Goal: Task Accomplishment & Management: Manage account settings

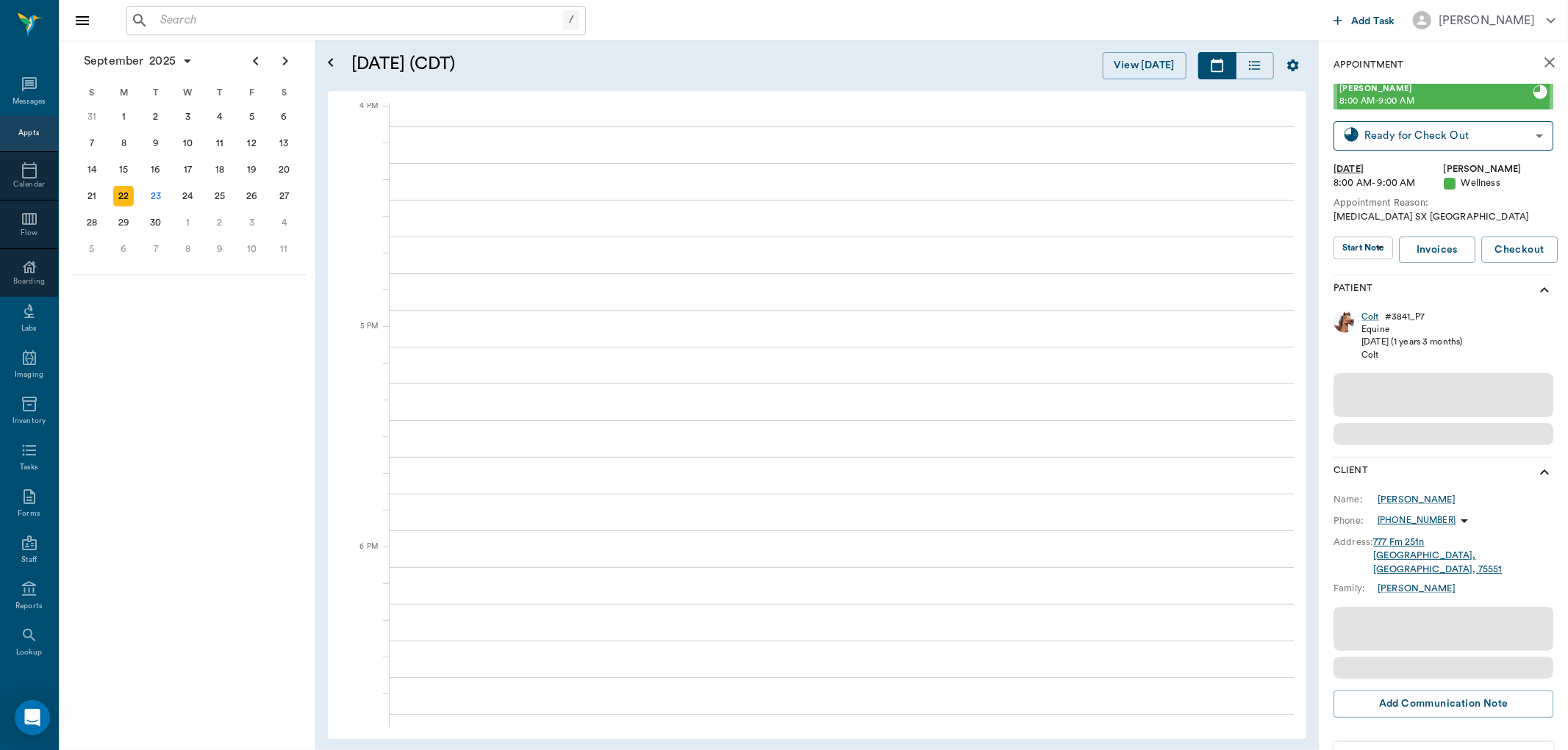
scroll to position [1986, 0]
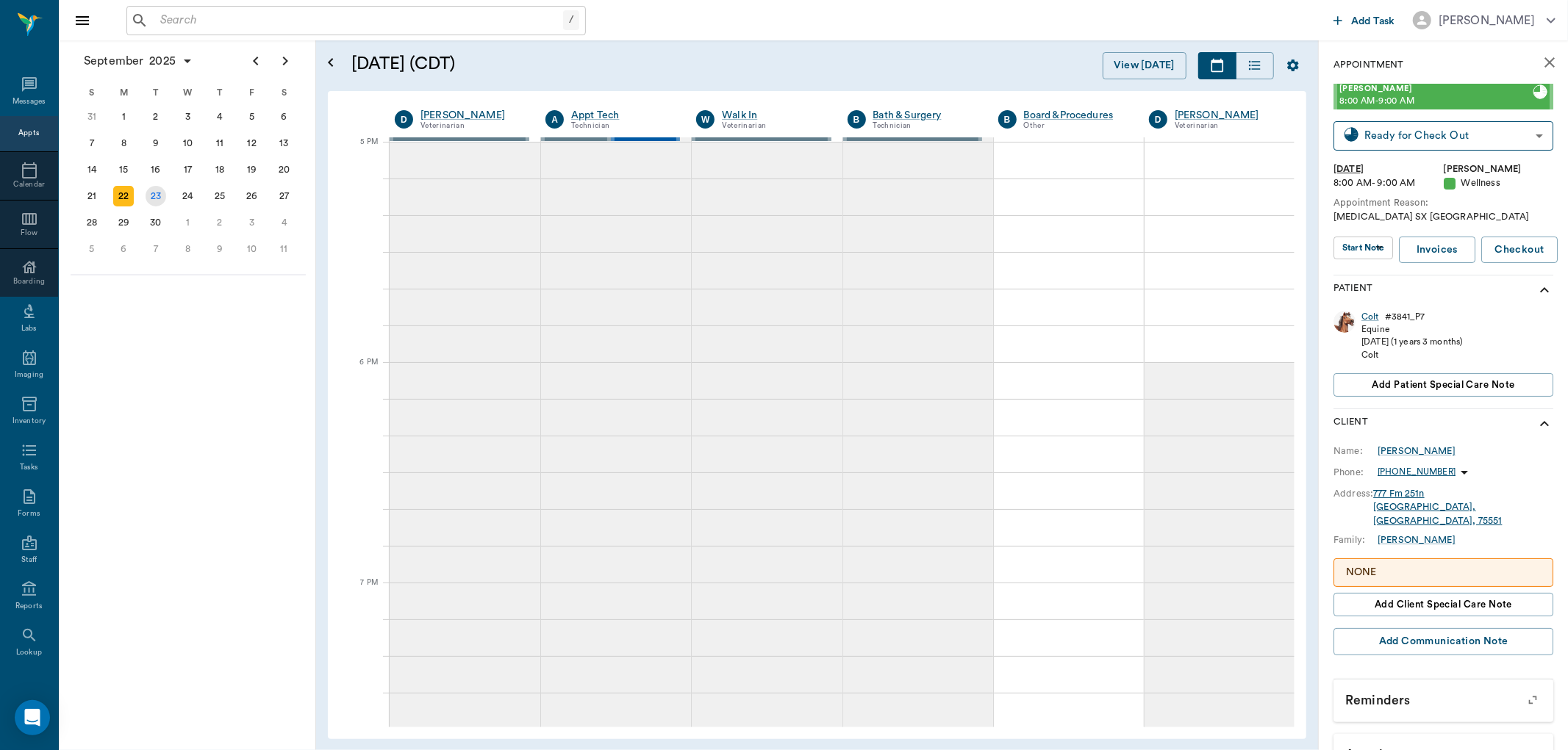
click at [156, 192] on div "23" at bounding box center [156, 196] width 21 height 21
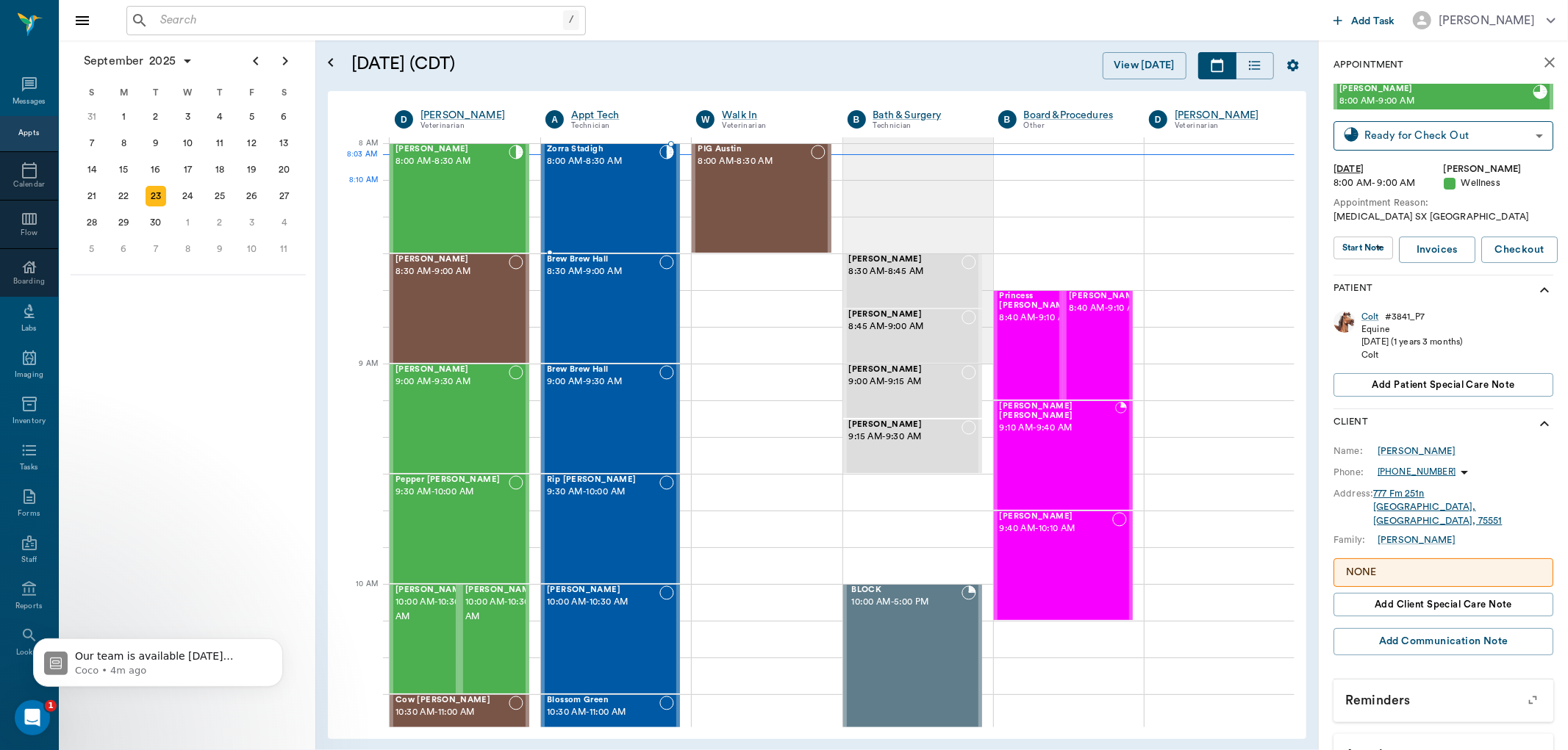
click at [618, 201] on div "Zorra Stadigh 8:00 AM - 8:30 AM" at bounding box center [603, 199] width 112 height 107
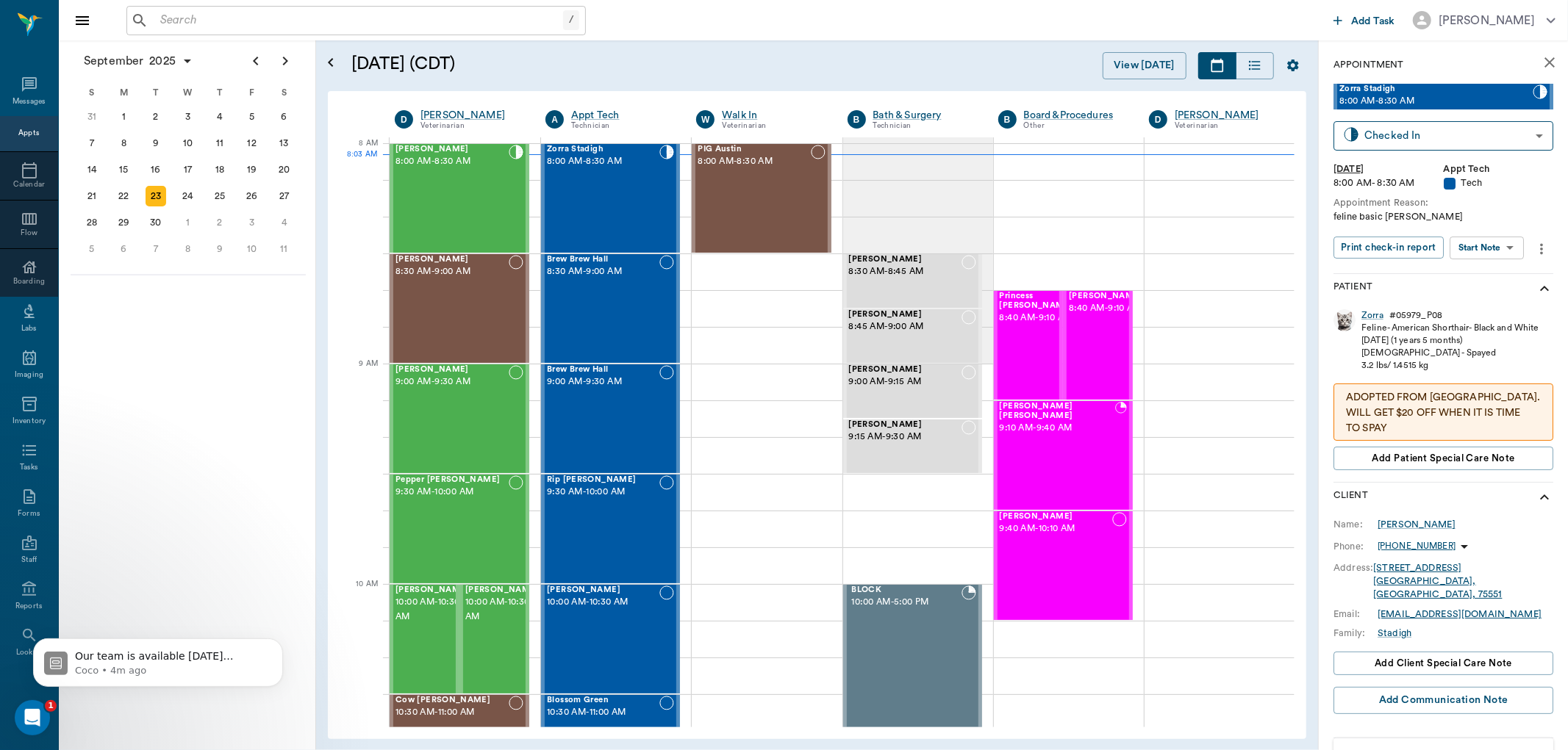
click at [1432, 419] on p "ADOPTED FROM US. WILL GET $20 OFF WHEN IT IS TIME TO SPAY" at bounding box center [1443, 413] width 195 height 47
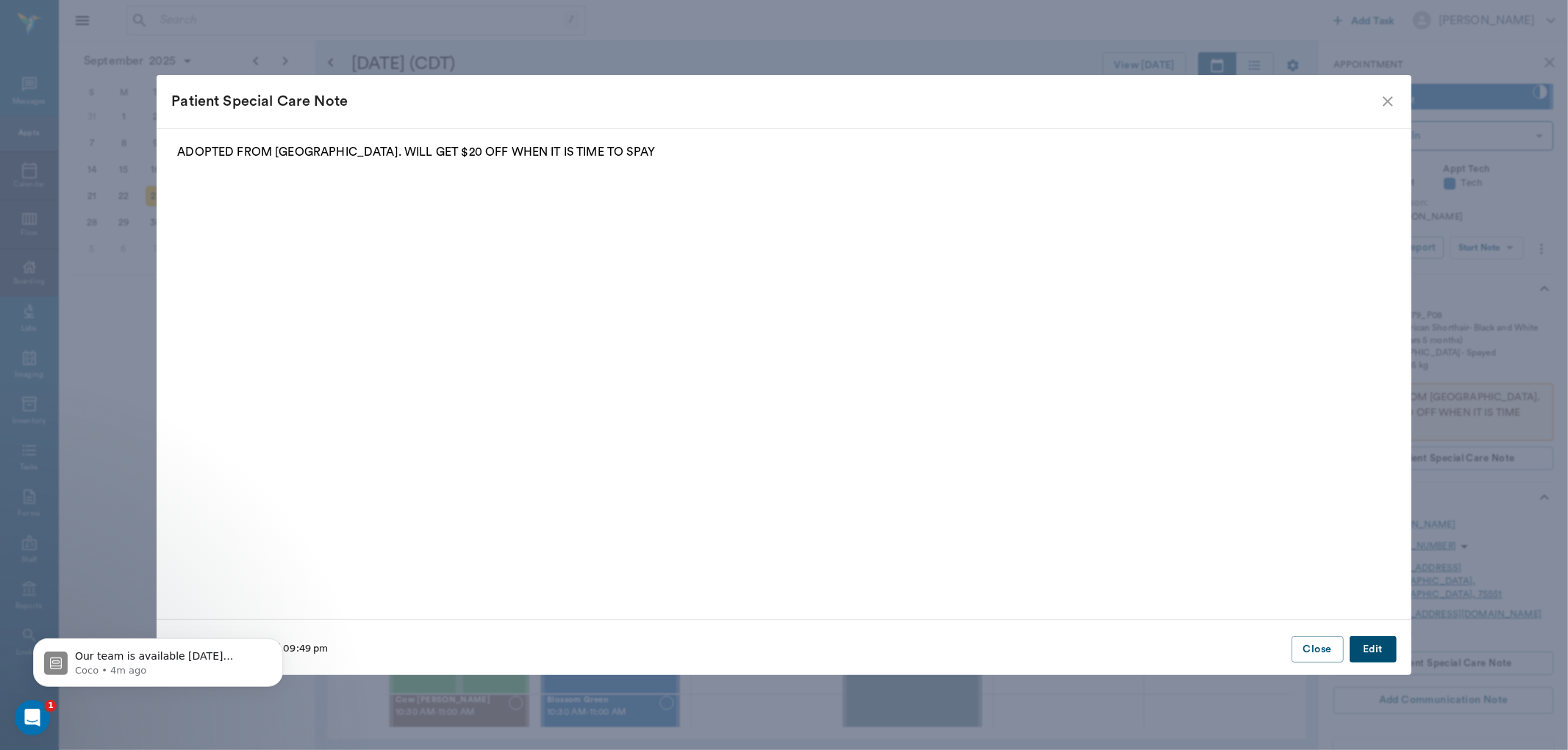
click at [1373, 657] on button "Edit" at bounding box center [1374, 650] width 47 height 27
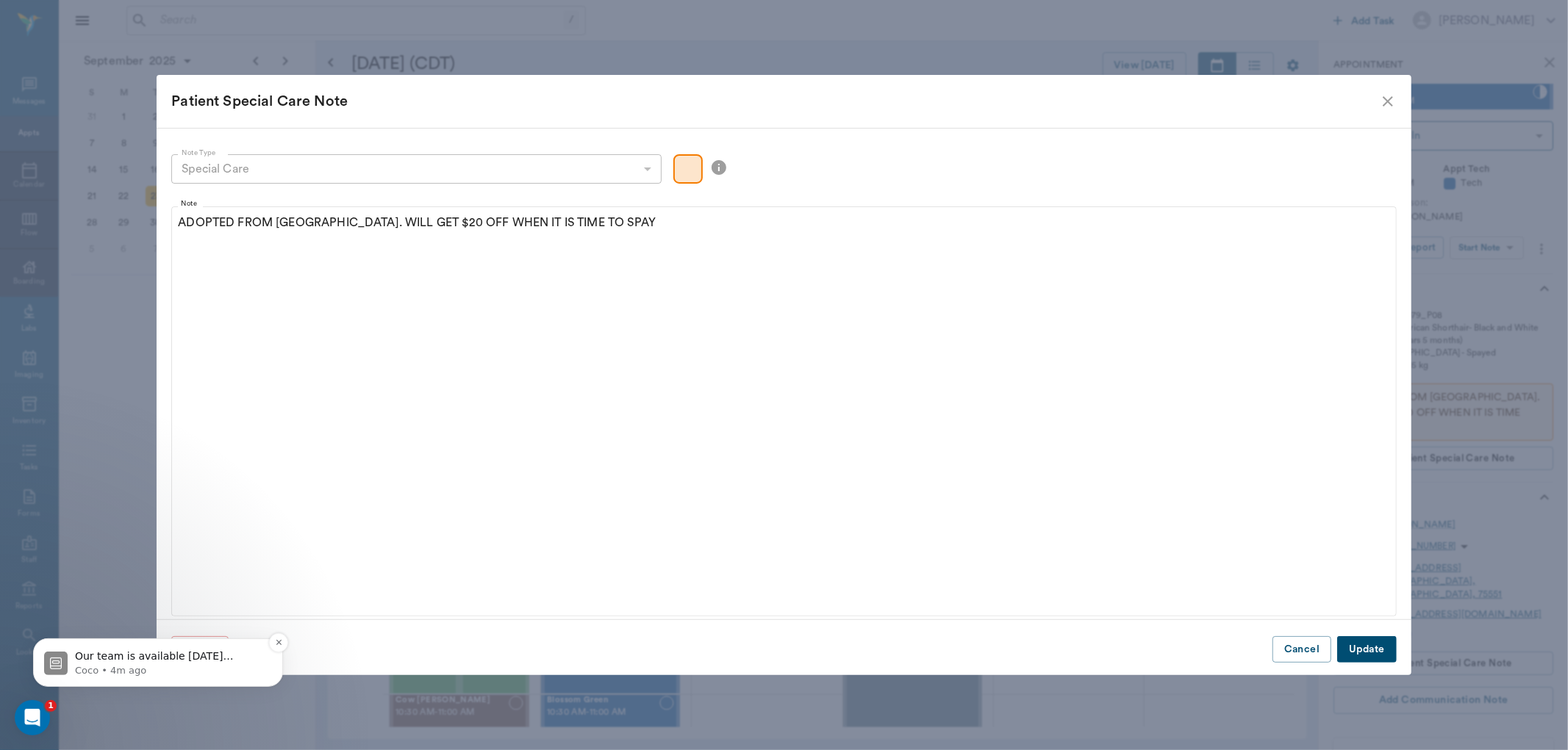
click at [218, 638] on div "Our team is available Monday through Friday, 9:00 AM to 5:00 PM CT. Outside of …" at bounding box center [157, 662] width 250 height 49
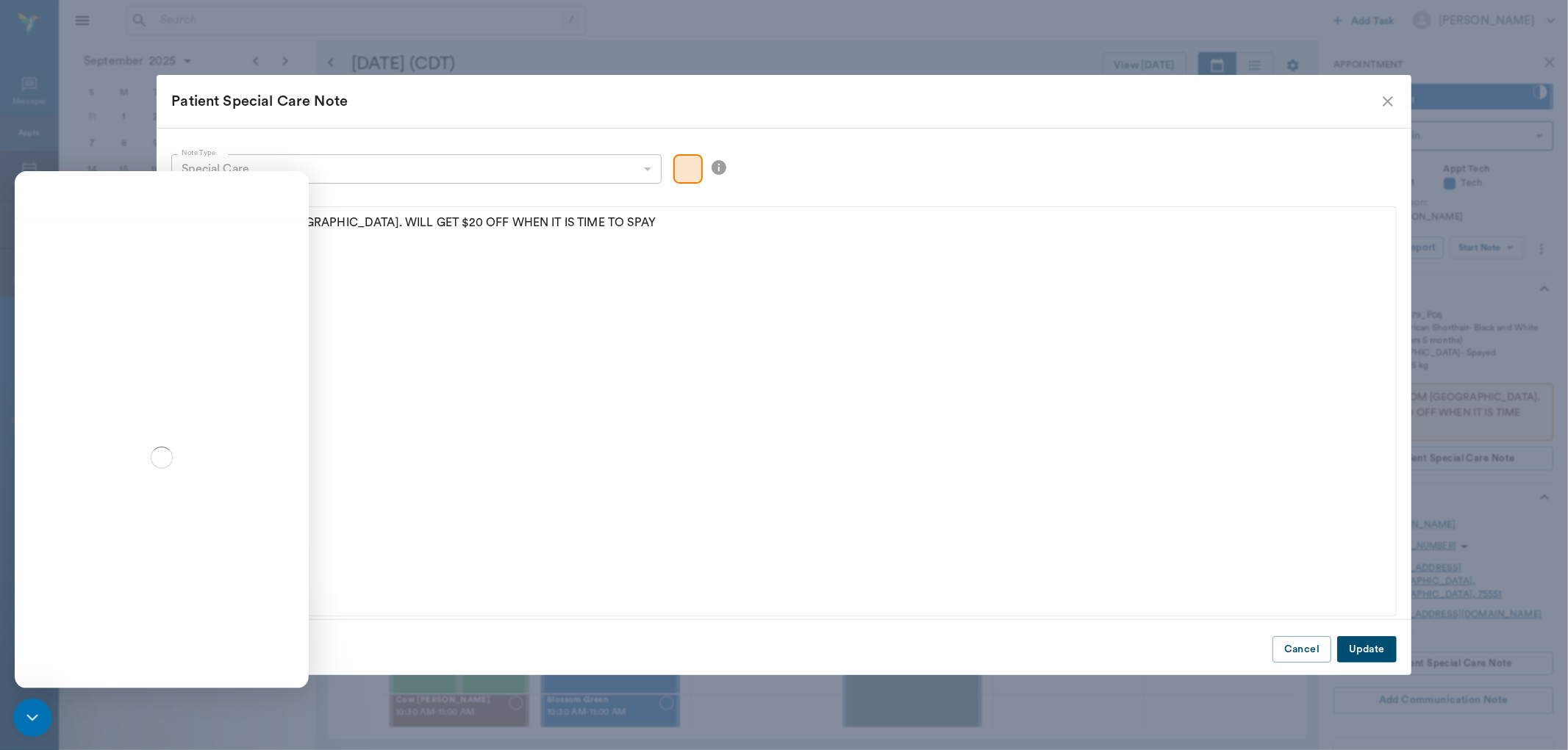
click at [34, 716] on icon "Close Intercom Messenger" at bounding box center [30, 716] width 18 height 18
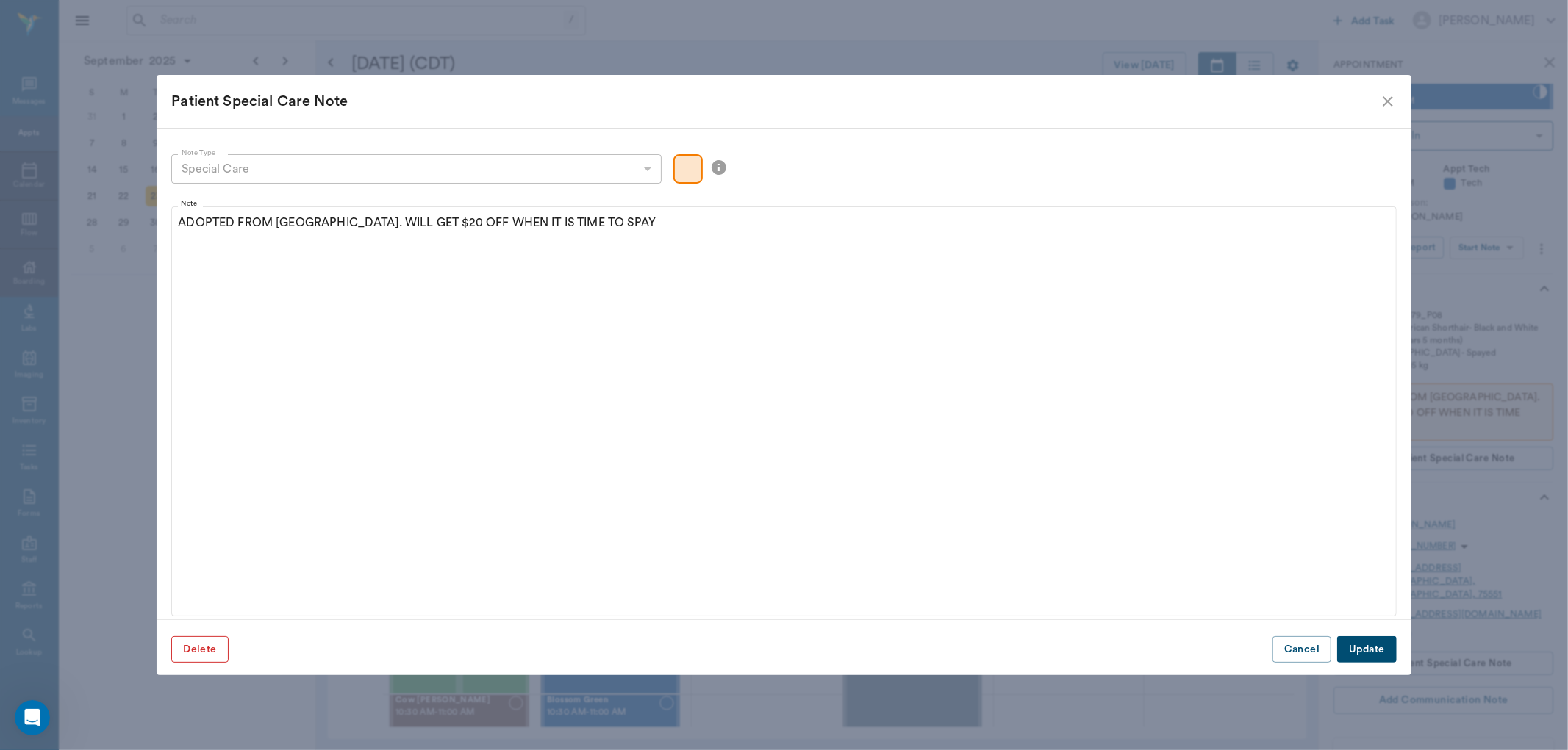
click at [192, 652] on button "Delete" at bounding box center [199, 650] width 57 height 27
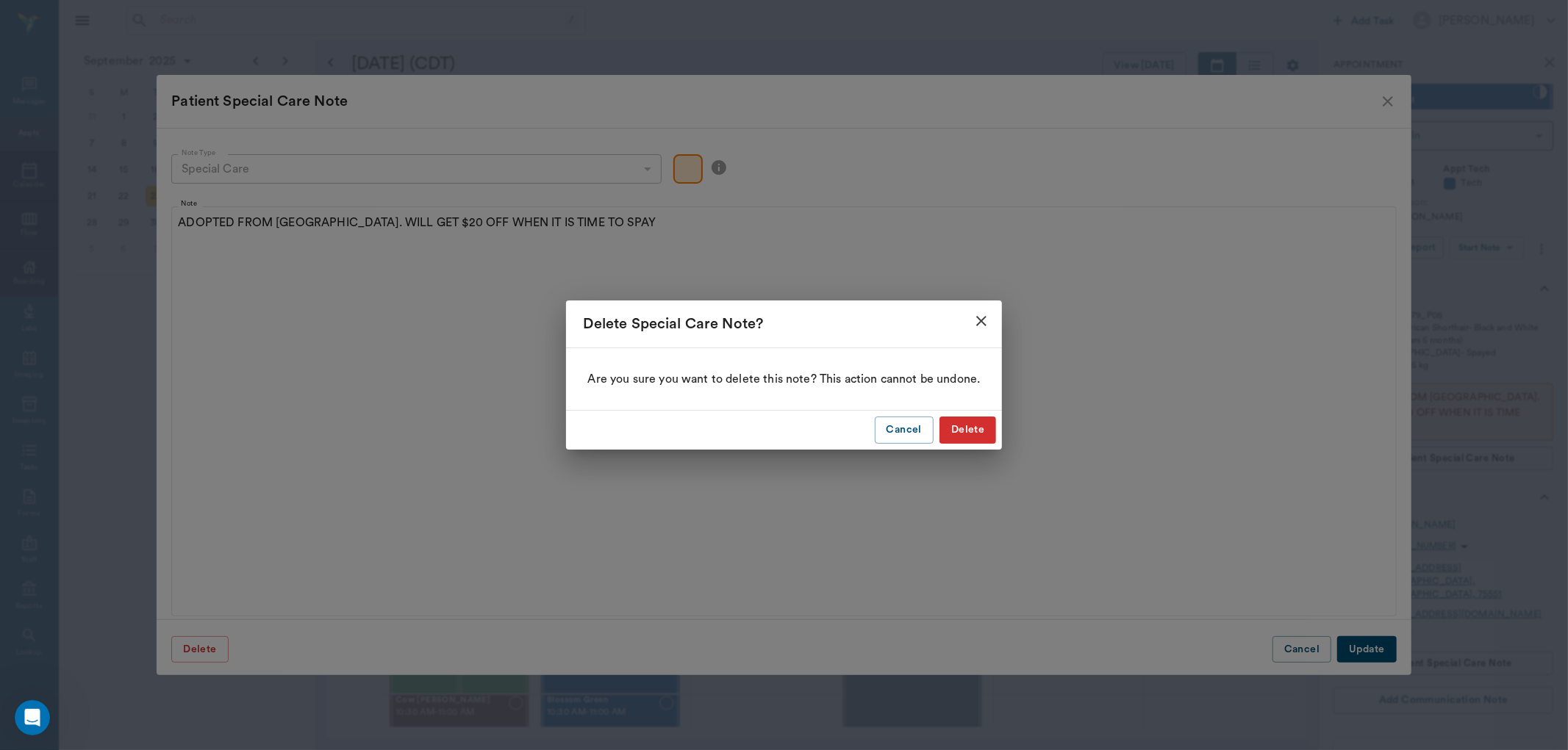
scroll to position [5652, 0]
click at [964, 427] on button "Delete" at bounding box center [968, 431] width 57 height 27
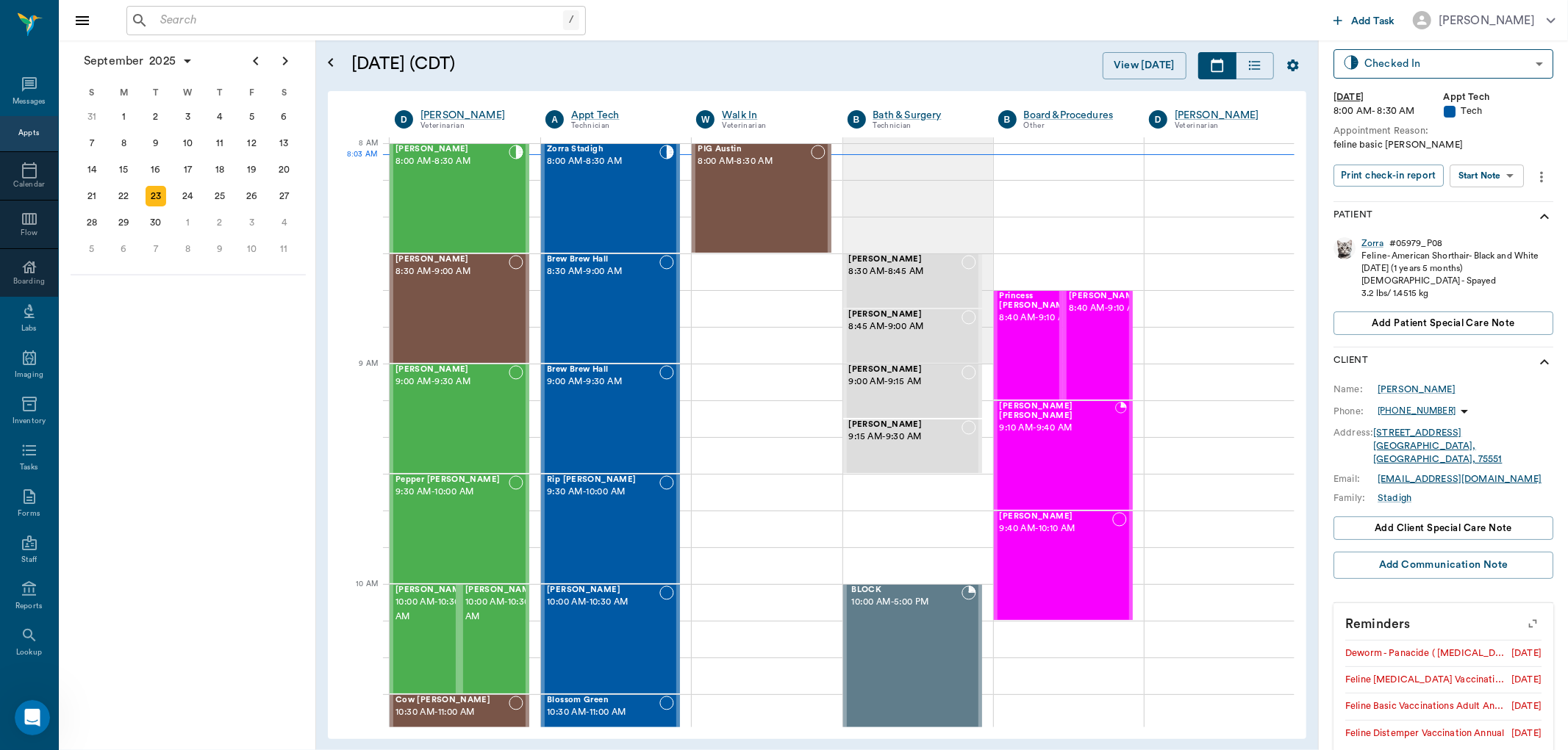
scroll to position [221, 0]
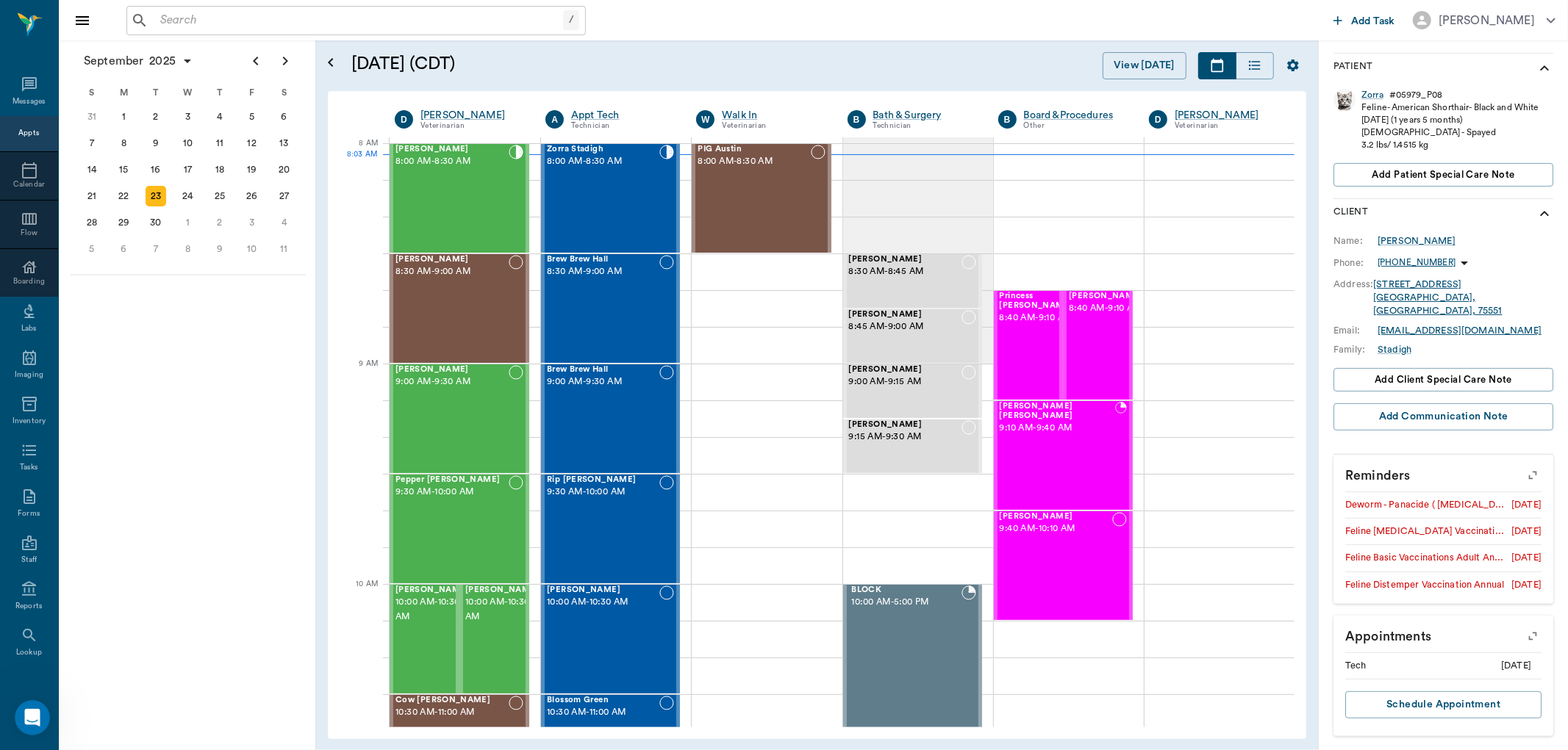
click at [1523, 632] on icon "button" at bounding box center [1533, 636] width 21 height 21
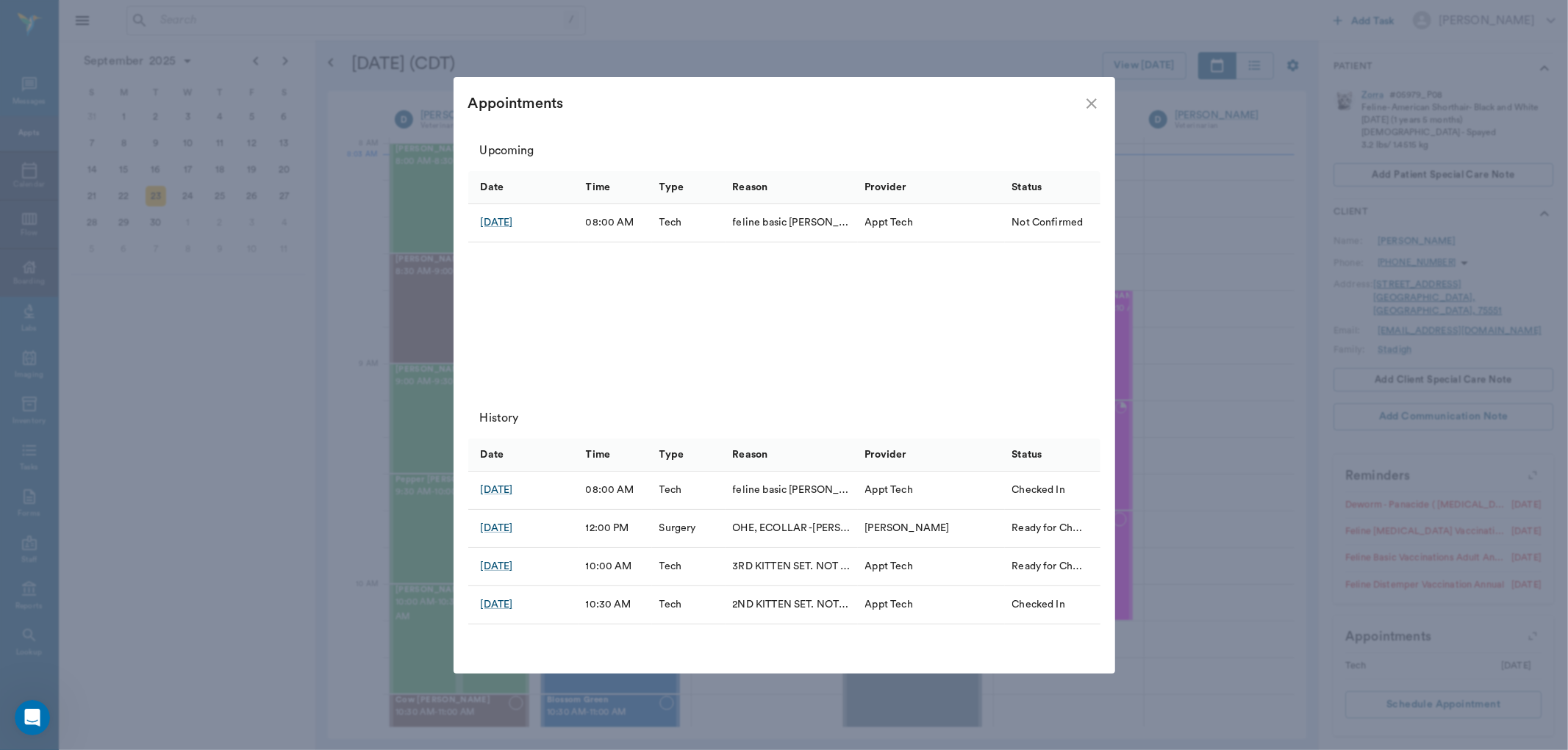
click at [1096, 105] on icon "close" at bounding box center [1091, 103] width 18 height 18
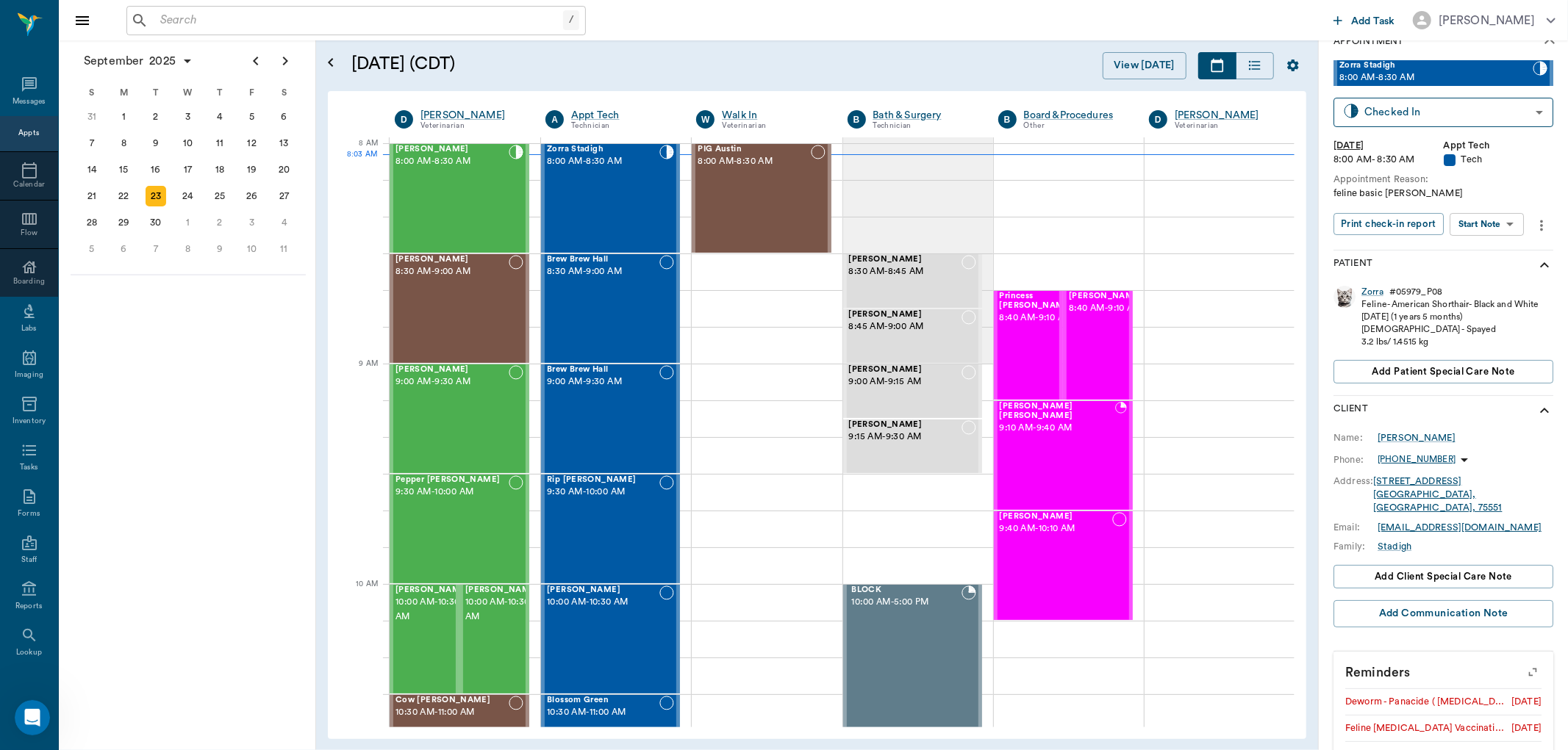
scroll to position [0, 0]
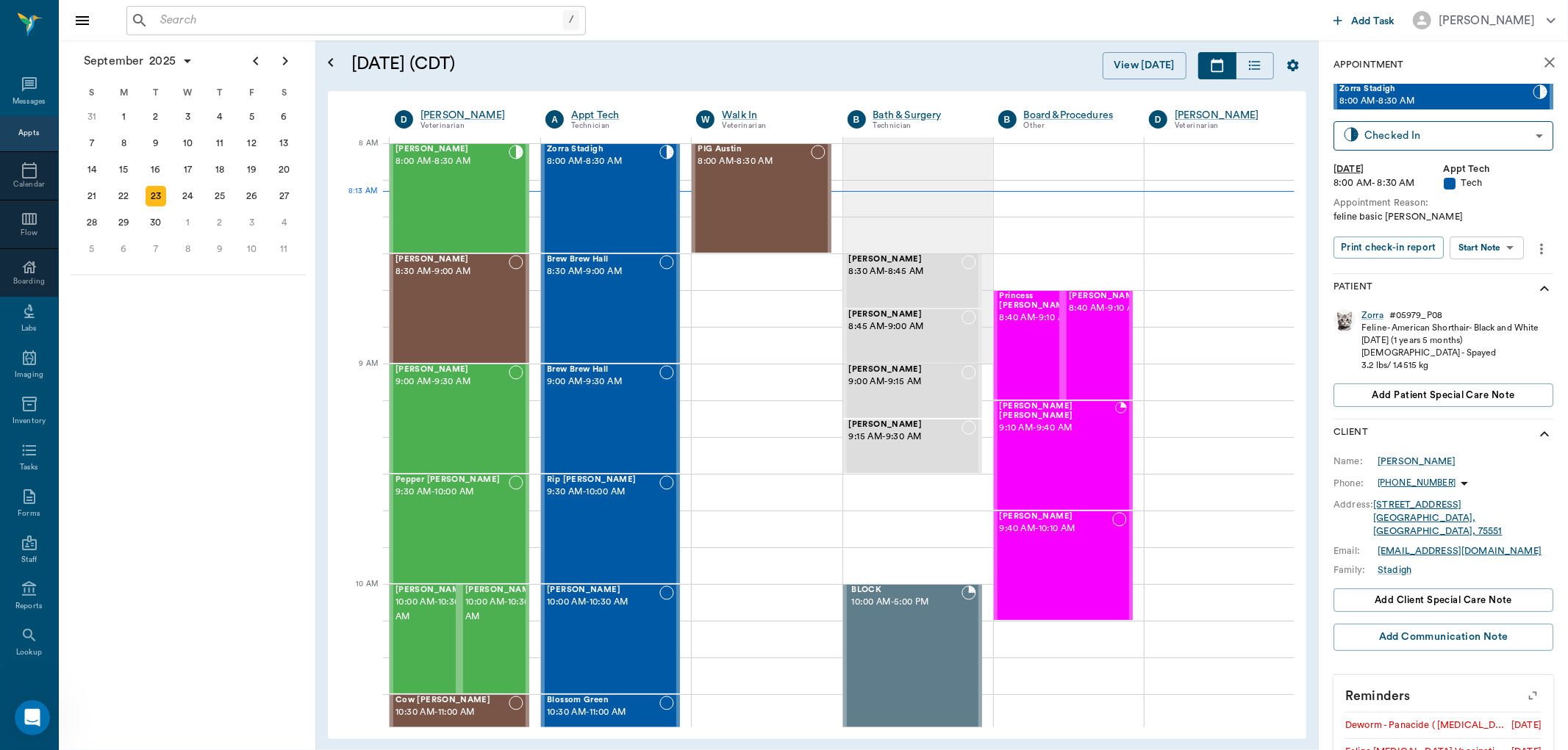
click at [331, 26] on input "text" at bounding box center [358, 20] width 409 height 21
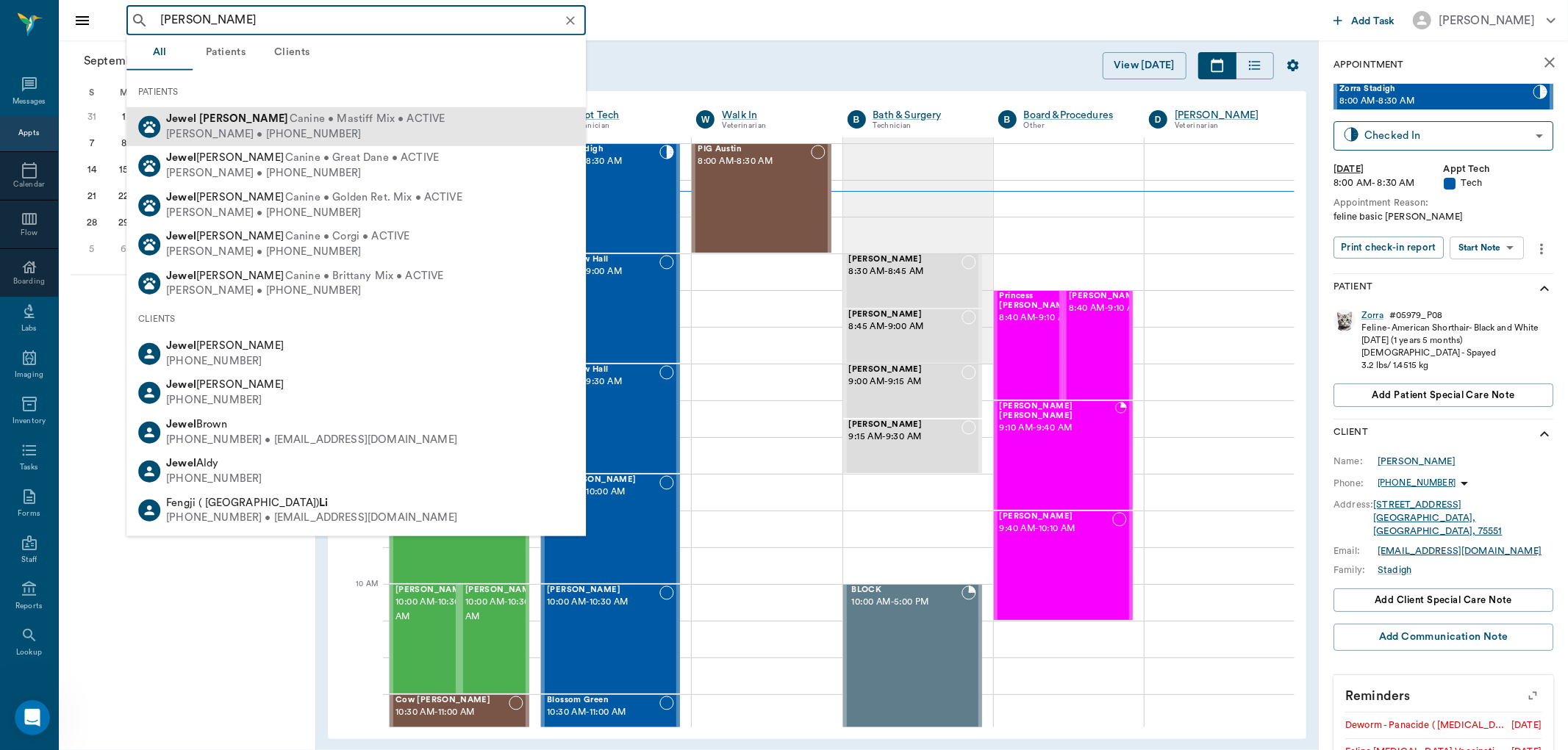
click at [212, 132] on div "Lorean Lingle • (903) 650-1733" at bounding box center [305, 134] width 279 height 15
type input "JEWEL LI"
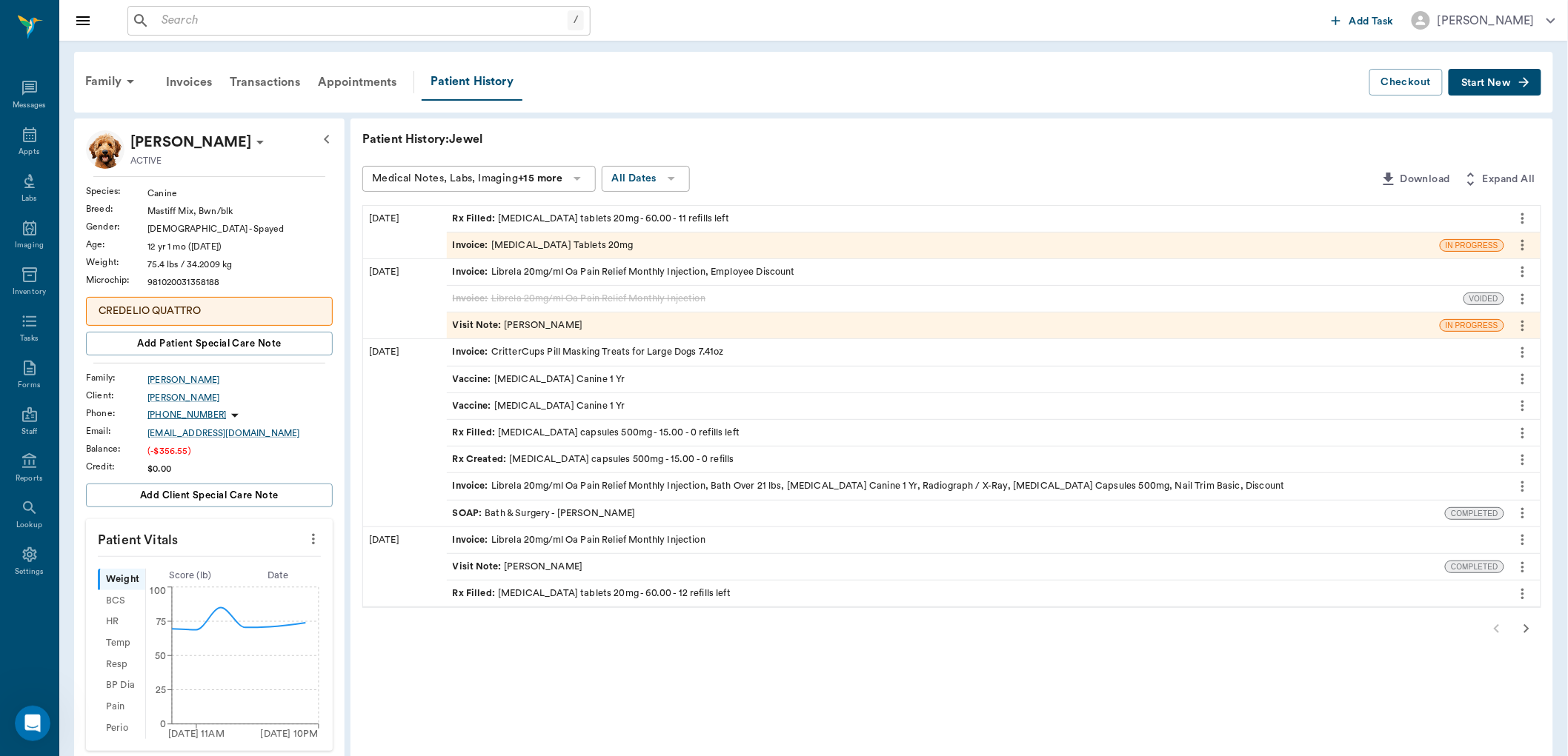
click at [686, 210] on div "Rx Filled : enalapril tablets 20mg - 60.00 - 11 refills left" at bounding box center [975, 219] width 1057 height 26
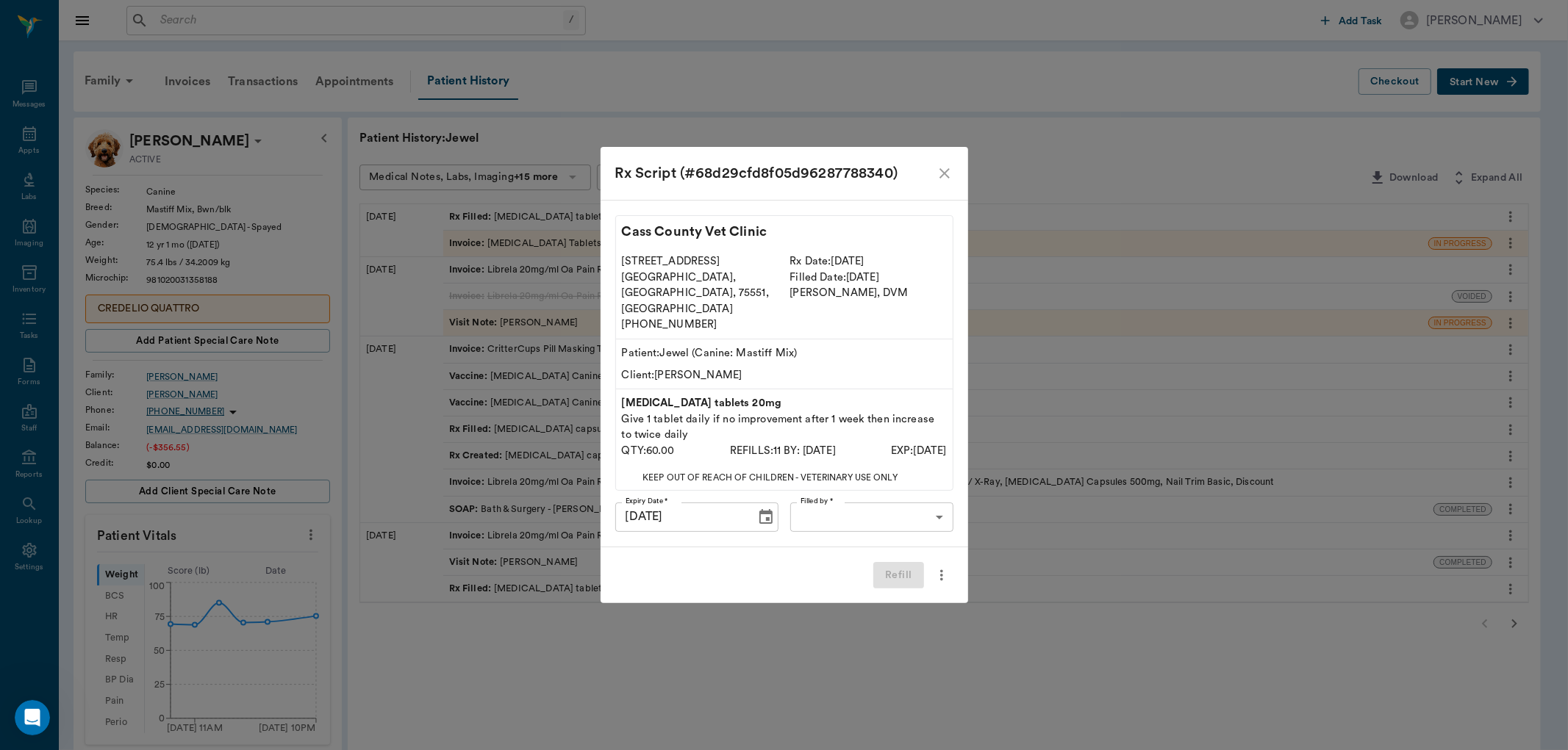
click at [951, 183] on icon "close" at bounding box center [944, 173] width 18 height 18
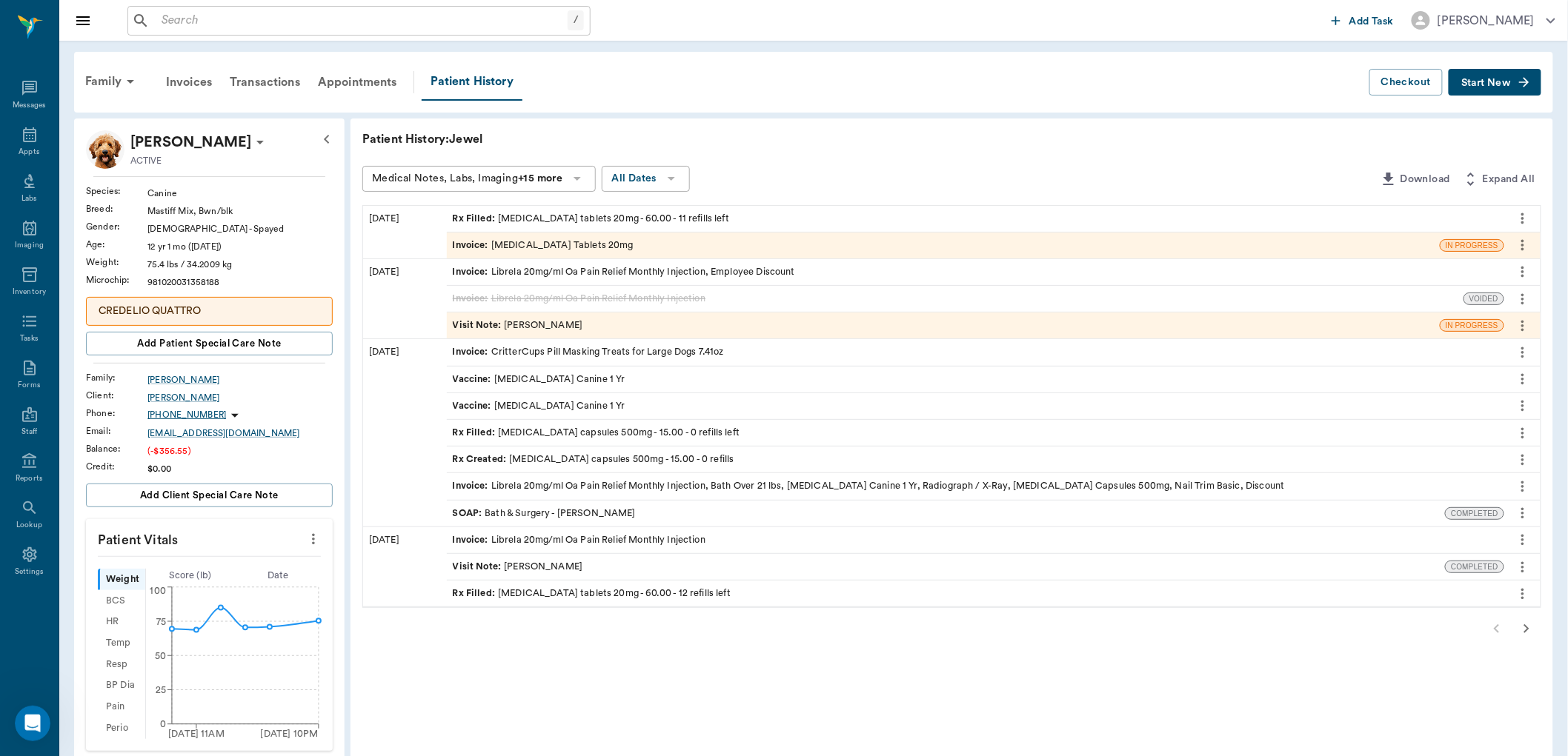
click at [1525, 212] on icon "more" at bounding box center [1523, 218] width 16 height 18
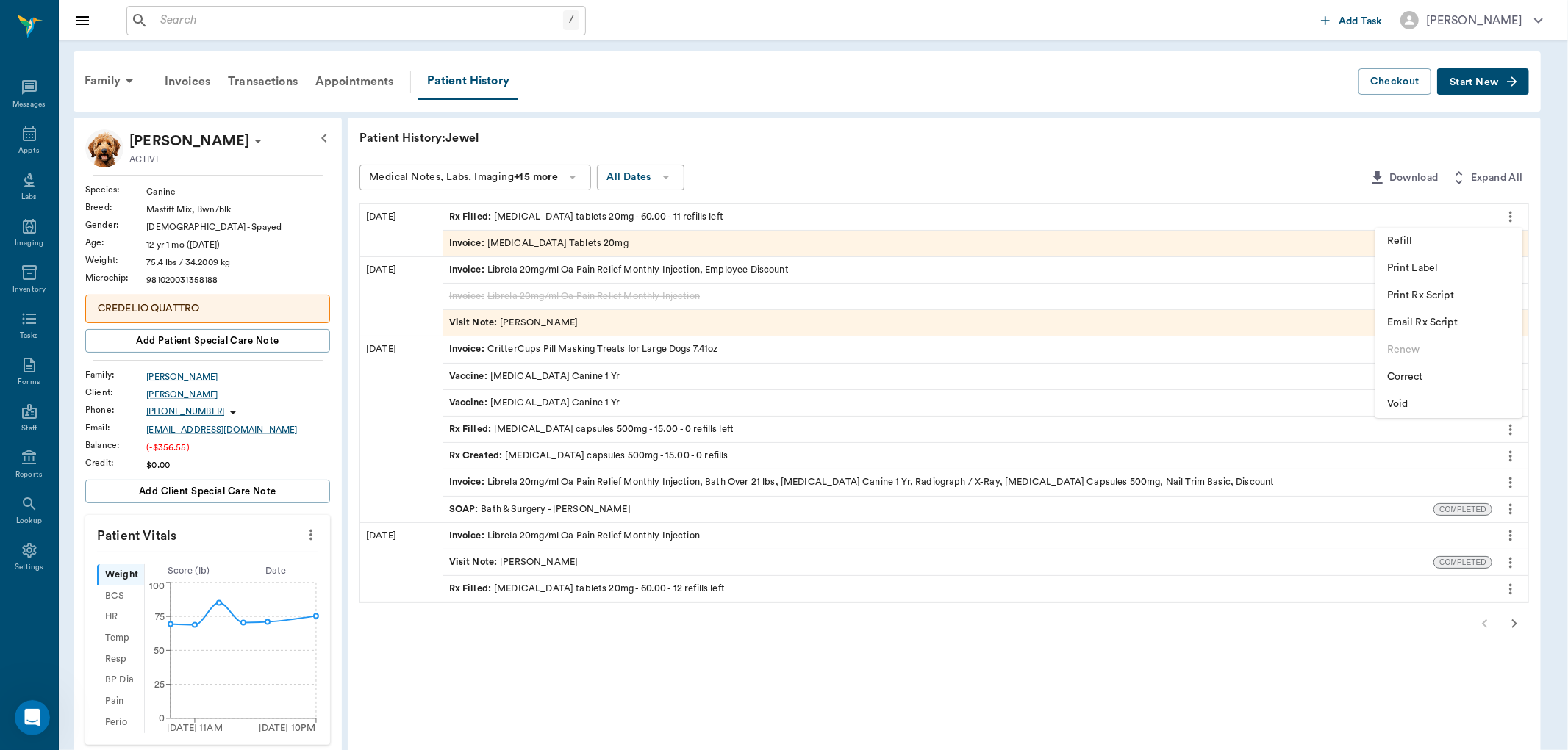
click at [1434, 261] on span "Print Label" at bounding box center [1450, 269] width 124 height 15
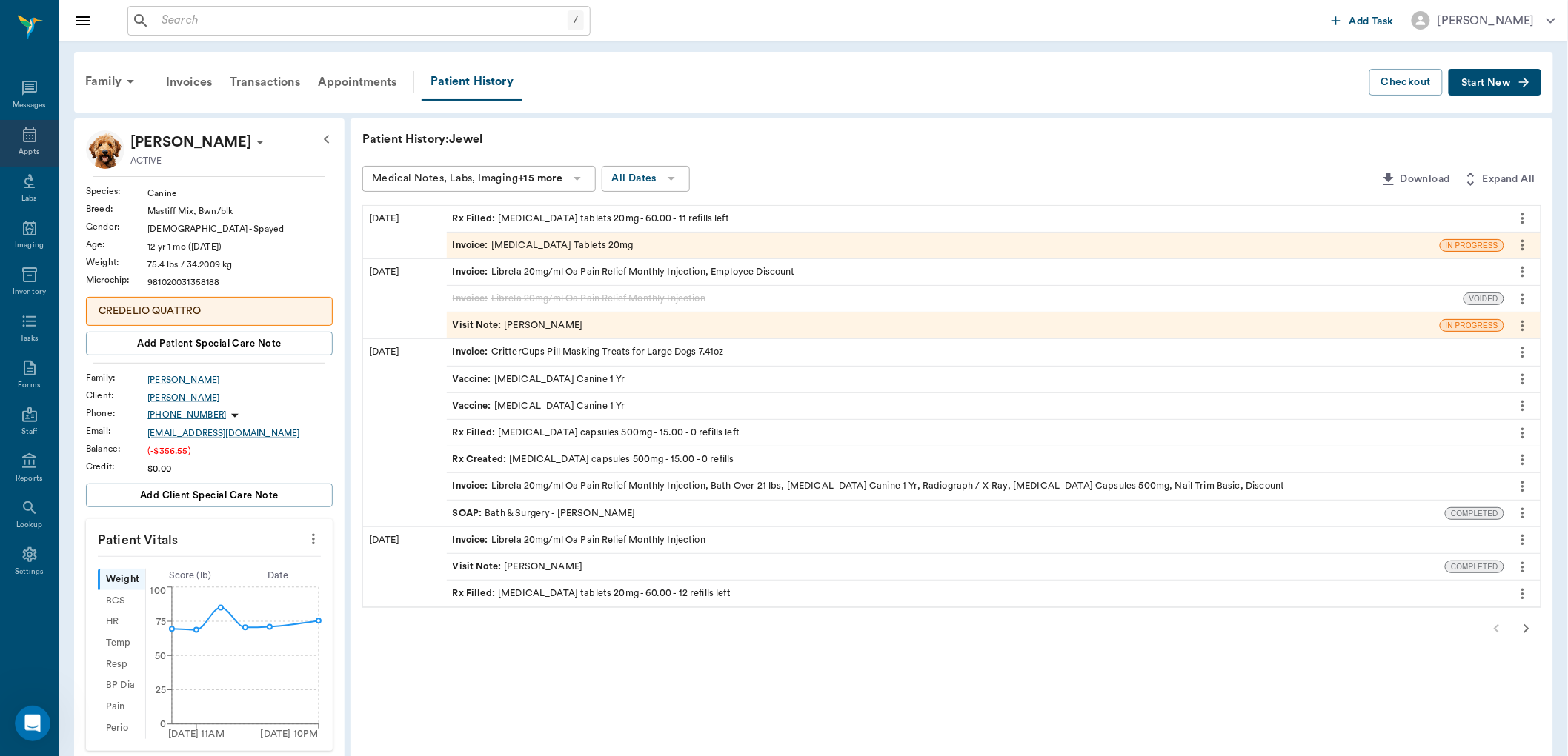
click at [29, 138] on icon at bounding box center [29, 135] width 13 height 15
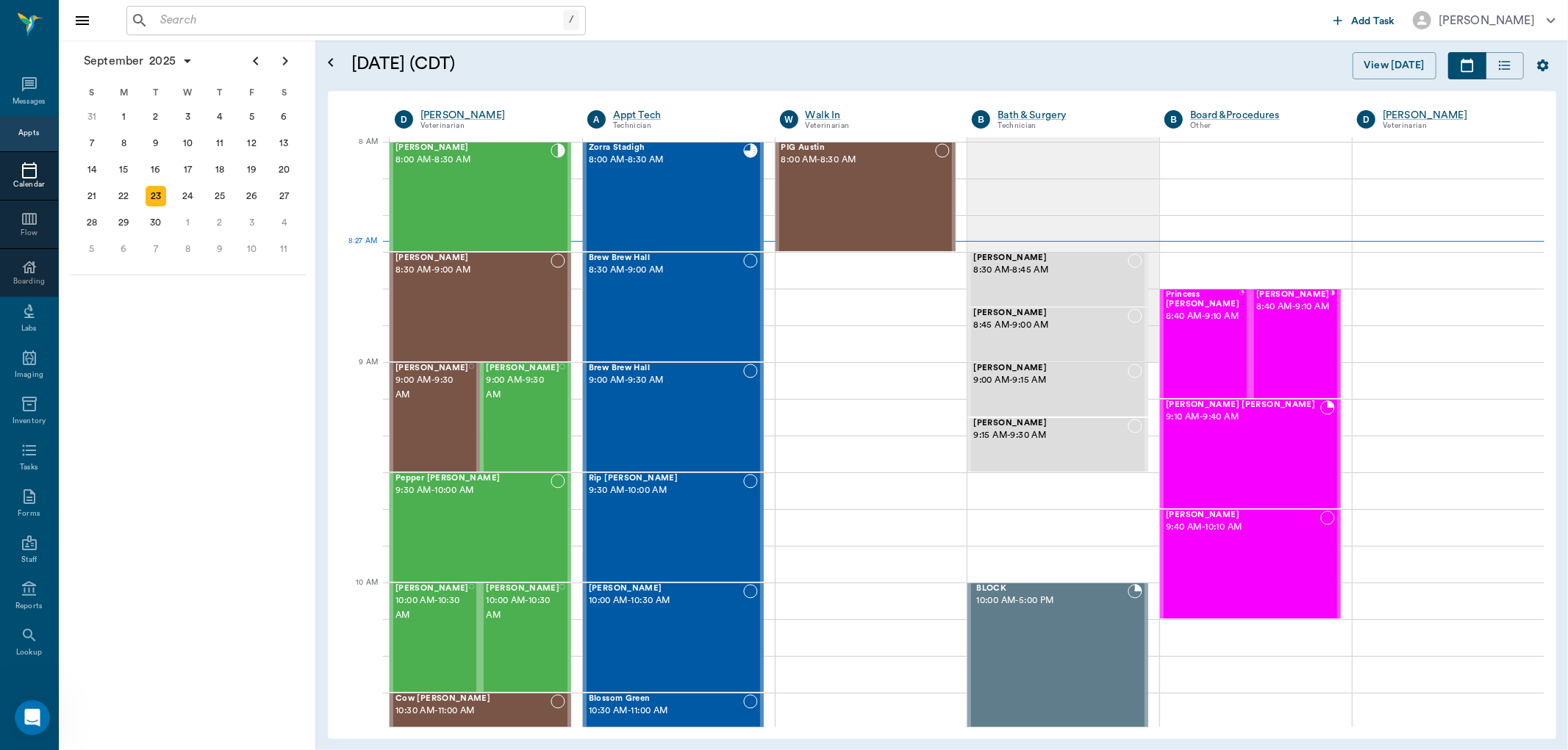
scroll to position [5653, 0]
click at [166, 15] on input "text" at bounding box center [367, 20] width 425 height 21
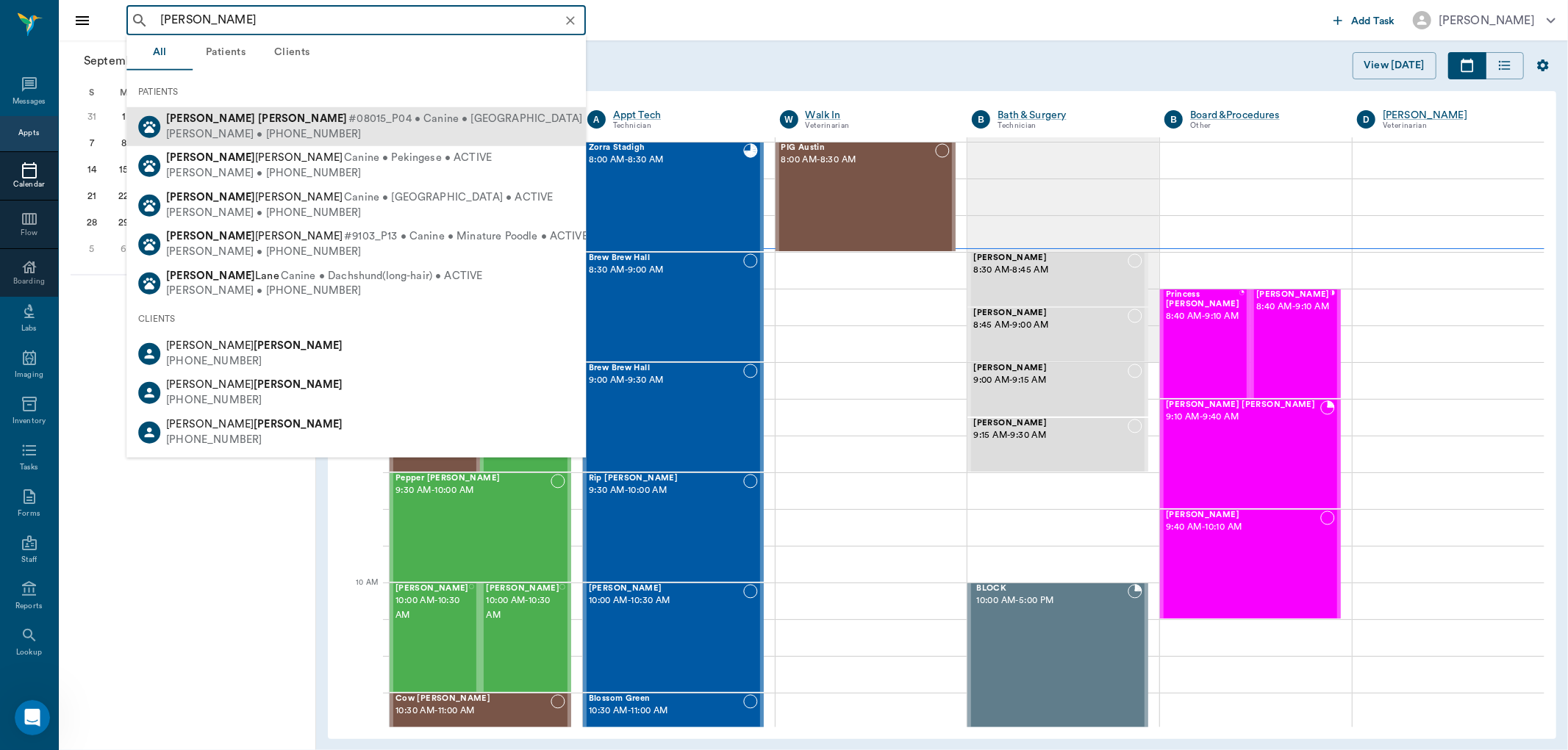
click at [258, 127] on div "Martha Ashworth • (903) 559-7887" at bounding box center [399, 134] width 466 height 15
type input "GIDGET ASHWORTH"
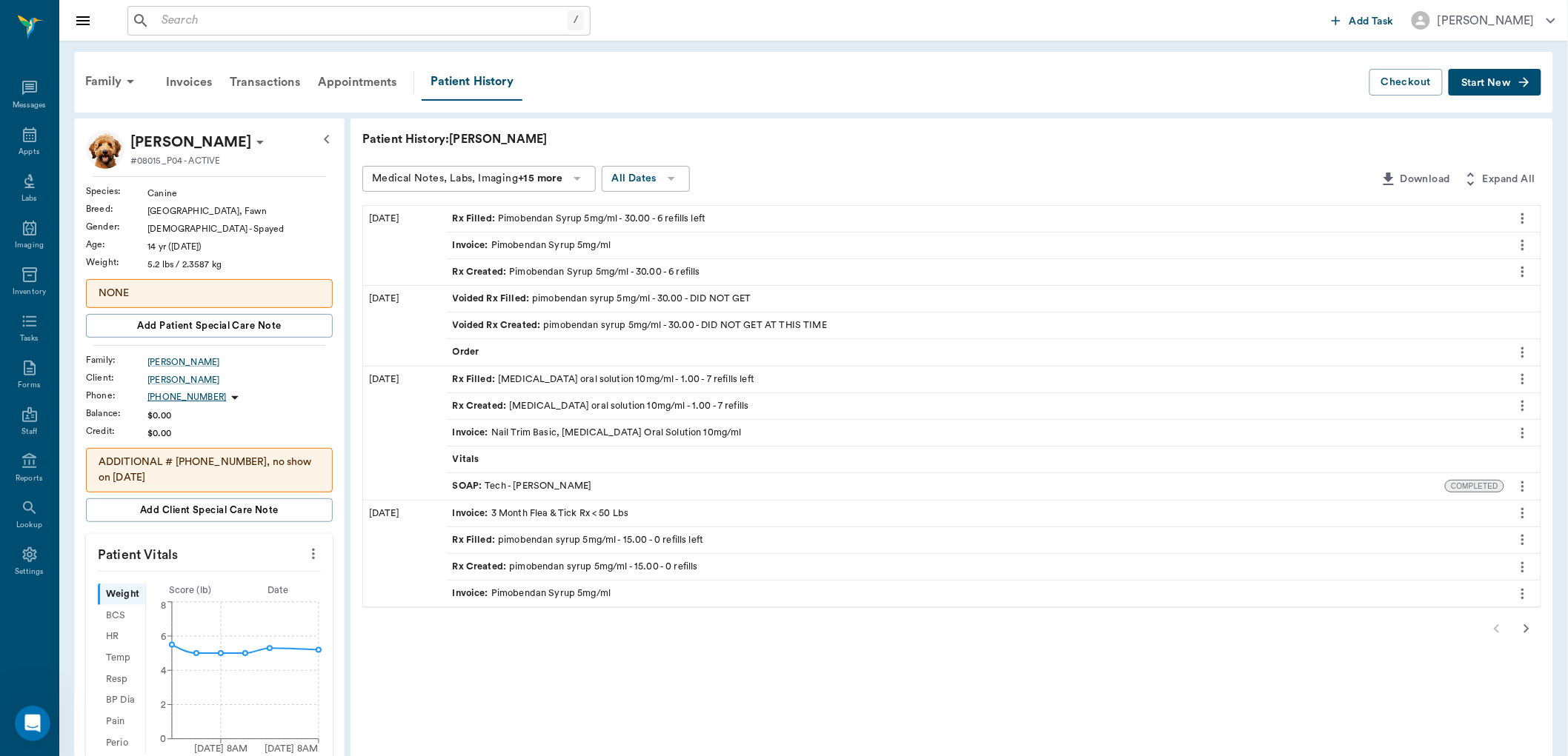
click at [528, 215] on div "Rx Filled : Pimobendan Syrup 5mg/ml - 30.00 - 6 refills left" at bounding box center [579, 219] width 253 height 14
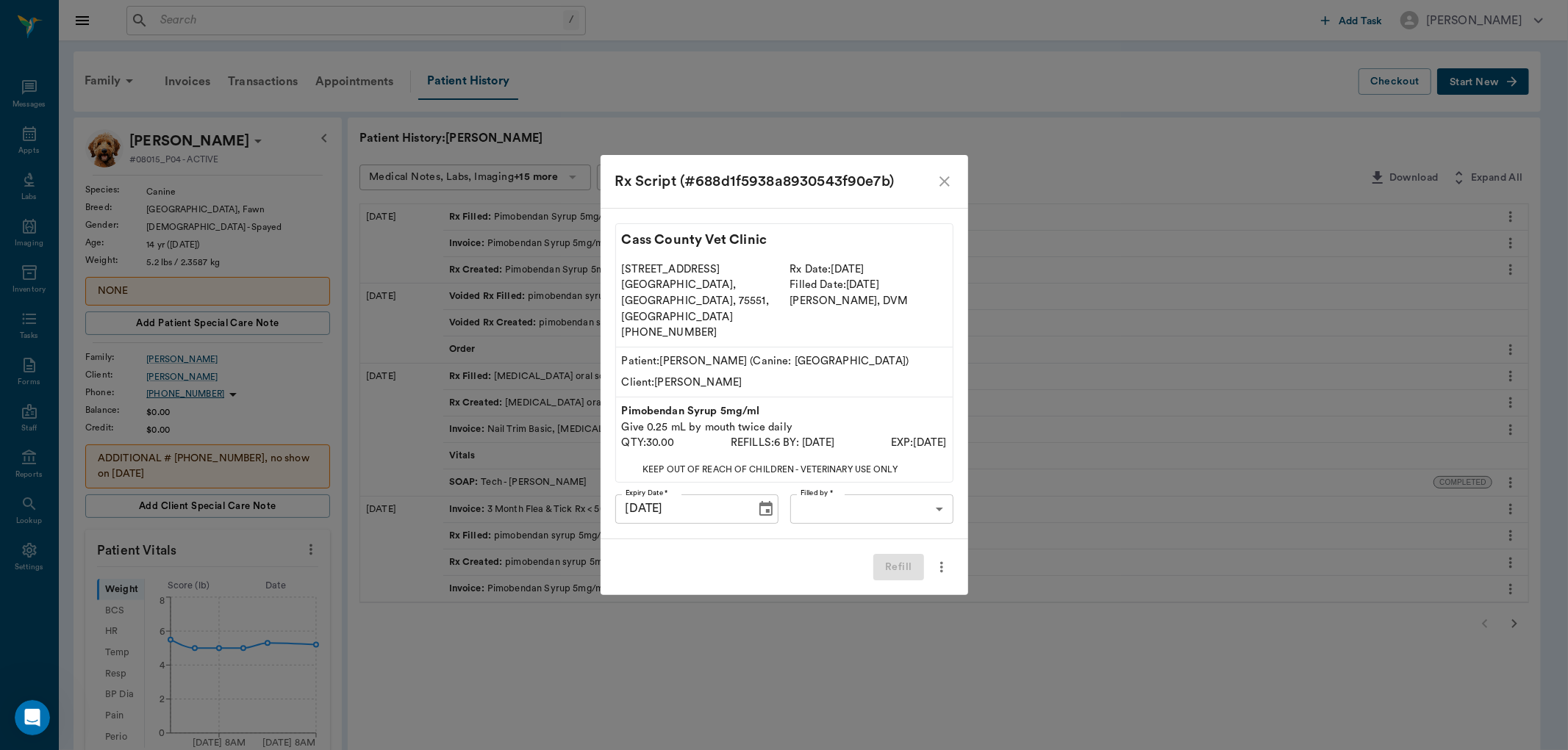
click at [879, 495] on body "/ ​ Add Task Dr. Bert Ellsworth Nectar Messages Appts Labs Imaging Inventory Ta…" at bounding box center [784, 648] width 1568 height 1297
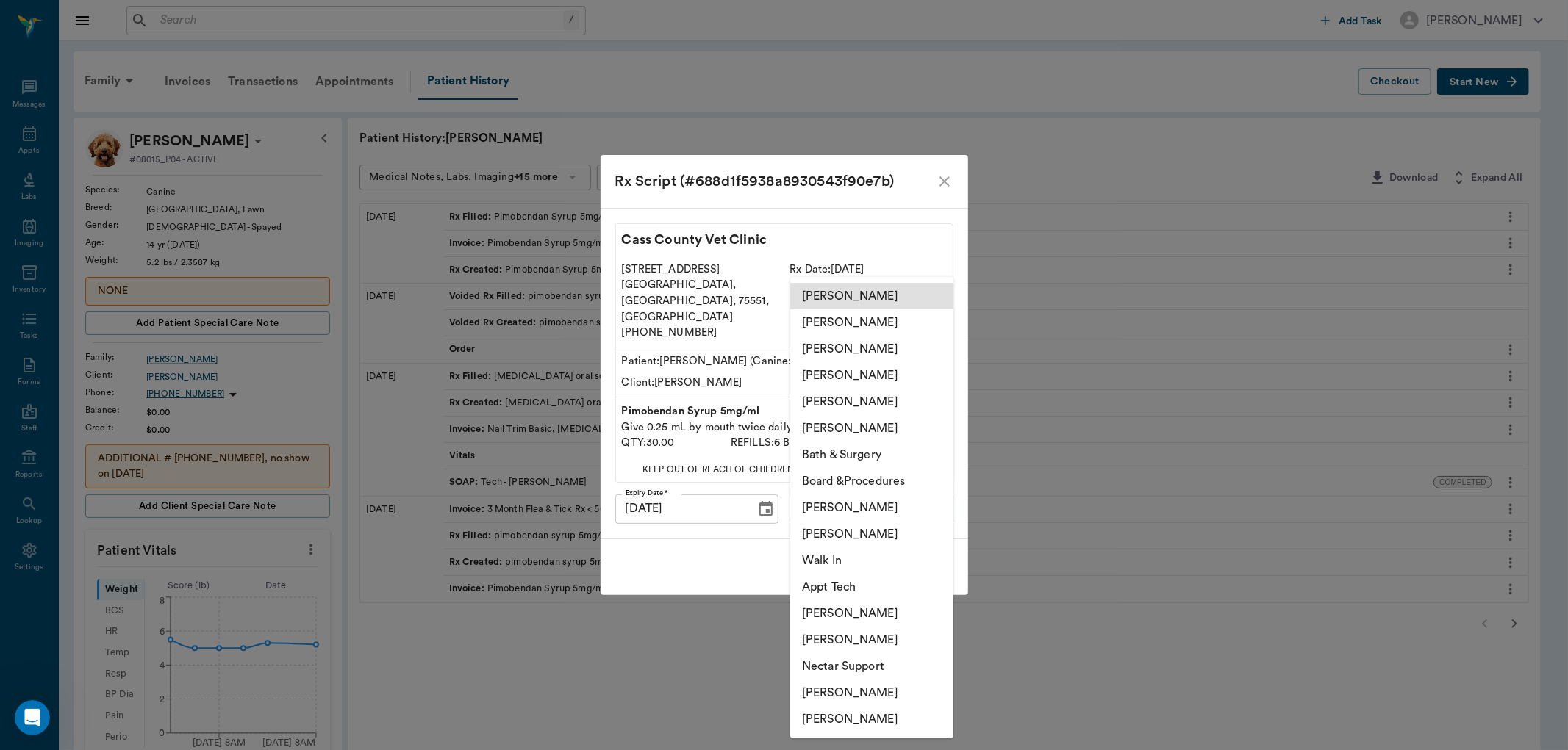
click at [835, 503] on li "[PERSON_NAME]" at bounding box center [872, 508] width 164 height 27
type input "63ec2ede52e12b0ba117d0d7"
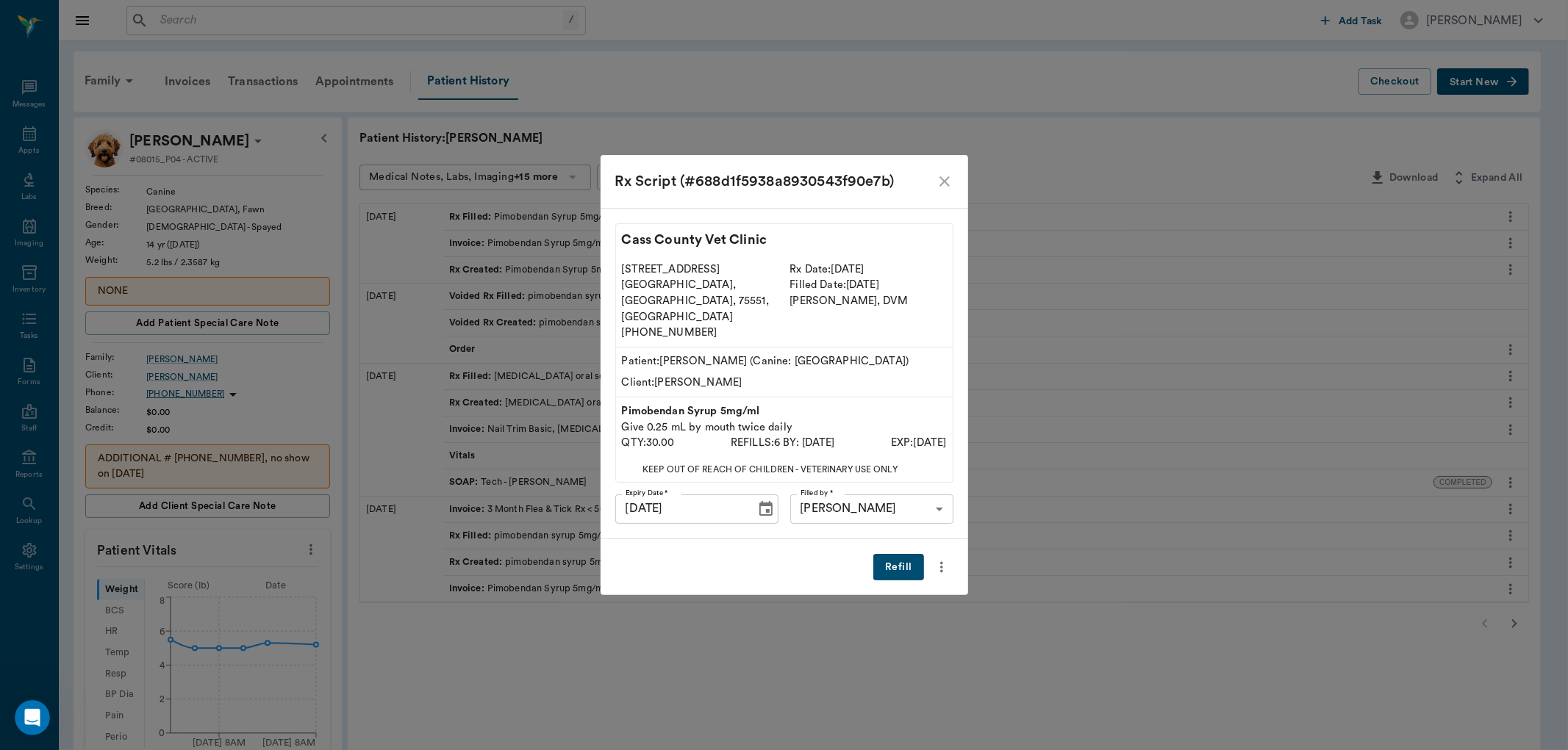
click at [905, 554] on button "Refill" at bounding box center [898, 568] width 50 height 27
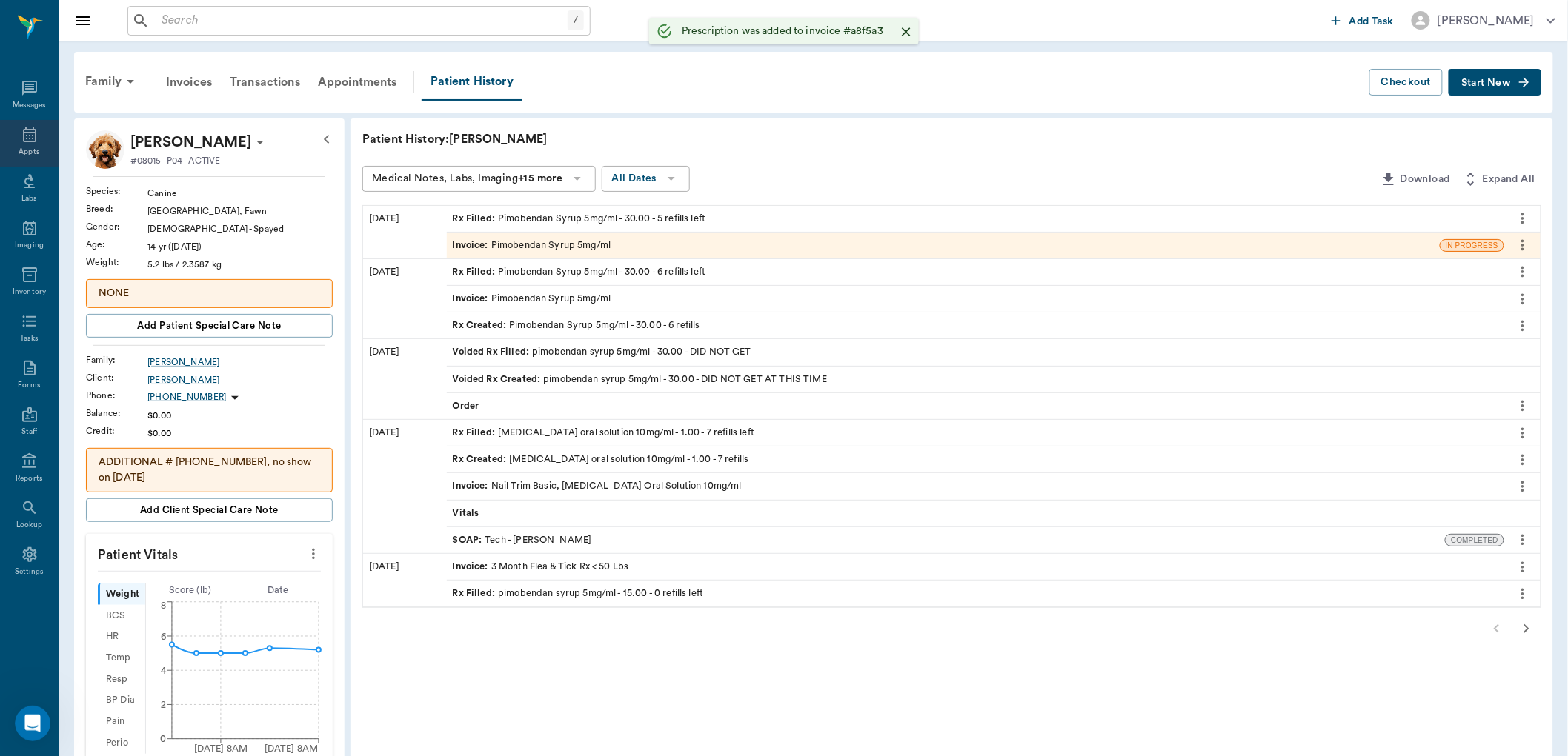
click at [33, 137] on icon at bounding box center [29, 135] width 18 height 18
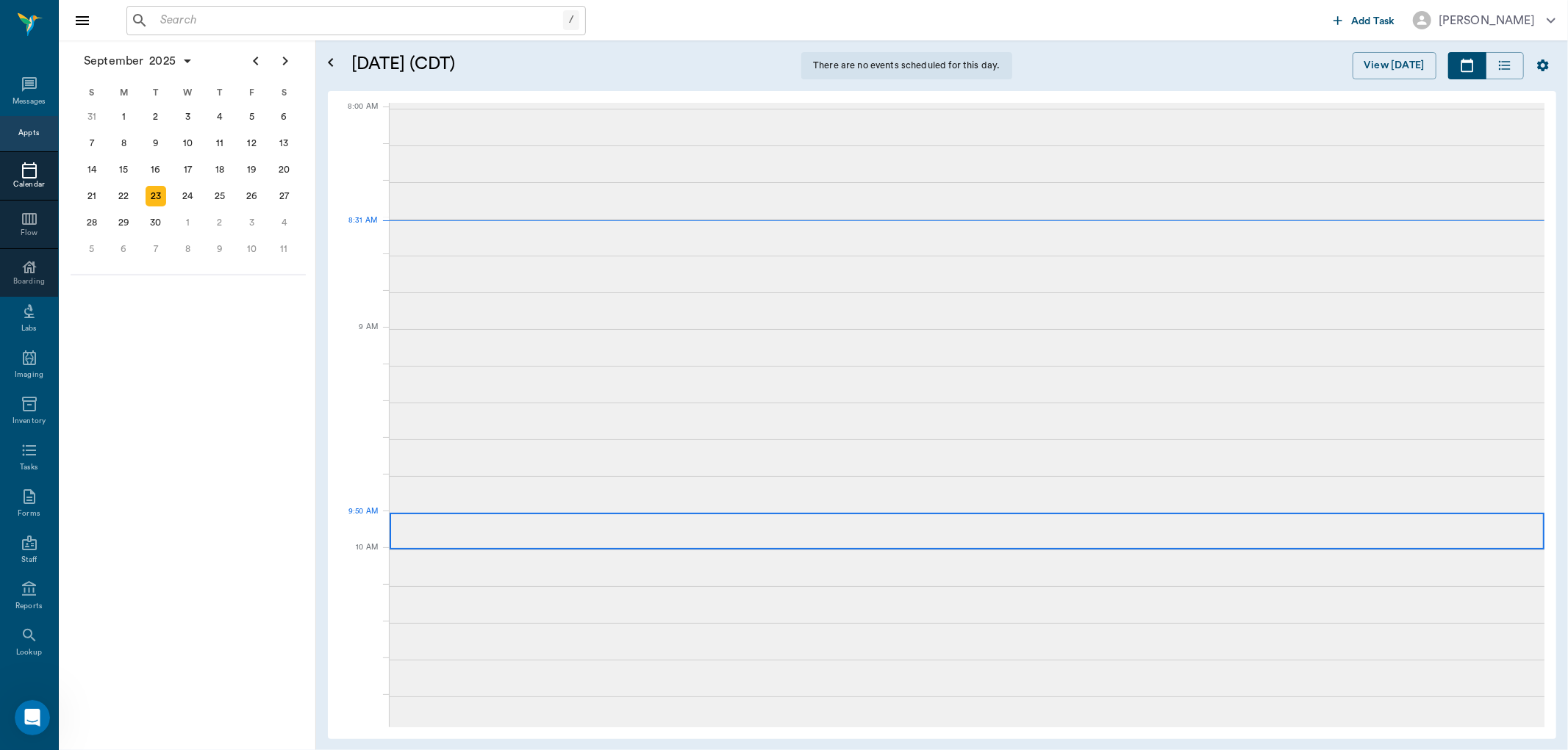
scroll to position [2, 0]
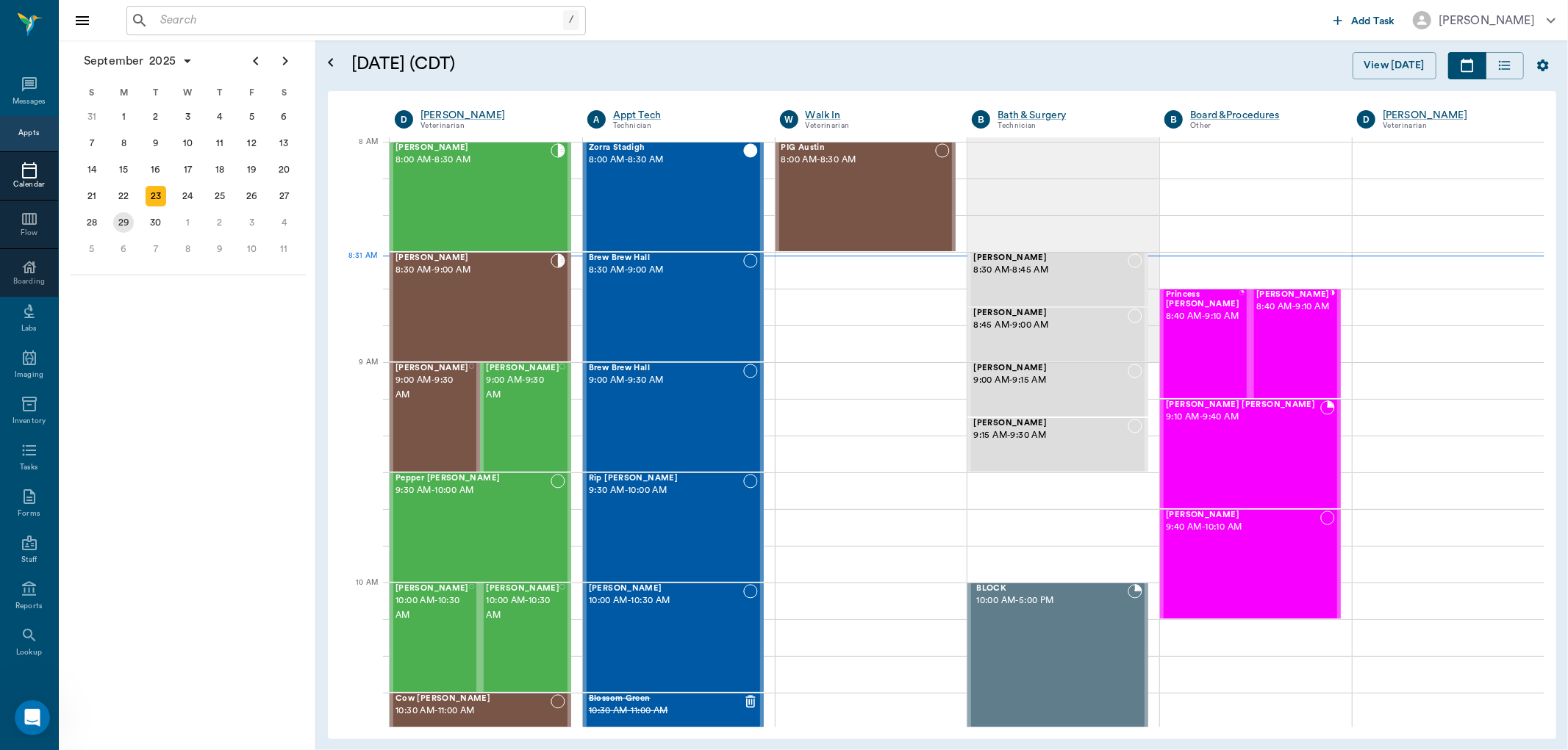
click at [124, 218] on div "29" at bounding box center [123, 222] width 21 height 21
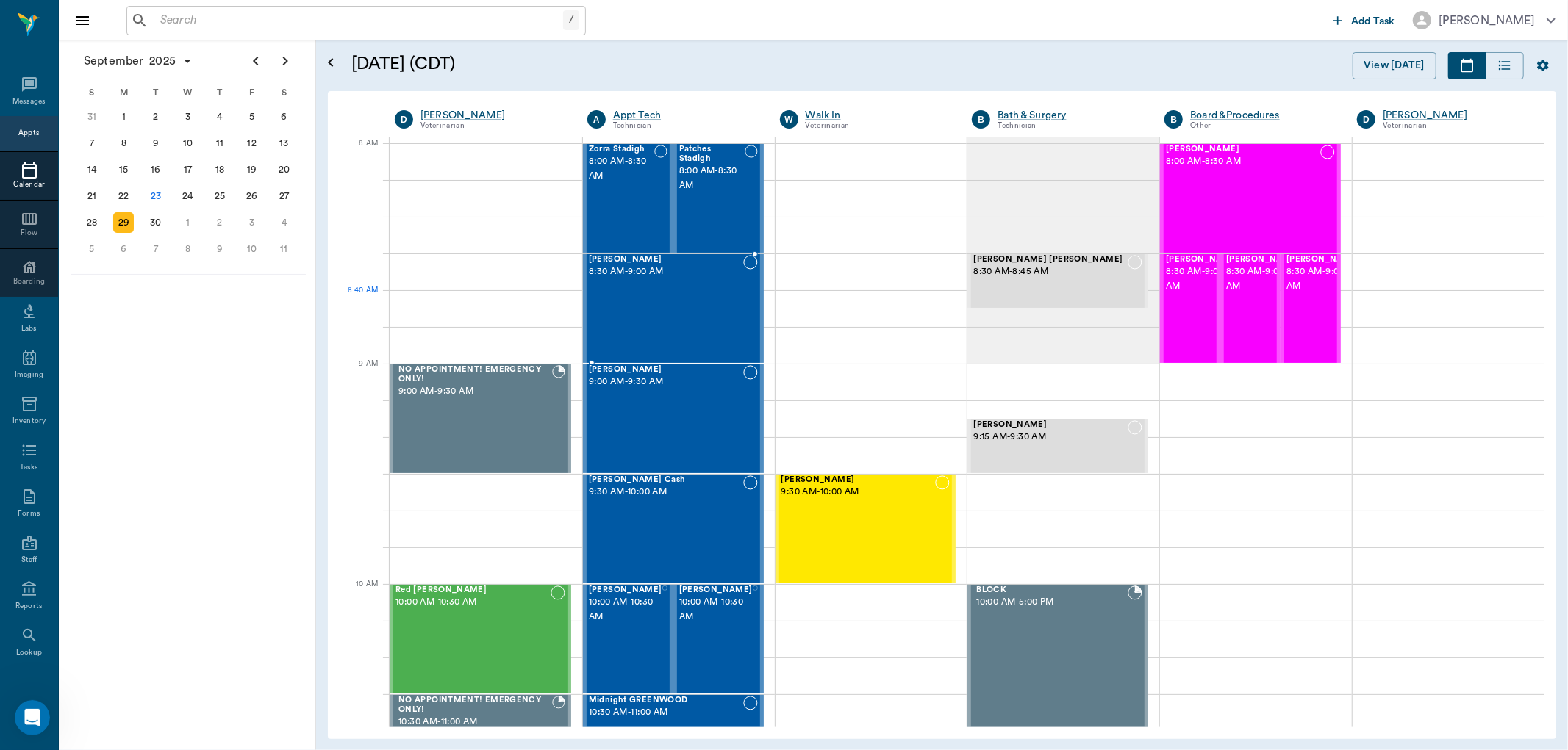
click at [633, 324] on div "Gidget Ashworth 8:30 AM - 9:00 AM" at bounding box center [666, 309] width 154 height 107
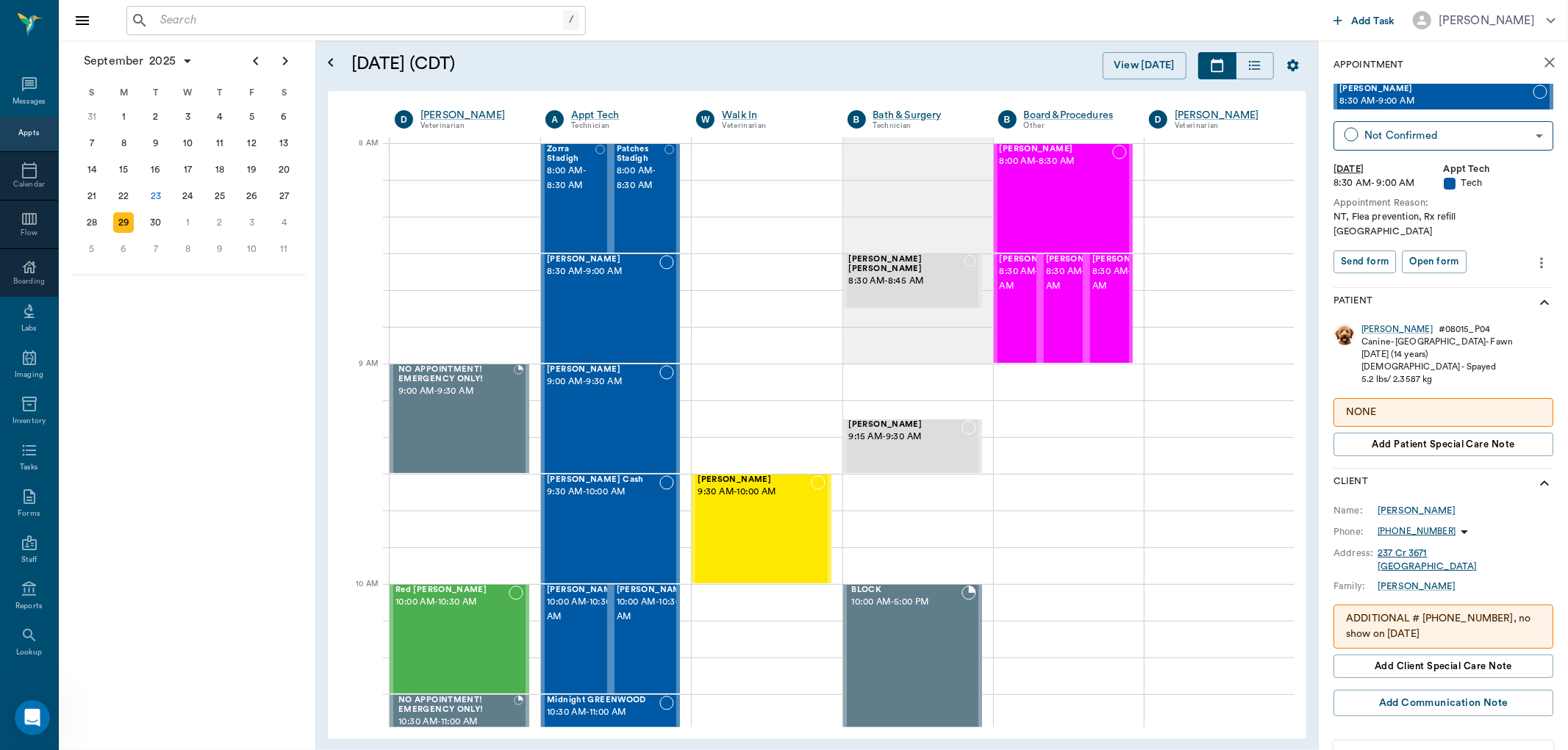
click at [1534, 254] on icon "more" at bounding box center [1541, 263] width 16 height 18
click at [1439, 273] on span "Edit appointment" at bounding box center [1469, 273] width 124 height 15
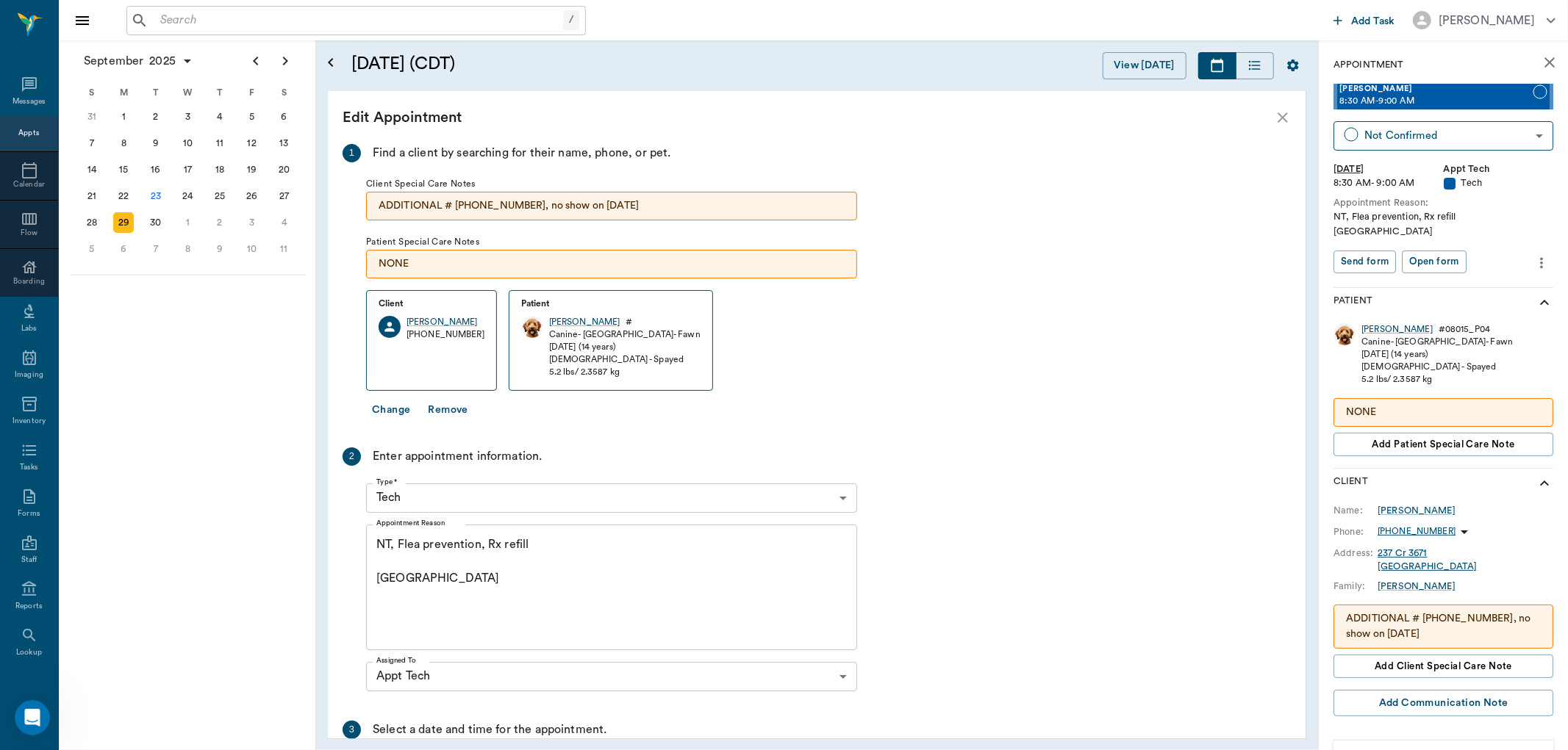
click at [552, 541] on textarea "NT, Flea prevention, Rx refill Caryn" at bounding box center [612, 587] width 471 height 102
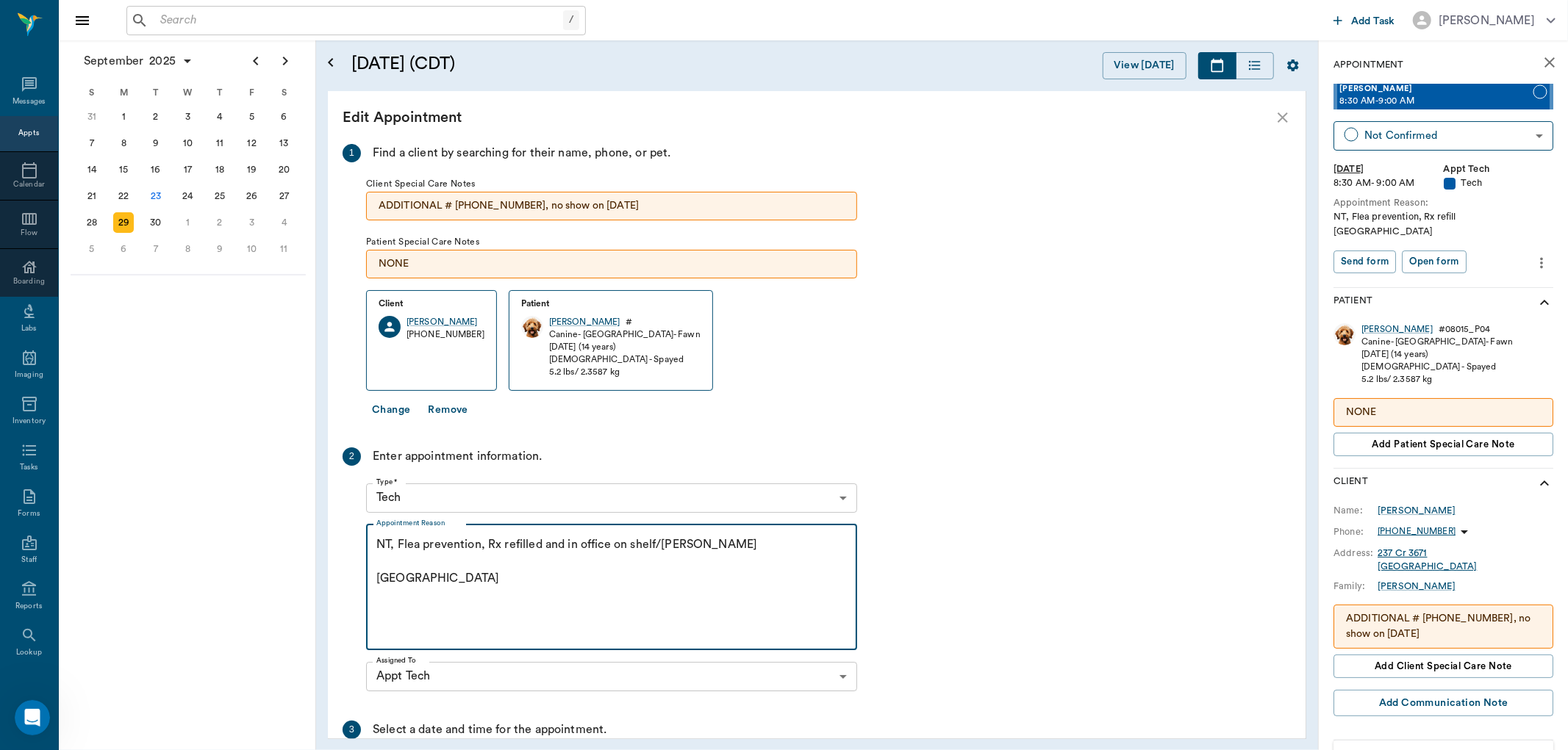
scroll to position [171, 0]
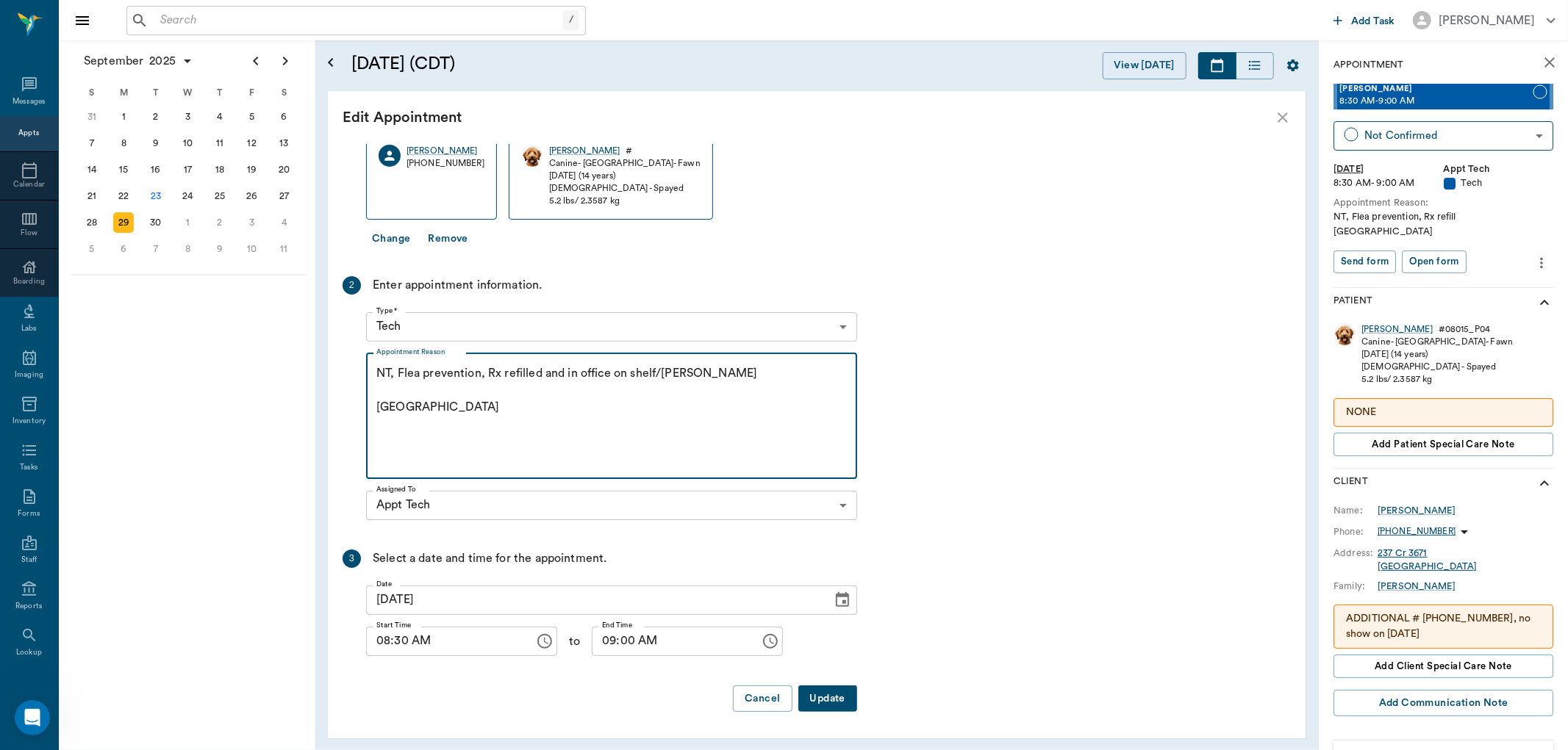
type textarea "NT, Flea prevention, Rx refilled and in office on shelf/Lisa Caryn"
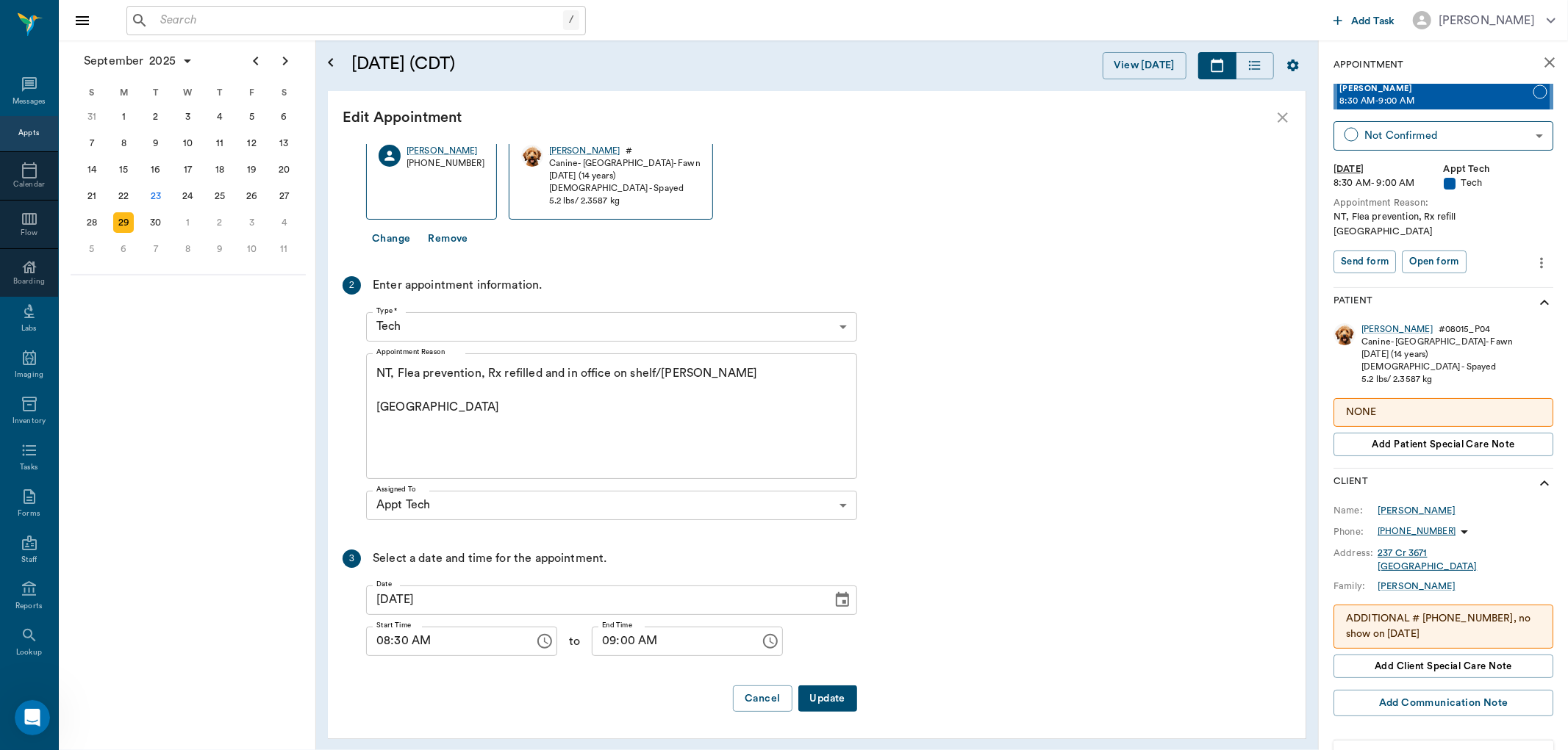
click at [828, 698] on button "Update" at bounding box center [828, 700] width 59 height 27
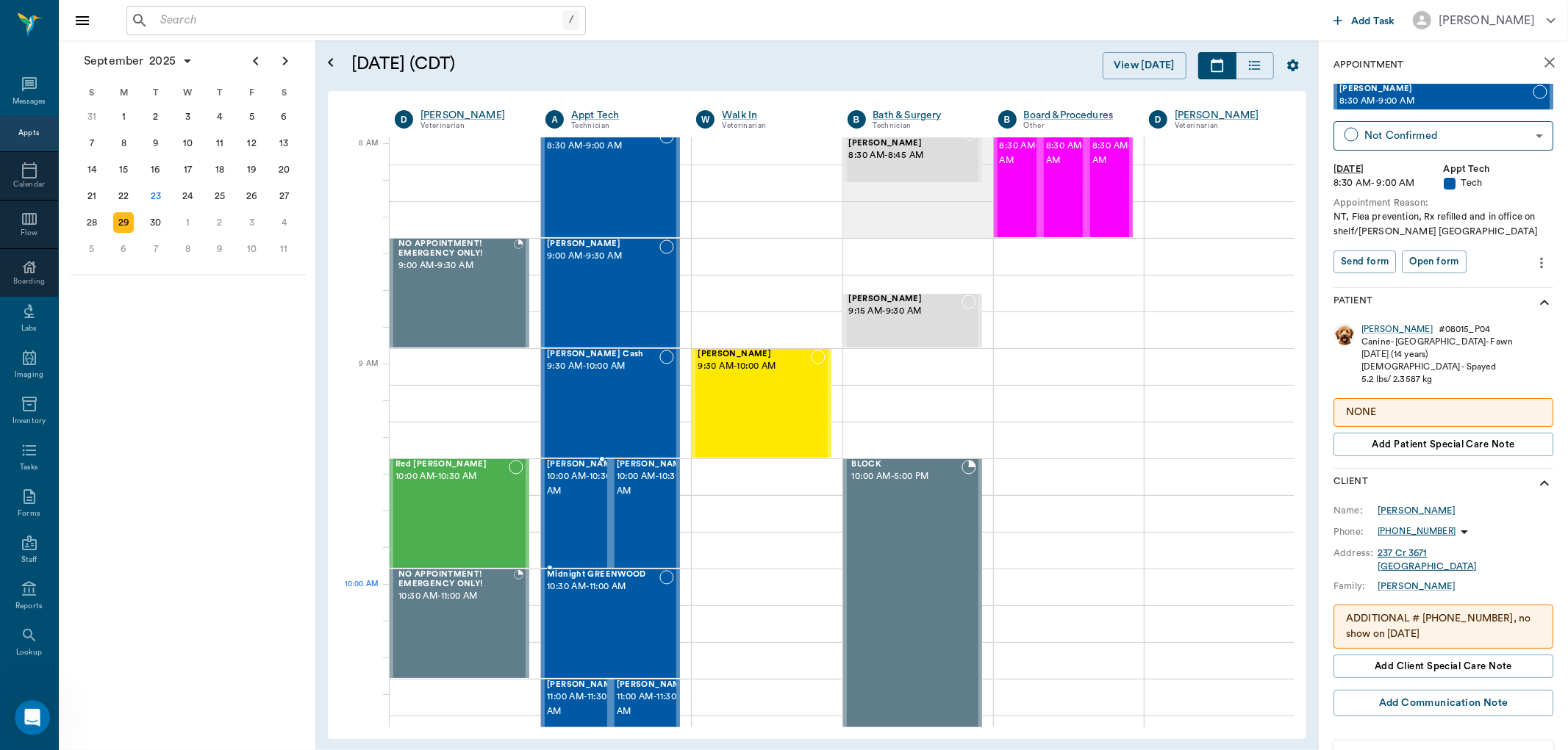
scroll to position [0, 0]
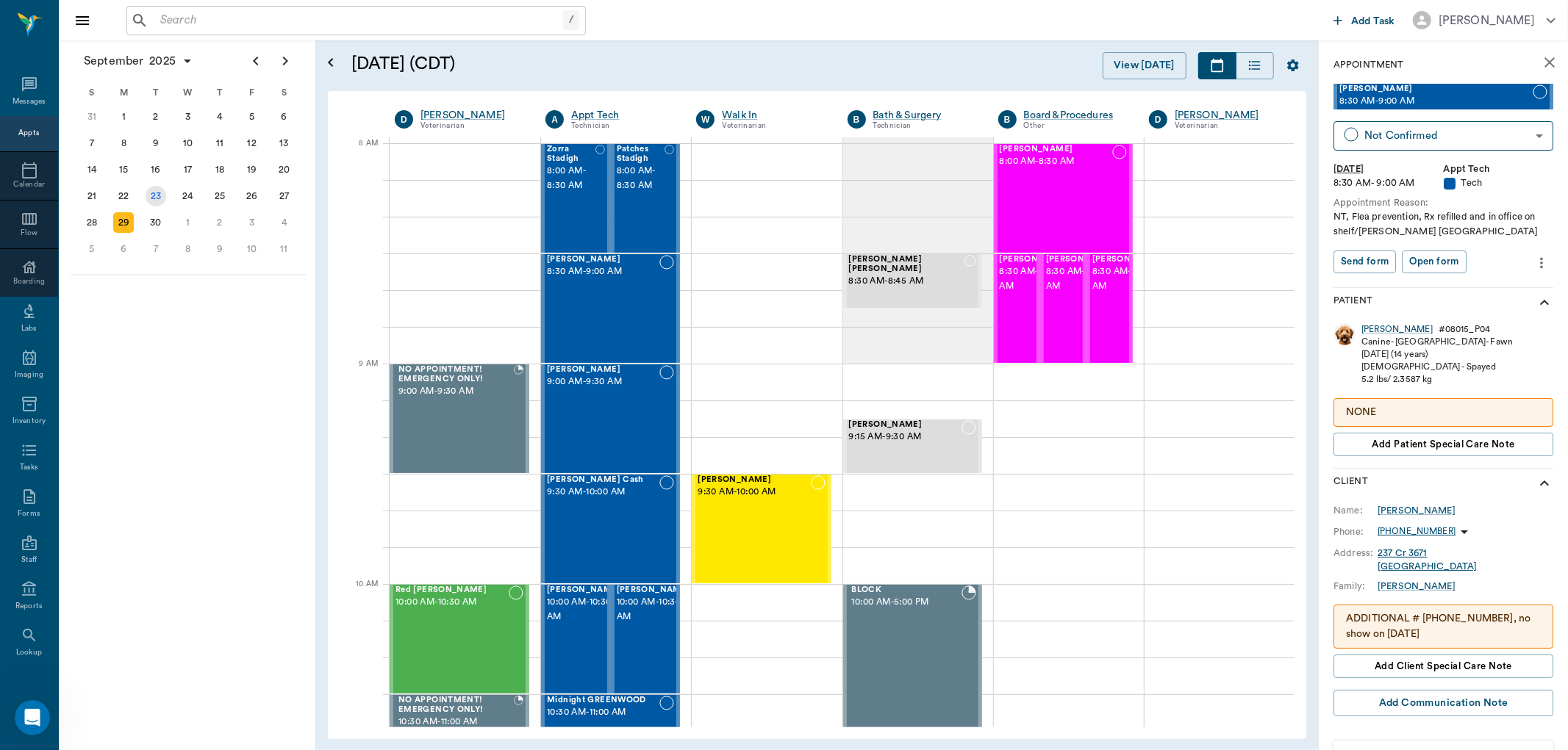
click at [156, 196] on div "23" at bounding box center [156, 196] width 21 height 21
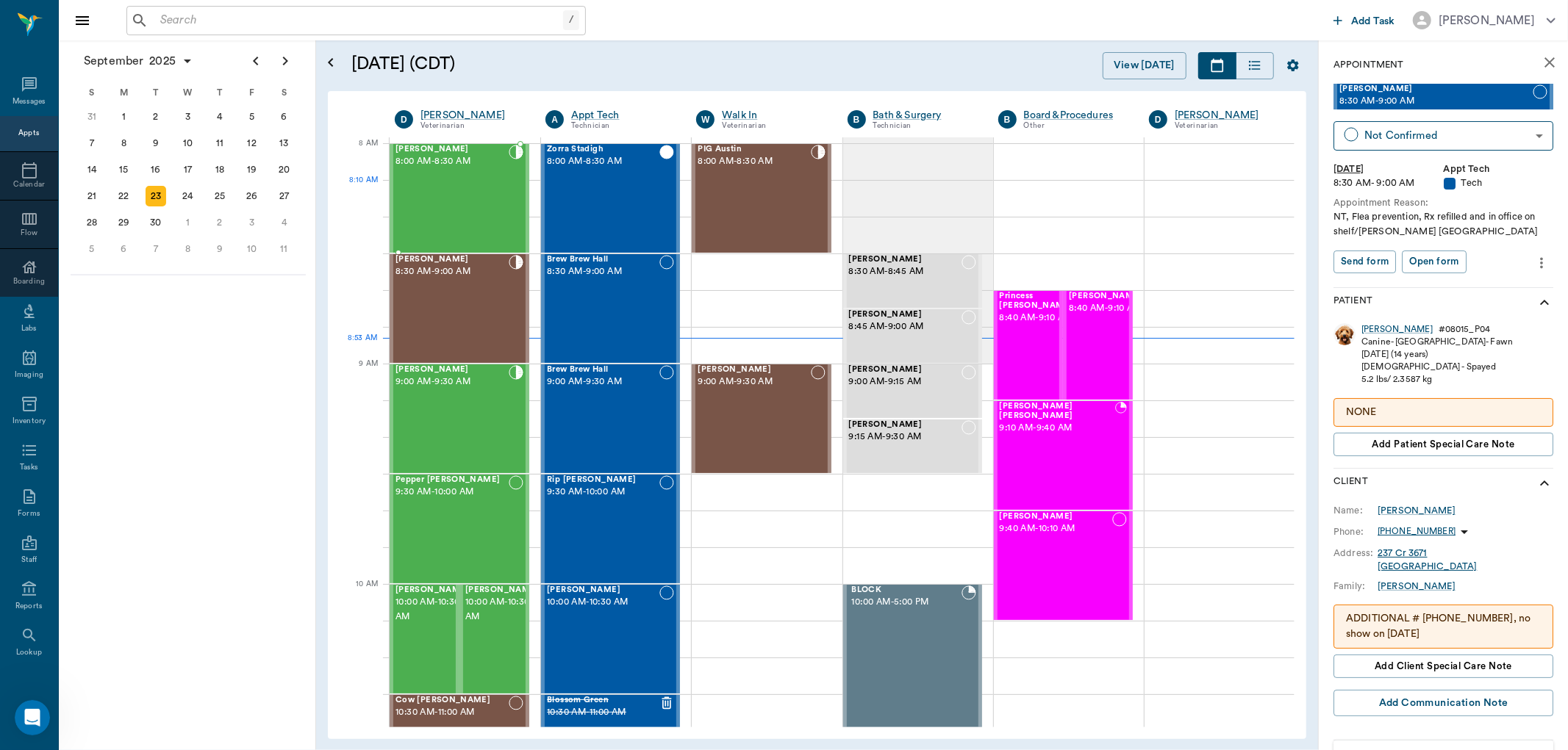
click at [443, 206] on div "Wink King 8:00 AM - 8:30 AM" at bounding box center [452, 199] width 113 height 107
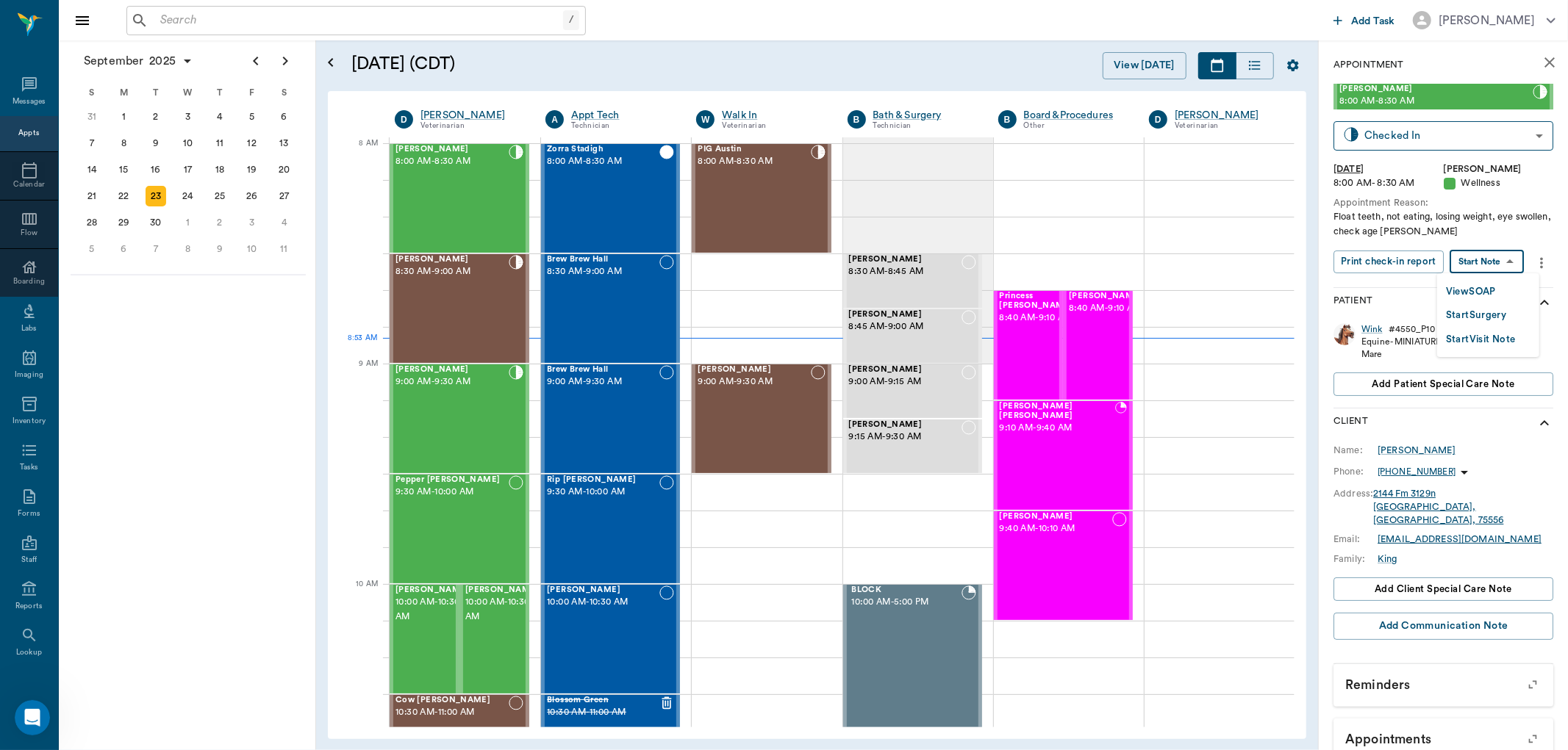
click at [1498, 263] on body "/ ​ Add Task Dr. Bert Ellsworth Nectar Messages Appts Calendar Flow Boarding La…" at bounding box center [784, 375] width 1568 height 750
click at [1468, 286] on button "View SOAP" at bounding box center [1471, 292] width 50 height 17
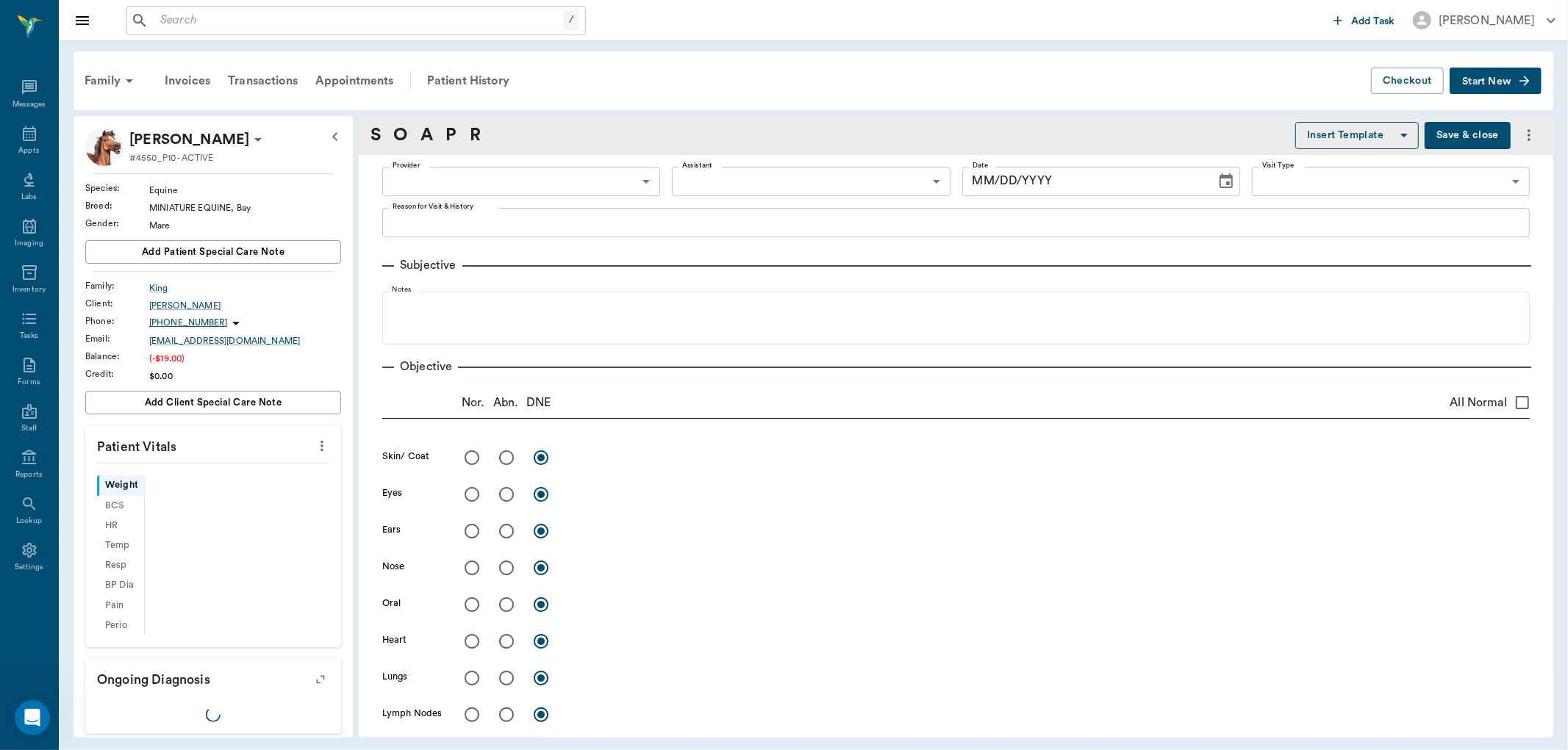
type input "63ec2f075fda476ae8351a4d"
type input "65d2be4f46e3a538d89b8c14"
type textarea "Float teeth, not eating, losing weight, eye swollen, check age Christy"
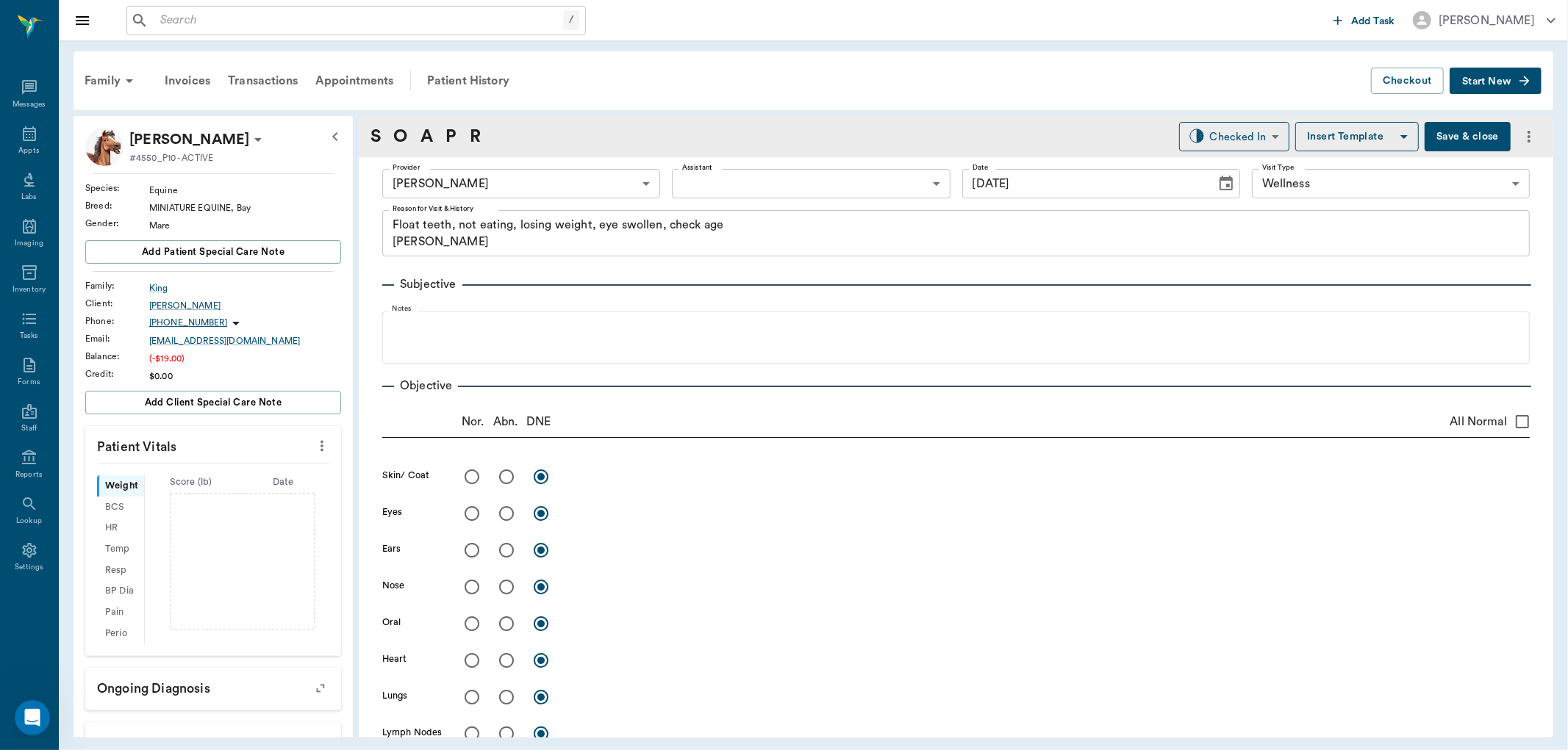
type input "[DATE]"
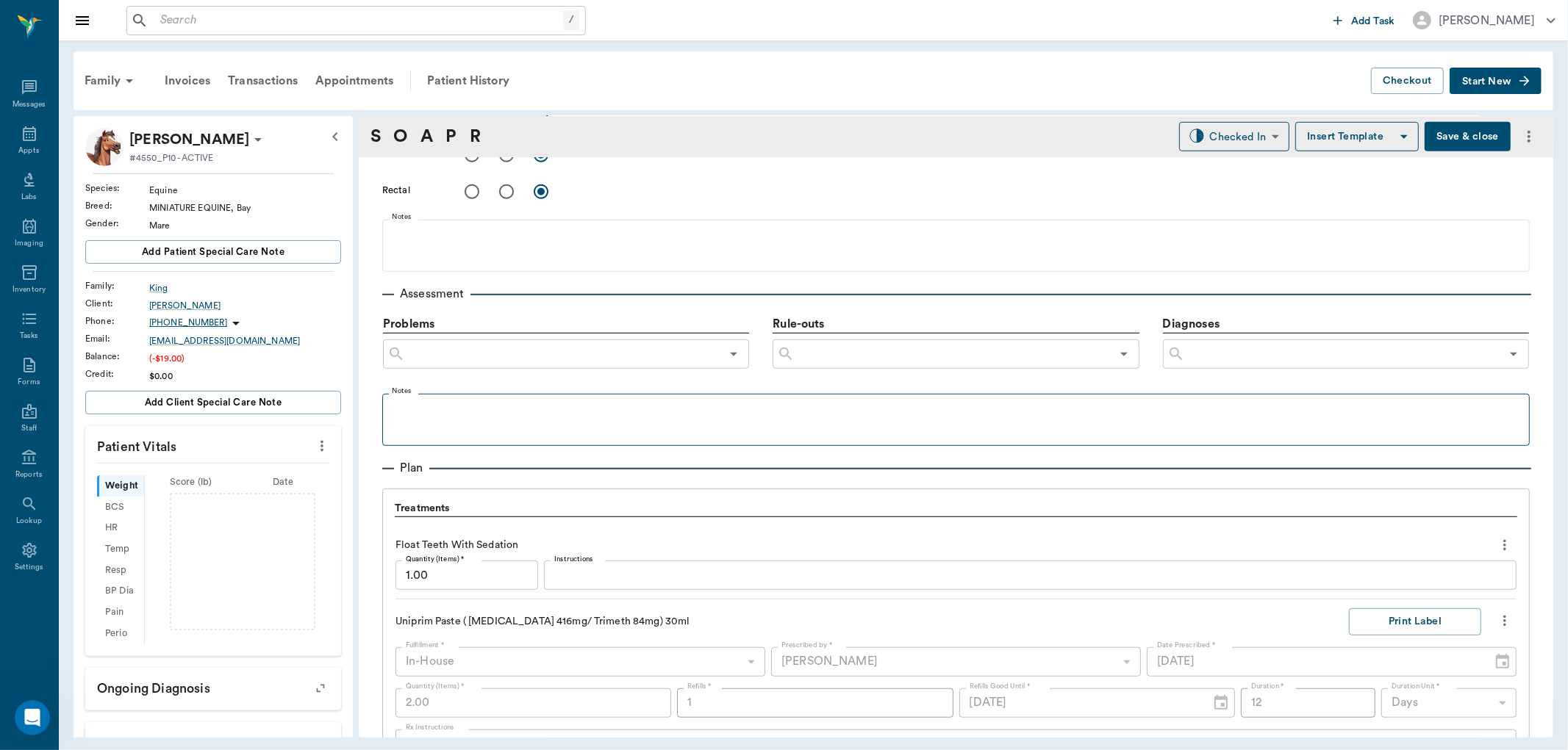
scroll to position [980, 0]
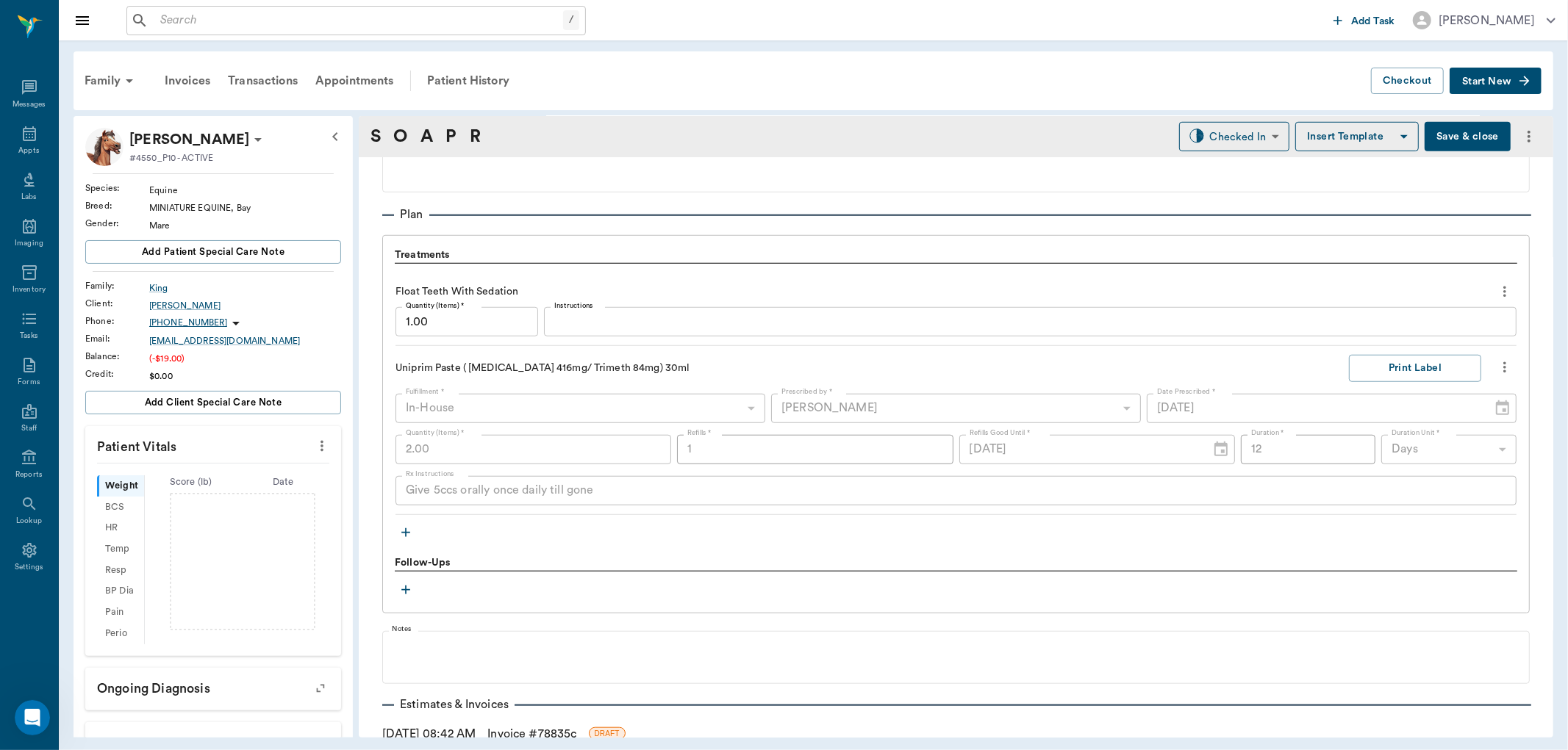
click at [407, 525] on icon "button" at bounding box center [406, 532] width 15 height 15
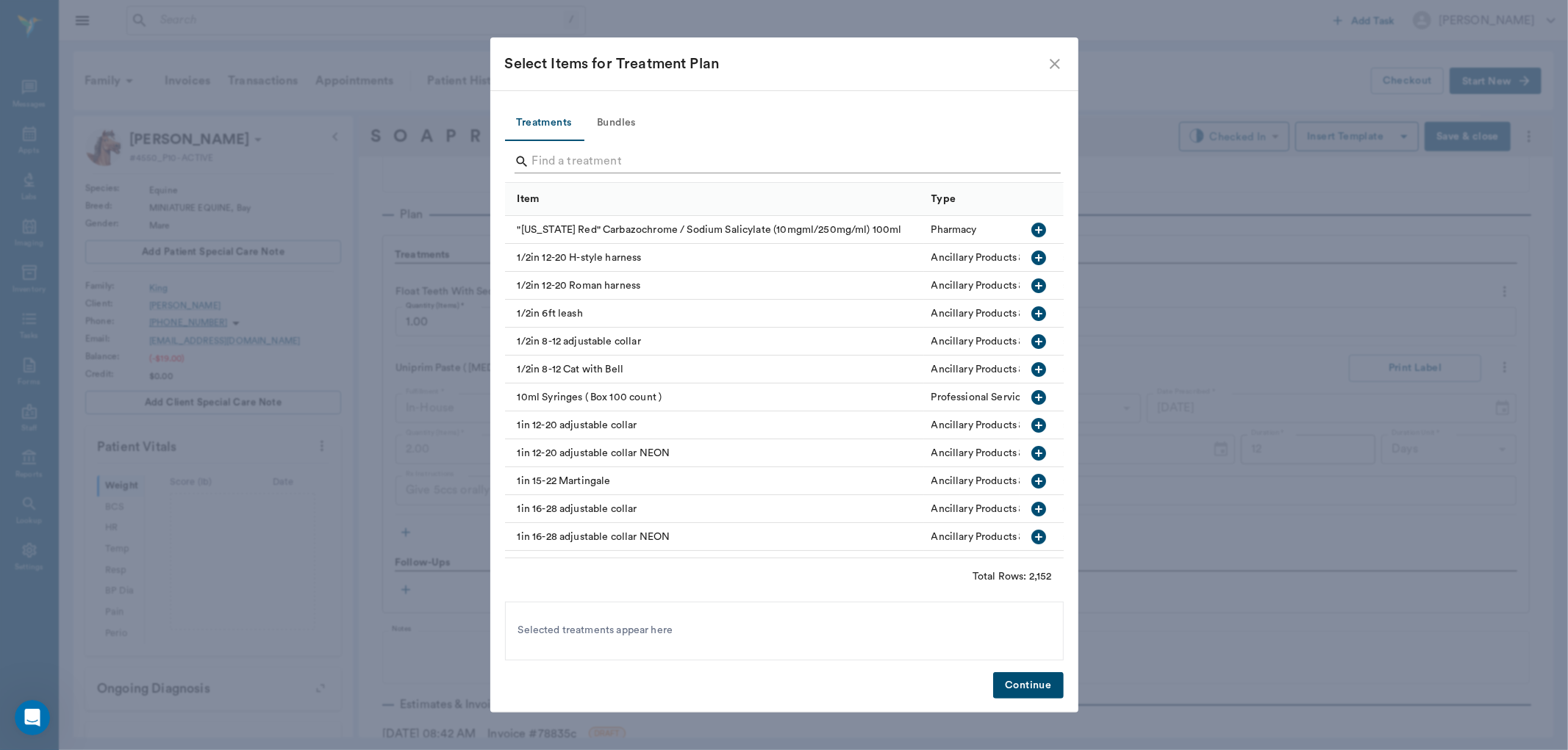
click at [584, 160] on input "Search" at bounding box center [786, 161] width 507 height 24
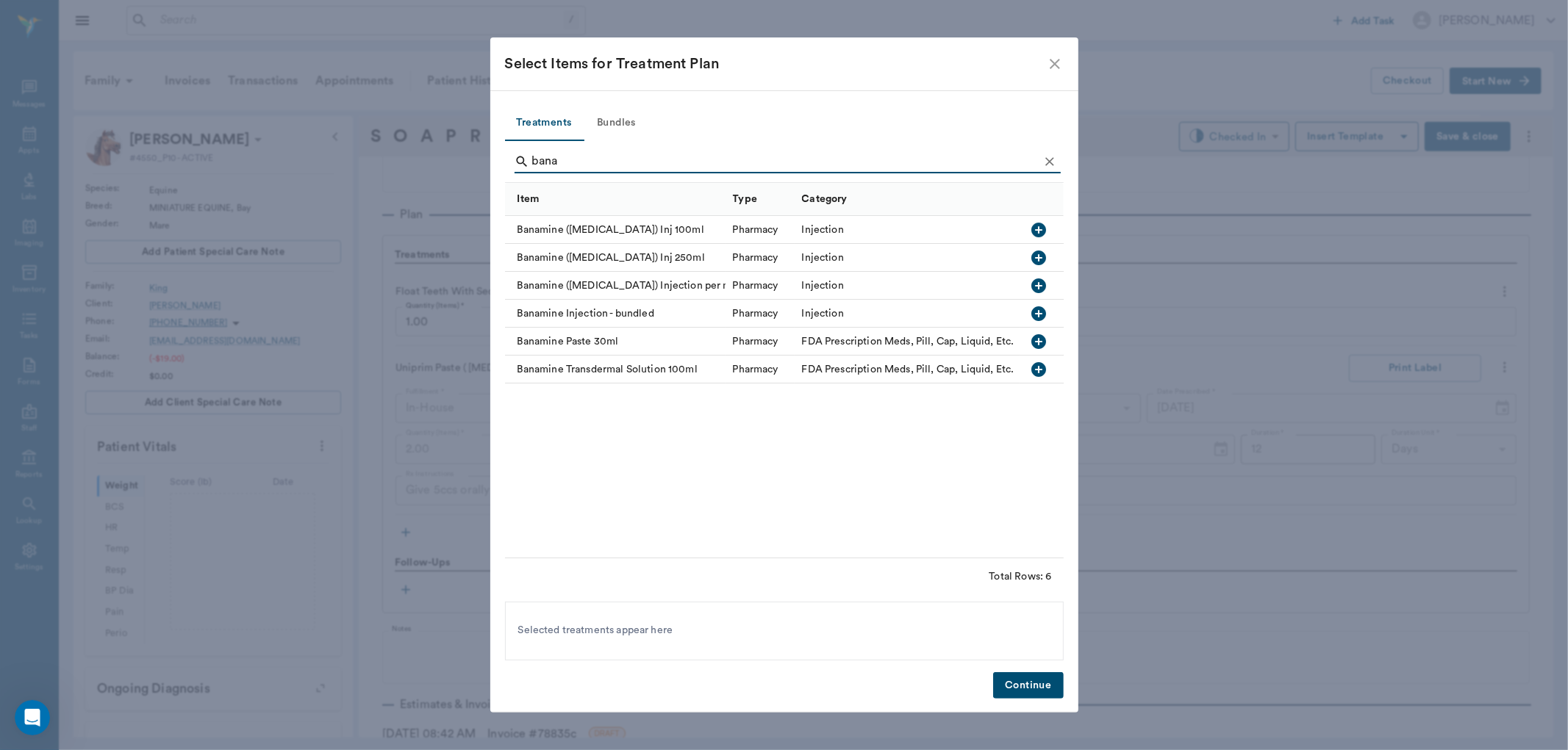
click at [1038, 281] on icon "button" at bounding box center [1038, 286] width 15 height 15
type input "b"
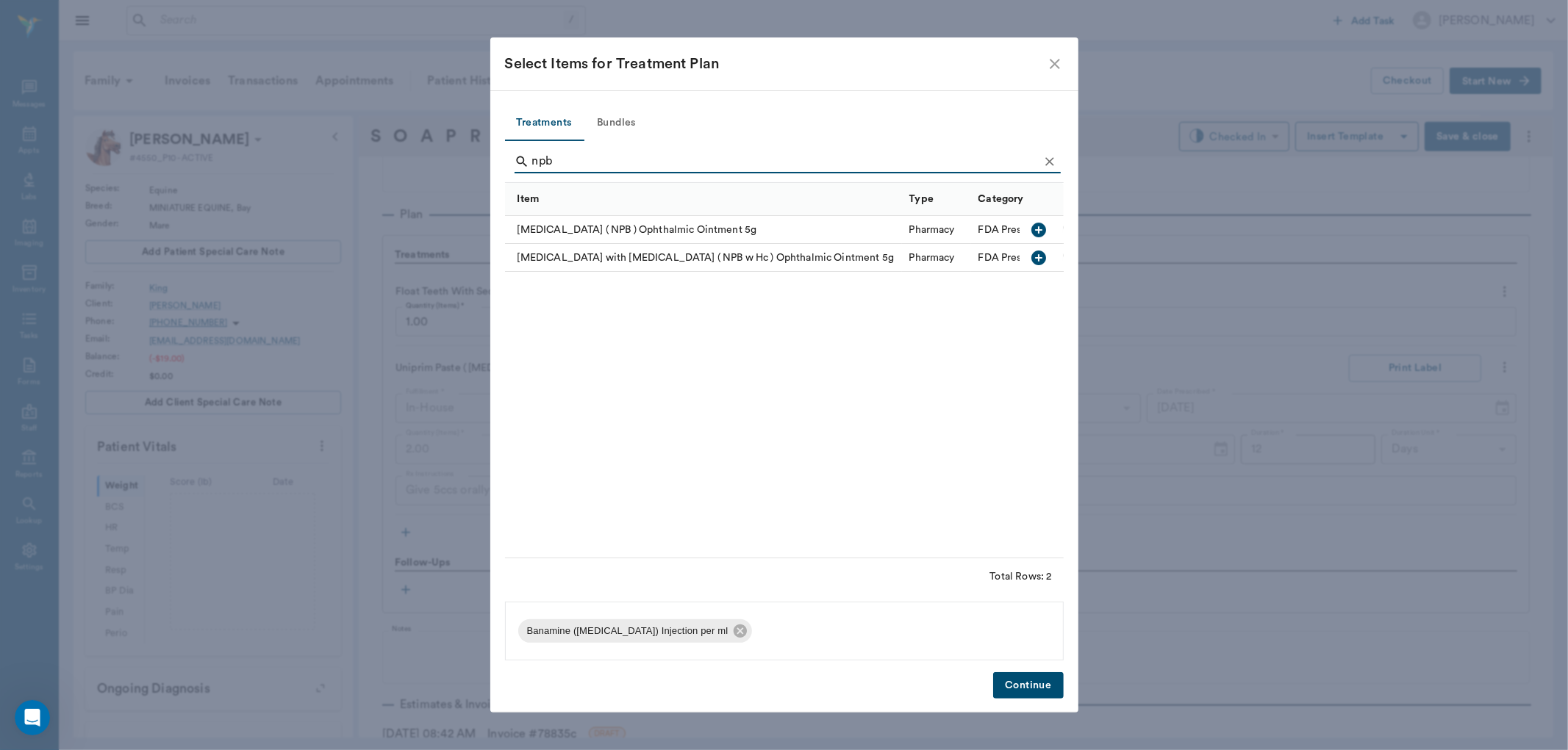
type input "npb"
click at [1040, 260] on icon "button" at bounding box center [1038, 257] width 15 height 15
click at [1021, 674] on button "Continue" at bounding box center [1028, 686] width 70 height 27
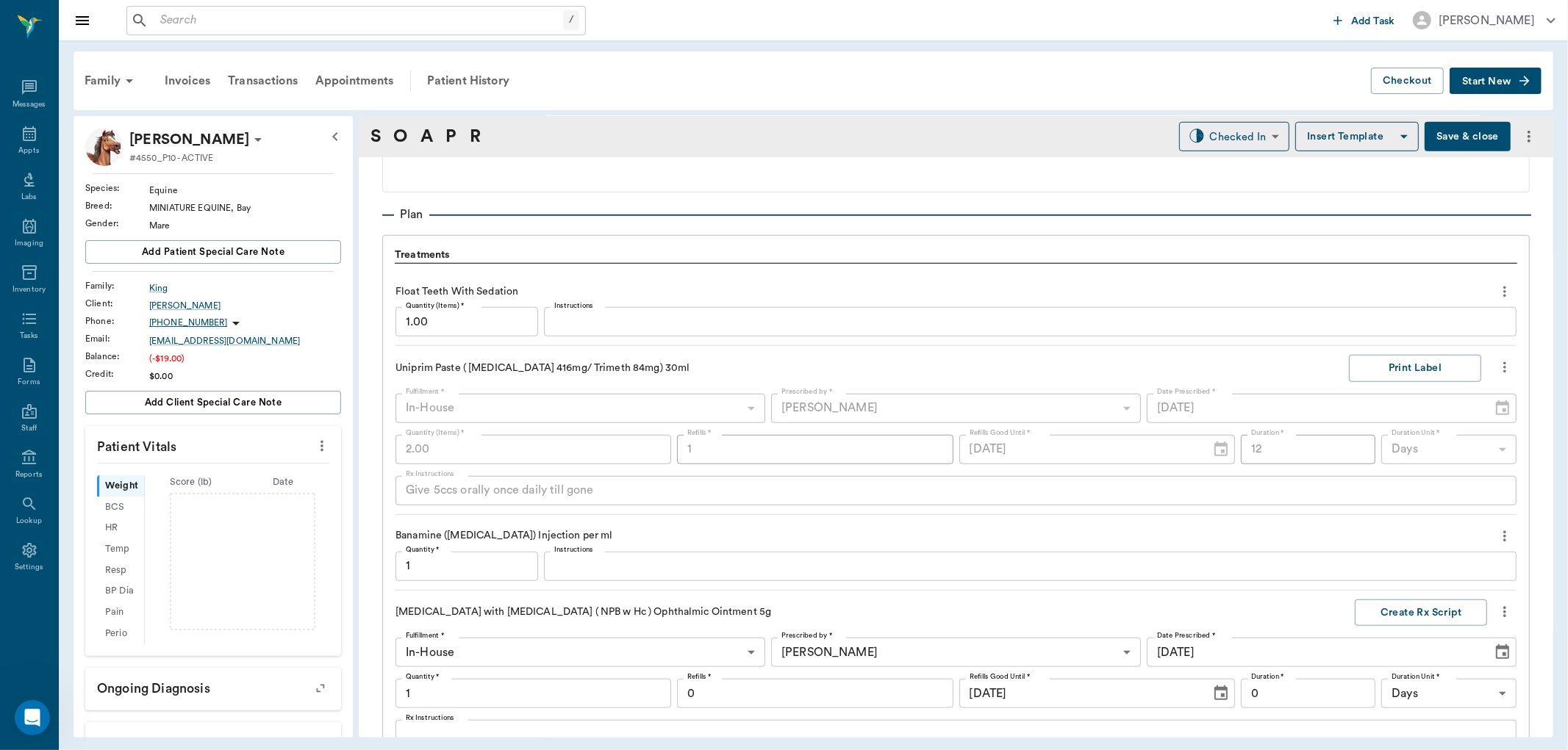
scroll to position [1324, 0]
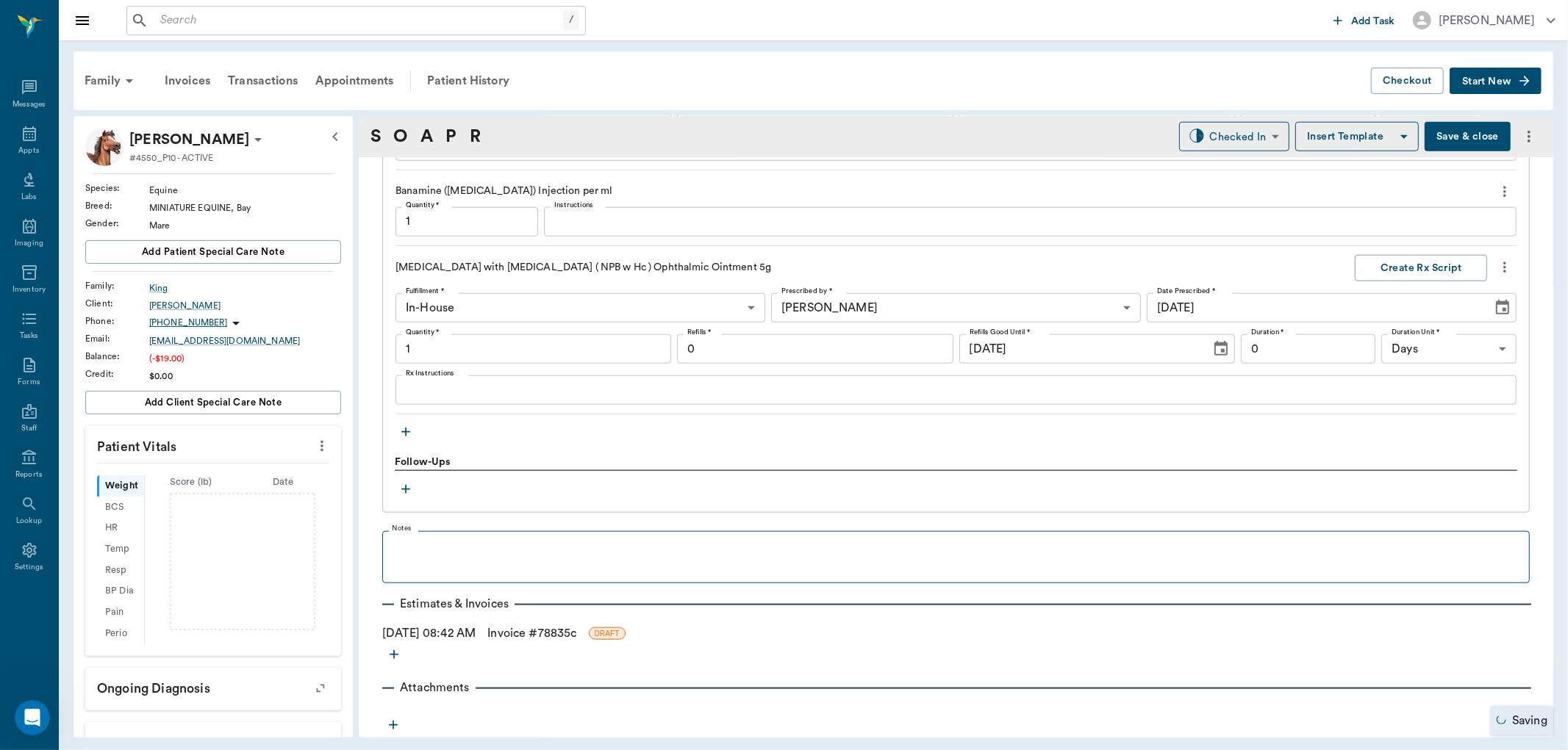
type input "1.00"
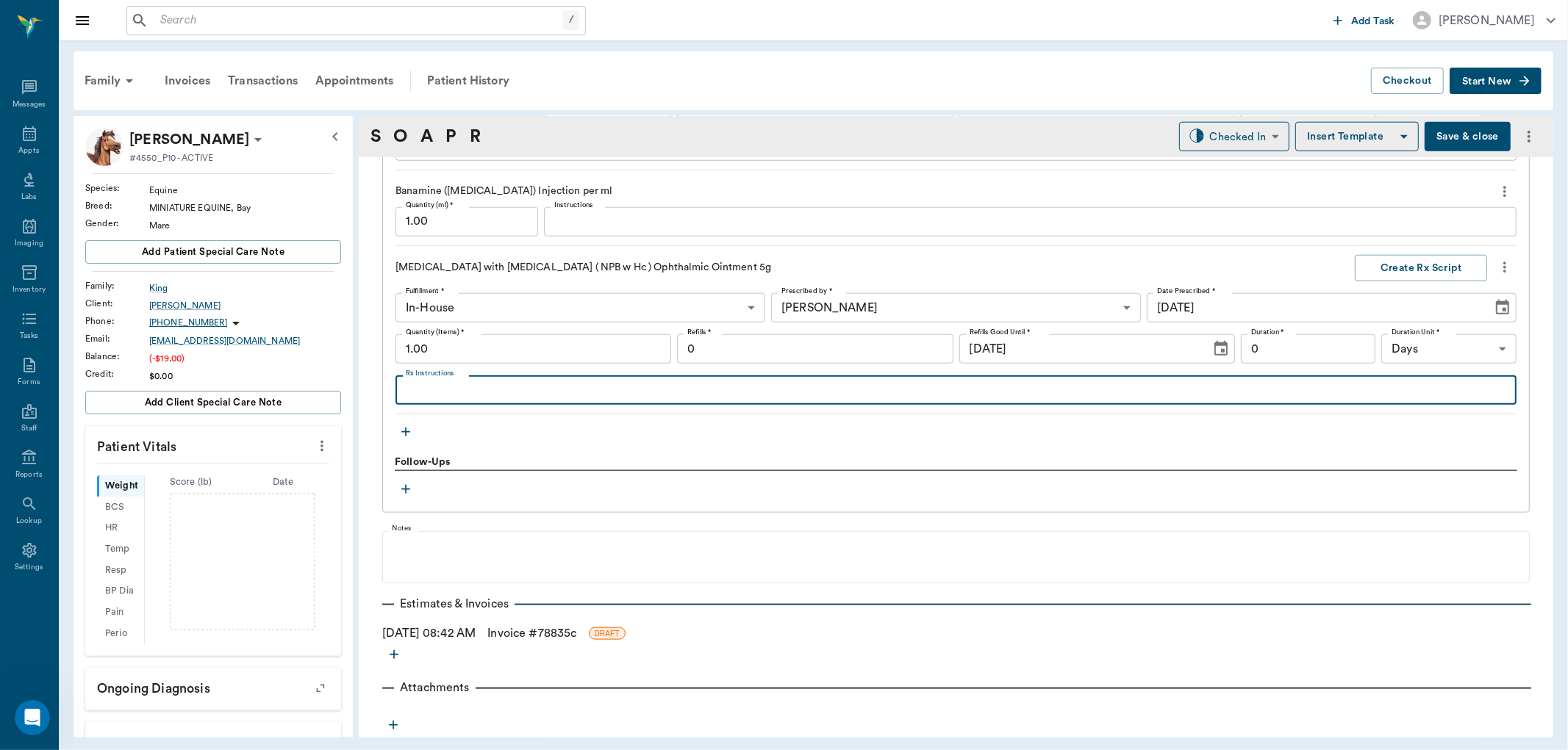
click at [432, 395] on textarea "Rx Instructions" at bounding box center [956, 390] width 1100 height 17
type textarea "Apply 1/4" strip in L eye at least twice daily"
click at [1395, 265] on button "Create Rx Script" at bounding box center [1421, 269] width 132 height 27
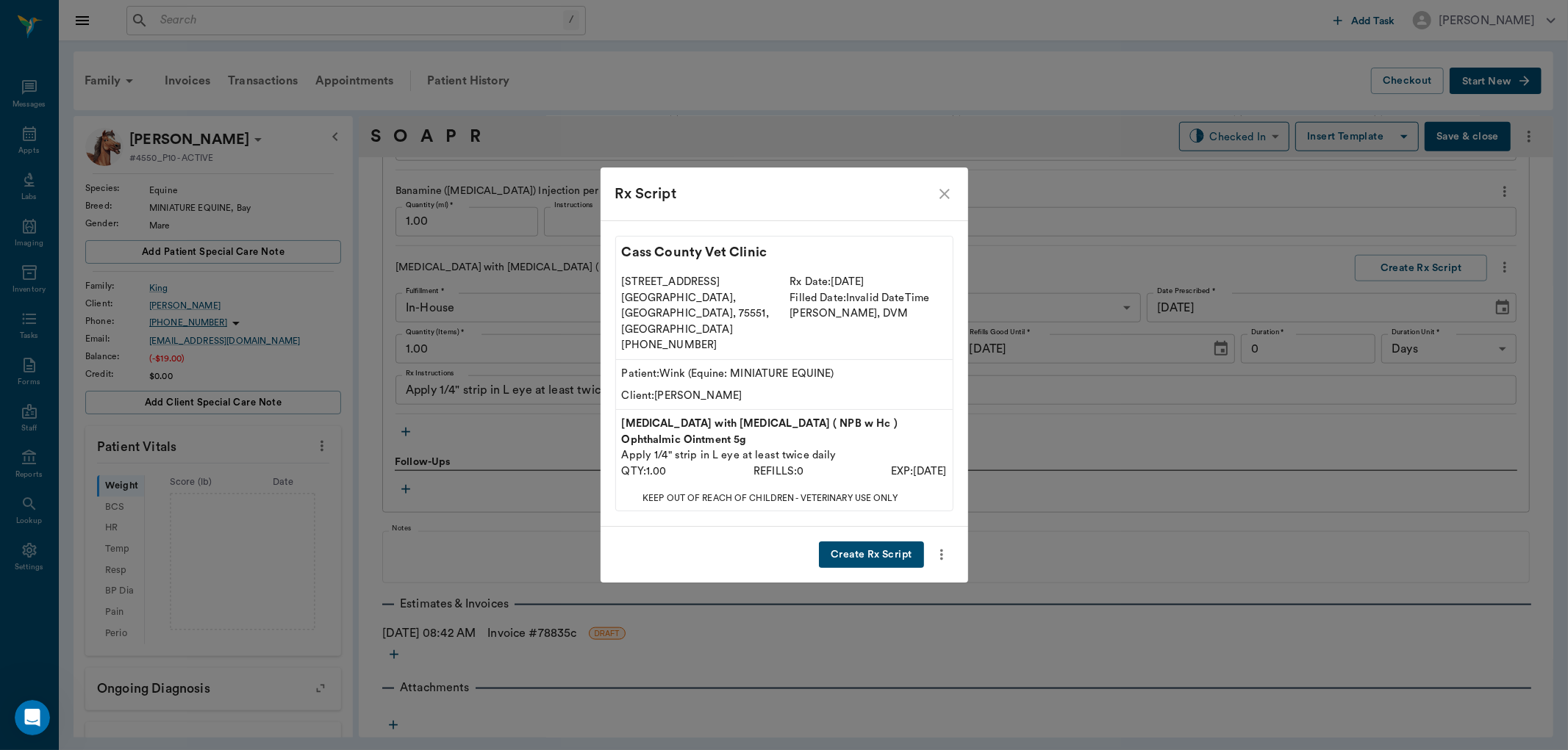
click at [883, 541] on button "Create Rx Script" at bounding box center [871, 555] width 105 height 27
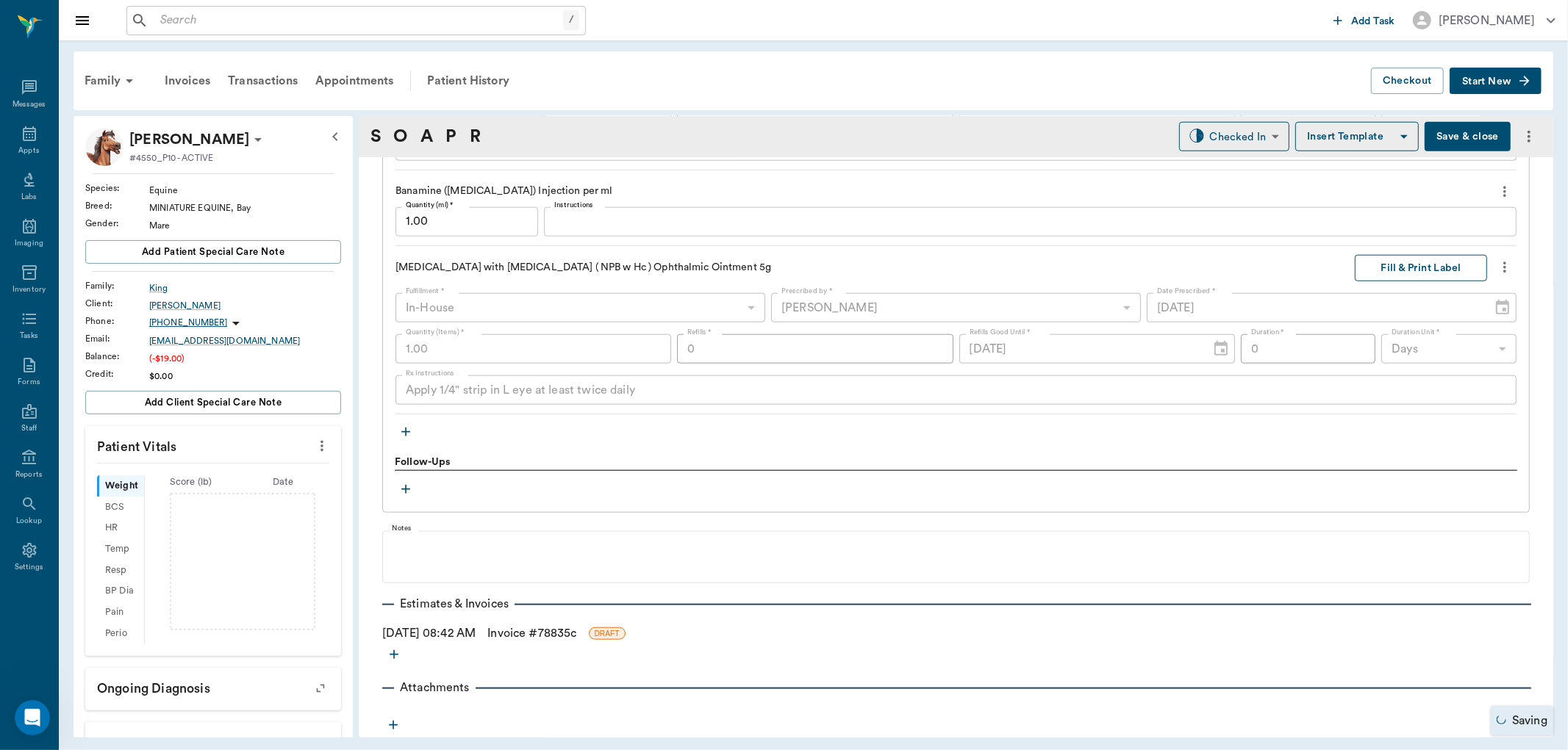
click at [1393, 264] on button "Fill & Print Label" at bounding box center [1421, 269] width 132 height 27
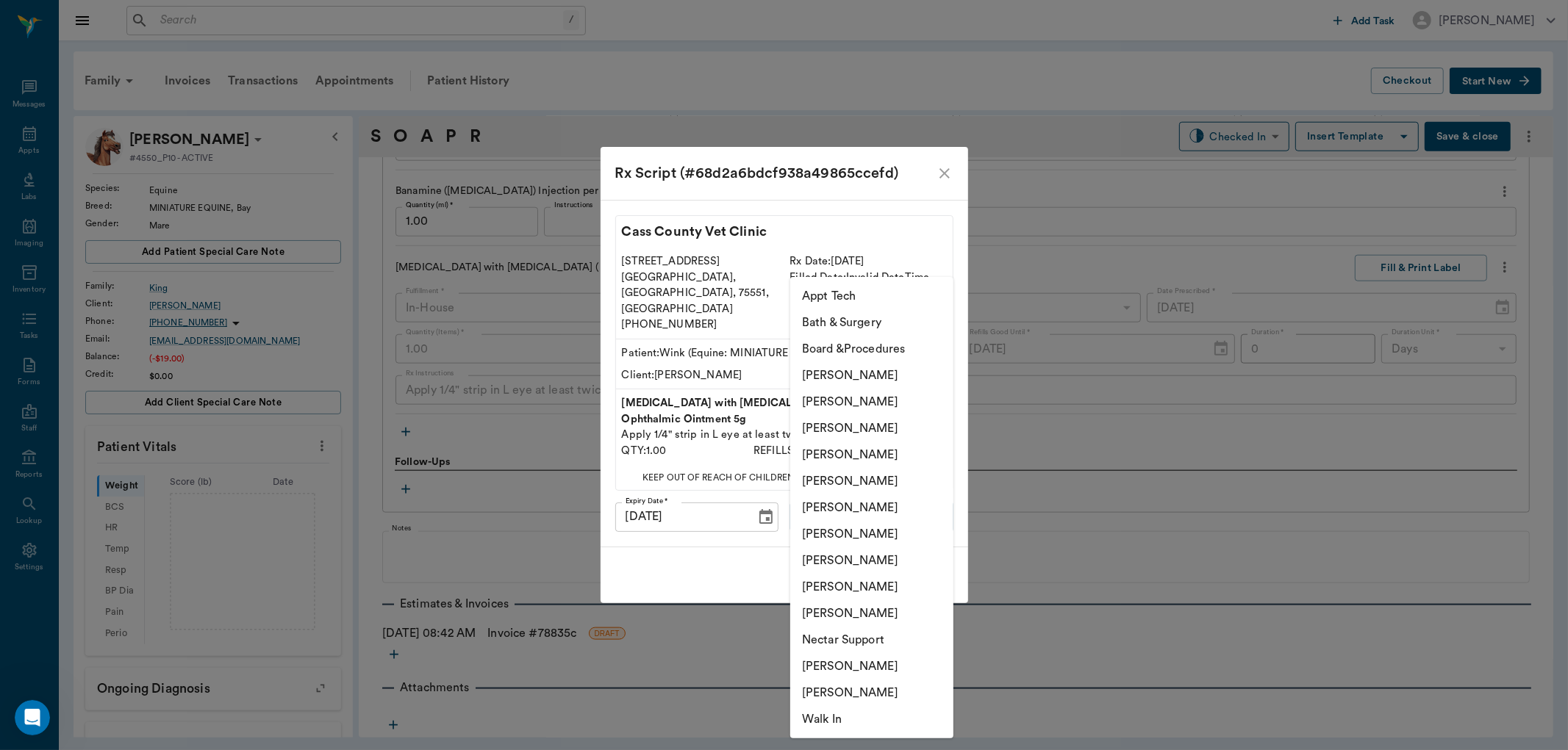
click at [915, 498] on body "/ ​ Add Task Dr. Bert Ellsworth Nectar Messages Appts Labs Imaging Inventory Ta…" at bounding box center [784, 375] width 1568 height 750
click at [883, 454] on li "[PERSON_NAME]" at bounding box center [872, 454] width 164 height 27
type input "63ec2f075fda476ae8351a4d"
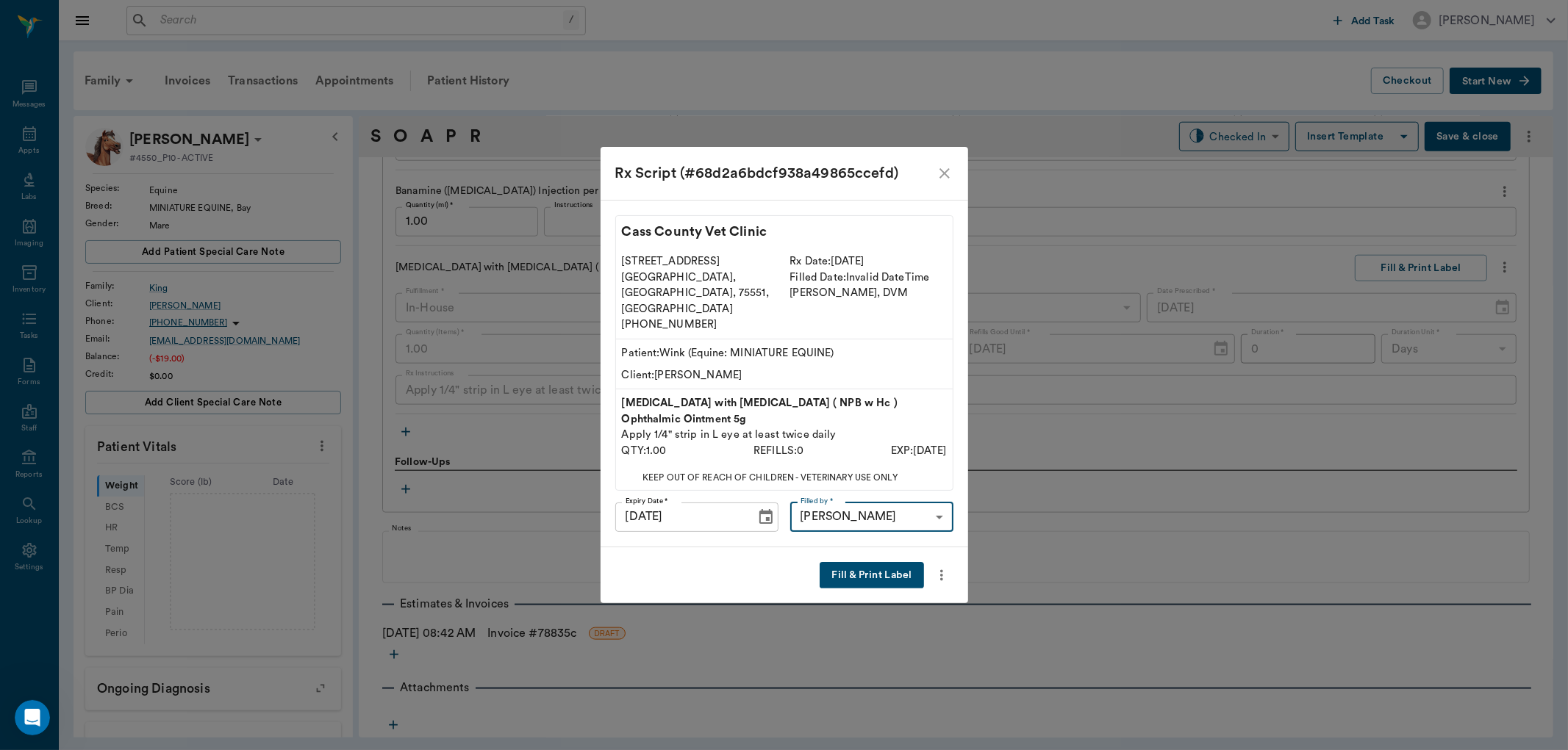
click at [879, 562] on button "Fill & Print Label" at bounding box center [872, 576] width 104 height 27
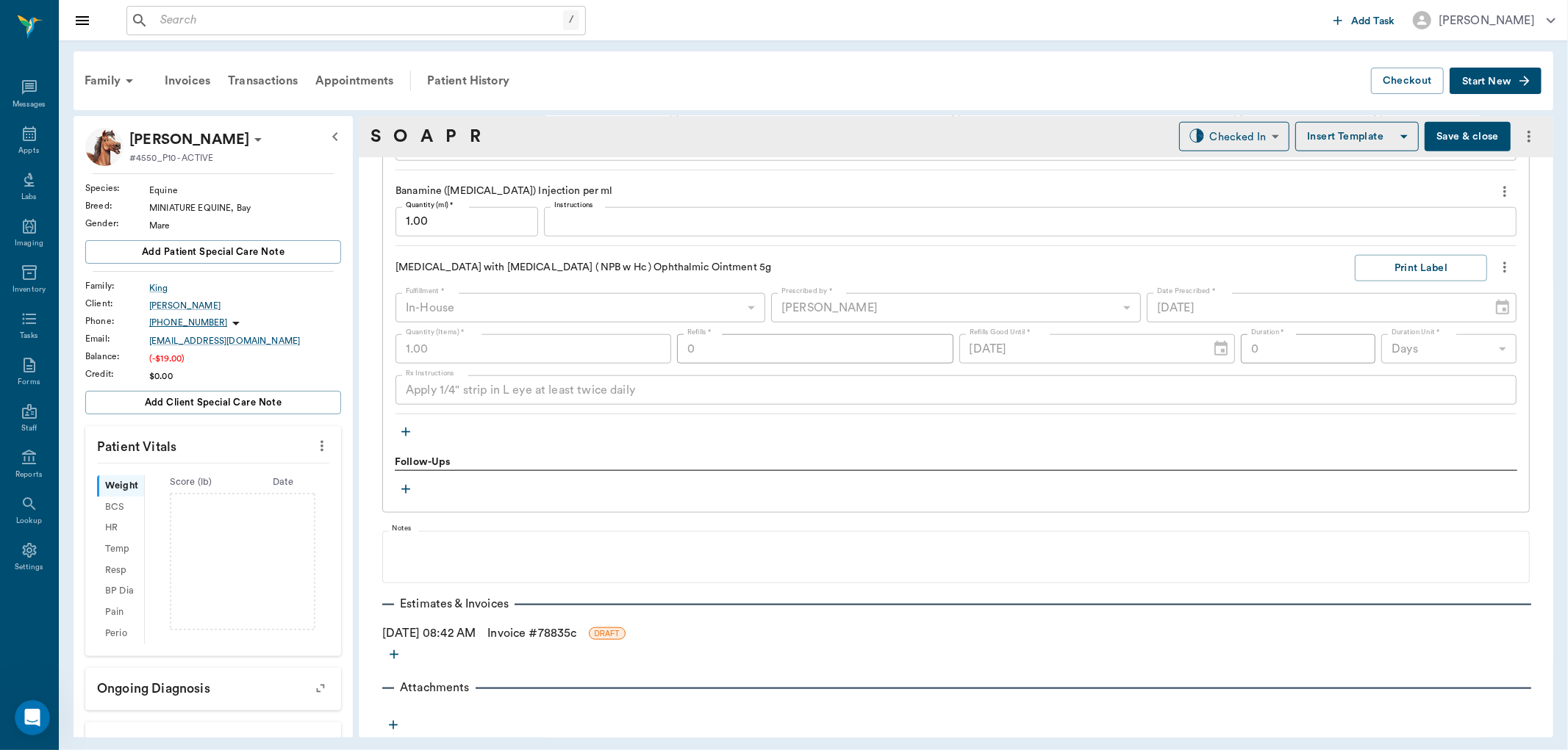
click at [403, 427] on icon "button" at bounding box center [406, 432] width 15 height 15
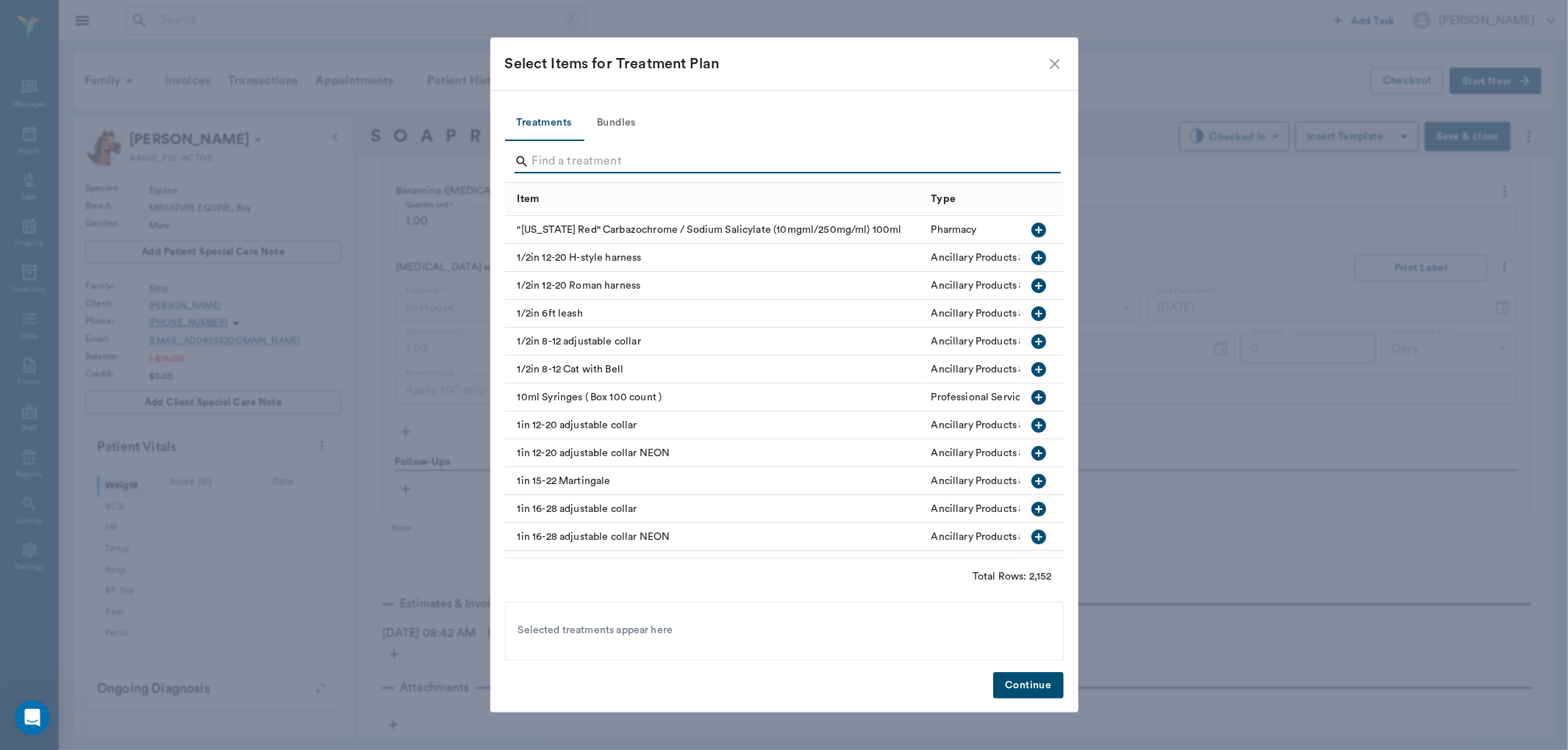
click at [607, 167] on input "Search" at bounding box center [786, 161] width 507 height 24
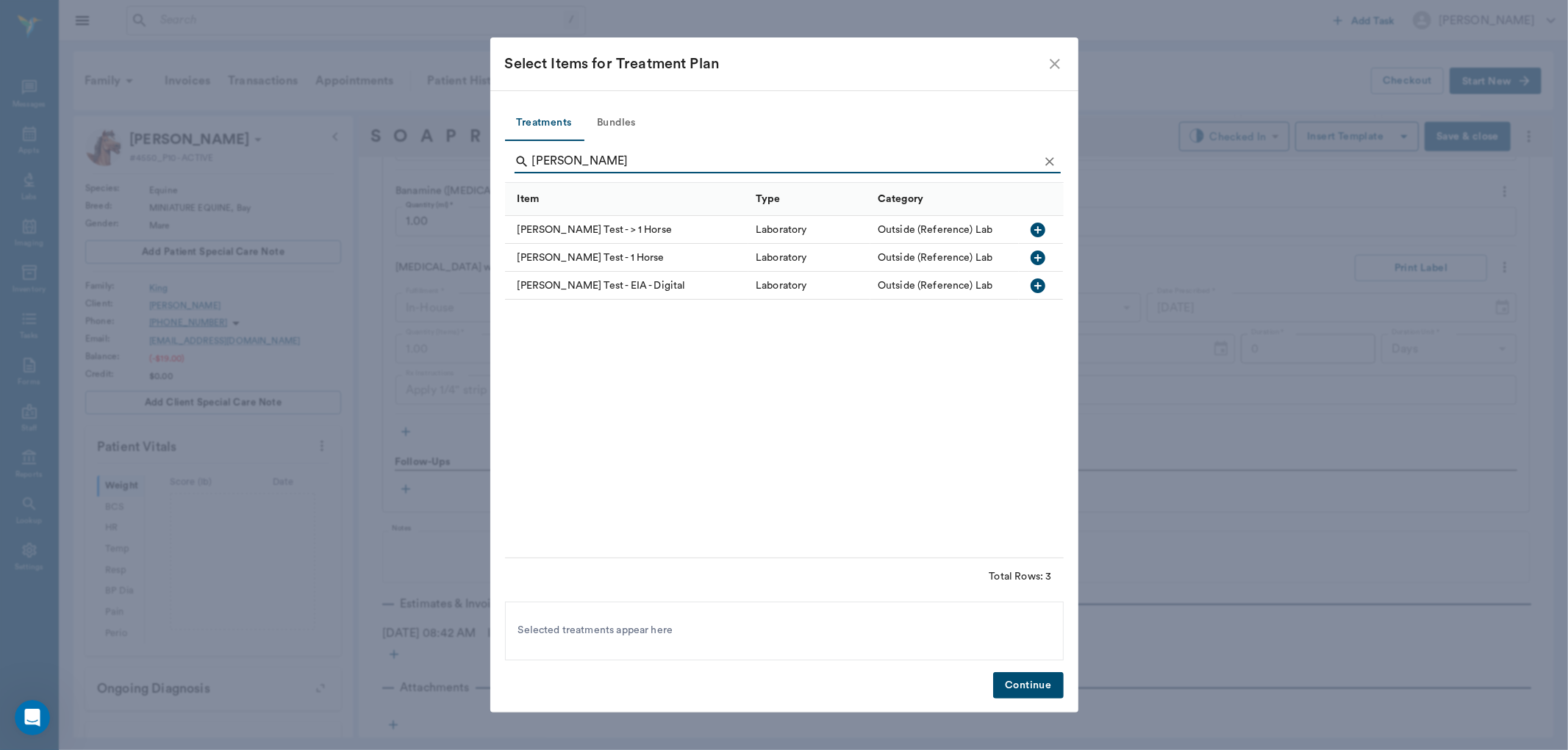
type input "coggin"
click at [1042, 258] on icon "button" at bounding box center [1038, 257] width 18 height 18
click at [1020, 686] on button "Continue" at bounding box center [1028, 686] width 70 height 27
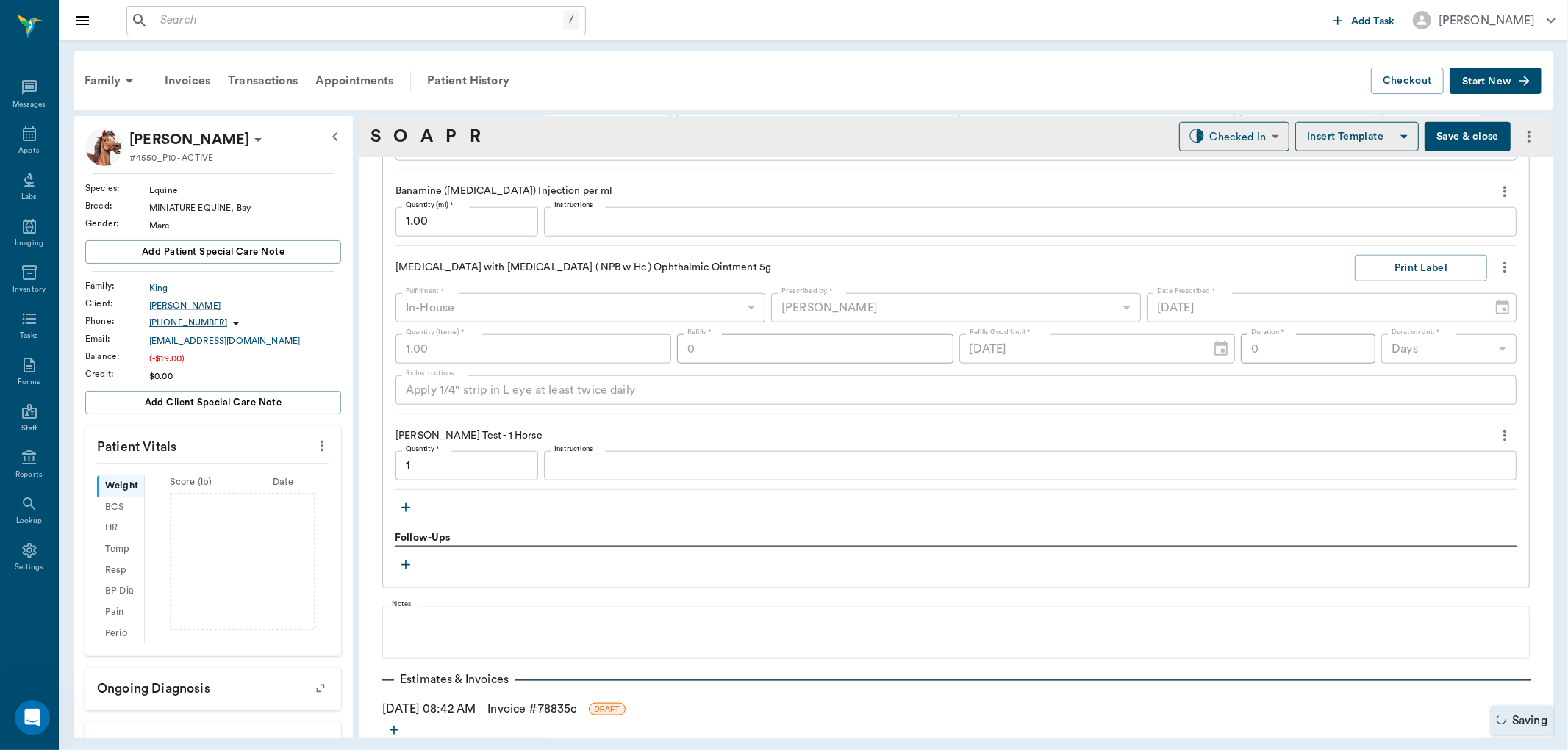
type input "1.00"
click at [409, 511] on icon "button" at bounding box center [406, 507] width 15 height 15
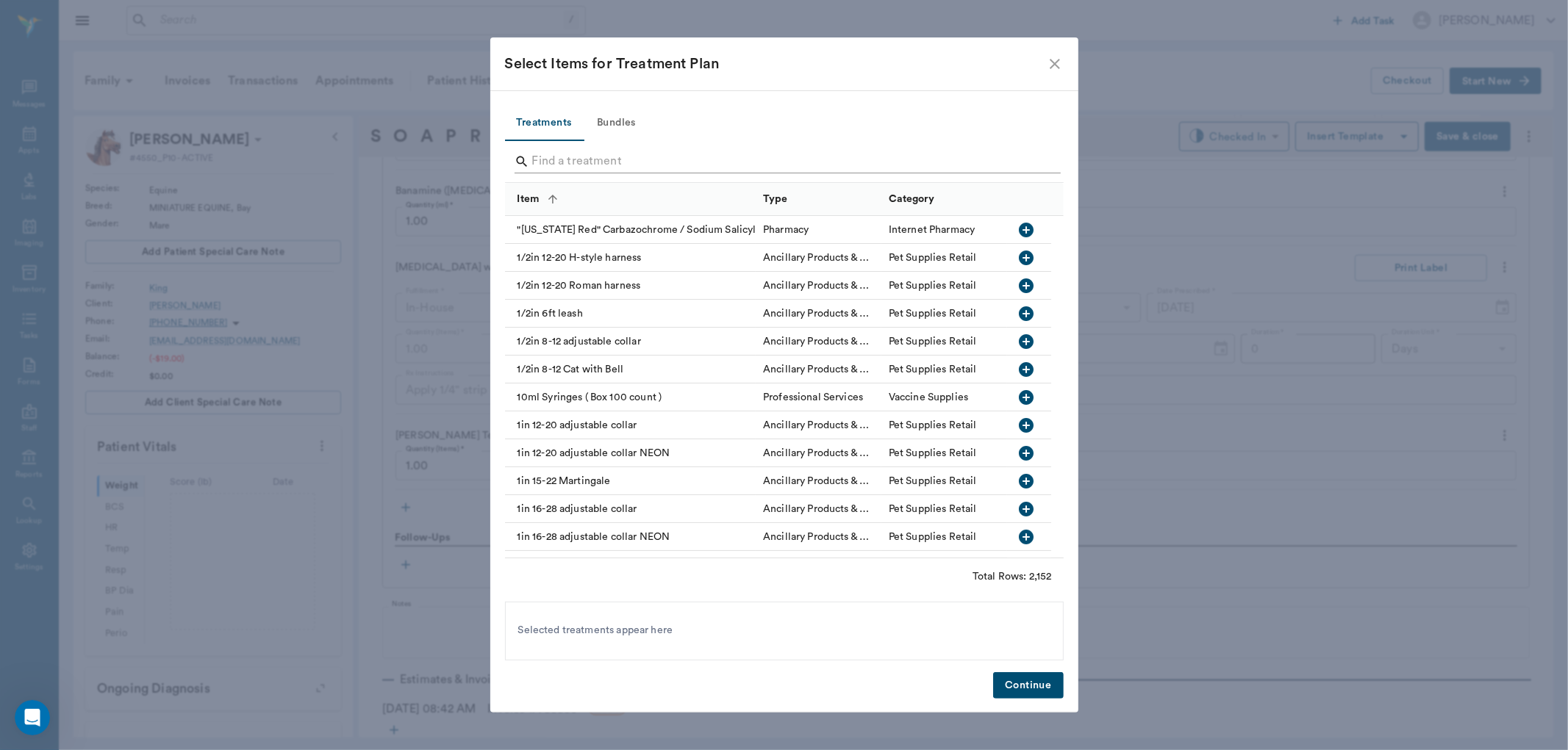
click at [553, 158] on input "Search" at bounding box center [786, 161] width 507 height 24
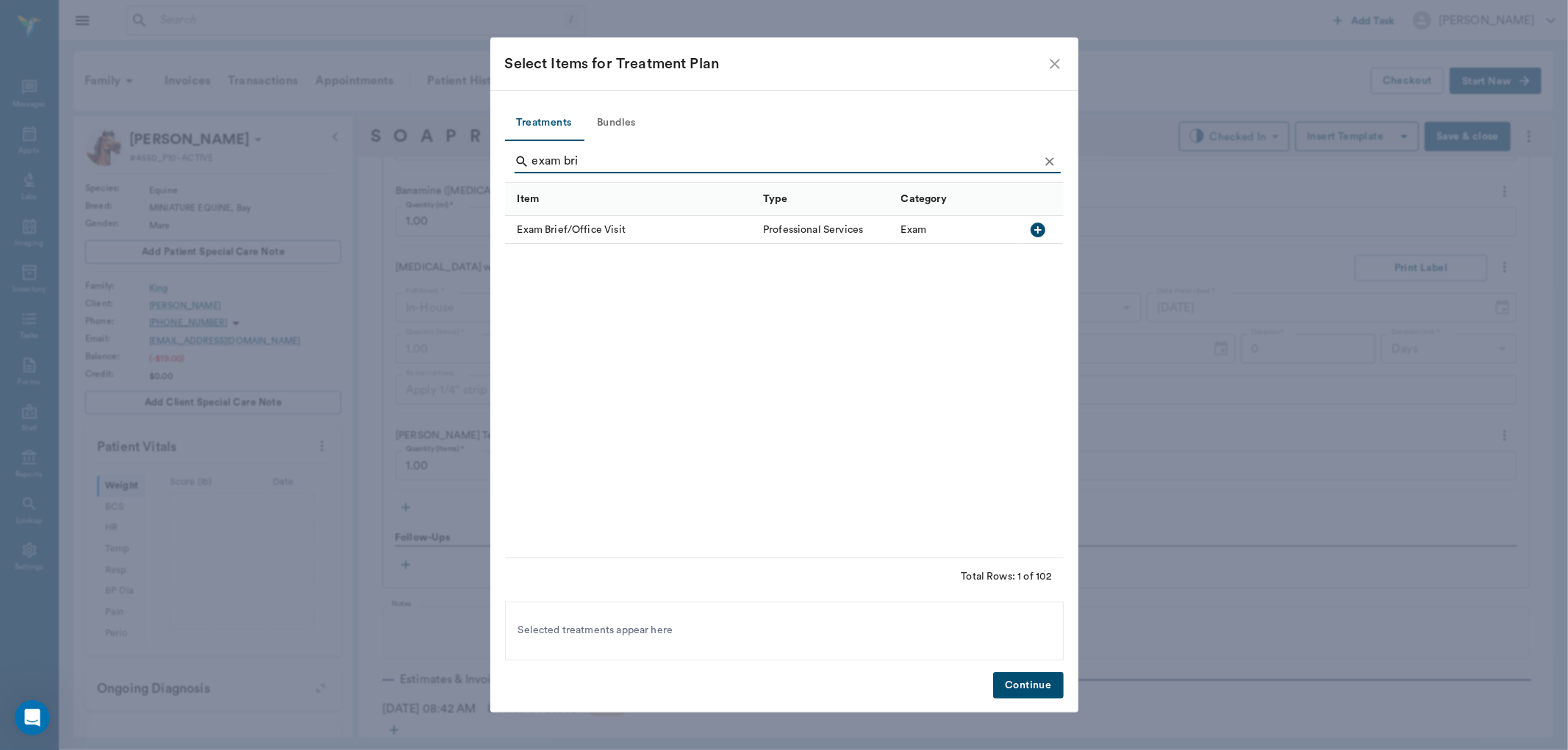
type input "exam bri"
click at [1037, 231] on icon "button" at bounding box center [1038, 230] width 15 height 15
drag, startPoint x: 1012, startPoint y: 680, endPoint x: 1032, endPoint y: 658, distance: 29.7
click at [1016, 680] on button "Continue" at bounding box center [1028, 686] width 70 height 27
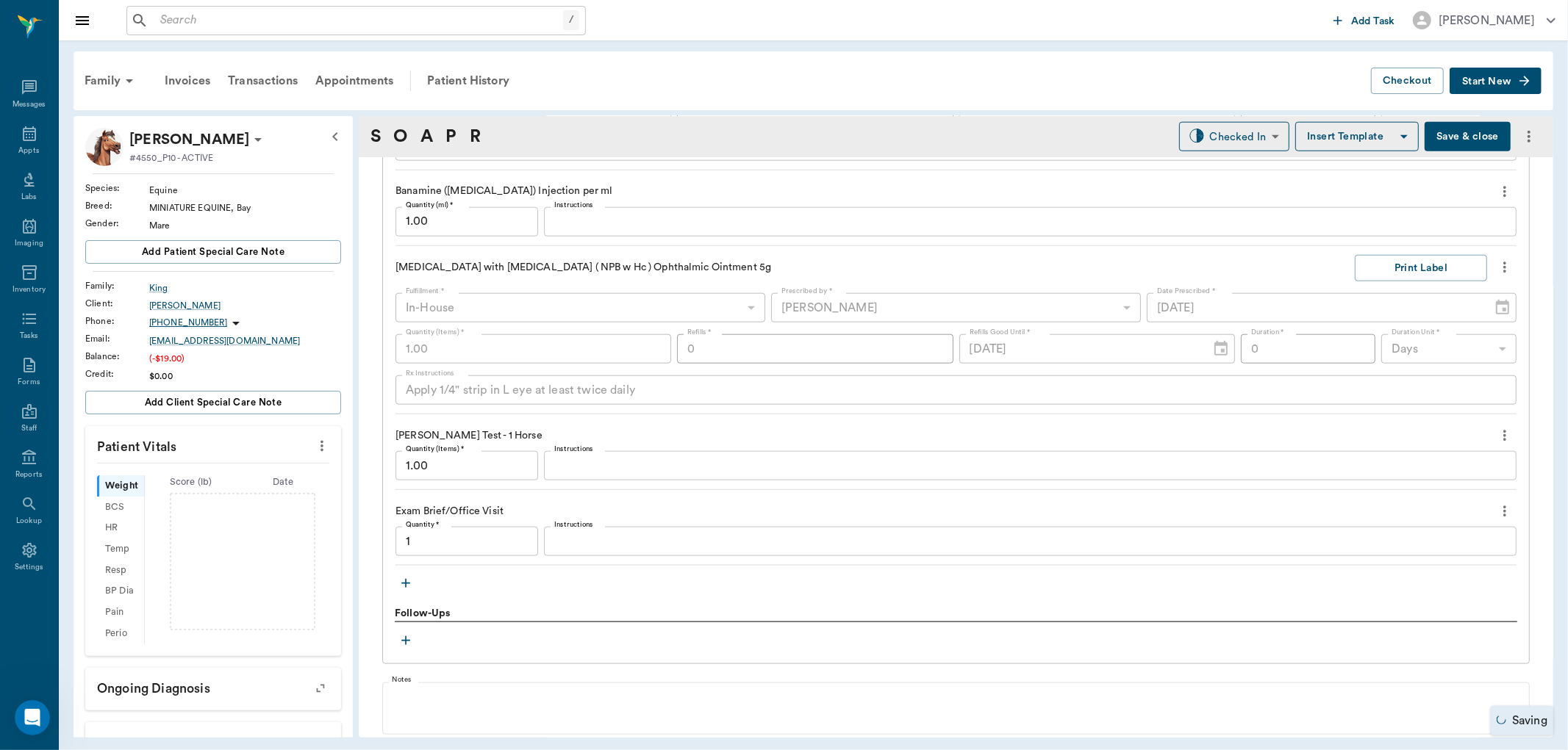
type input "1.00"
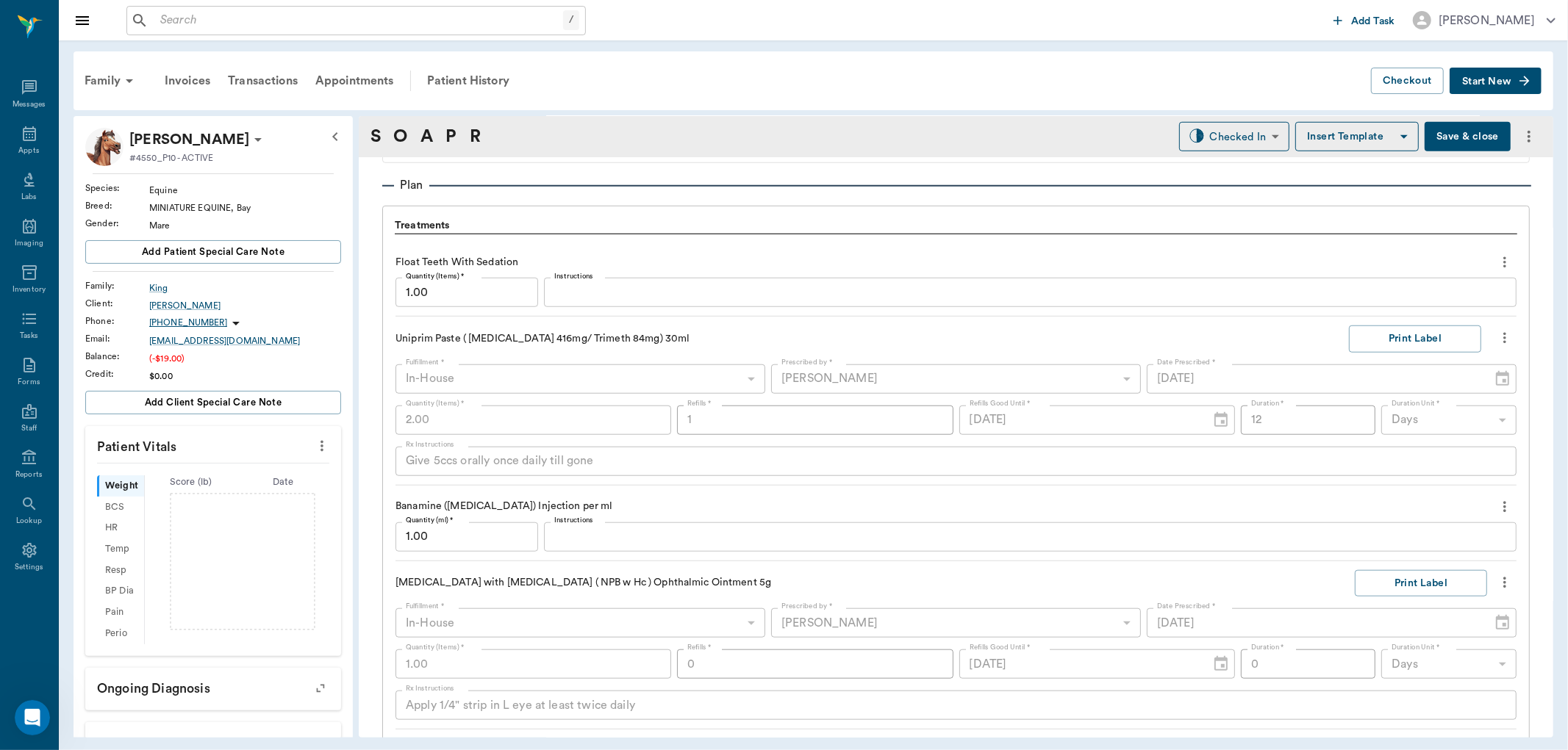
scroll to position [997, 0]
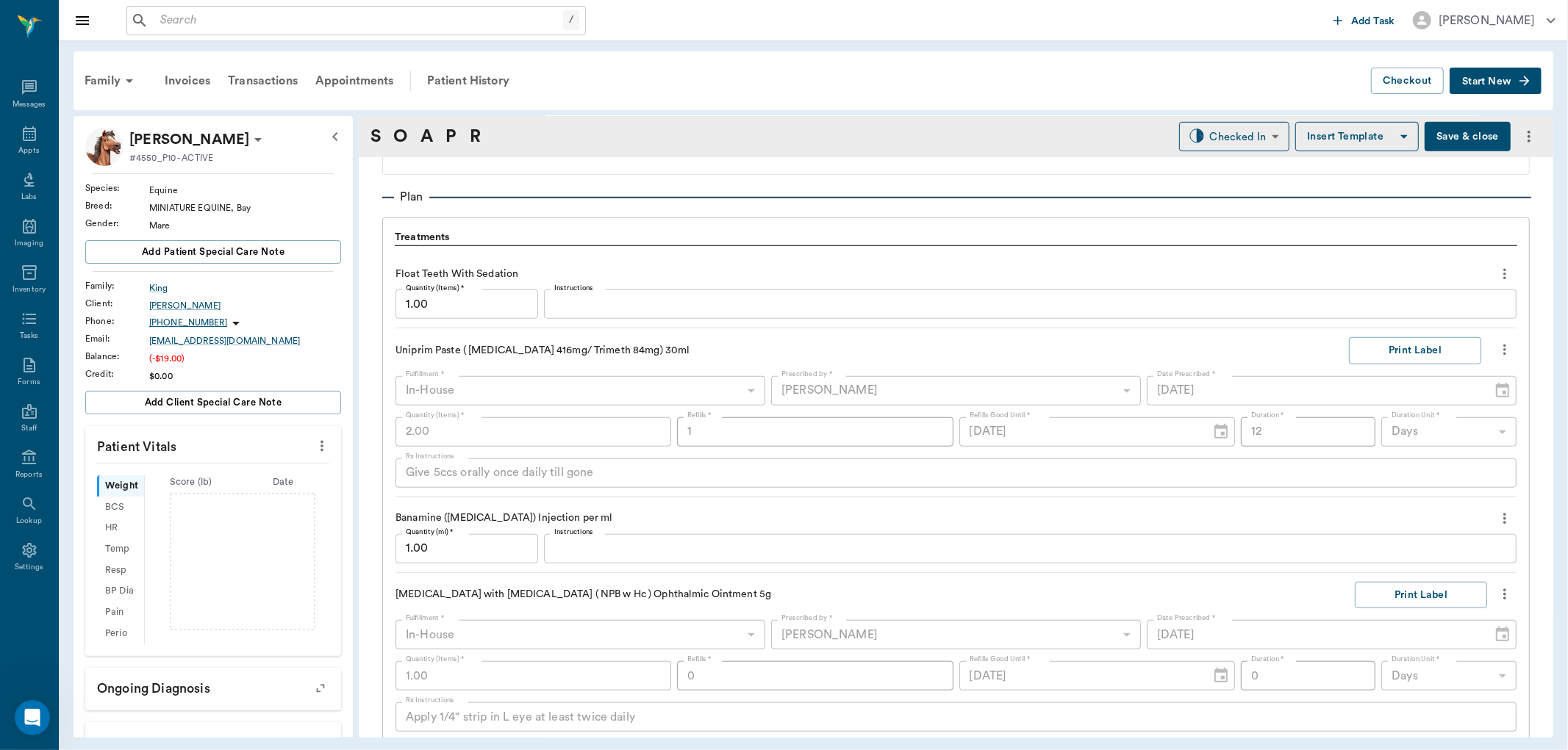
click at [513, 545] on input "1.00" at bounding box center [467, 549] width 143 height 29
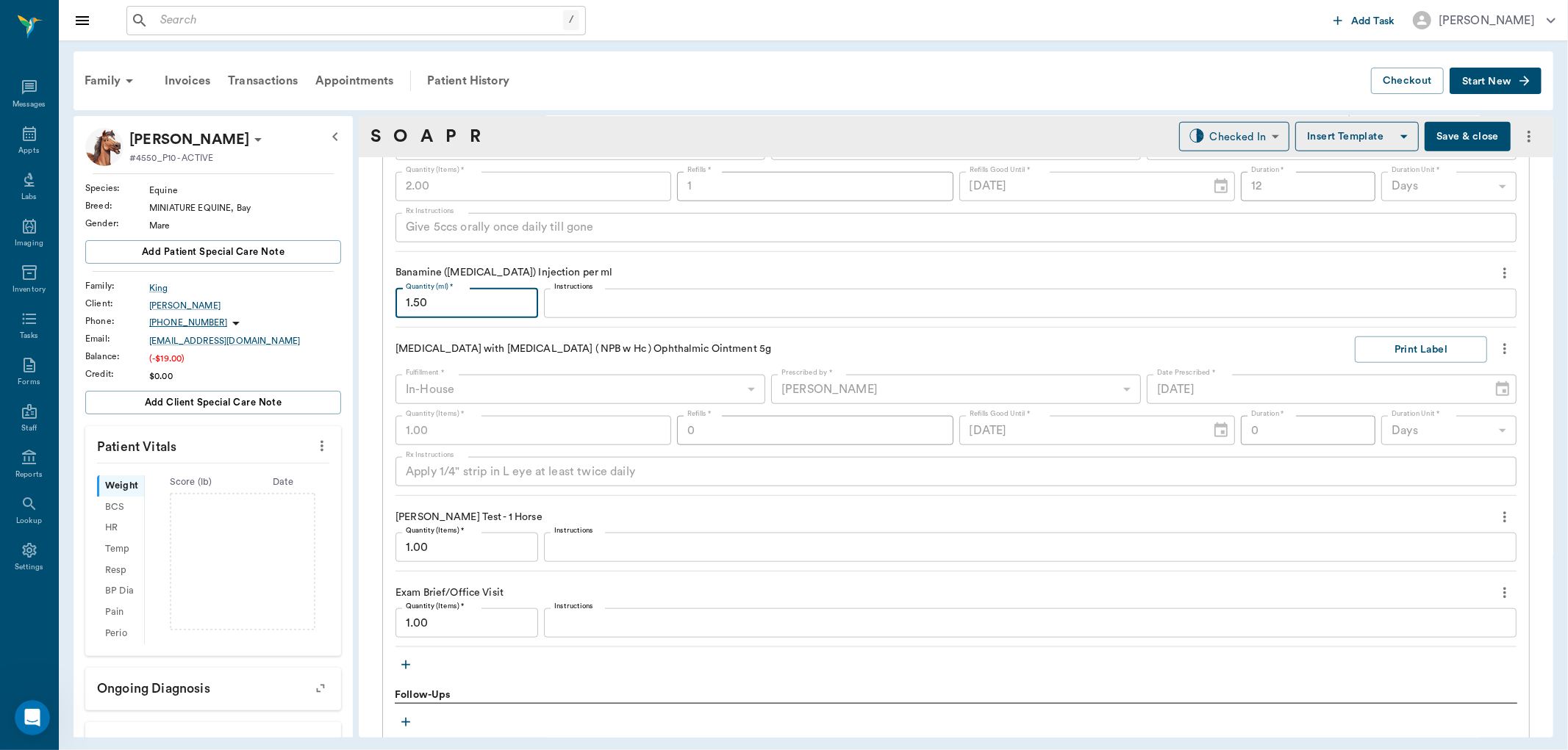
scroll to position [834, 0]
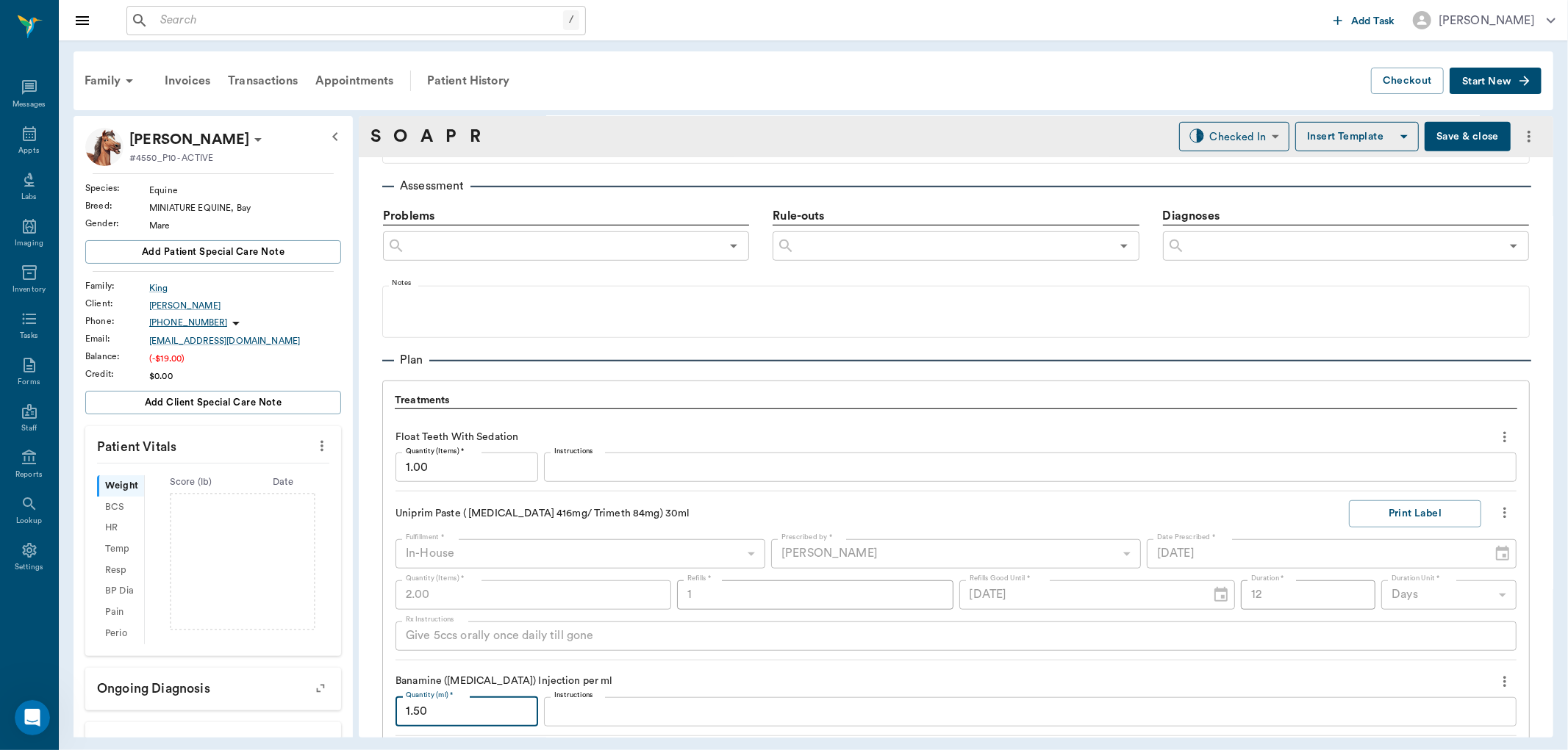
type input "1.50"
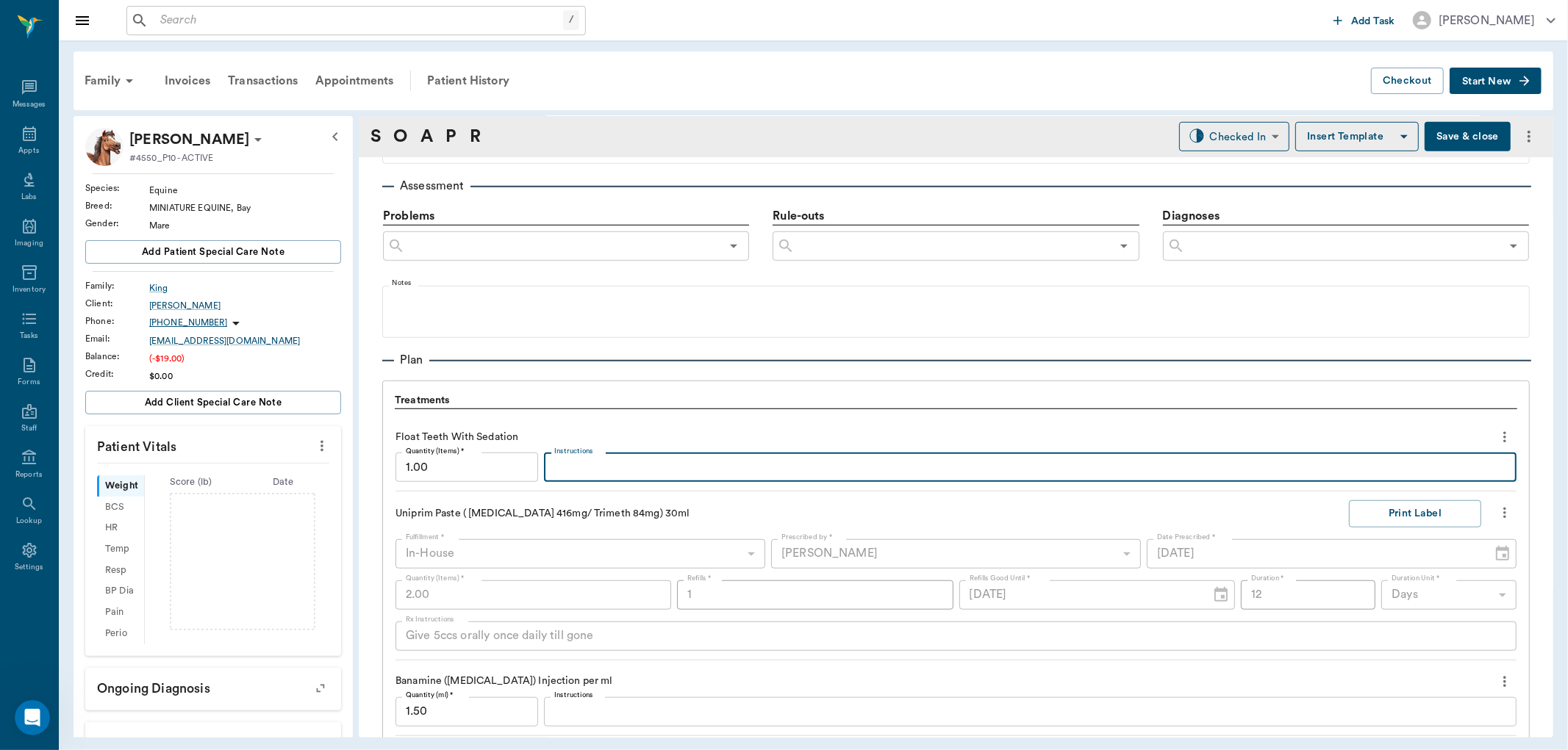
click at [588, 465] on textarea "Instructions" at bounding box center [1031, 467] width 952 height 17
type textarea "D.35"
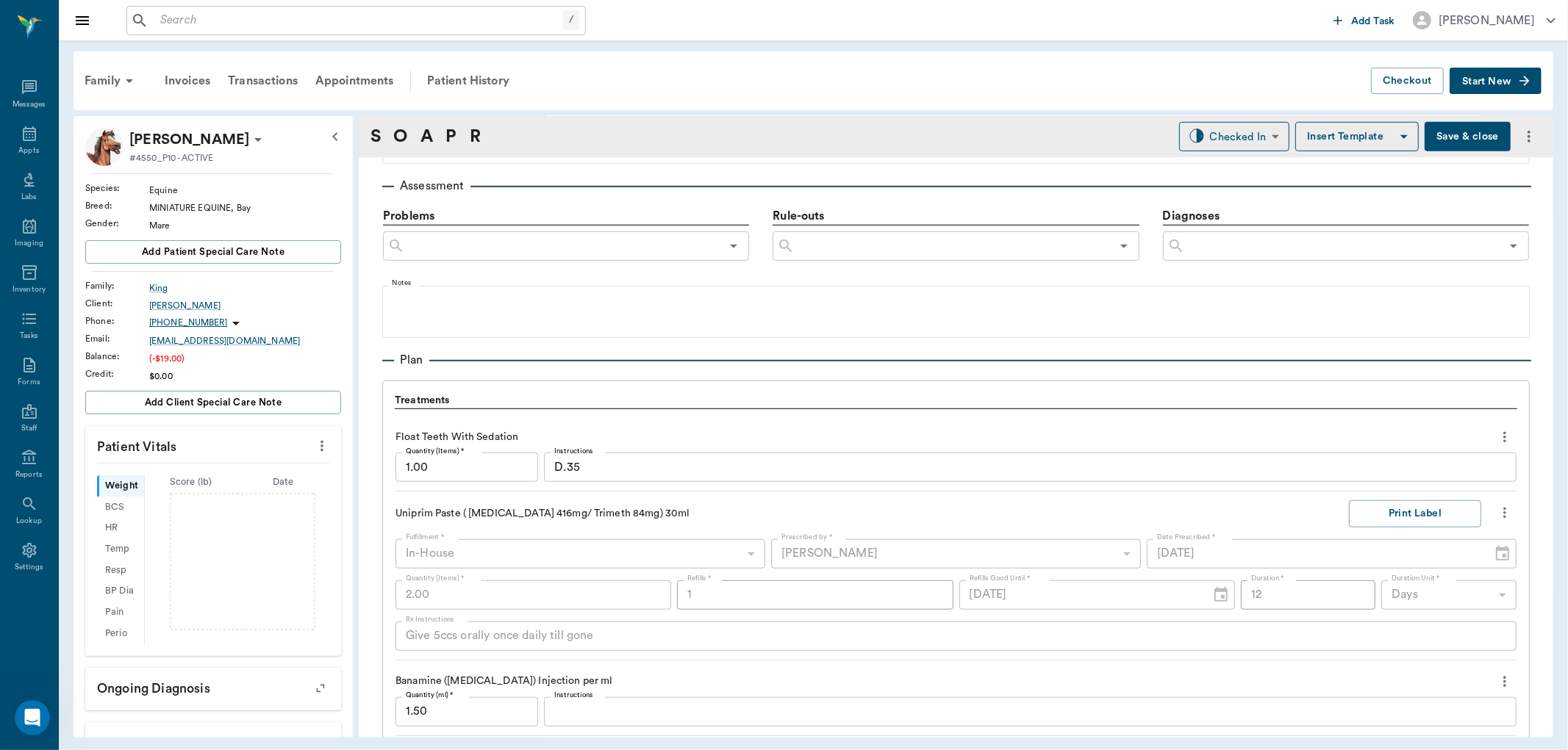
click at [1432, 138] on button "Save & close" at bounding box center [1468, 137] width 86 height 29
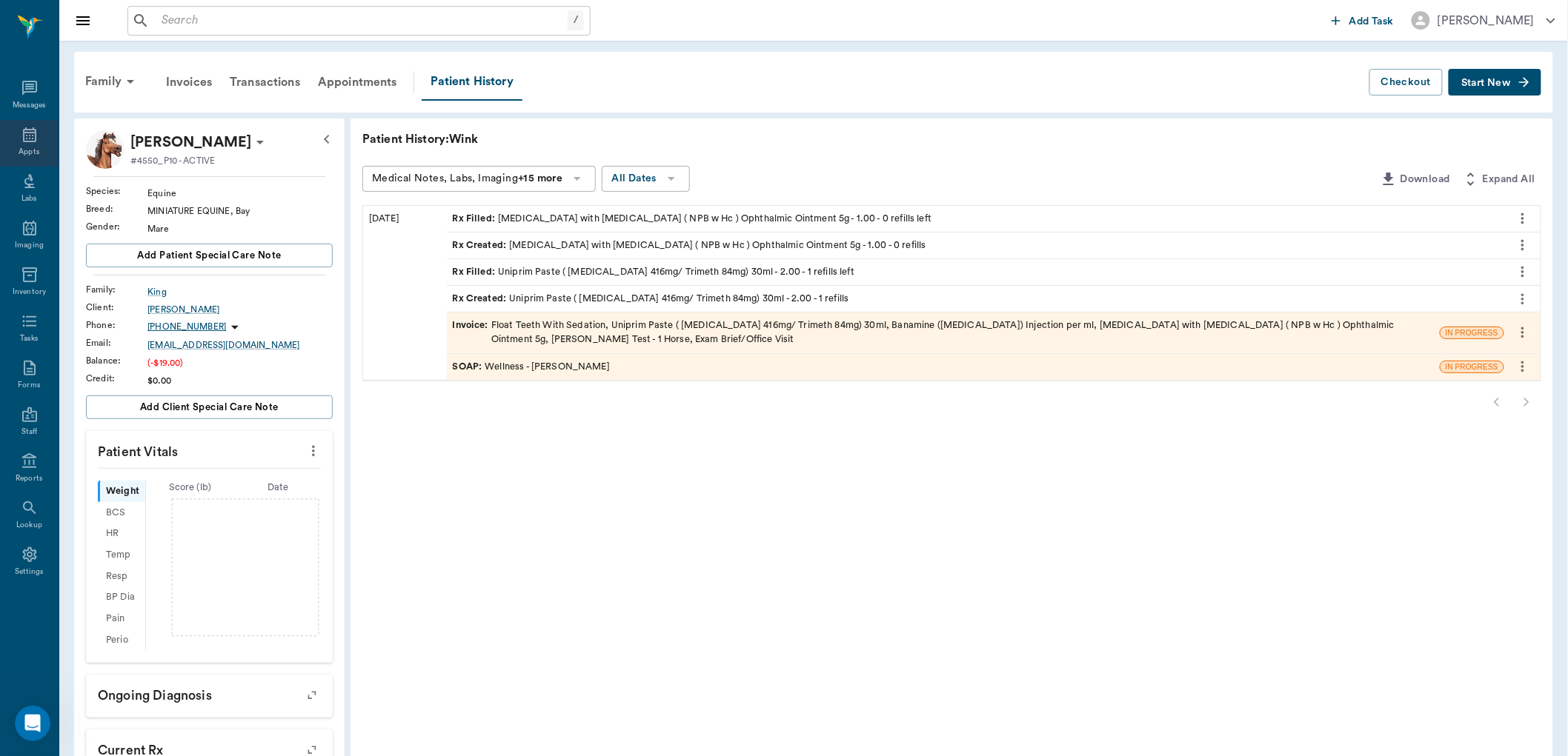
click at [32, 138] on icon at bounding box center [29, 135] width 13 height 15
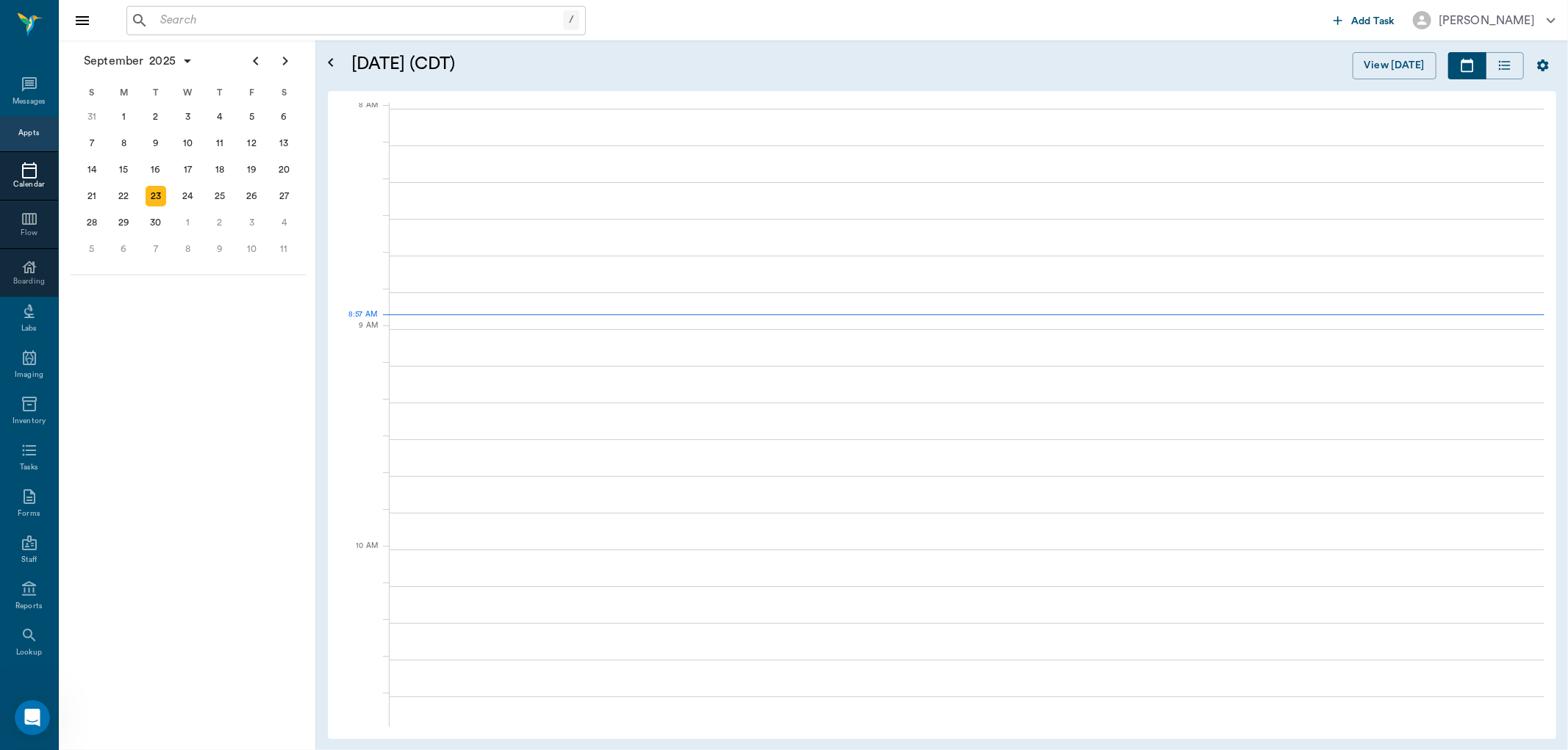
scroll to position [3, 0]
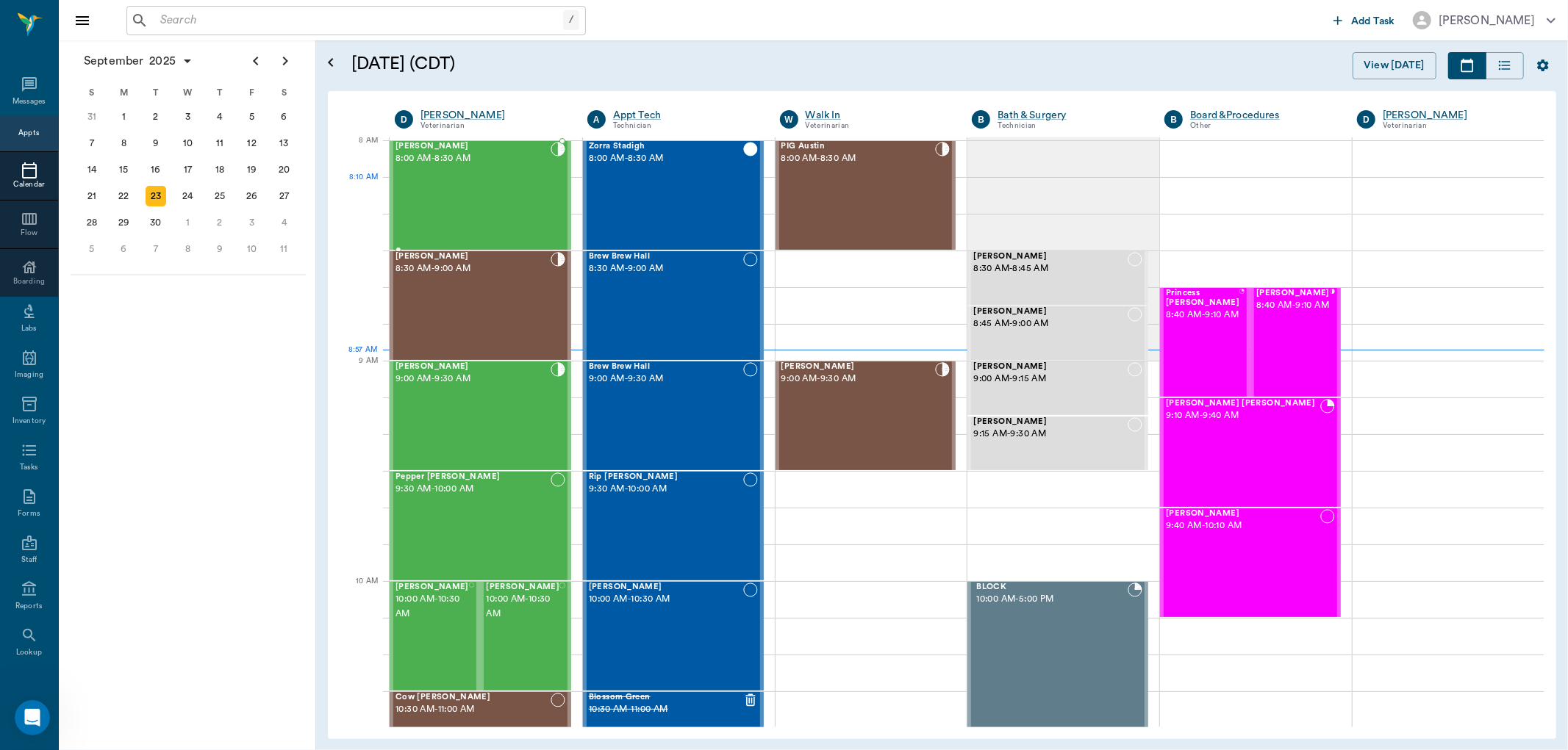
click at [478, 197] on div "Wink King 8:00 AM - 8:30 AM" at bounding box center [473, 196] width 155 height 107
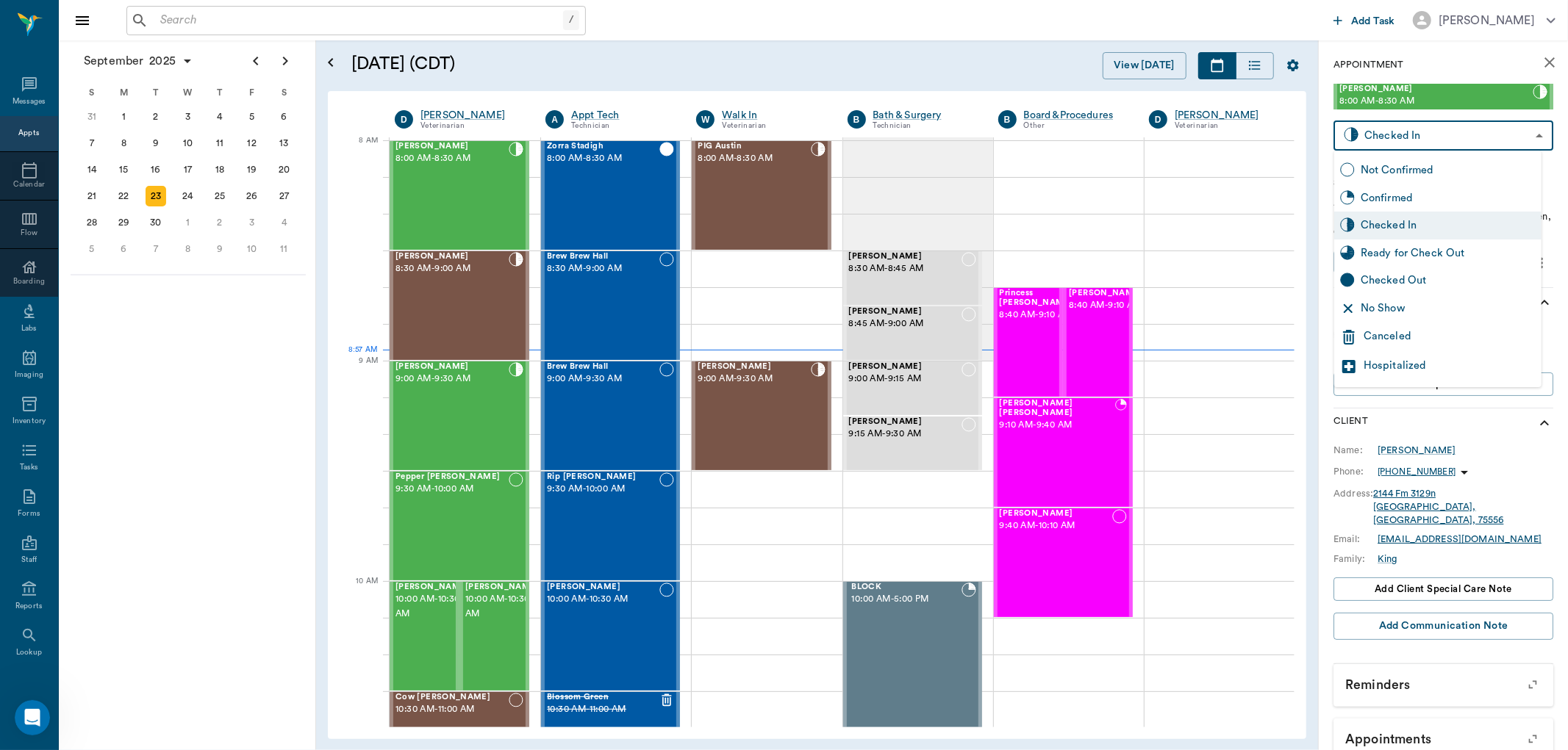
click at [1442, 134] on body "/ ​ Add Task Dr. Bert Ellsworth Nectar Messages Appts Calendar Flow Boarding La…" at bounding box center [784, 375] width 1568 height 750
click at [1417, 250] on div "Ready for Check Out" at bounding box center [1448, 253] width 175 height 16
type input "READY_TO_CHECKOUT"
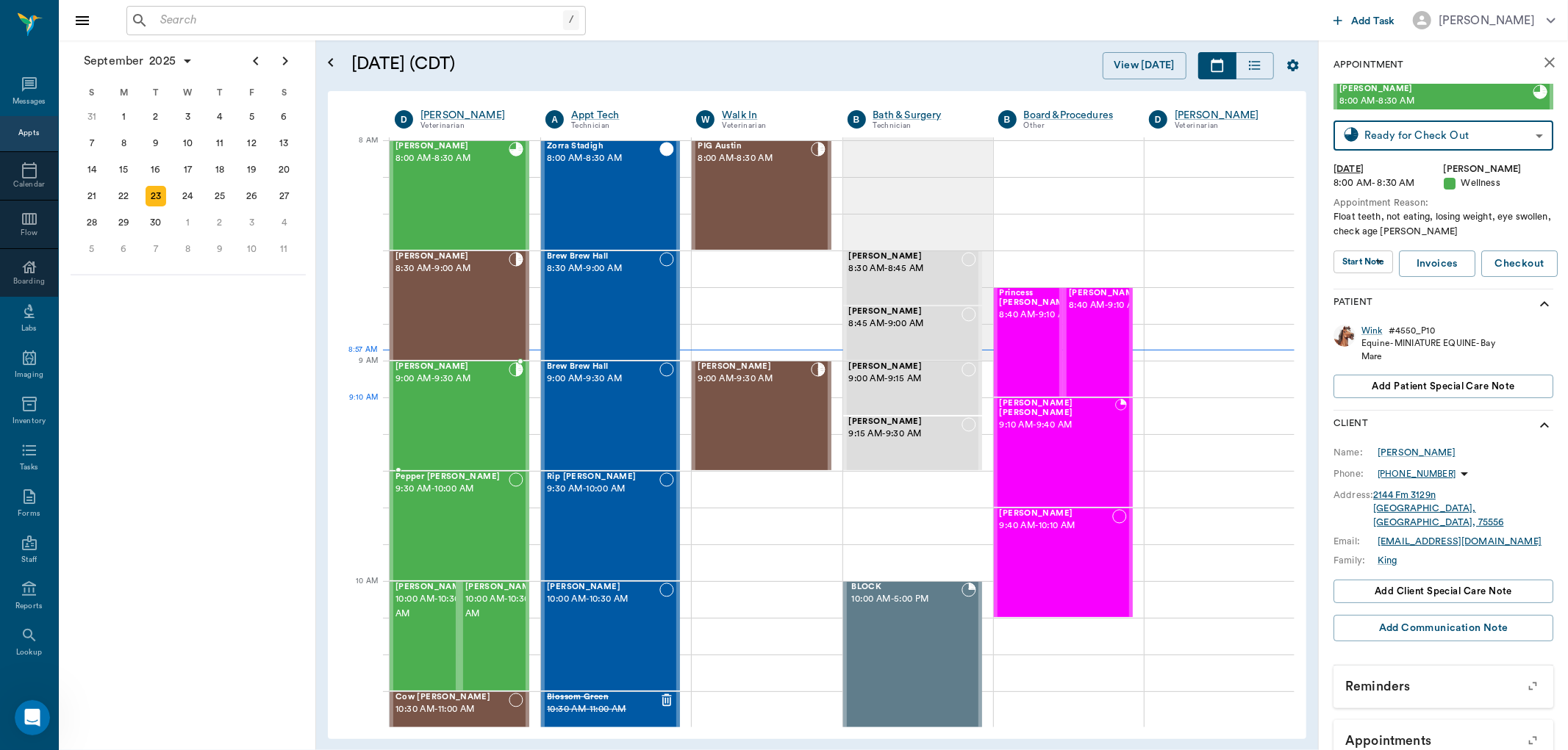
click at [453, 406] on div "Vincent Hawks 9:00 AM - 9:30 AM" at bounding box center [452, 415] width 113 height 107
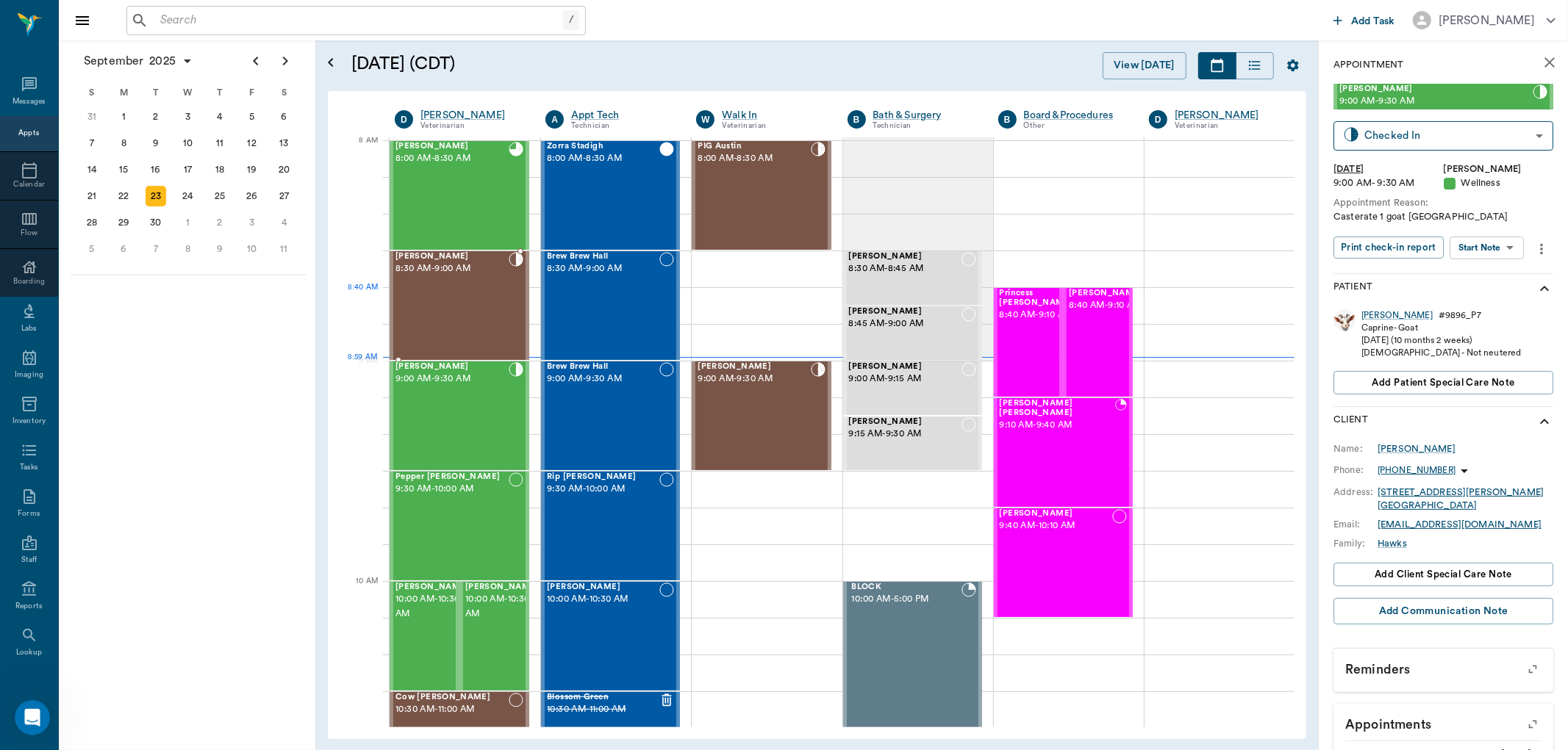
click at [445, 312] on div "Baby Harris 8:30 AM - 9:00 AM" at bounding box center [452, 305] width 113 height 107
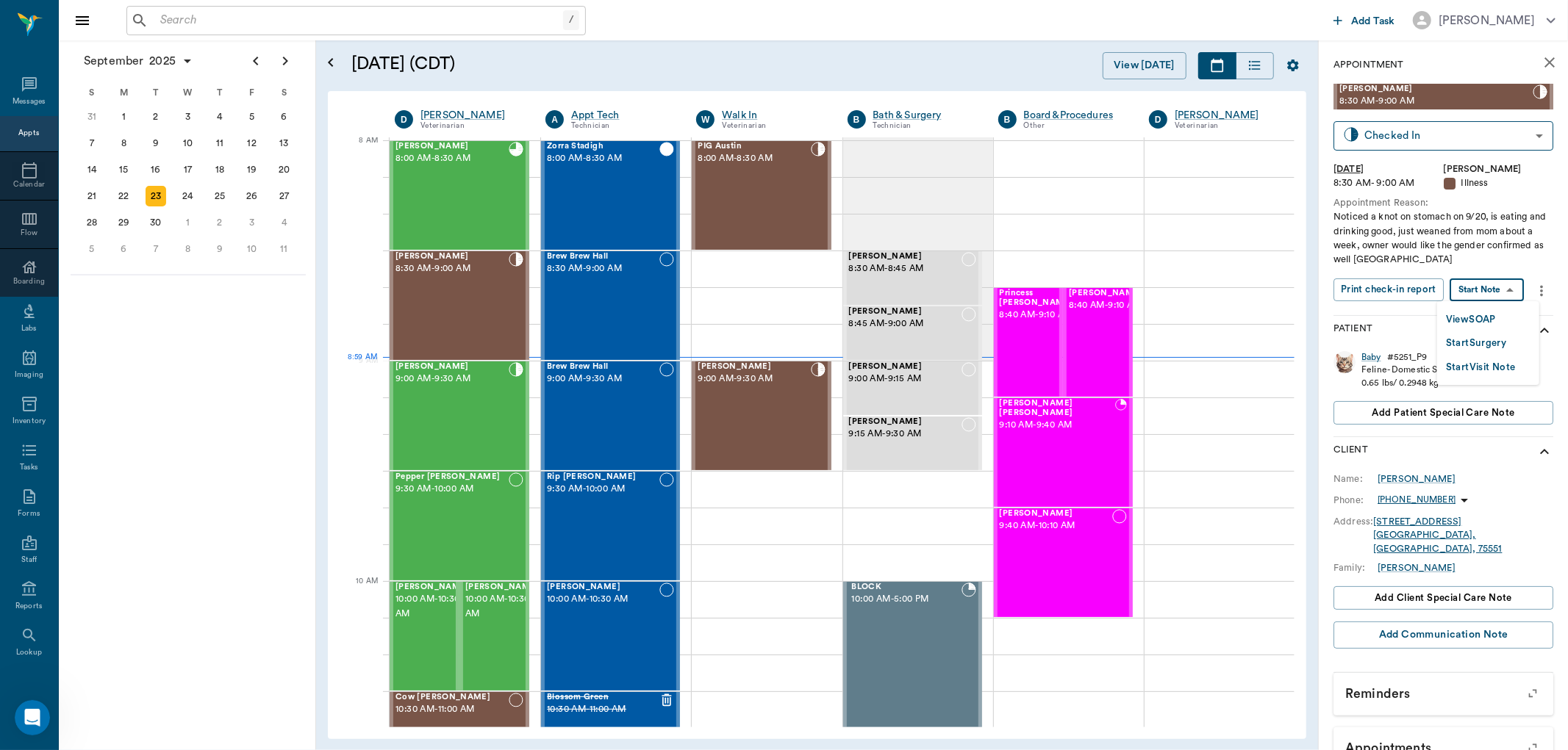
click at [1486, 289] on body "/ ​ Add Task Dr. Bert Ellsworth Nectar Messages Appts Calendar Flow Boarding La…" at bounding box center [784, 375] width 1568 height 750
click at [1488, 313] on button "View SOAP" at bounding box center [1471, 320] width 50 height 17
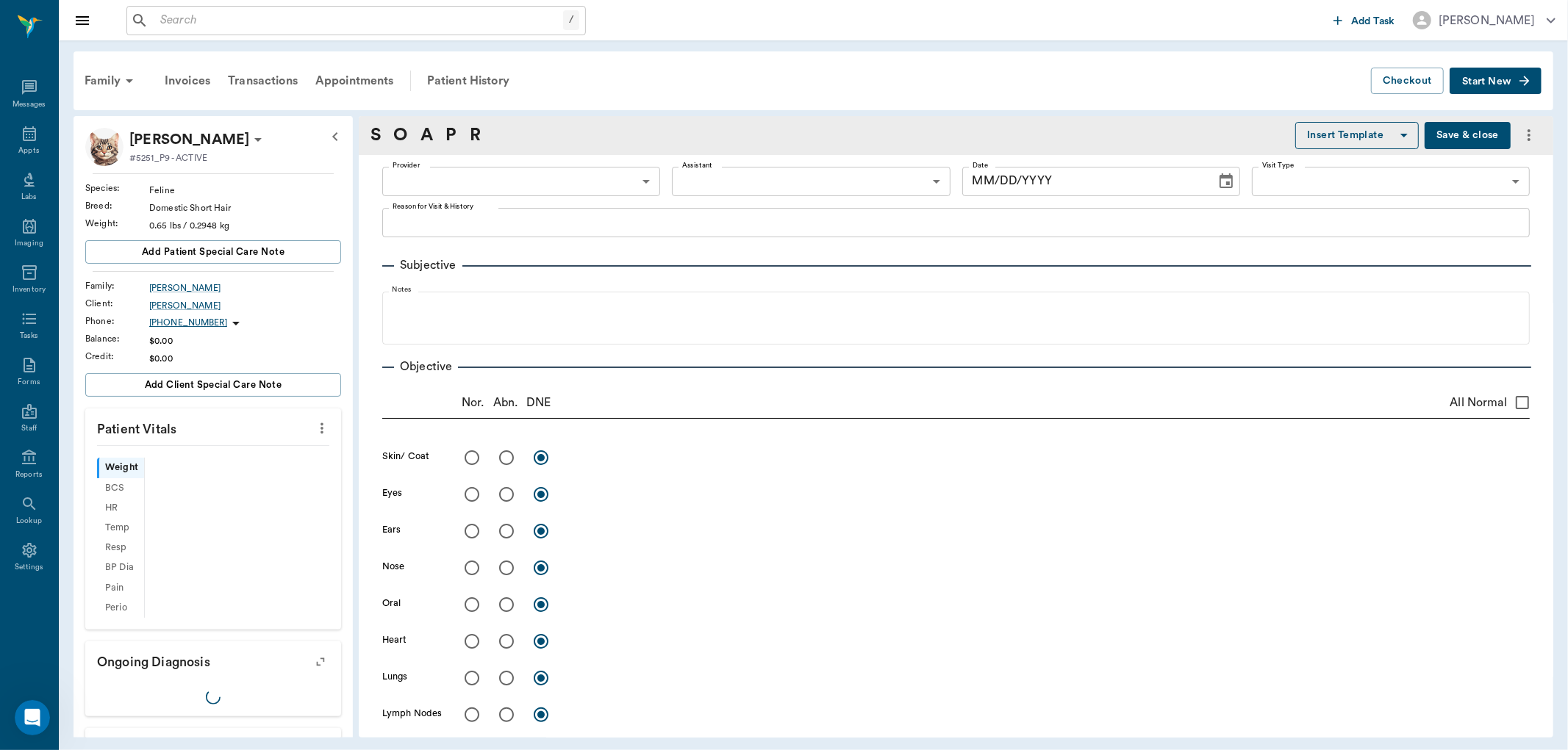
type input "63ec2f075fda476ae8351a4d"
type input "682b670d8bdc6f7f8feef3db"
type input "65d2be4f46e3a538d89b8c15"
type textarea "Noticed a knot on stomach on 9/20, is eating and drinking good, just weaned fro…"
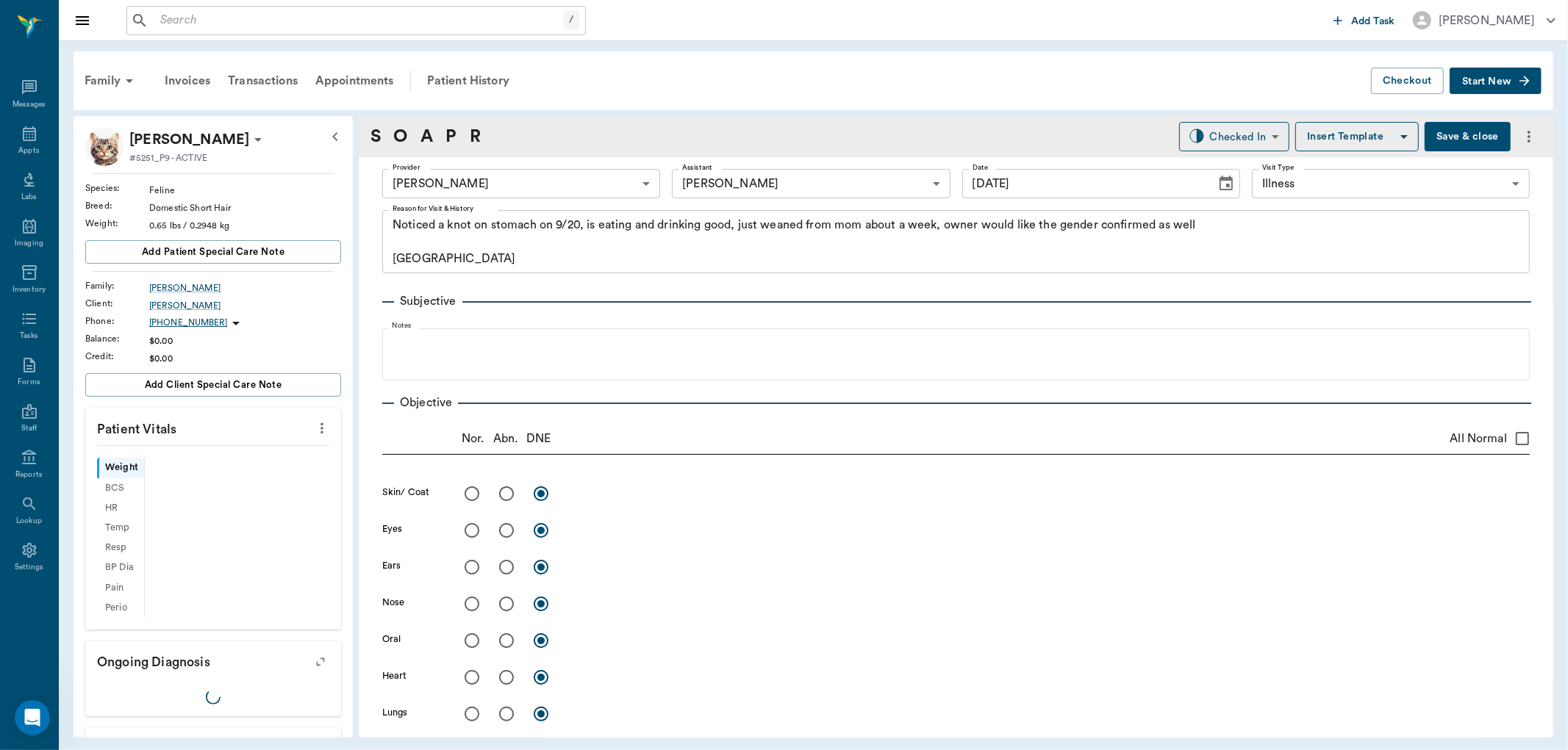
type input "[DATE]"
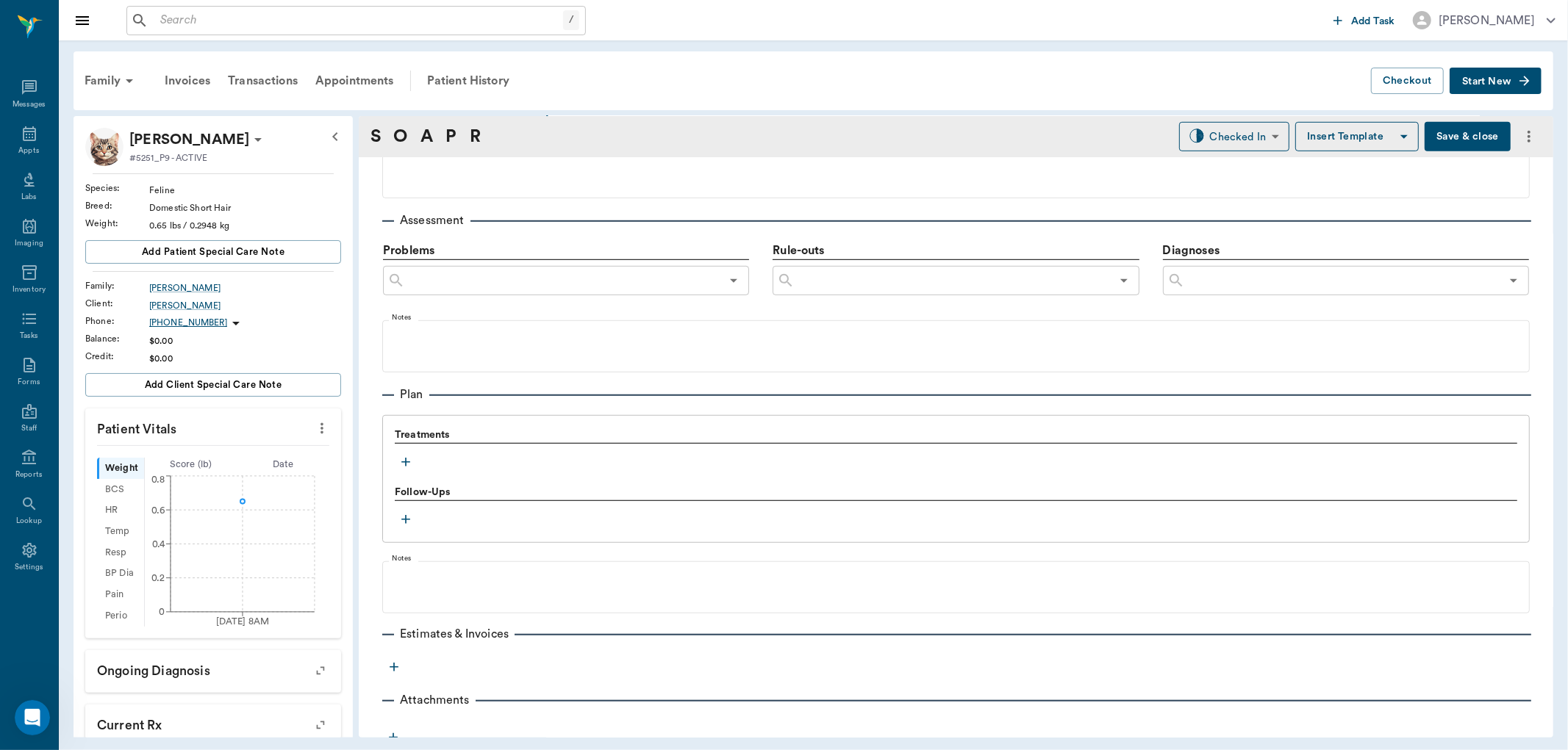
scroll to position [828, 0]
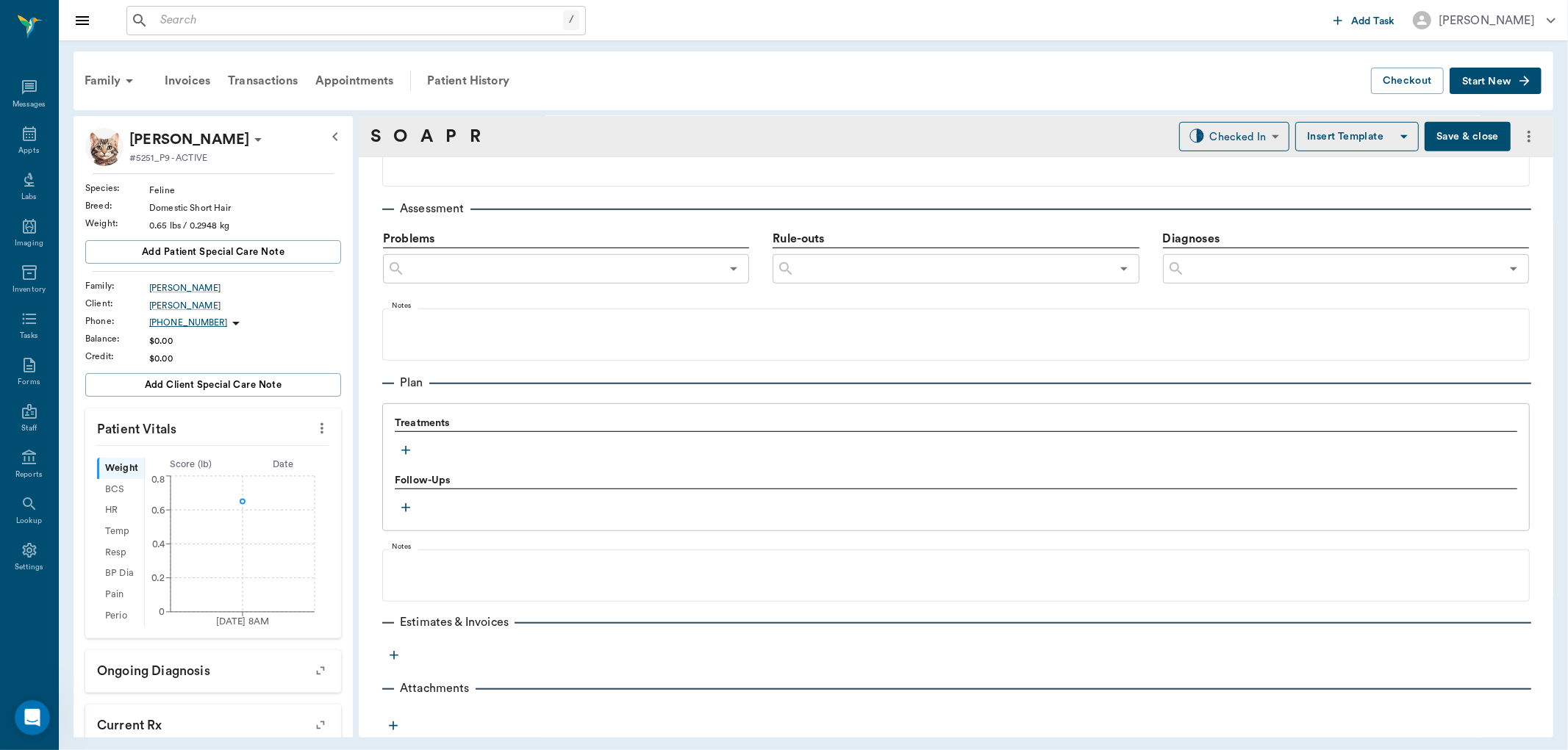
click at [404, 449] on icon "button" at bounding box center [406, 450] width 15 height 15
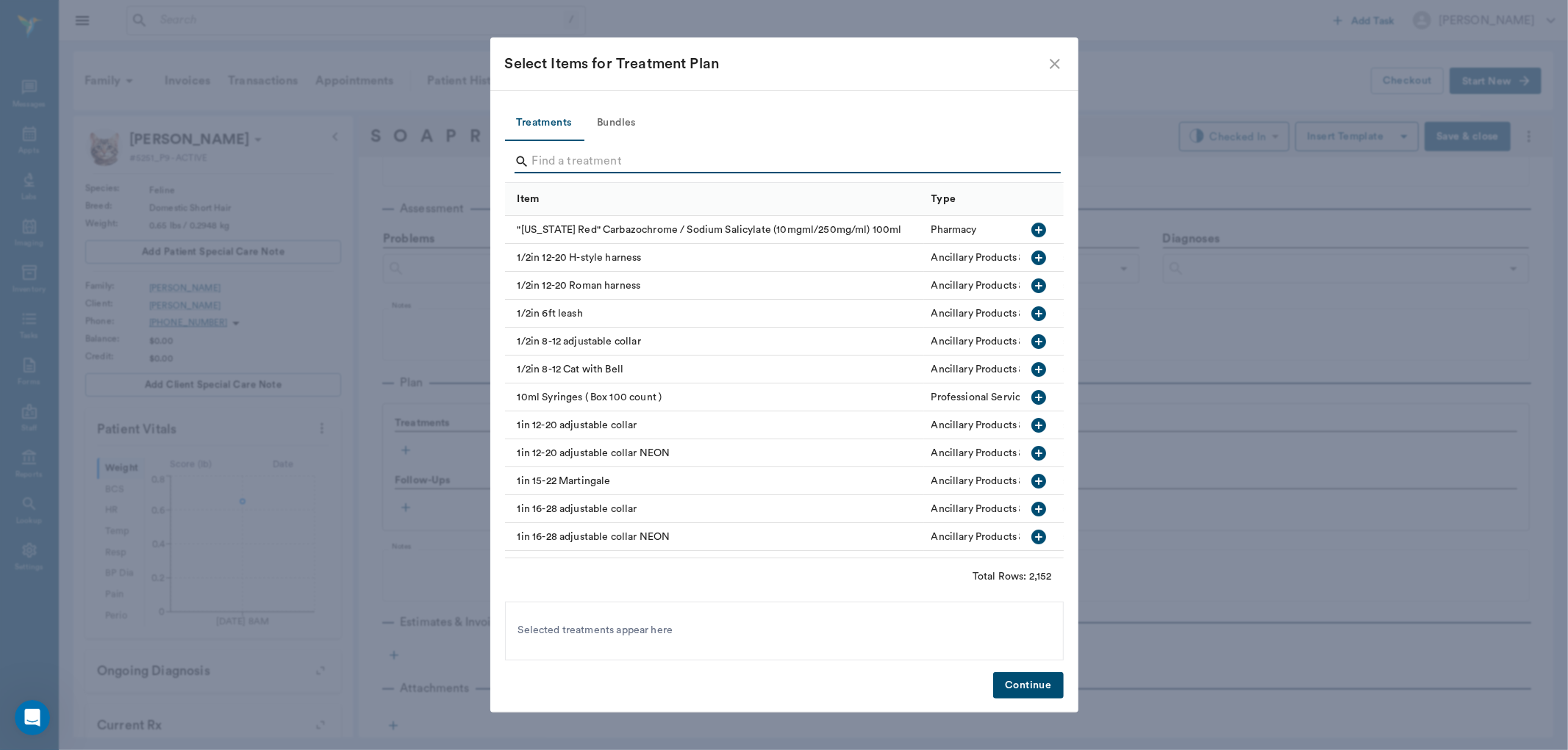
click at [559, 156] on input "Search" at bounding box center [786, 161] width 507 height 24
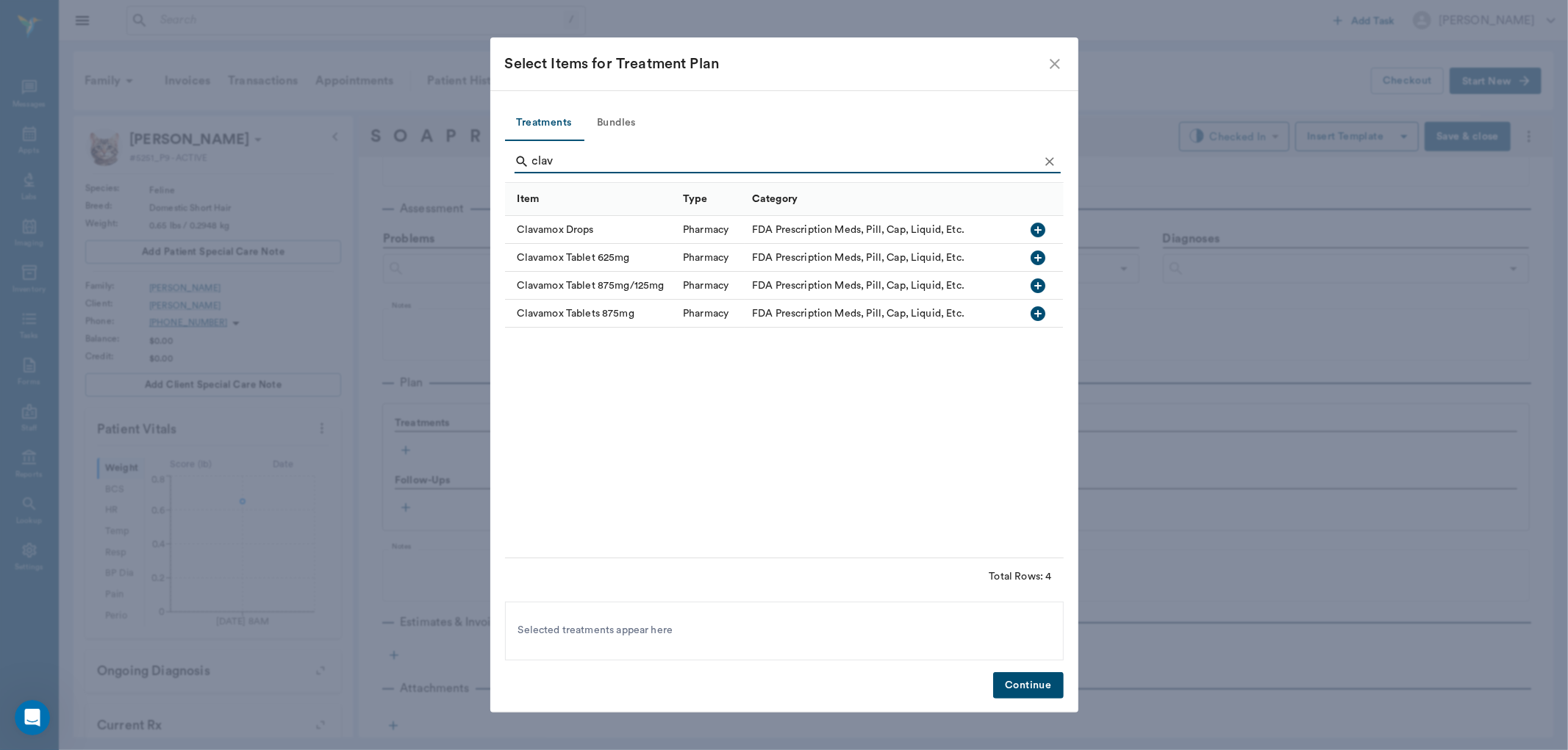
type input "clav"
click at [1035, 229] on icon "button" at bounding box center [1038, 230] width 18 height 18
click at [1019, 688] on button "Continue" at bounding box center [1028, 686] width 70 height 27
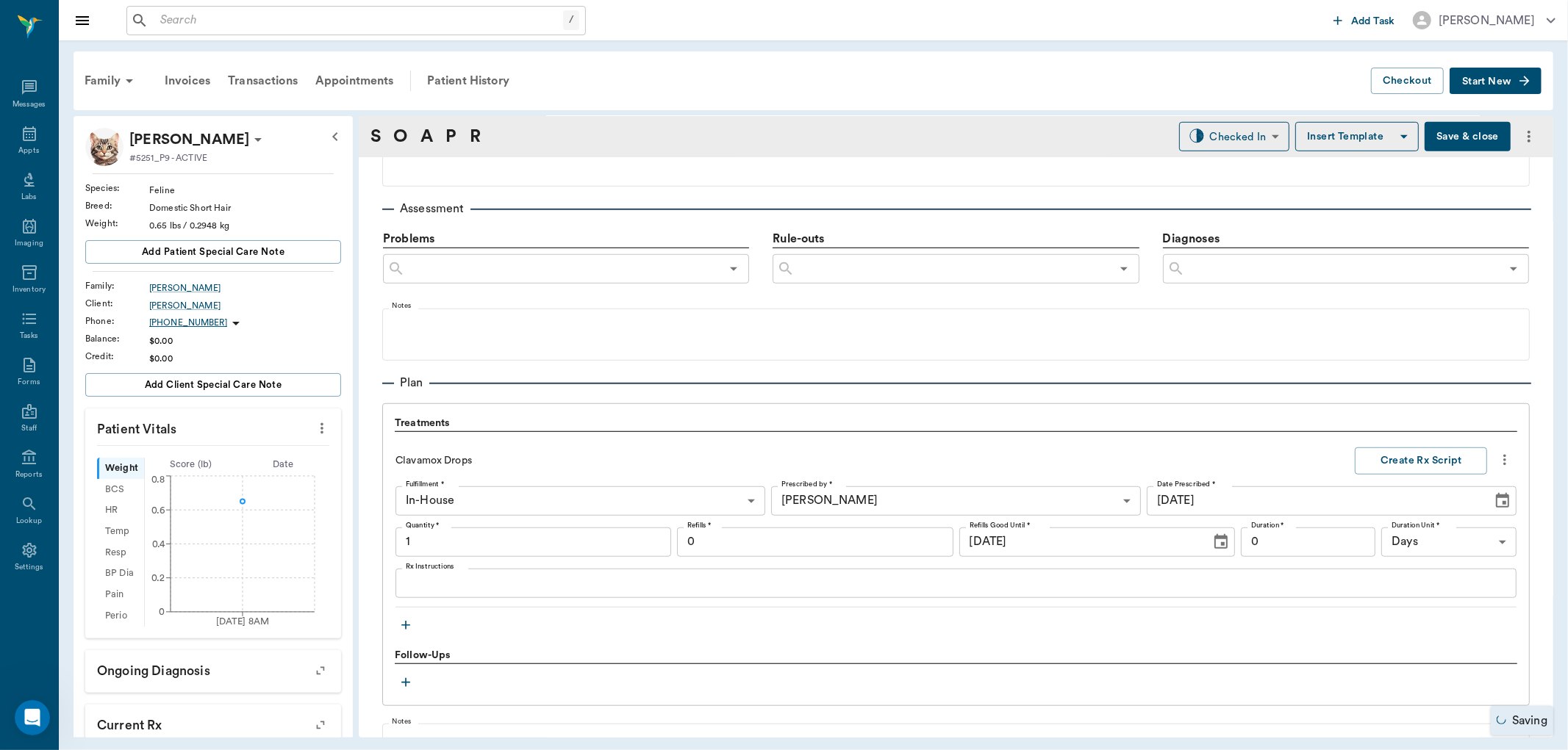
type input "1.00"
click at [468, 593] on div "x Rx Instructions" at bounding box center [956, 584] width 1121 height 29
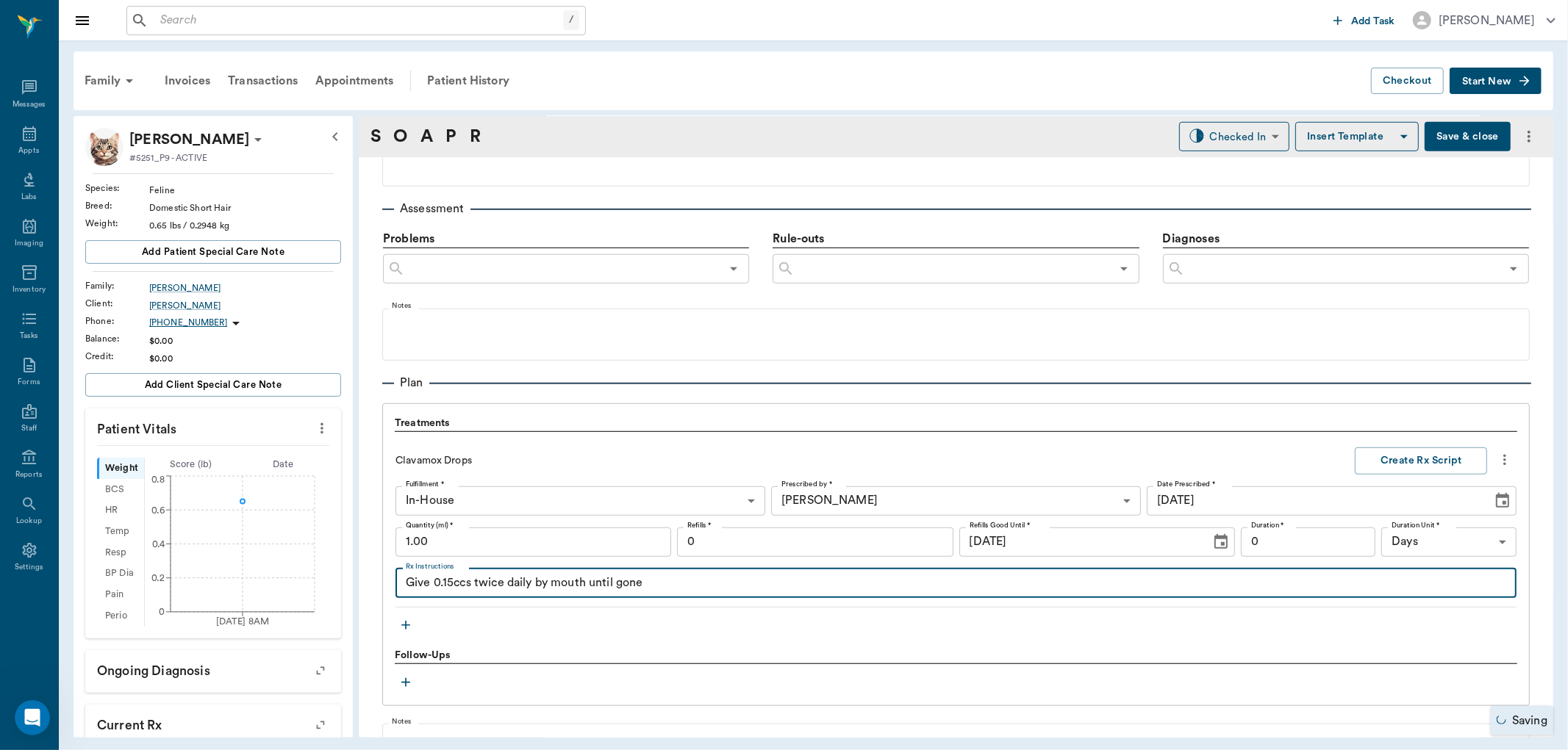
type textarea "Give 0.15ccs twice daily by mouth until gone"
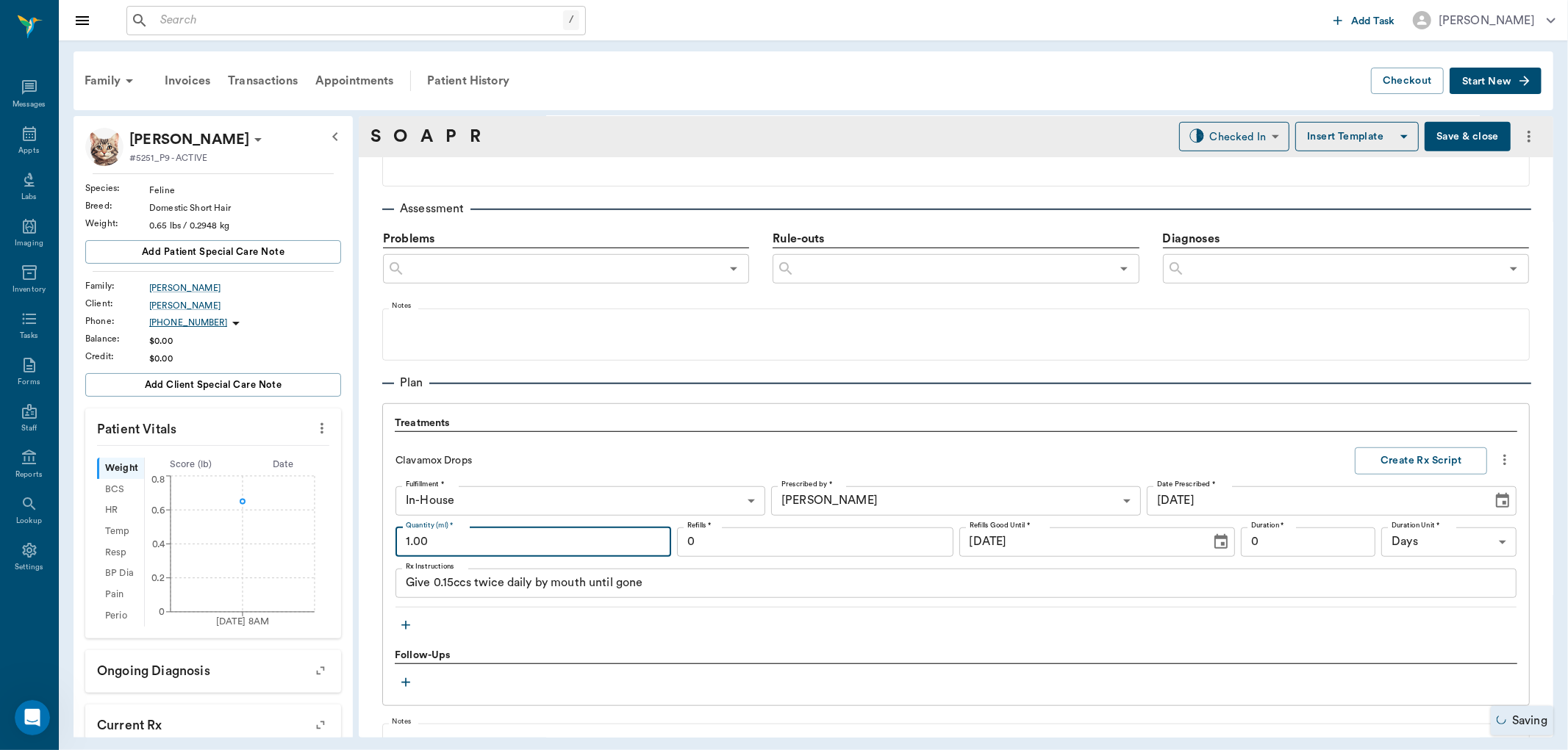
click at [439, 545] on input "1.00" at bounding box center [533, 542] width 276 height 29
type input "3.00"
click at [1406, 456] on button "Create Rx Script" at bounding box center [1421, 461] width 132 height 27
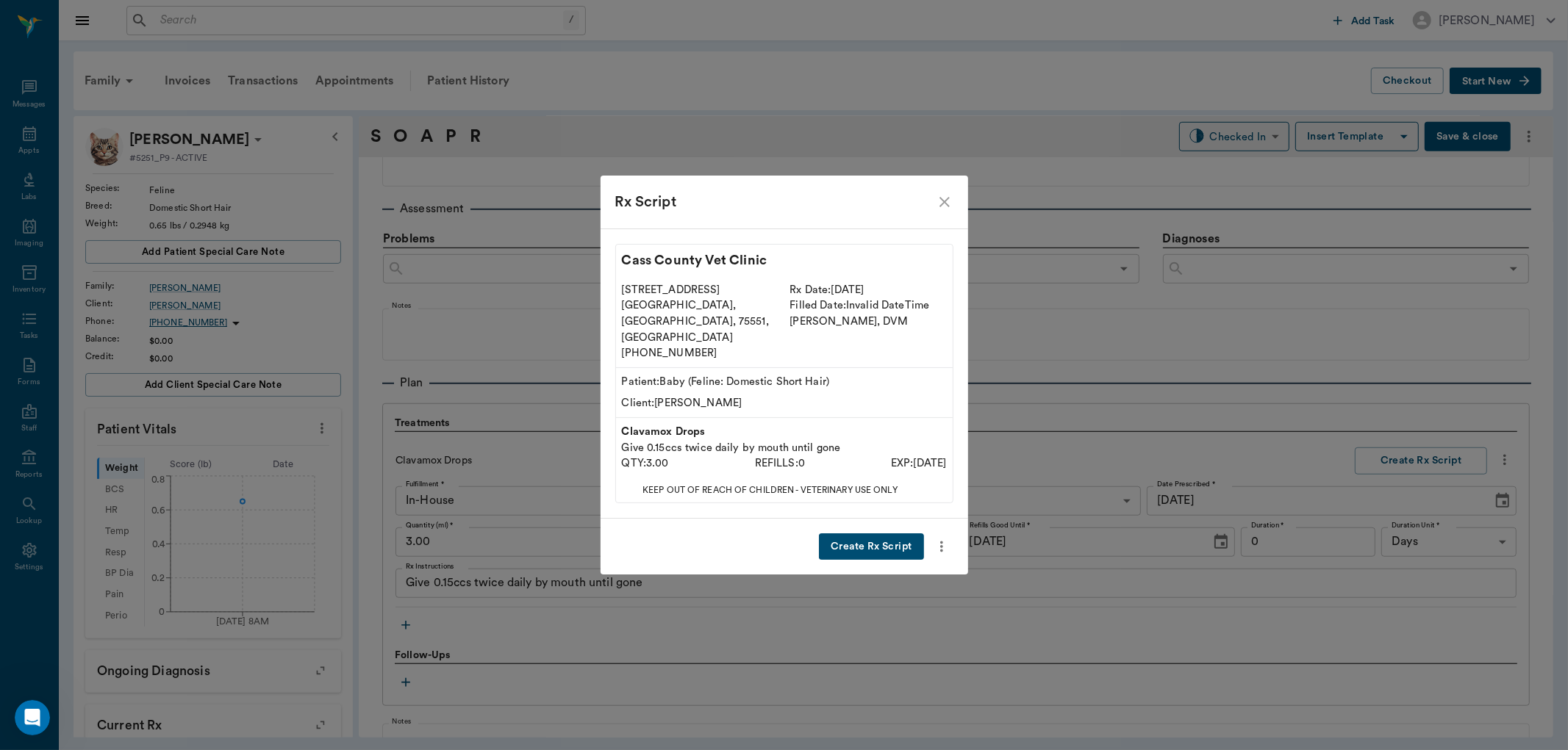
click at [879, 534] on button "Create Rx Script" at bounding box center [871, 548] width 105 height 27
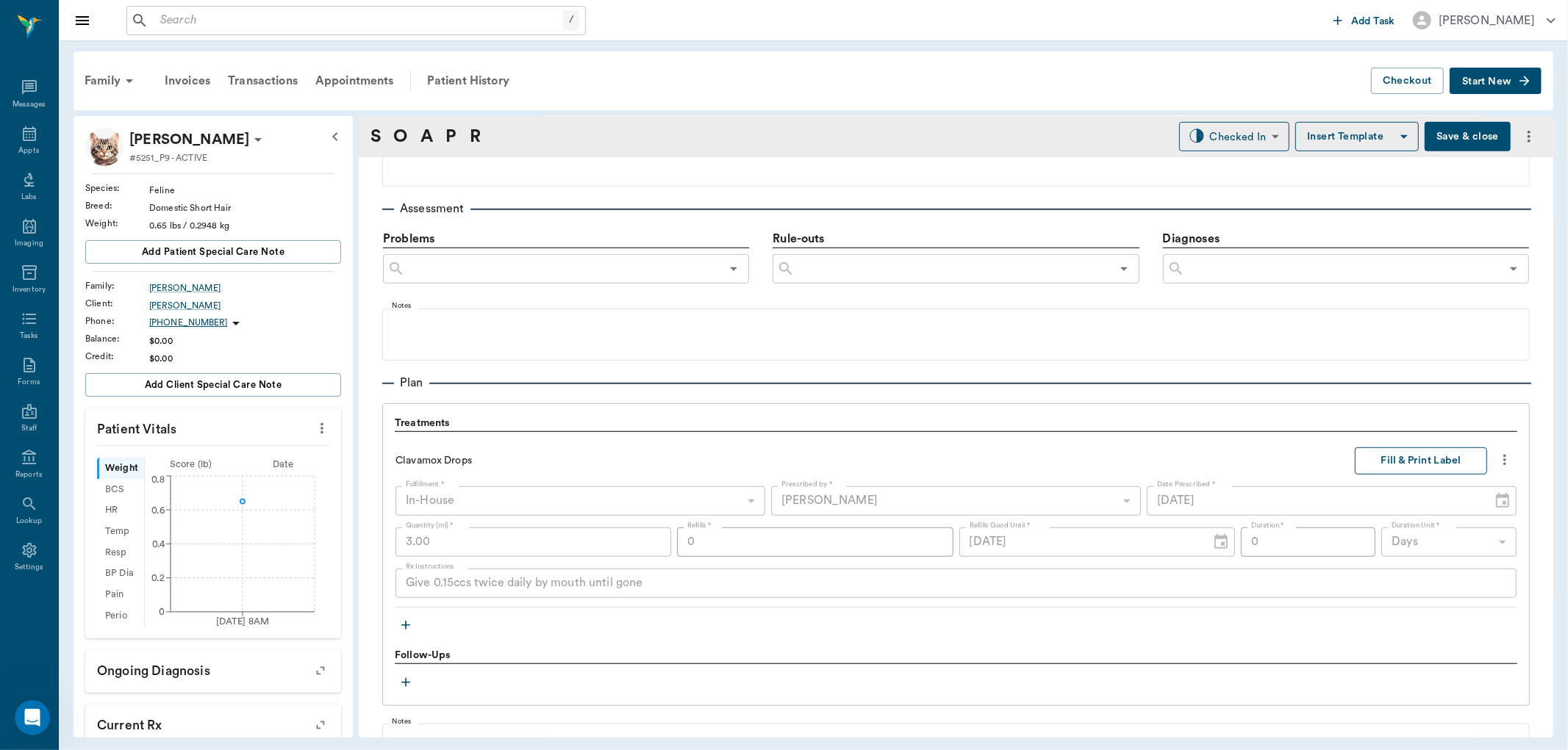
click at [1429, 461] on button "Fill & Print Label" at bounding box center [1421, 461] width 132 height 27
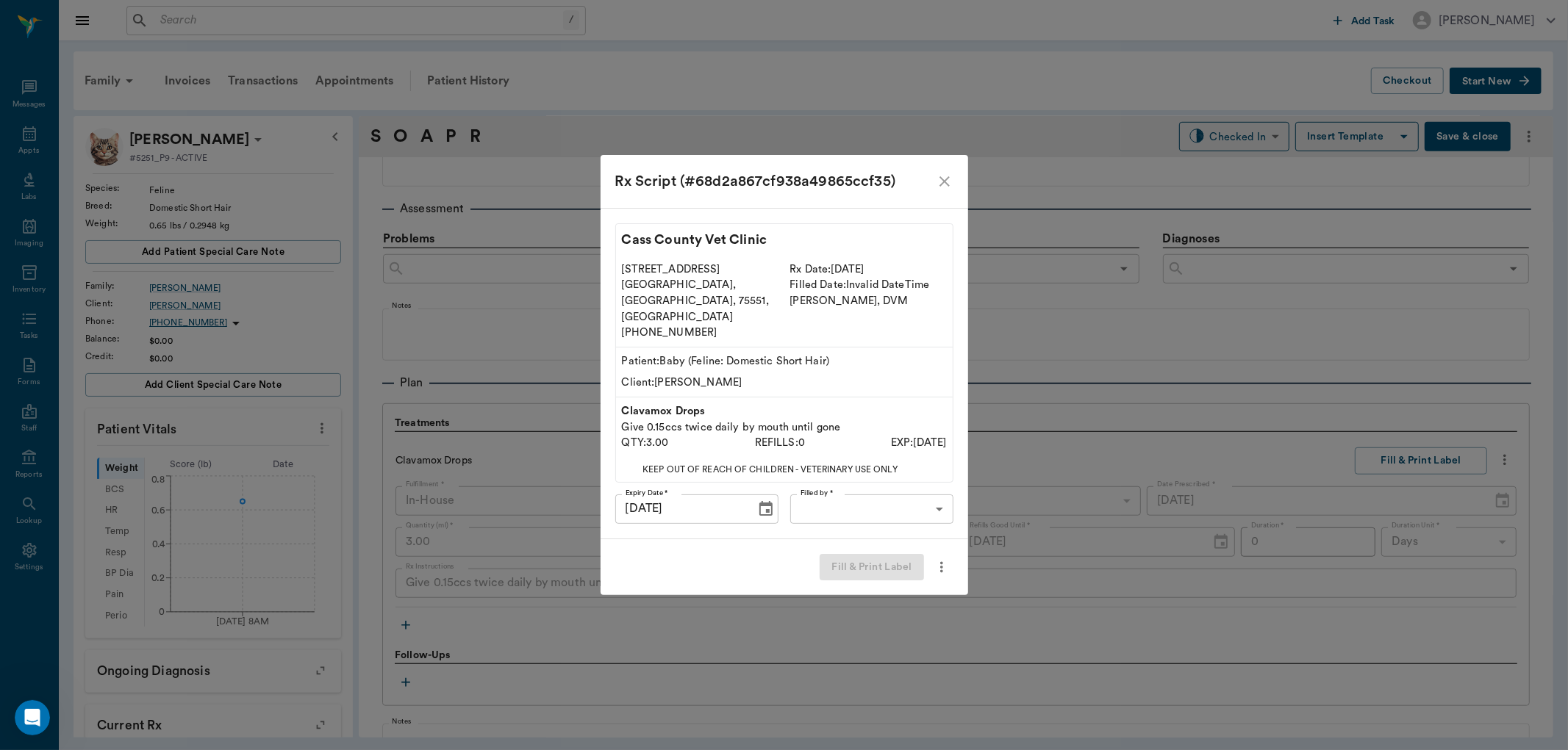
click at [867, 489] on body "/ ​ Add Task Dr. Bert Ellsworth Nectar Messages Appts Labs Imaging Inventory Ta…" at bounding box center [784, 375] width 1568 height 750
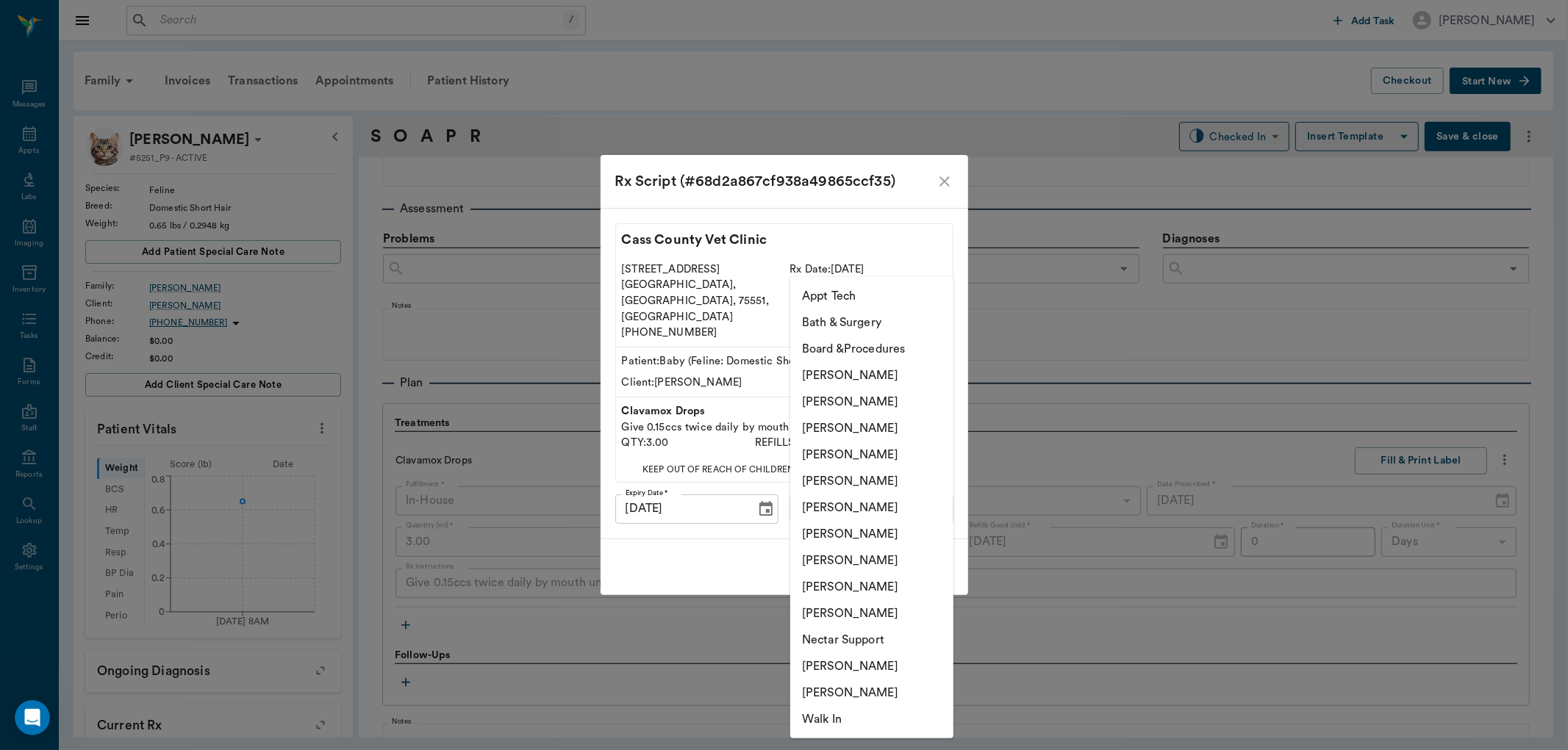
click at [854, 456] on li "[PERSON_NAME]" at bounding box center [872, 454] width 164 height 27
type input "63ec2f075fda476ae8351a4d"
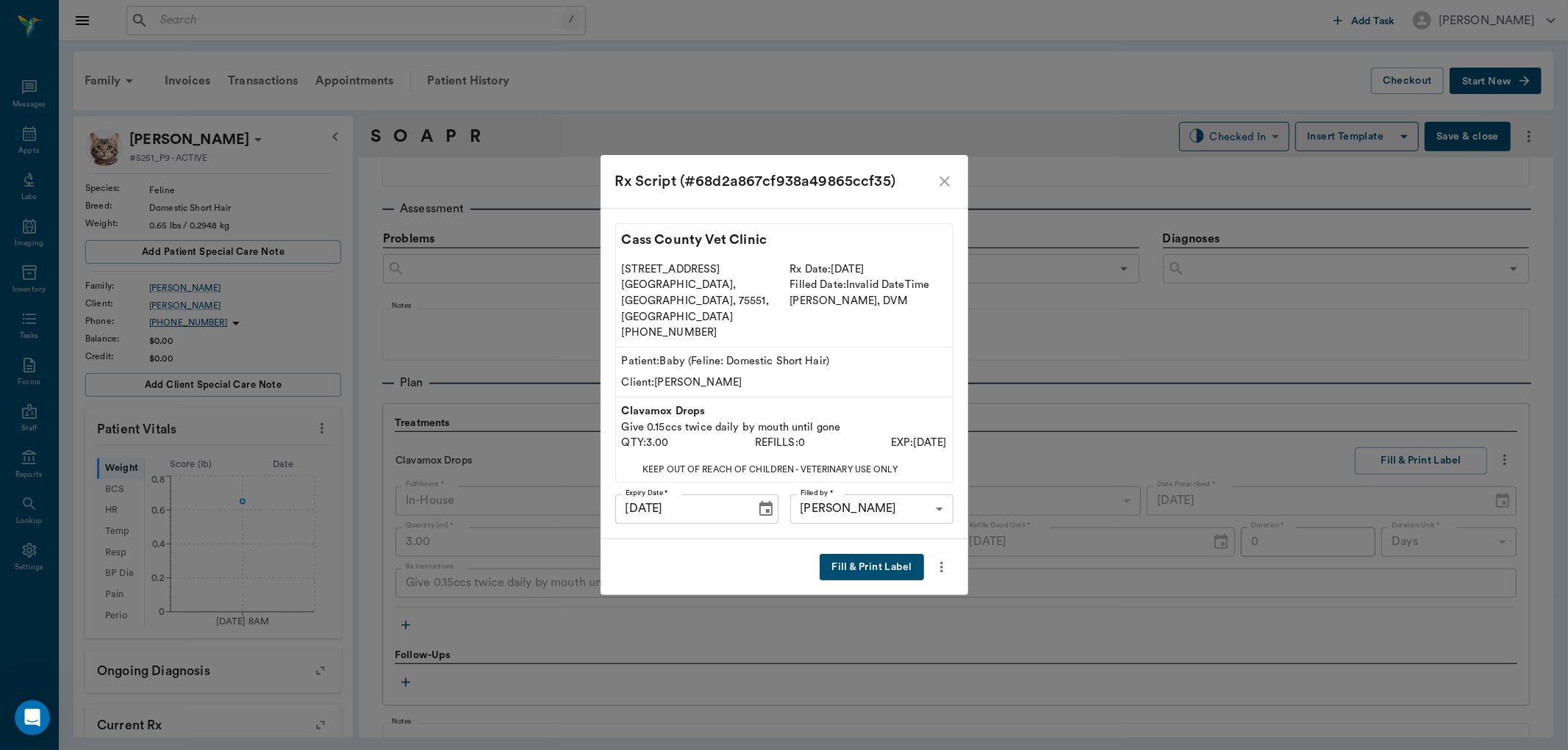
click at [870, 559] on button "Fill & Print Label" at bounding box center [872, 568] width 104 height 27
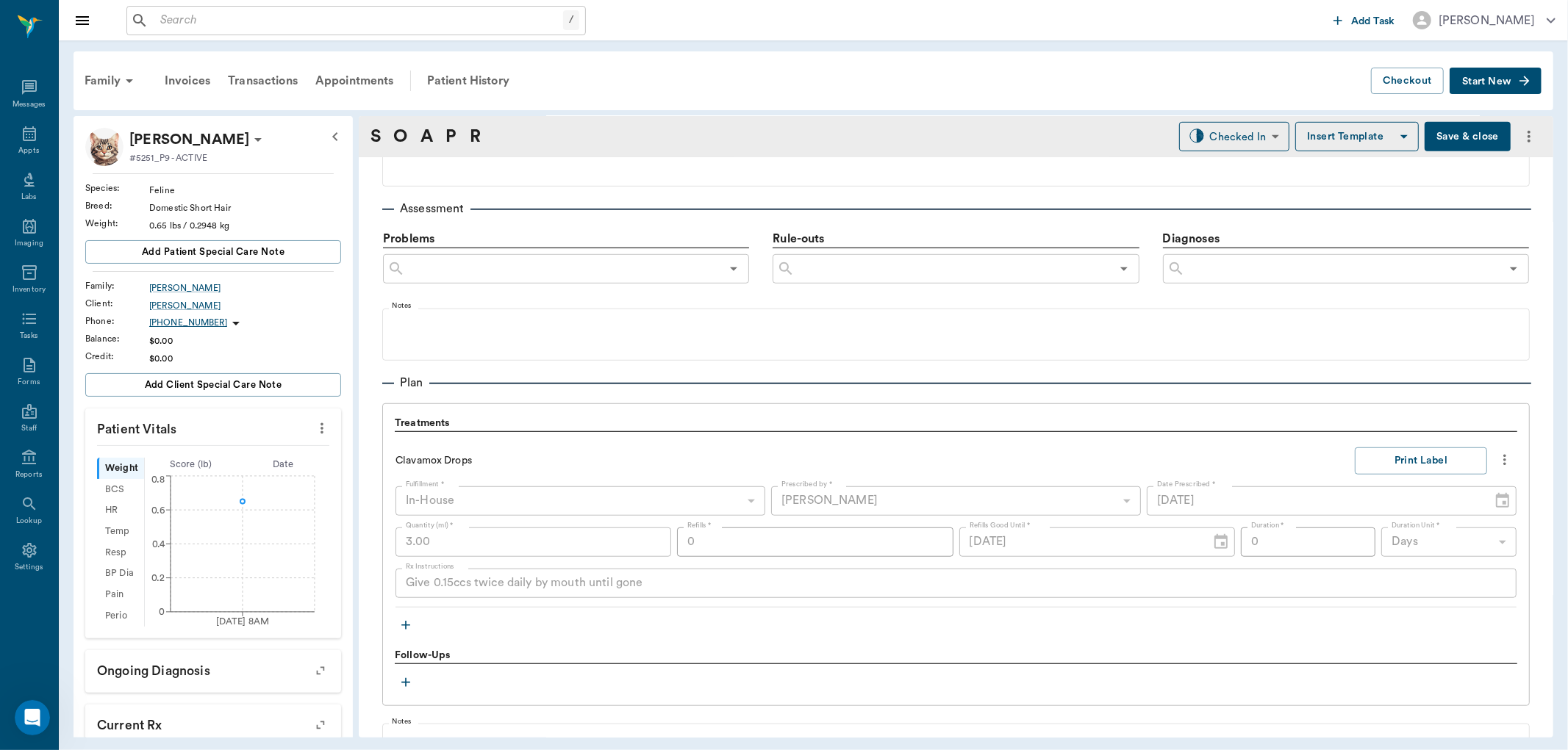
click at [402, 623] on icon "button" at bounding box center [406, 625] width 15 height 15
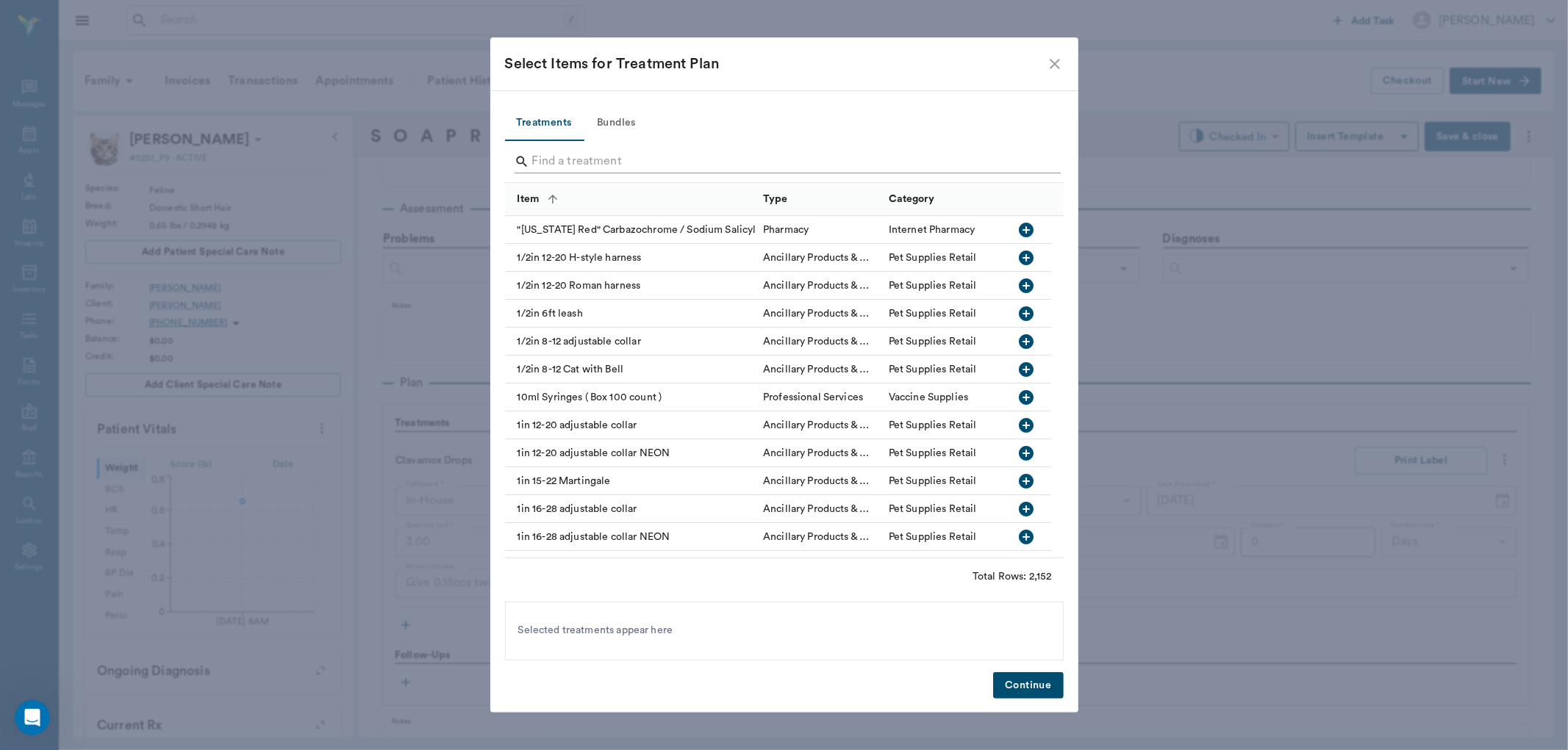
click at [584, 150] on input "Search" at bounding box center [786, 161] width 507 height 24
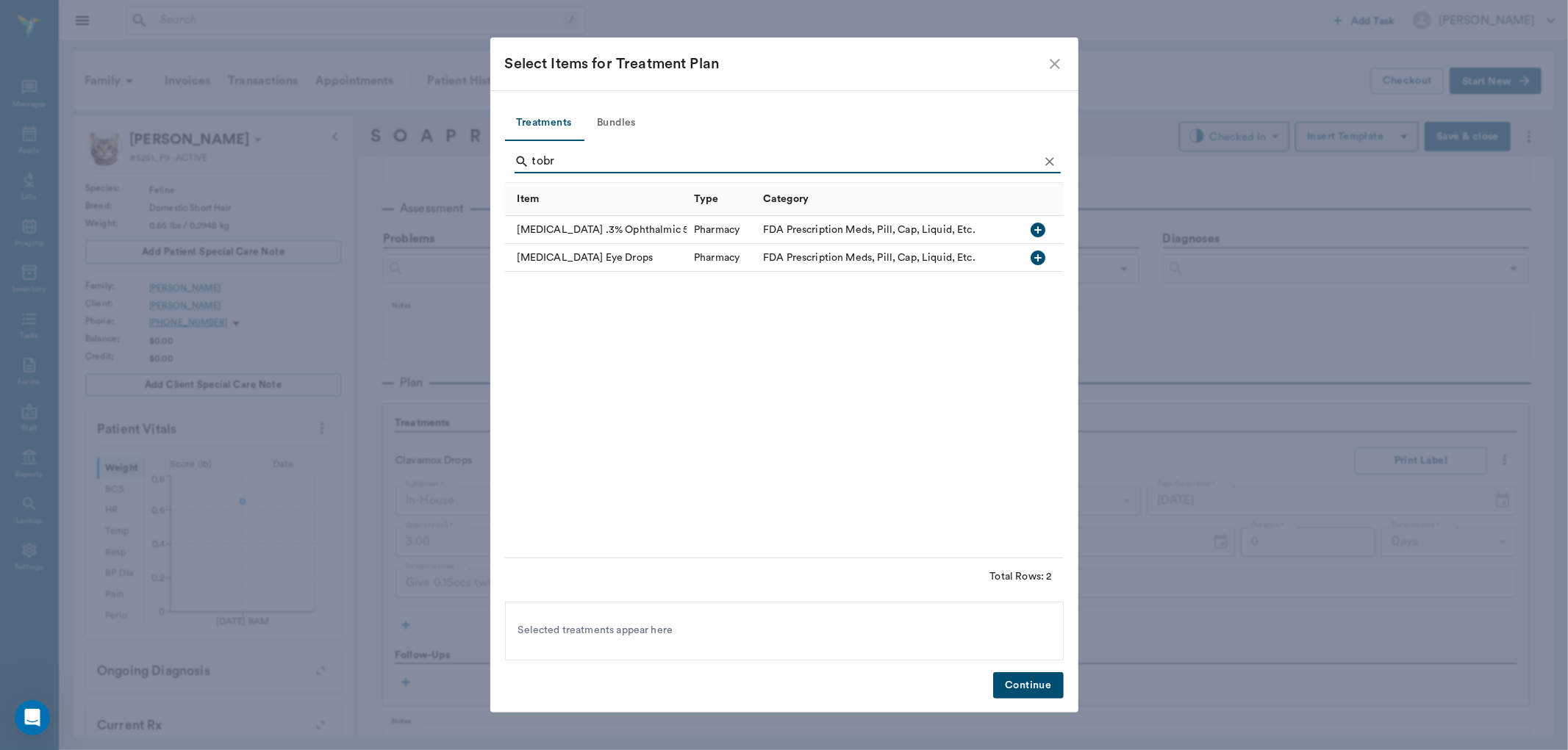
type input "tobr"
click at [1040, 260] on icon "button" at bounding box center [1038, 257] width 15 height 15
drag, startPoint x: 1016, startPoint y: 688, endPoint x: 985, endPoint y: 686, distance: 31.1
click at [1016, 688] on button "Continue" at bounding box center [1028, 686] width 70 height 27
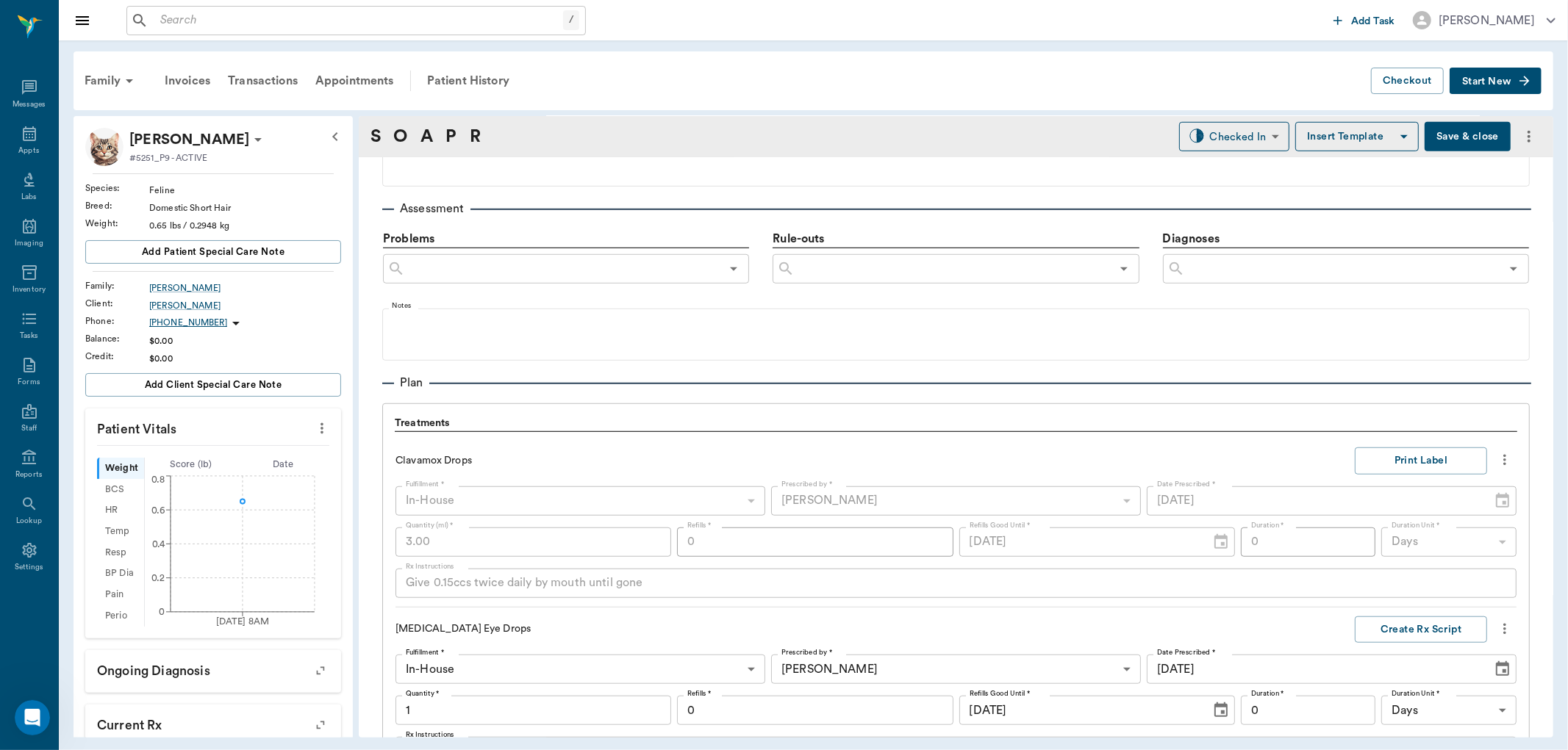
scroll to position [1191, 0]
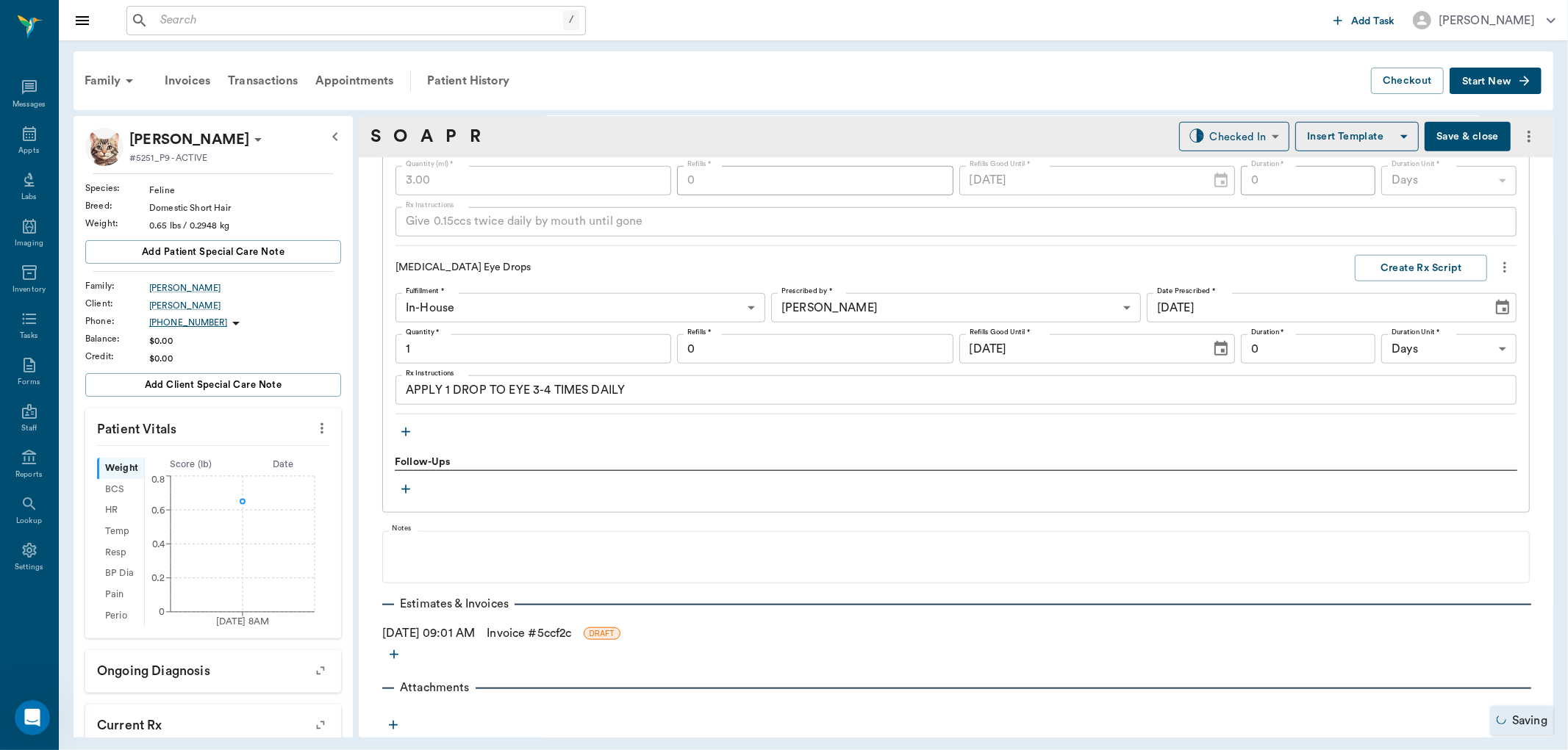
type input "1.00"
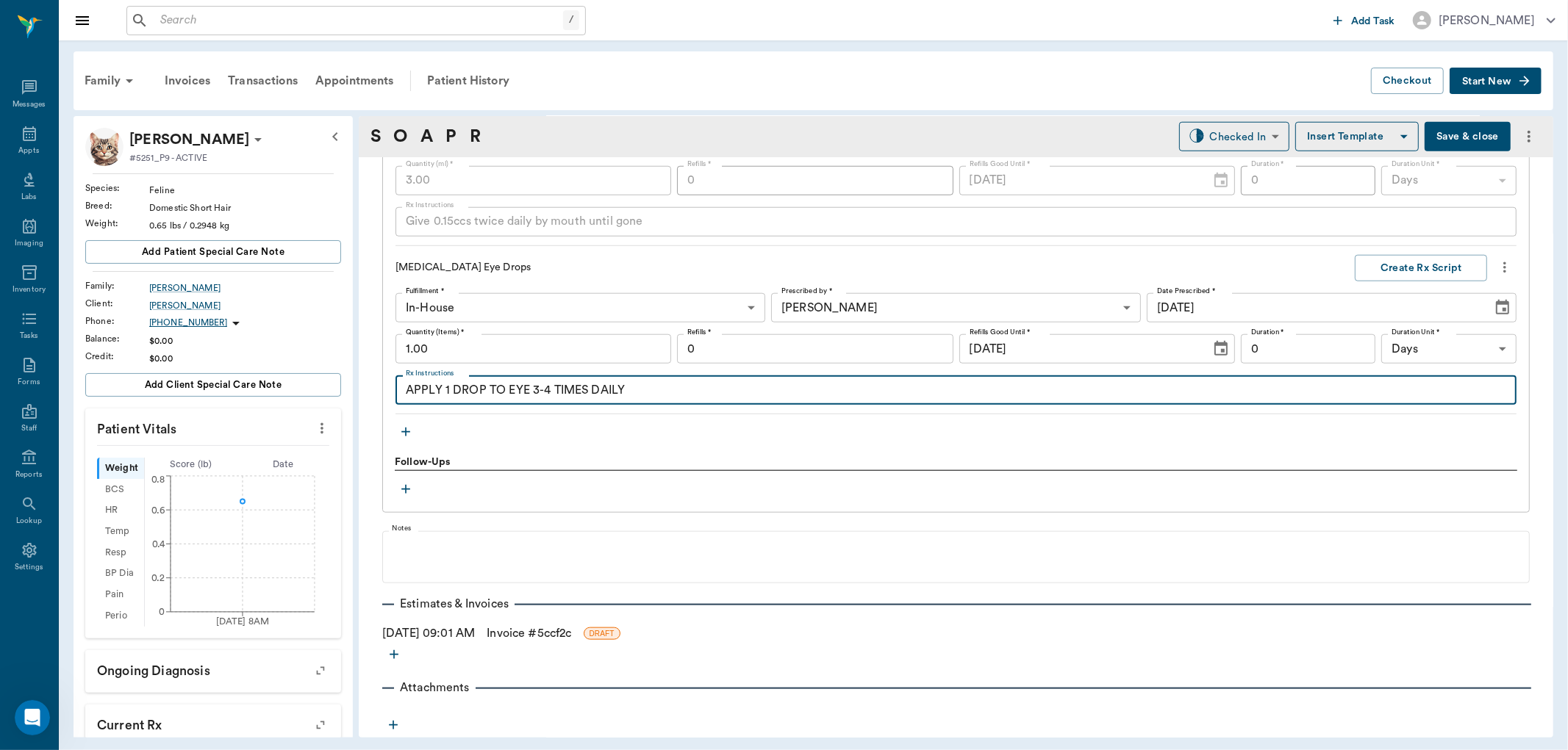
click at [527, 390] on textarea "APPLY 1 DROP TO EYE 3-4 TIMES DAILY" at bounding box center [956, 390] width 1100 height 17
type textarea "APPLY 1 DROP TO EYES 3-4 TIMES DAILY"
click at [1385, 267] on button "Create Rx Script" at bounding box center [1421, 269] width 132 height 27
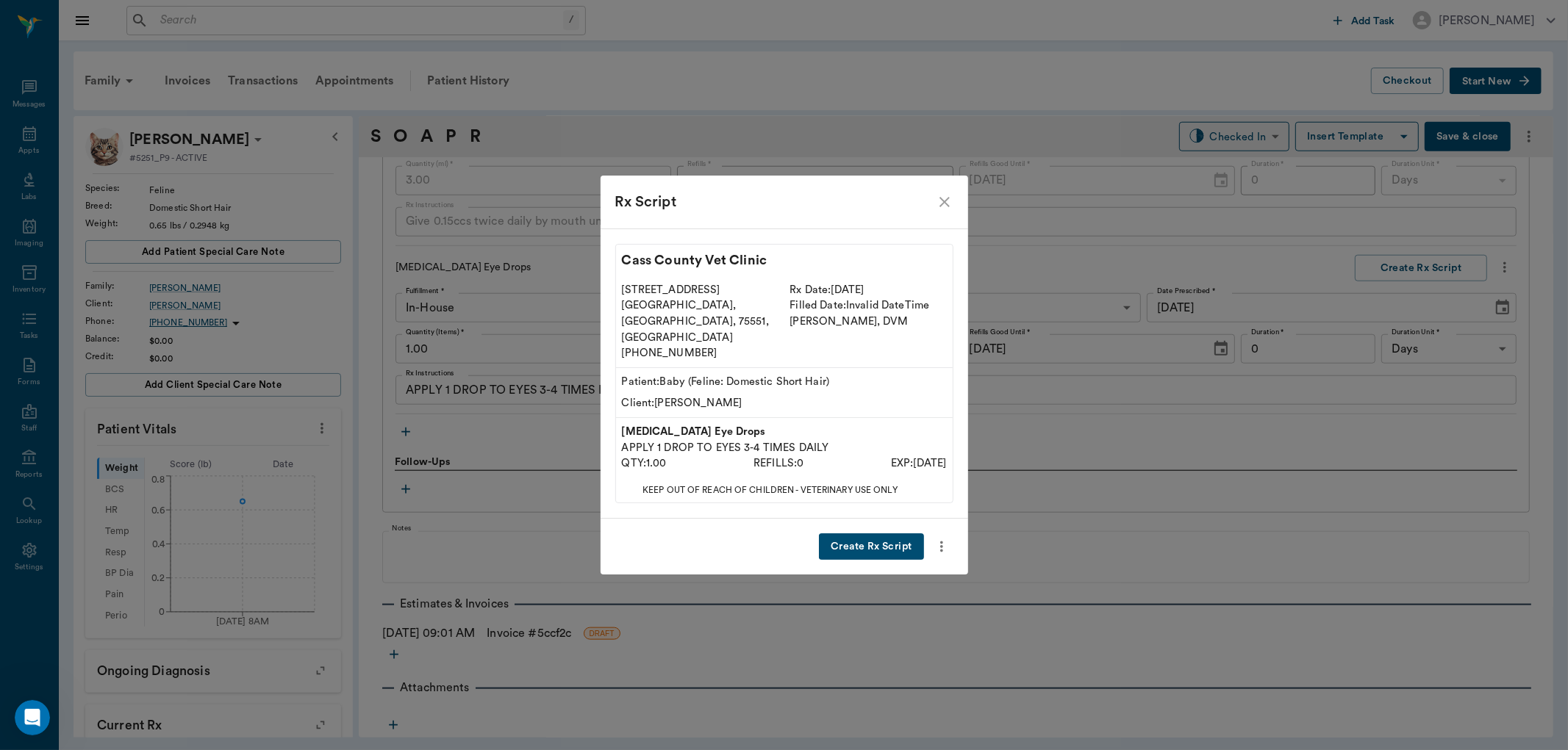
click at [902, 534] on button "Create Rx Script" at bounding box center [871, 548] width 105 height 27
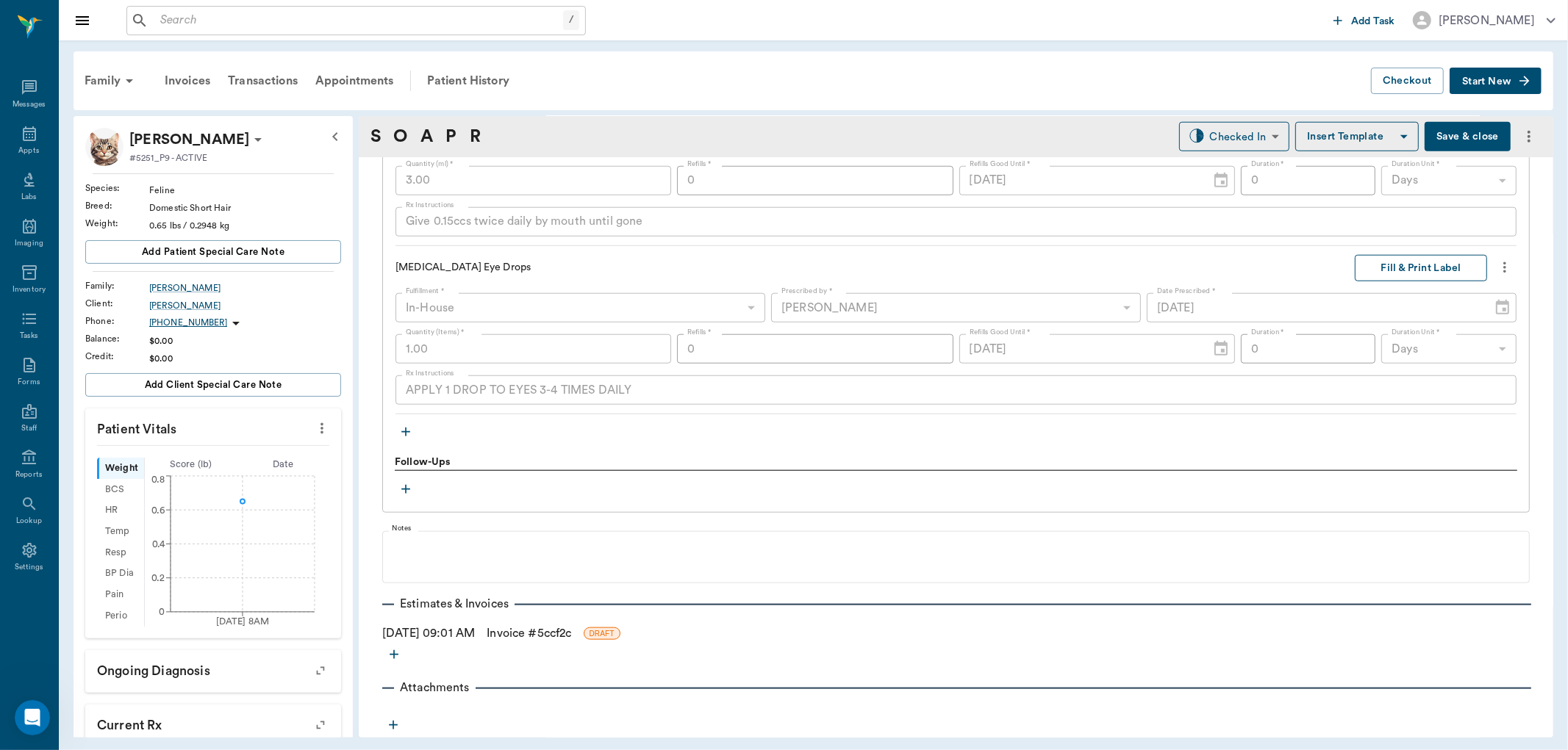
click at [1385, 265] on button "Fill & Print Label" at bounding box center [1421, 269] width 132 height 27
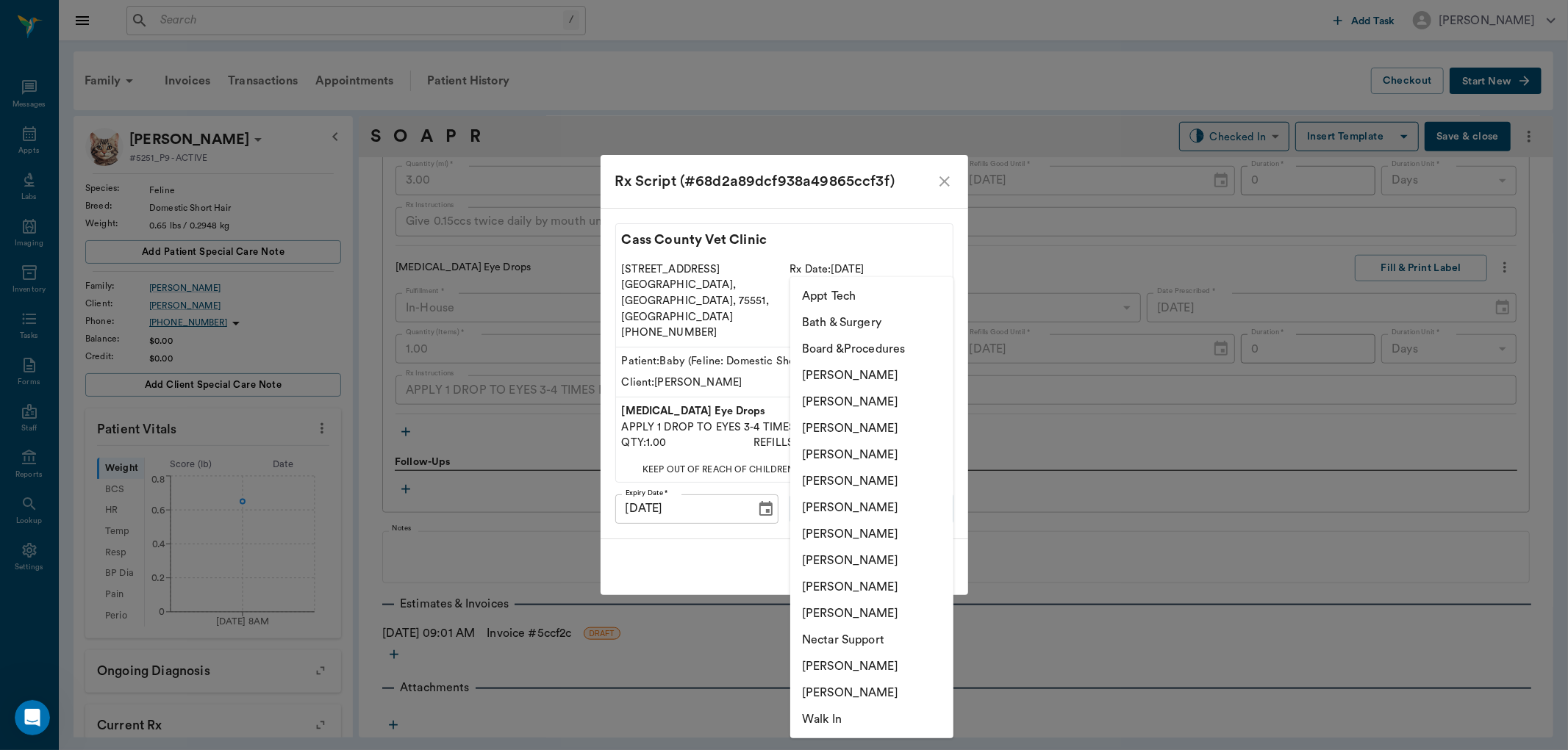
click at [877, 500] on body "/ ​ Add Task Dr. Bert Ellsworth Nectar Messages Appts Labs Imaging Inventory Ta…" at bounding box center [784, 375] width 1568 height 750
click at [871, 454] on li "[PERSON_NAME]" at bounding box center [872, 454] width 164 height 27
type input "63ec2f075fda476ae8351a4d"
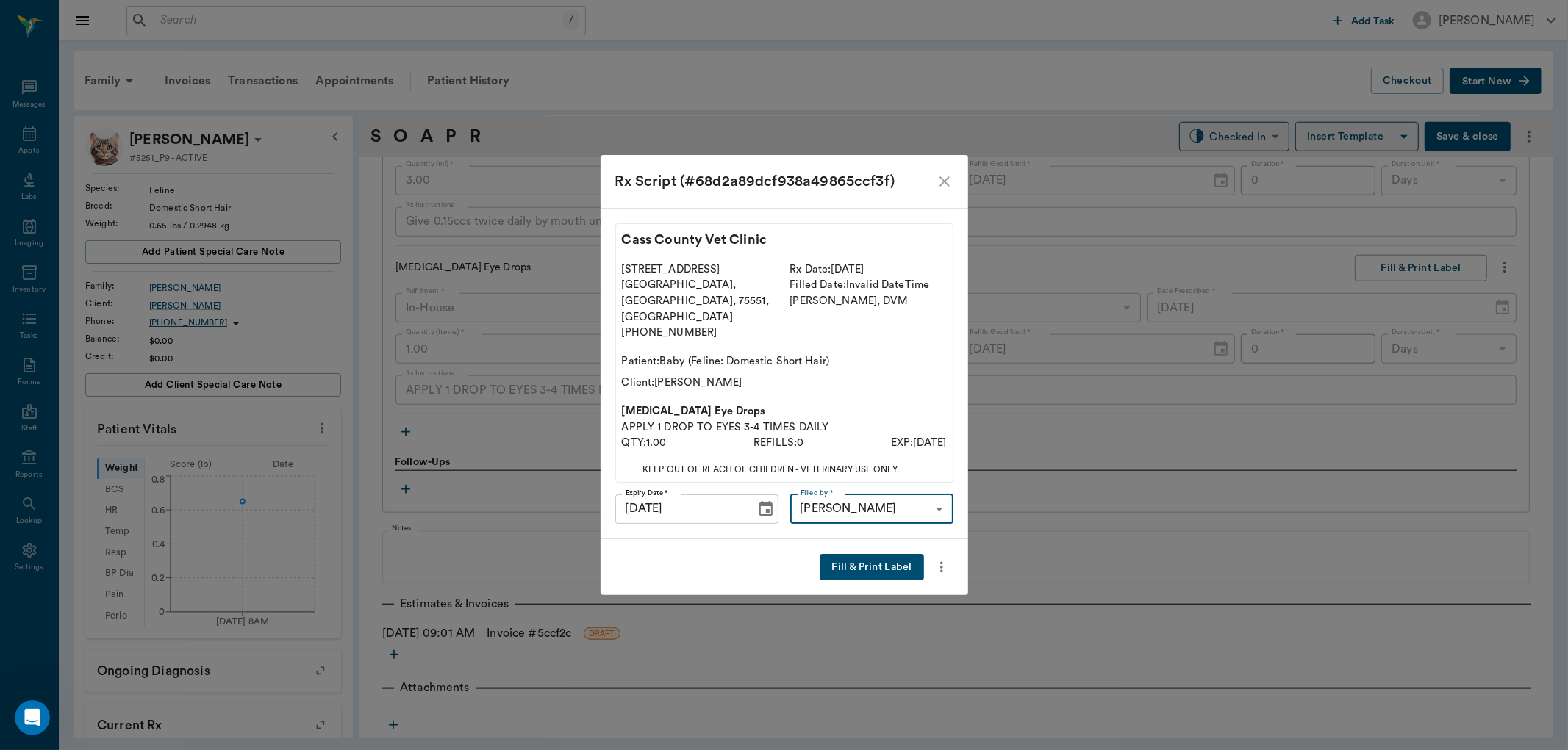
click at [873, 554] on button "Fill & Print Label" at bounding box center [872, 568] width 104 height 27
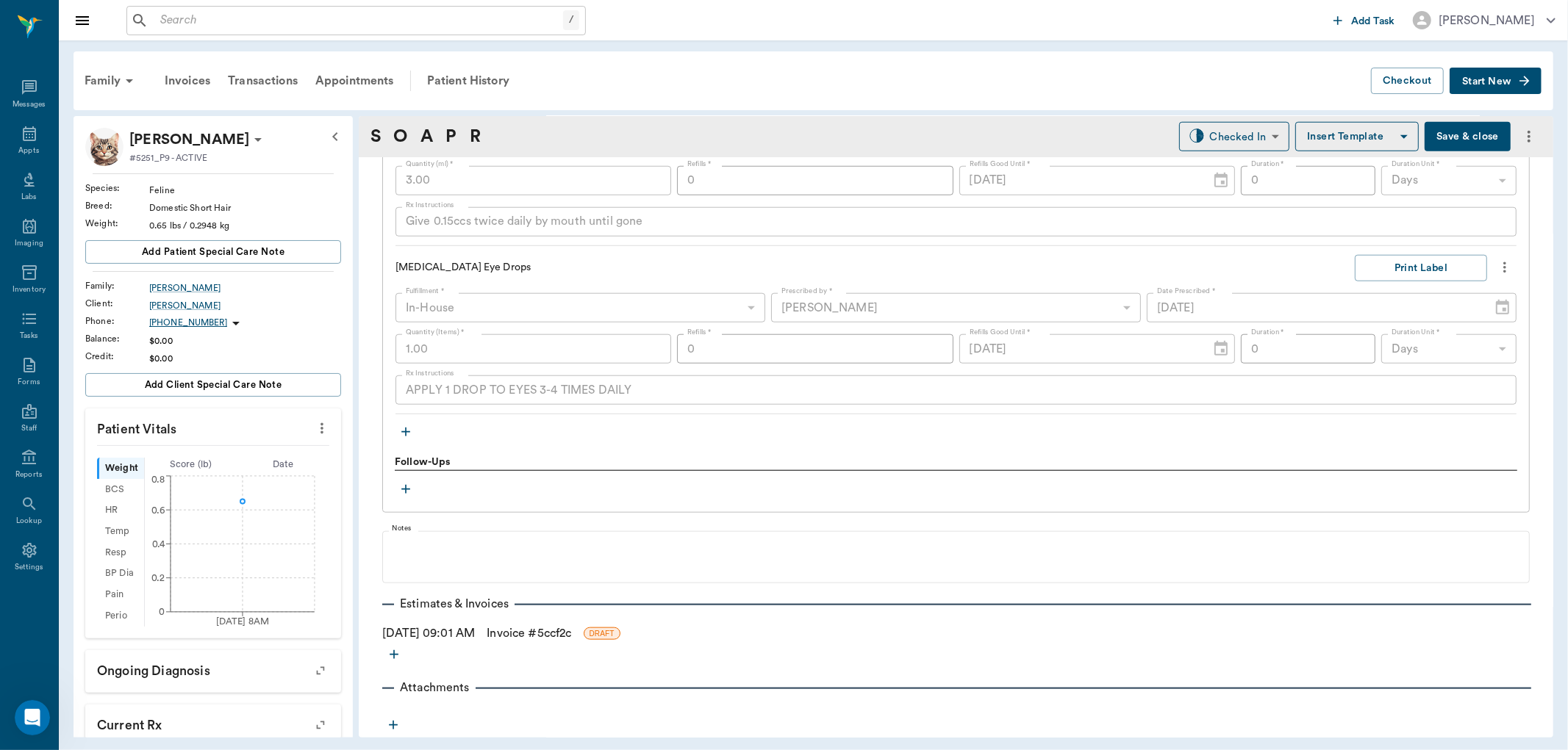
click at [402, 431] on icon "button" at bounding box center [406, 432] width 9 height 9
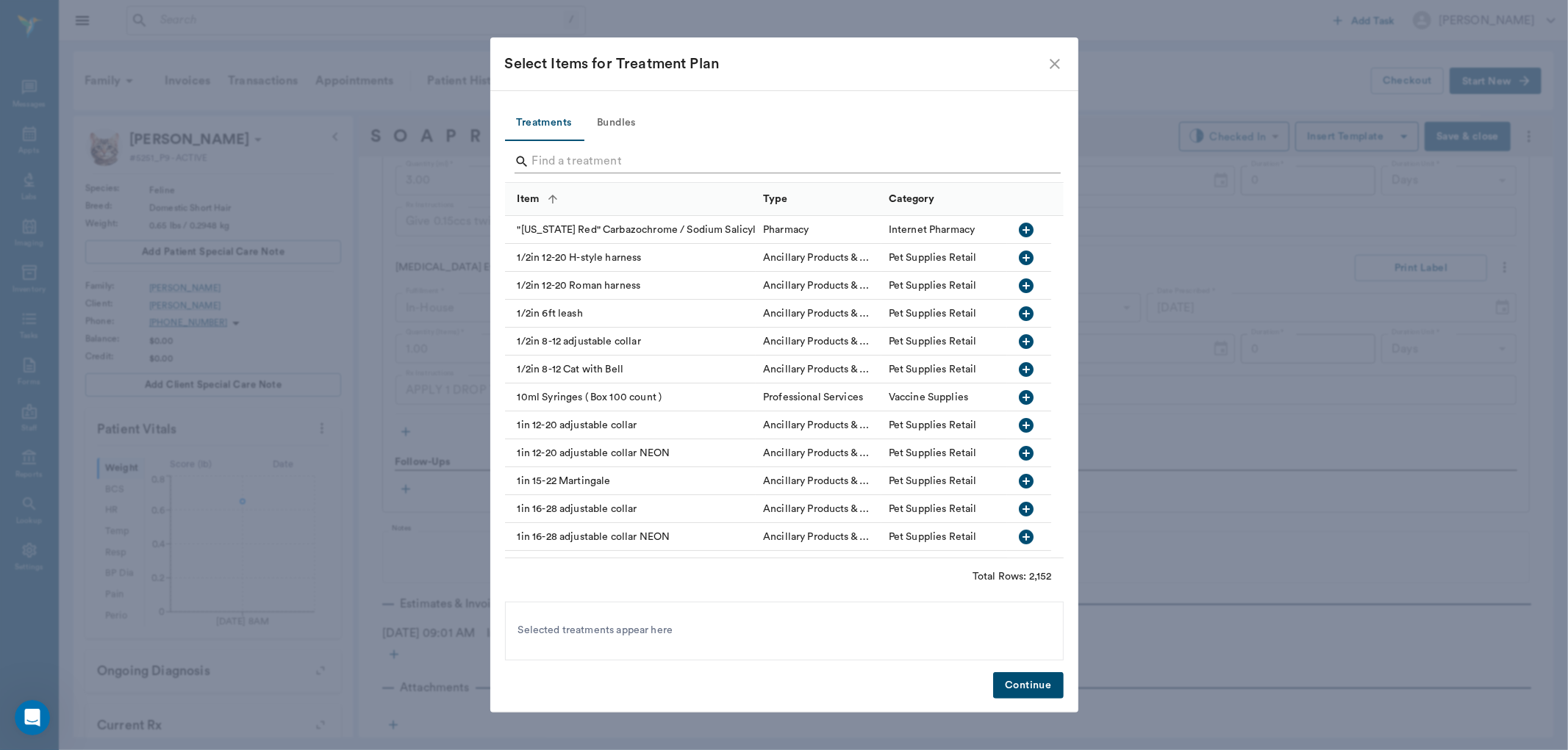
click at [562, 163] on input "Search" at bounding box center [786, 161] width 507 height 24
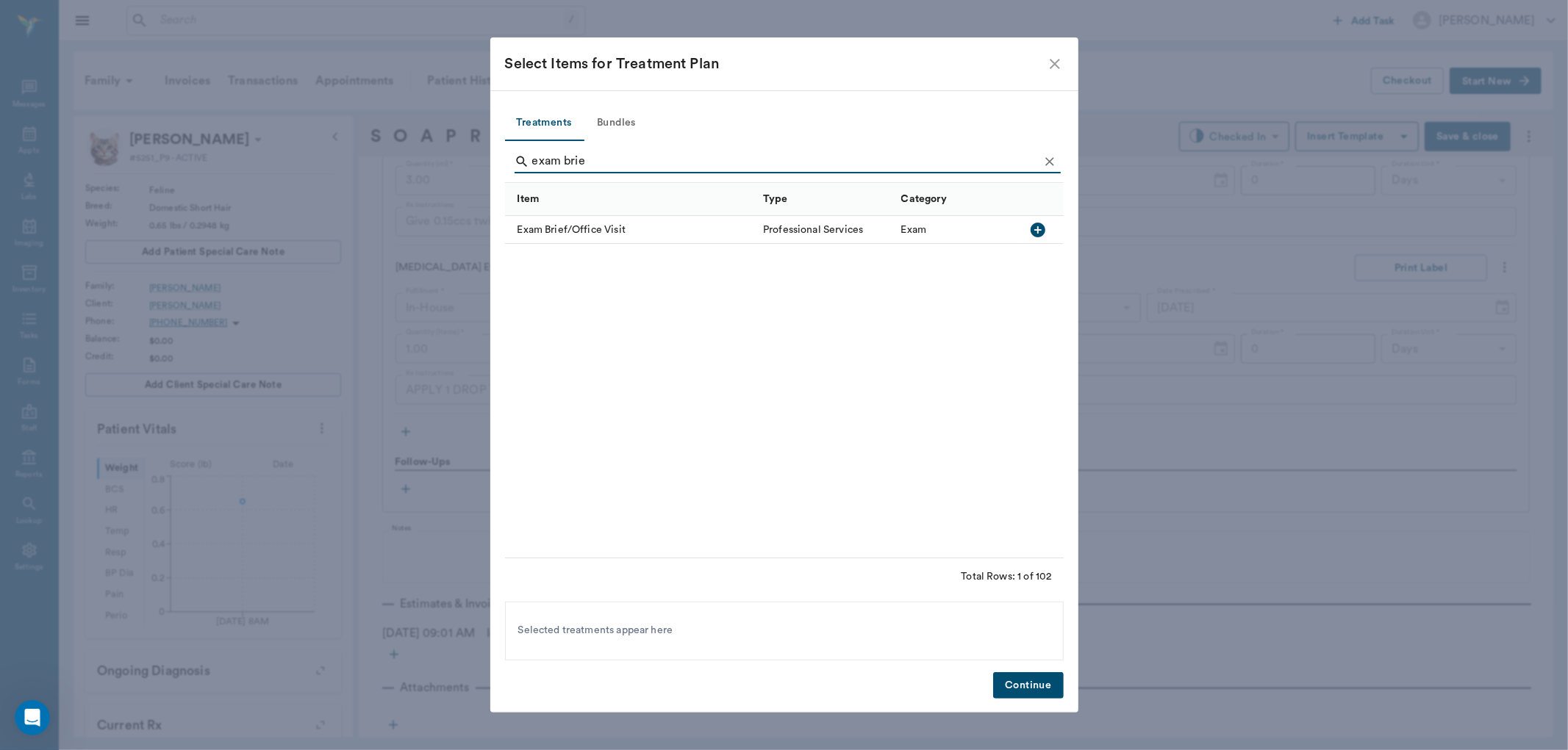
type input "exam brie"
click at [1042, 229] on icon "button" at bounding box center [1038, 230] width 15 height 15
click at [1033, 691] on button "Continue" at bounding box center [1028, 686] width 70 height 27
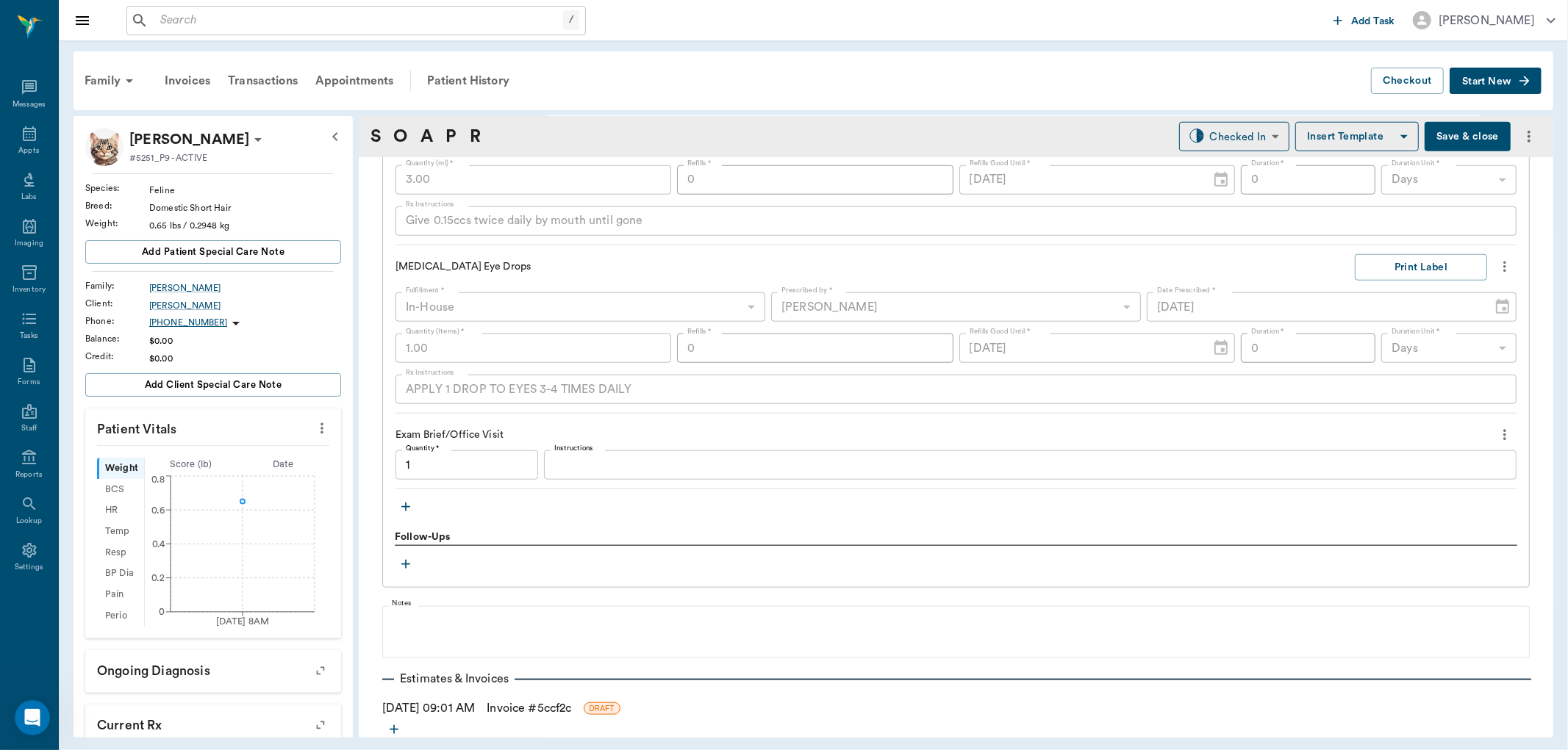
type input "1.00"
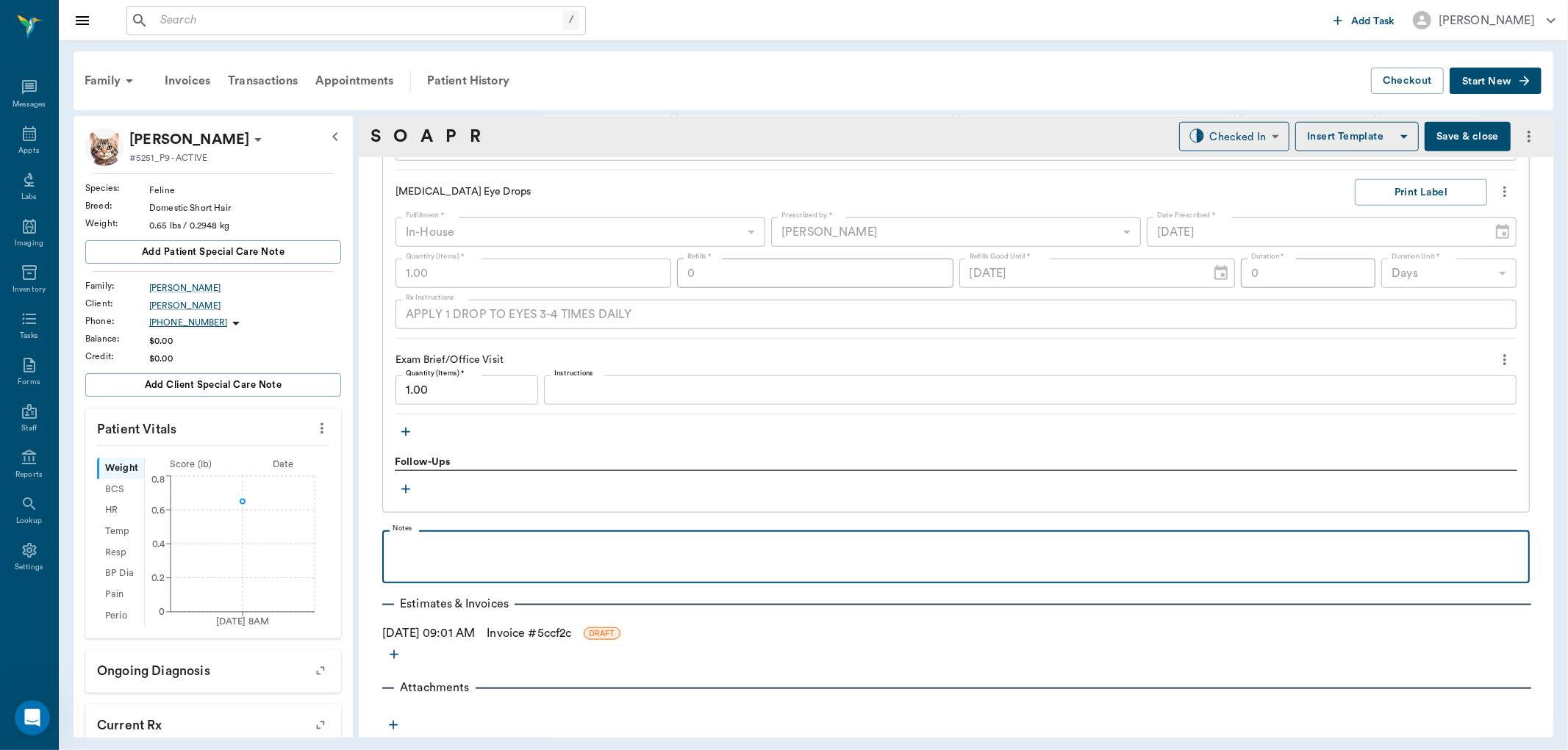
click at [438, 545] on p at bounding box center [956, 546] width 1133 height 18
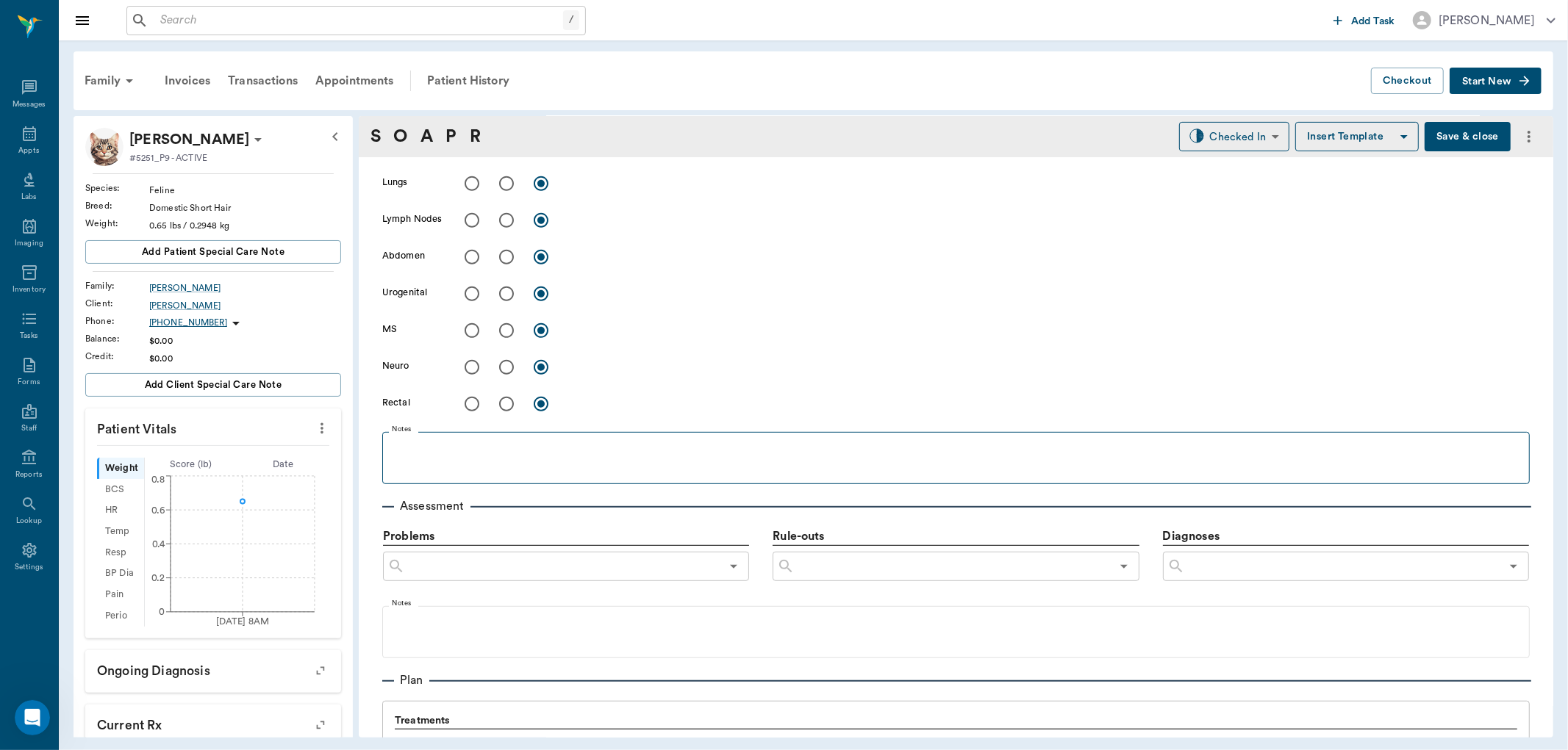
scroll to position [204, 0]
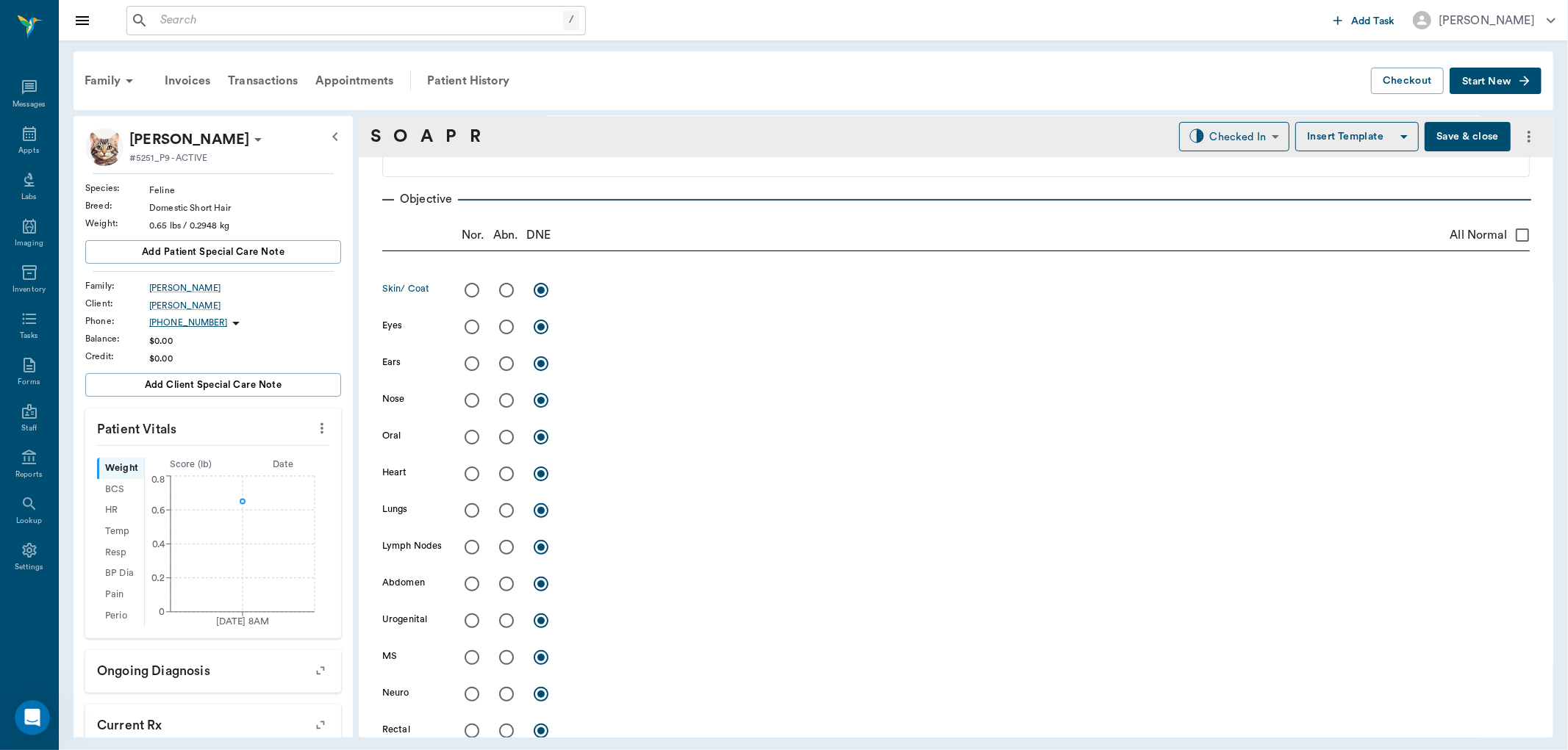
click at [509, 297] on input "radio" at bounding box center [507, 290] width 31 height 31
radio input "true"
click at [588, 293] on textarea at bounding box center [1049, 290] width 962 height 17
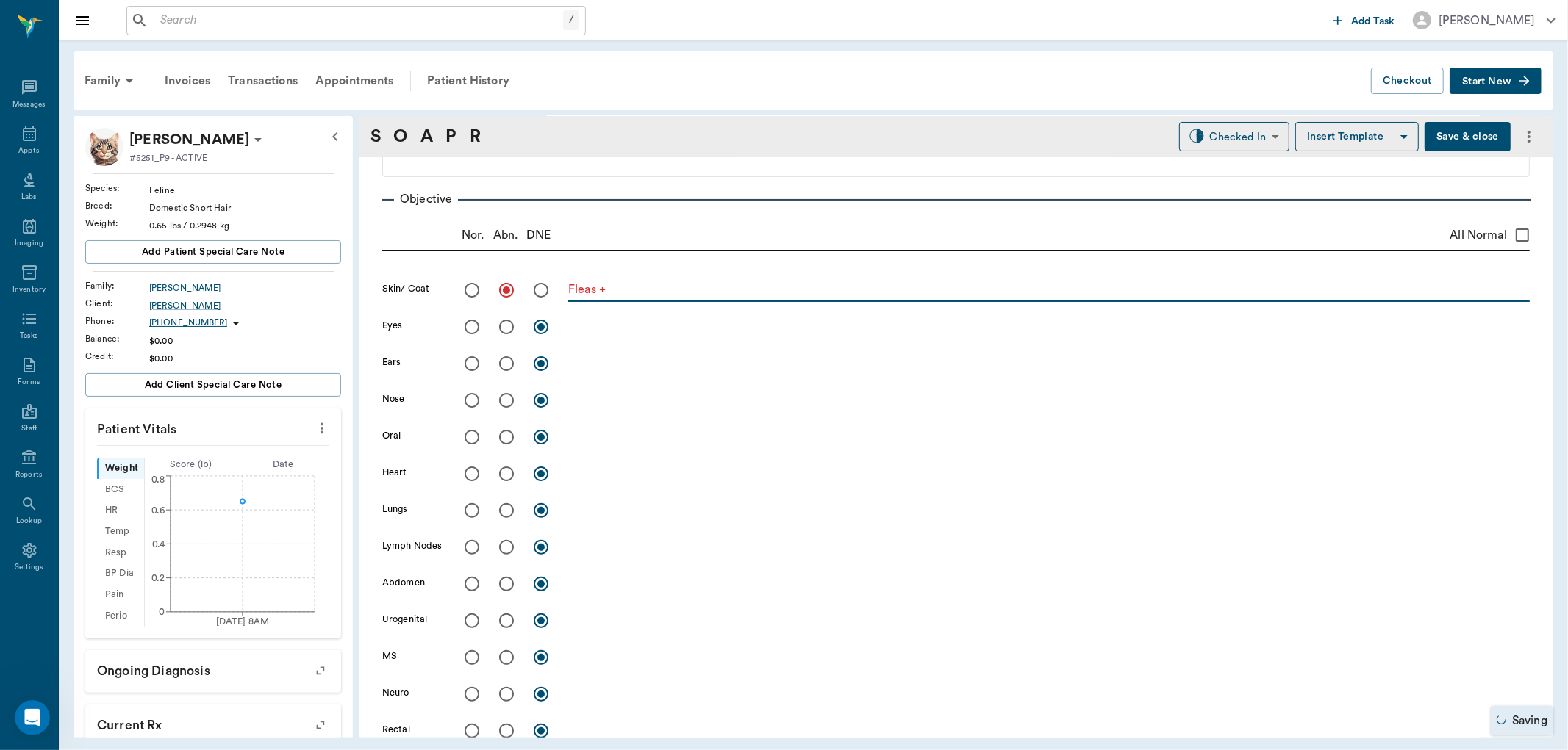
scroll to position [5730, 0]
type textarea "Fleas +"
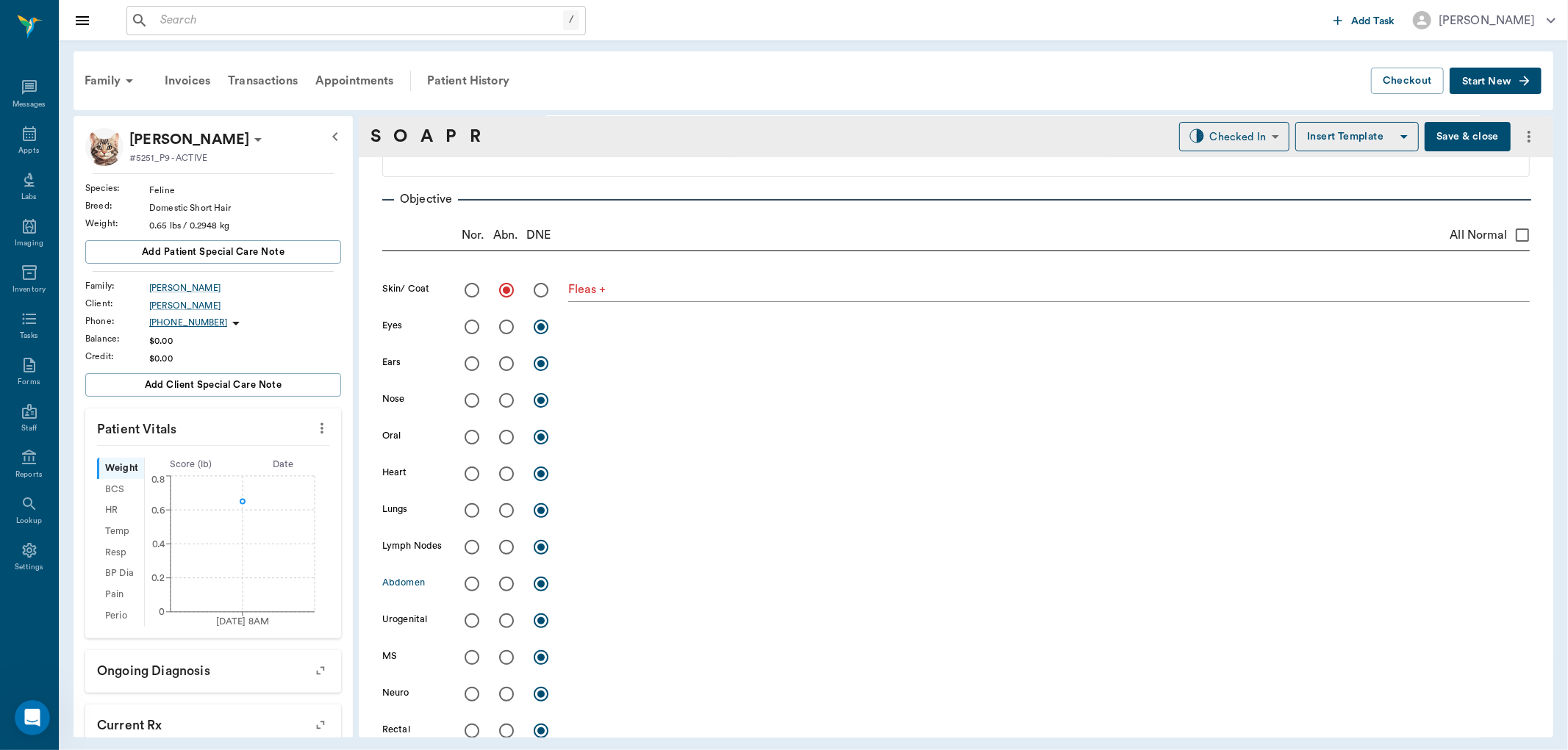
click at [504, 584] on input "radio" at bounding box center [507, 584] width 31 height 31
radio input "true"
click at [629, 590] on textarea at bounding box center [1049, 584] width 962 height 17
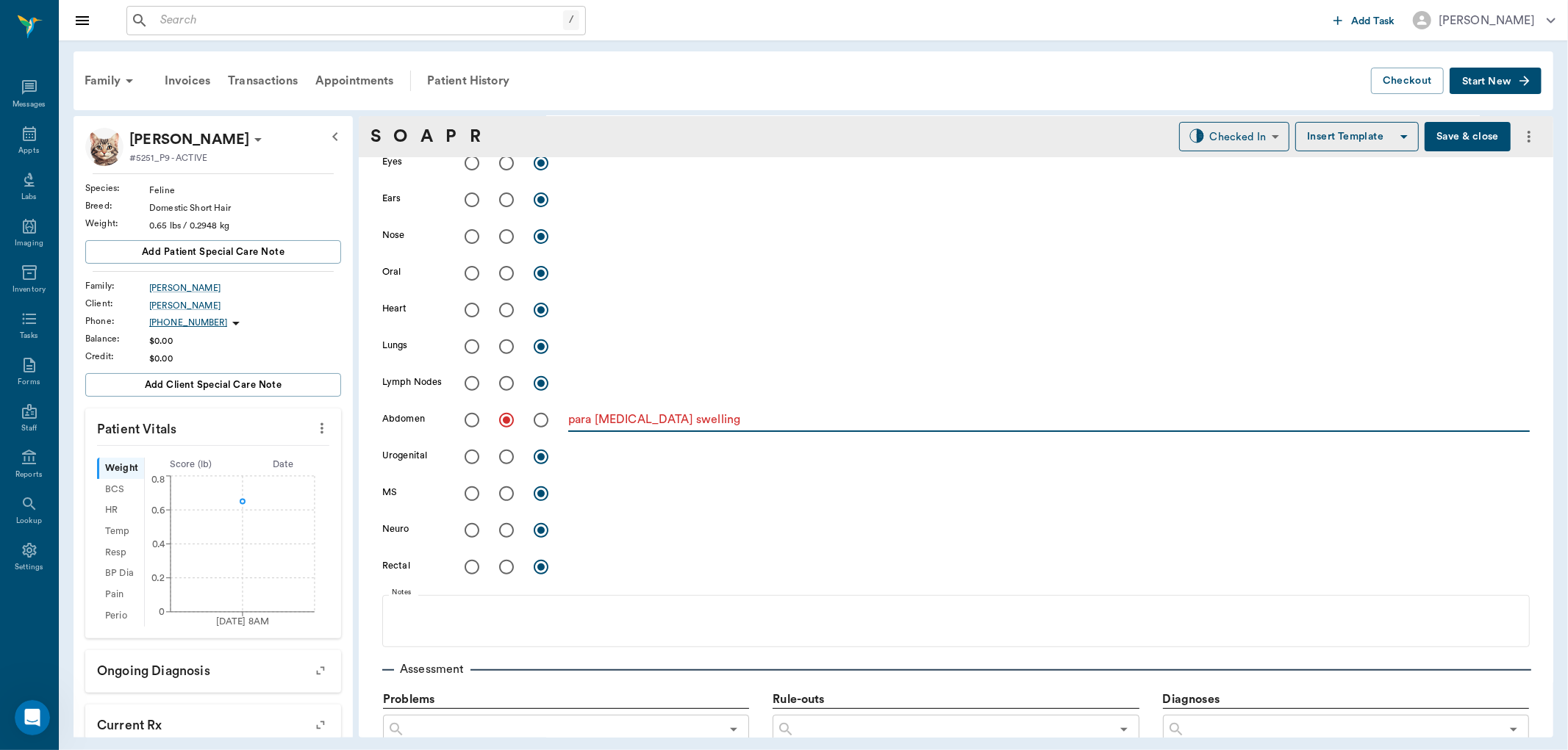
scroll to position [285, 0]
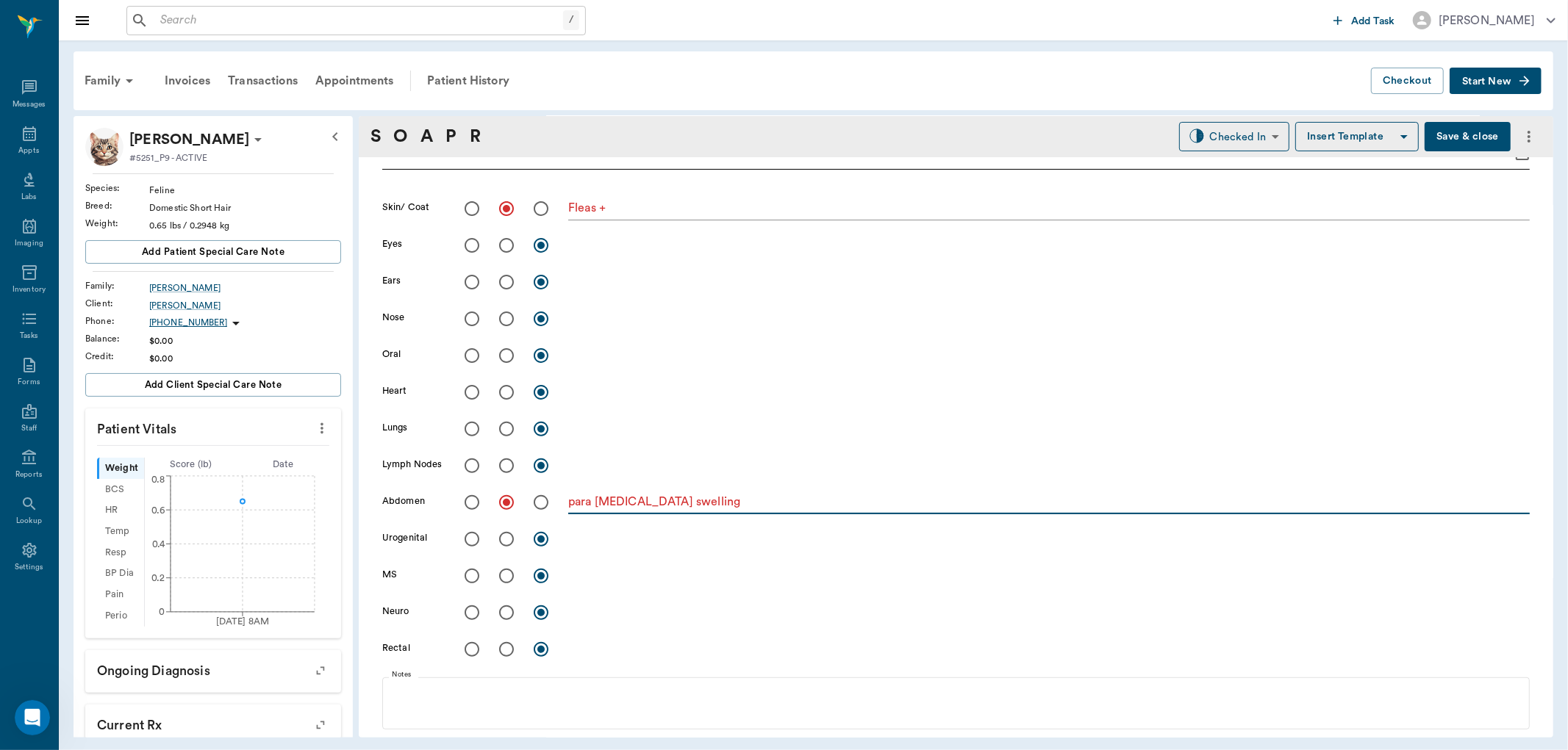
type textarea "para umbilical swelling"
click at [501, 243] on input "radio" at bounding box center [507, 245] width 31 height 31
radio input "true"
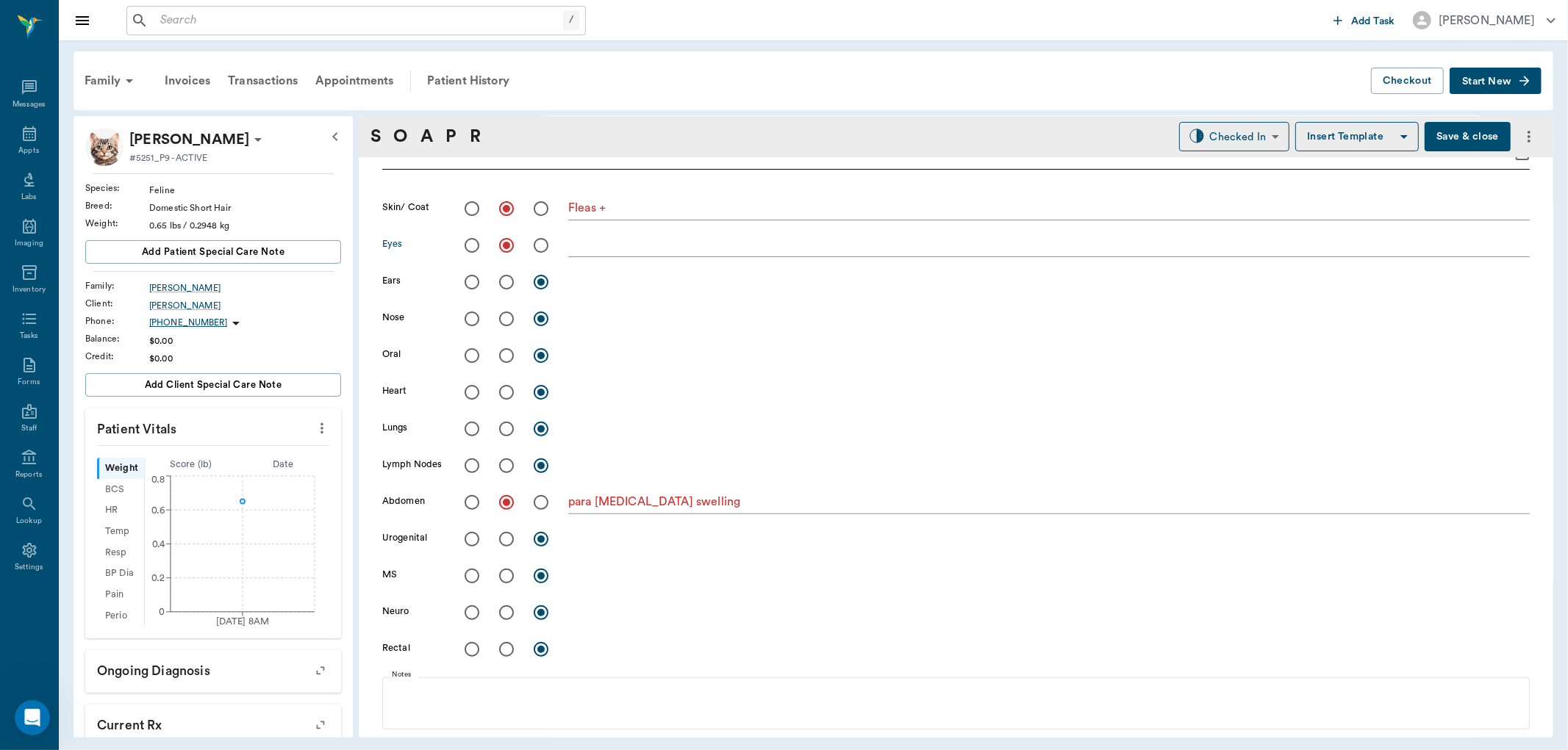
click at [589, 248] on textarea at bounding box center [1049, 245] width 962 height 17
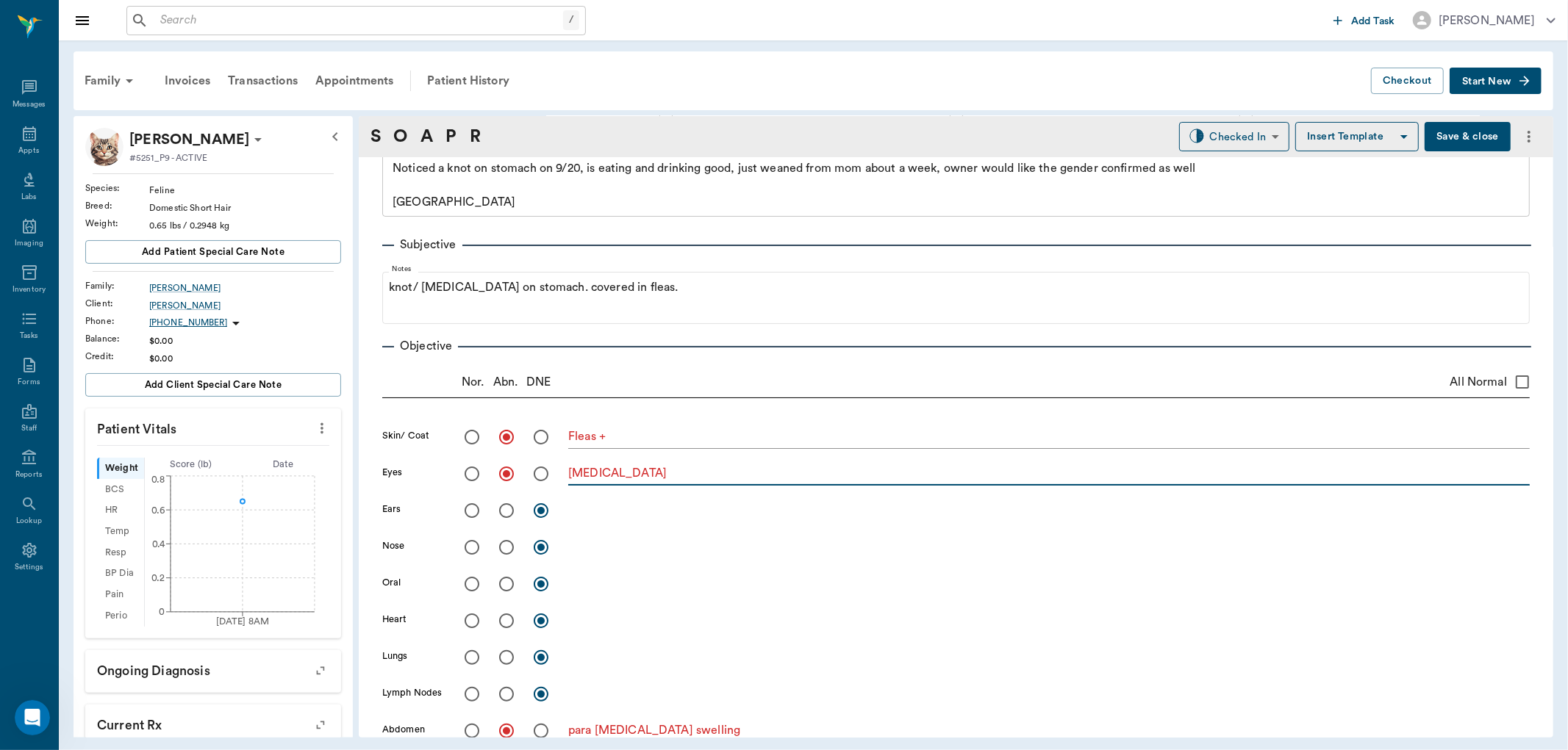
scroll to position [0, 0]
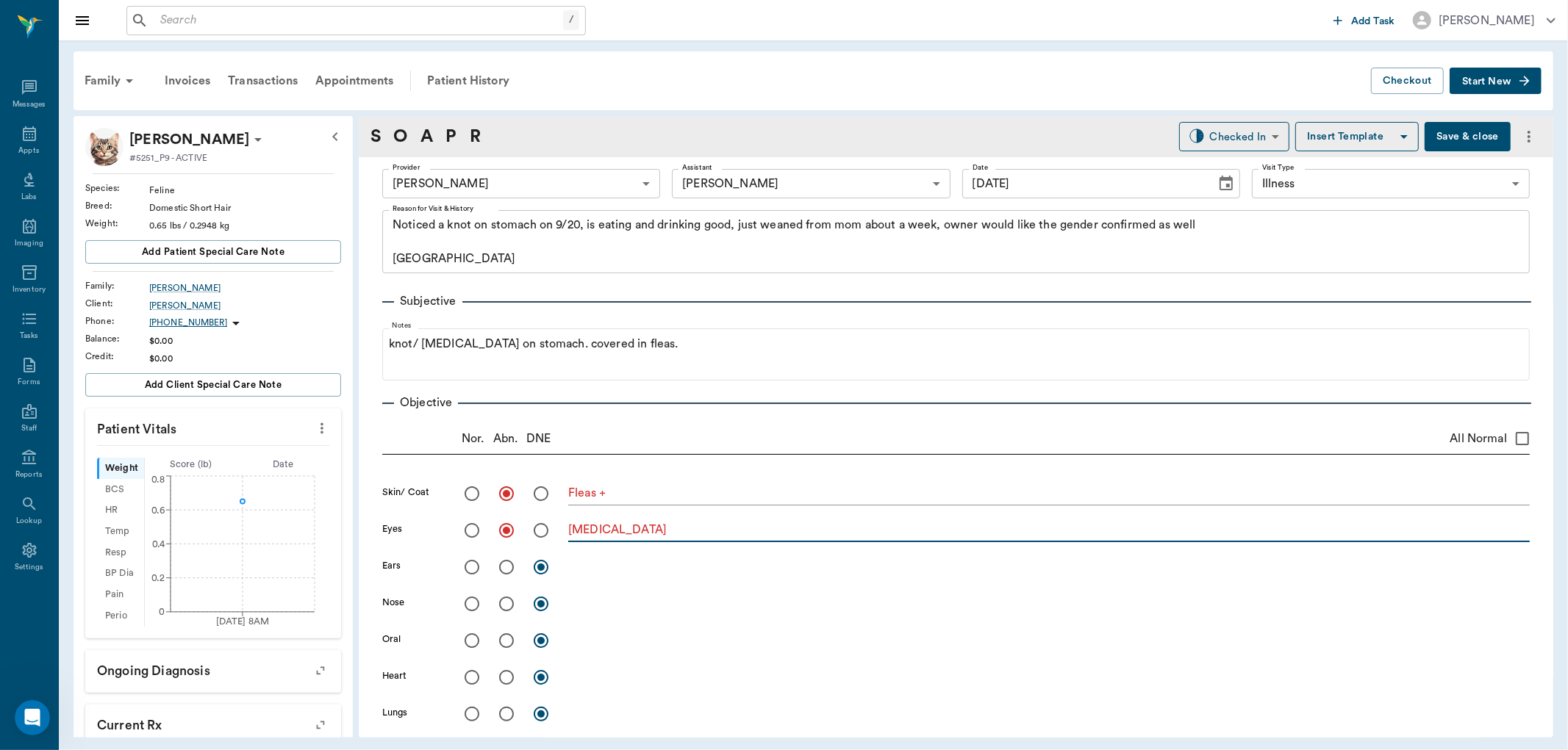
type textarea "conjunctivitis"
click at [1449, 140] on button "Save & close" at bounding box center [1468, 137] width 86 height 29
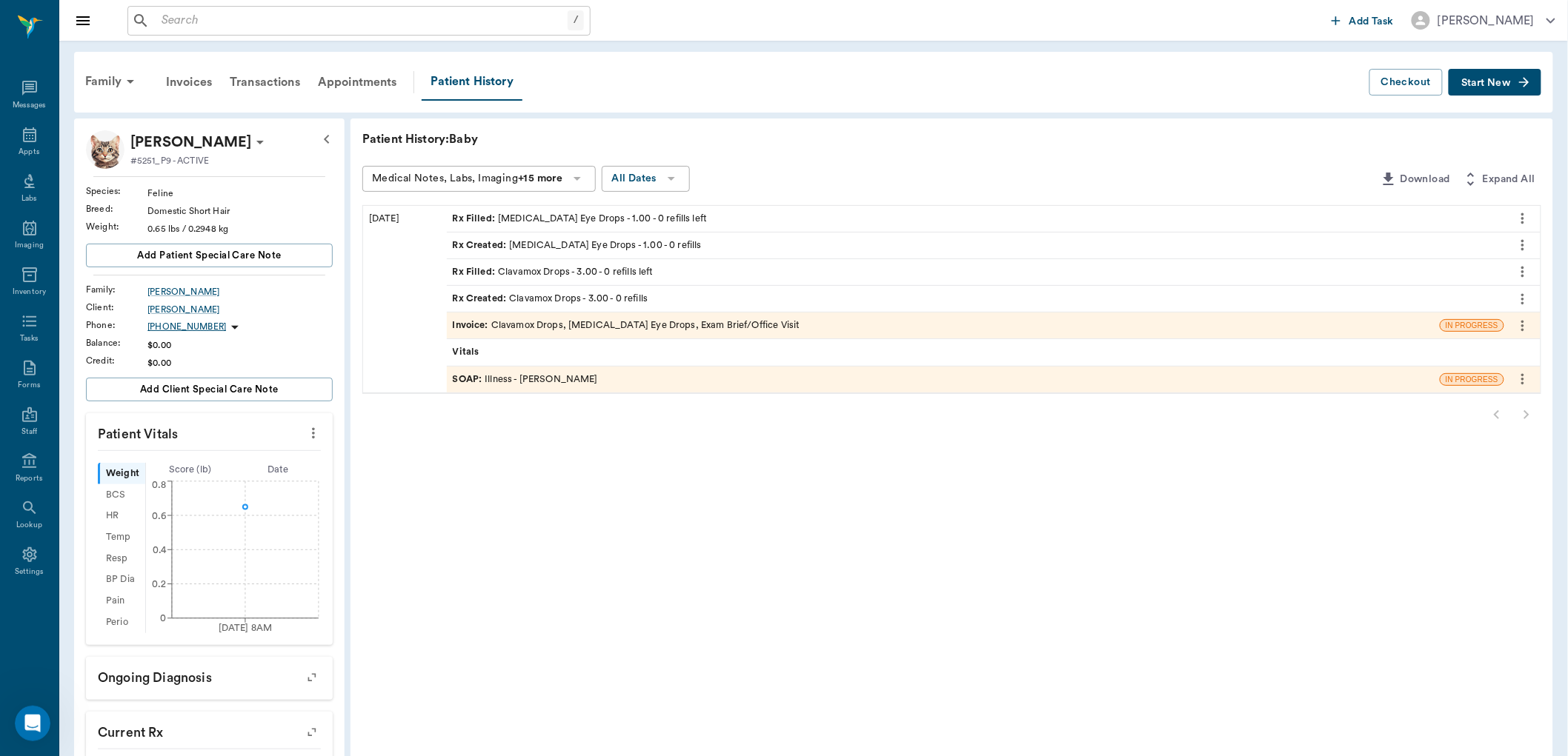
click at [538, 380] on div "SOAP : Illness - Dr. Bert Ellsworth" at bounding box center [525, 380] width 146 height 14
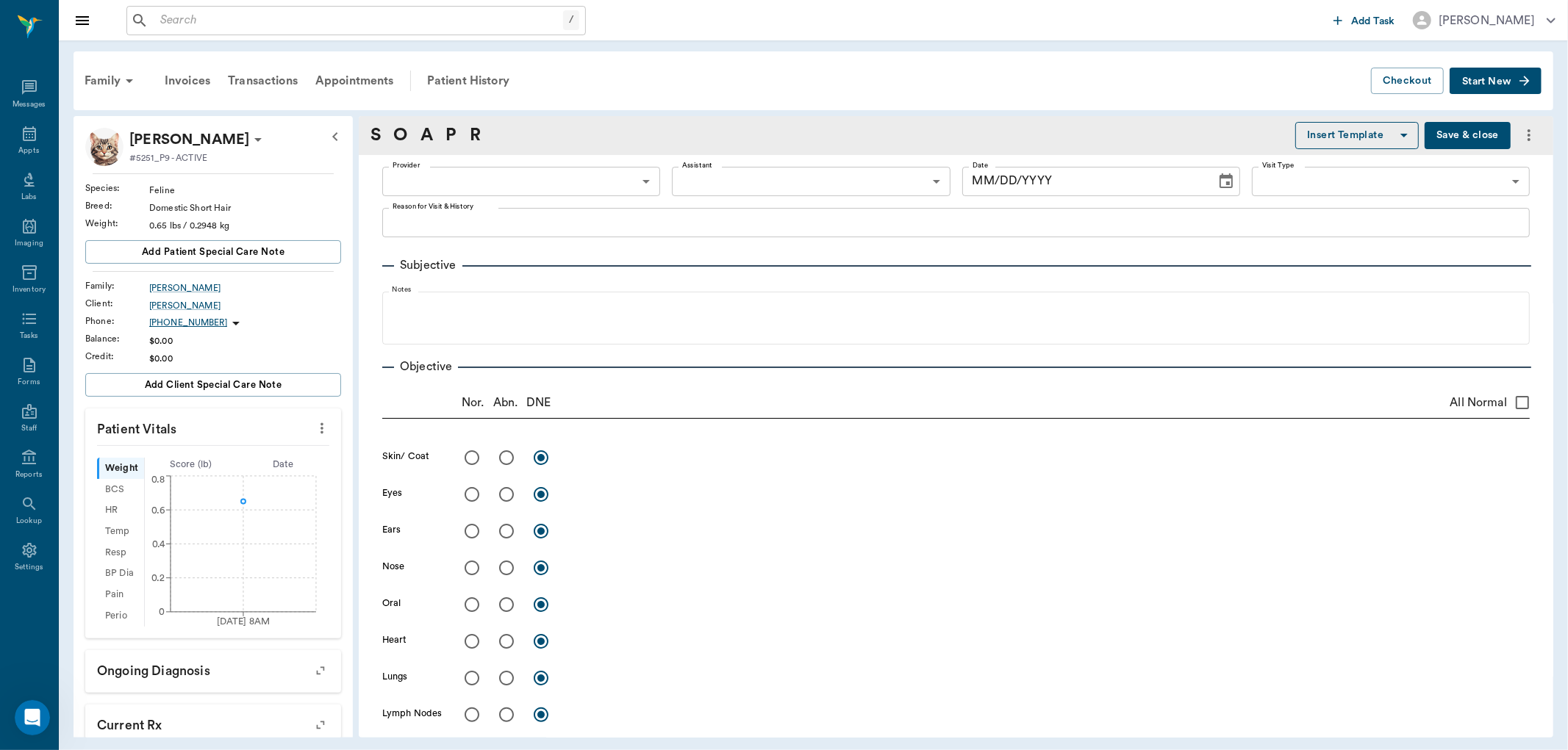
type input "63ec2f075fda476ae8351a4d"
type input "682b670d8bdc6f7f8feef3db"
type input "65d2be4f46e3a538d89b8c15"
type textarea "Noticed a knot on stomach on 9/20, is eating and drinking good, just weaned fro…"
radio input "true"
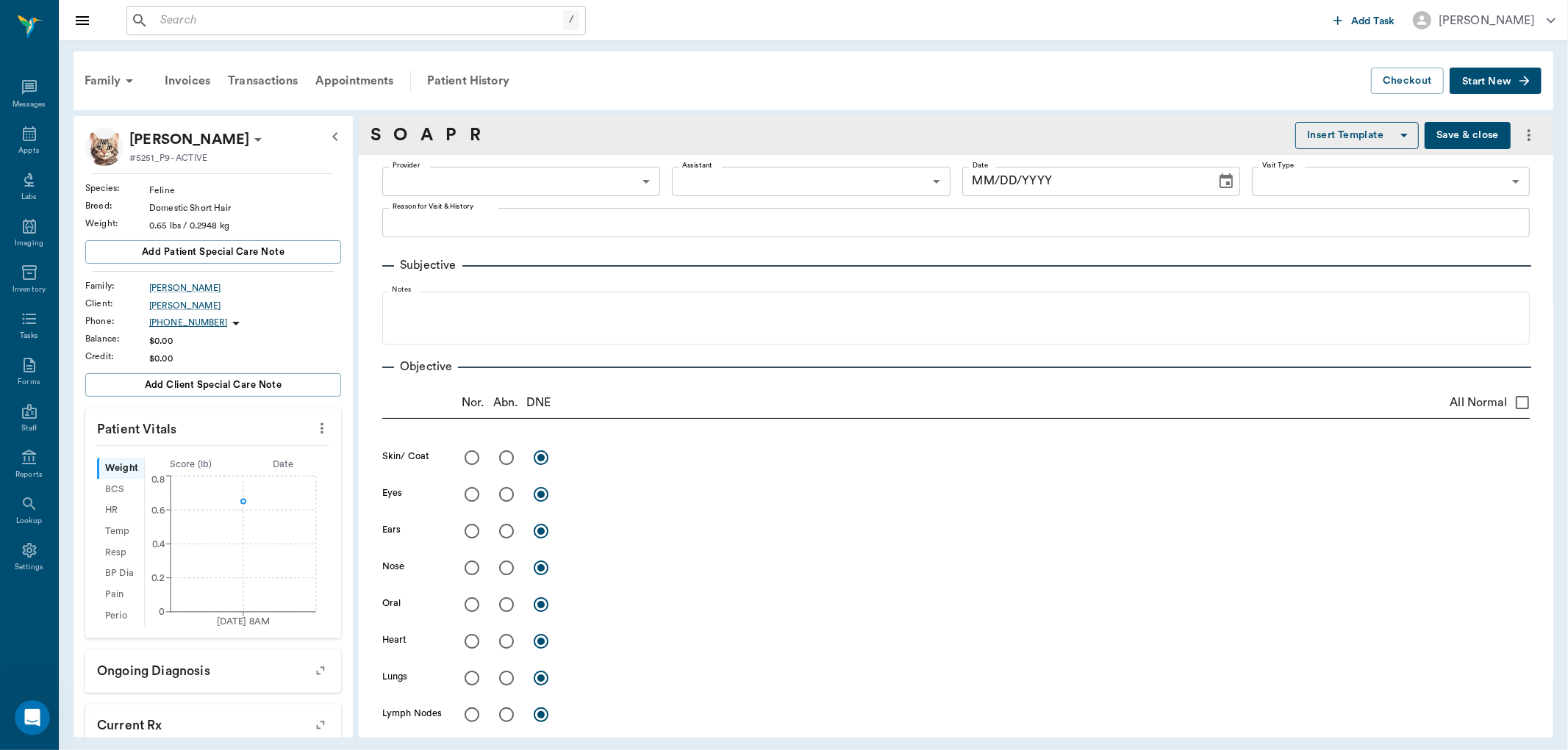
type textarea "Fleas +"
radio input "true"
type textarea "conjunctivitis"
radio input "true"
type textarea "para umbilical swelling"
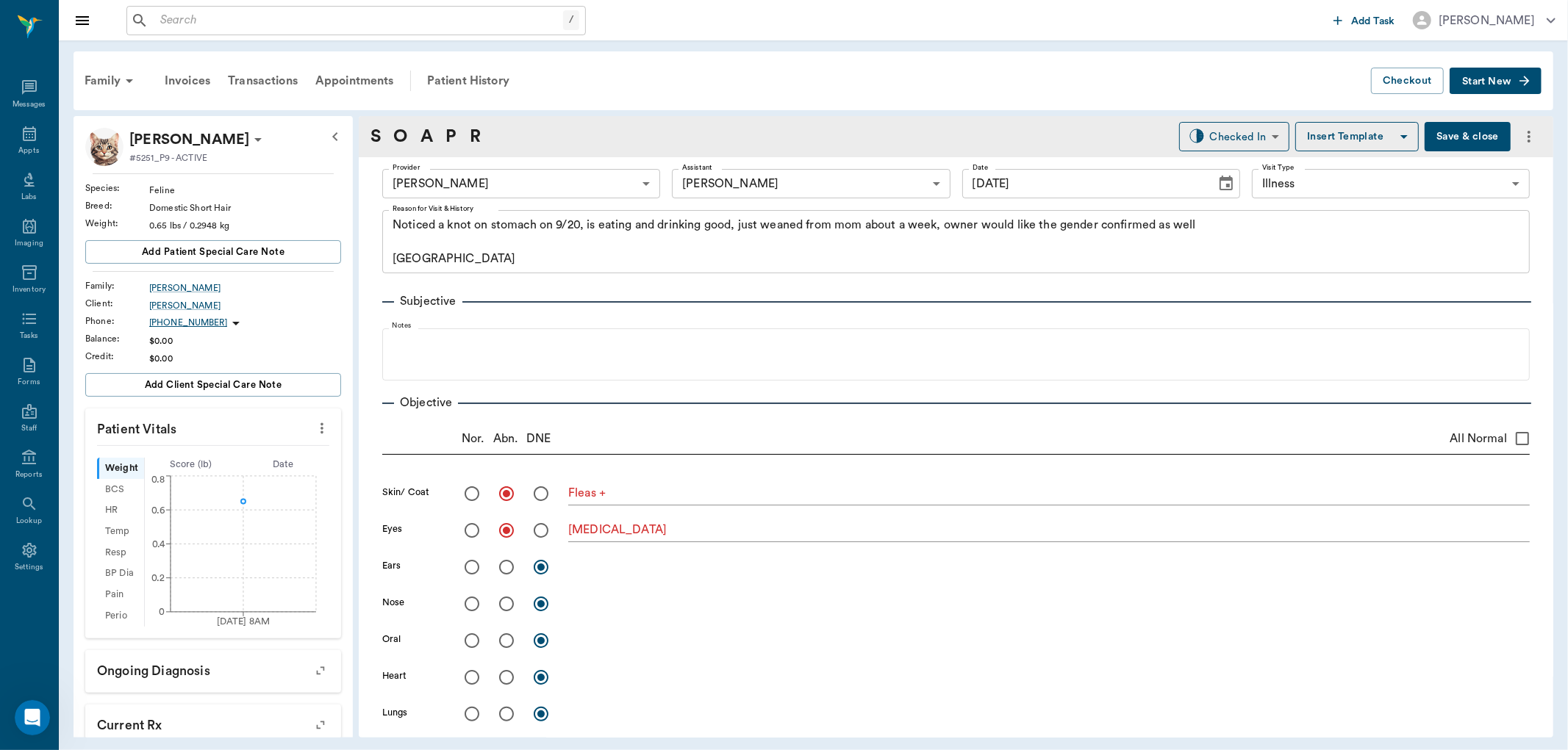
type input "[DATE]"
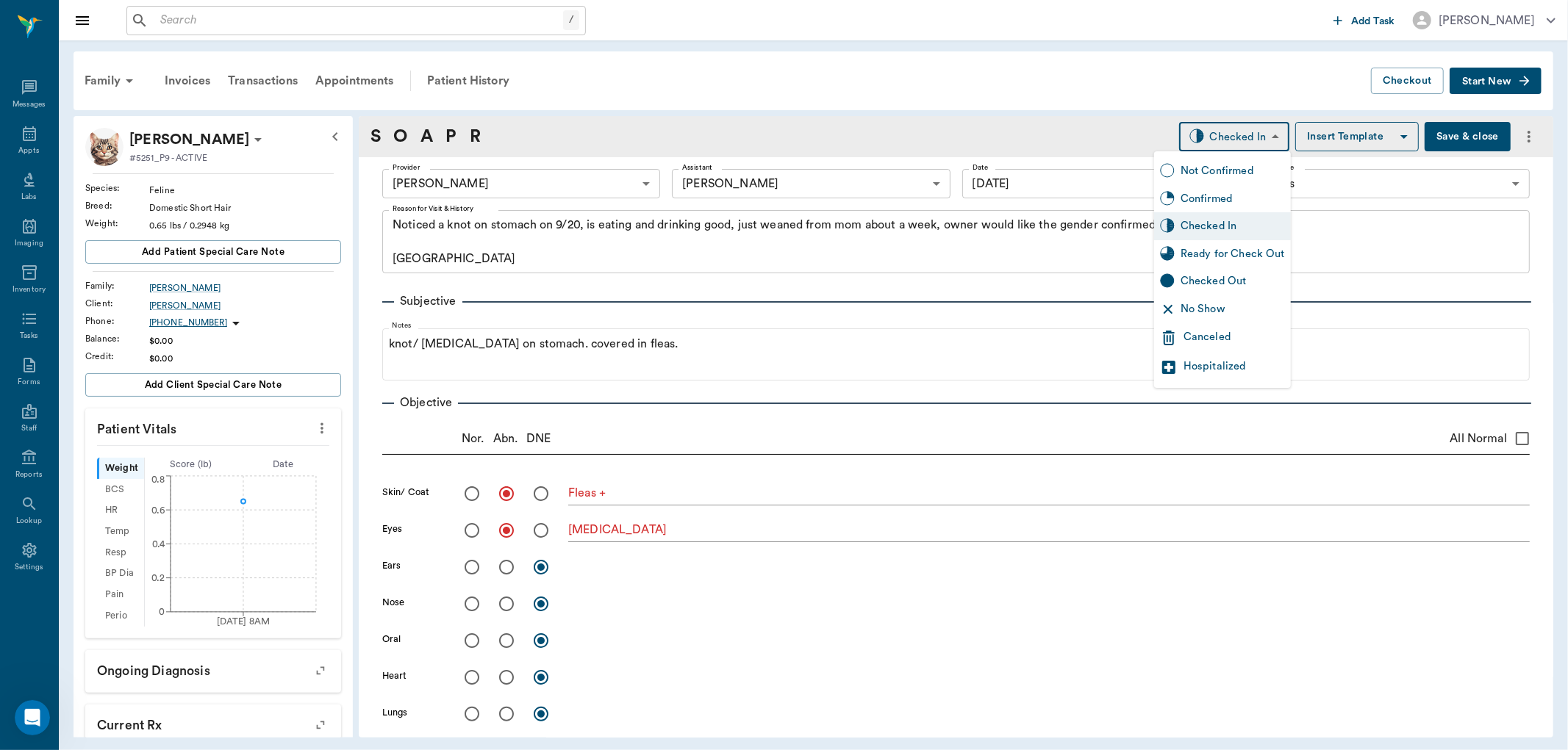
click at [1246, 131] on body "/ ​ Add Task Dr. Bert Ellsworth Nectar Messages Appts Labs Imaging Inventory Ta…" at bounding box center [784, 375] width 1568 height 750
click at [1216, 247] on div "Ready for Check Out" at bounding box center [1233, 254] width 105 height 16
type input "READY_TO_CHECKOUT"
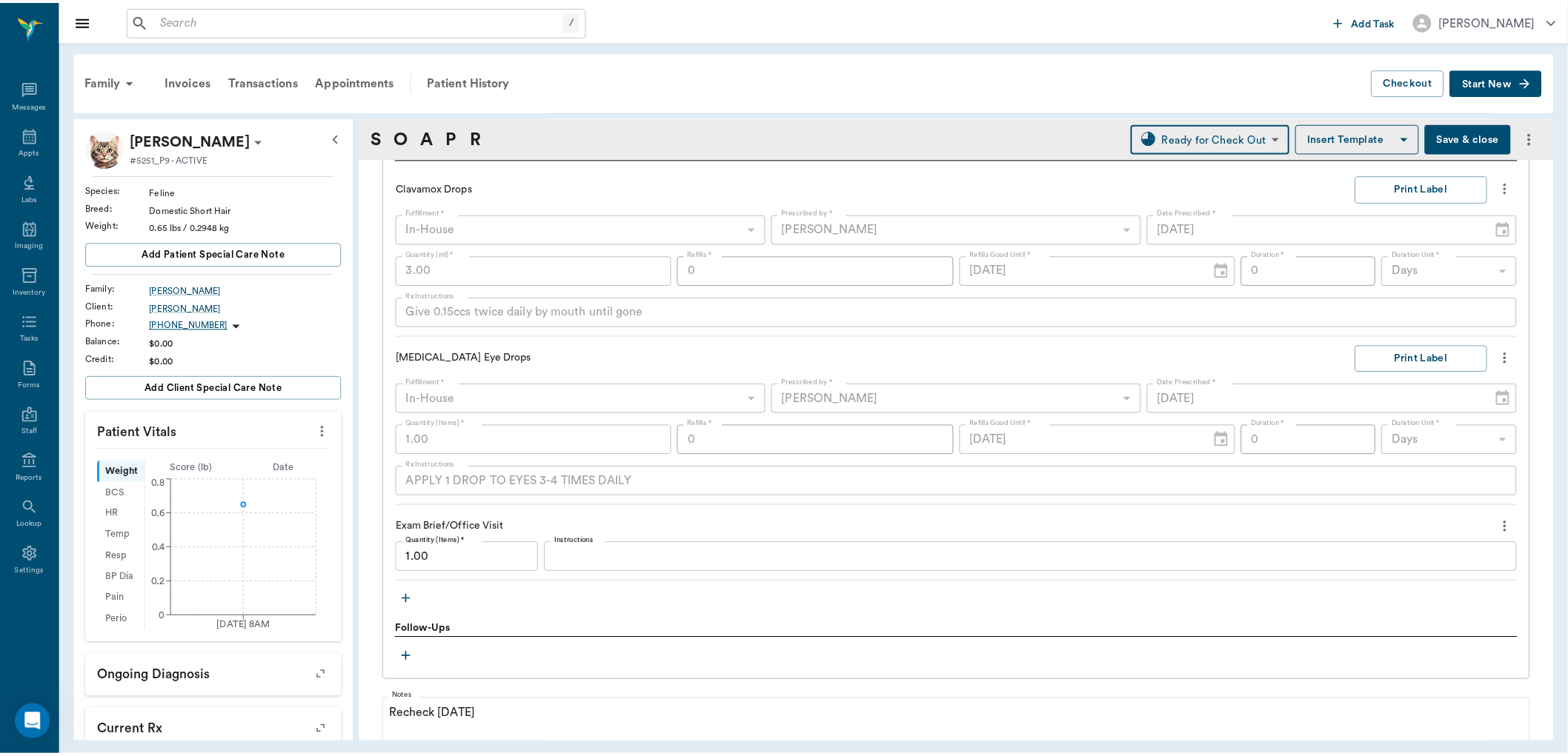
scroll to position [1276, 0]
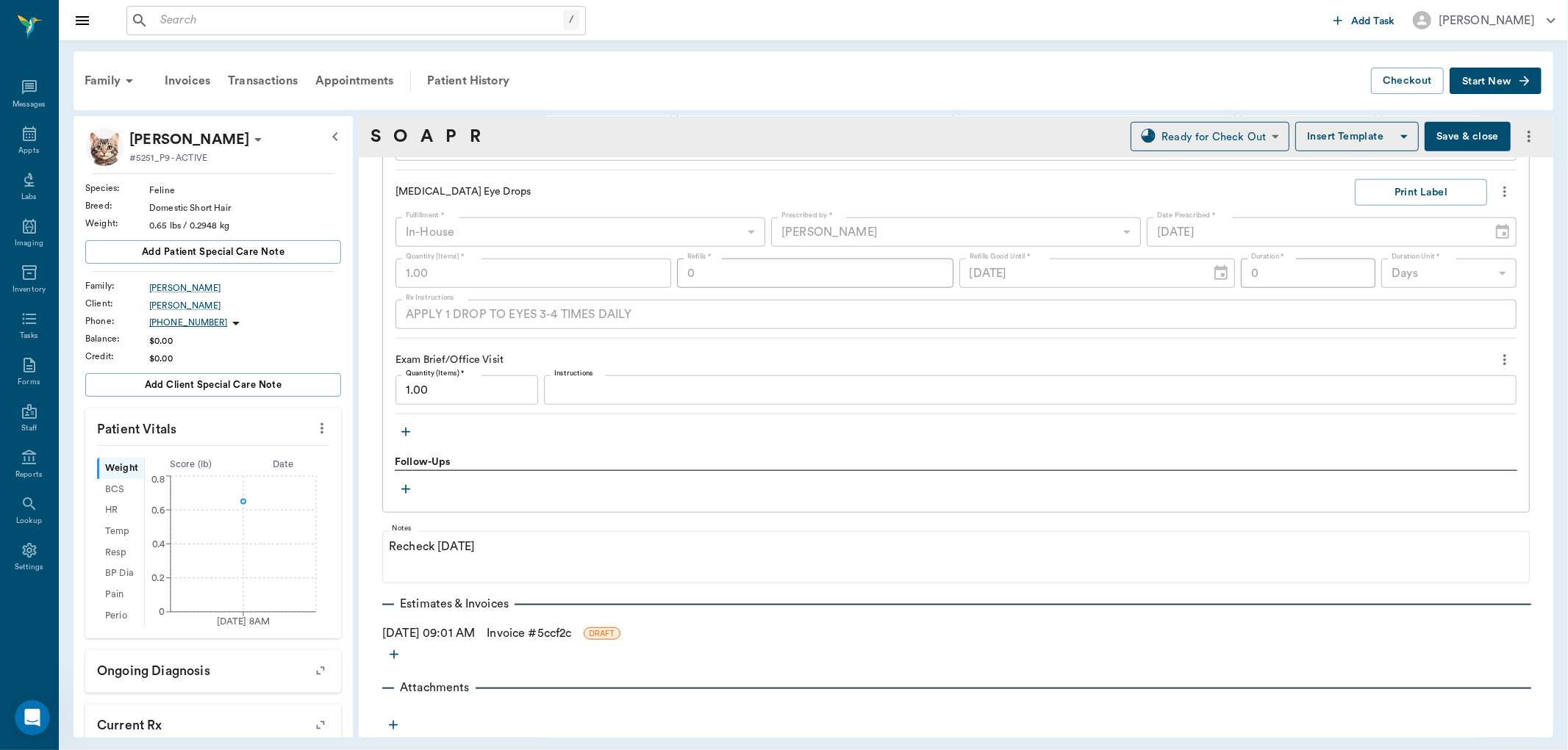
click at [526, 635] on link "Invoice # 5ccf2c" at bounding box center [529, 633] width 85 height 18
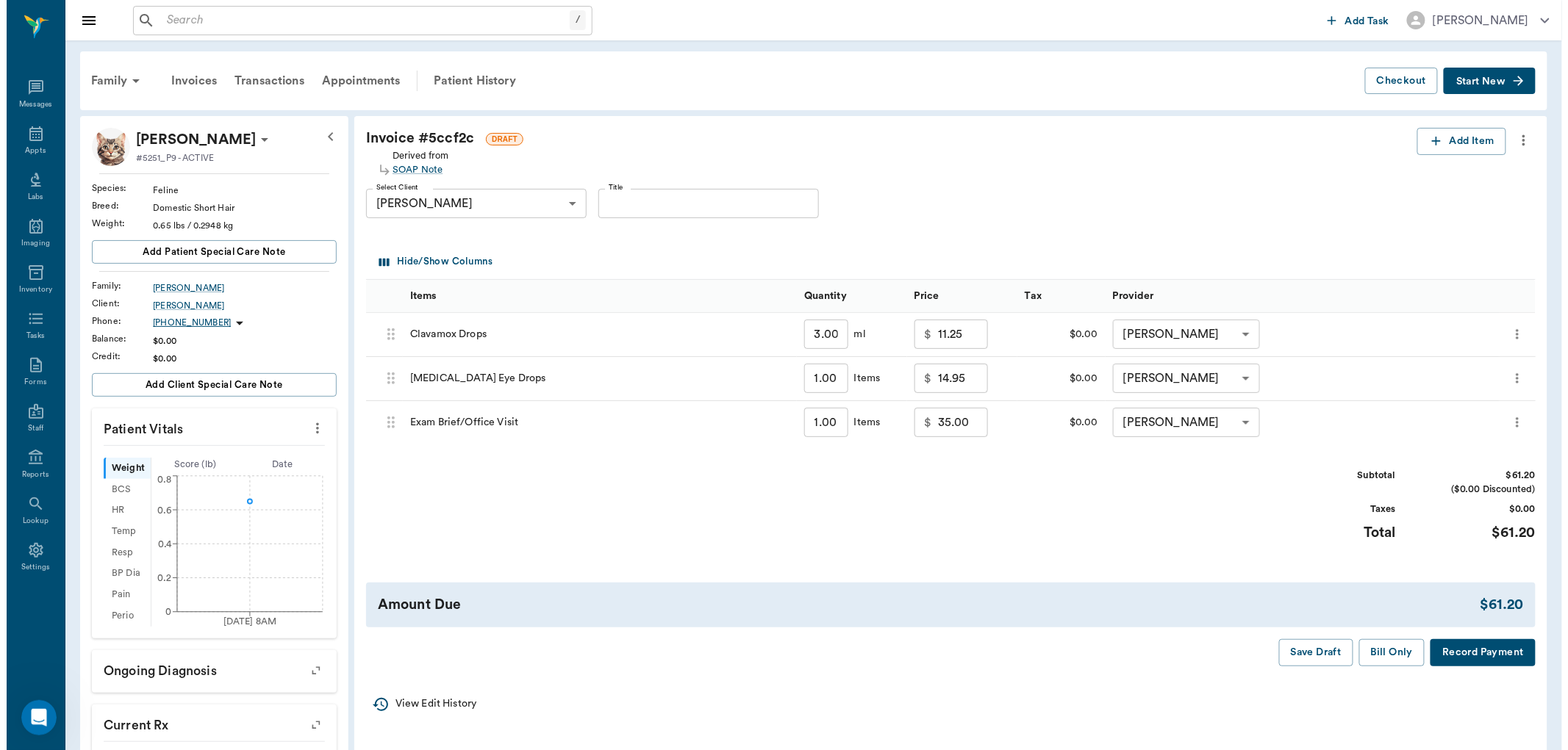
scroll to position [2, 0]
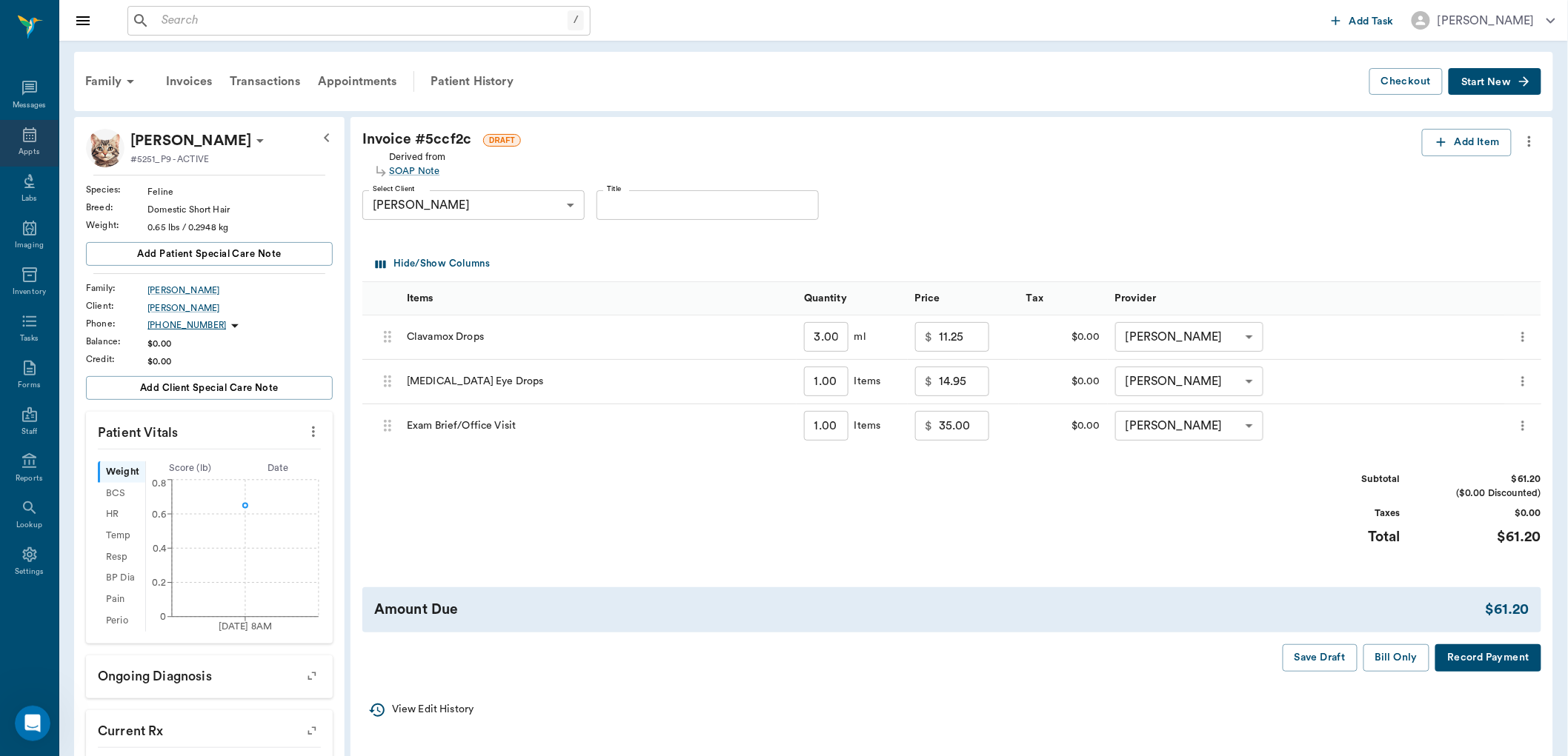
click at [25, 139] on icon at bounding box center [29, 135] width 18 height 18
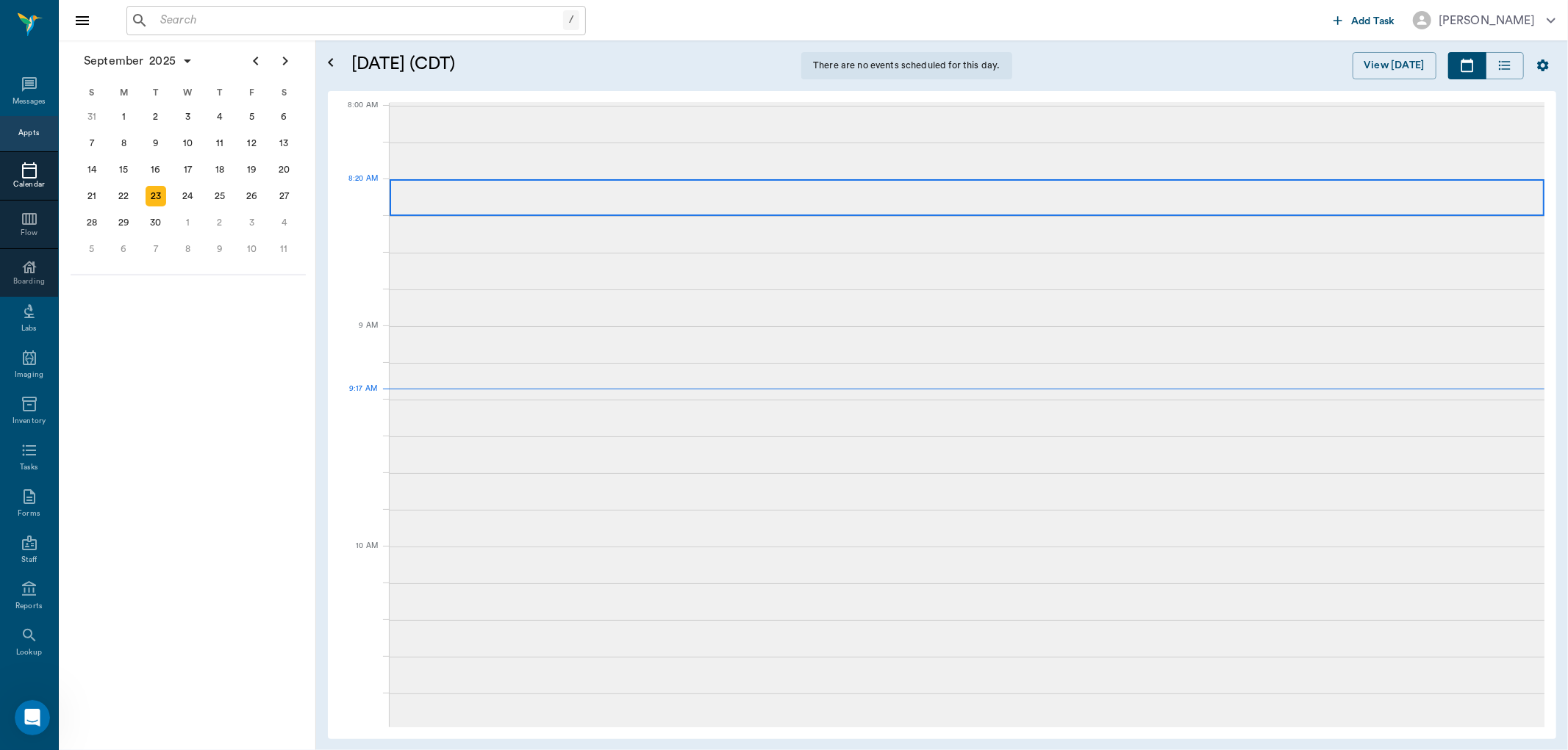
scroll to position [221, 0]
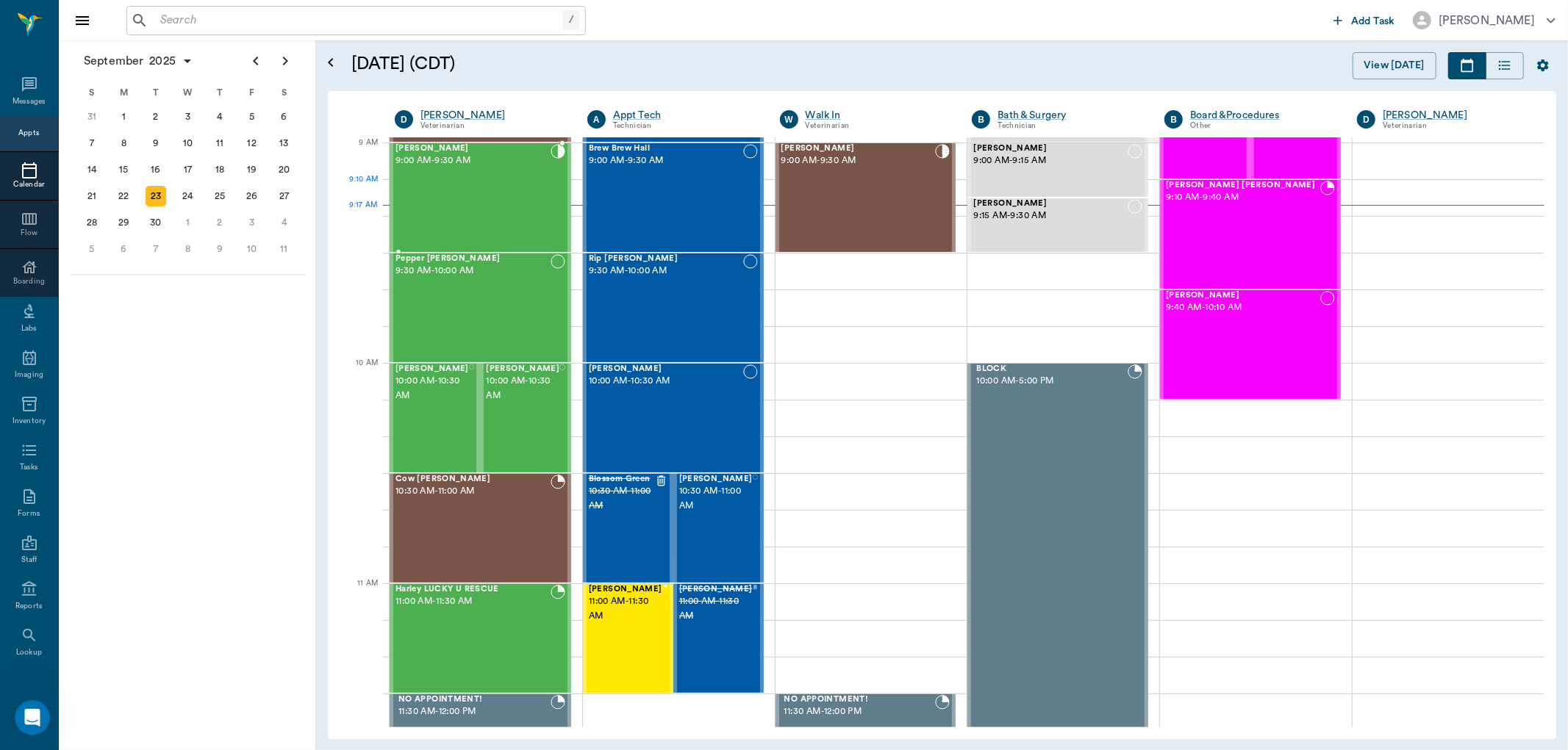
click at [520, 196] on div "Vincent Hawks 9:00 AM - 9:30 AM" at bounding box center [473, 198] width 155 height 107
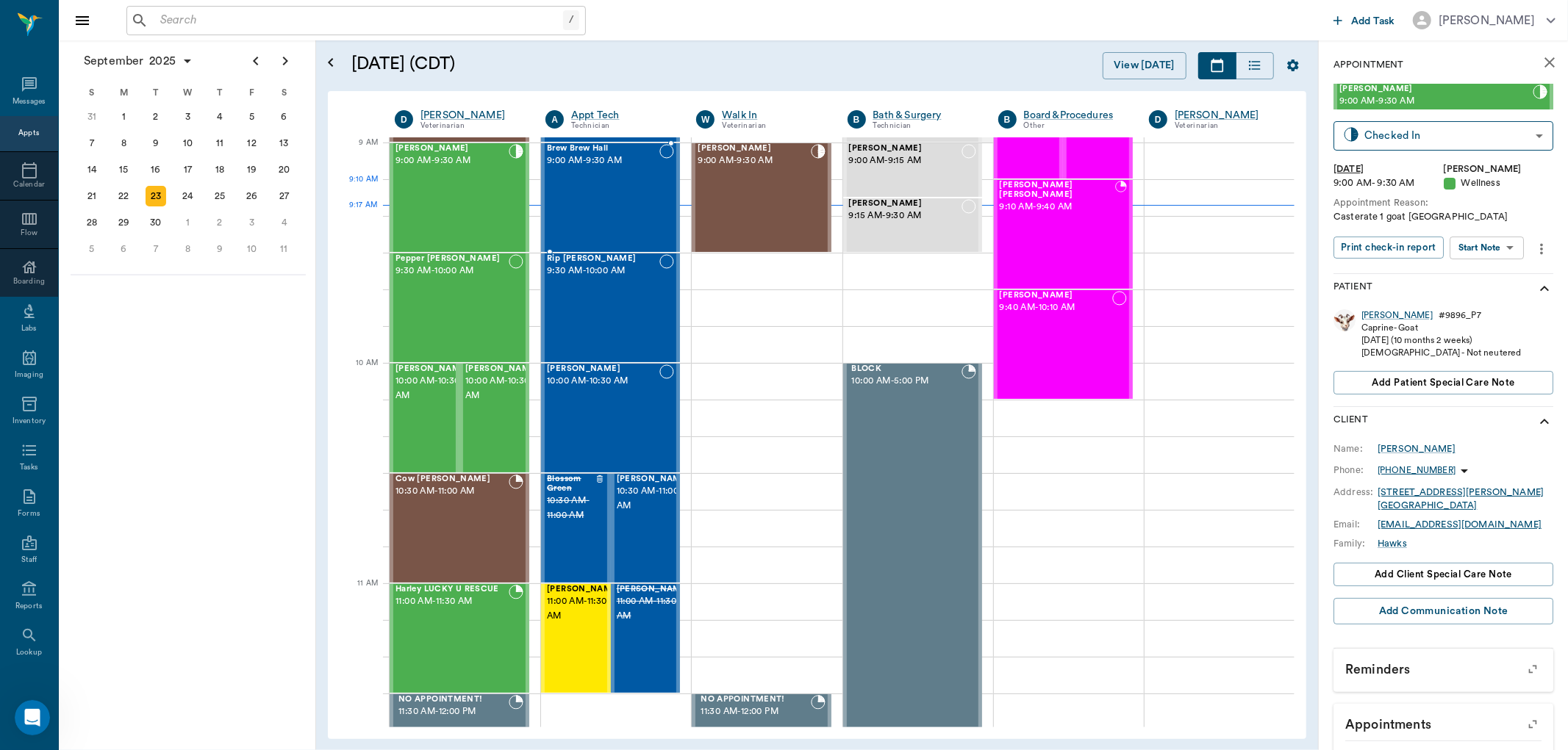
click at [591, 196] on div "Brew Brew Hall 9:00 AM - 9:30 AM" at bounding box center [603, 198] width 112 height 107
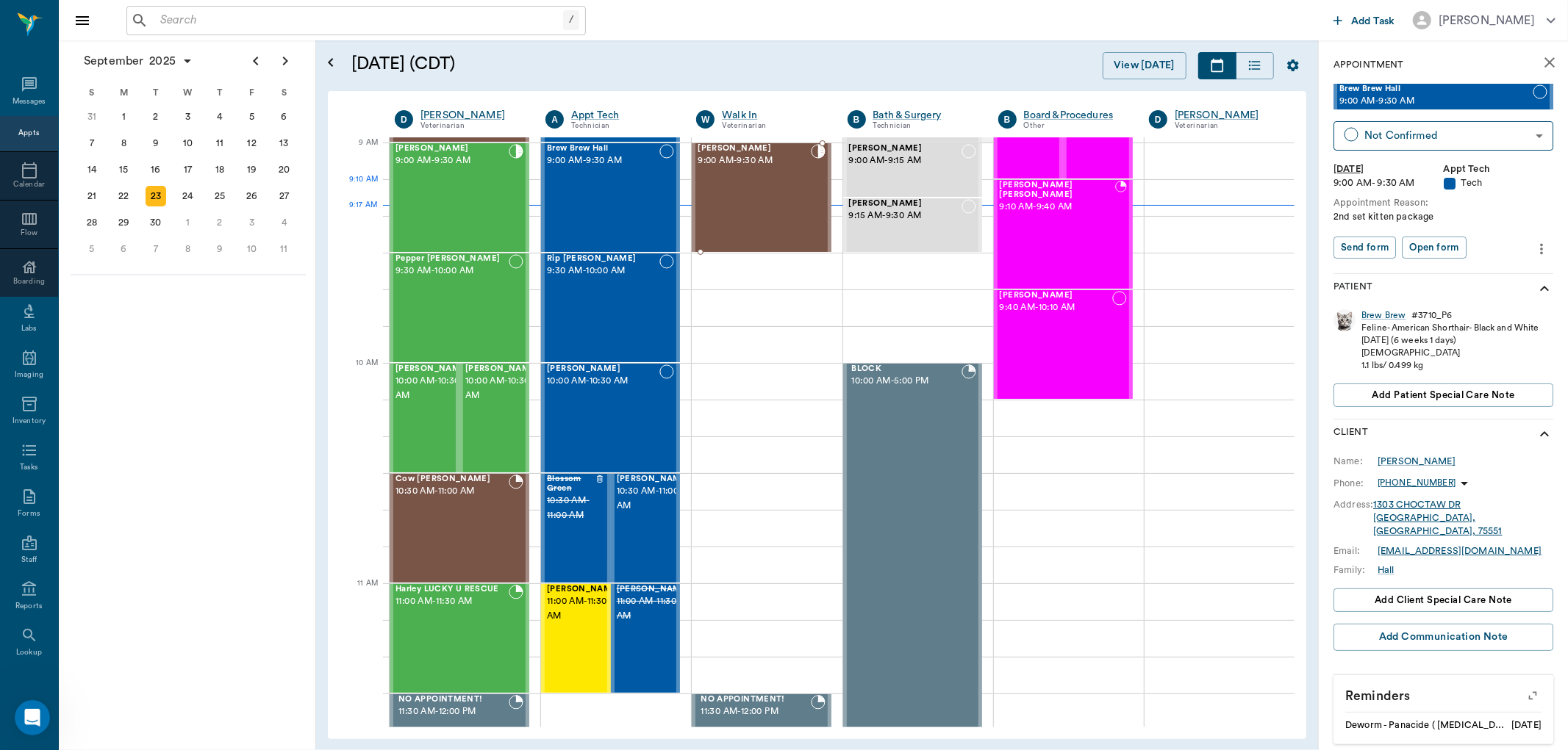
click at [760, 195] on div "Ziggy Bostic 9:00 AM - 9:30 AM" at bounding box center [753, 198] width 112 height 107
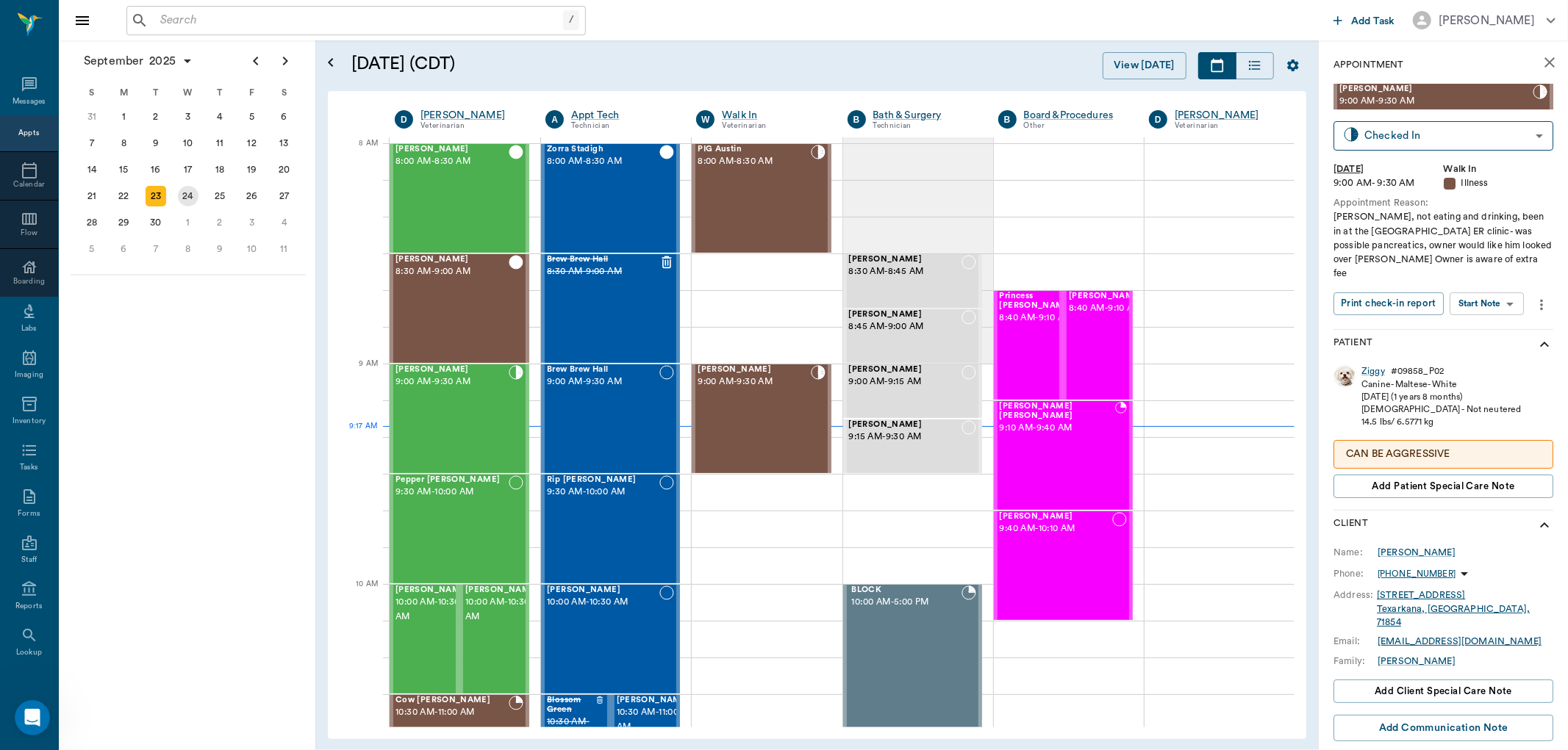
click at [187, 194] on div "24" at bounding box center [188, 196] width 21 height 21
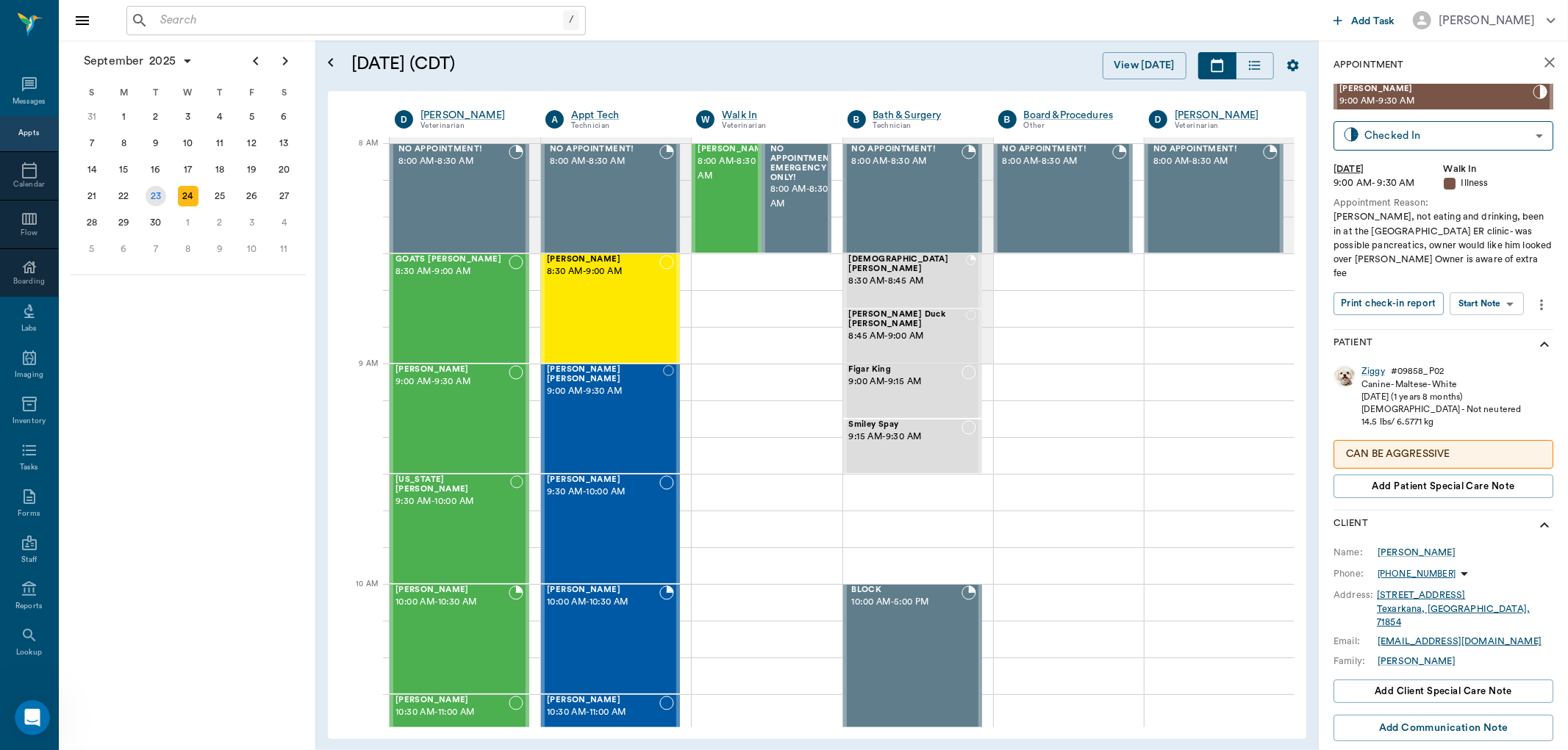
click at [160, 189] on div "23" at bounding box center [156, 196] width 21 height 21
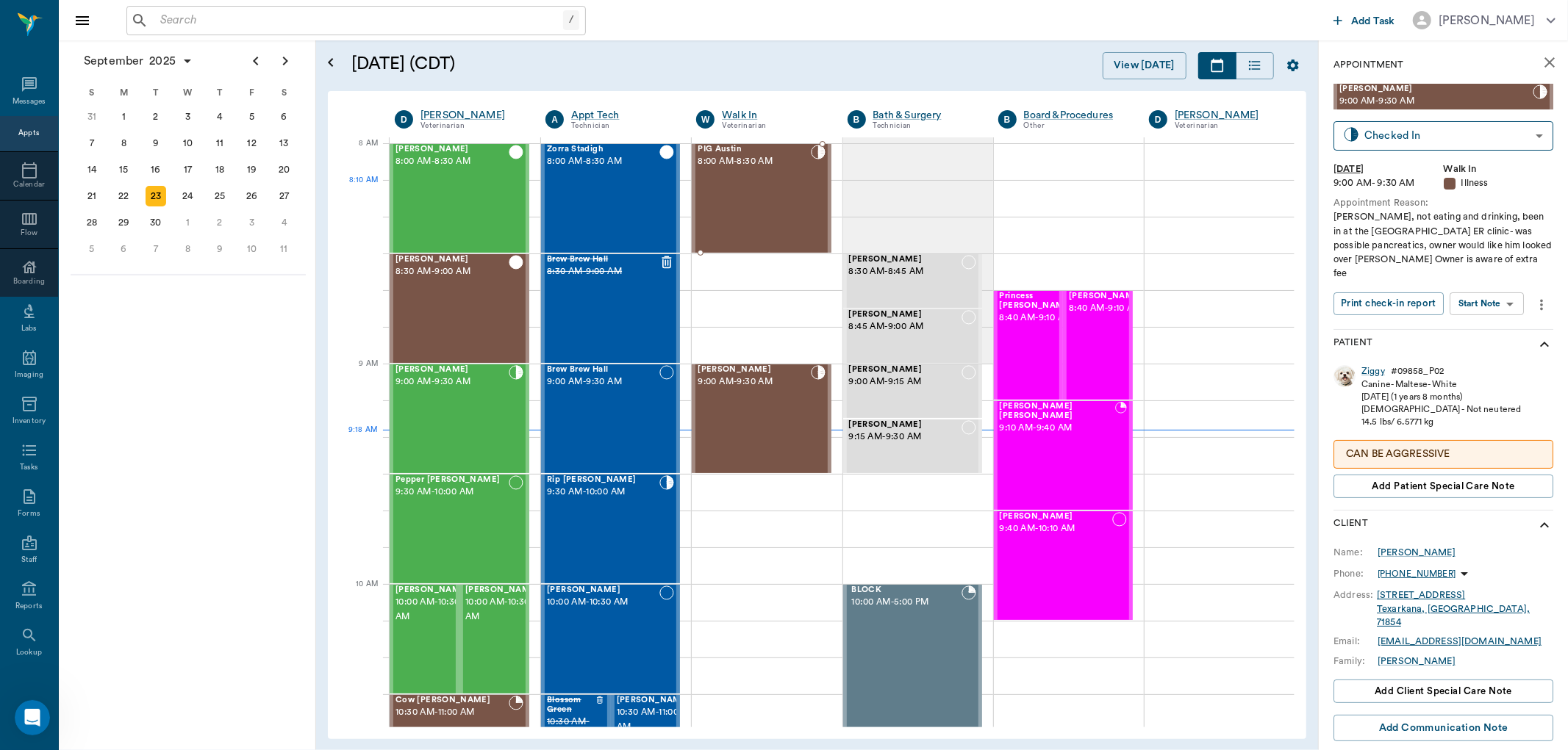
click at [759, 183] on div "PIG Austin 8:00 AM - 8:30 AM" at bounding box center [753, 199] width 112 height 107
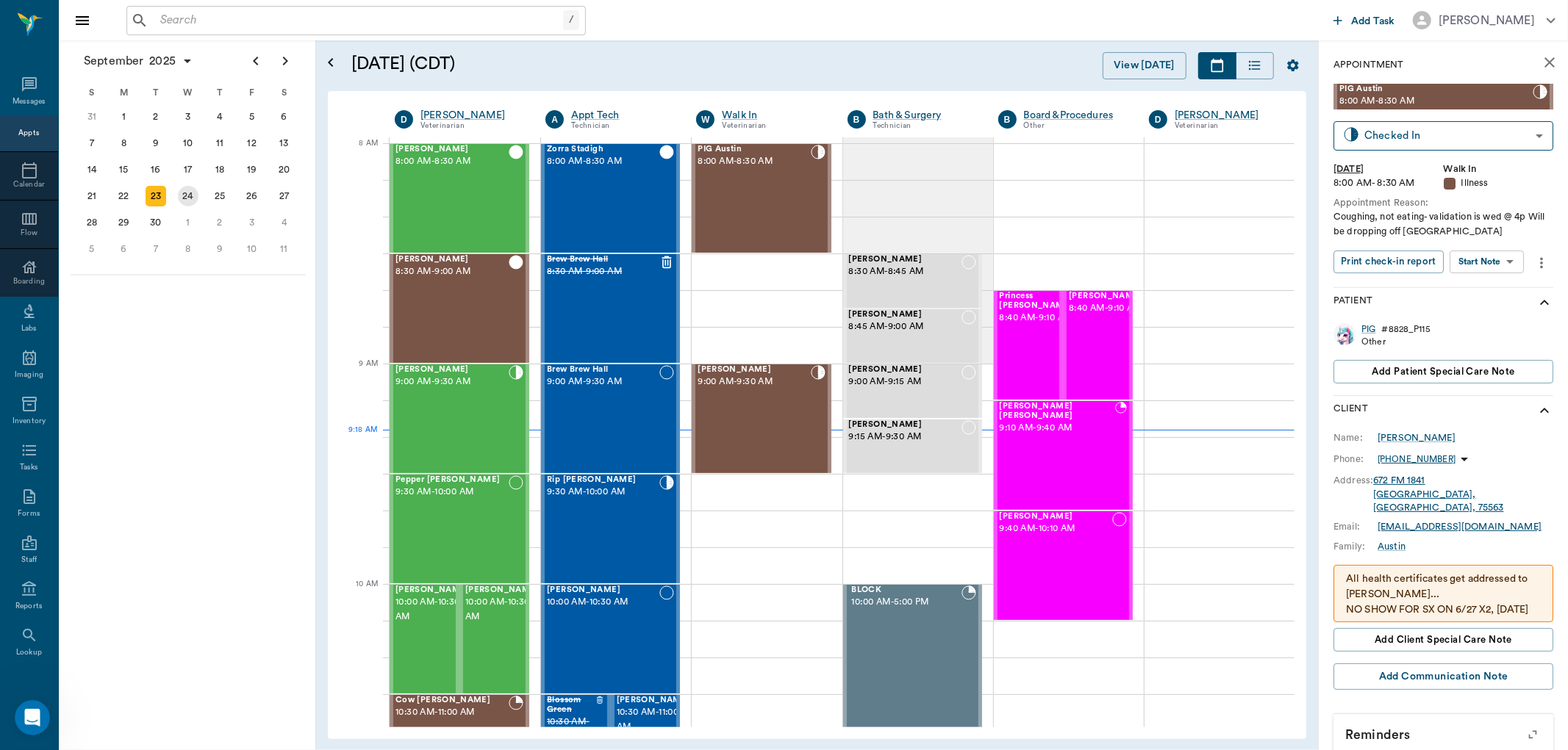
click at [186, 196] on div "24" at bounding box center [188, 196] width 21 height 21
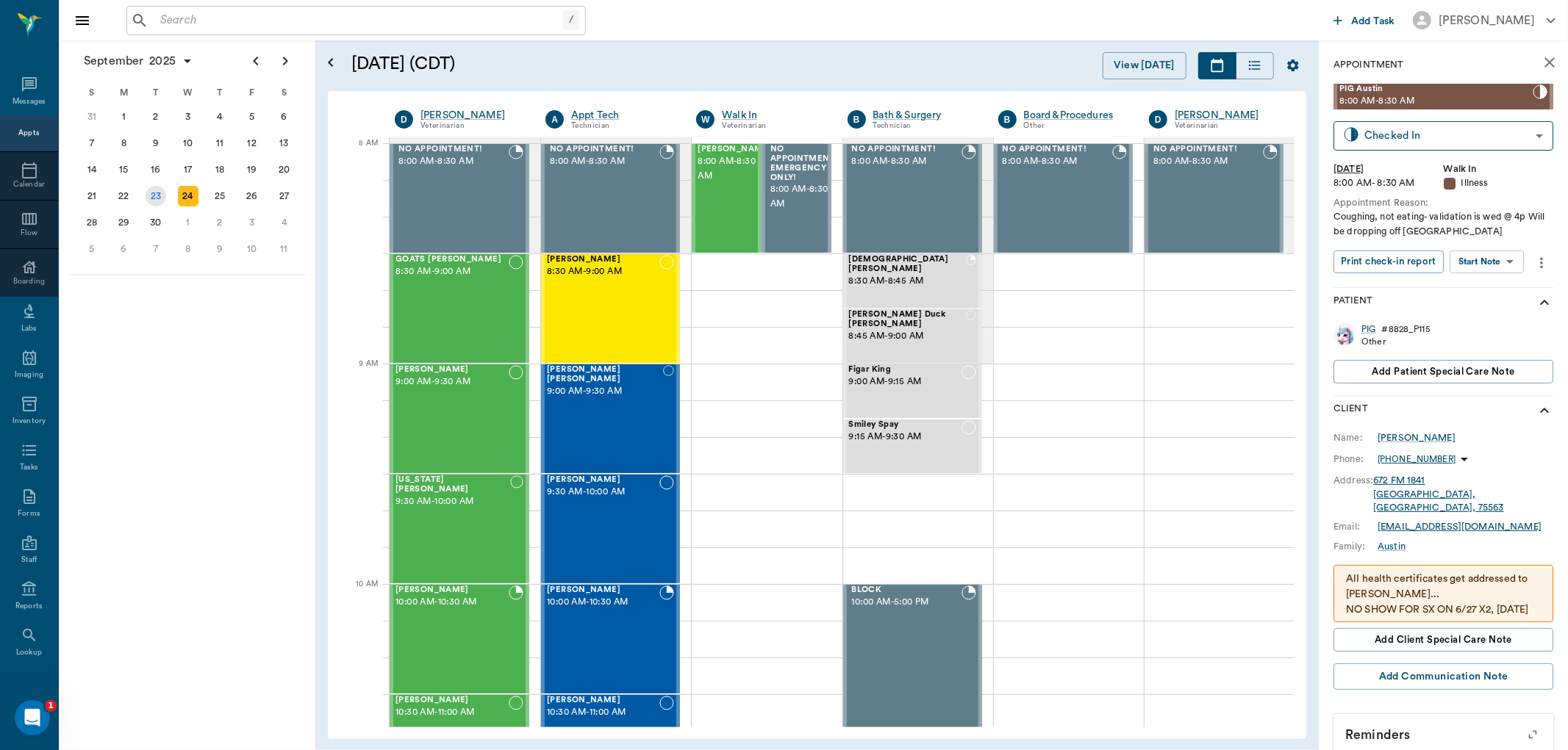
click at [163, 193] on div "23" at bounding box center [156, 196] width 21 height 21
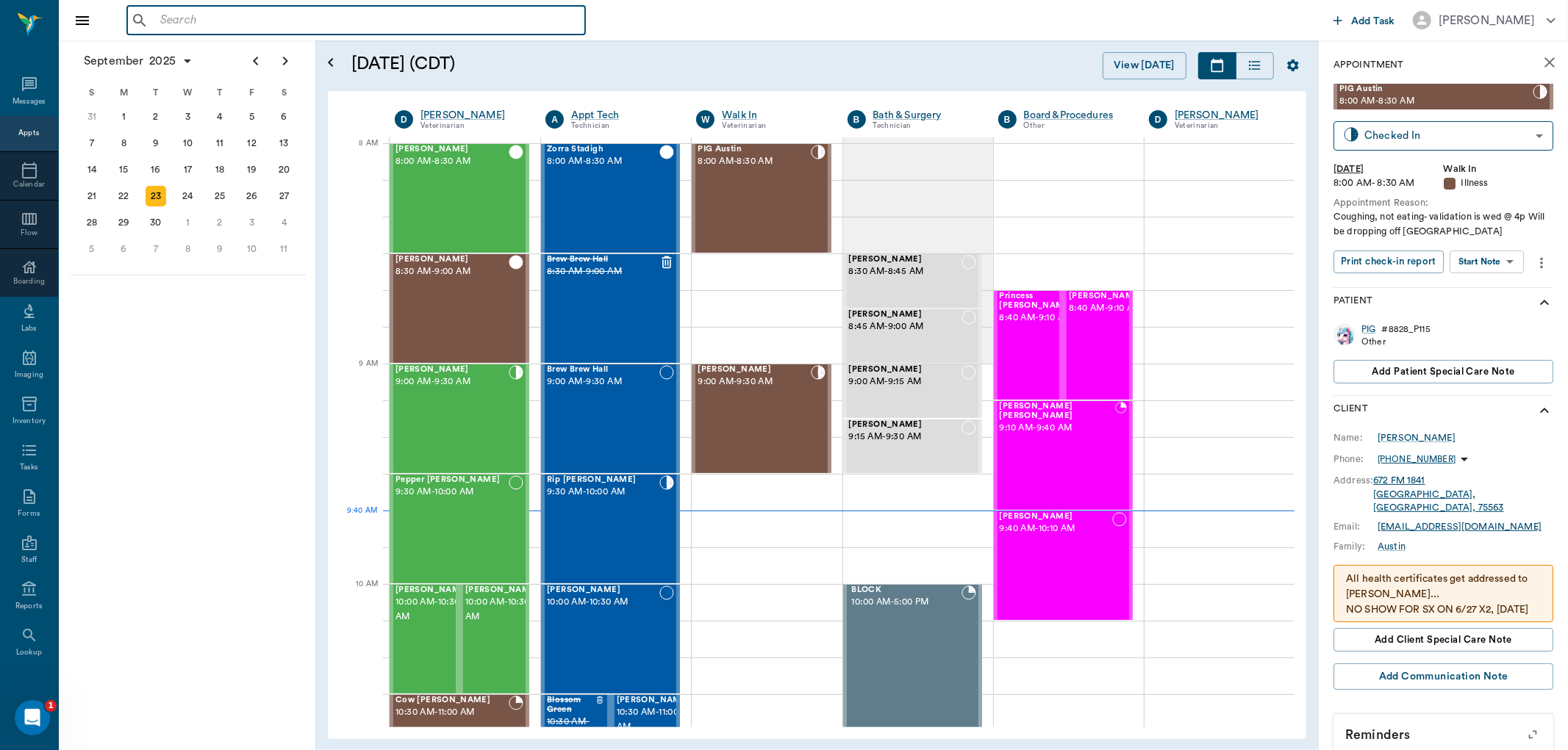
click at [223, 24] on input "text" at bounding box center [367, 20] width 425 height 21
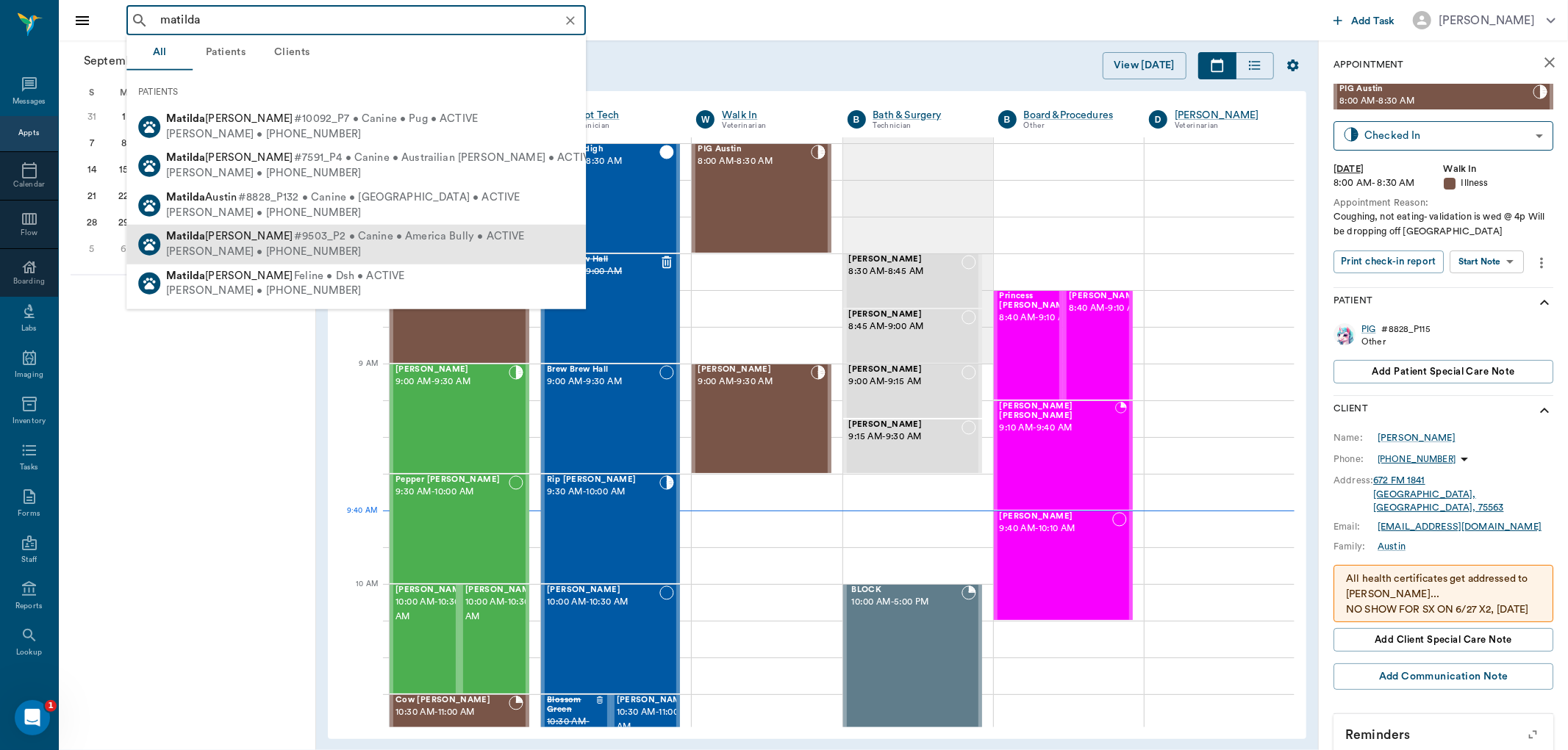
click at [295, 236] on span "#9503_P2 • Canine • America Bully • ACTIVE" at bounding box center [409, 237] width 230 height 15
type input "matilda"
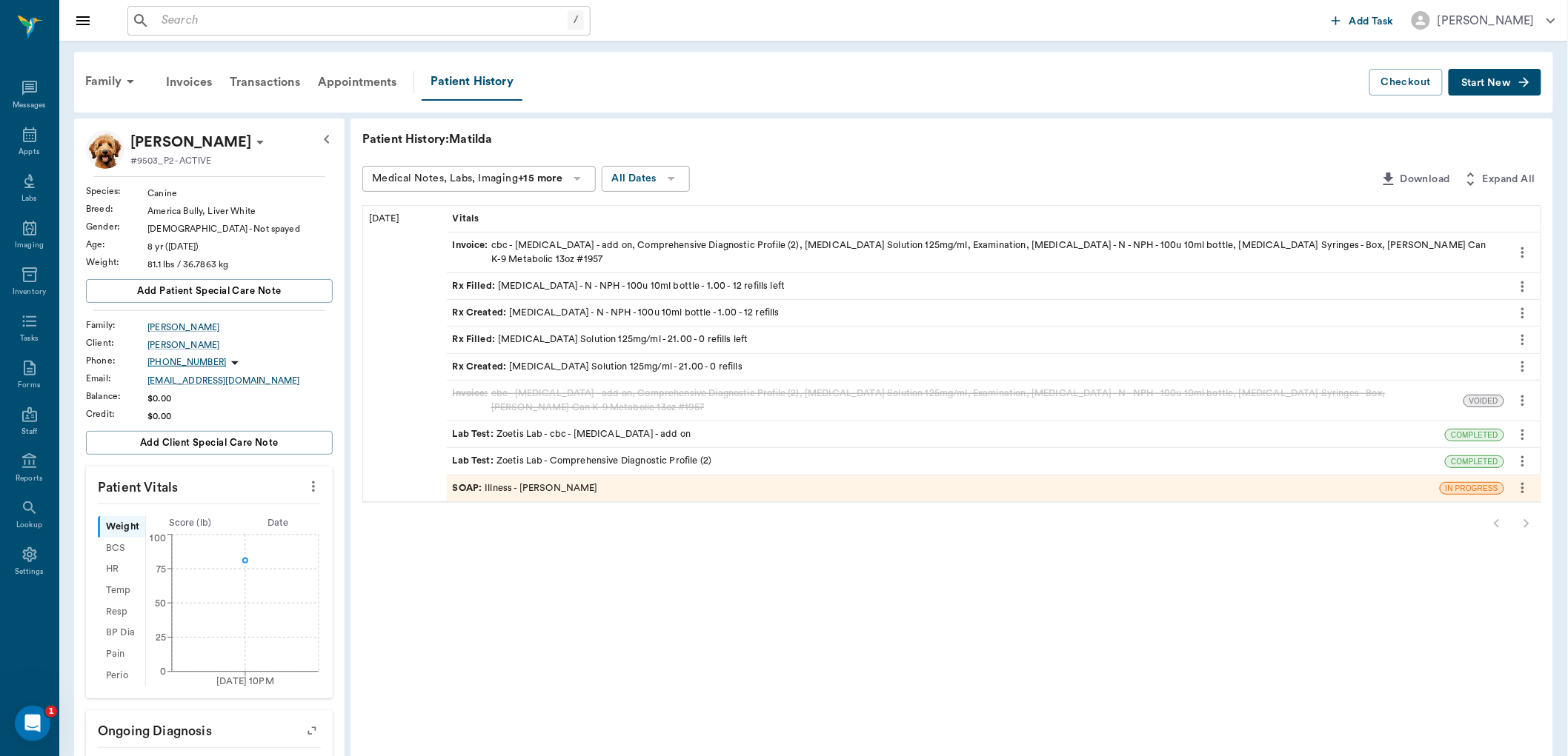
click at [581, 333] on div "Rx Filled : Enrofloxacin Solution 125mg/ml - 21.00 - 0 refills left" at bounding box center [601, 340] width 296 height 14
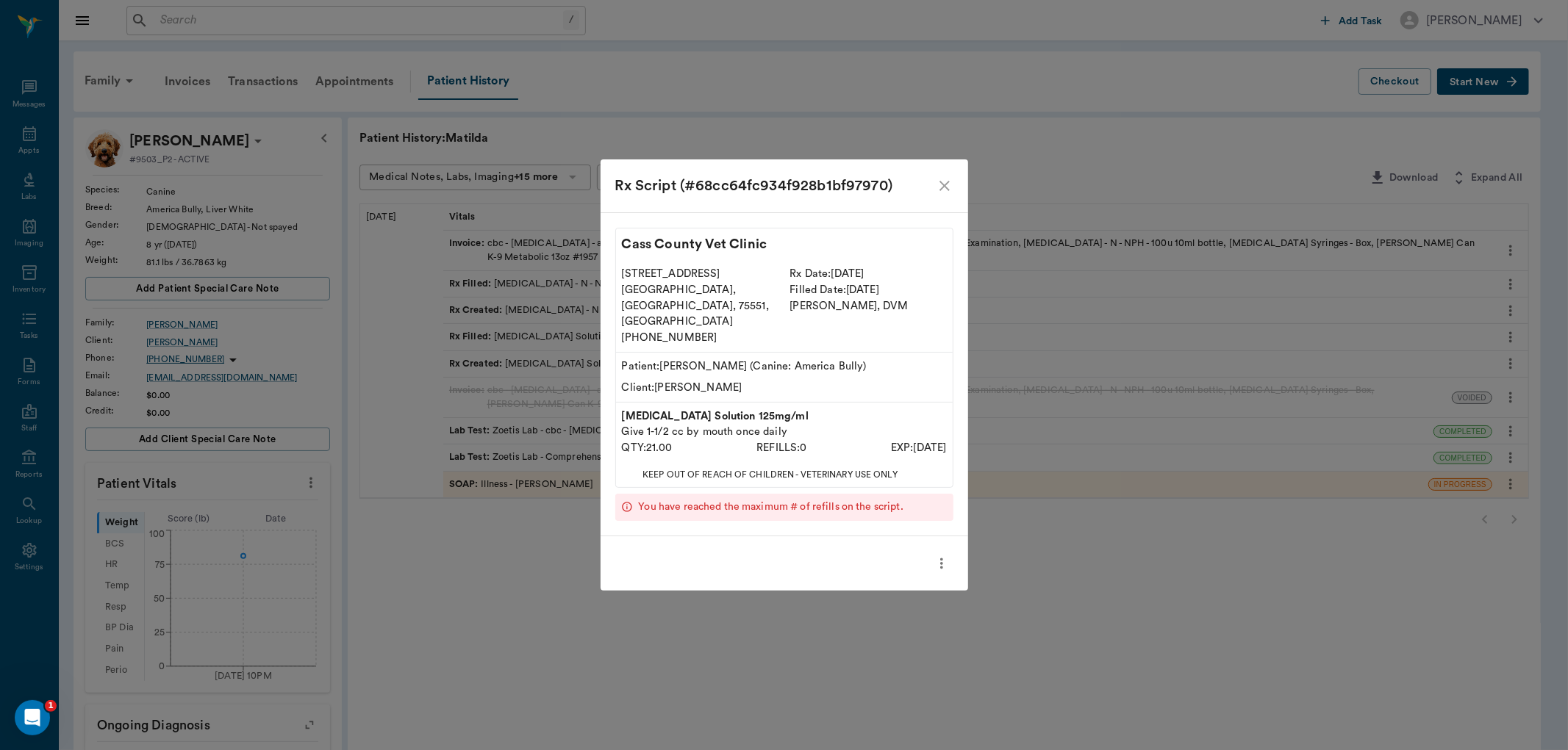
click at [935, 555] on icon "more" at bounding box center [941, 564] width 16 height 18
click at [876, 569] on span "Print Label" at bounding box center [880, 573] width 124 height 15
click at [27, 147] on div "Rx Script (#68cc64fc934f928b1bf97970) Cass County Vet Clinic 102 E. Pinecrest D…" at bounding box center [784, 375] width 1568 height 750
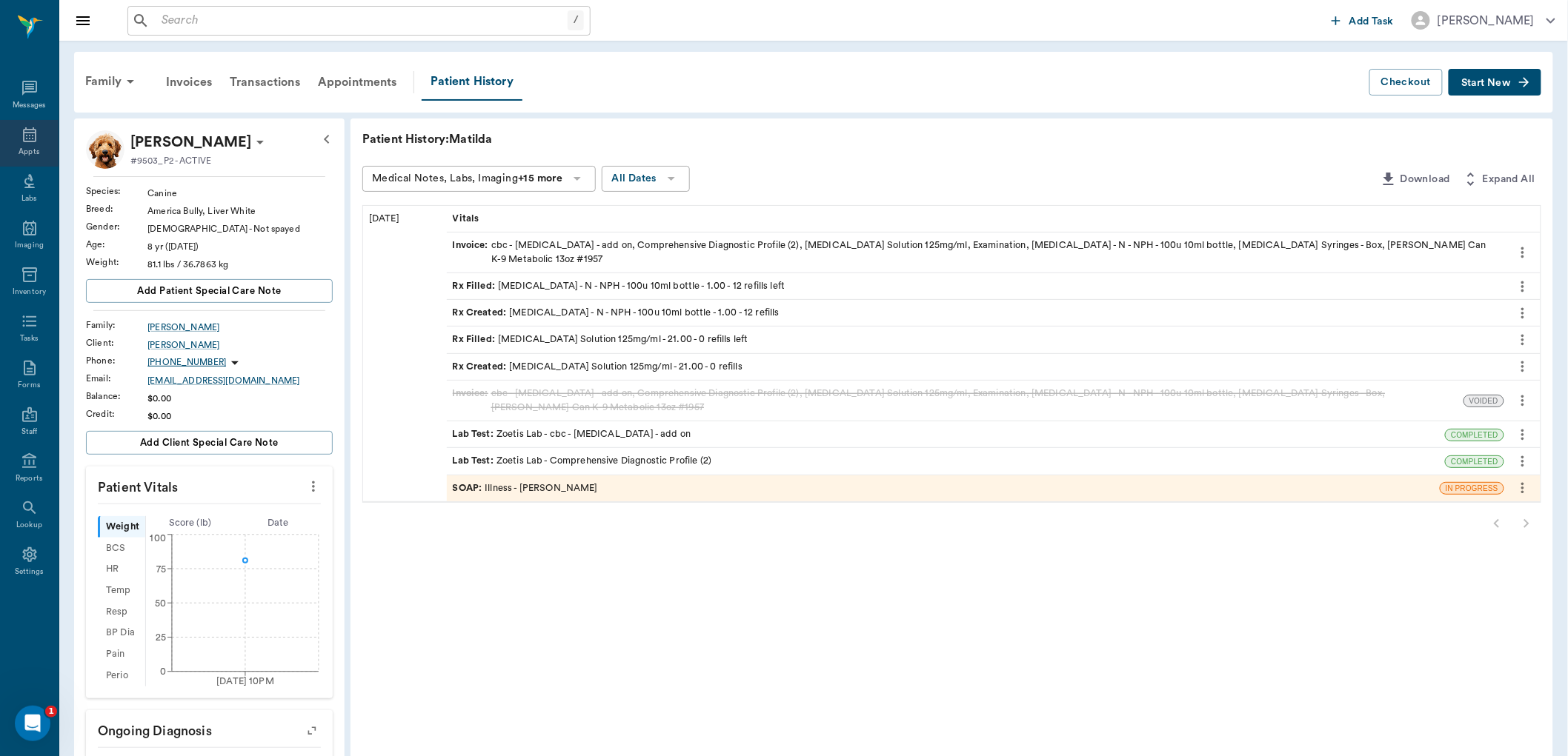
click at [47, 147] on div "Appts" at bounding box center [29, 143] width 59 height 47
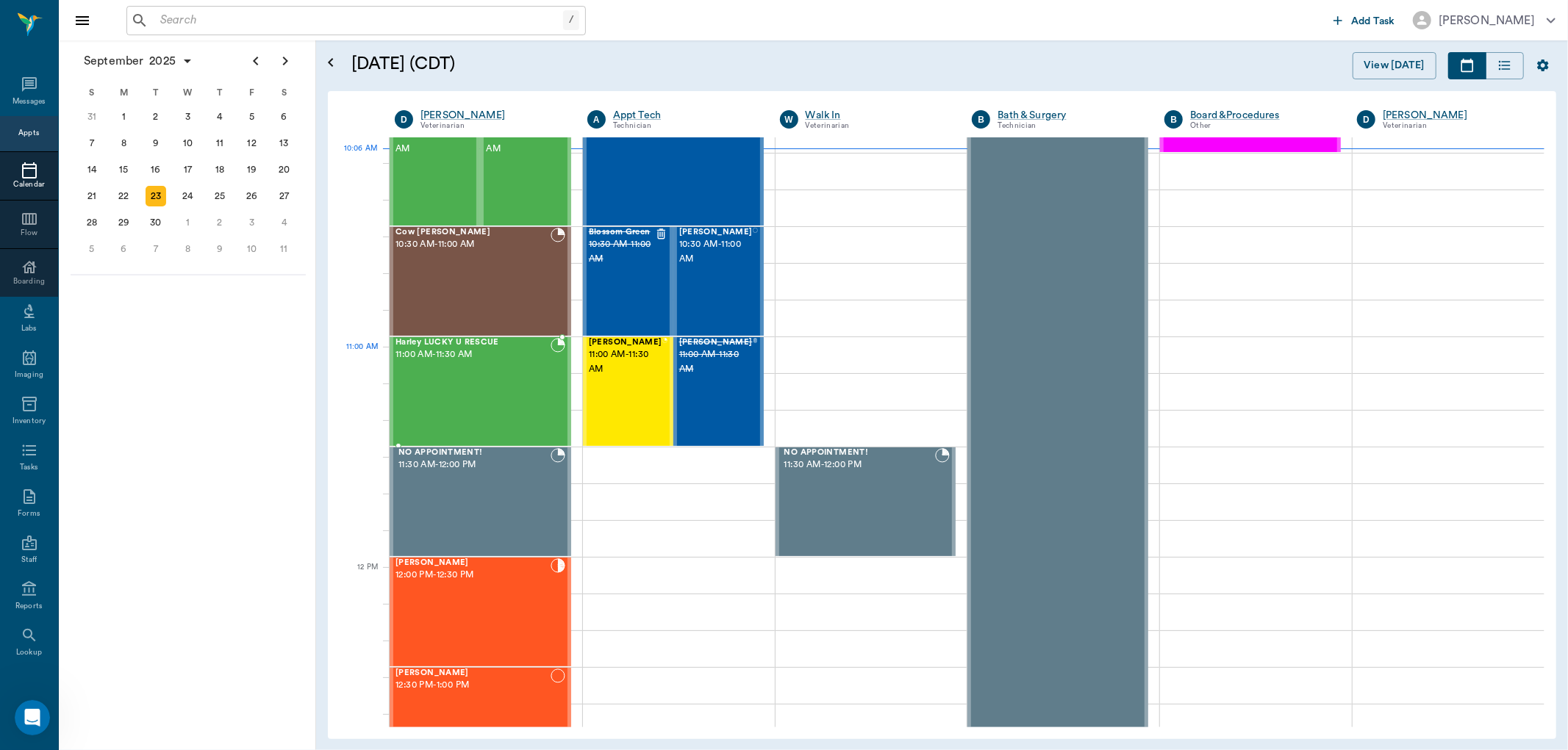
scroll to position [386, 0]
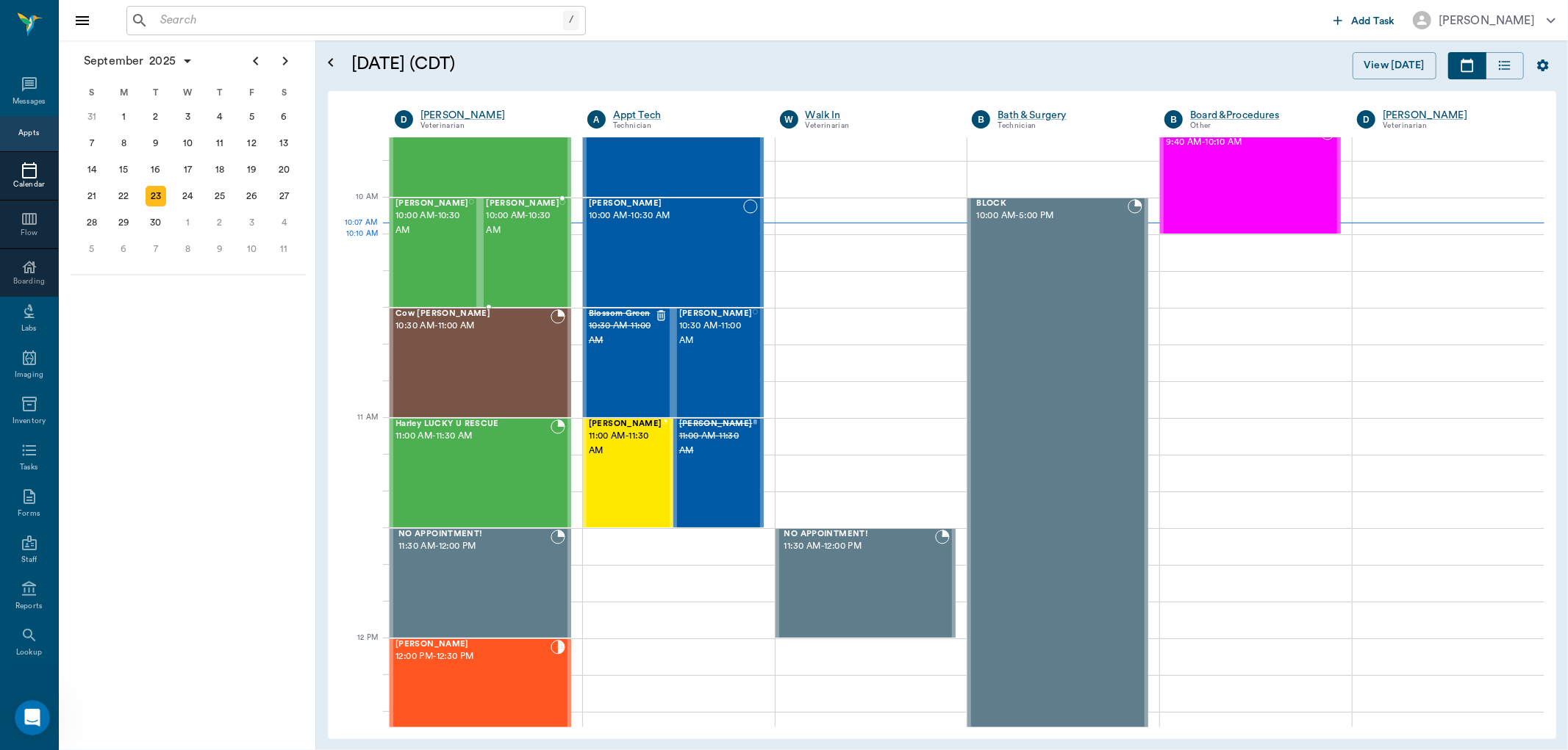
drag, startPoint x: 494, startPoint y: 270, endPoint x: 517, endPoint y: 305, distance: 41.9
drag, startPoint x: 517, startPoint y: 305, endPoint x: 263, endPoint y: 386, distance: 266.6
click at [263, 386] on div "September 2025 S M T W T F S 27 28 29 30 31 Aug 1 2 3 4 5 6 7 8 9 10 11 12 13 1…" at bounding box center [187, 396] width 258 height 710
drag, startPoint x: 594, startPoint y: 463, endPoint x: 241, endPoint y: 511, distance: 356.2
click at [241, 511] on div "September 2025 S M T W T F S 27 28 29 30 31 Aug 1 2 3 4 5 6 7 8 9 10 11 12 13 1…" at bounding box center [187, 396] width 258 height 710
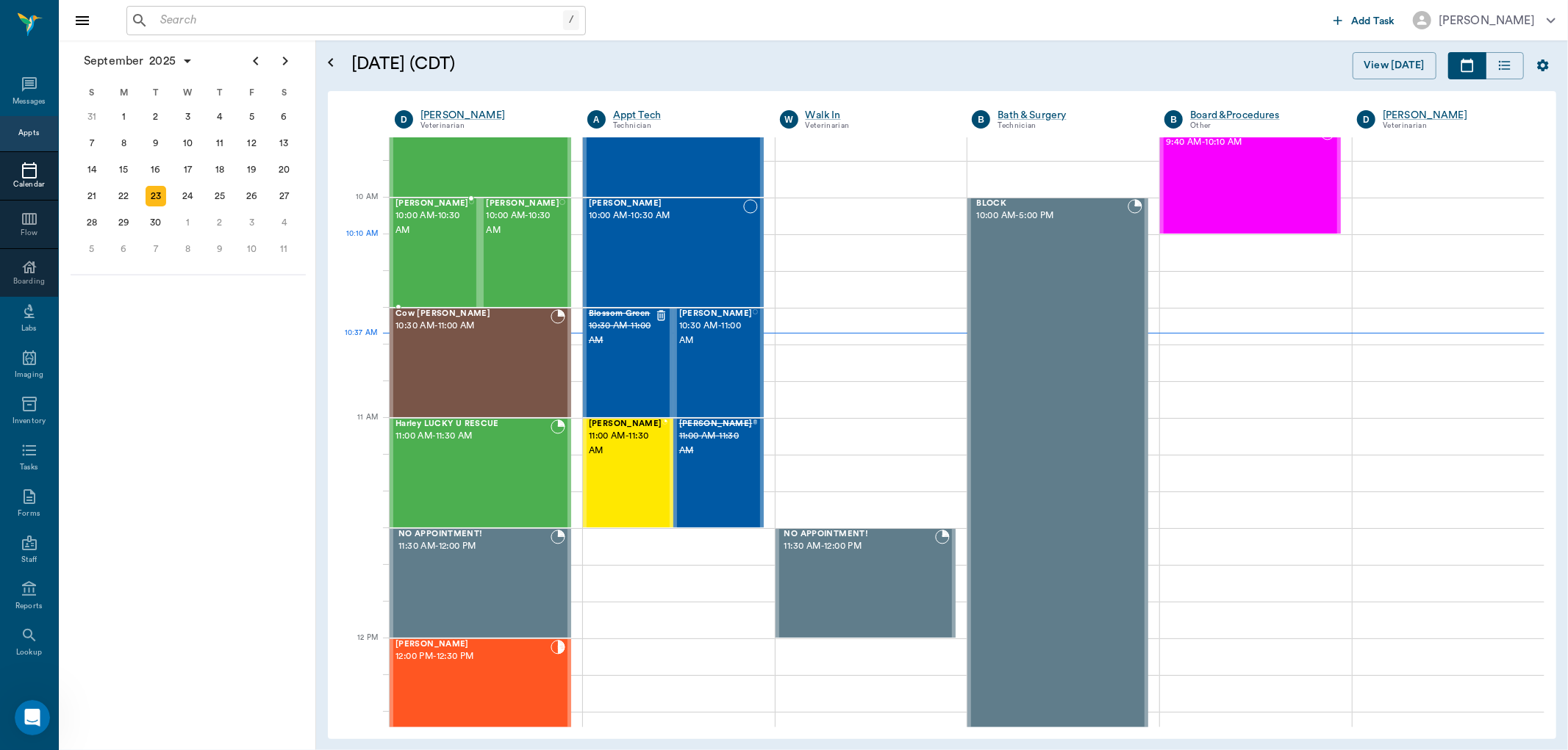
click at [423, 254] on div "Birdie Telzrow 10:00 AM - 10:30 AM" at bounding box center [432, 253] width 73 height 107
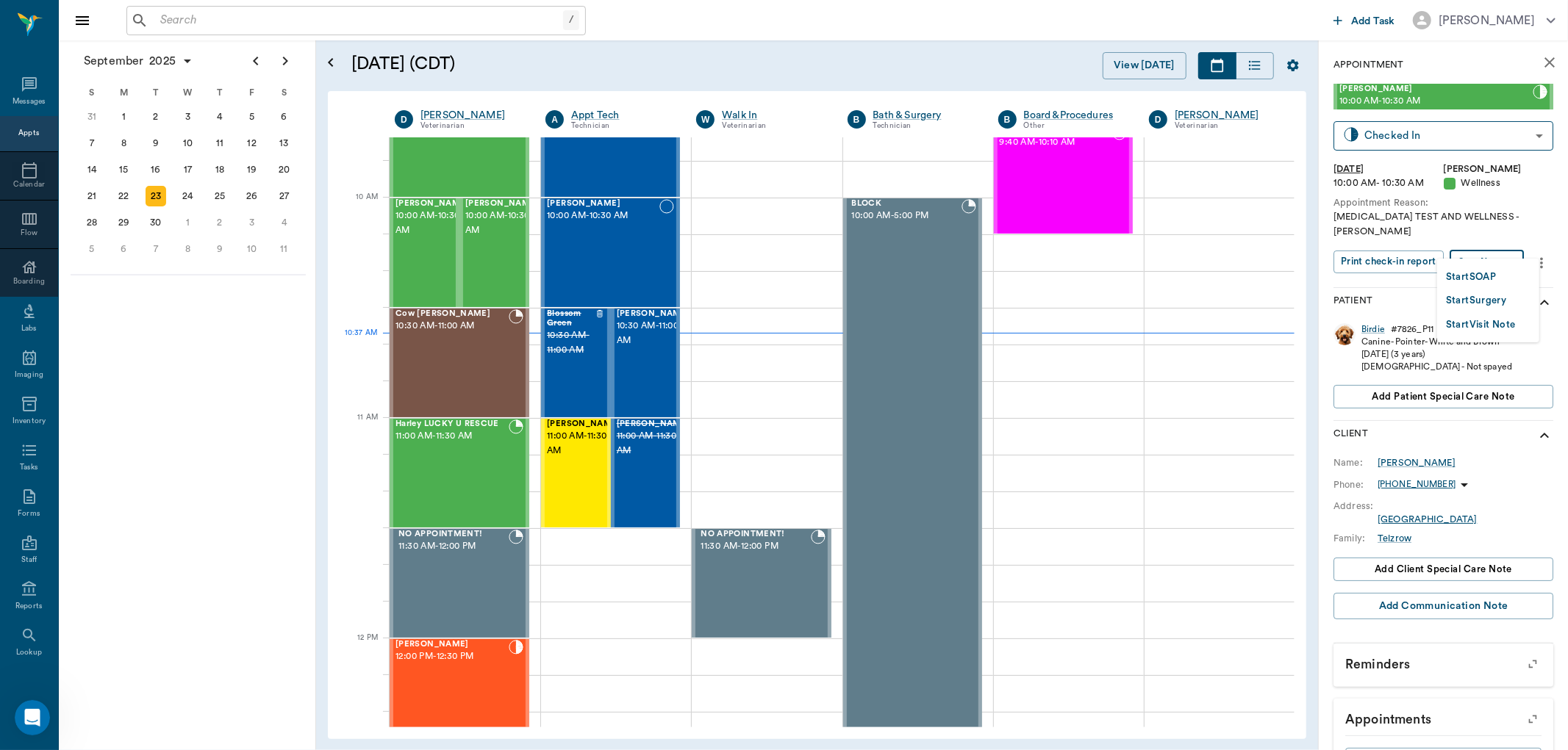
click at [1478, 252] on body "/ ​ Add Task Dr. Bert Ellsworth Nectar Messages Appts Calendar Flow Boarding La…" at bounding box center [784, 375] width 1568 height 750
click at [1473, 280] on button "Start SOAP" at bounding box center [1471, 277] width 50 height 17
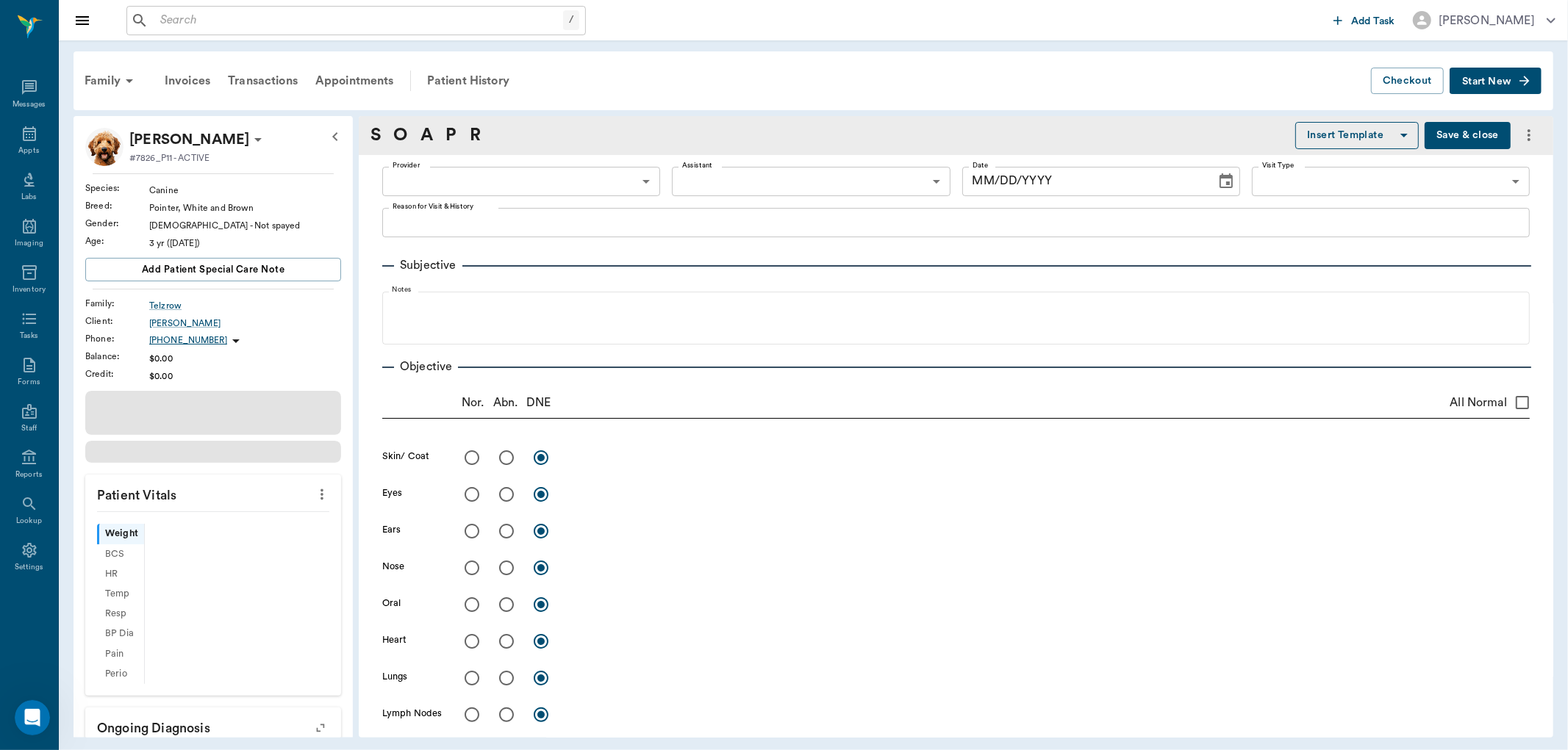
type input "63ec2f075fda476ae8351a4d"
type input "65d2be4f46e3a538d89b8c14"
type textarea "BRUCELLOSIS TEST AND WELLNESS -LORY"
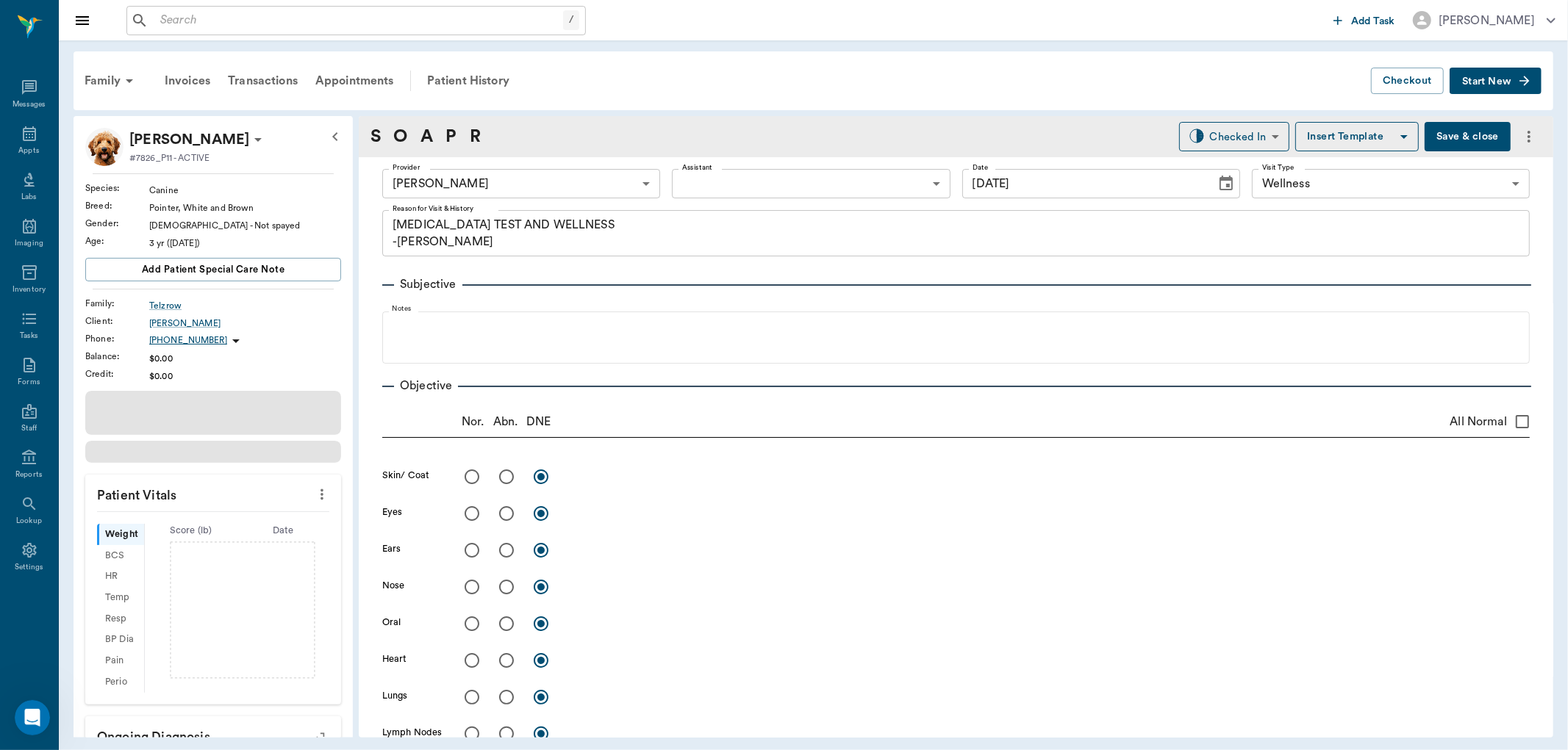
type input "[DATE]"
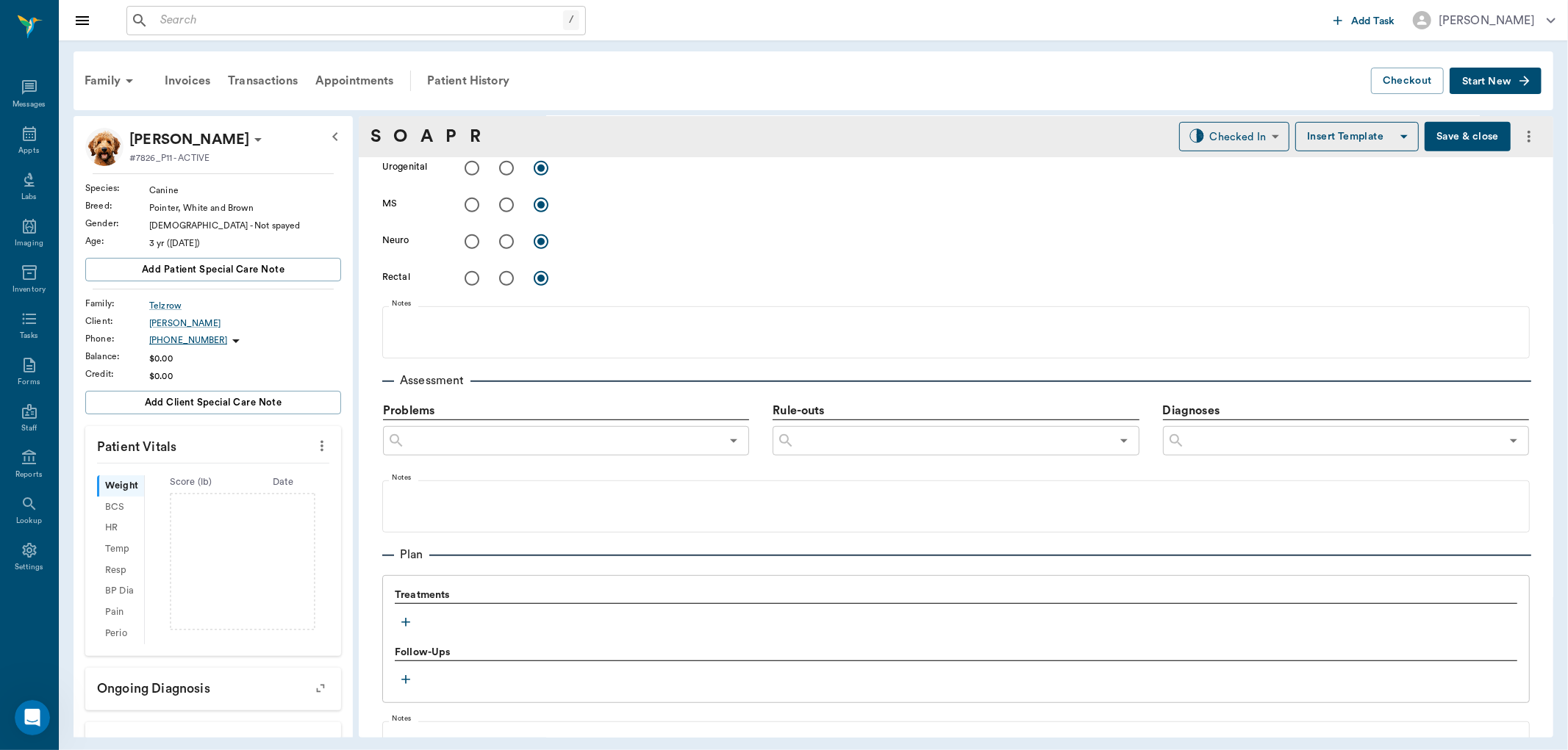
scroll to position [812, 0]
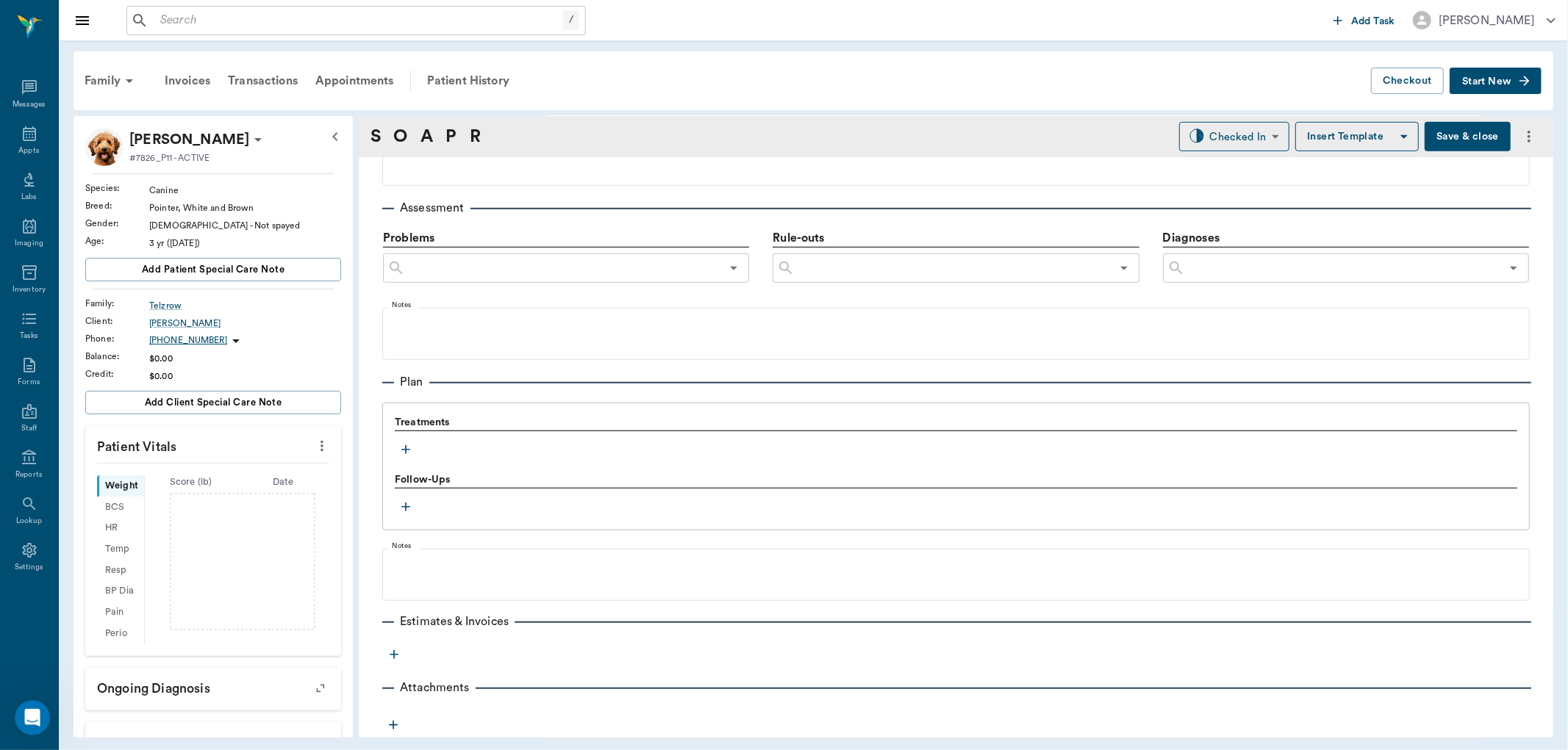
click at [407, 444] on icon "button" at bounding box center [406, 449] width 15 height 15
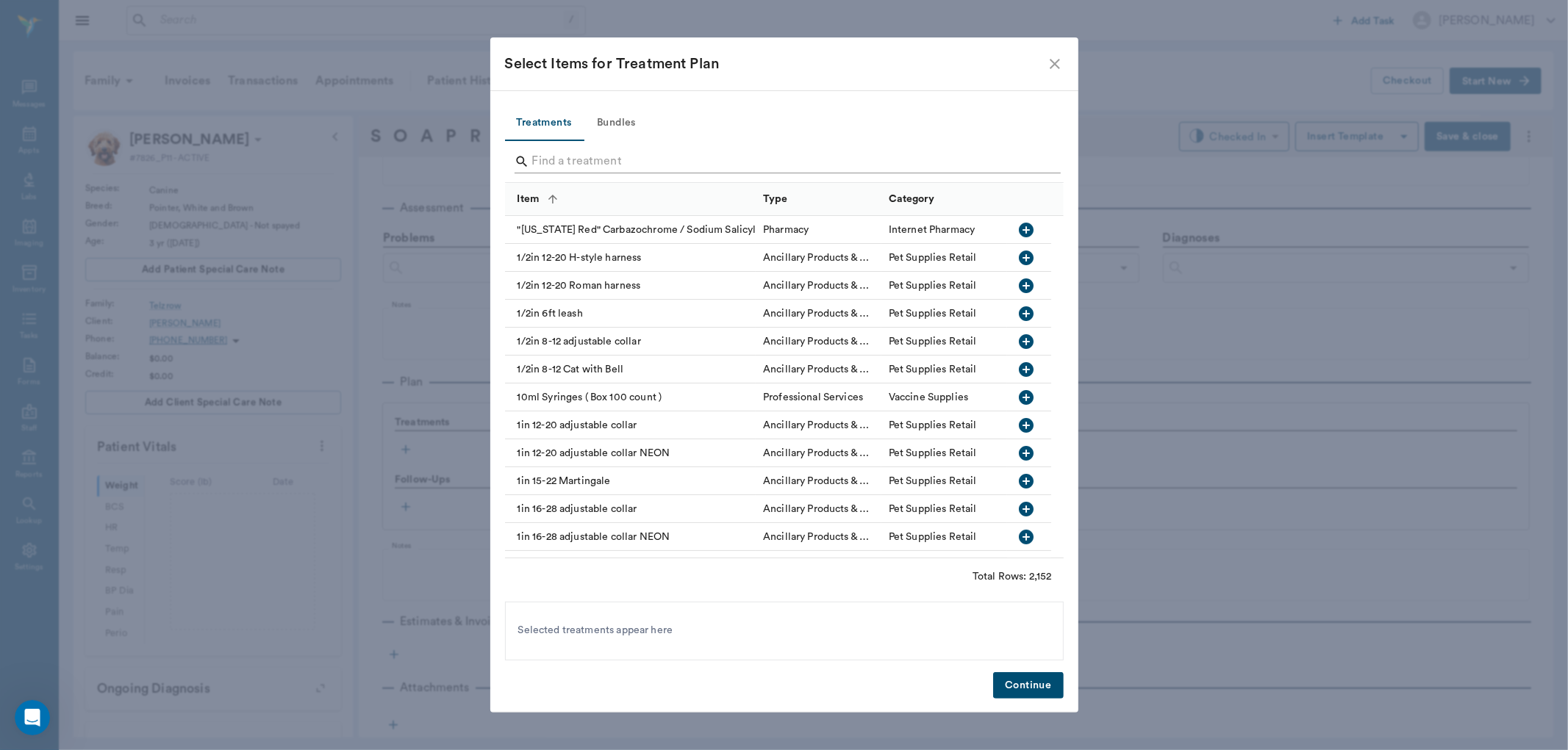
click at [585, 166] on input "Search" at bounding box center [786, 161] width 507 height 24
click at [575, 162] on input "Search" at bounding box center [786, 161] width 507 height 24
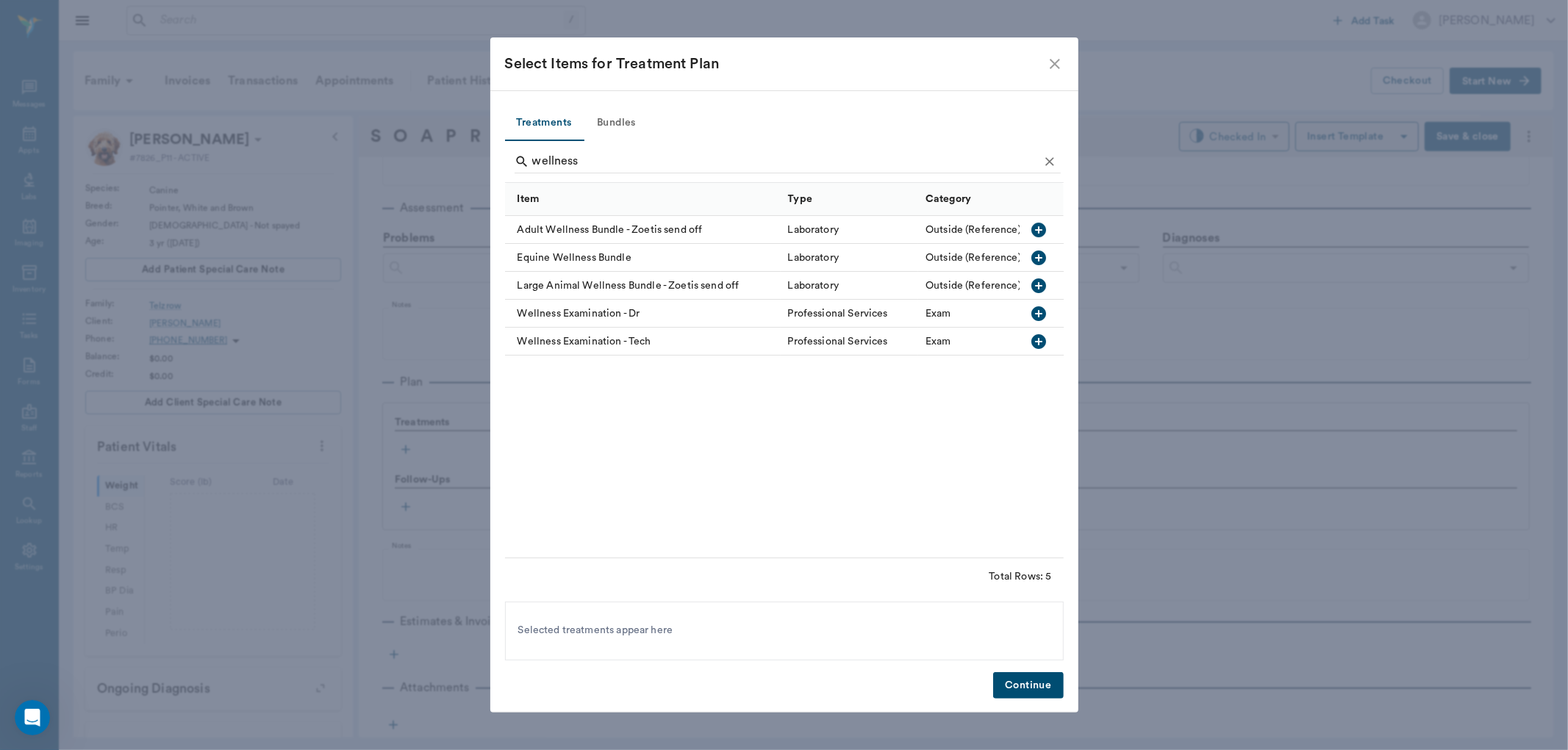
click at [1042, 312] on icon "button" at bounding box center [1038, 313] width 15 height 15
type input "w"
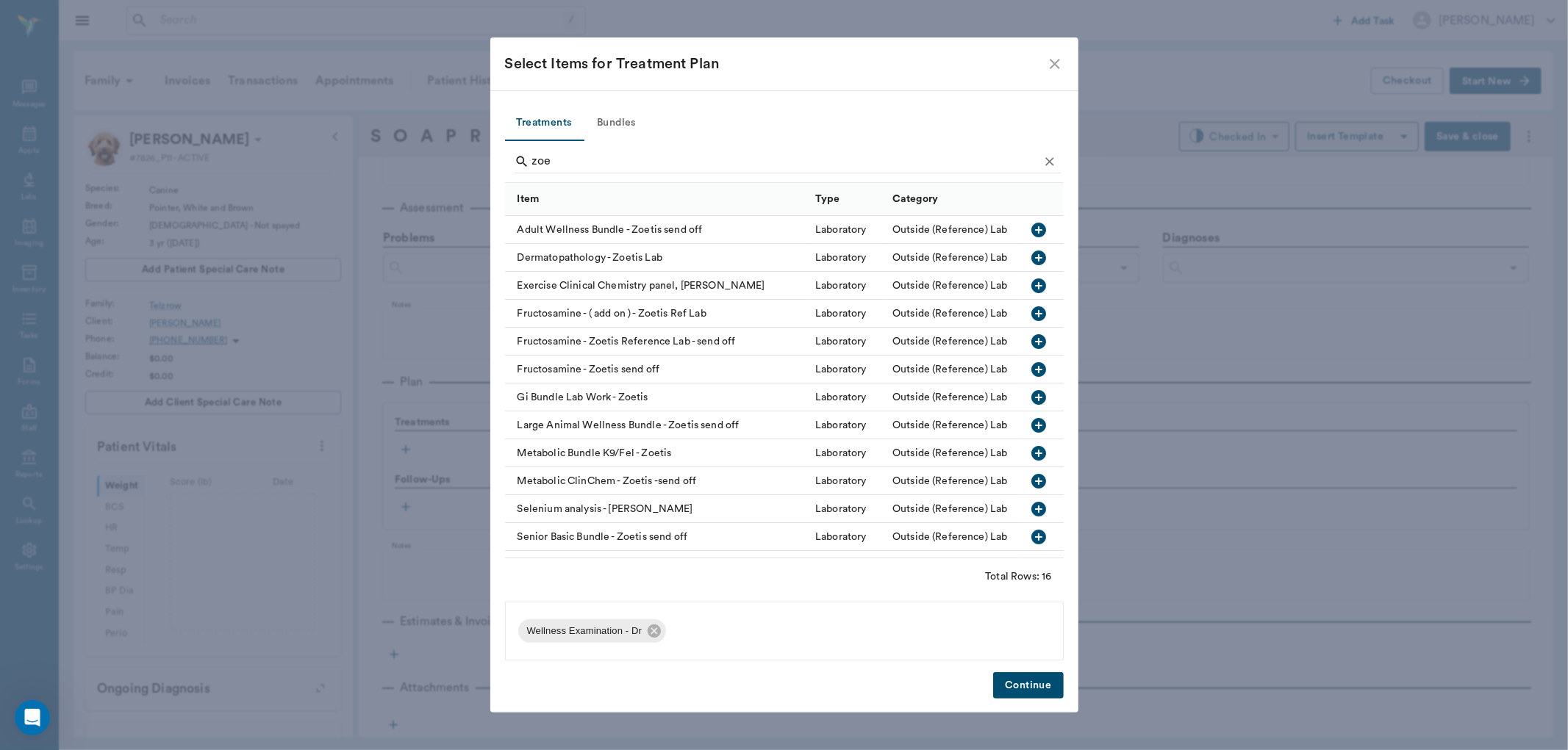
click at [1032, 231] on icon "button" at bounding box center [1038, 230] width 15 height 15
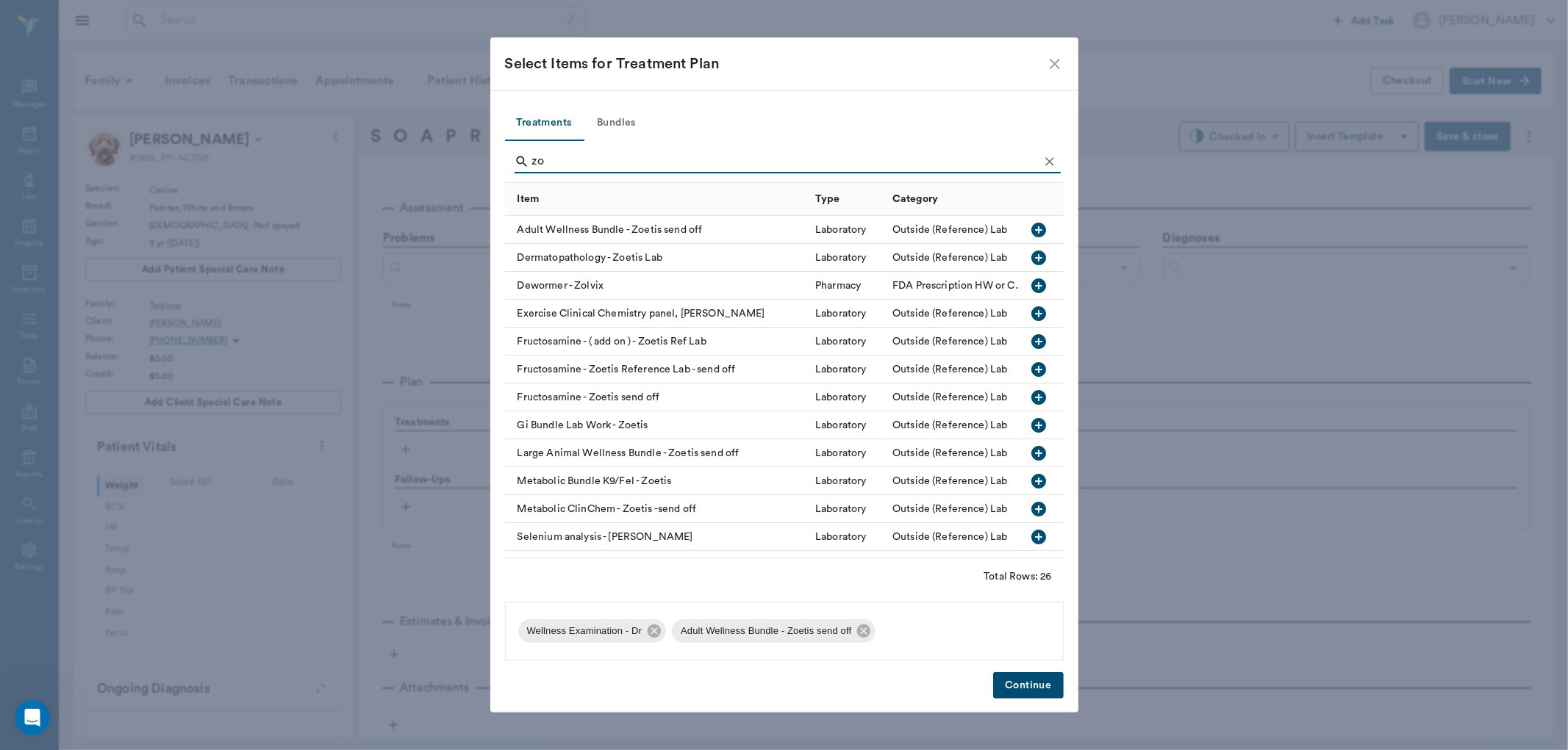
type input "z"
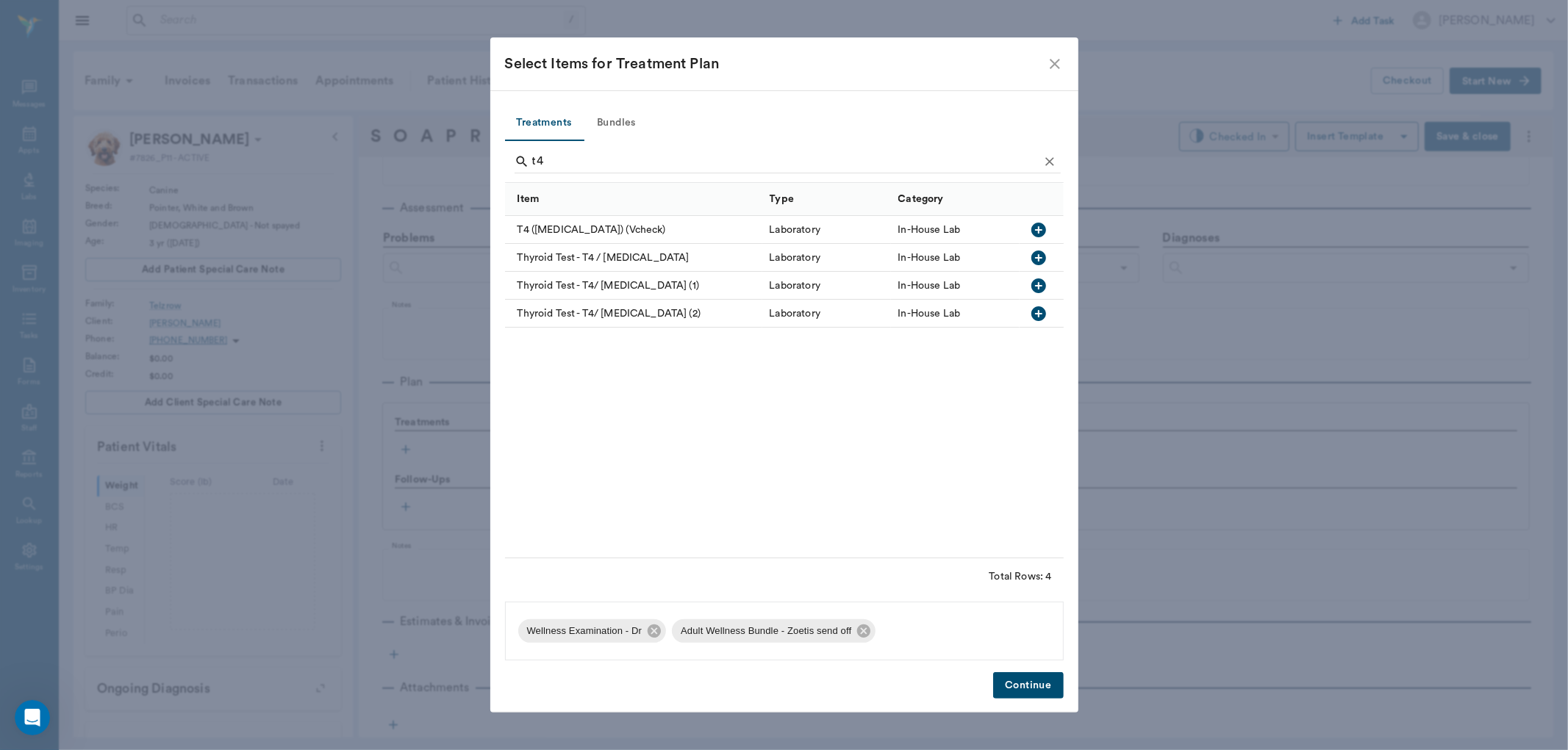
click at [1037, 259] on icon "button" at bounding box center [1038, 257] width 15 height 15
type input "t"
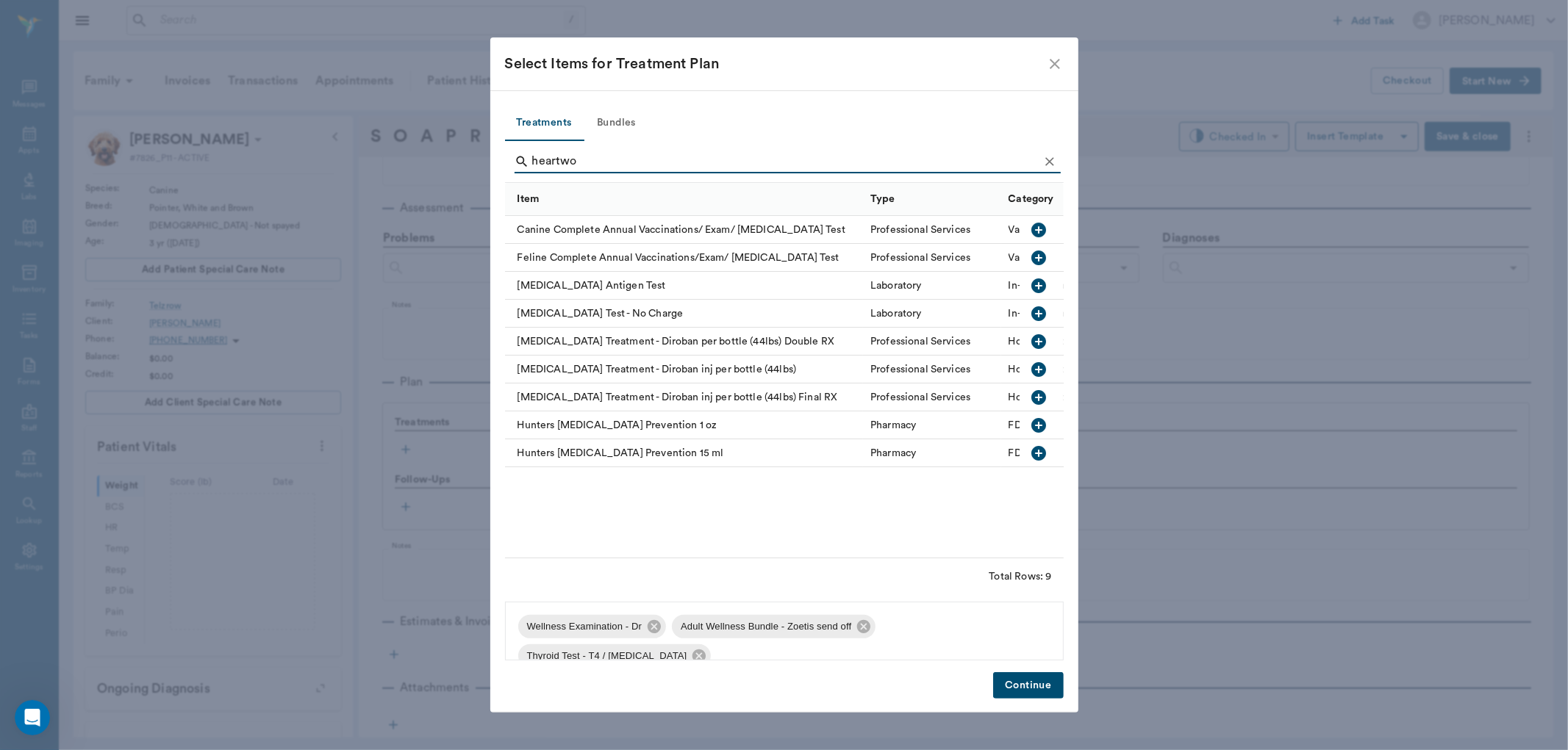
click at [1041, 282] on icon "button" at bounding box center [1038, 286] width 15 height 15
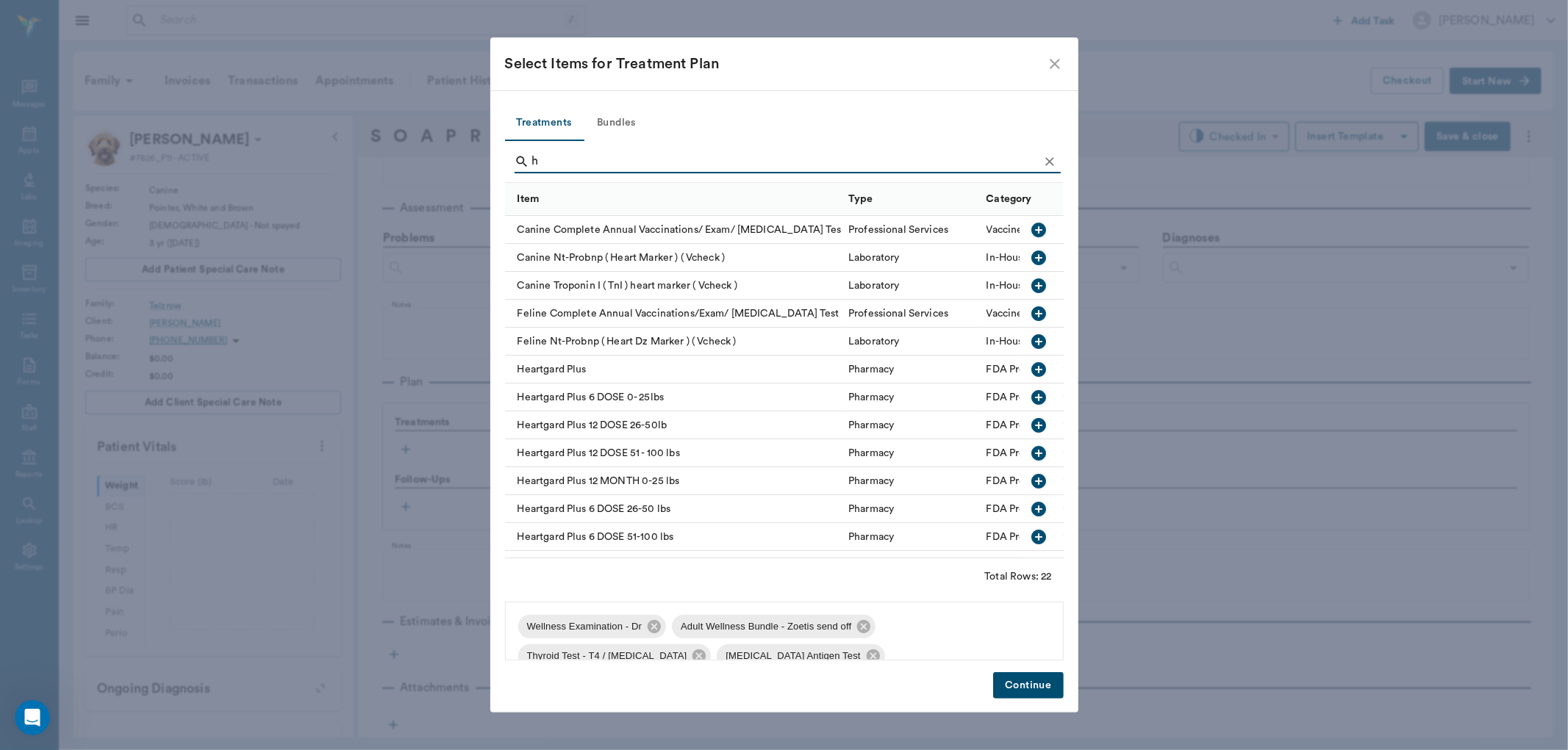
type input "h"
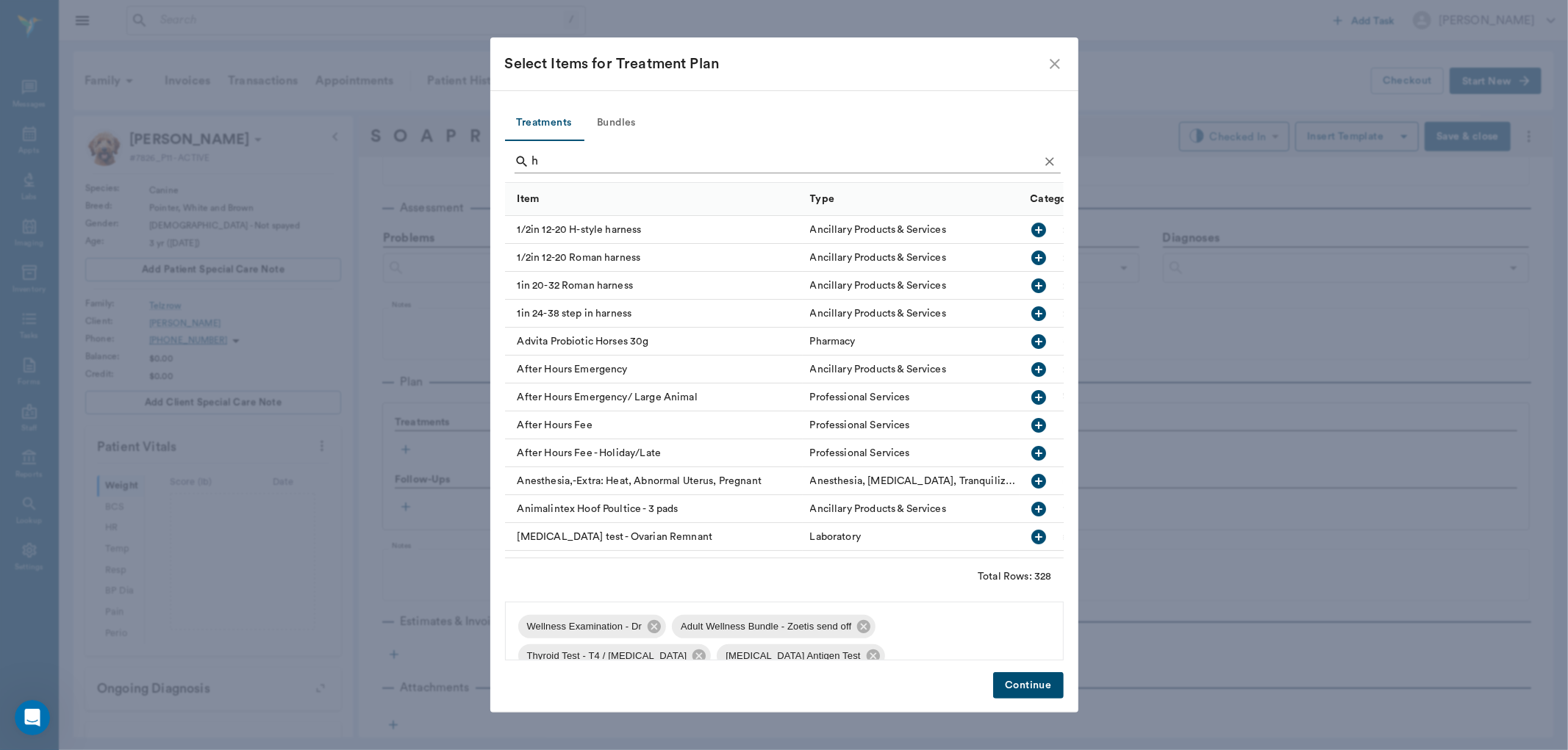
click at [582, 162] on input "h" at bounding box center [786, 161] width 507 height 24
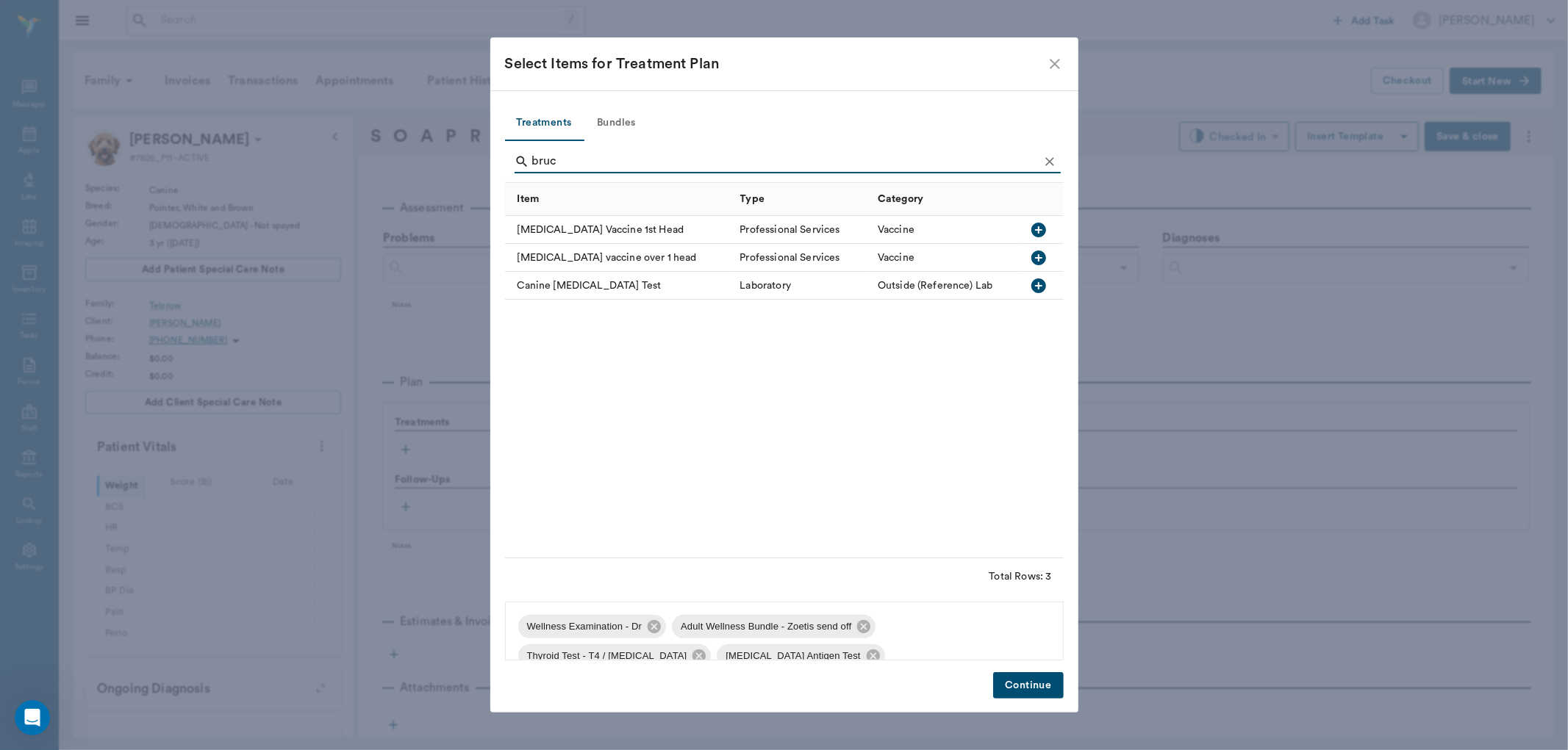
type input "bruc"
click at [1037, 283] on icon "button" at bounding box center [1038, 286] width 15 height 15
click at [1039, 685] on button "Continue" at bounding box center [1028, 686] width 70 height 27
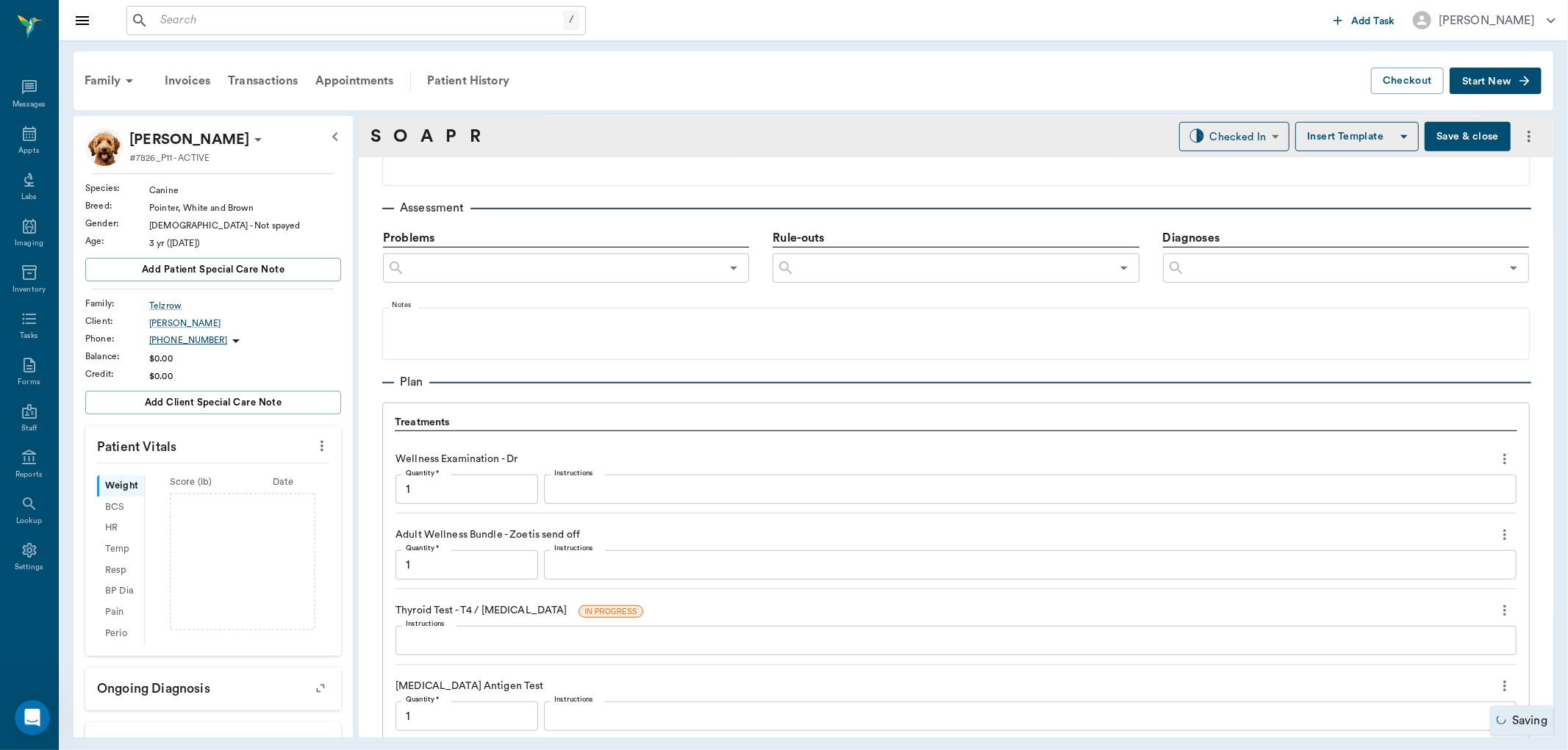
scroll to position [1196, 0]
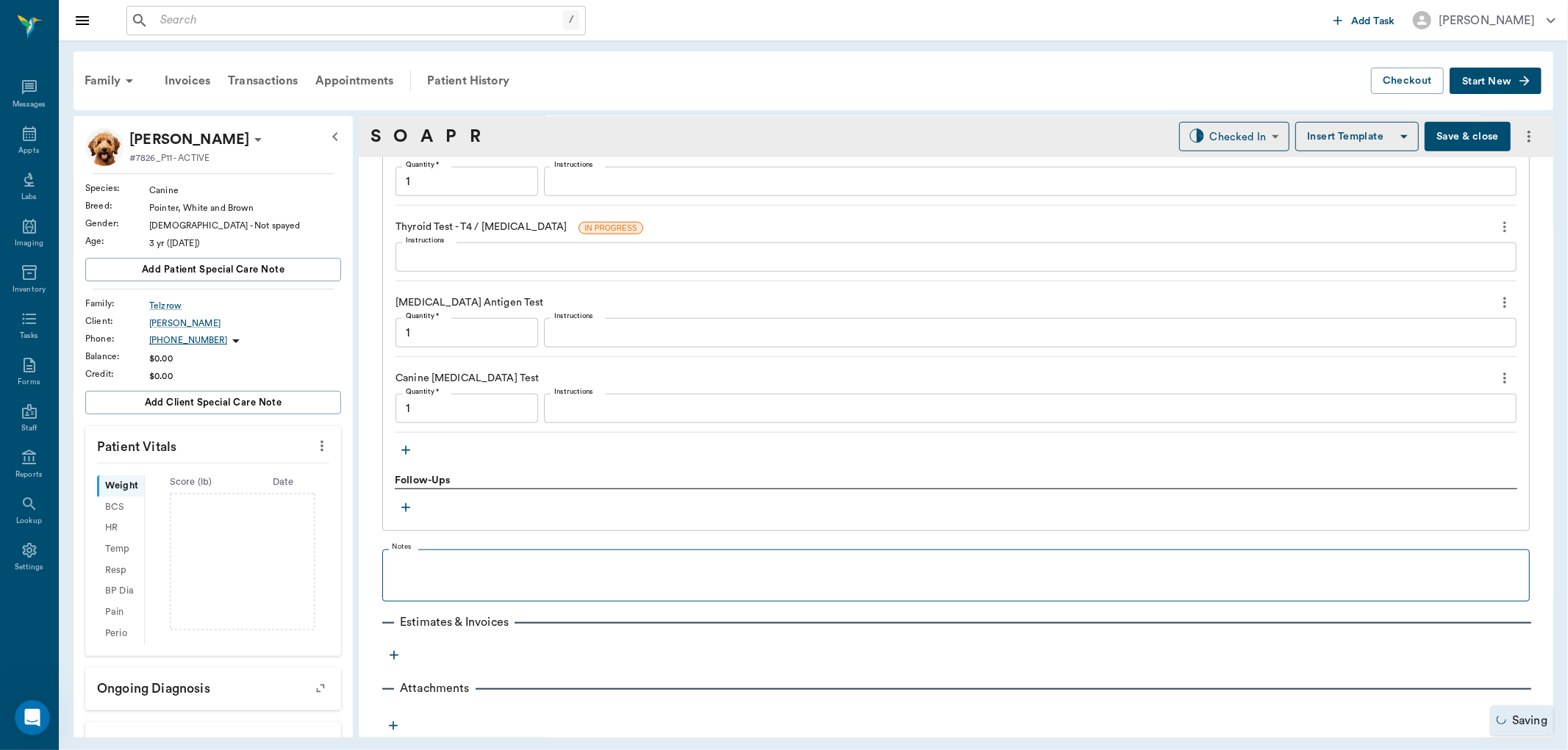
type input "1.00"
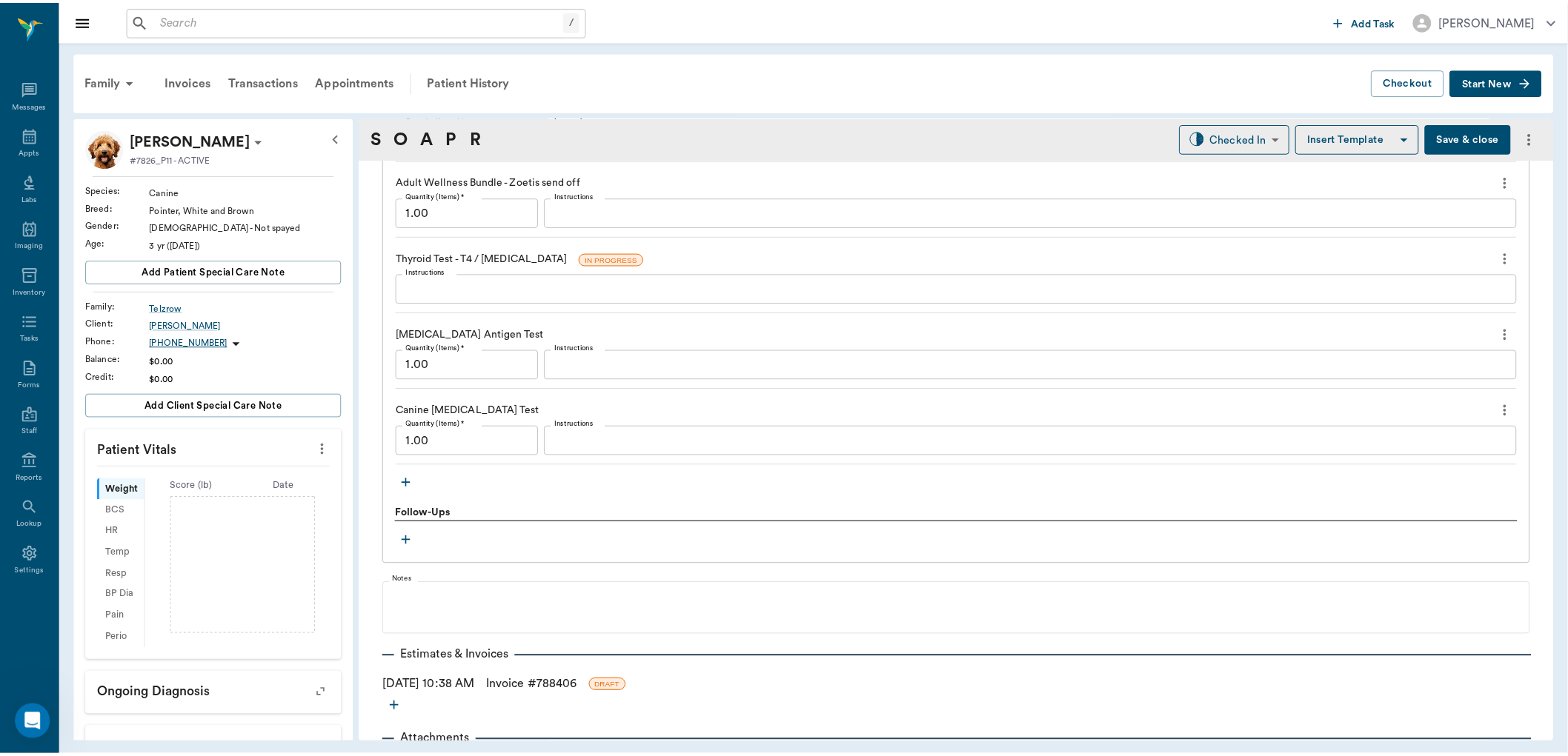
scroll to position [1224, 0]
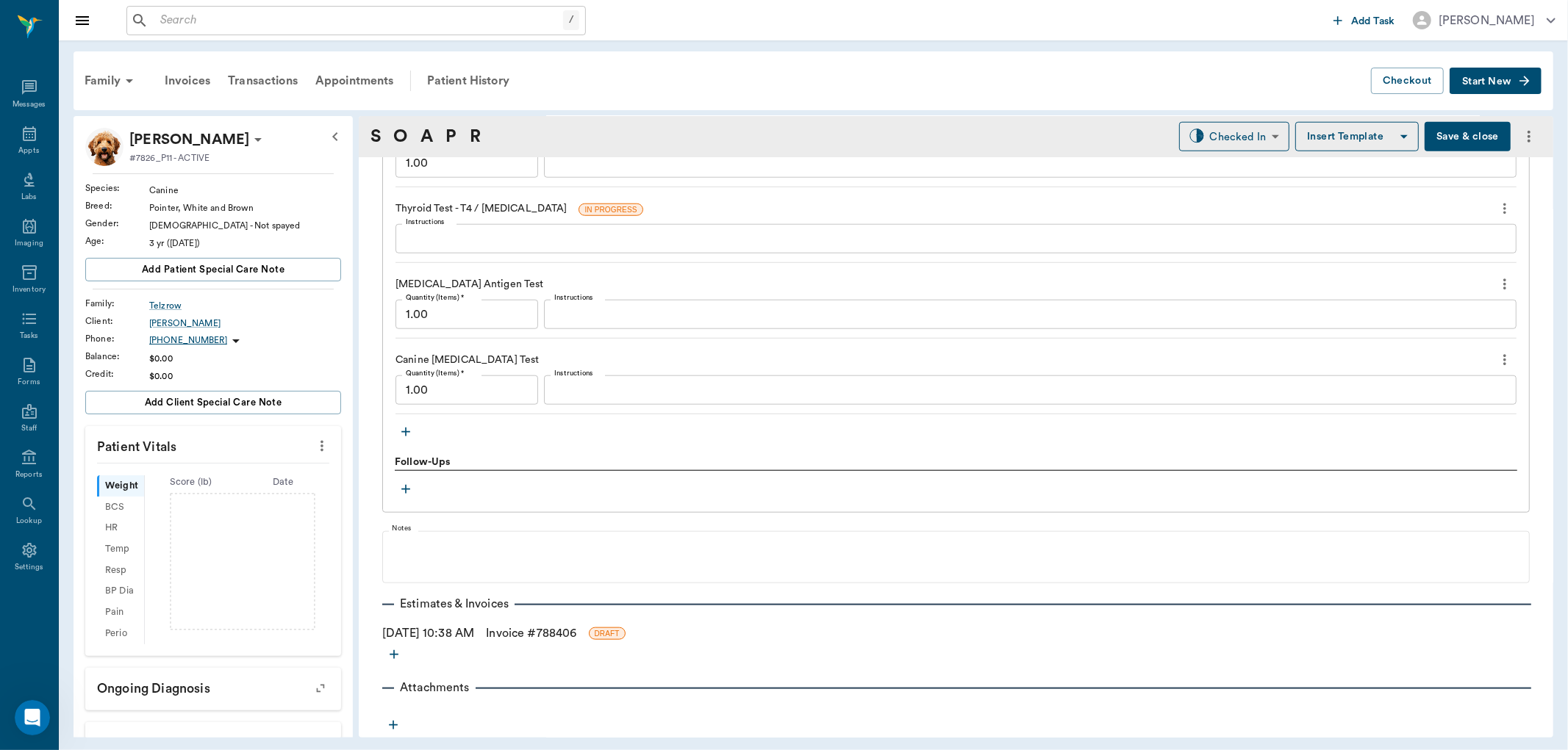
click at [533, 629] on link "Invoice # 788406" at bounding box center [531, 633] width 90 height 18
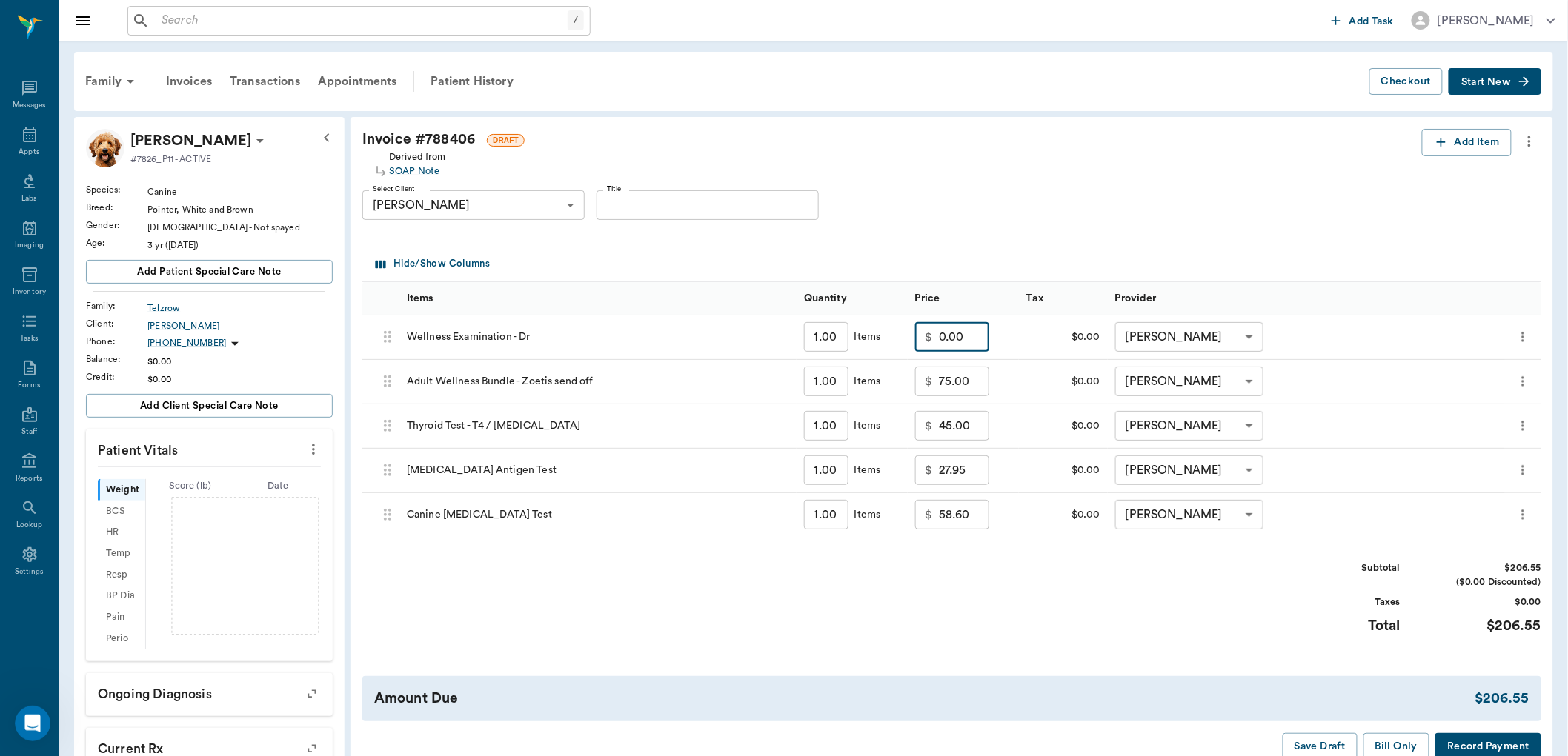
click at [971, 342] on input "0.00" at bounding box center [963, 337] width 50 height 29
type input "25.00"
click at [974, 432] on input "45.00" at bounding box center [963, 426] width 50 height 29
type input "30.00"
click at [971, 382] on input "75.00" at bounding box center [963, 381] width 50 height 29
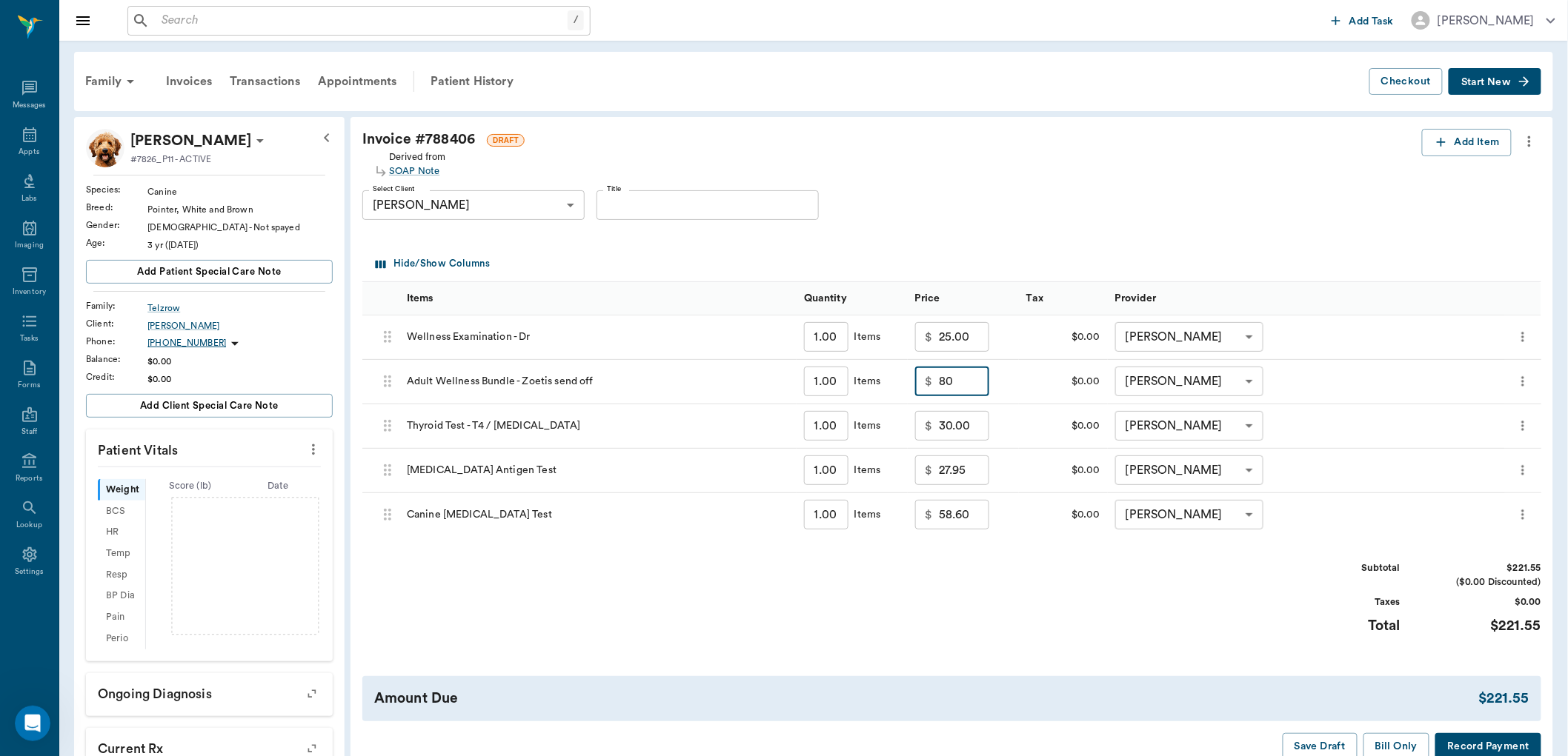
type input "80.00"
click at [969, 464] on input "27.95" at bounding box center [963, 470] width 50 height 29
type input "0.00"
click at [977, 521] on input "58.60" at bounding box center [963, 515] width 50 height 29
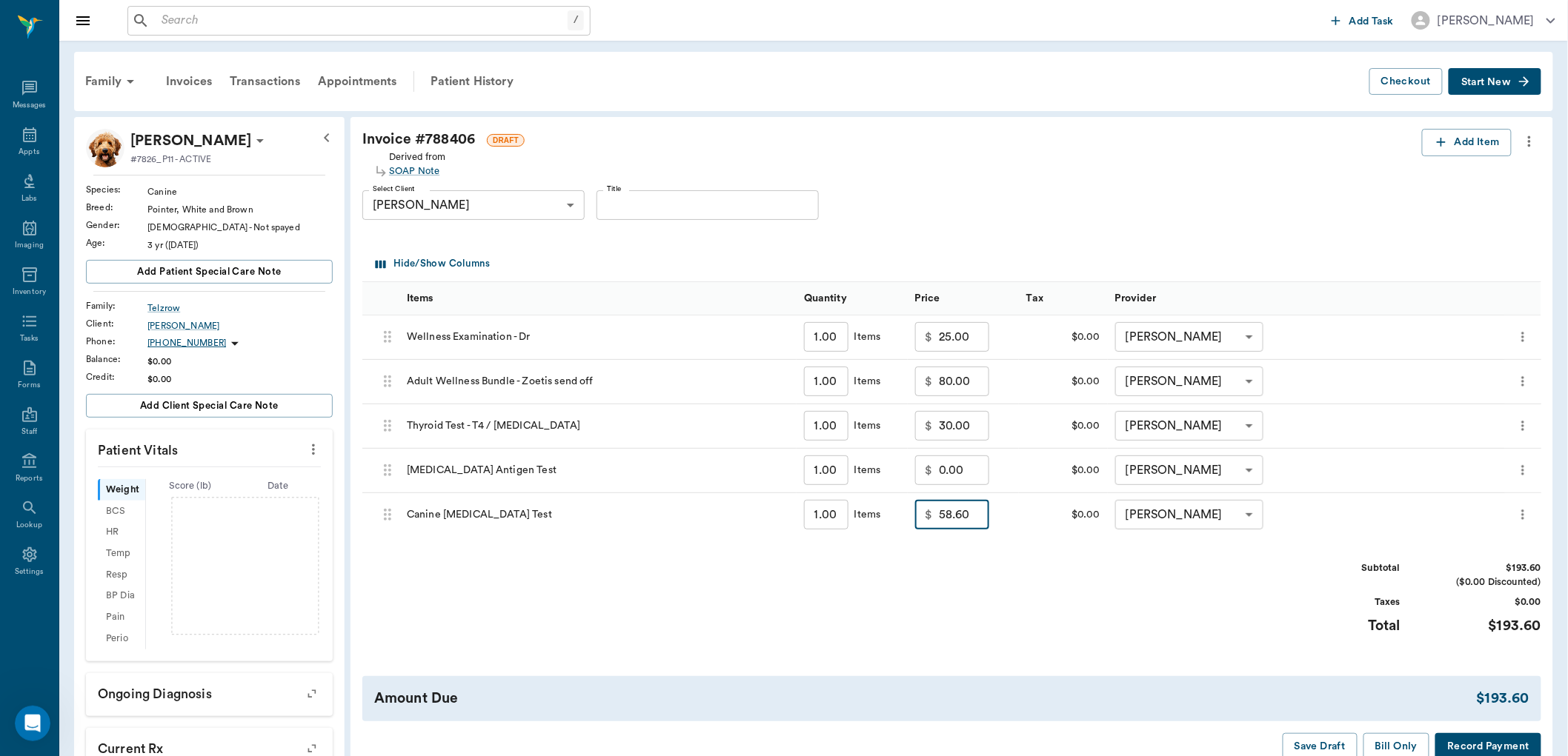
click at [967, 513] on input "58.60" at bounding box center [963, 515] width 50 height 29
click at [941, 521] on input "0.00" at bounding box center [963, 515] width 50 height 29
type input "50.00"
click at [1002, 572] on div "Subtotal $185.00 ($0.00 Discounted) Taxes $0.00 Total $185.00" at bounding box center [952, 607] width 1179 height 91
click at [1391, 746] on button "Bill Only" at bounding box center [1397, 748] width 67 height 28
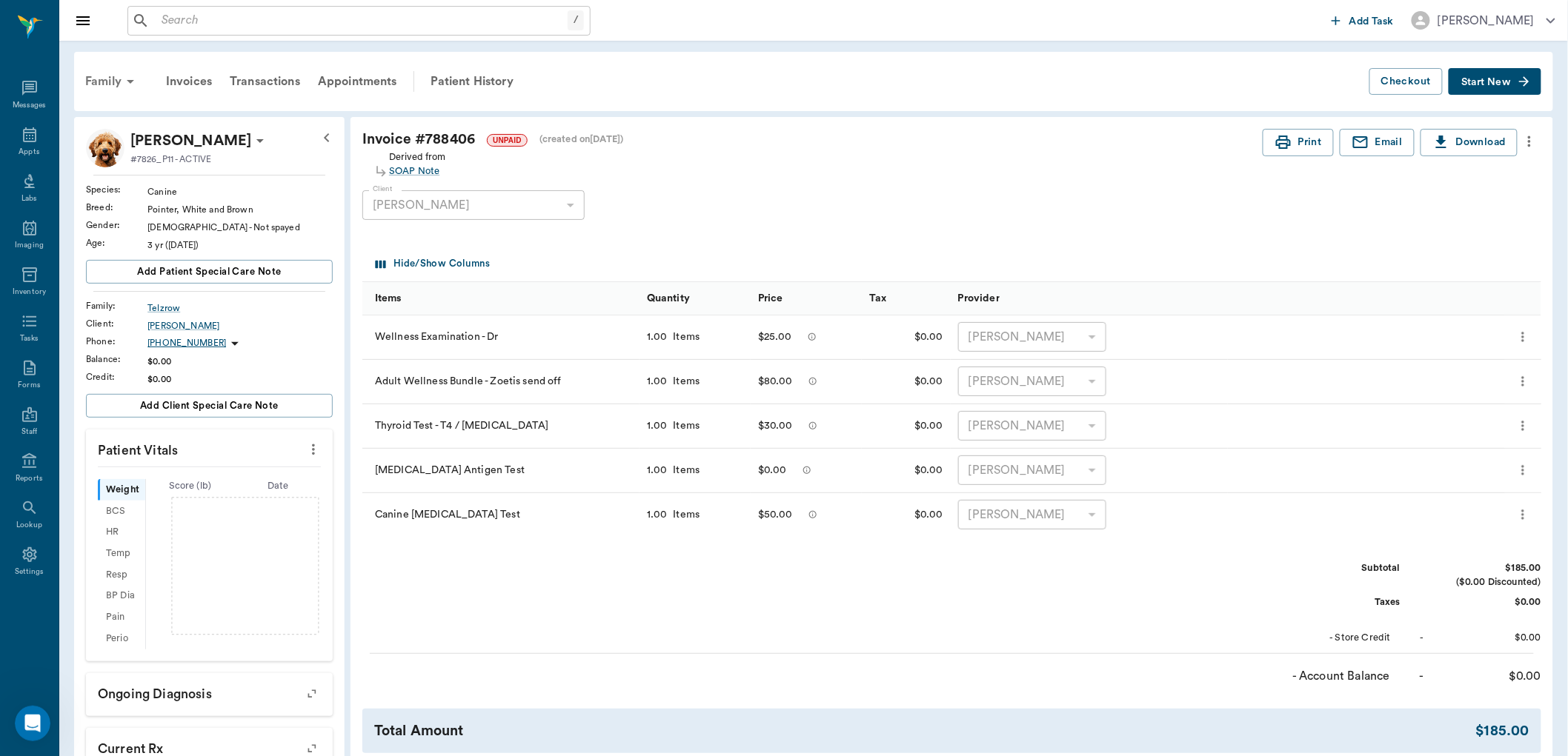
click at [109, 82] on div "Family" at bounding box center [112, 82] width 72 height 35
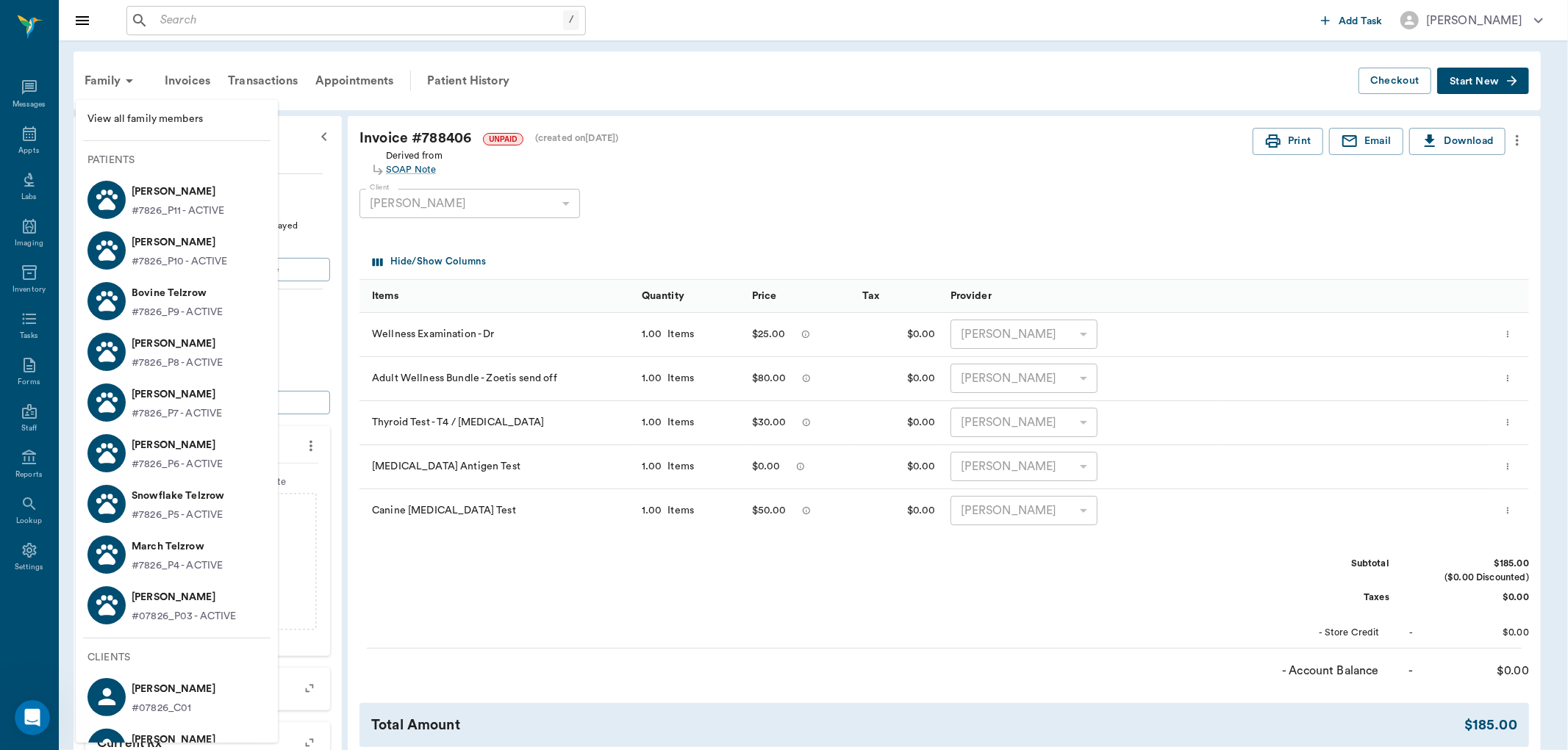
click at [180, 246] on p "[PERSON_NAME]" at bounding box center [179, 242] width 96 height 24
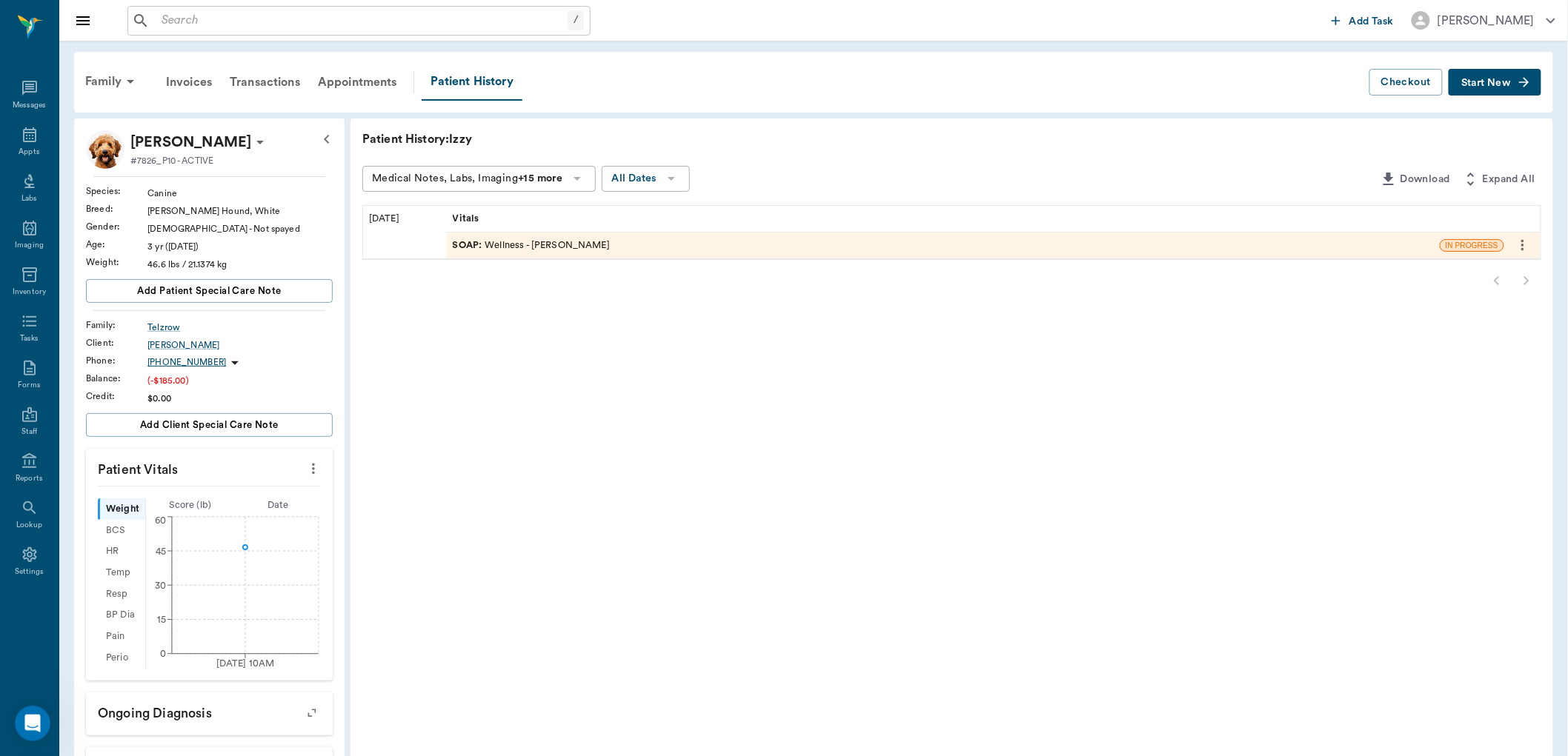
click at [491, 248] on div "SOAP : Wellness - Dr. Bert Ellsworth" at bounding box center [531, 246] width 157 height 14
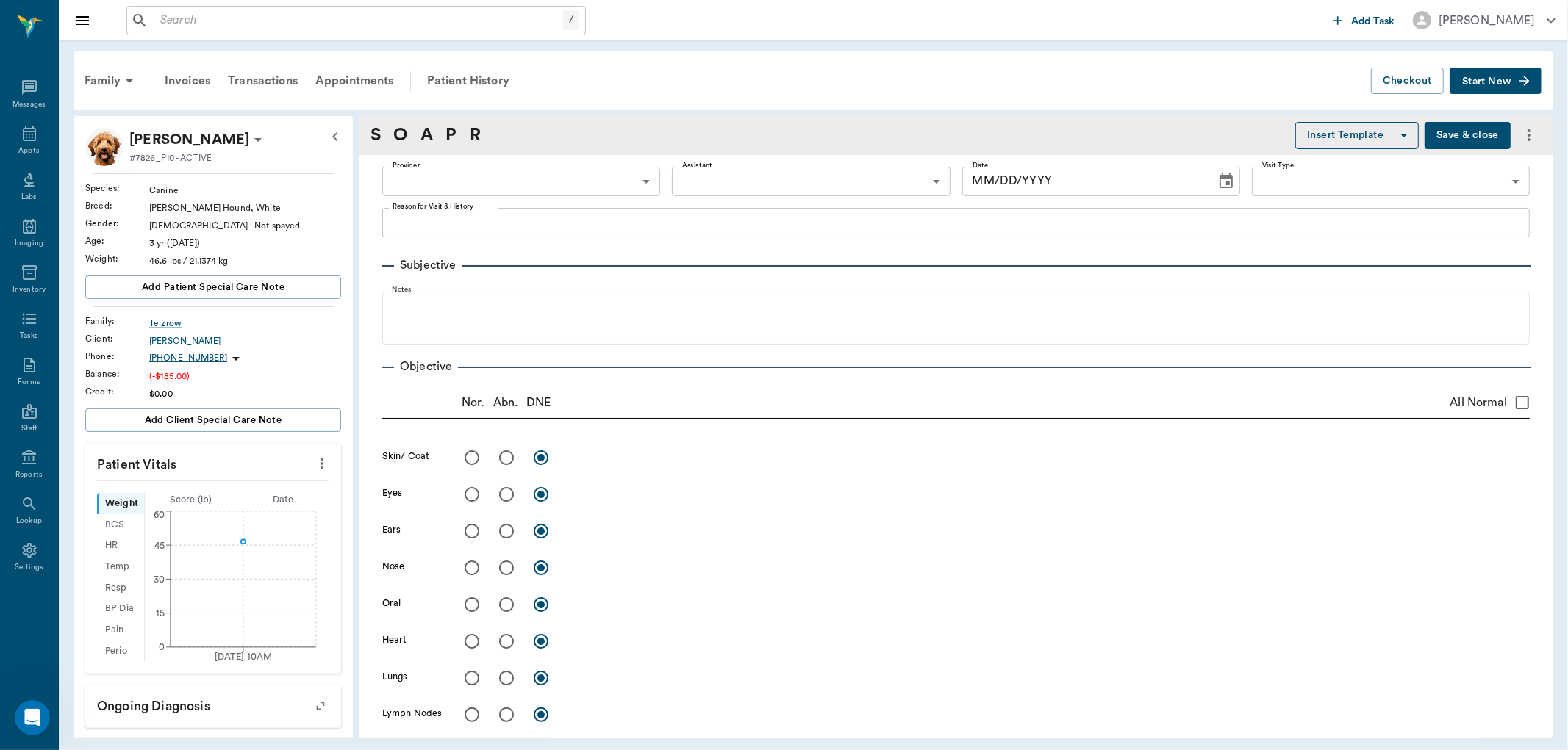
type input "63ec2f075fda476ae8351a4d"
type input "63ec2e7e52e12b0ba117b124"
type input "65d2be4f46e3a538d89b8c14"
type textarea "BRUCELLOSIS TEST AND WELLNESS LORY"
type input "[DATE]"
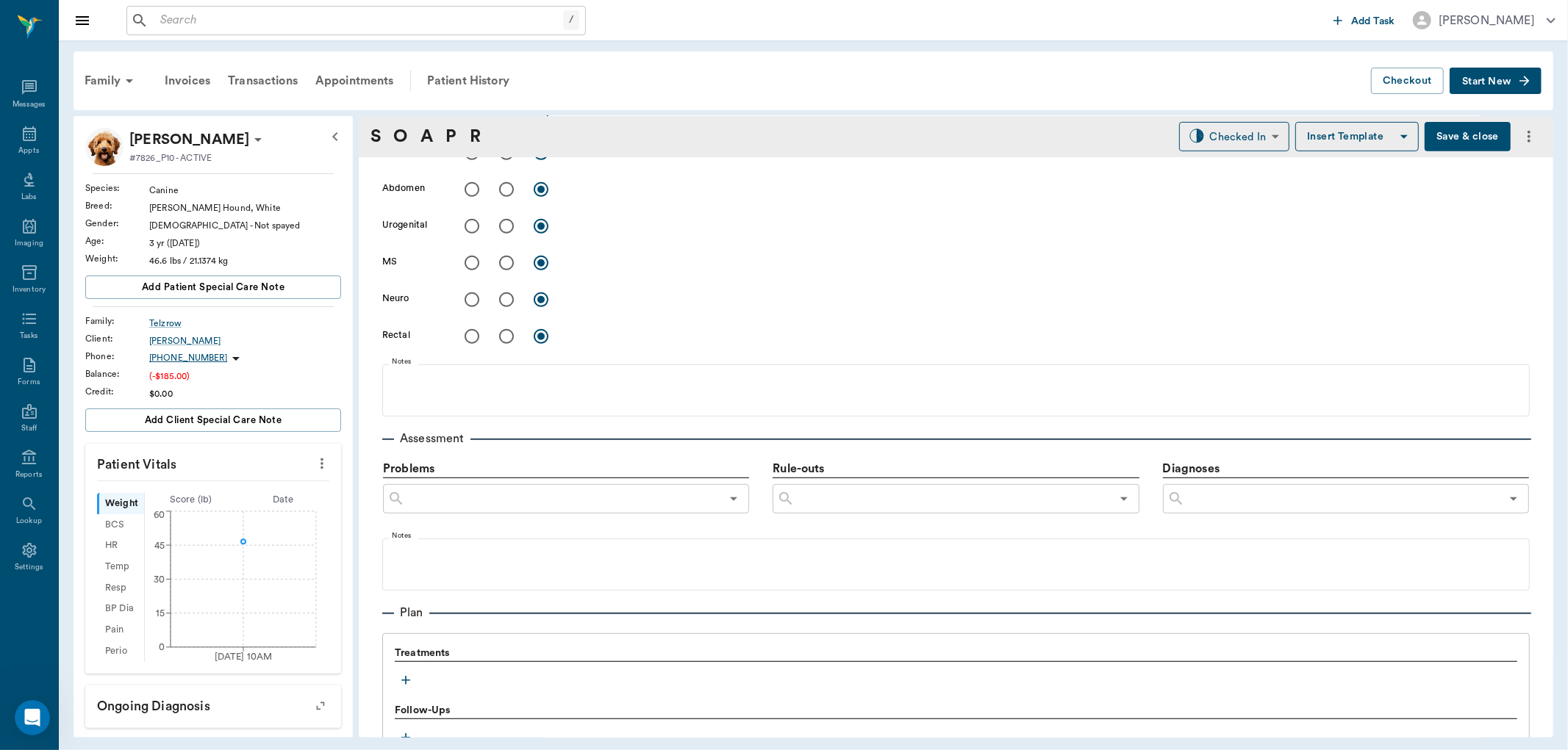
scroll to position [812, 0]
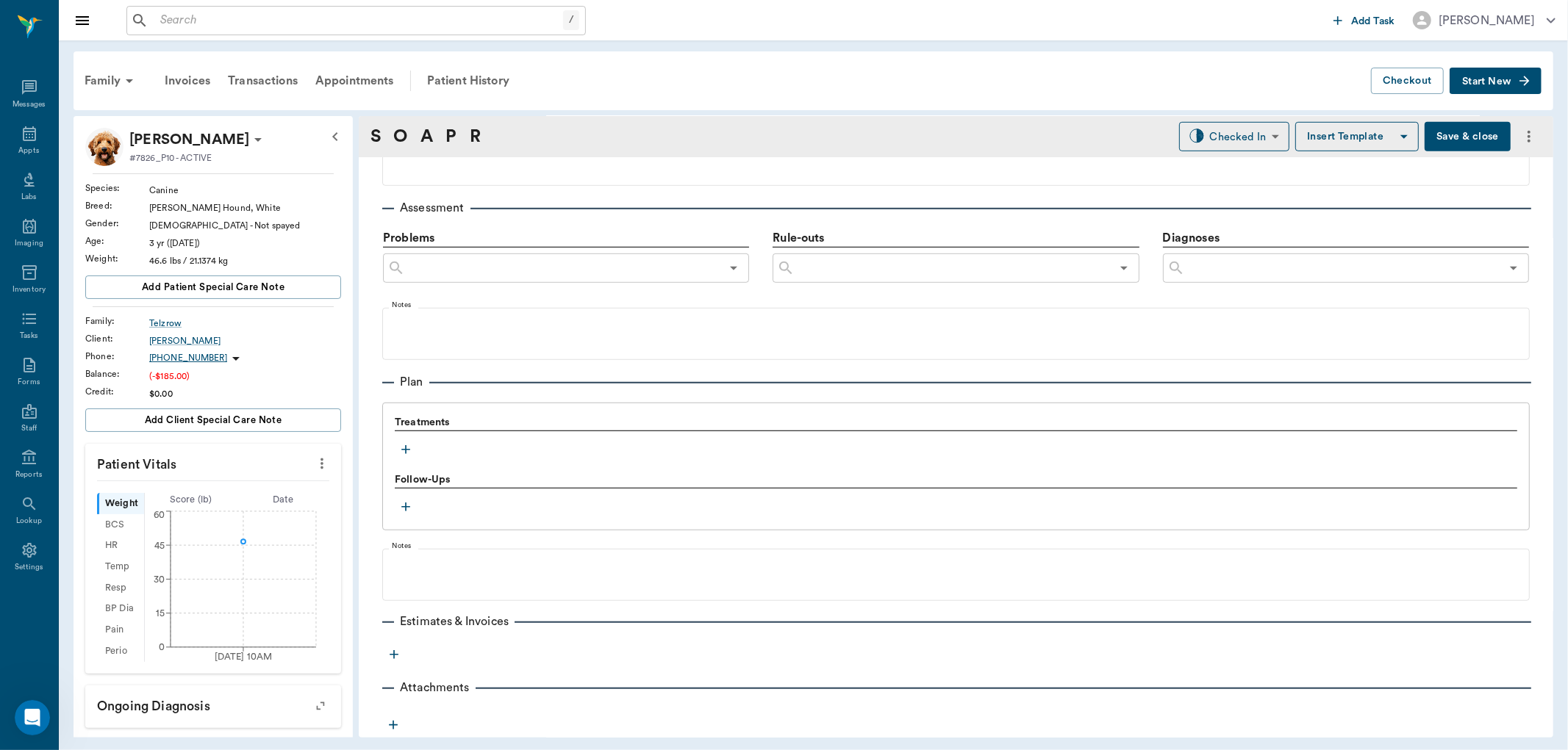
click at [403, 445] on icon "button" at bounding box center [406, 449] width 15 height 15
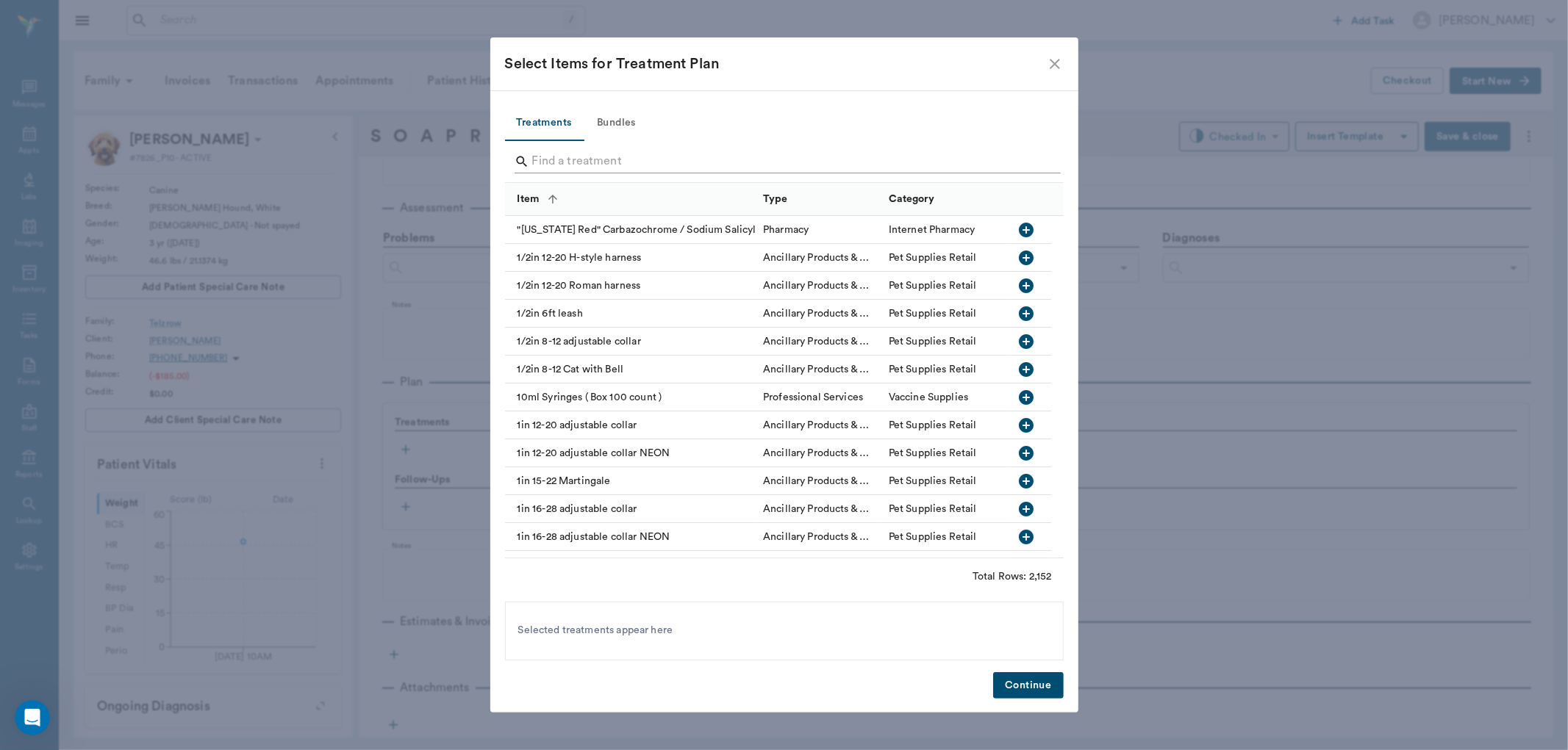
click at [556, 155] on input "Search" at bounding box center [786, 161] width 507 height 24
click at [550, 163] on input "Search" at bounding box center [786, 161] width 507 height 24
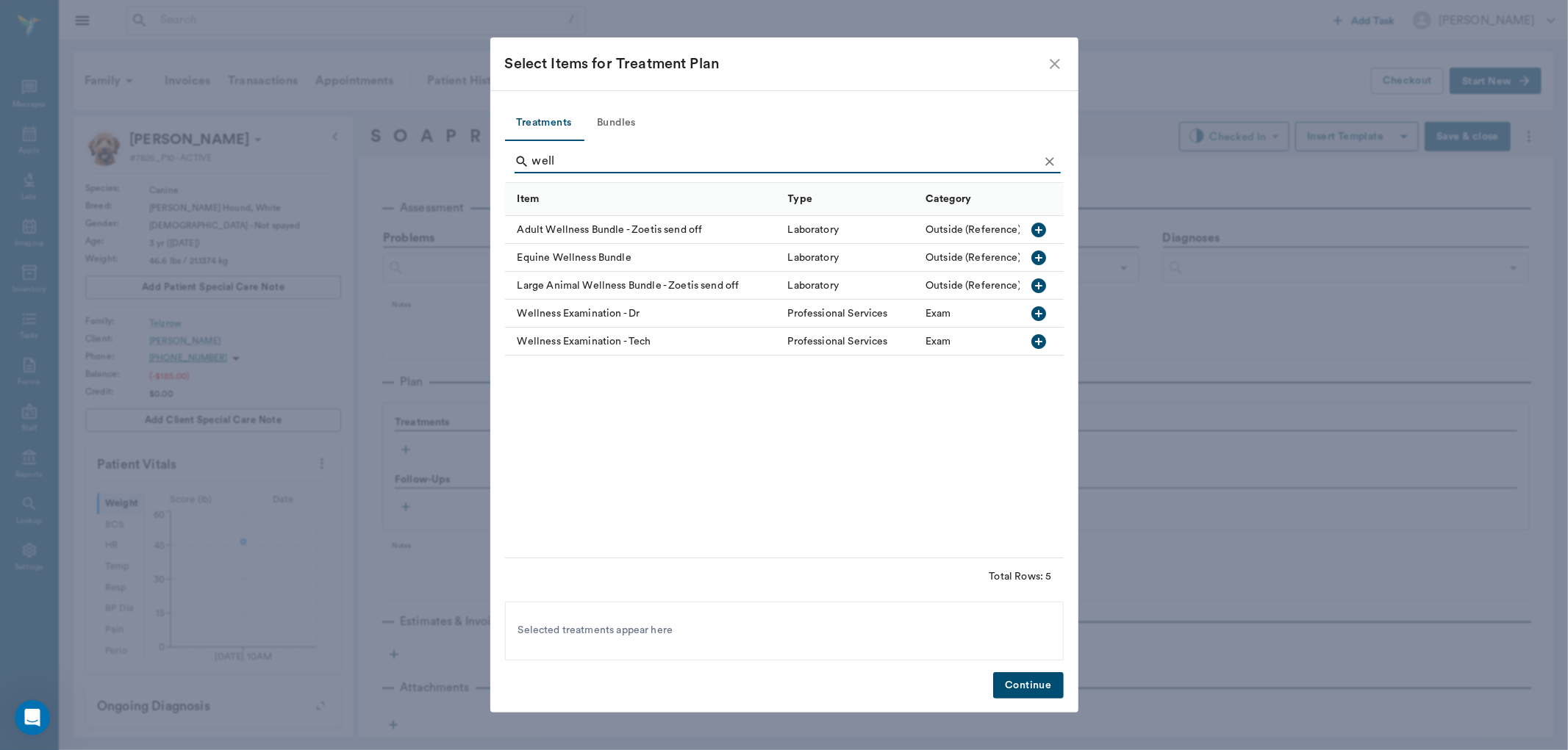
click at [1042, 310] on icon "button" at bounding box center [1038, 313] width 15 height 15
click at [1033, 231] on icon "button" at bounding box center [1038, 230] width 15 height 15
type input "w"
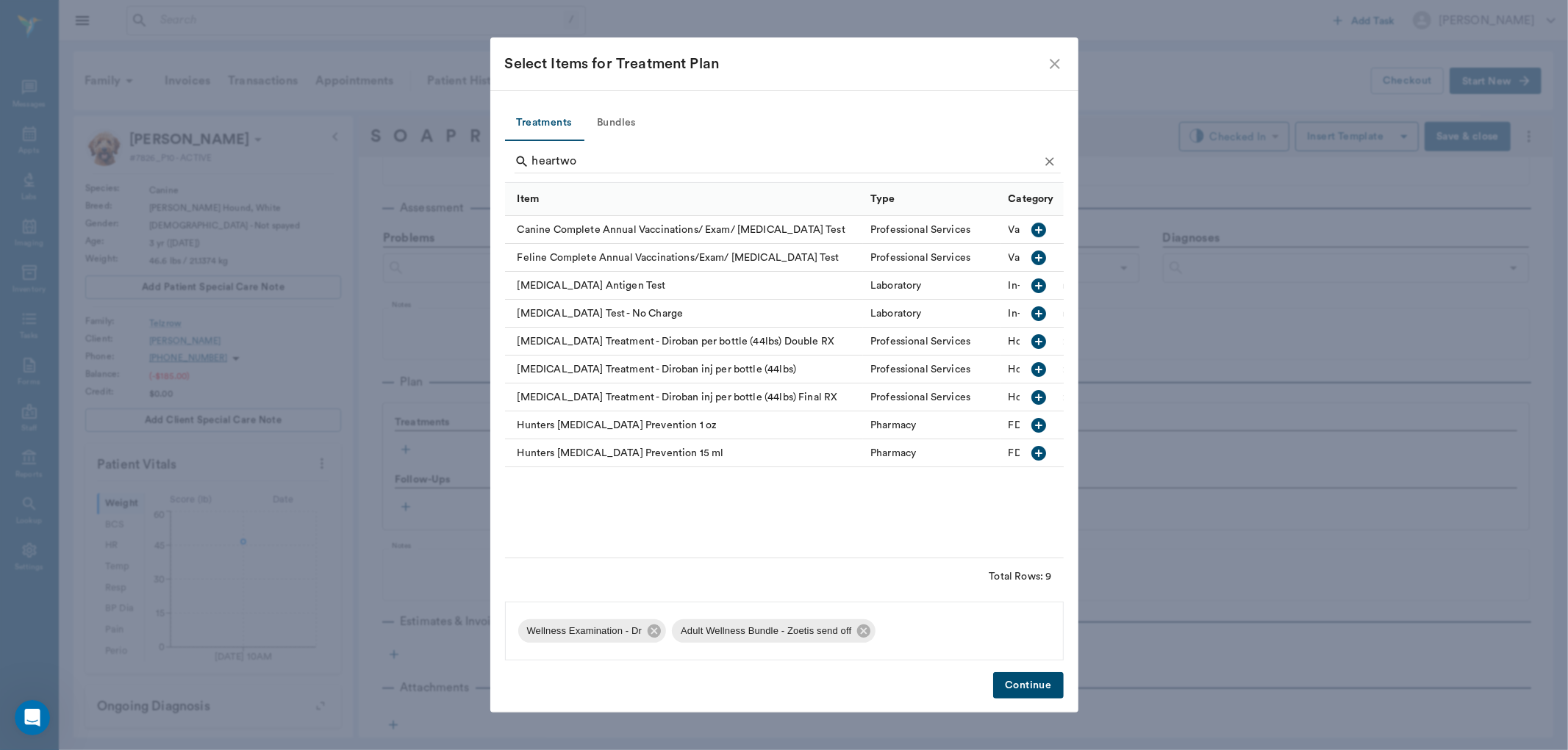
click at [1042, 312] on icon "button" at bounding box center [1038, 313] width 15 height 15
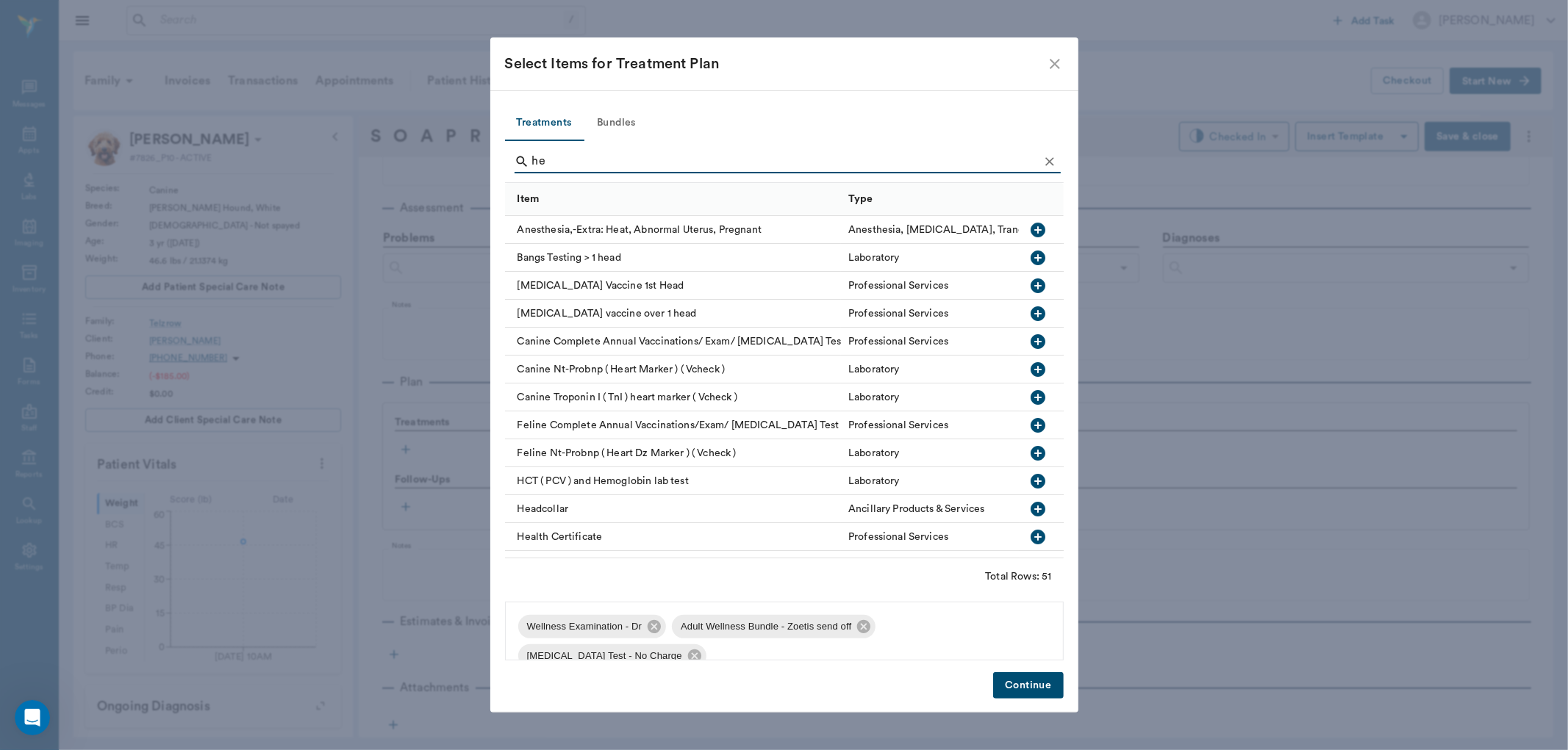
type input "h"
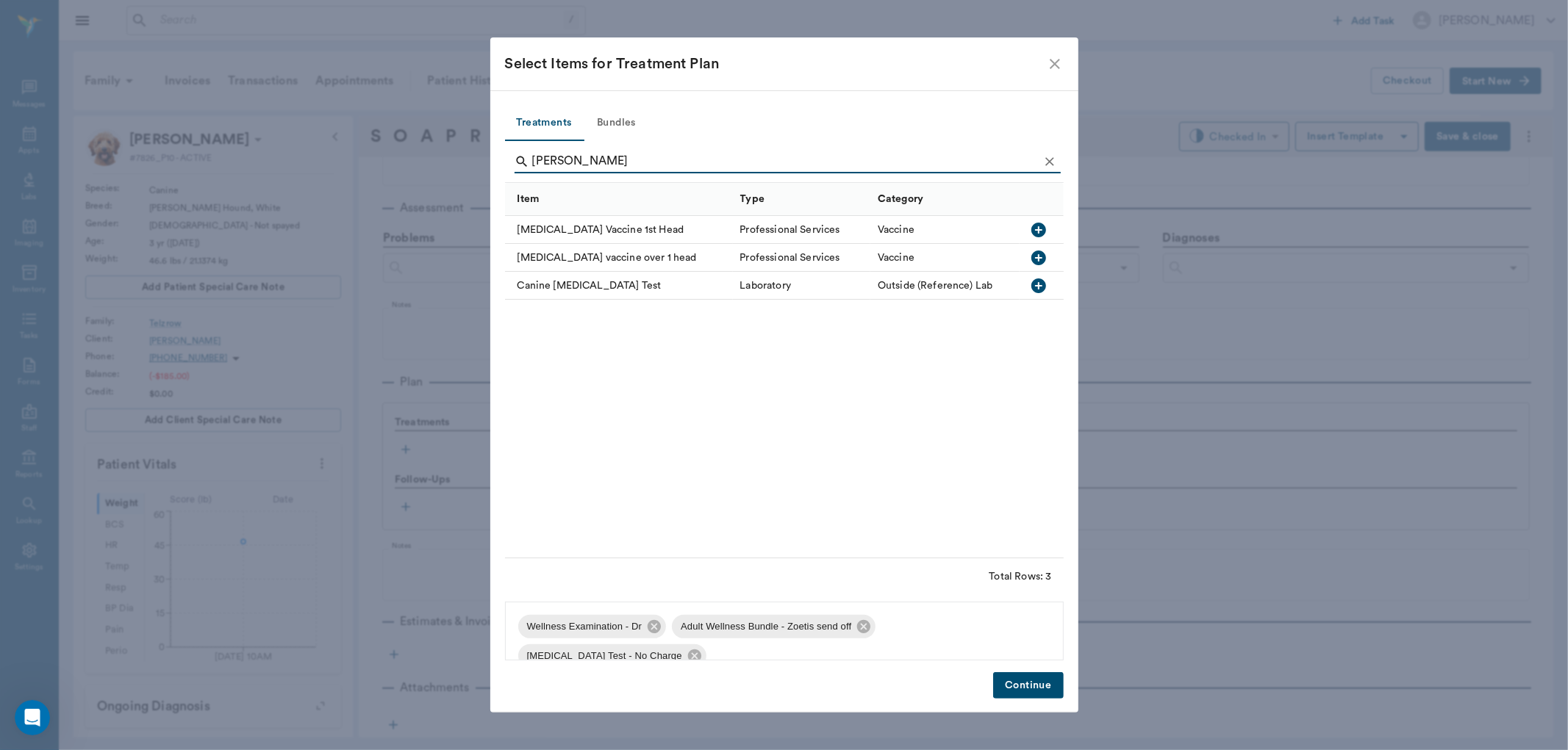
type input "bruce"
click at [1038, 283] on icon "button" at bounding box center [1038, 286] width 18 height 18
click at [1042, 691] on button "Continue" at bounding box center [1028, 686] width 70 height 27
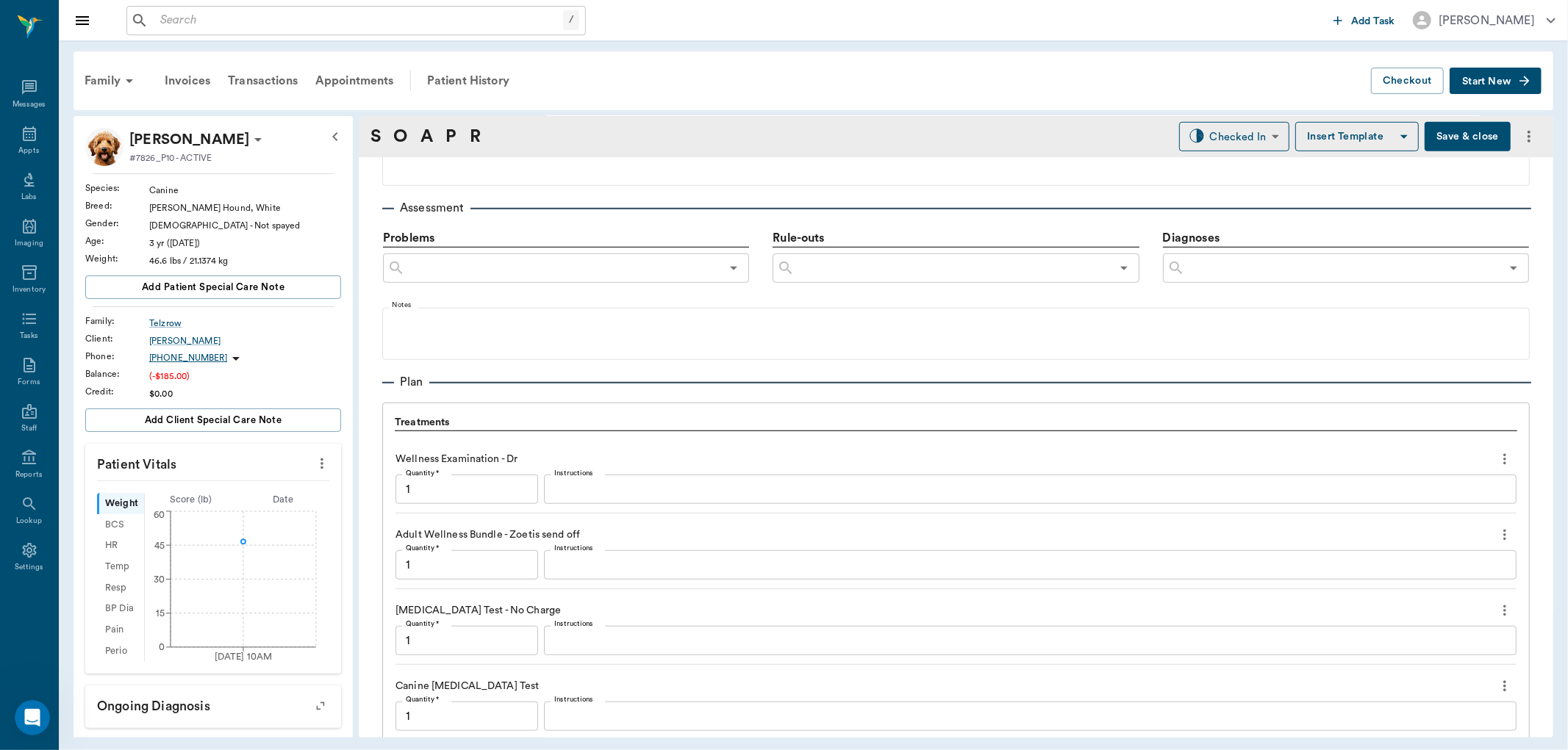
scroll to position [1120, 0]
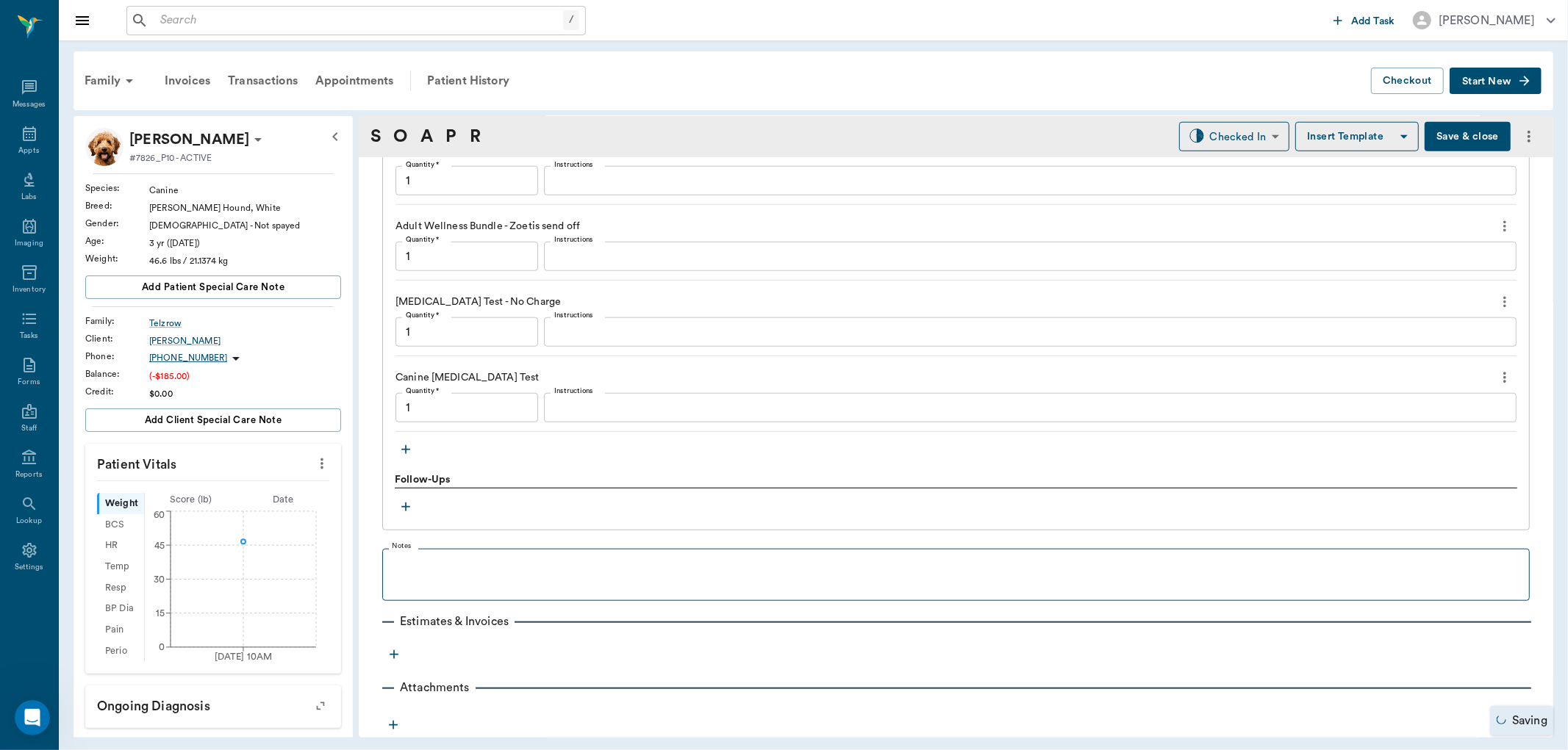
type input "1.00"
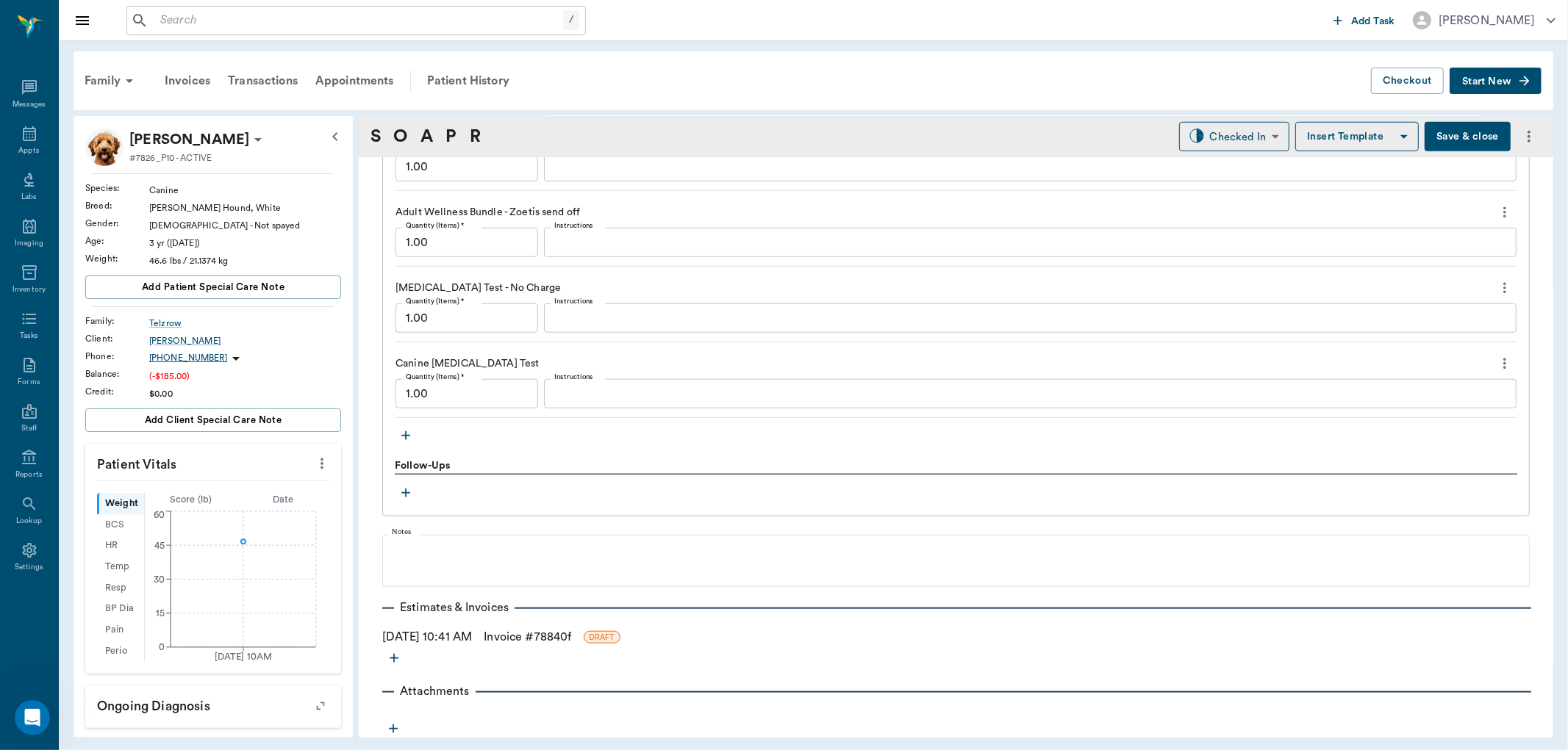
scroll to position [1138, 0]
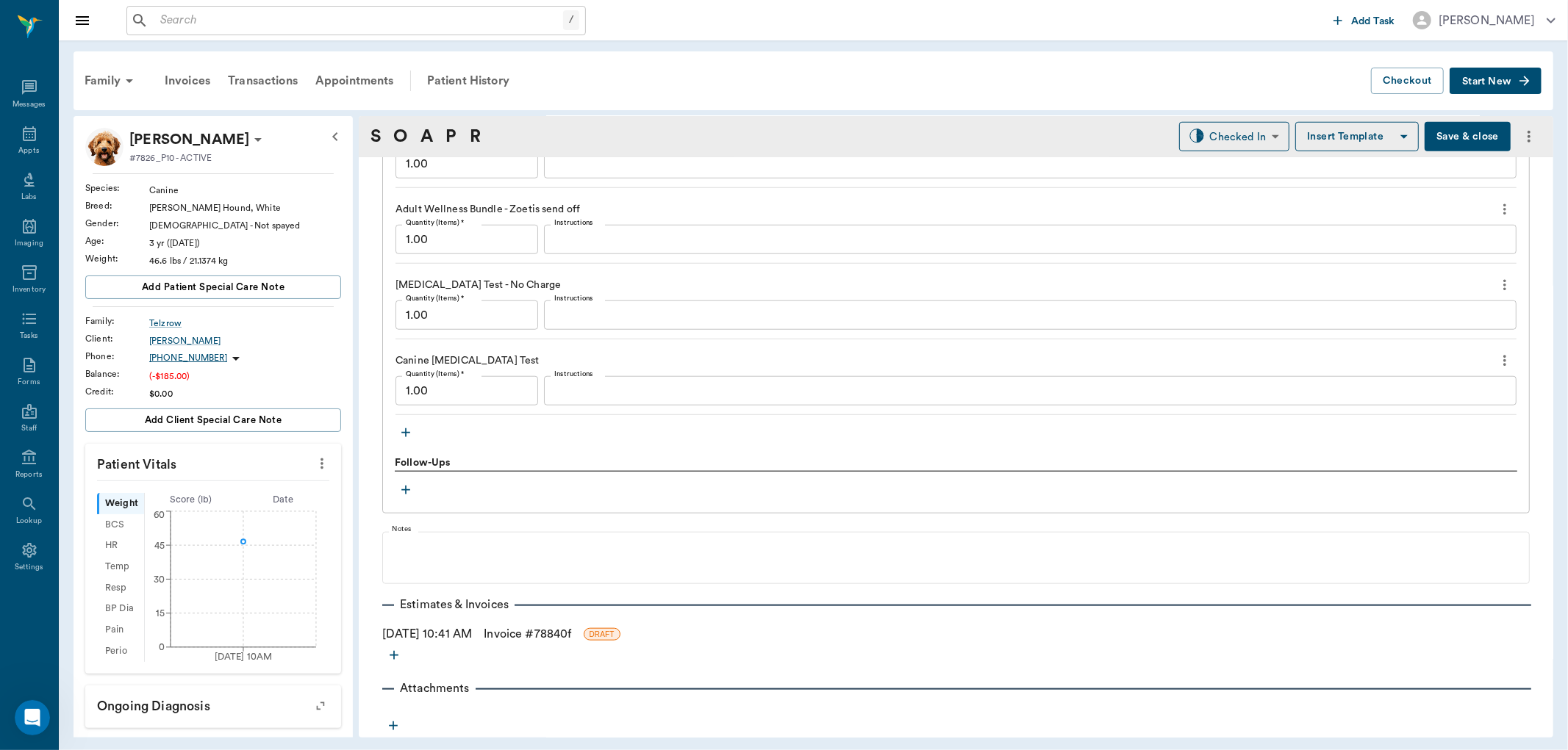
click at [528, 631] on link "Invoice # 78840f" at bounding box center [527, 634] width 88 height 18
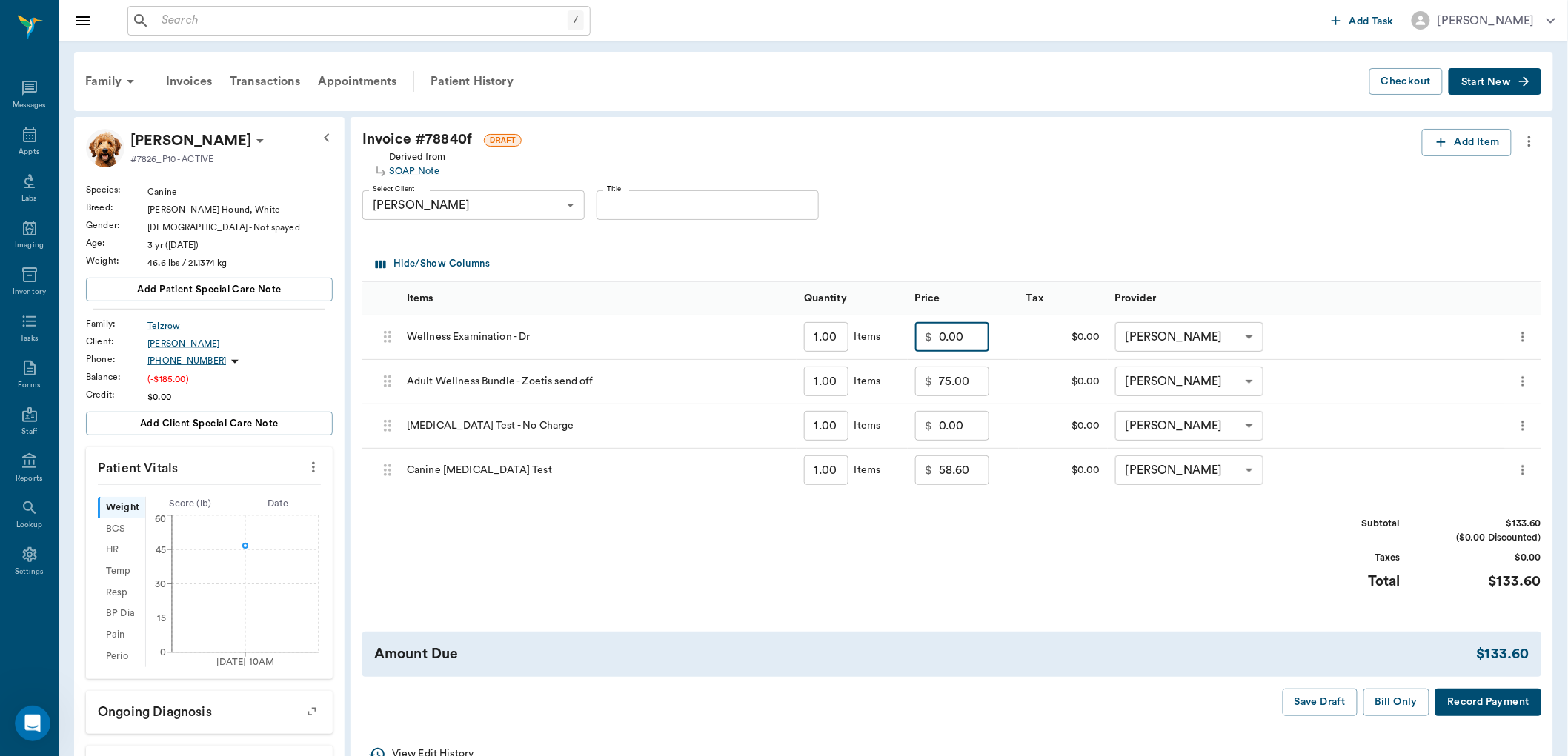
click at [969, 343] on input "0.00" at bounding box center [963, 337] width 50 height 29
type input "35.00"
click at [968, 383] on input "75.00" at bounding box center [963, 381] width 50 height 29
type input "80.00"
click at [973, 475] on input "58.60" at bounding box center [963, 470] width 50 height 29
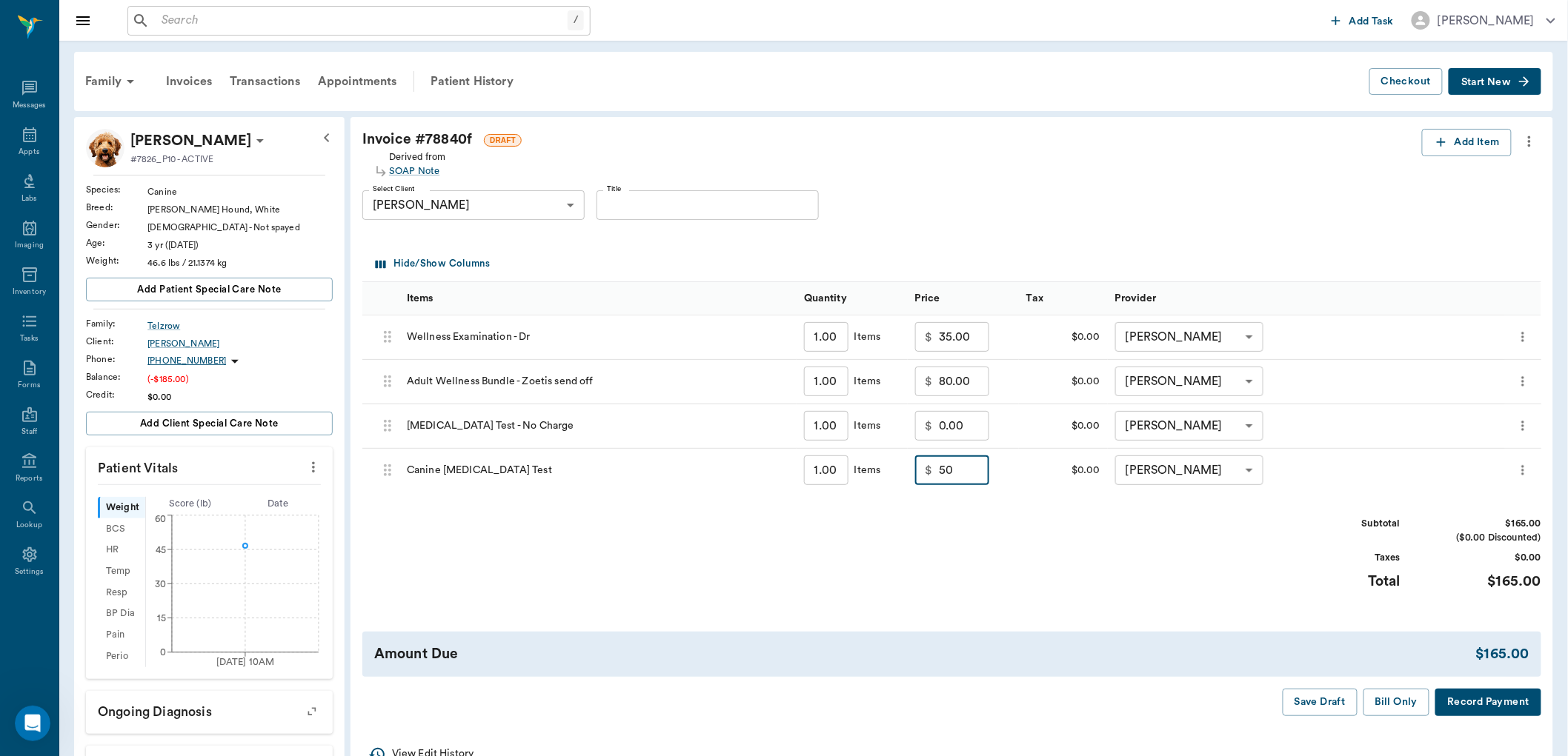
type input "50.00"
click at [1057, 549] on div "Subtotal $165.00 ($0.00 Discounted) Taxes $0.00 Total $165.00" at bounding box center [952, 563] width 1179 height 91
click at [1392, 699] on button "Bill Only" at bounding box center [1397, 703] width 67 height 28
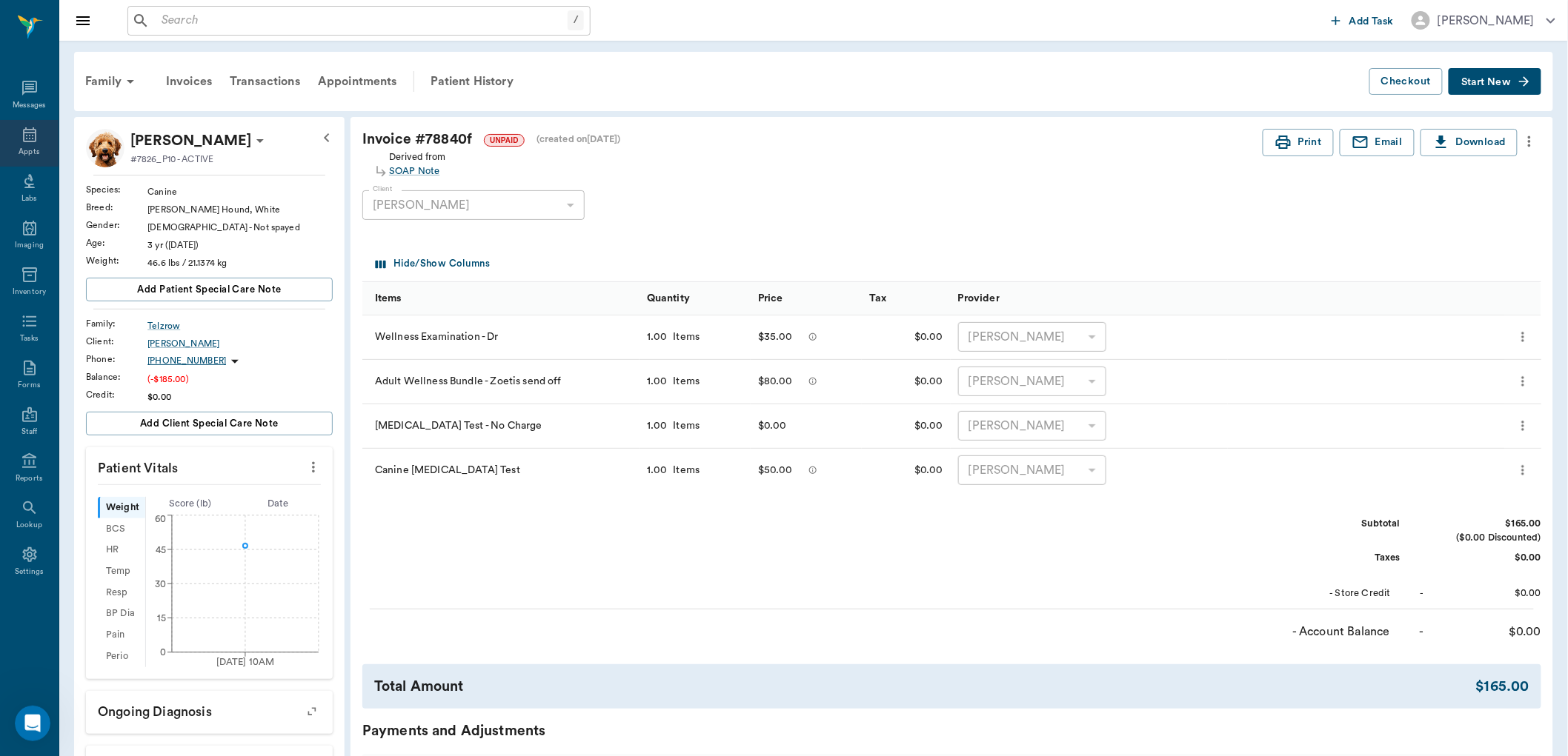
click at [30, 135] on icon at bounding box center [29, 135] width 18 height 18
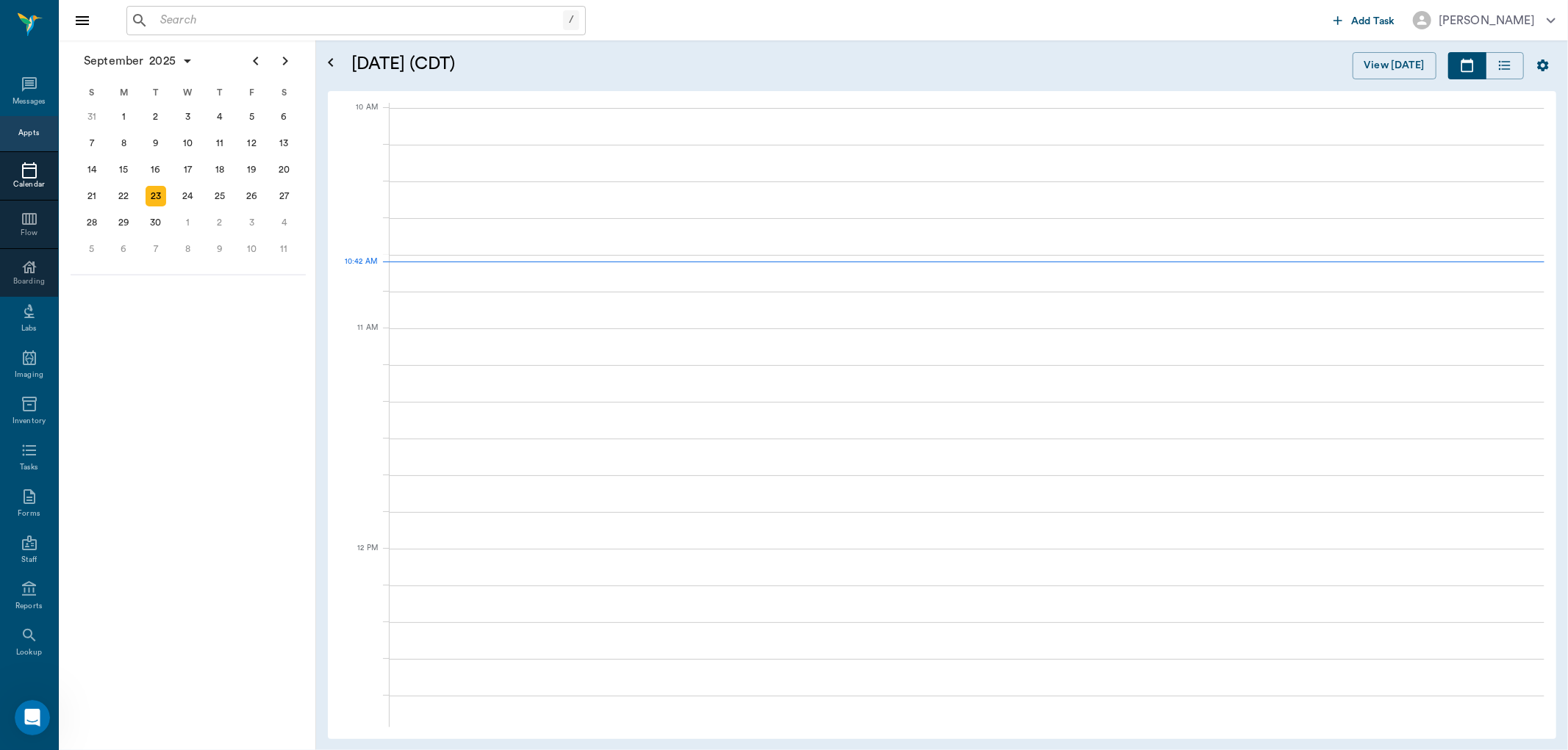
scroll to position [441, 0]
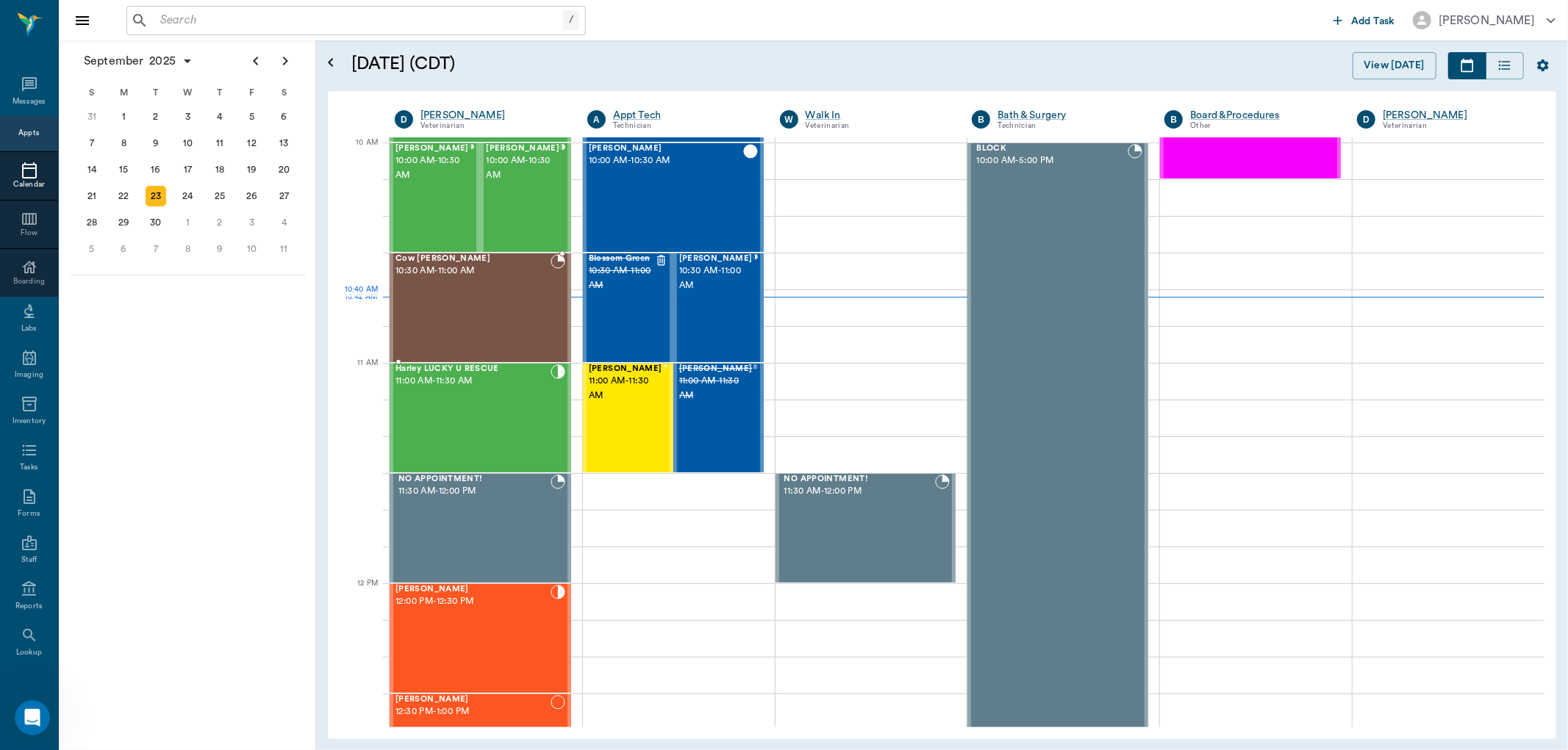
click at [462, 299] on div "Cow Spanel 10:30 AM - 11:00 AM" at bounding box center [473, 308] width 155 height 107
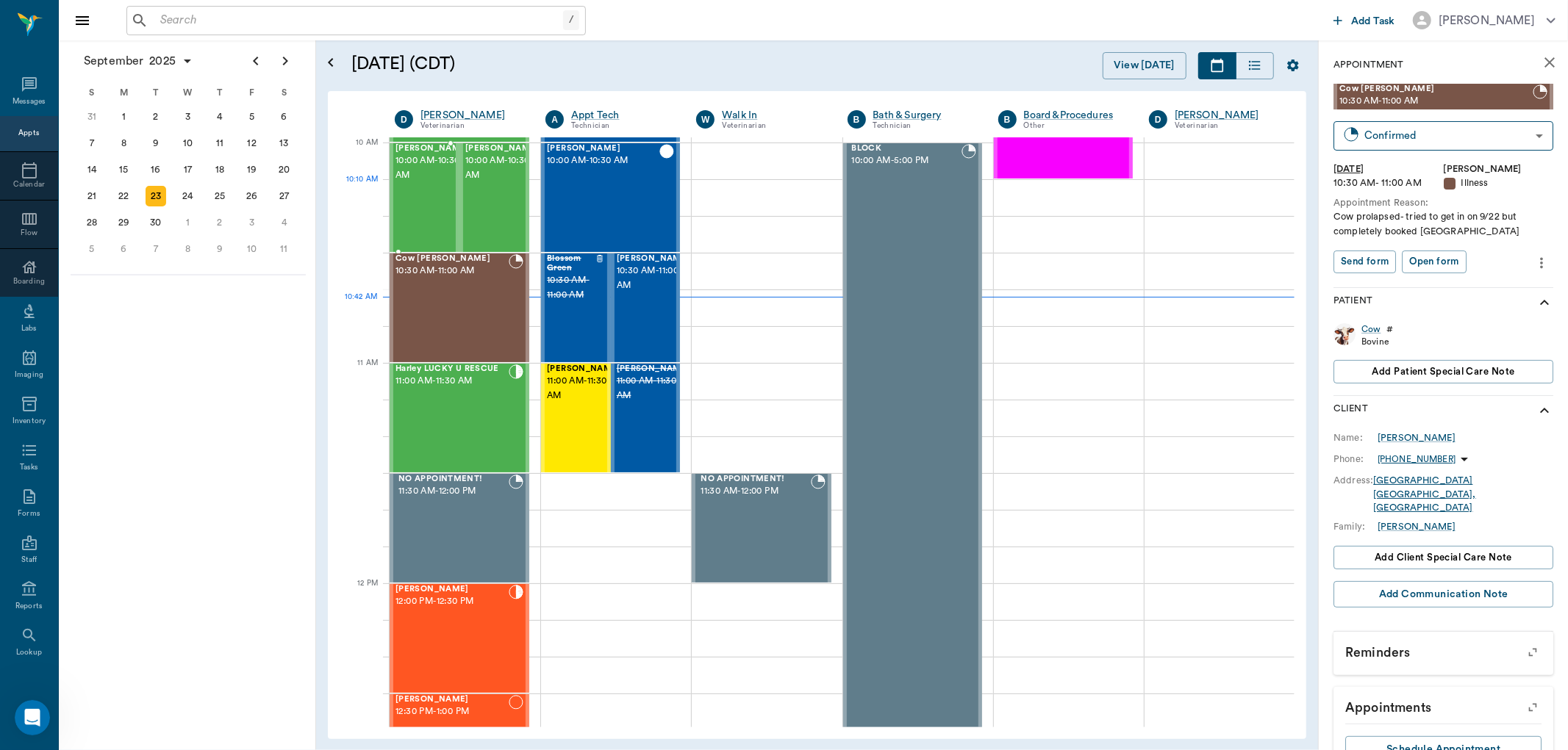
click at [416, 195] on div "Birdie Telzrow 10:00 AM - 10:30 AM" at bounding box center [432, 198] width 73 height 107
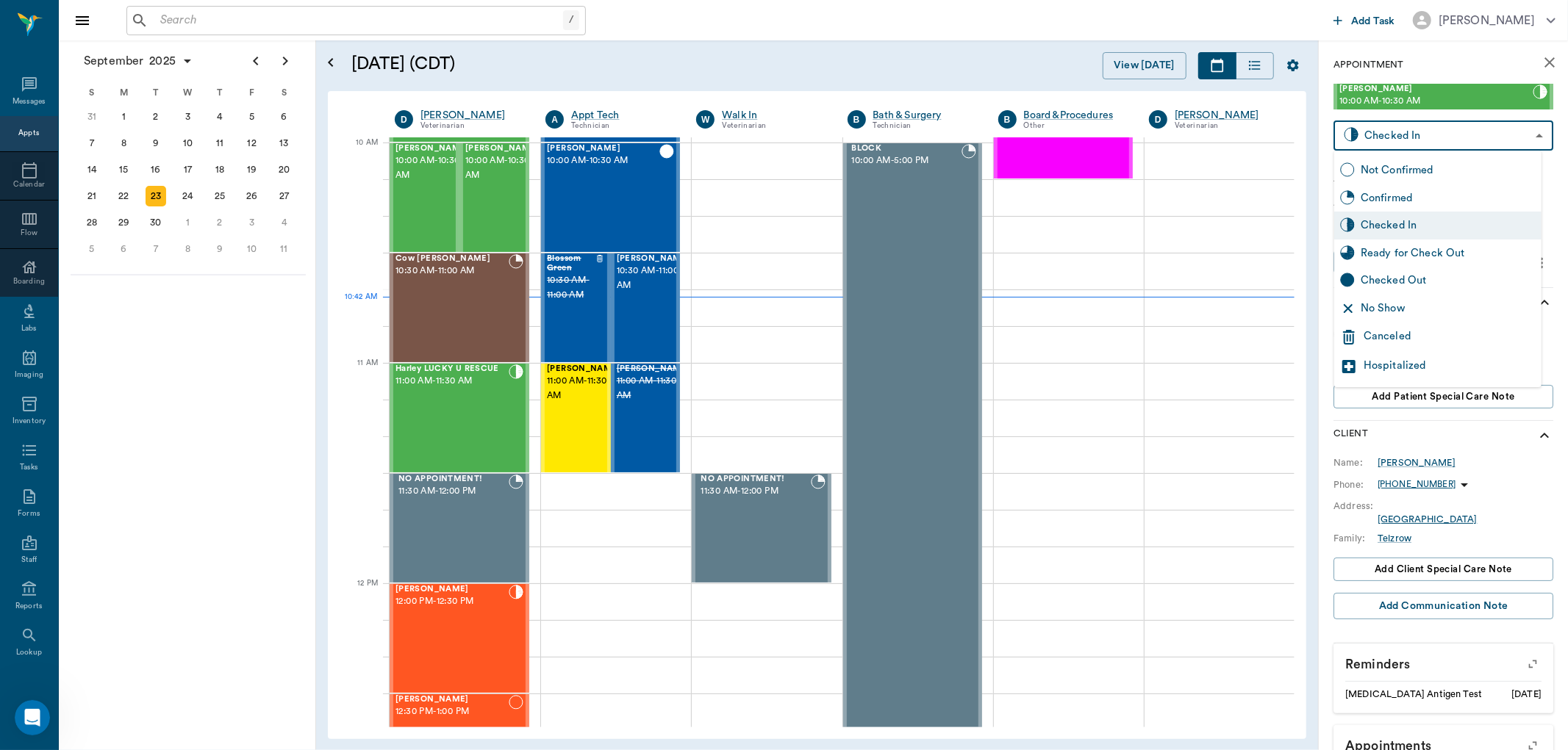
click at [1523, 127] on body "/ ​ Add Task Dr. Bert Ellsworth Nectar Messages Appts Calendar Flow Boarding La…" at bounding box center [784, 375] width 1568 height 750
click at [1423, 251] on div "Ready for Check Out" at bounding box center [1448, 253] width 175 height 16
type input "READY_TO_CHECKOUT"
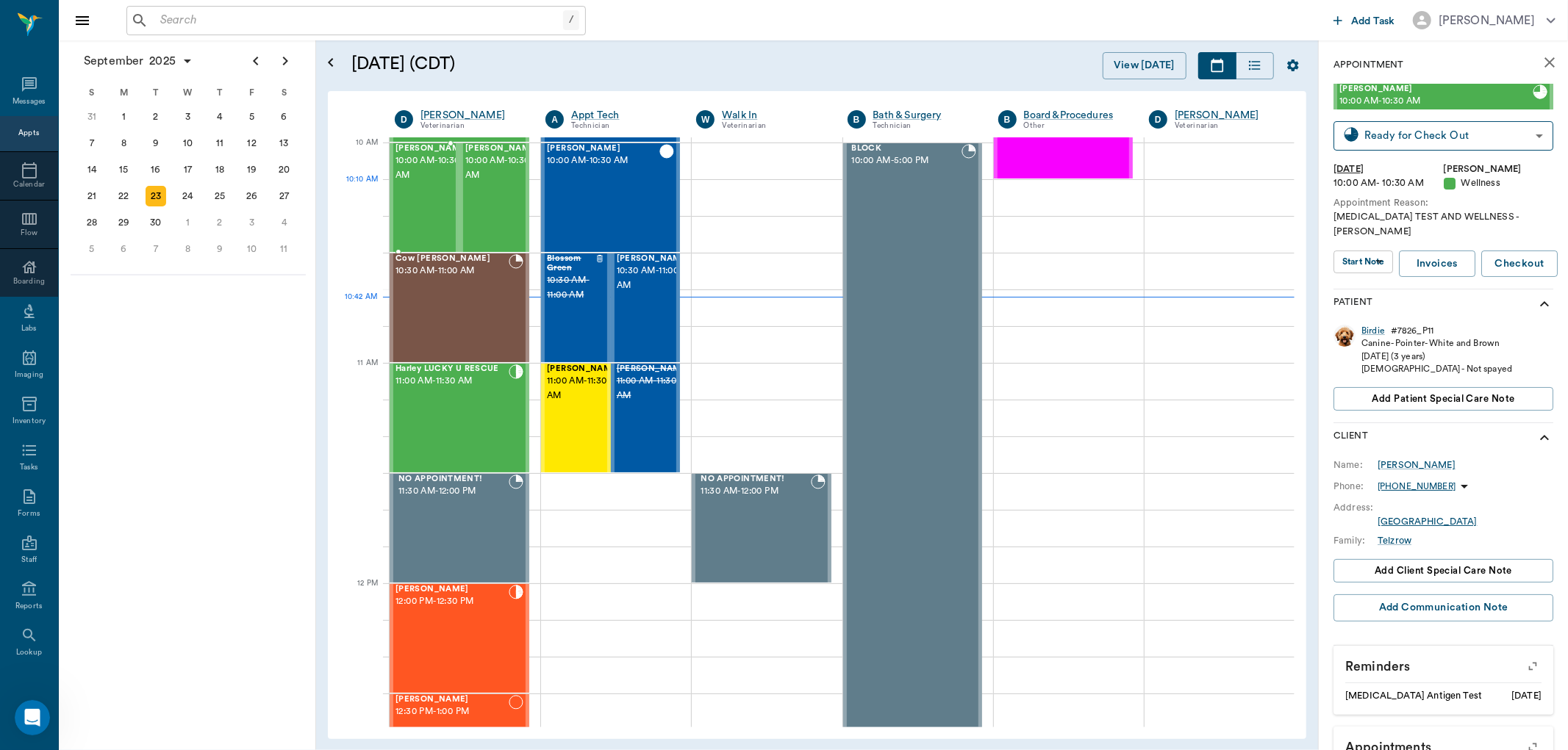
click at [412, 183] on span "10:00 AM - 10:30 AM" at bounding box center [432, 168] width 73 height 29
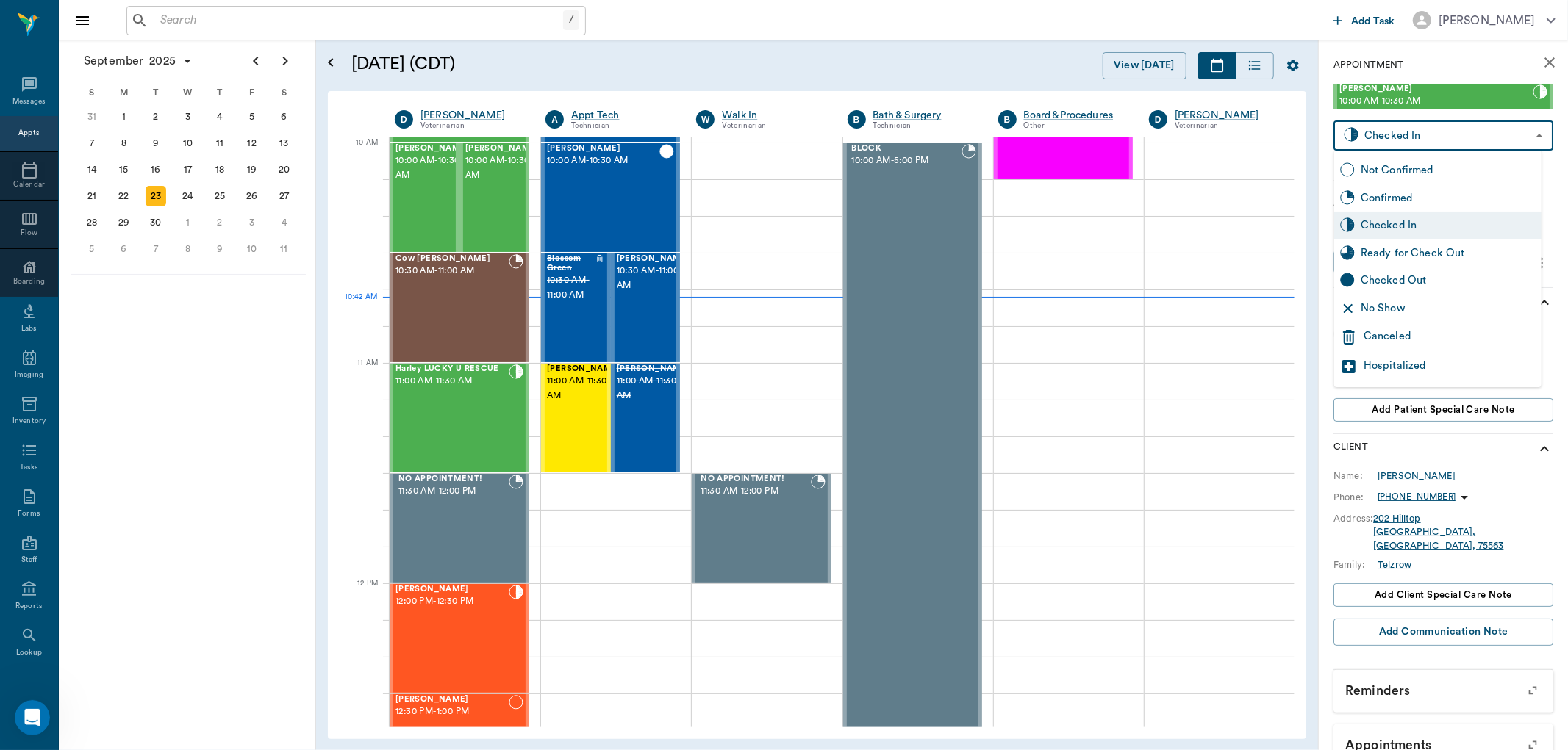
click at [1459, 137] on body "/ ​ Add Task Dr. Bert Ellsworth Nectar Messages Appts Calendar Flow Boarding La…" at bounding box center [784, 375] width 1568 height 750
click at [1430, 248] on div "Ready for Check Out" at bounding box center [1448, 253] width 175 height 16
type input "READY_TO_CHECKOUT"
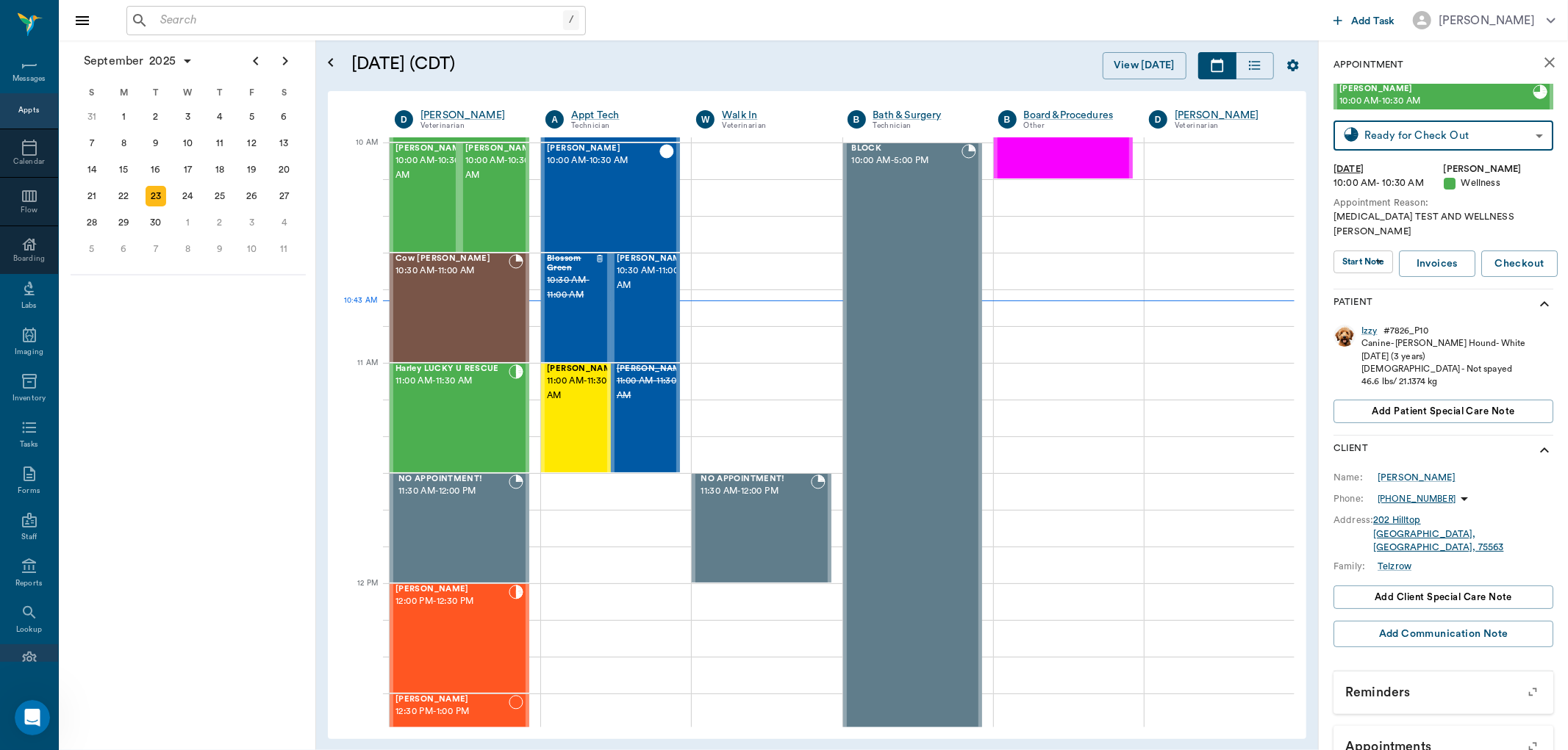
scroll to position [56, 0]
click at [26, 629] on icon at bounding box center [29, 626] width 14 height 15
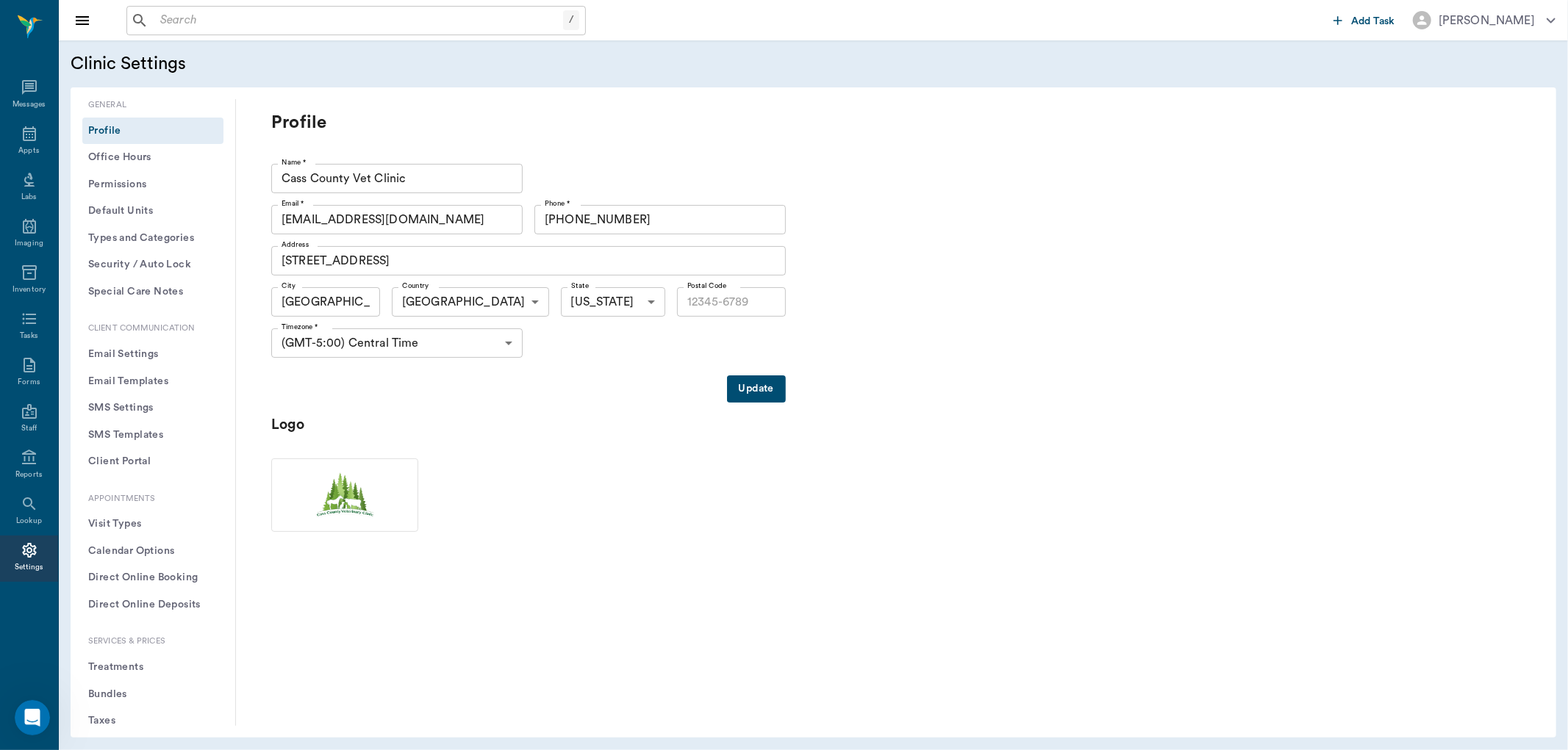
type input "75551"
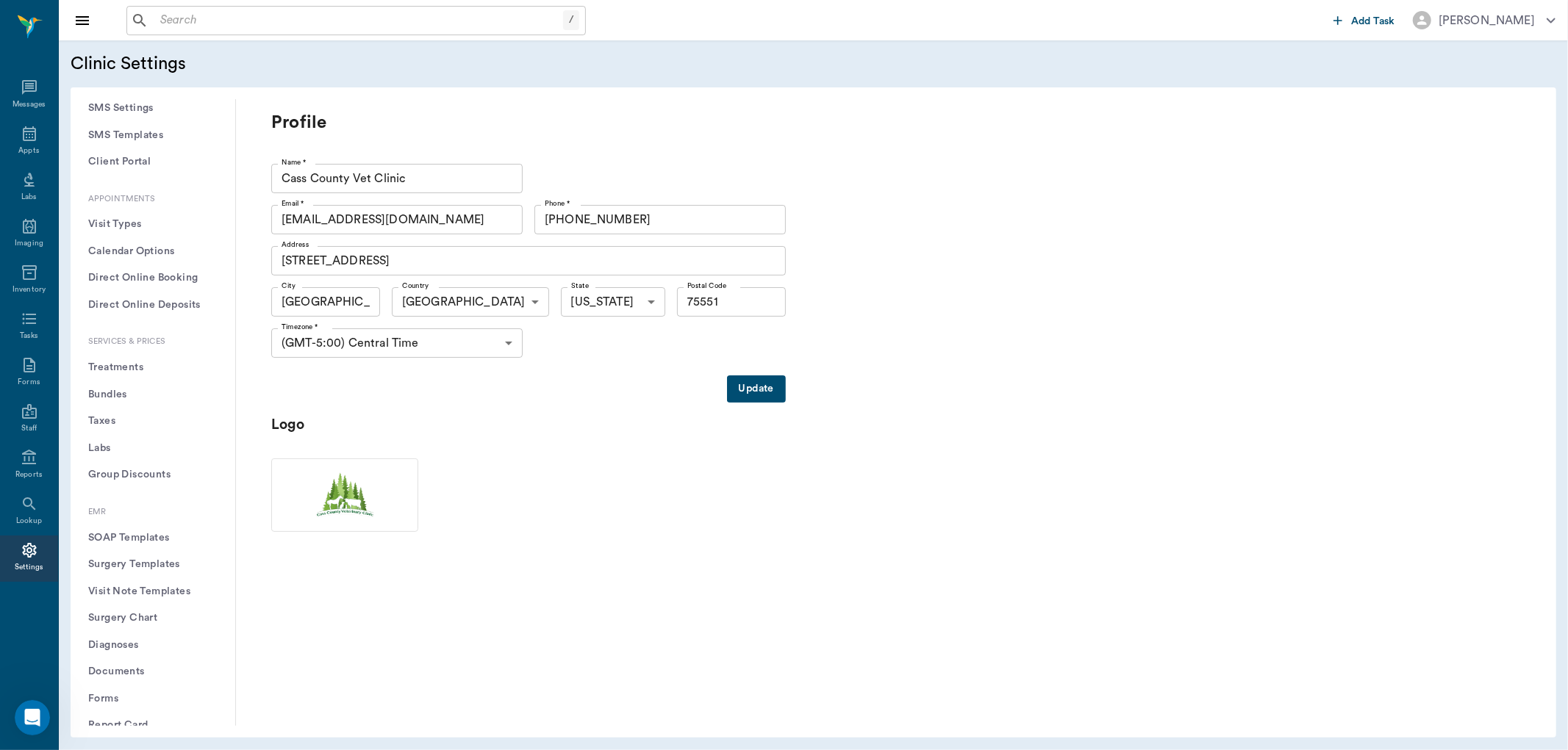
scroll to position [273, 0]
click at [127, 391] on button "Treatments" at bounding box center [153, 394] width 141 height 27
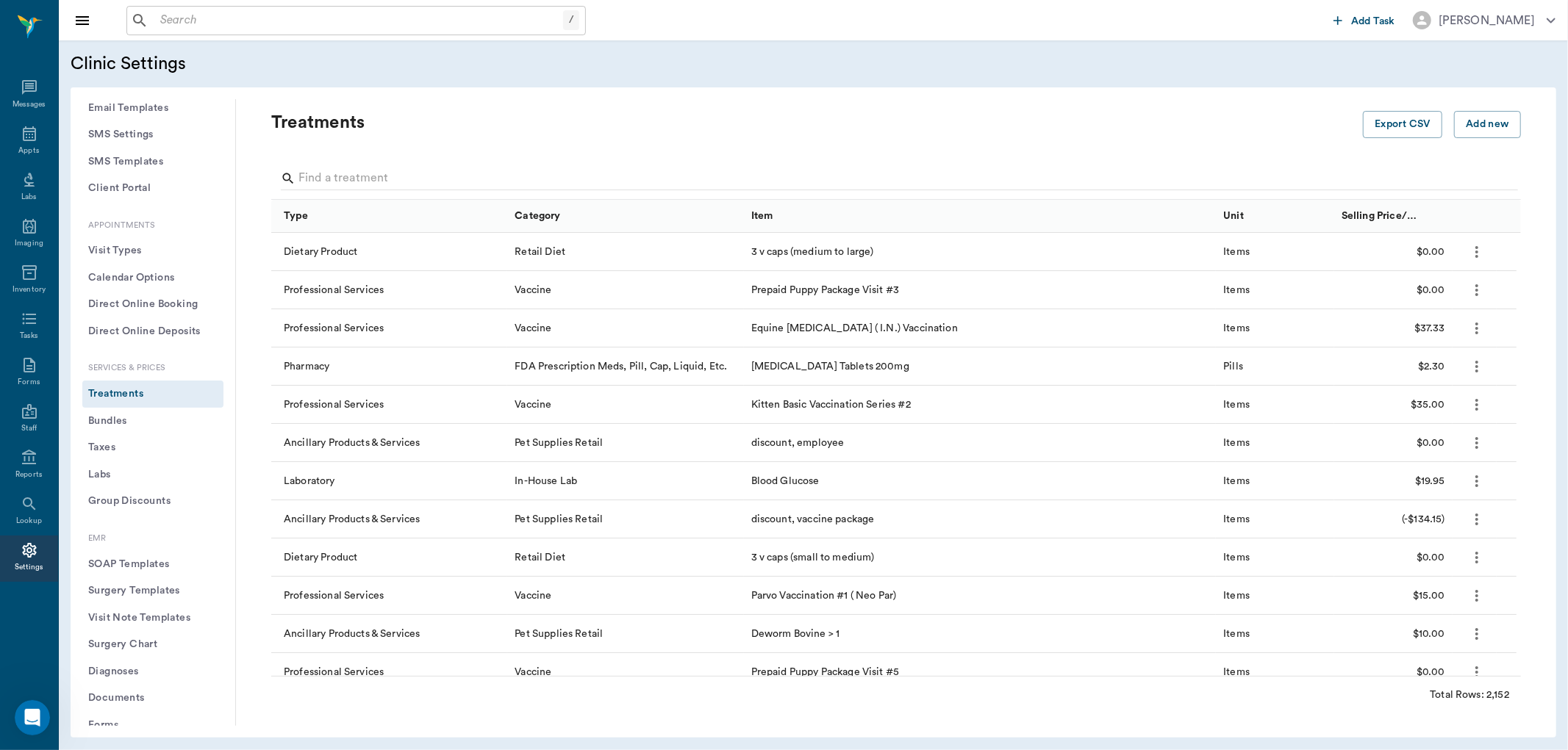
click at [335, 180] on input "Search" at bounding box center [898, 178] width 1198 height 24
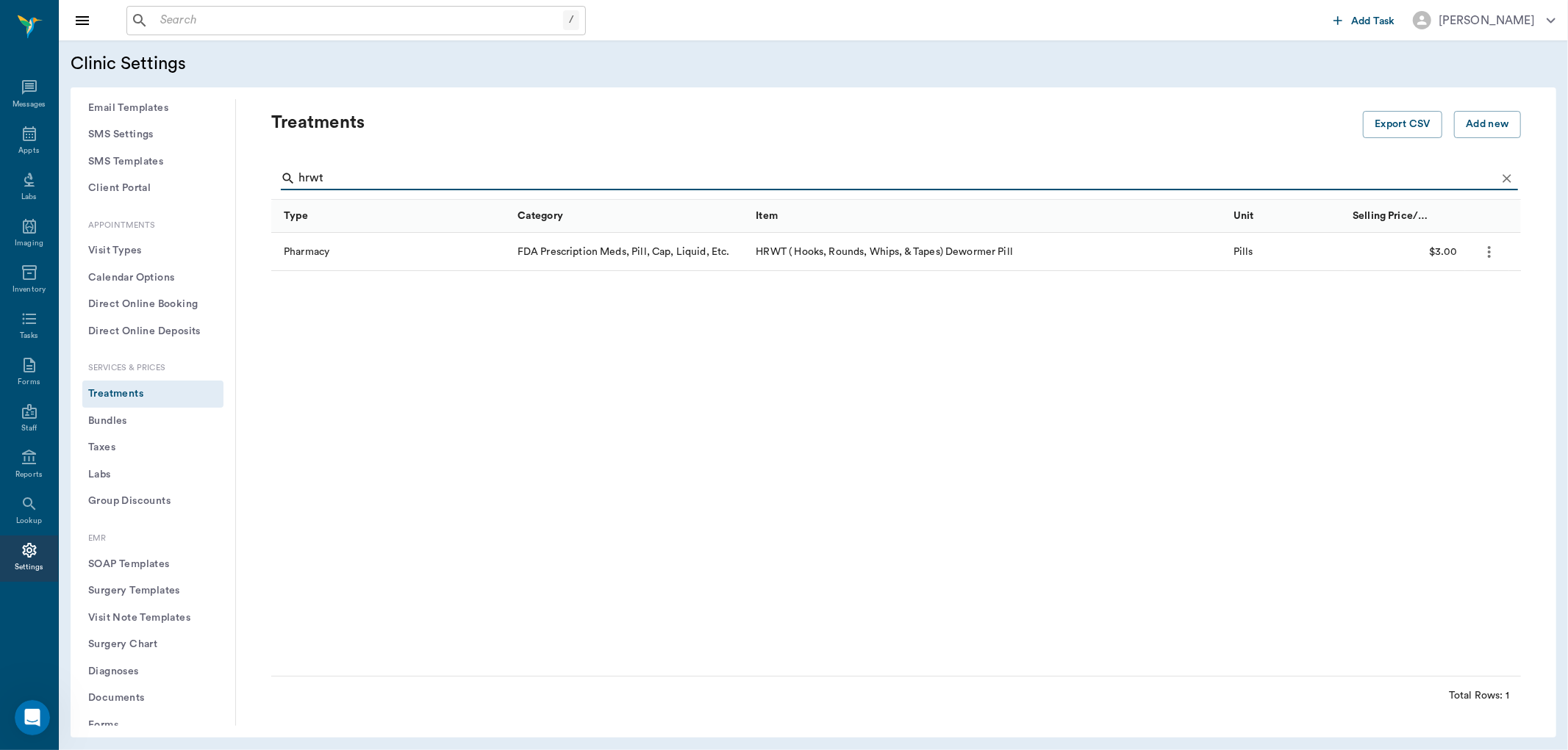
type input "hrwt"
click at [1488, 258] on icon "more" at bounding box center [1489, 252] width 18 height 18
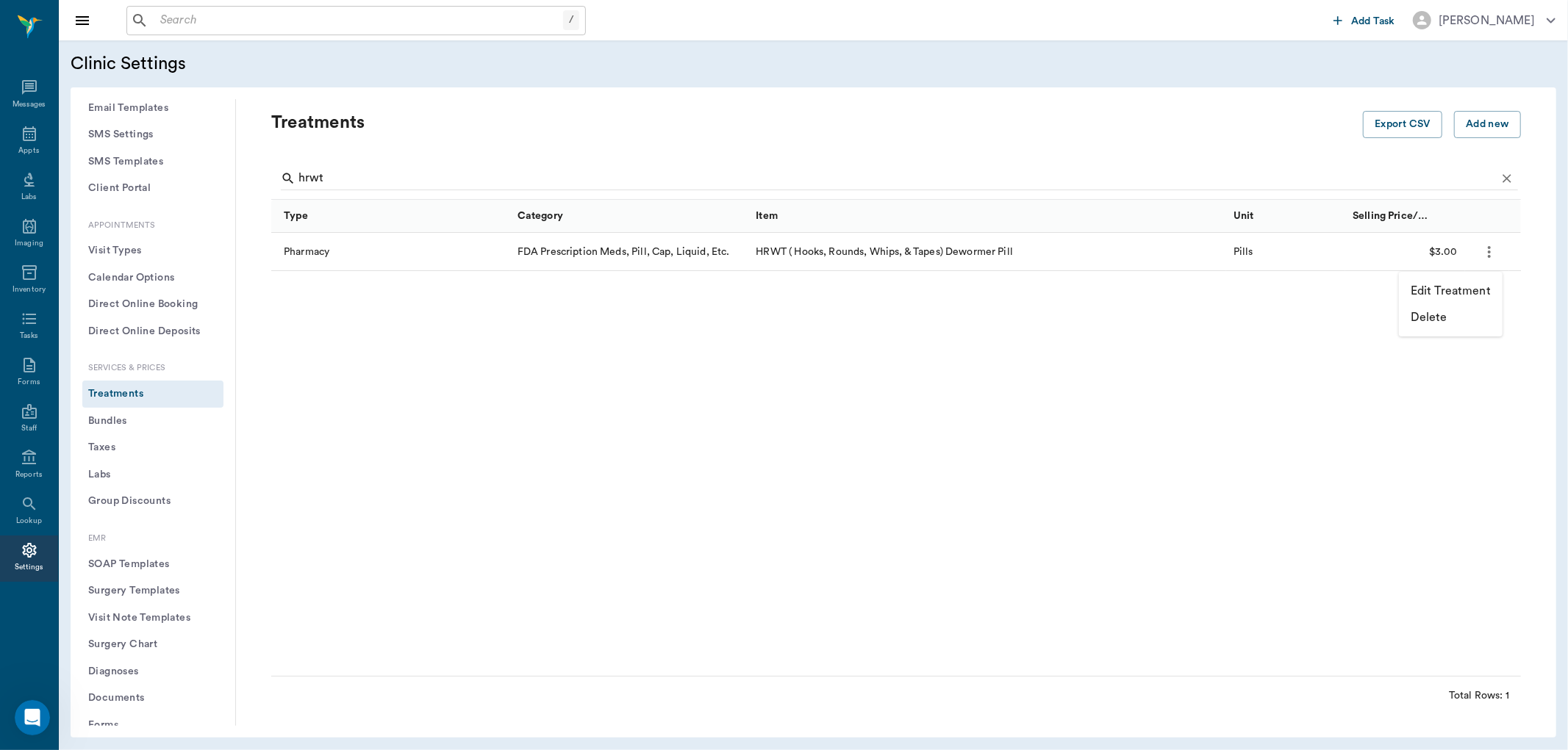
click at [1466, 292] on p "Edit Treatment" at bounding box center [1451, 291] width 80 height 18
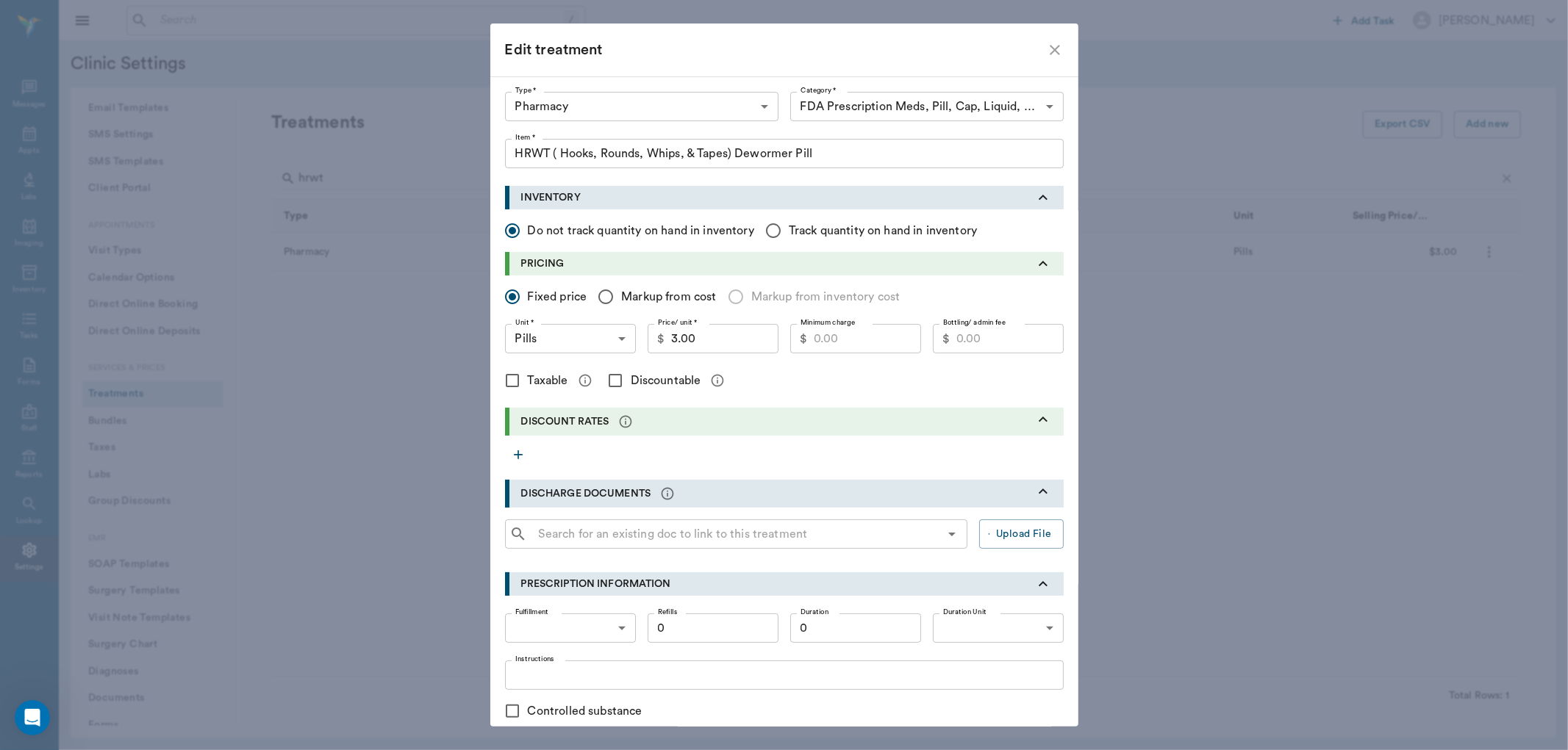
click at [607, 380] on input "Discountable" at bounding box center [615, 380] width 31 height 31
checkbox input "true"
click at [598, 296] on input "Markup from cost" at bounding box center [606, 297] width 31 height 31
radio input "true"
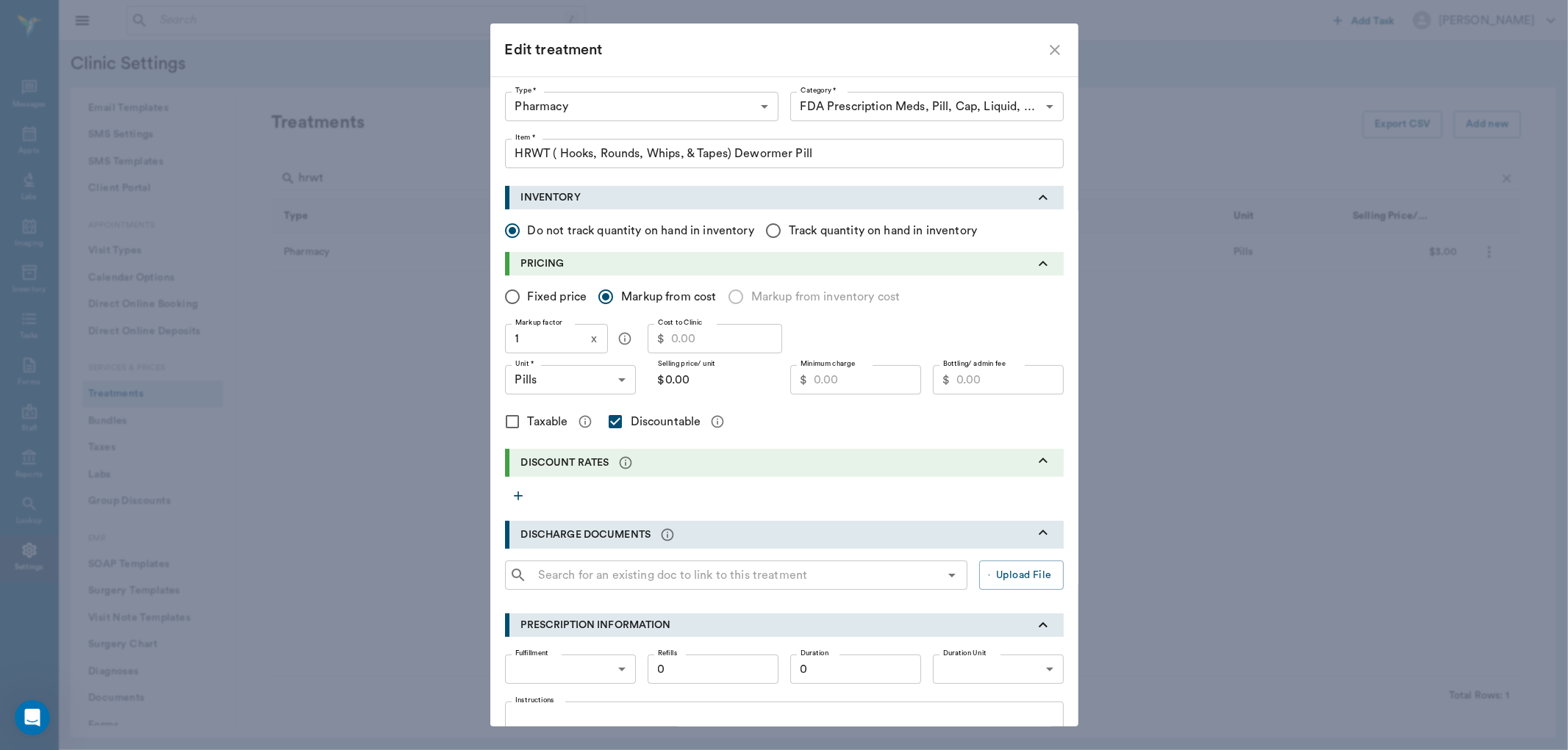
click at [512, 293] on input "Fixed price" at bounding box center [512, 297] width 31 height 31
radio input "true"
click at [597, 297] on input "Markup from cost" at bounding box center [606, 297] width 31 height 31
radio input "true"
click at [426, 356] on div "Edit treatment Type * Pharmacy 5100 Type * Category * FDA Prescription Meds, Pi…" at bounding box center [784, 375] width 1568 height 750
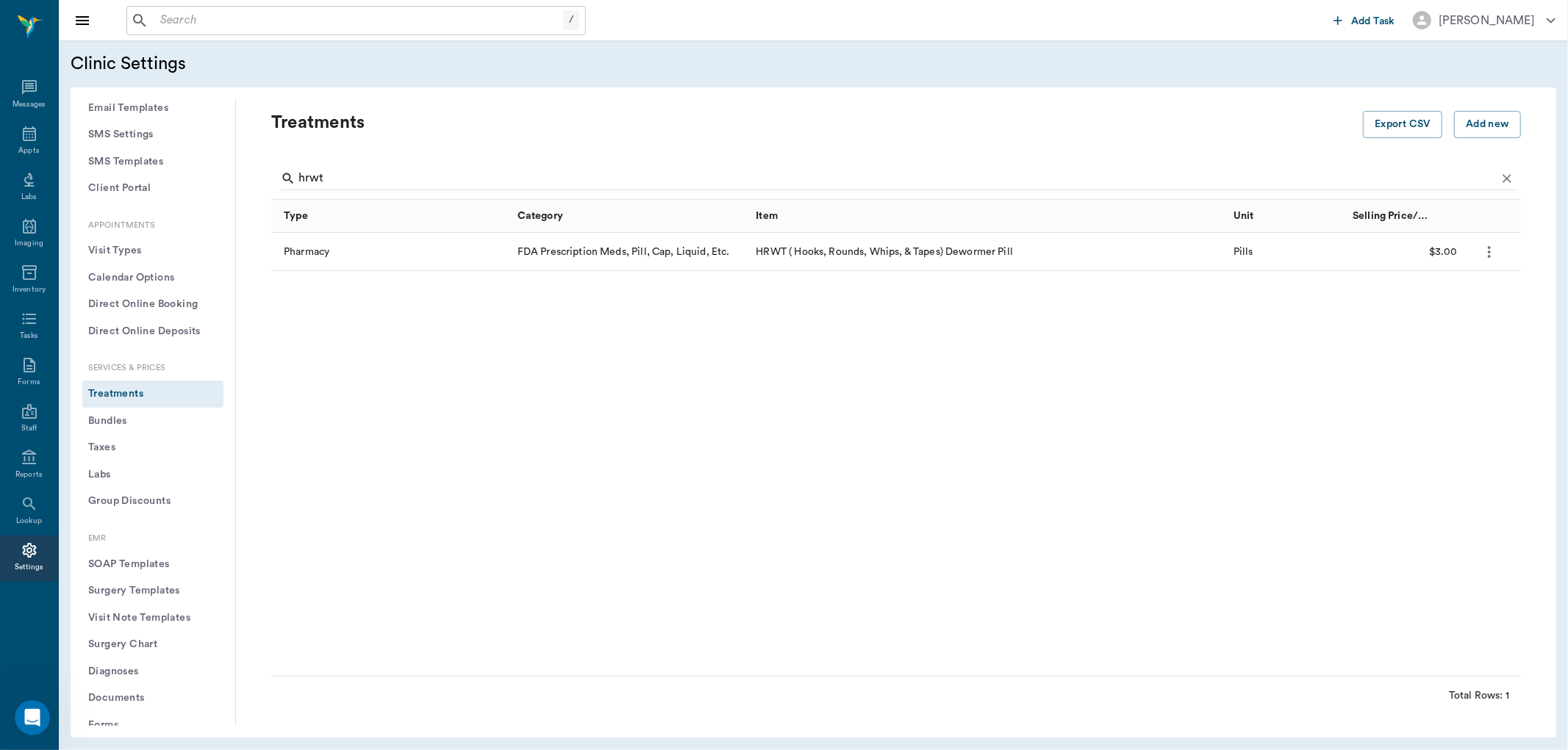
radio input "true"
checkbox input "false"
click at [1486, 246] on icon "more" at bounding box center [1489, 252] width 18 height 18
click at [1466, 292] on p "Edit Treatment" at bounding box center [1451, 291] width 80 height 18
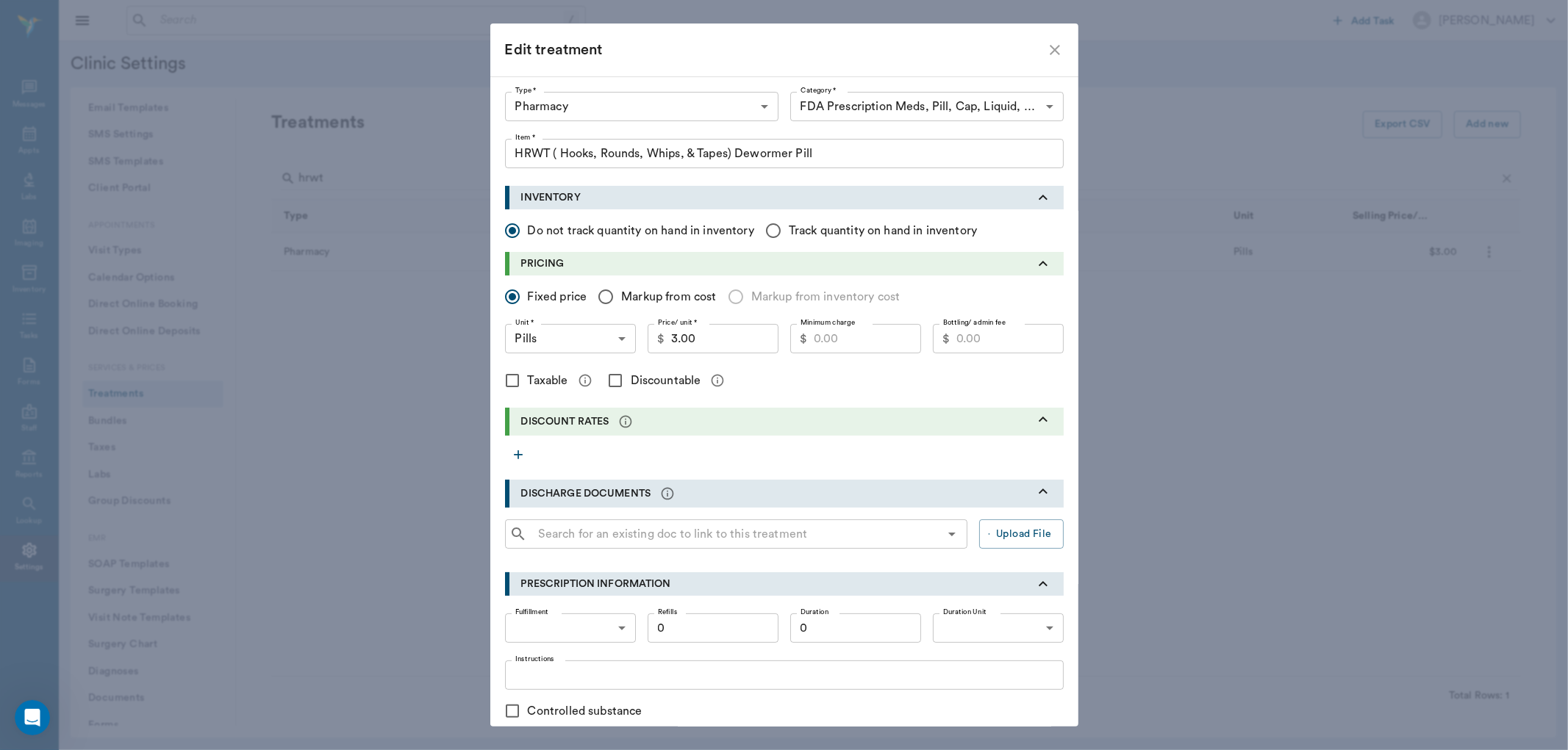
click at [514, 453] on icon "button" at bounding box center [519, 455] width 9 height 9
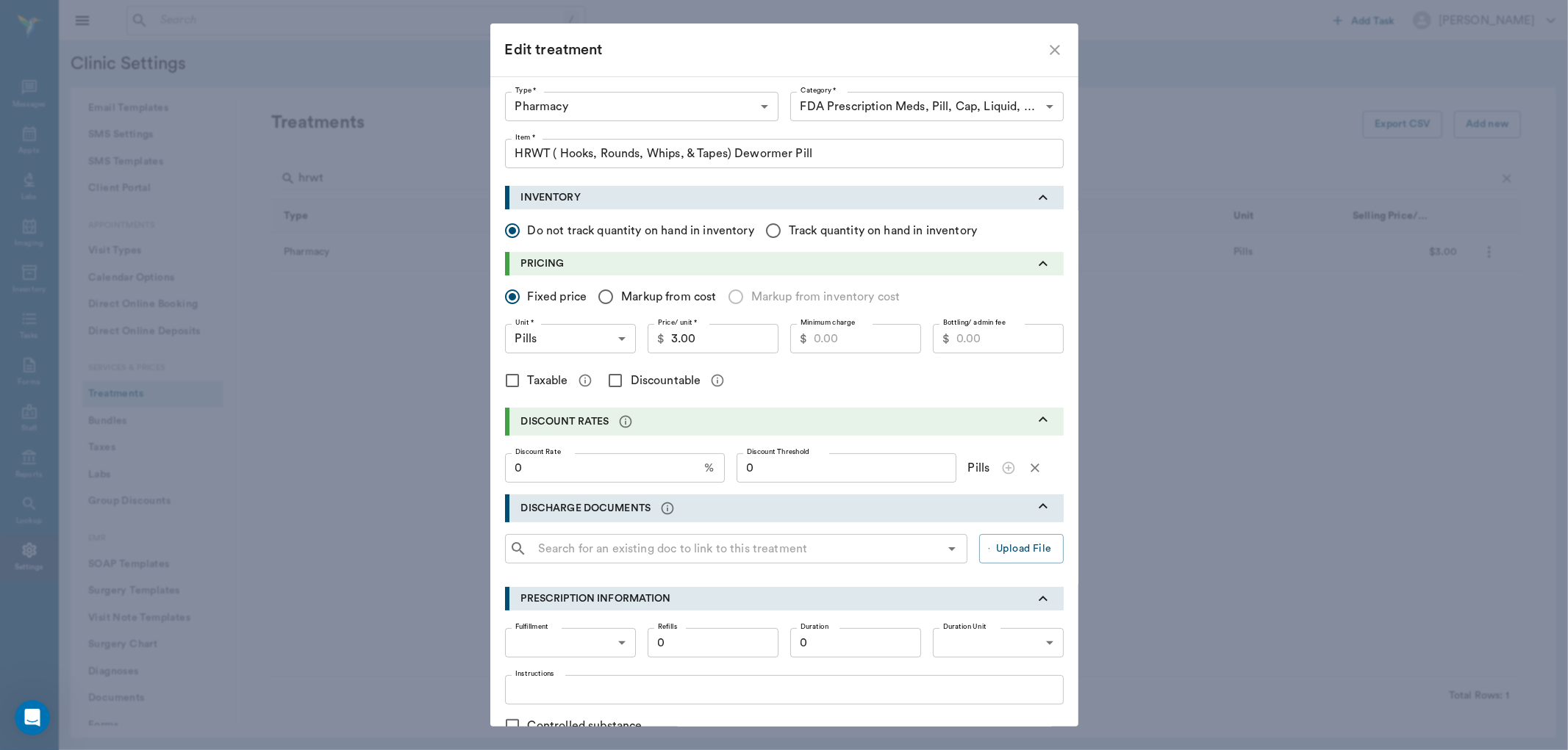
click at [915, 475] on input "0" at bounding box center [847, 468] width 220 height 29
type input "100"
click at [652, 475] on input "0" at bounding box center [602, 468] width 194 height 29
type input "50"
click at [724, 478] on div "Discount Rate 50 % Discount Rate Discount Threshold 100 Discount Threshold Pills" at bounding box center [784, 468] width 559 height 29
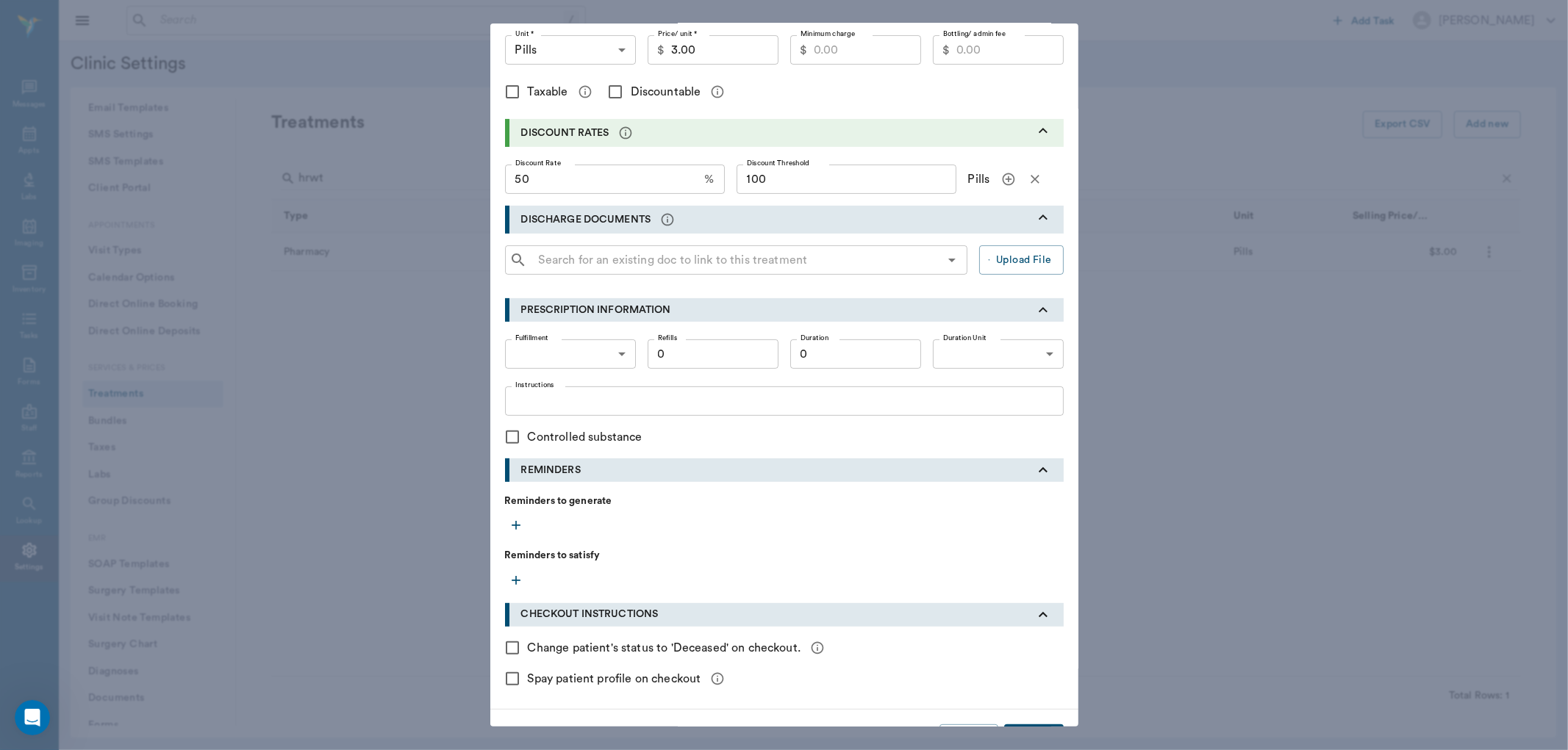
scroll to position [327, 0]
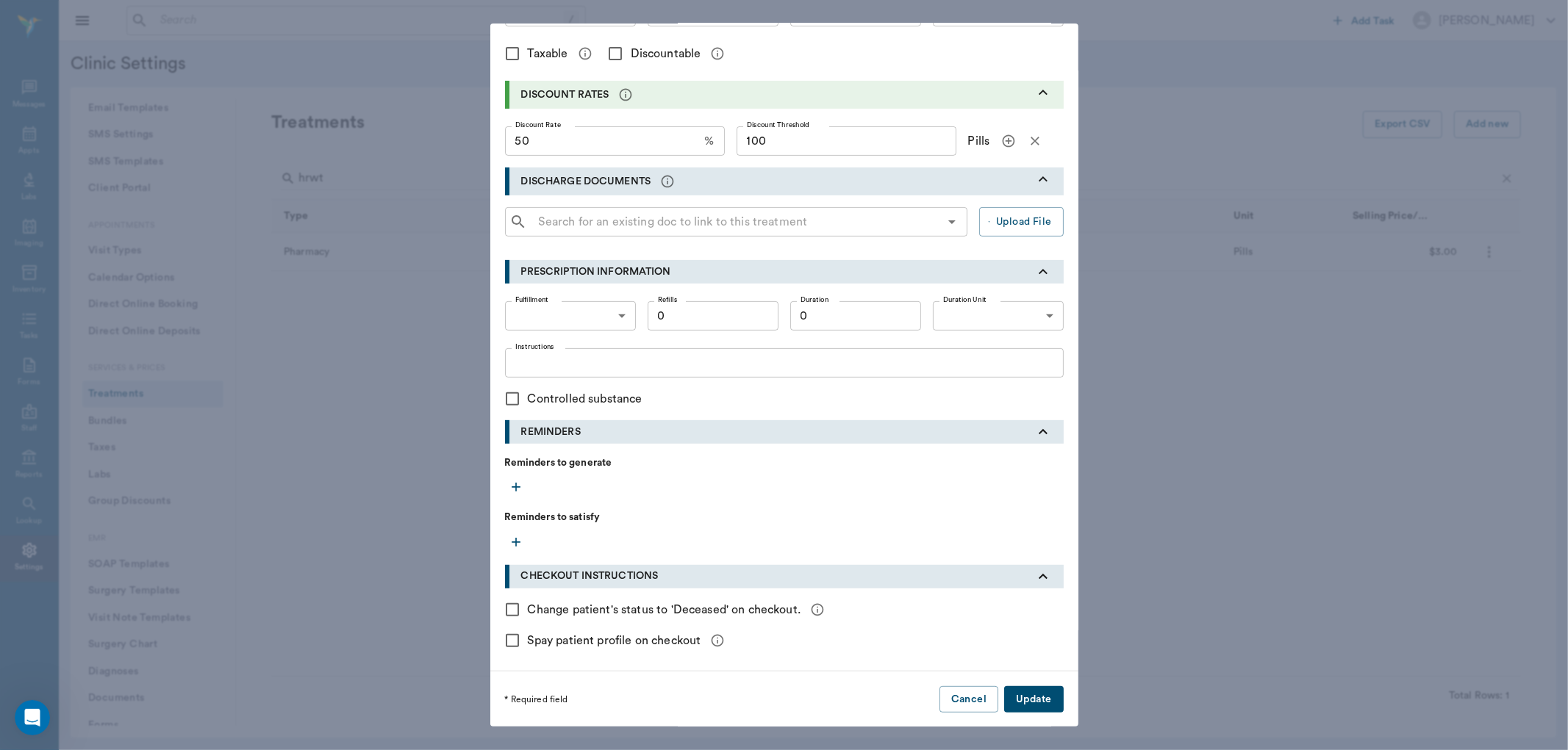
click at [1020, 694] on button "Update" at bounding box center [1033, 700] width 59 height 27
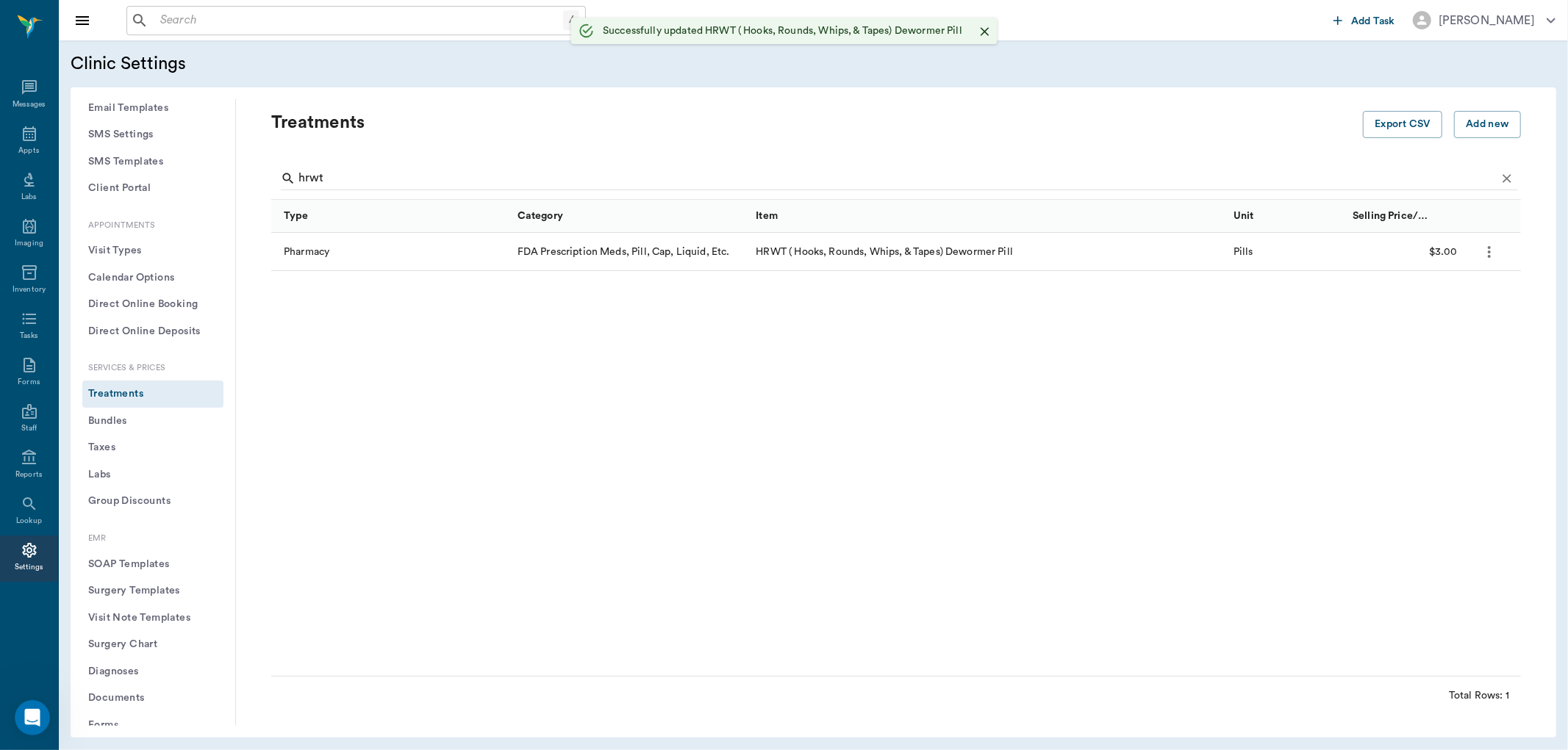
scroll to position [0, 0]
click at [31, 130] on icon at bounding box center [29, 134] width 18 height 18
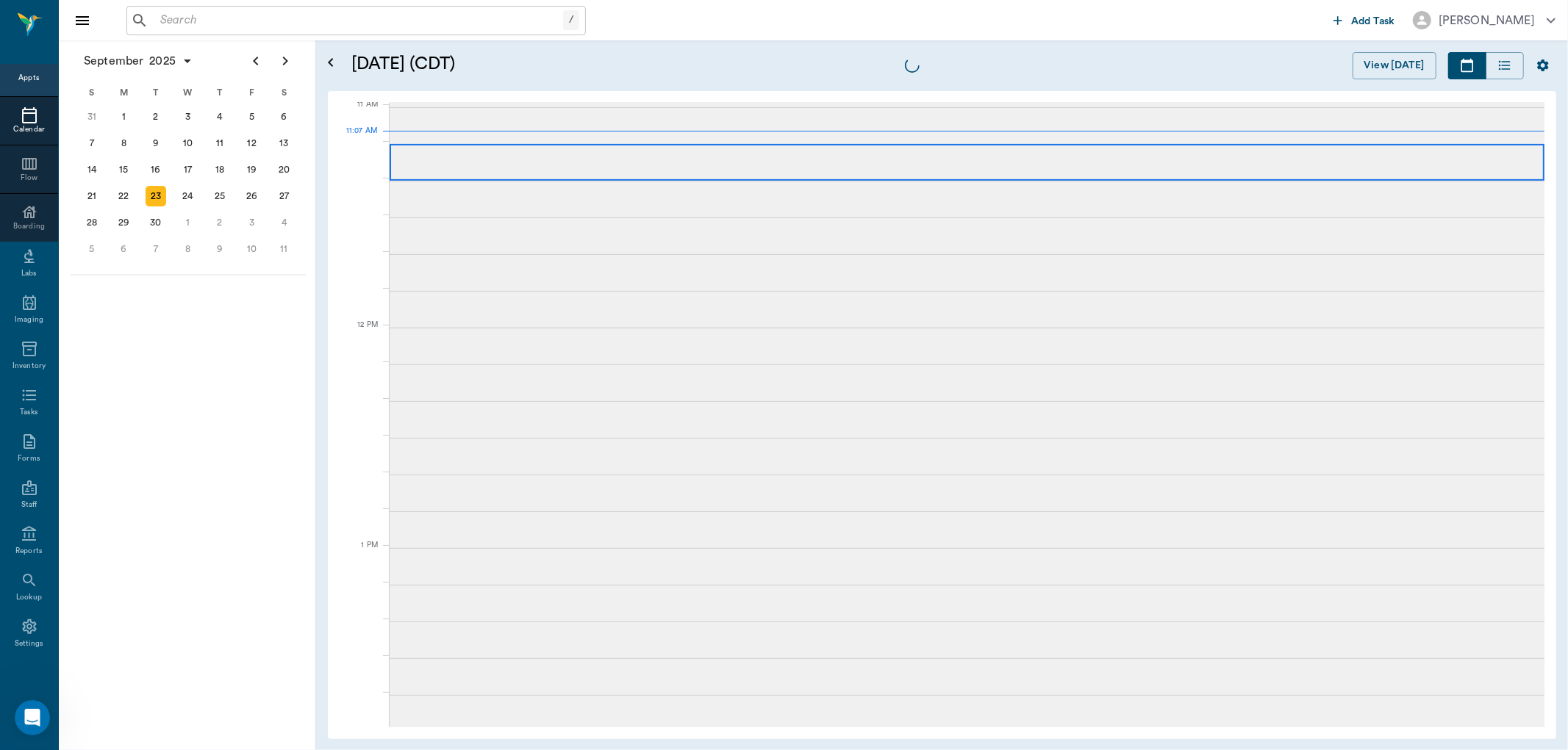
scroll to position [665, 0]
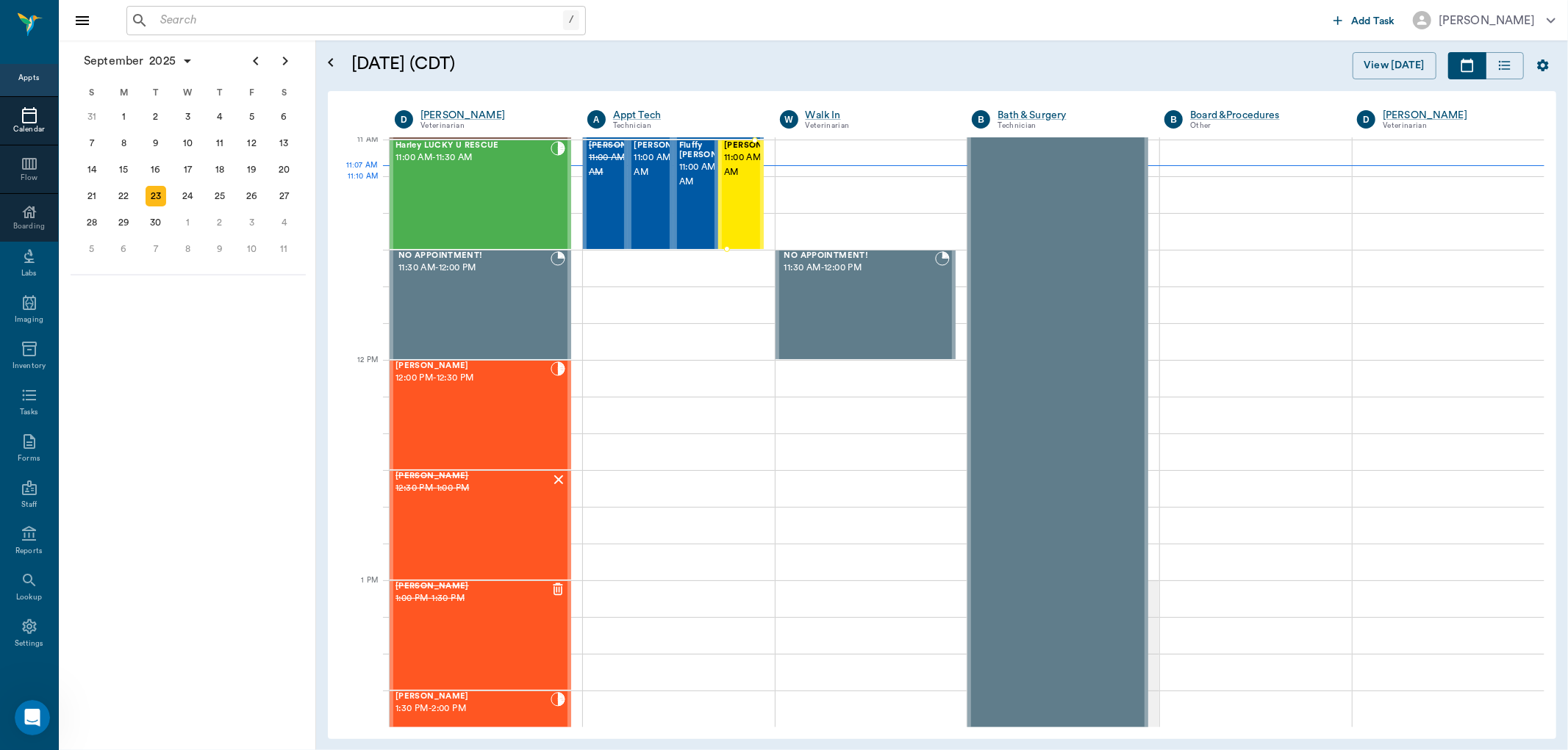
drag, startPoint x: 726, startPoint y: 194, endPoint x: 795, endPoint y: 192, distance: 69.0
click at [727, 180] on span "11:00 AM - 11:30 AM" at bounding box center [761, 165] width 73 height 29
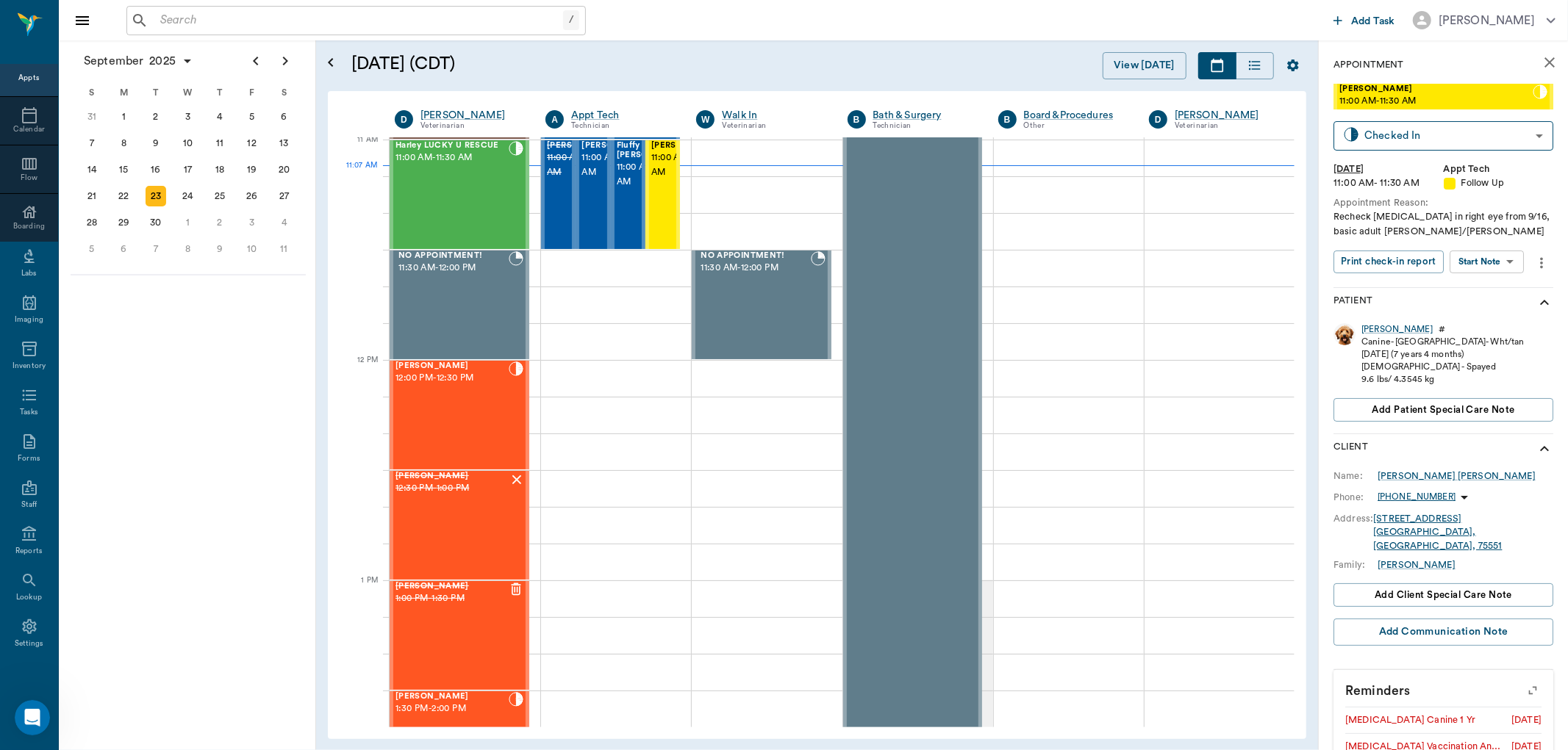
click at [1479, 259] on body "/ ​ Add Task Dr. Bert Ellsworth Nectar Messages Appts Calendar Flow Boarding La…" at bounding box center [784, 375] width 1568 height 750
click at [1476, 297] on button "Start SOAP" at bounding box center [1471, 292] width 50 height 17
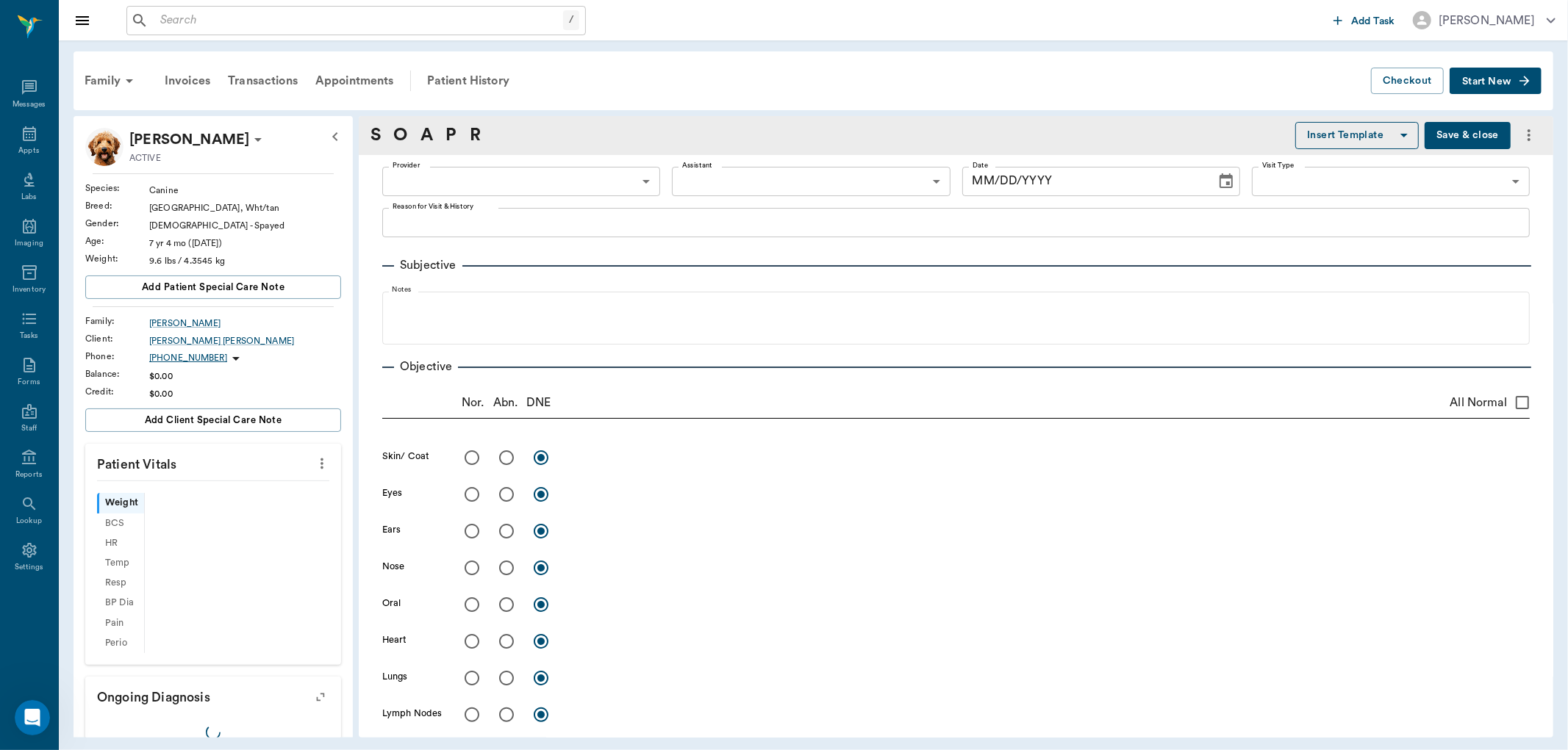
type input "63ec2f075fda476ae8351a4c"
type input "65d2be4f46e3a538d89b8c16"
type textarea "Recheck cornea in right eye from 9/16, basic adult Christy/Caryn"
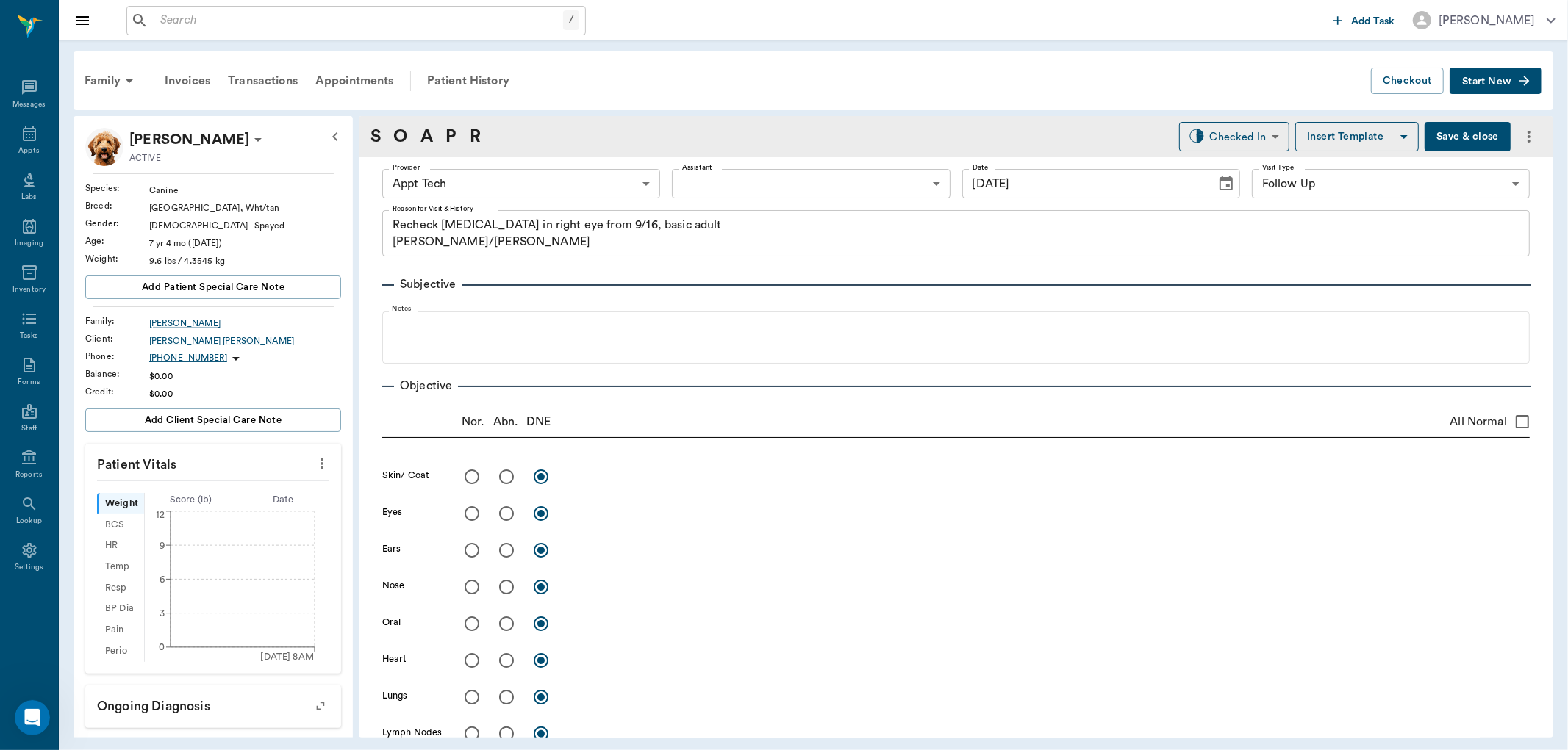
type input "[DATE]"
click at [314, 464] on icon "more" at bounding box center [322, 464] width 16 height 18
click at [233, 488] on span "Enter Vitals" at bounding box center [248, 489] width 124 height 15
click at [204, 506] on input "text" at bounding box center [212, 508] width 128 height 29
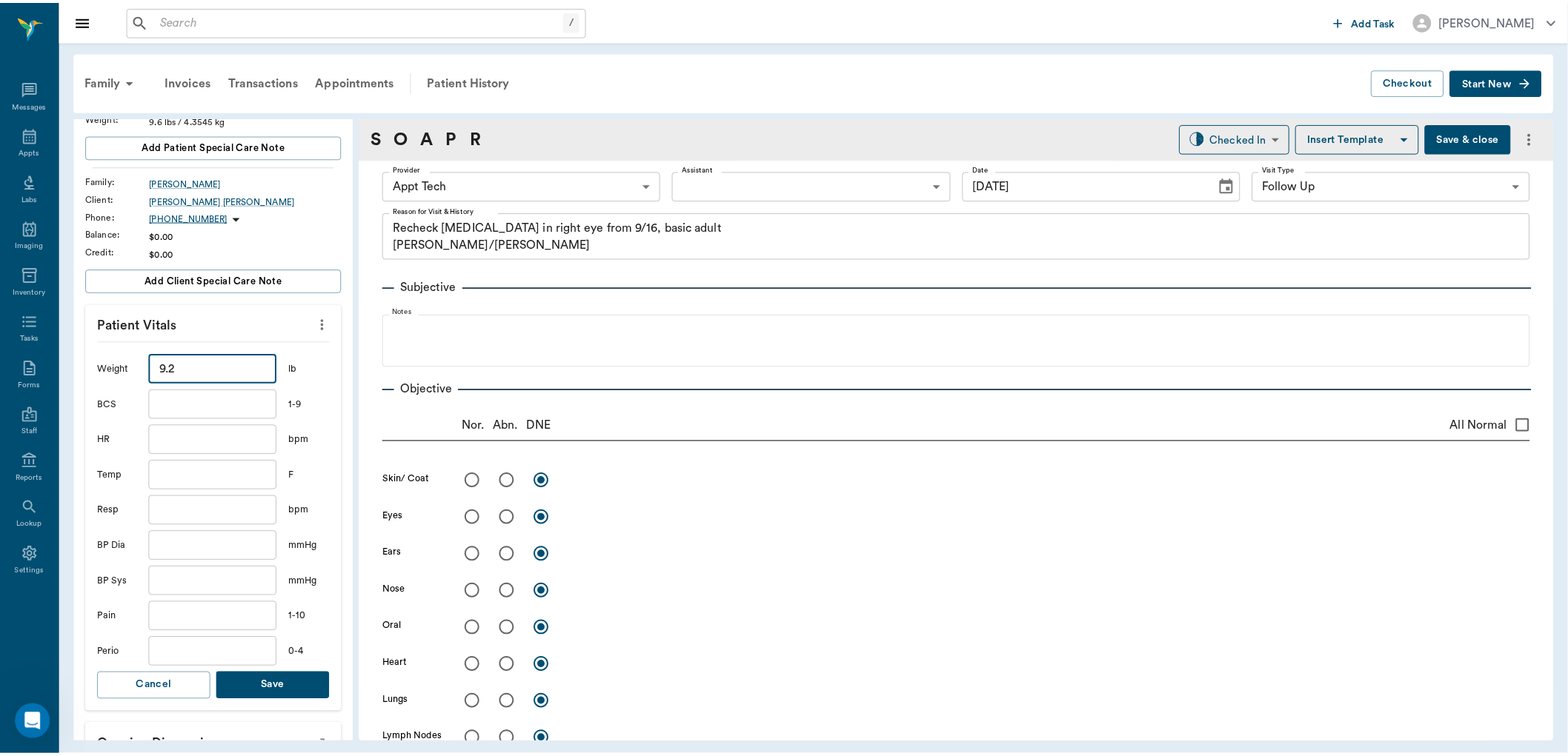
scroll to position [329, 0]
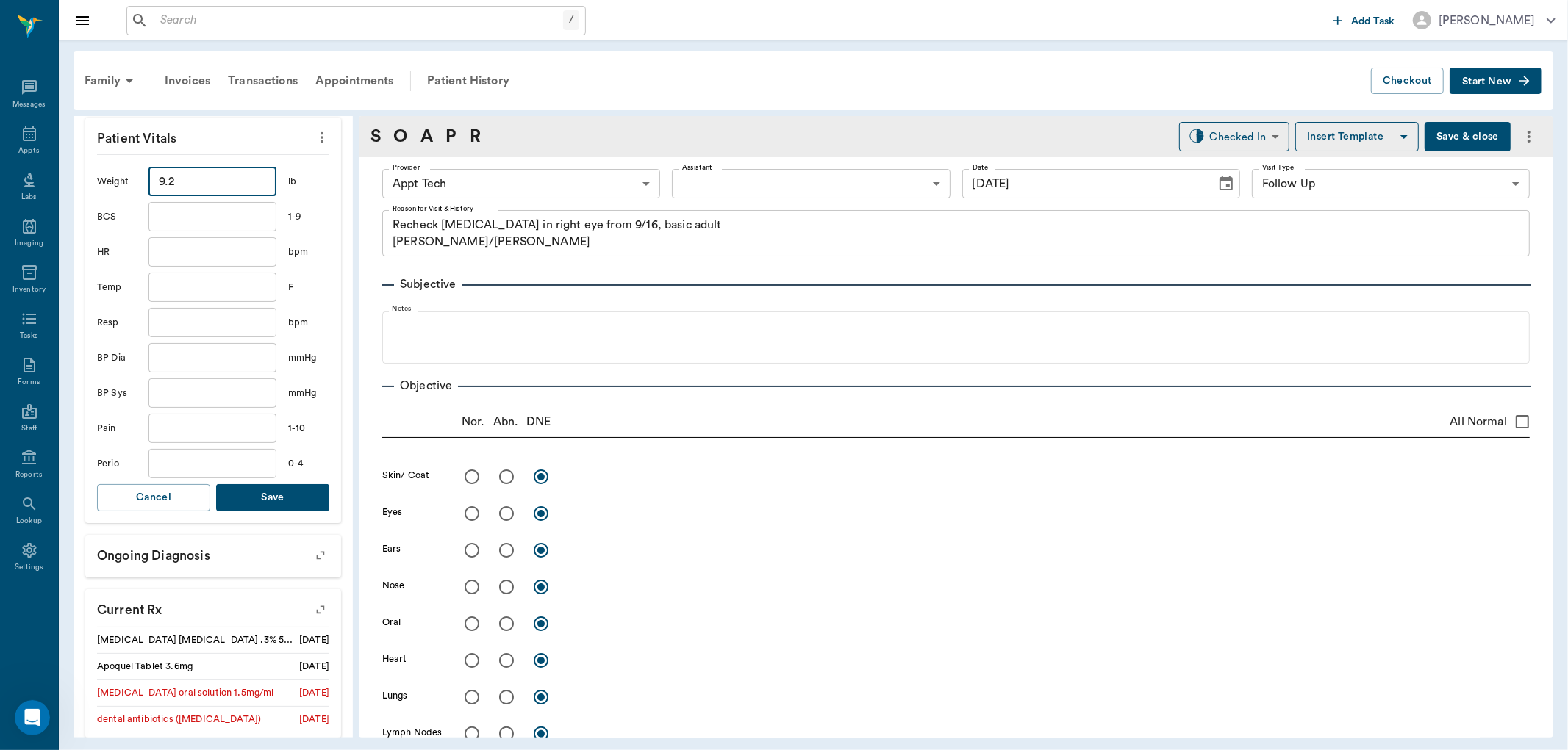
type input "9.2"
click at [263, 496] on button "Save" at bounding box center [273, 498] width 113 height 27
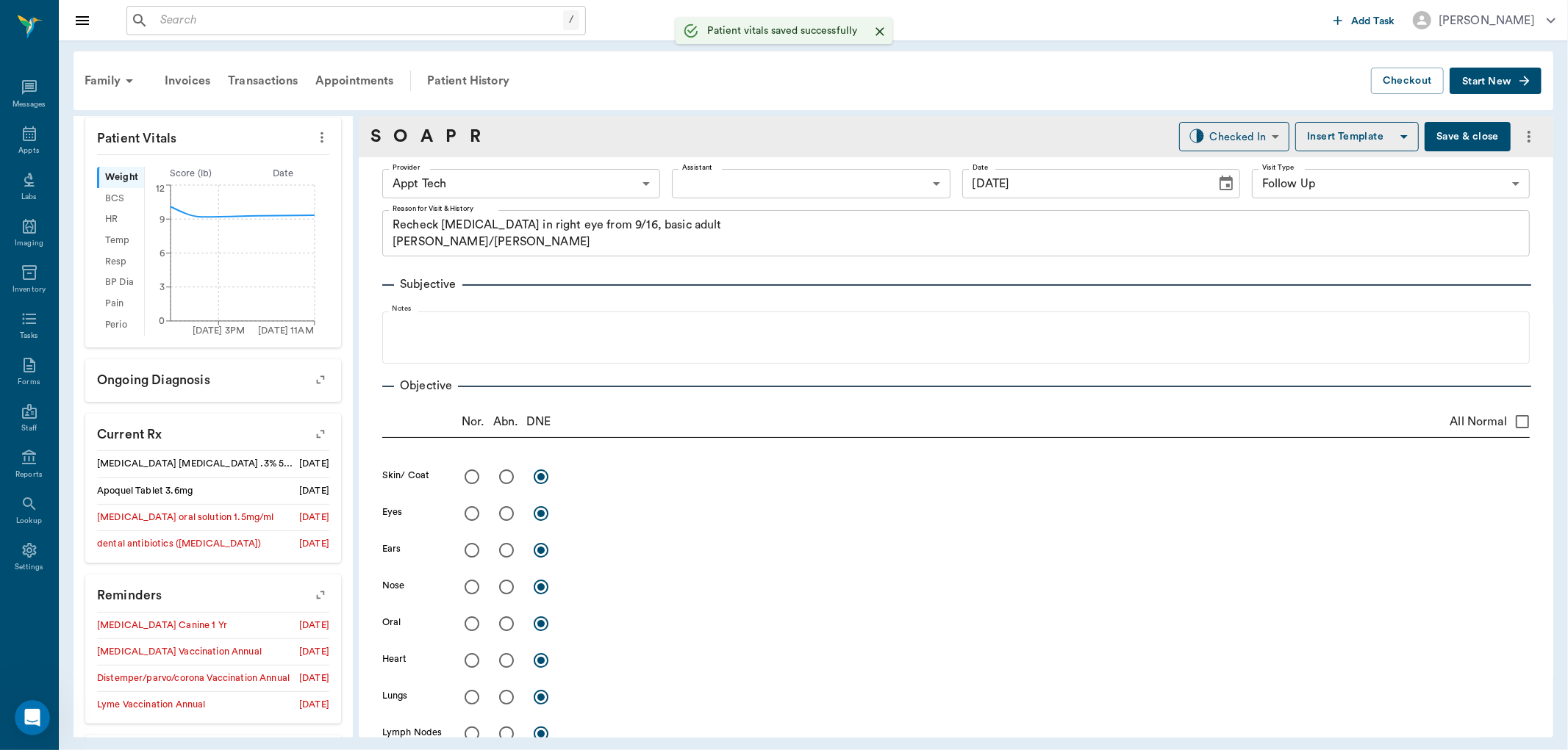
click at [578, 183] on body "/ ​ Add Task Dr. Bert Ellsworth Nectar Messages Appts Labs Imaging Inventory Ta…" at bounding box center [784, 375] width 1568 height 750
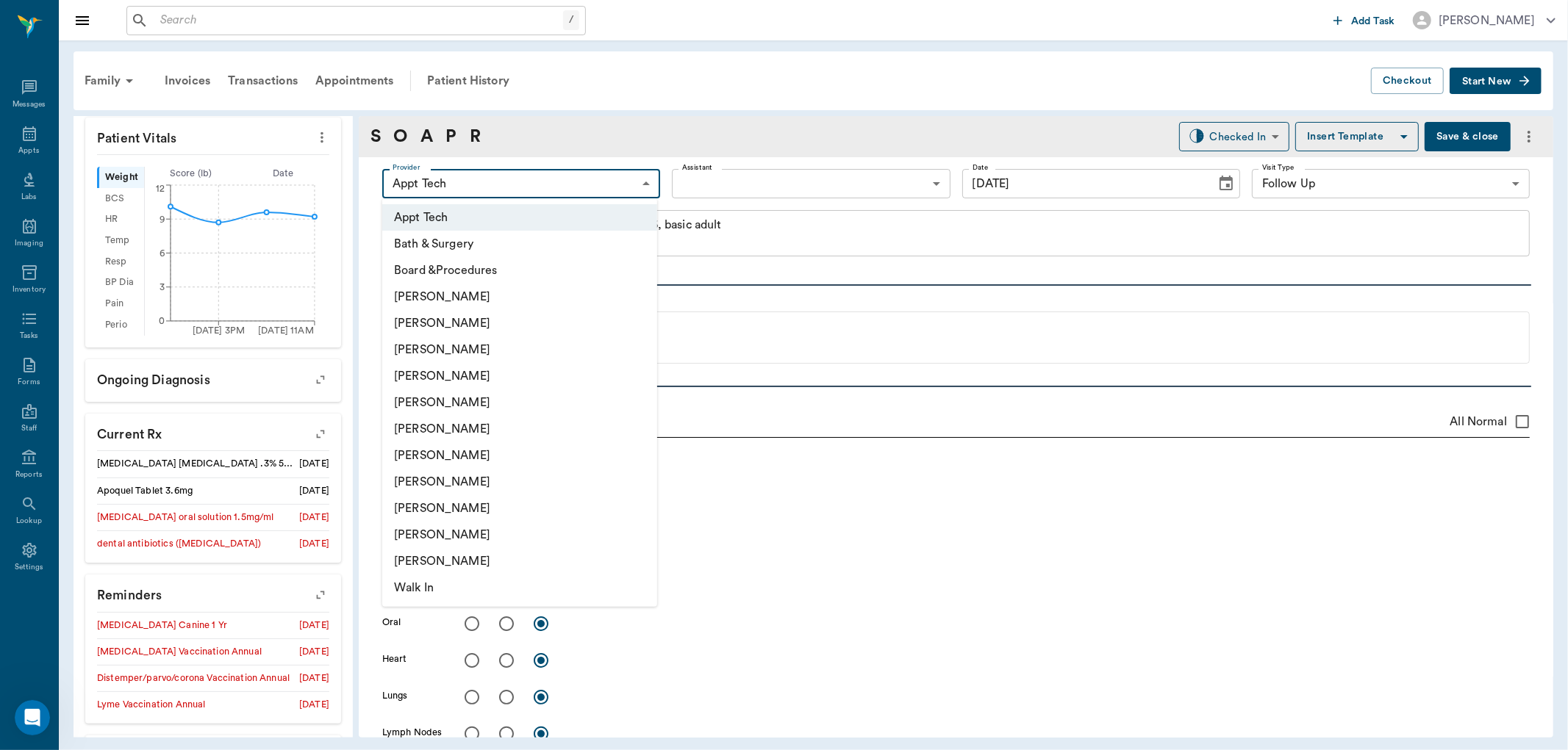
drag, startPoint x: 475, startPoint y: 382, endPoint x: 500, endPoint y: 377, distance: 25.5
click at [476, 382] on li "[PERSON_NAME]" at bounding box center [520, 376] width 275 height 27
type input "63ec2f075fda476ae8351a4d"
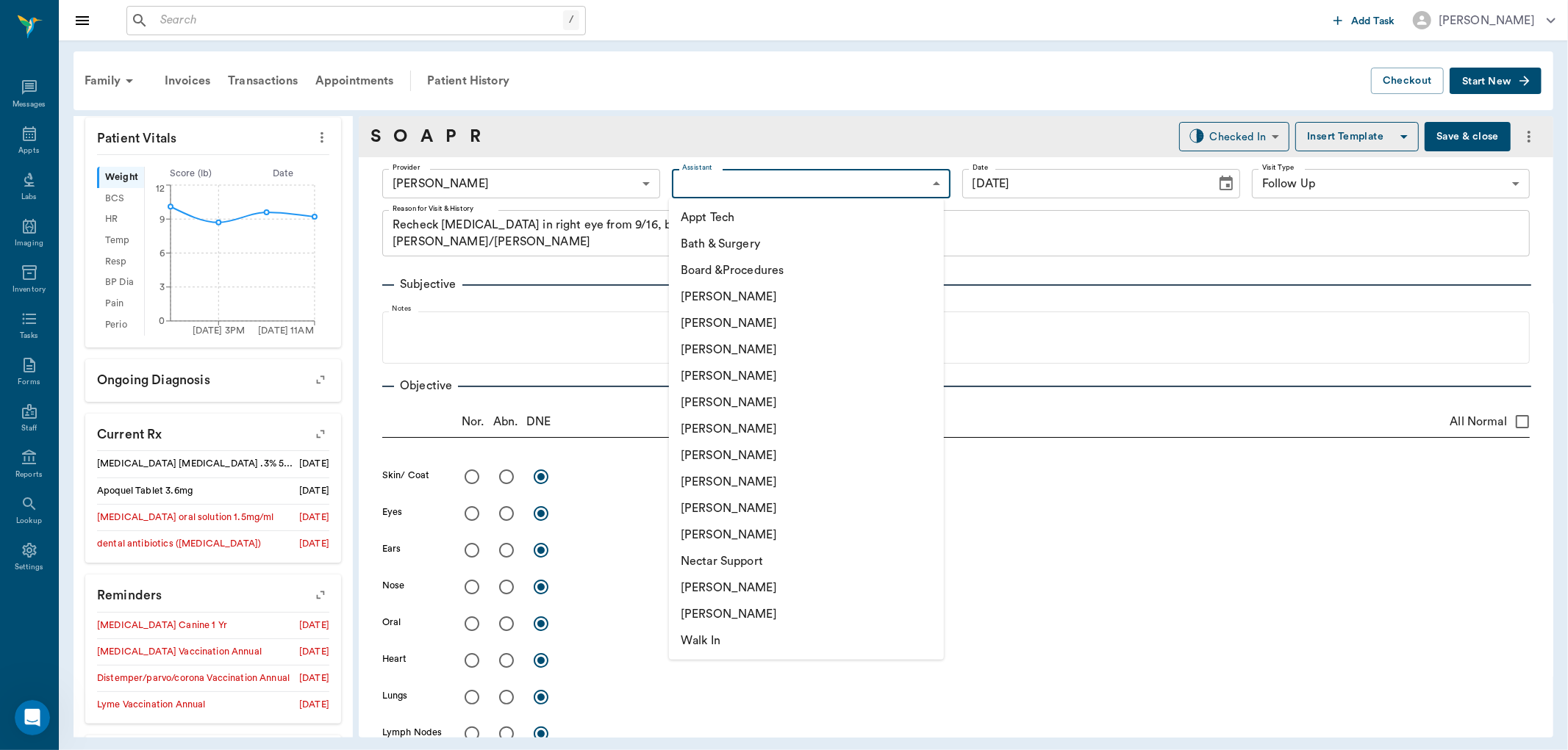
click at [804, 174] on body "/ ​ Add Task Dr. Bert Ellsworth Nectar Messages Appts Labs Imaging Inventory Ta…" at bounding box center [784, 375] width 1568 height 750
click at [695, 482] on li "[PERSON_NAME]" at bounding box center [807, 482] width 275 height 27
type input "63ec2e7e52e12b0ba117b124"
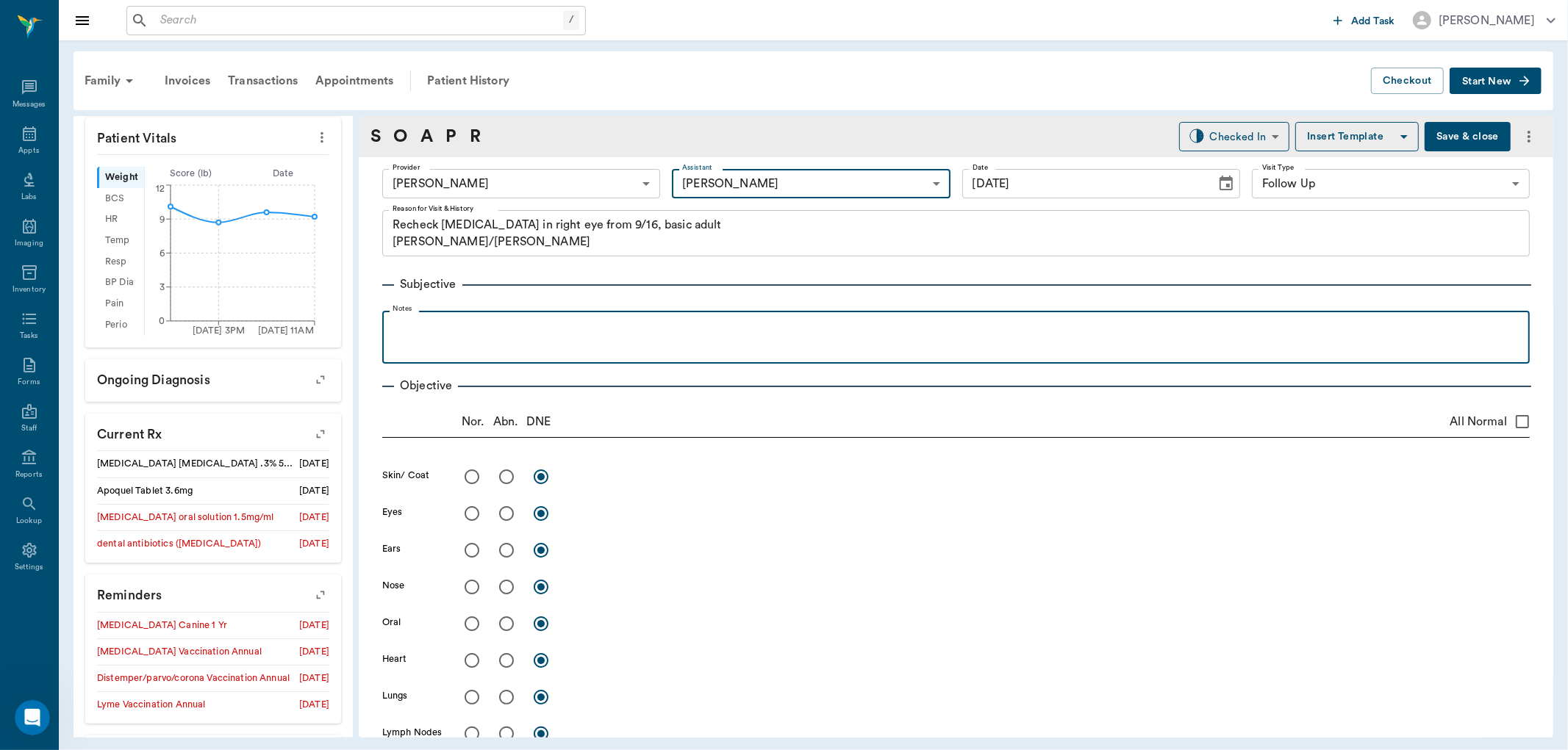
click at [434, 335] on p at bounding box center [956, 327] width 1133 height 18
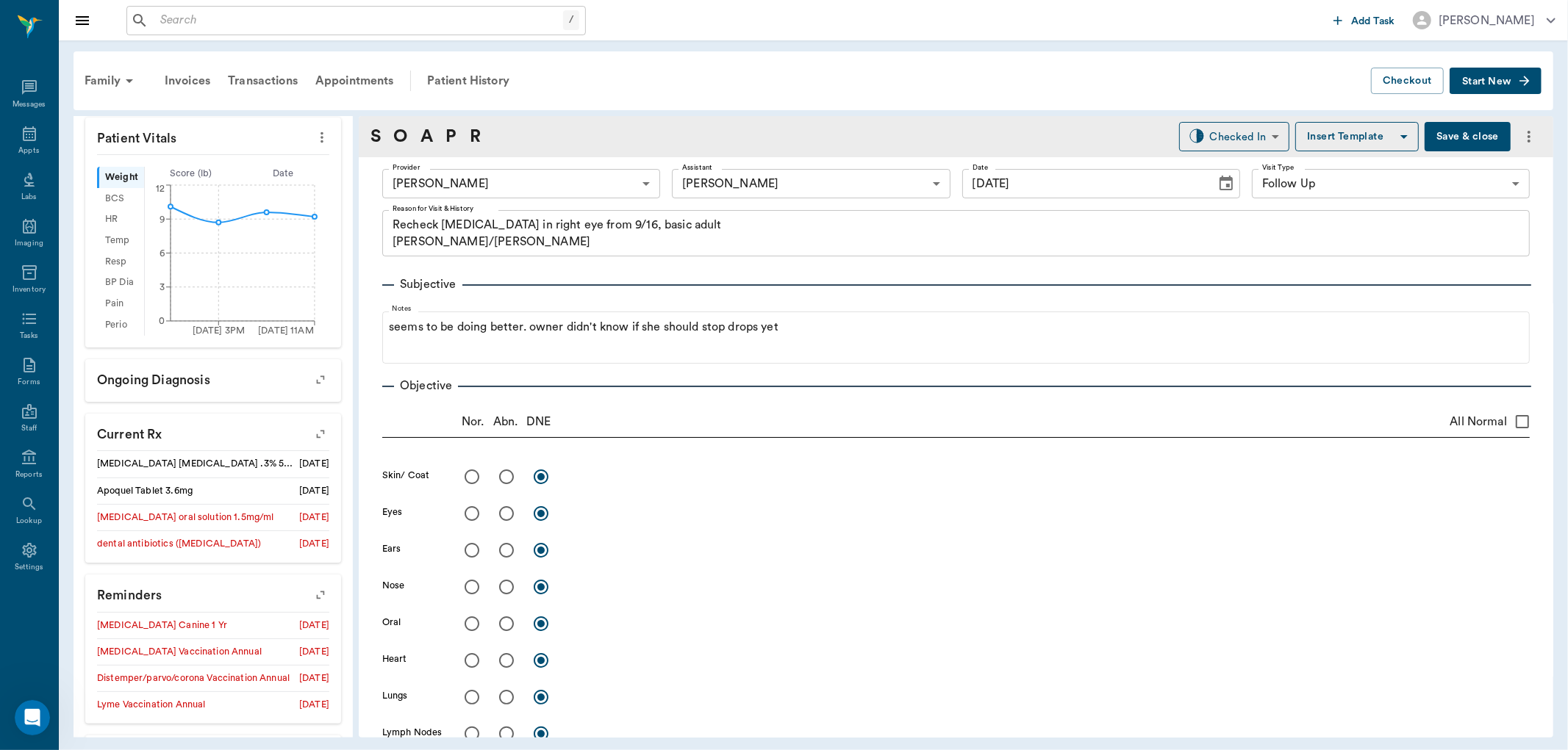
click at [1428, 133] on button "Save & close" at bounding box center [1468, 137] width 86 height 29
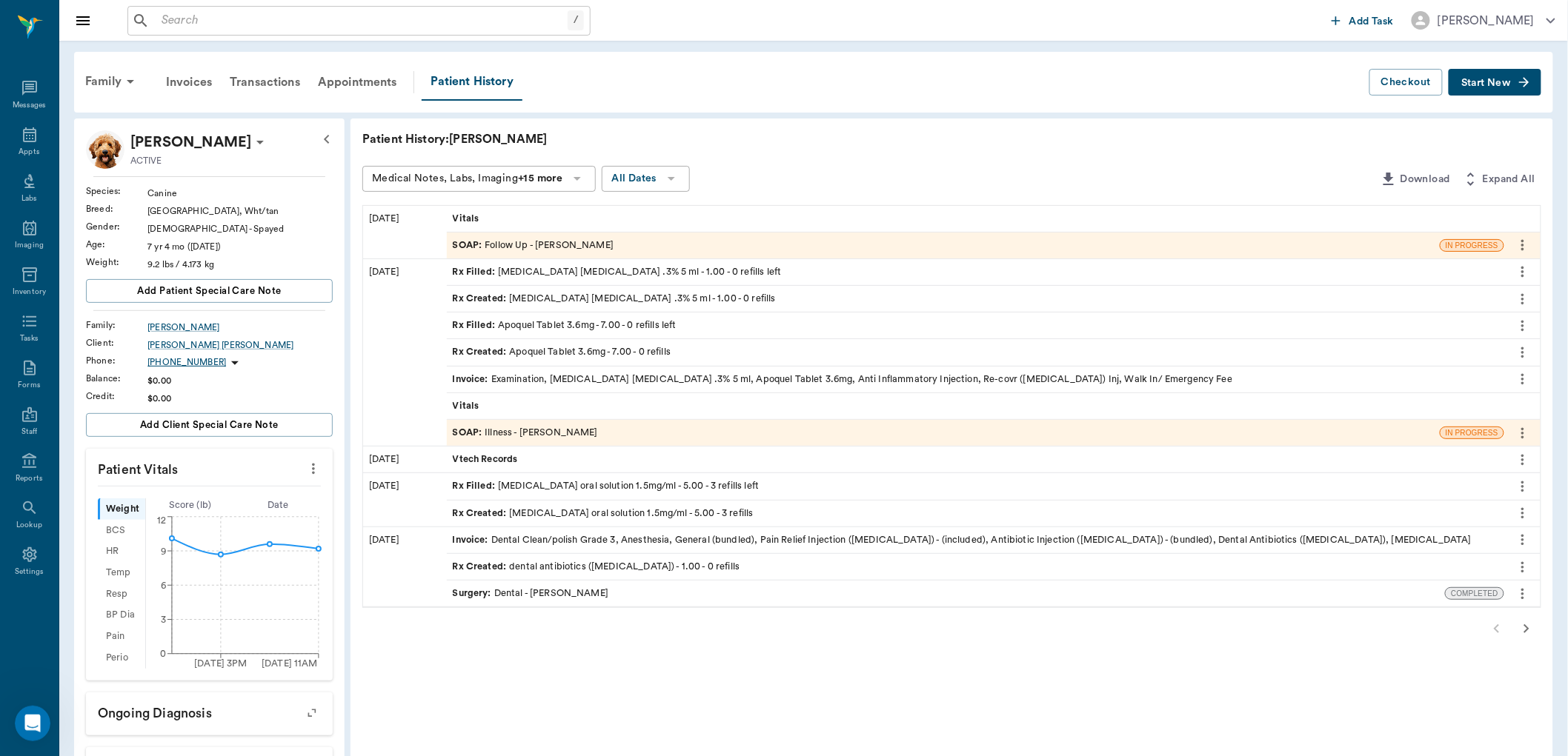
click at [537, 439] on div "SOAP : Illness - Dr. Bert Ellsworth" at bounding box center [525, 433] width 146 height 14
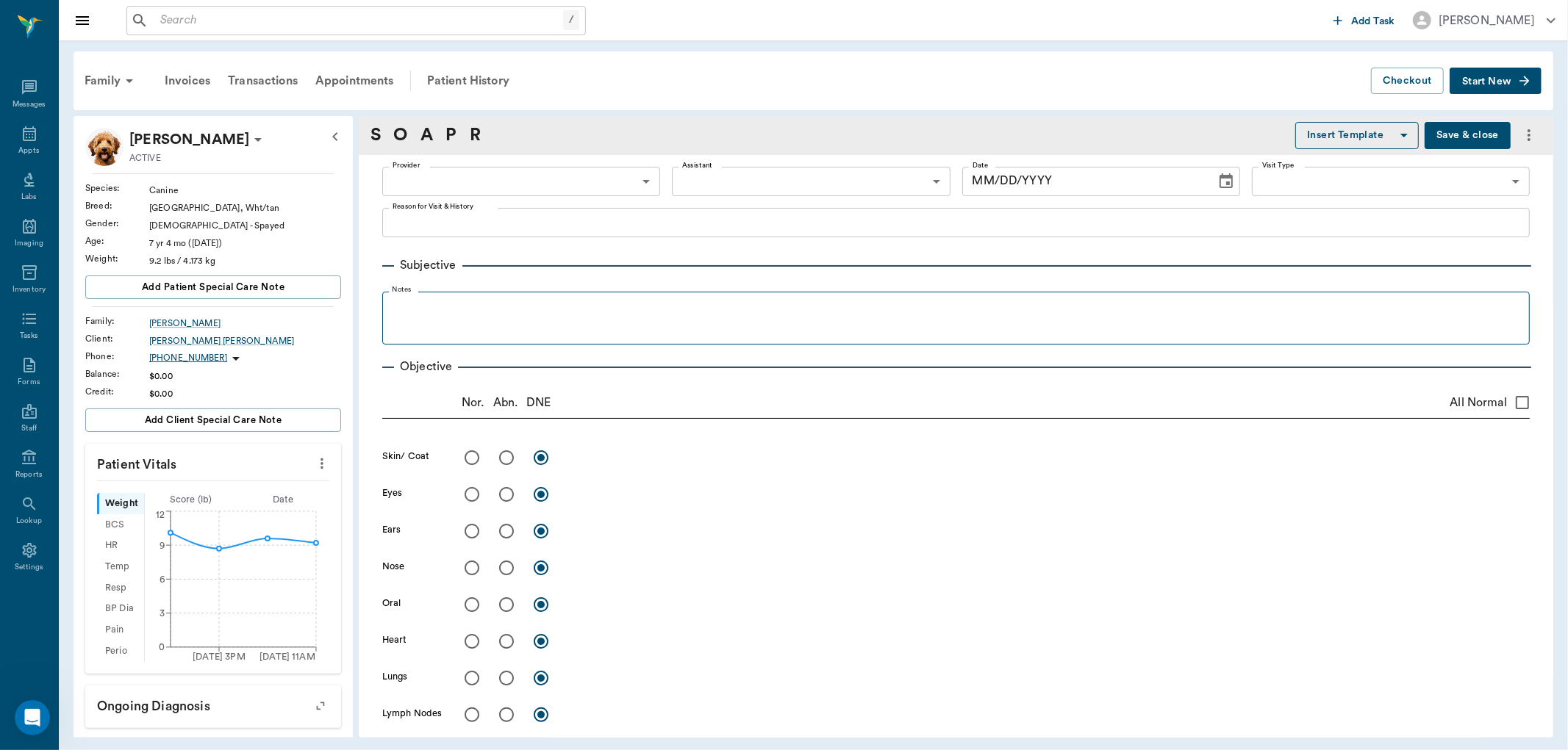
type input "63ec2f075fda476ae8351a4d"
type input "642ef10e332a41444de2bad1"
type input "65d2be4f46e3a538d89b8c15"
type textarea "Owner thinks might have gotten bit by fire ant, but not sure Eye is for sure sw…"
radio input "true"
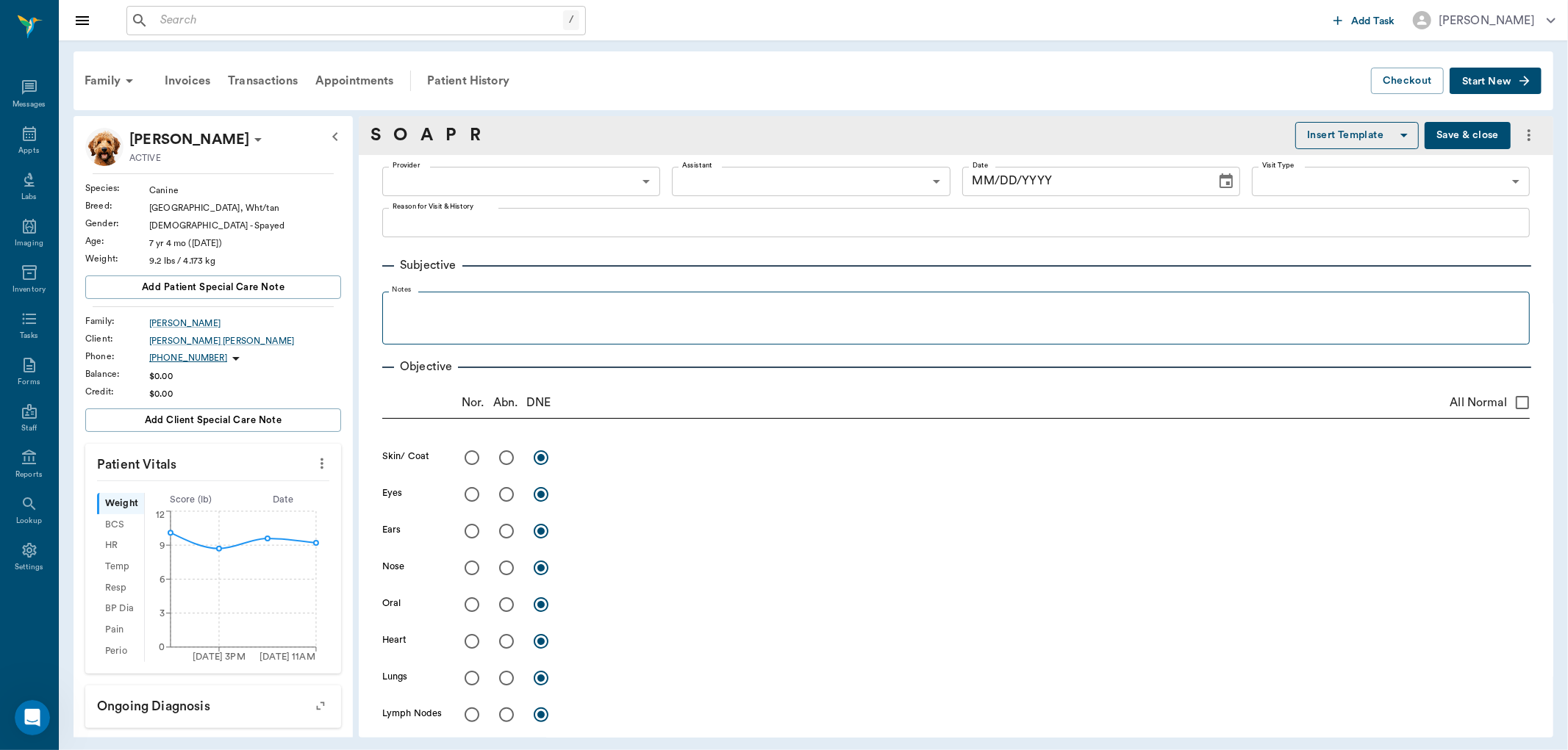
type textarea "some alopecia on back legs"
radio input "true"
type textarea "R eyelid swollen dorsal and ventral, conjunctivitis - red and swollen, eye seem…"
radio input "true"
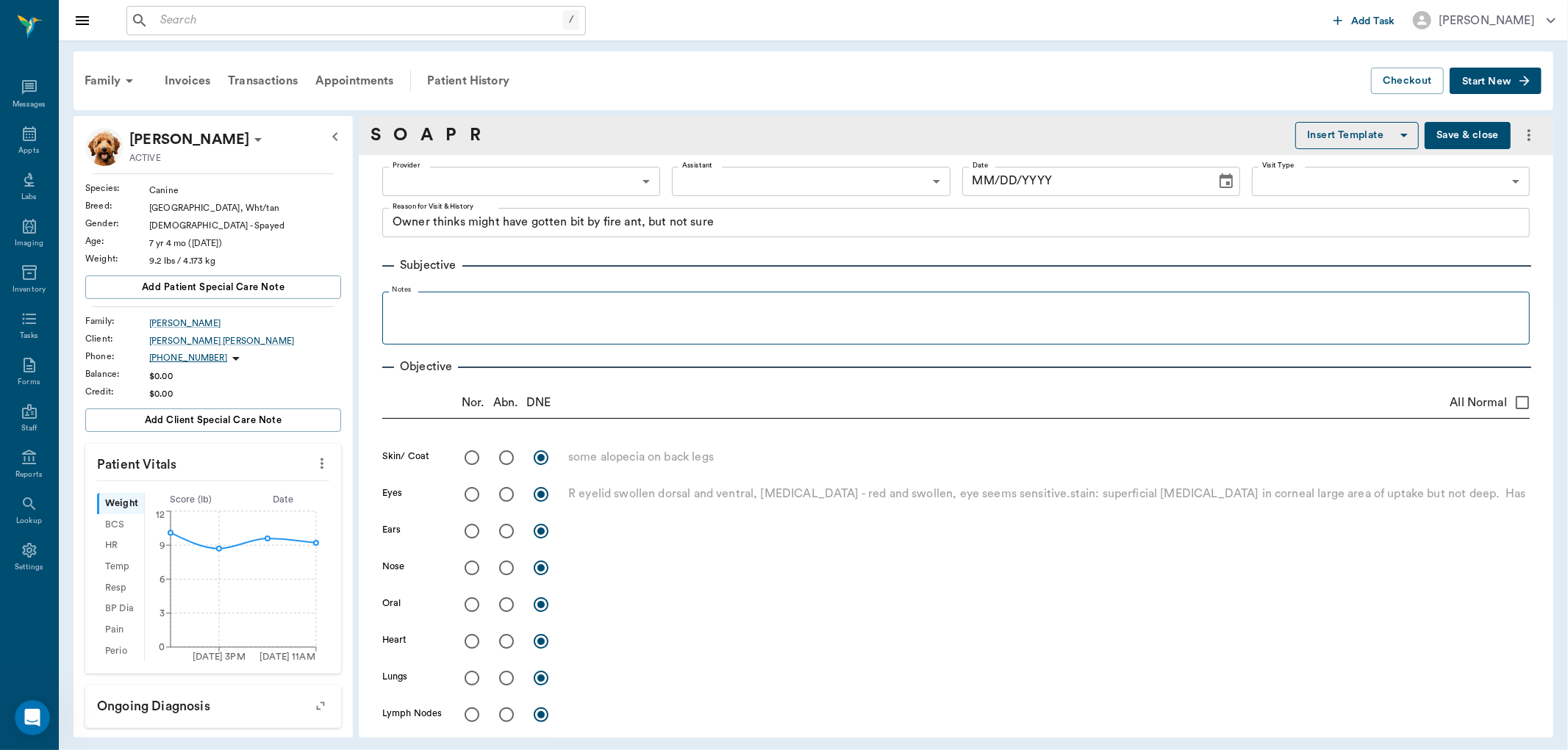
radio input "true"
type textarea "malodorous"
radio input "true"
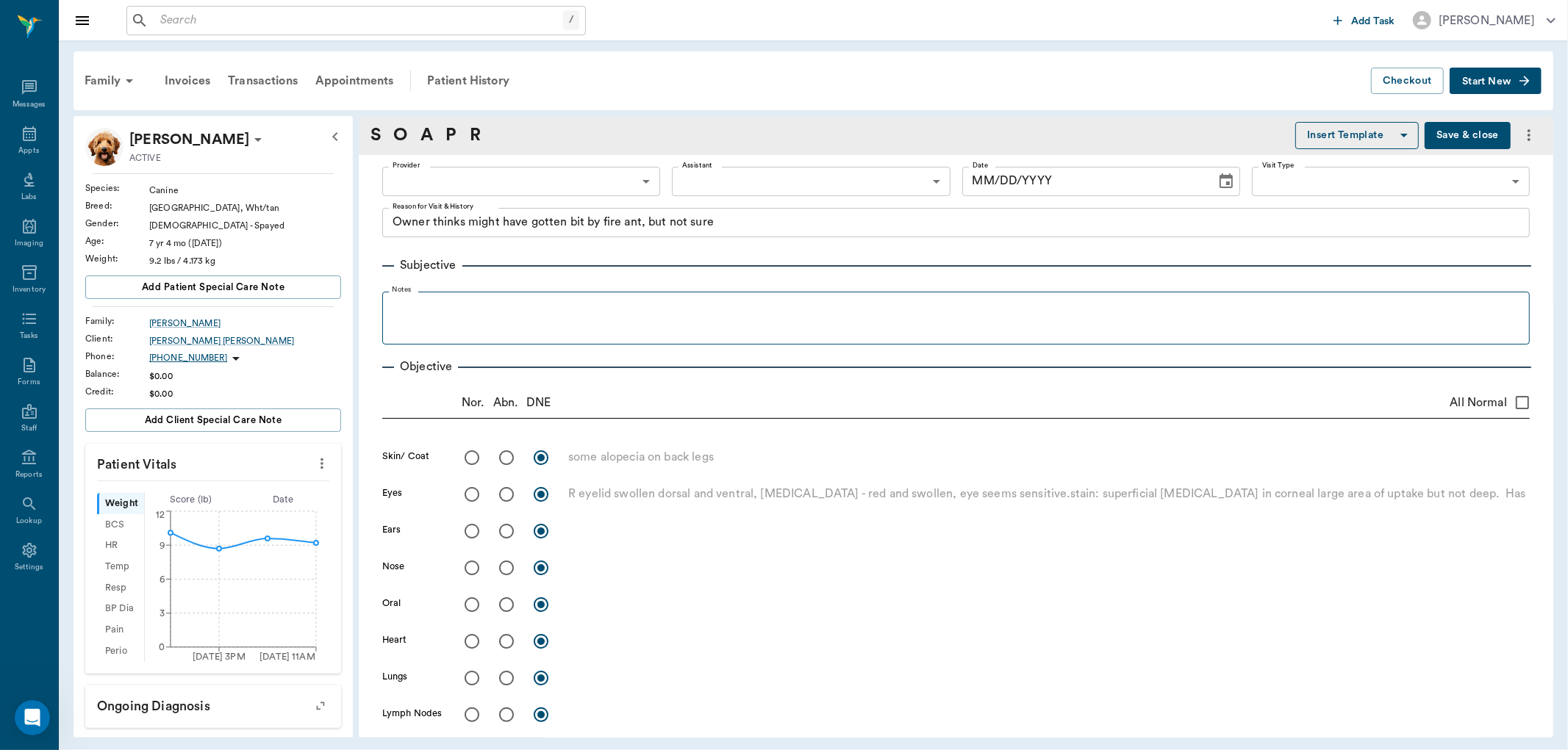
radio input "true"
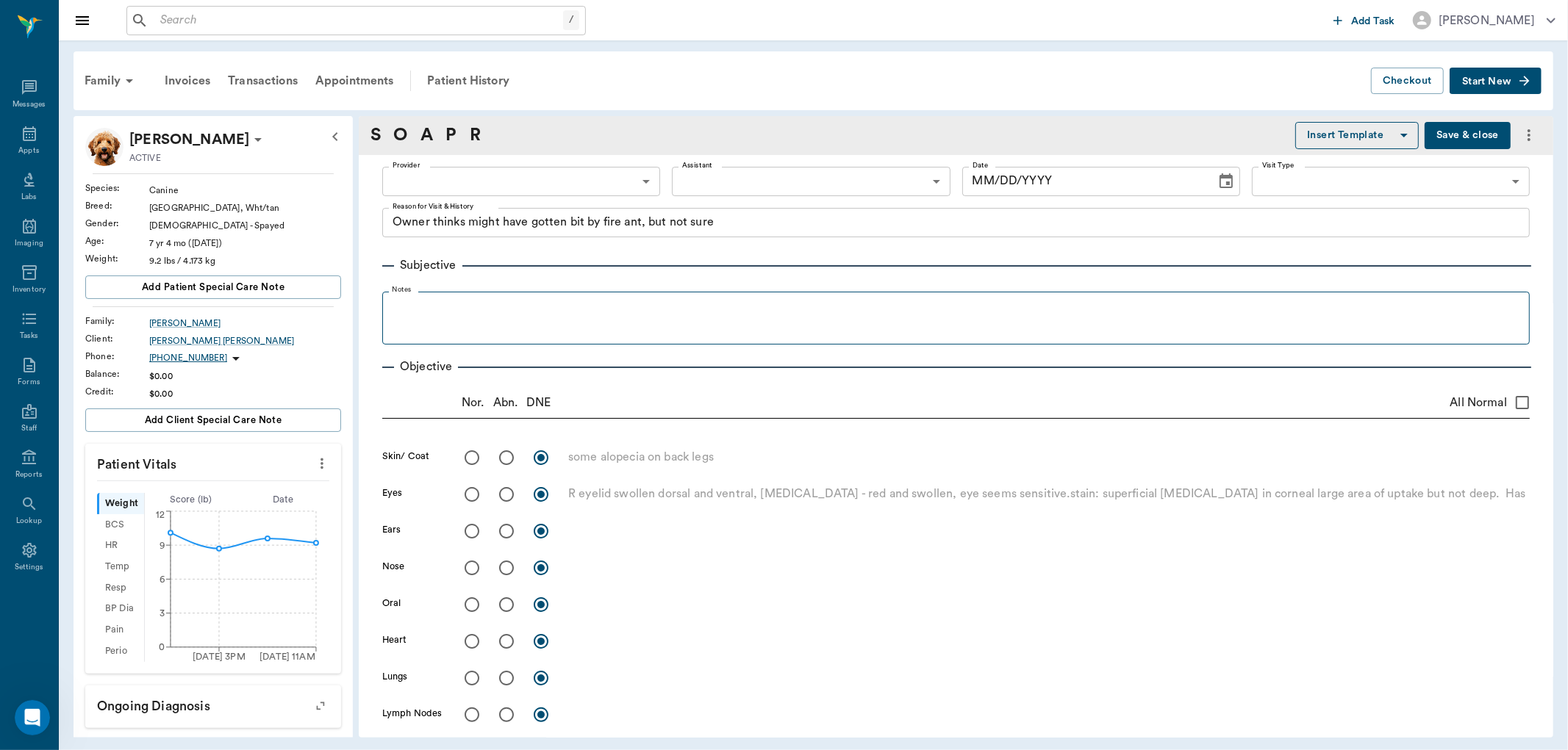
radio input "true"
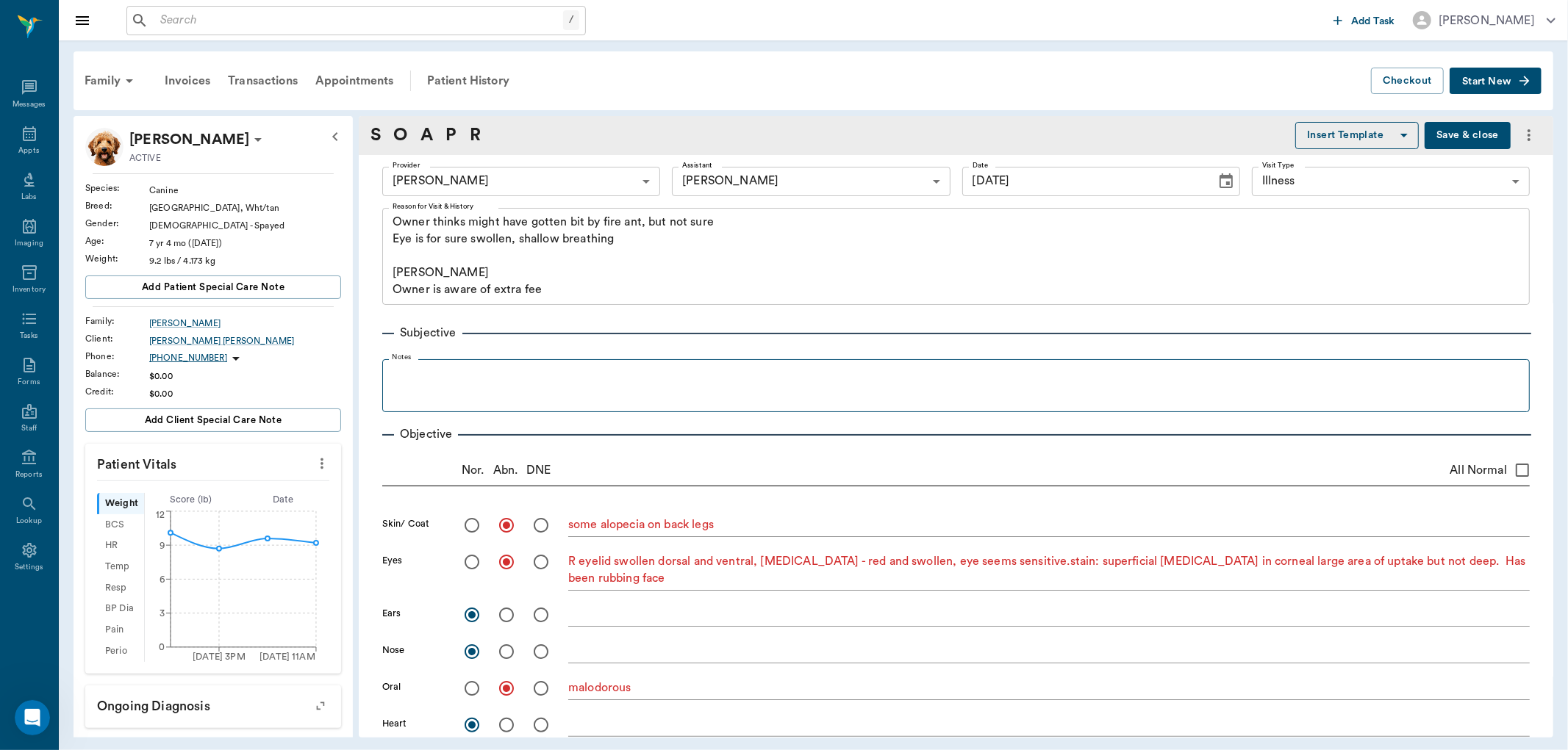
type input "09/16/2025"
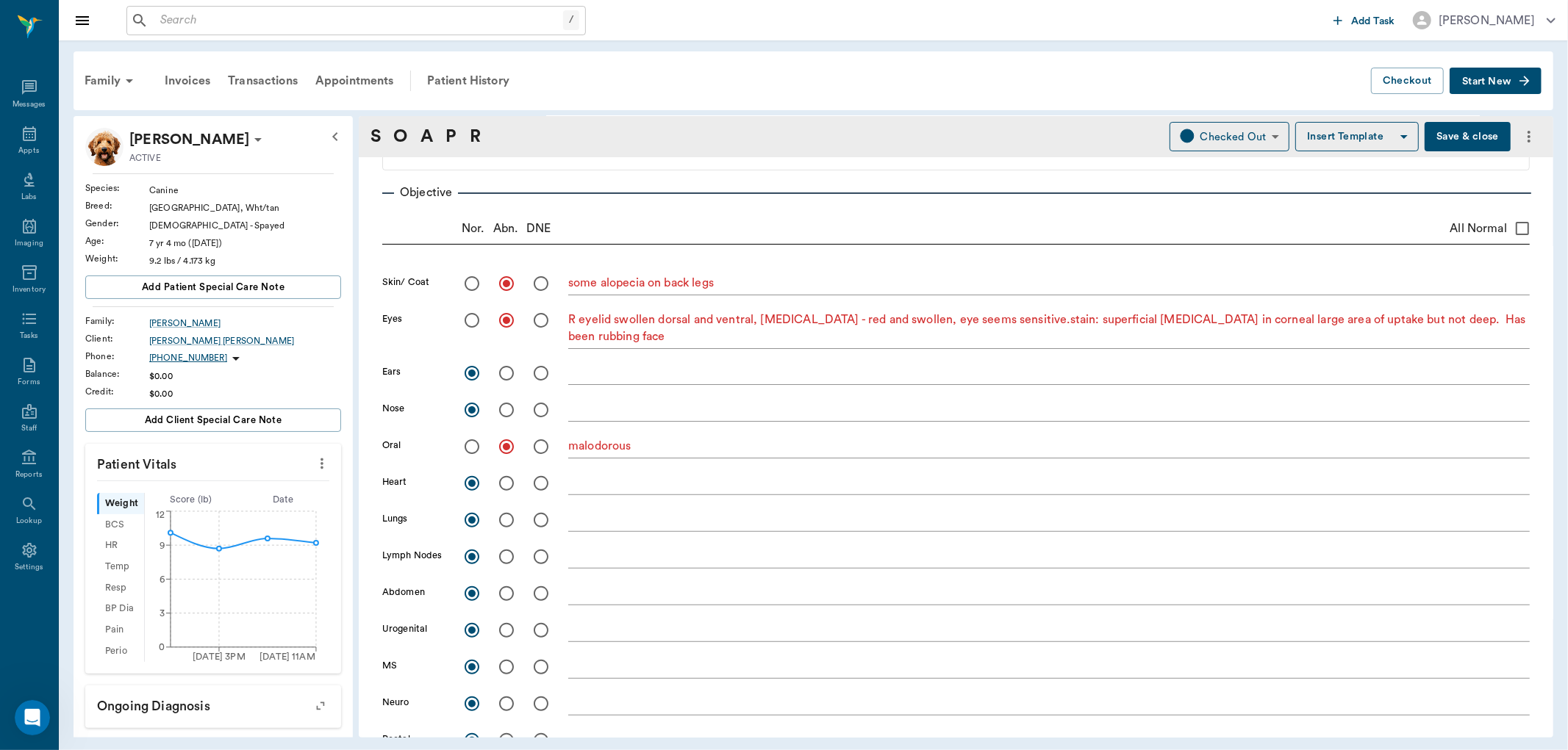
scroll to position [244, 0]
click at [16, 147] on div "Appts" at bounding box center [29, 142] width 58 height 47
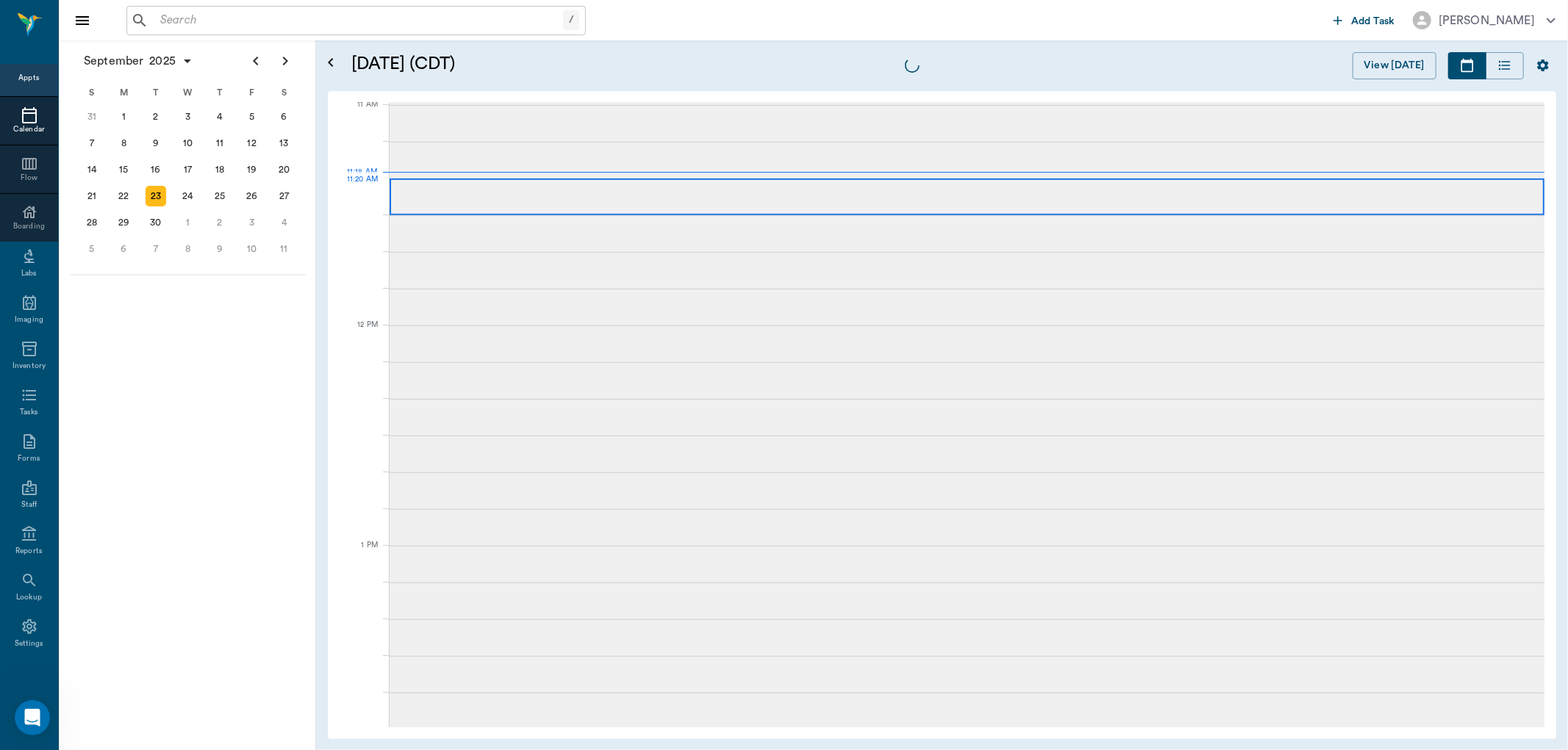
scroll to position [664, 0]
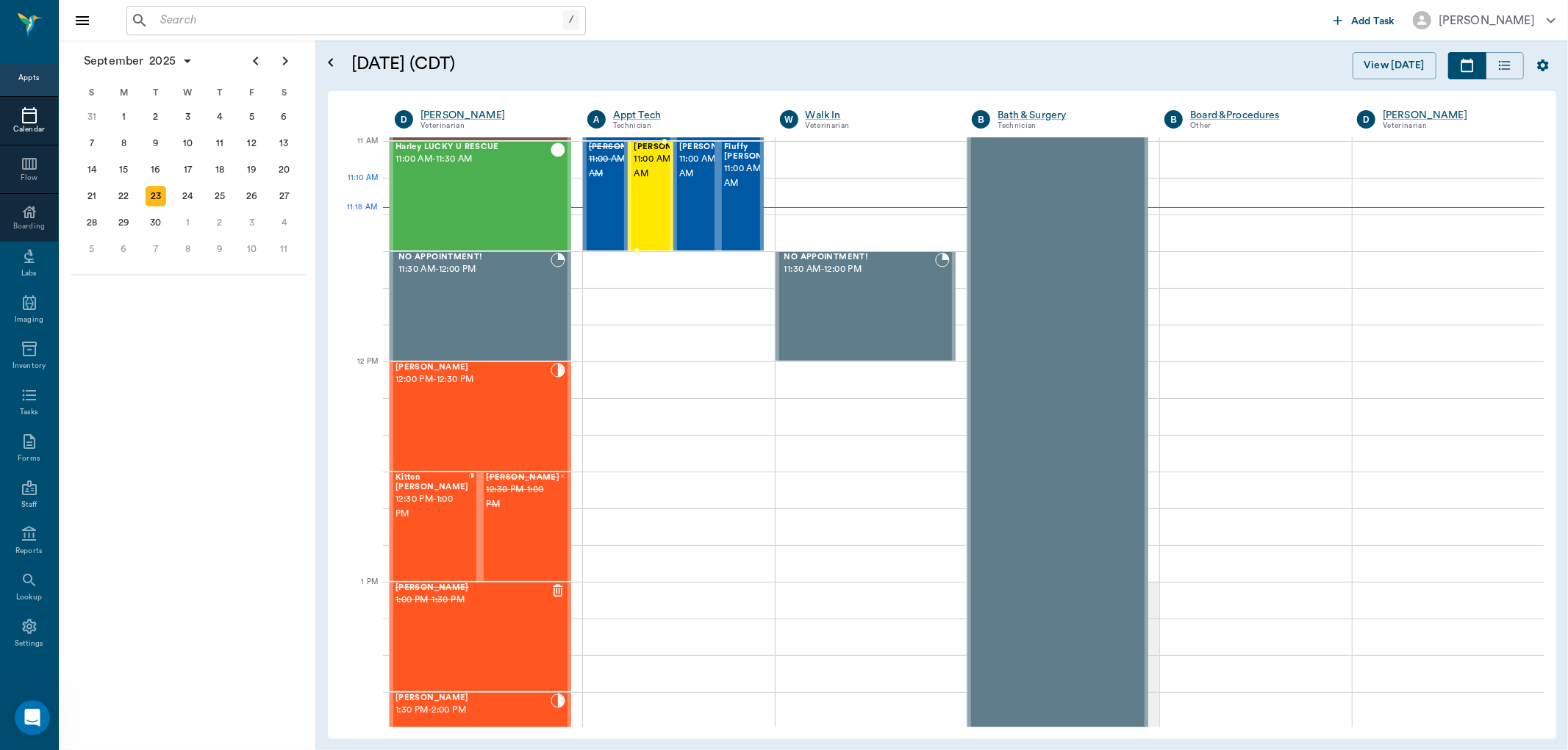
click at [652, 182] on span "11:00 AM - 11:30 AM" at bounding box center [670, 166] width 73 height 29
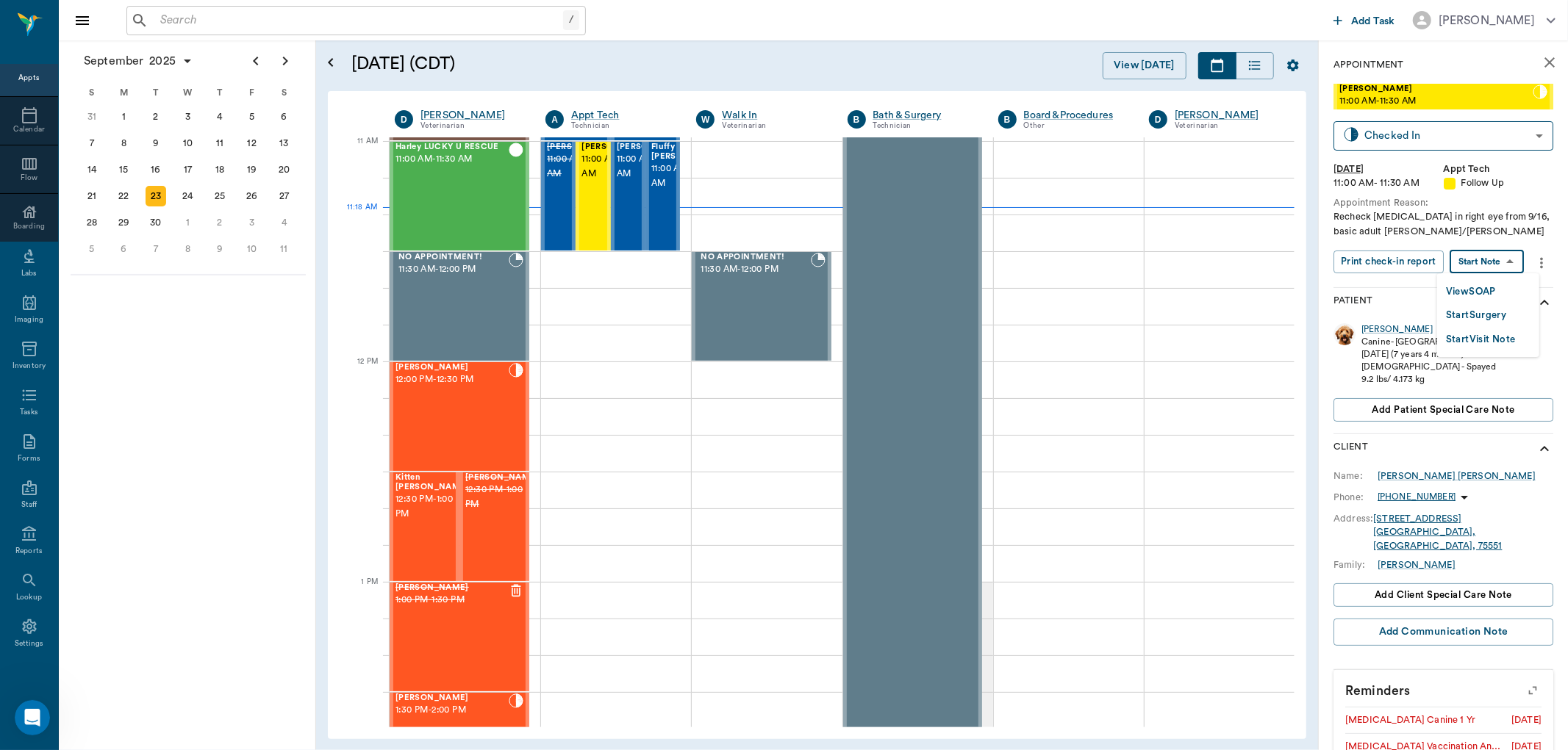
click at [1473, 263] on body "/ ​ Add Task Dr. Bert Ellsworth Nectar Messages Appts Calendar Flow Boarding La…" at bounding box center [784, 375] width 1568 height 750
click at [1472, 298] on button "View SOAP" at bounding box center [1471, 292] width 50 height 17
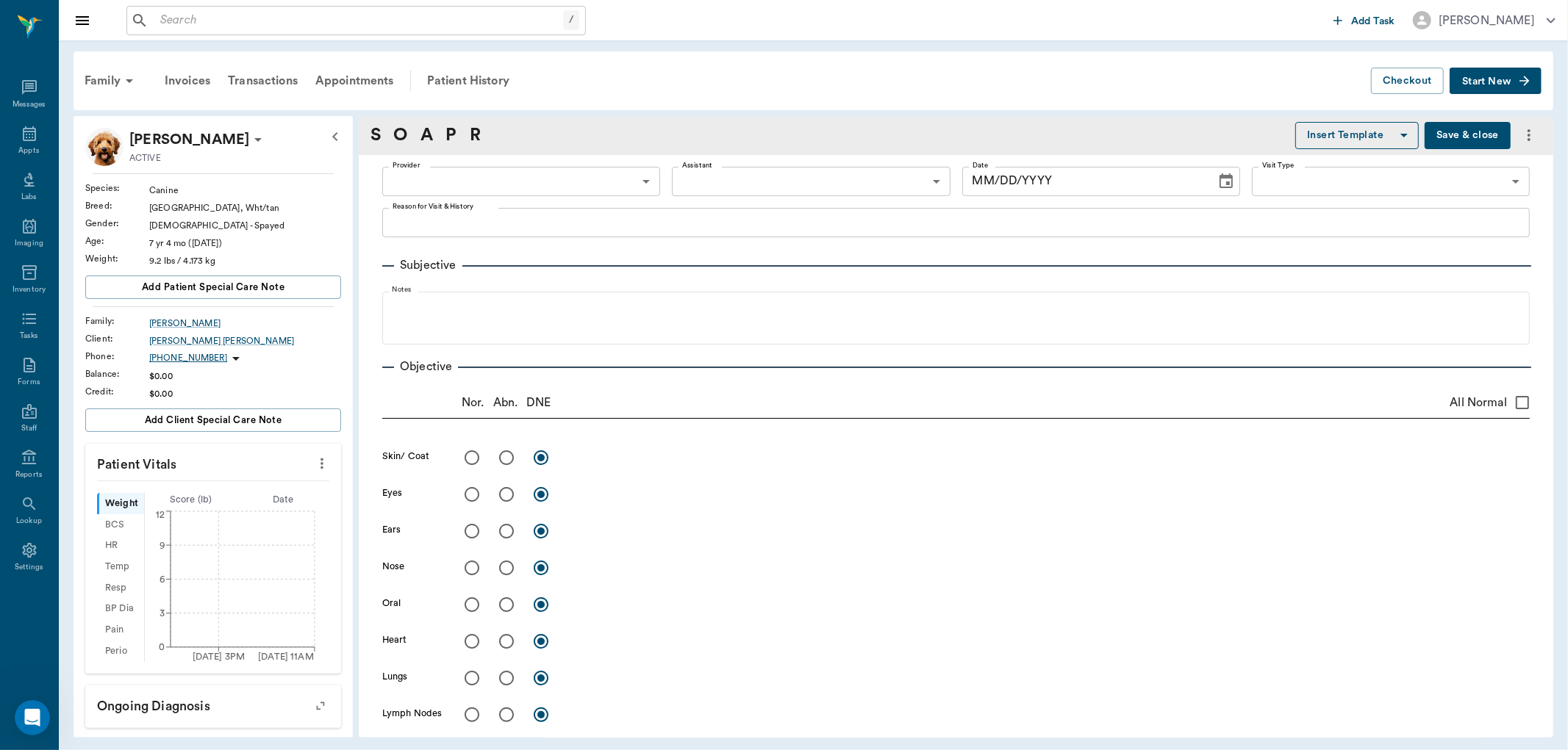
type input "63ec2f075fda476ae8351a4d"
type input "63ec2e7e52e12b0ba117b124"
type input "65d2be4f46e3a538d89b8c16"
type textarea "Recheck cornea in right eye from 9/16, basic adult Christy/Caryn"
type input "[DATE]"
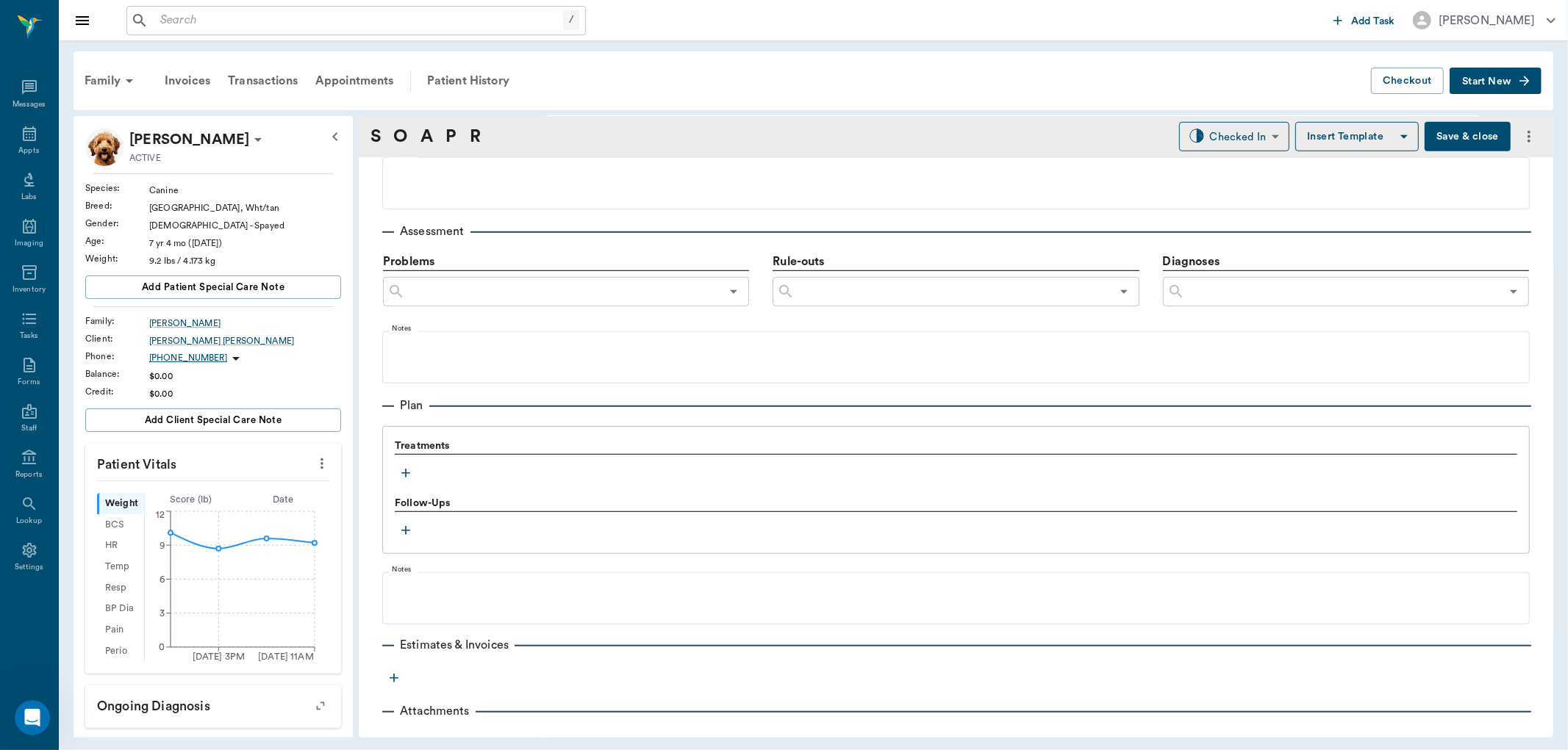
scroll to position [812, 0]
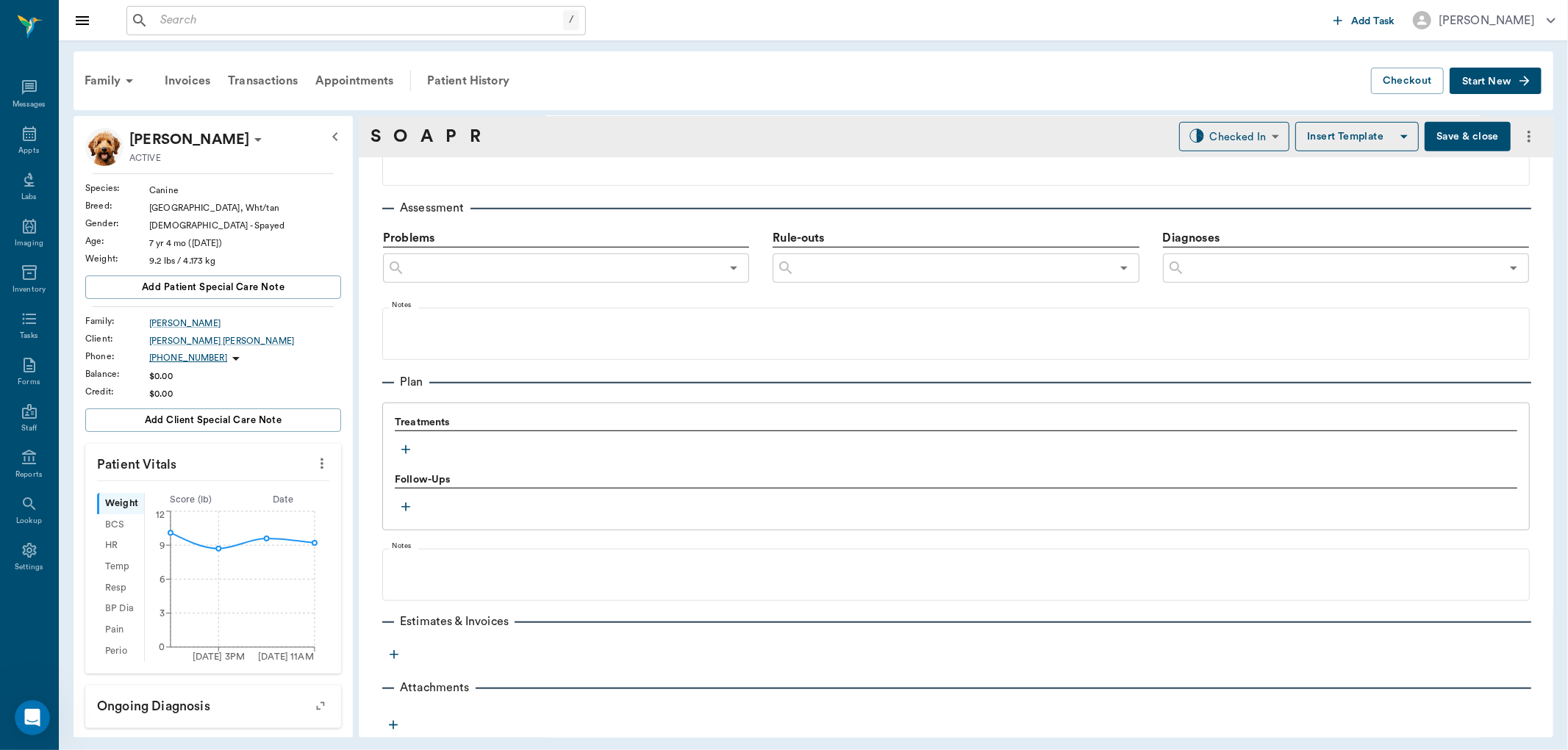
click at [415, 451] on button "button" at bounding box center [406, 449] width 22 height 22
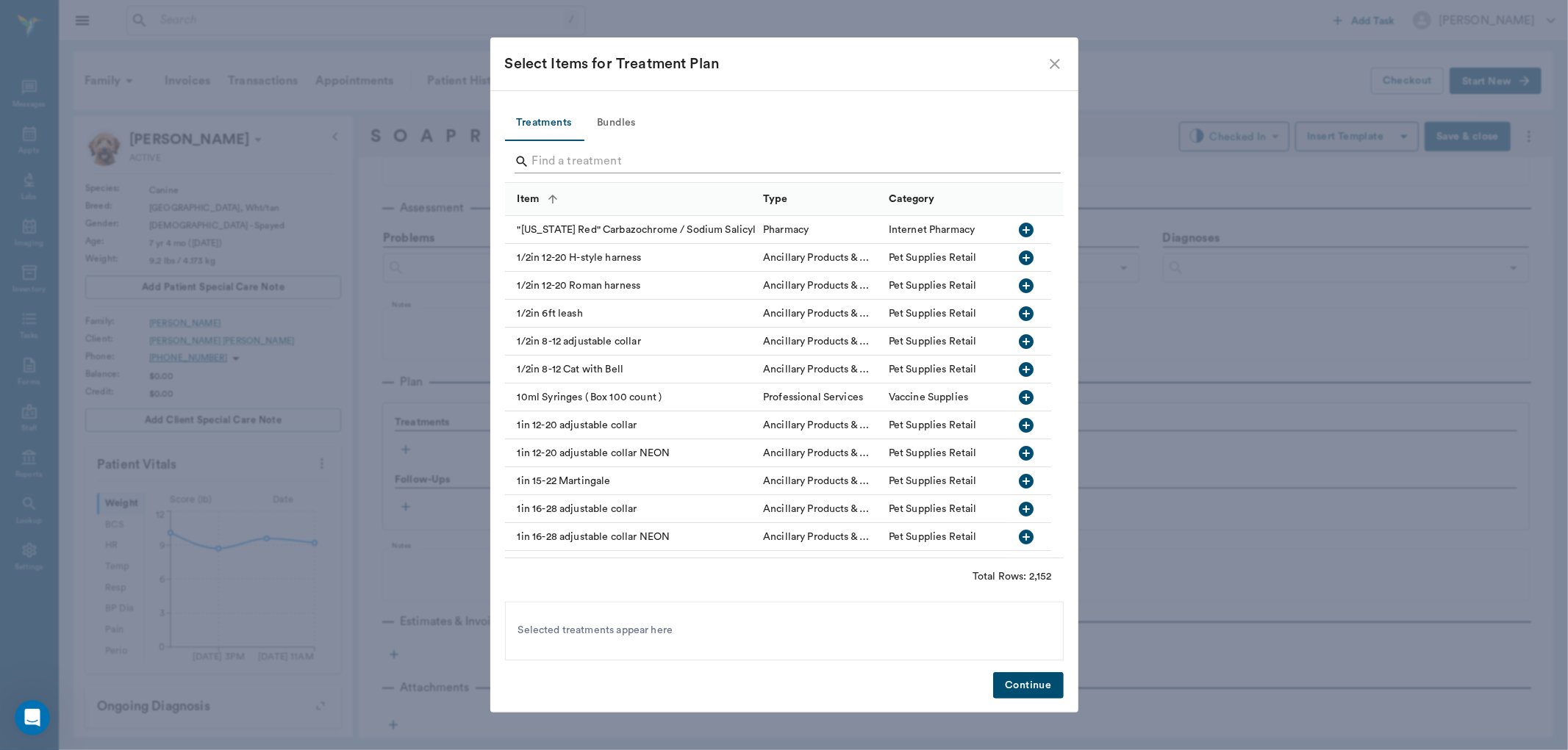
click at [553, 169] on input "Search" at bounding box center [786, 161] width 507 height 24
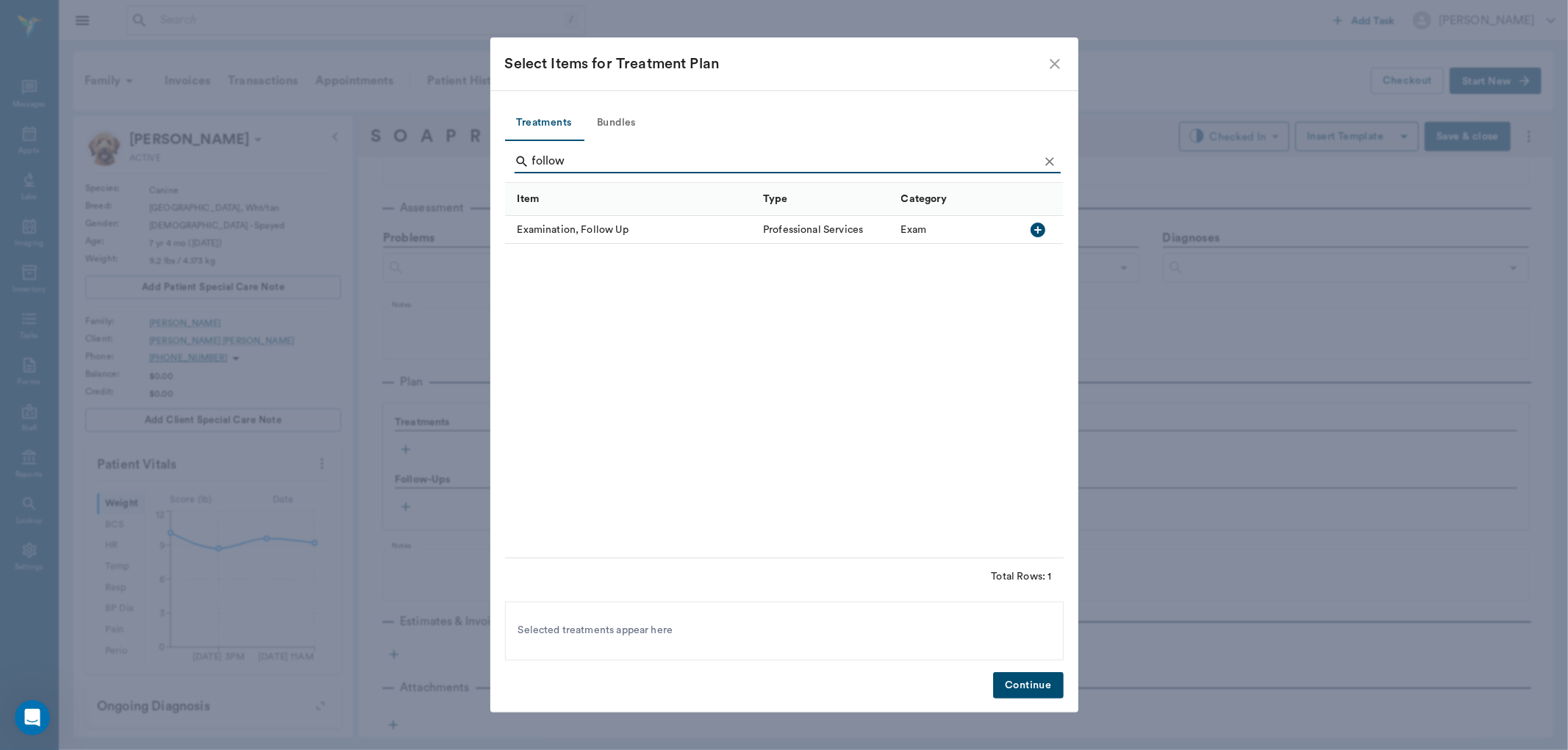
type input "follow"
click at [1034, 232] on icon "button" at bounding box center [1038, 230] width 15 height 15
click at [1009, 700] on div "Treatments Bundles follow Item Type Category Examination, Follow Up Professiona…" at bounding box center [785, 401] width 588 height 622
click at [1010, 684] on button "Continue" at bounding box center [1028, 686] width 70 height 27
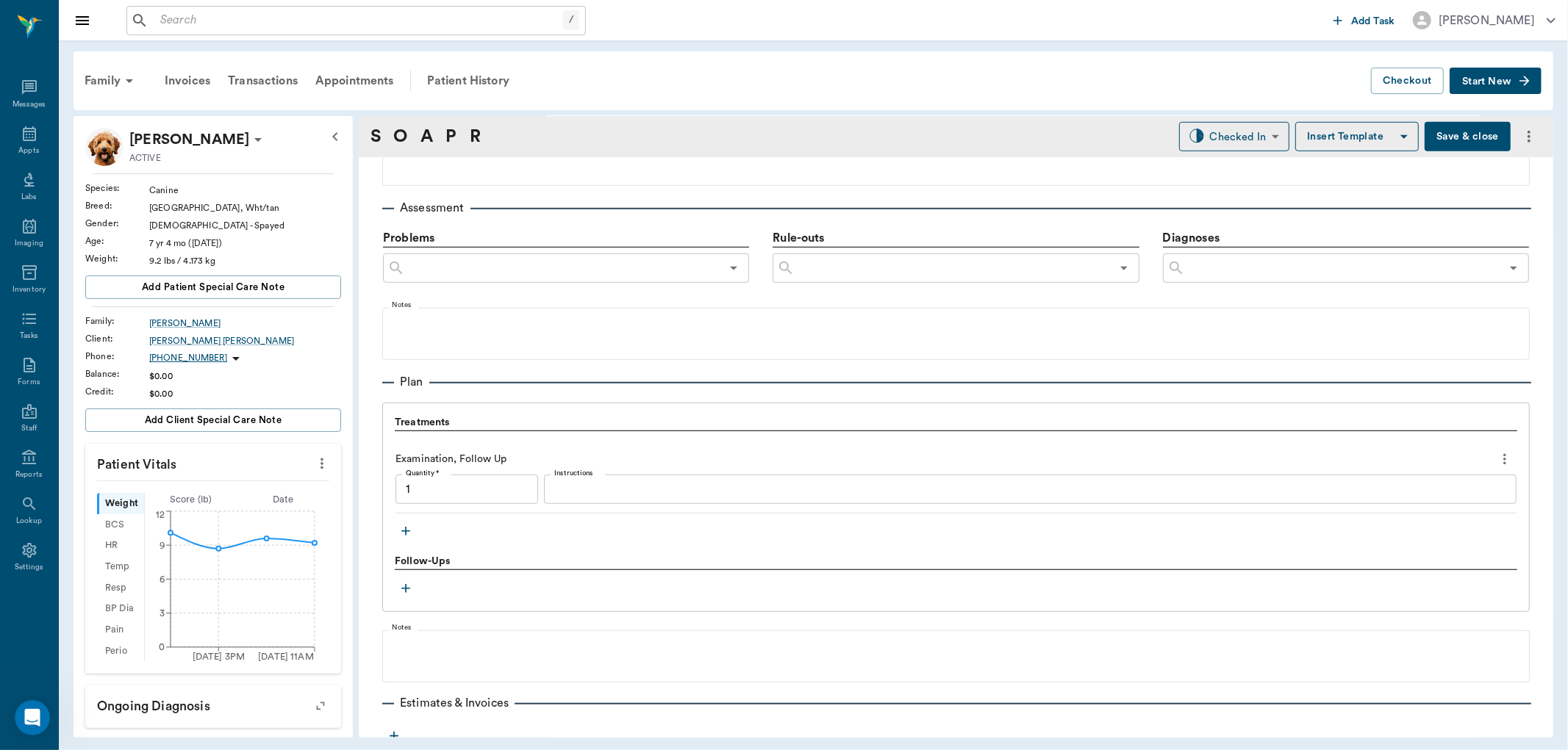
type input "1.00"
click at [400, 531] on icon "button" at bounding box center [406, 531] width 15 height 15
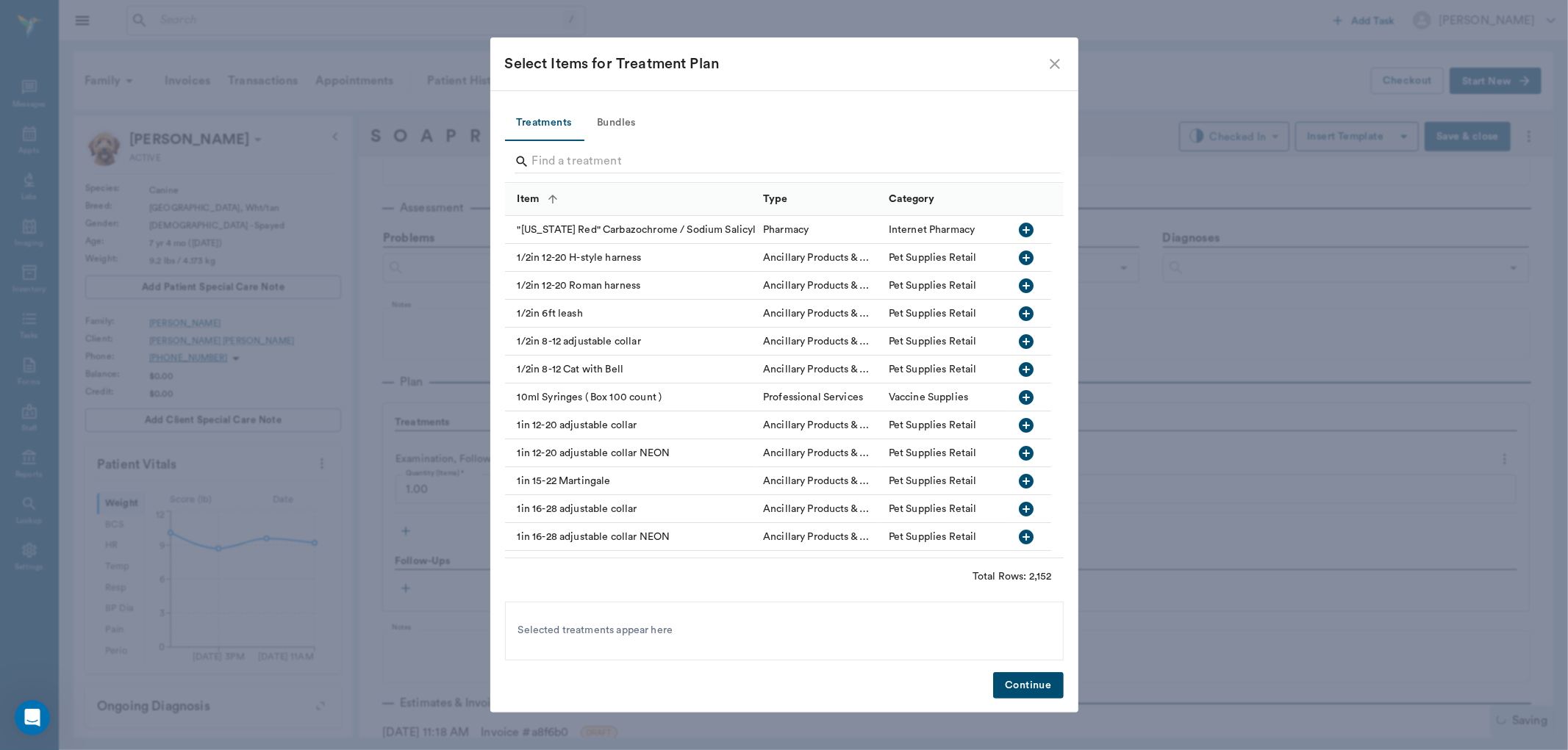
click at [616, 114] on button "Bundles" at bounding box center [617, 124] width 66 height 35
click at [631, 121] on button "Bundles" at bounding box center [617, 124] width 66 height 35
click at [616, 123] on button "Bundles" at bounding box center [617, 124] width 66 height 35
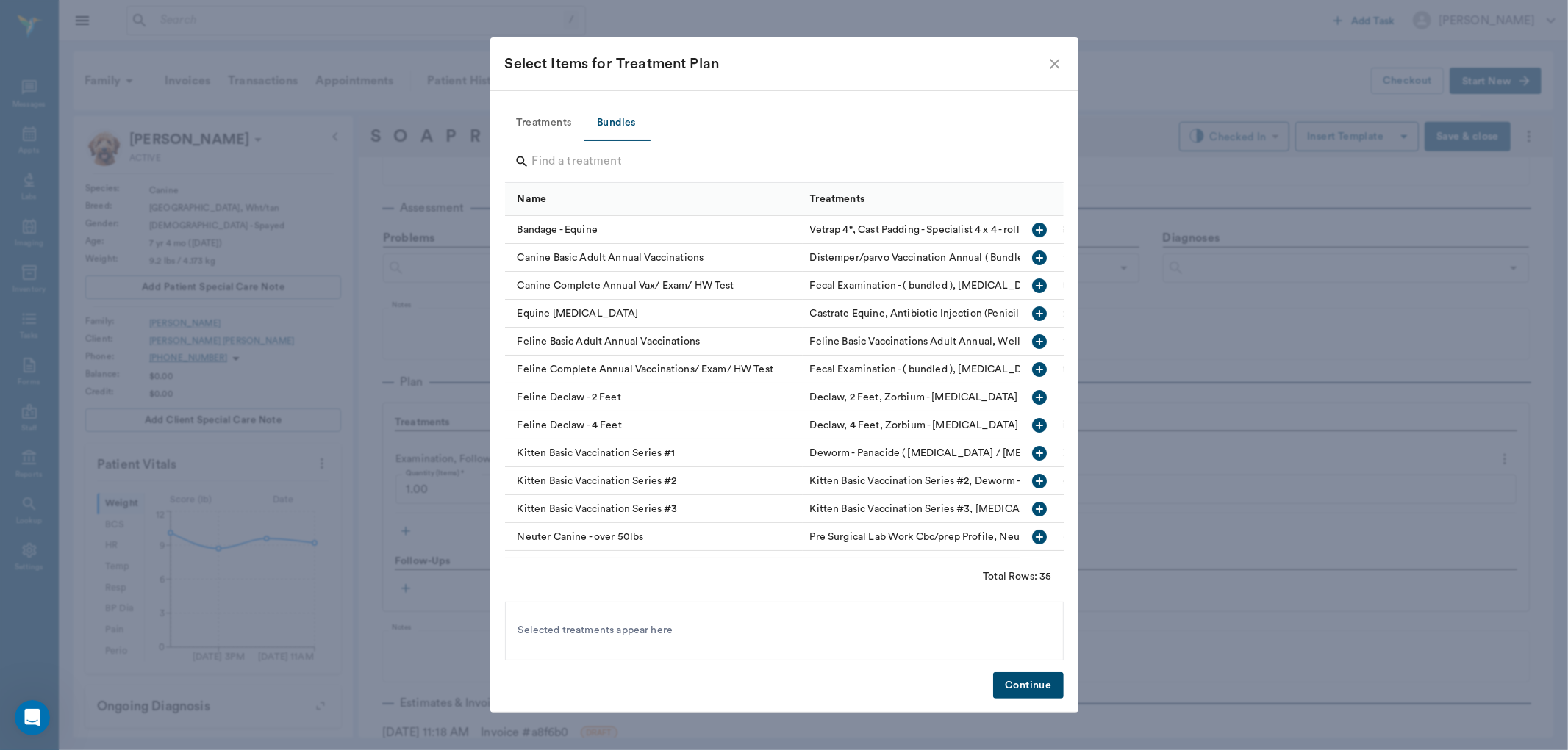
click at [1032, 253] on icon "button" at bounding box center [1039, 257] width 15 height 15
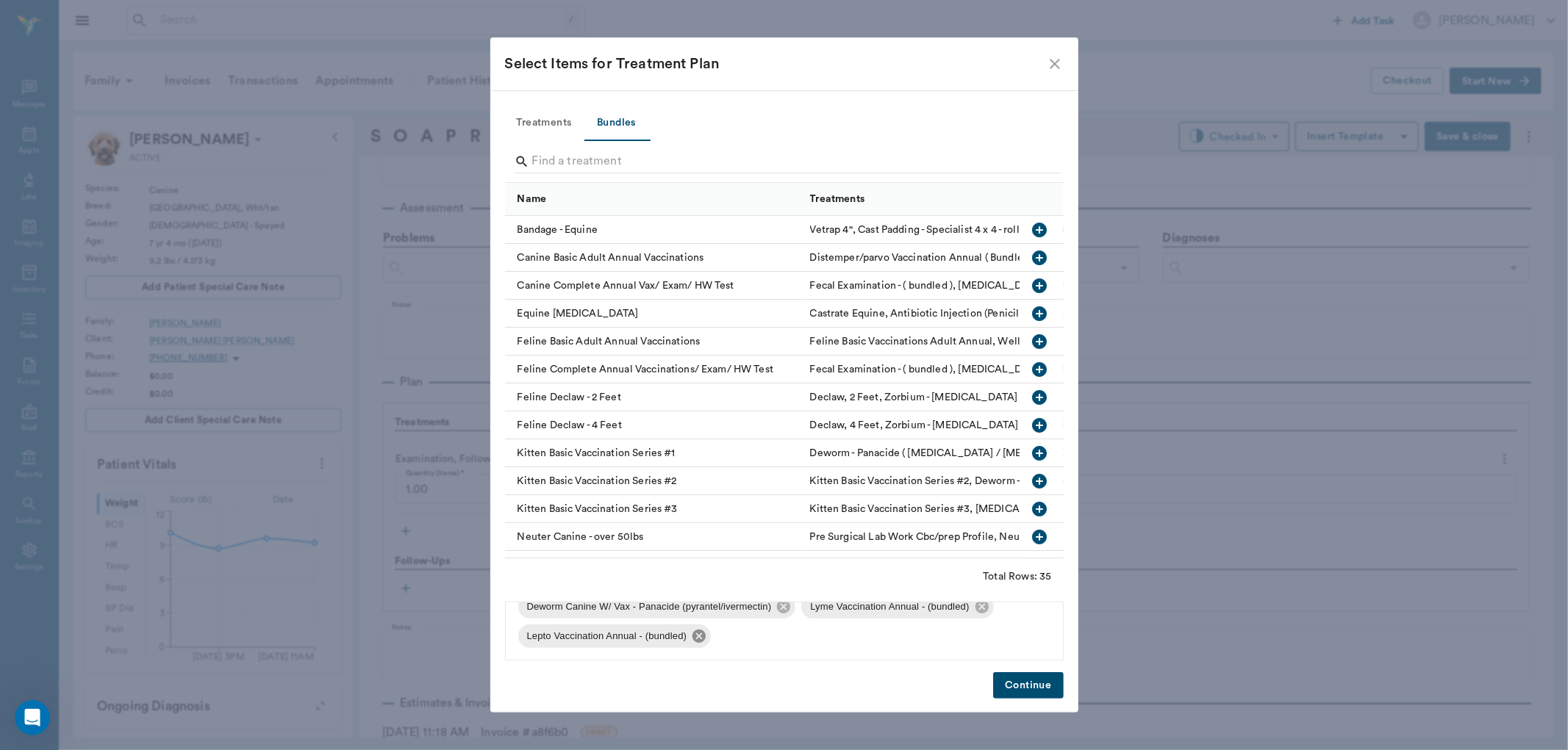
click at [697, 632] on icon at bounding box center [698, 636] width 13 height 13
drag, startPoint x: 980, startPoint y: 630, endPoint x: 1029, endPoint y: 688, distance: 75.9
click at [982, 630] on icon at bounding box center [981, 636] width 13 height 13
click at [1032, 689] on button "Continue" at bounding box center [1028, 686] width 70 height 27
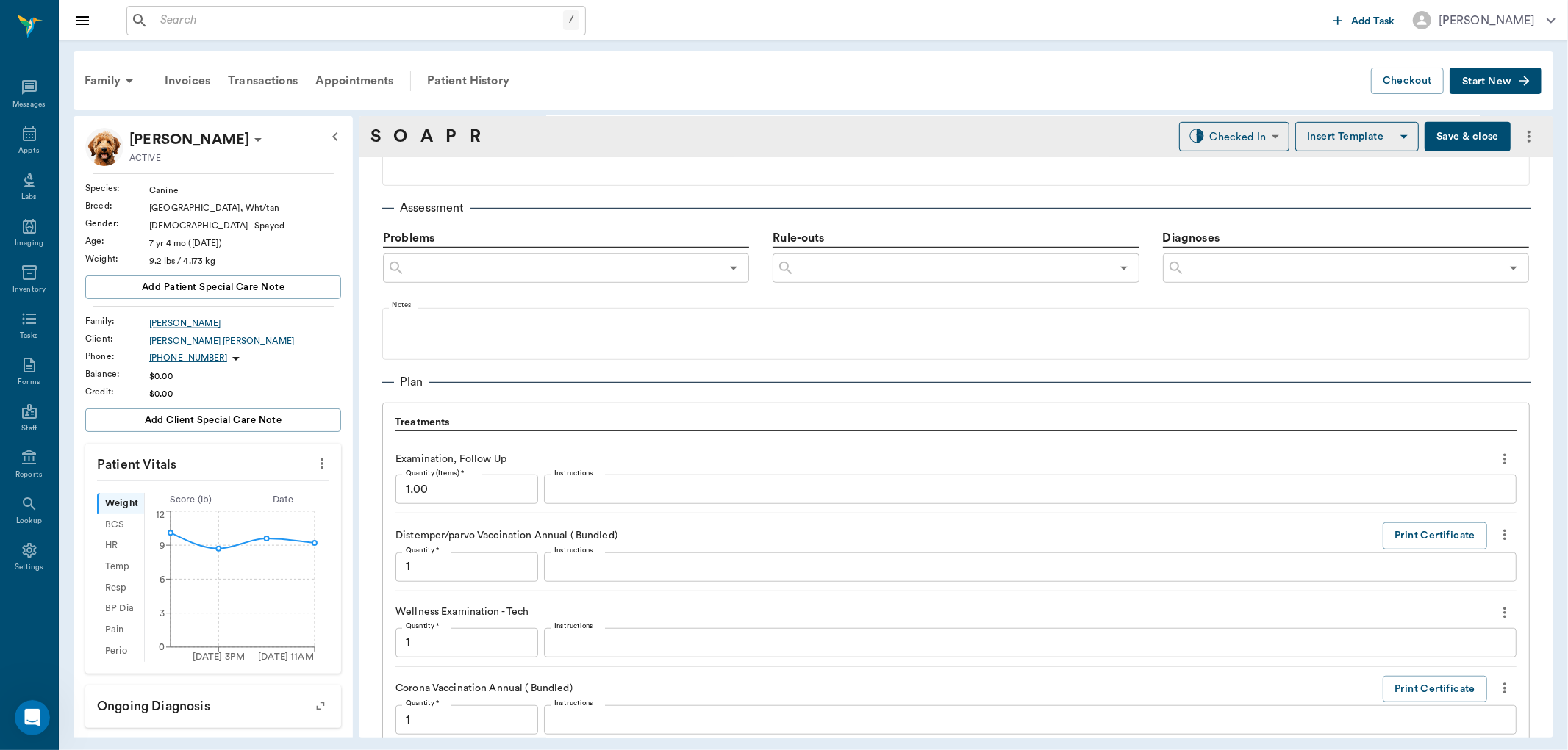
scroll to position [1451, 0]
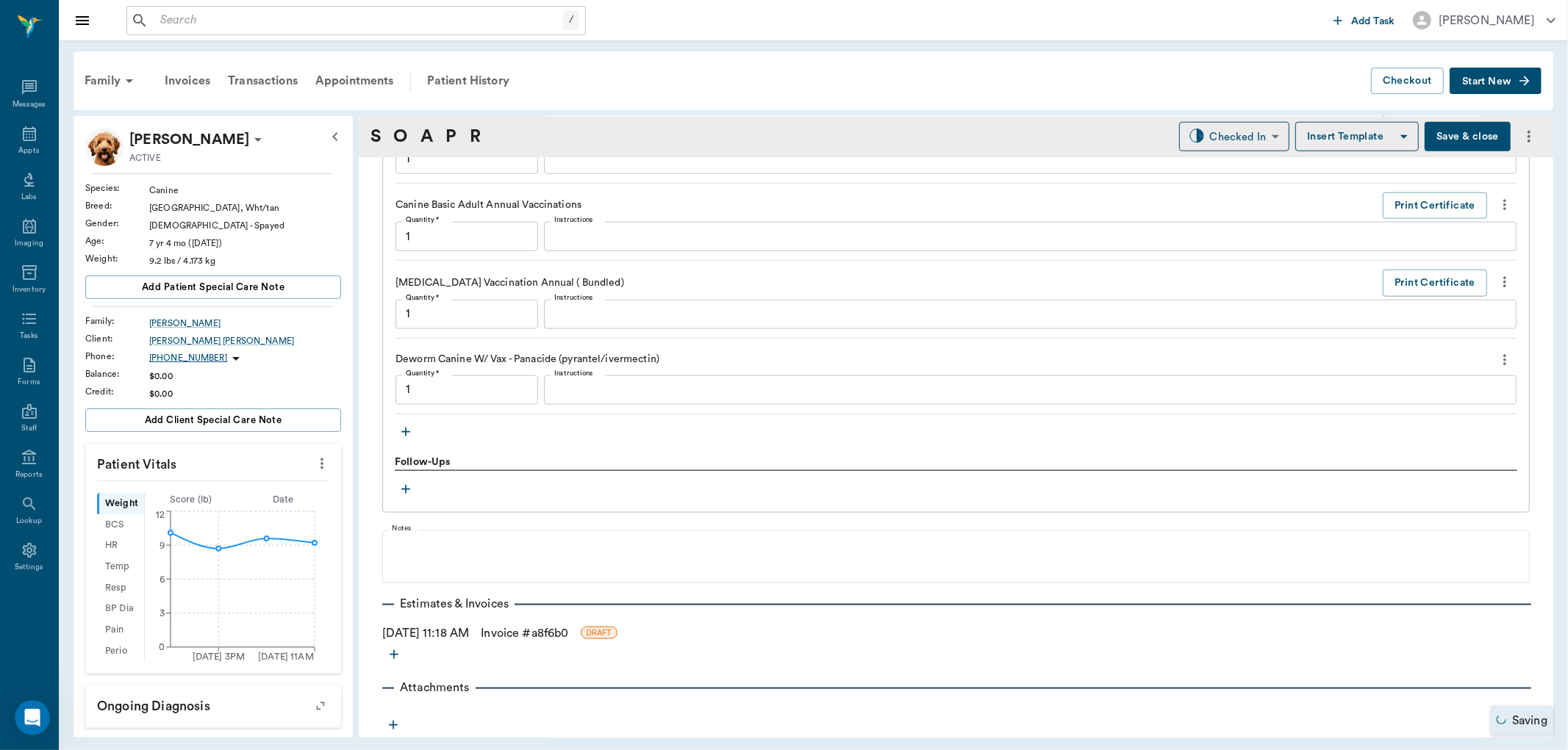
type input "1.00"
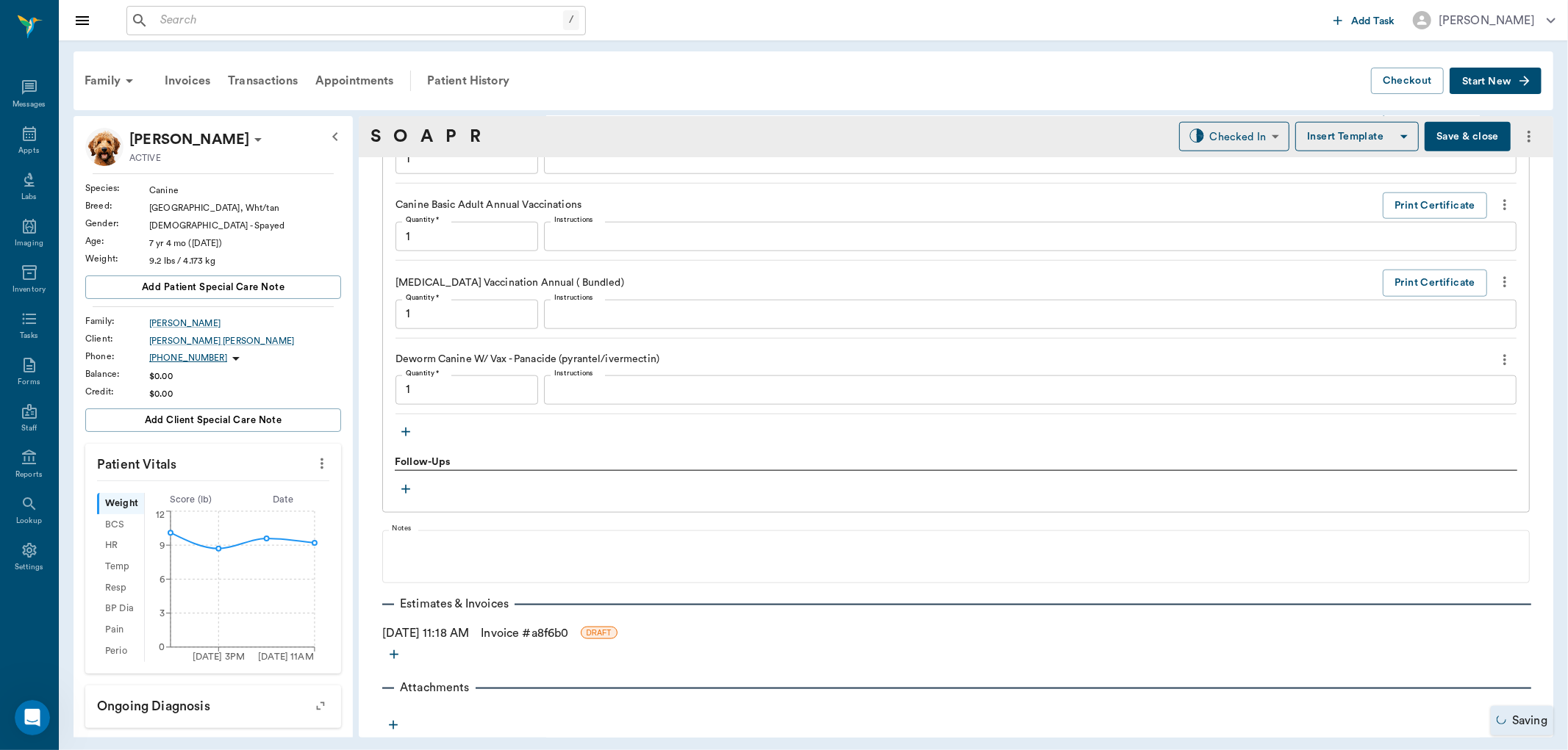
type input "1.00"
click at [412, 428] on icon "button" at bounding box center [406, 432] width 15 height 15
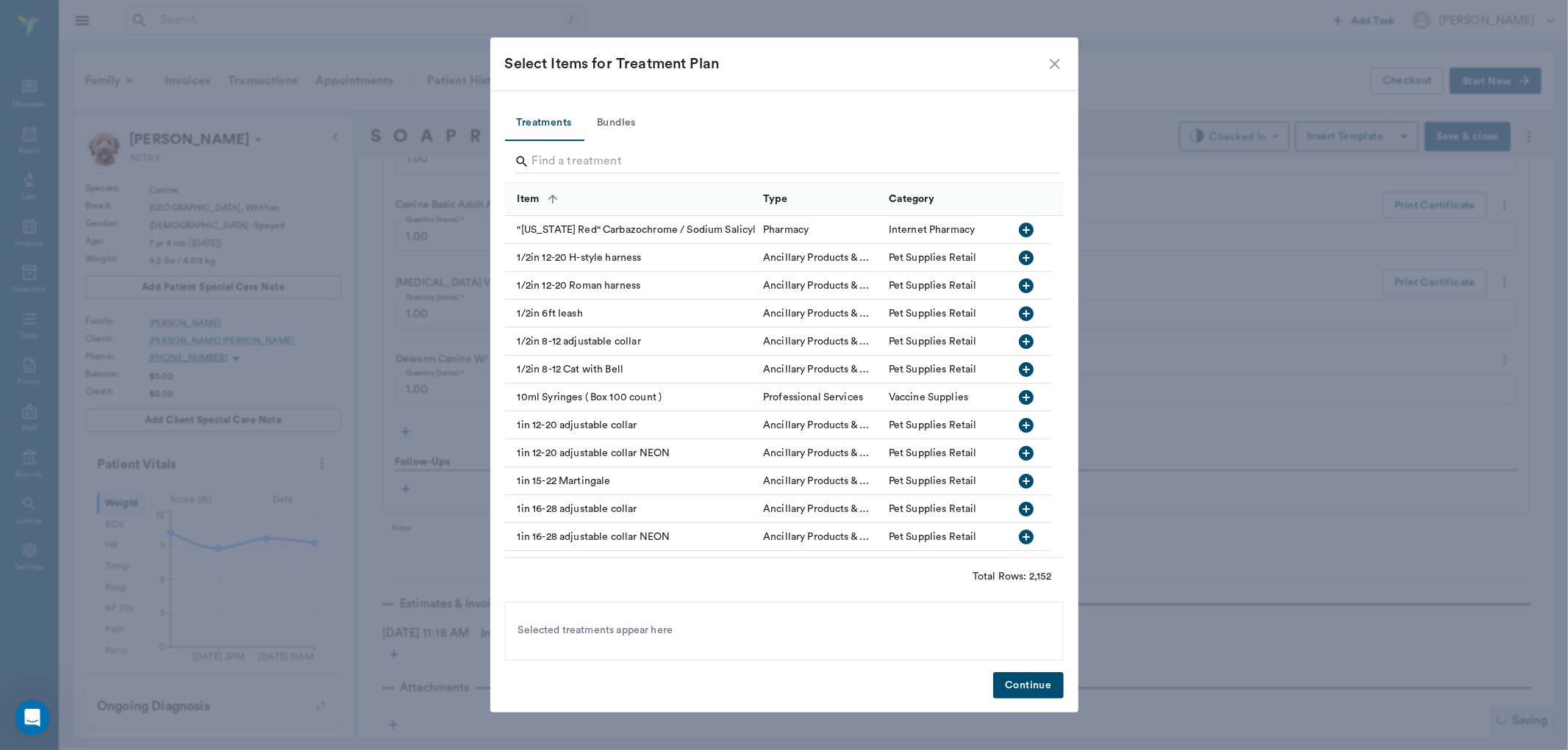
click at [565, 157] on input "Search" at bounding box center [786, 161] width 507 height 24
click at [564, 160] on input "test" at bounding box center [786, 161] width 507 height 24
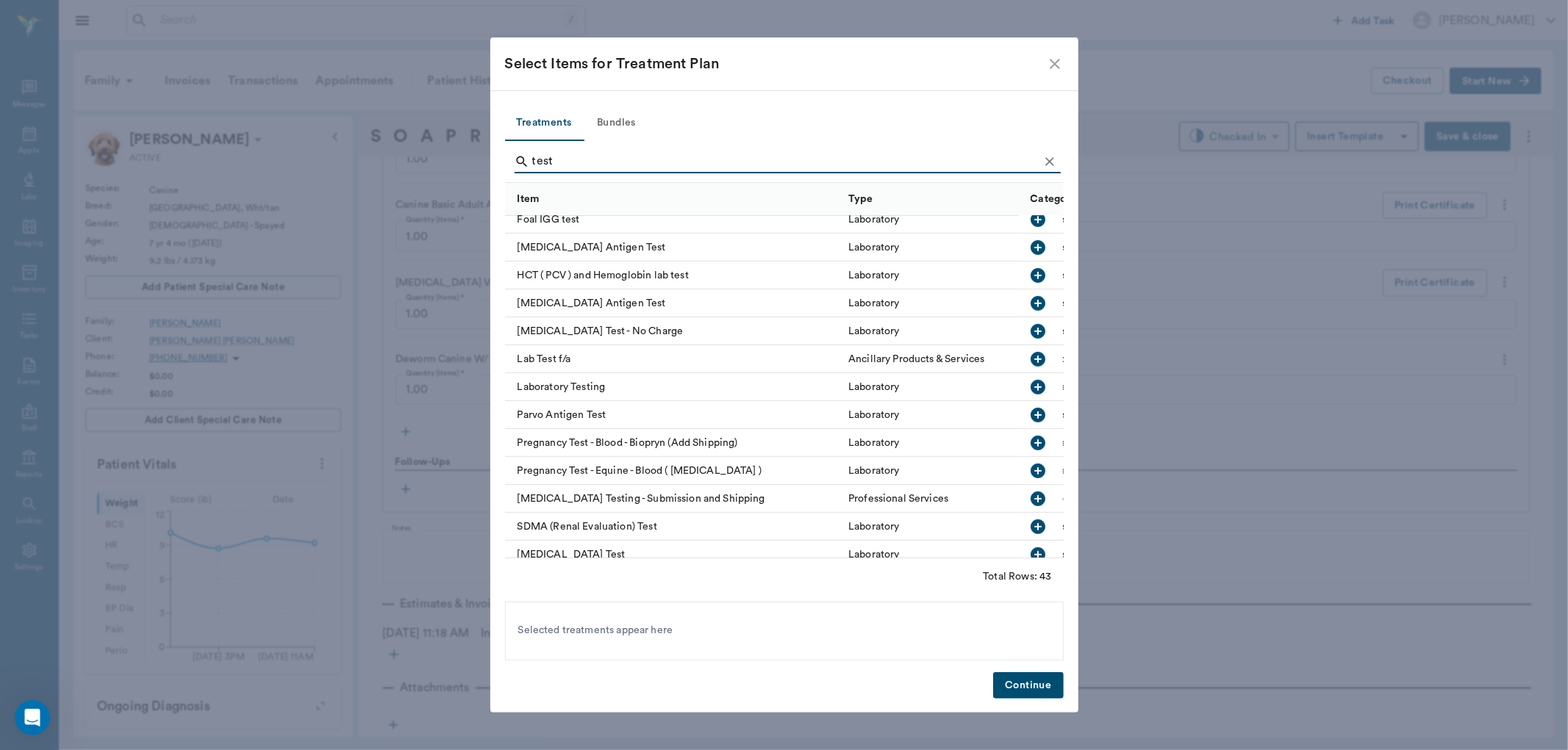
scroll to position [545, 0]
type input "test"
click at [1032, 299] on icon "button" at bounding box center [1038, 299] width 15 height 15
click at [1012, 684] on button "Continue" at bounding box center [1028, 686] width 70 height 27
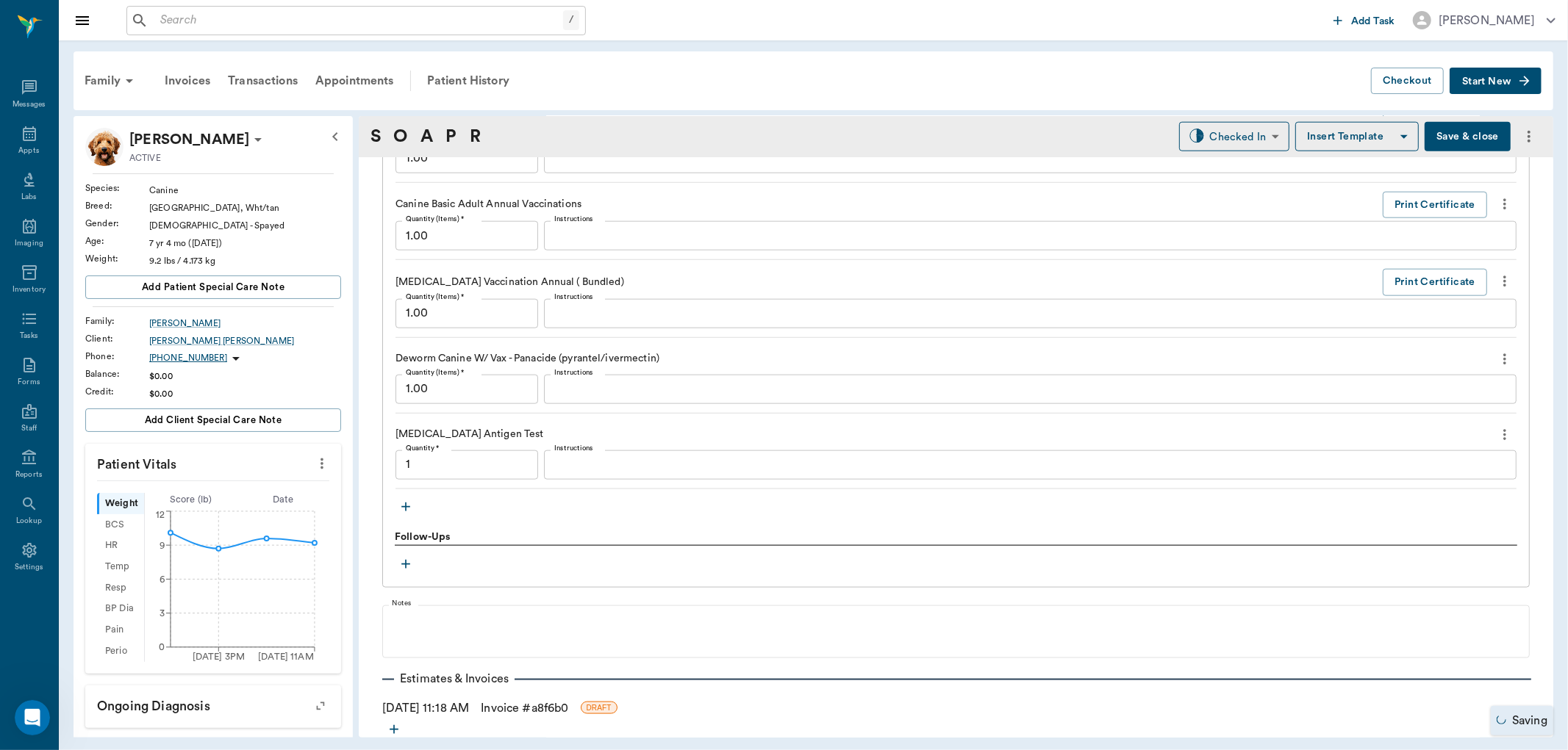
click at [575, 467] on textarea "Instructions" at bounding box center [1031, 465] width 952 height 17
type input "1.00"
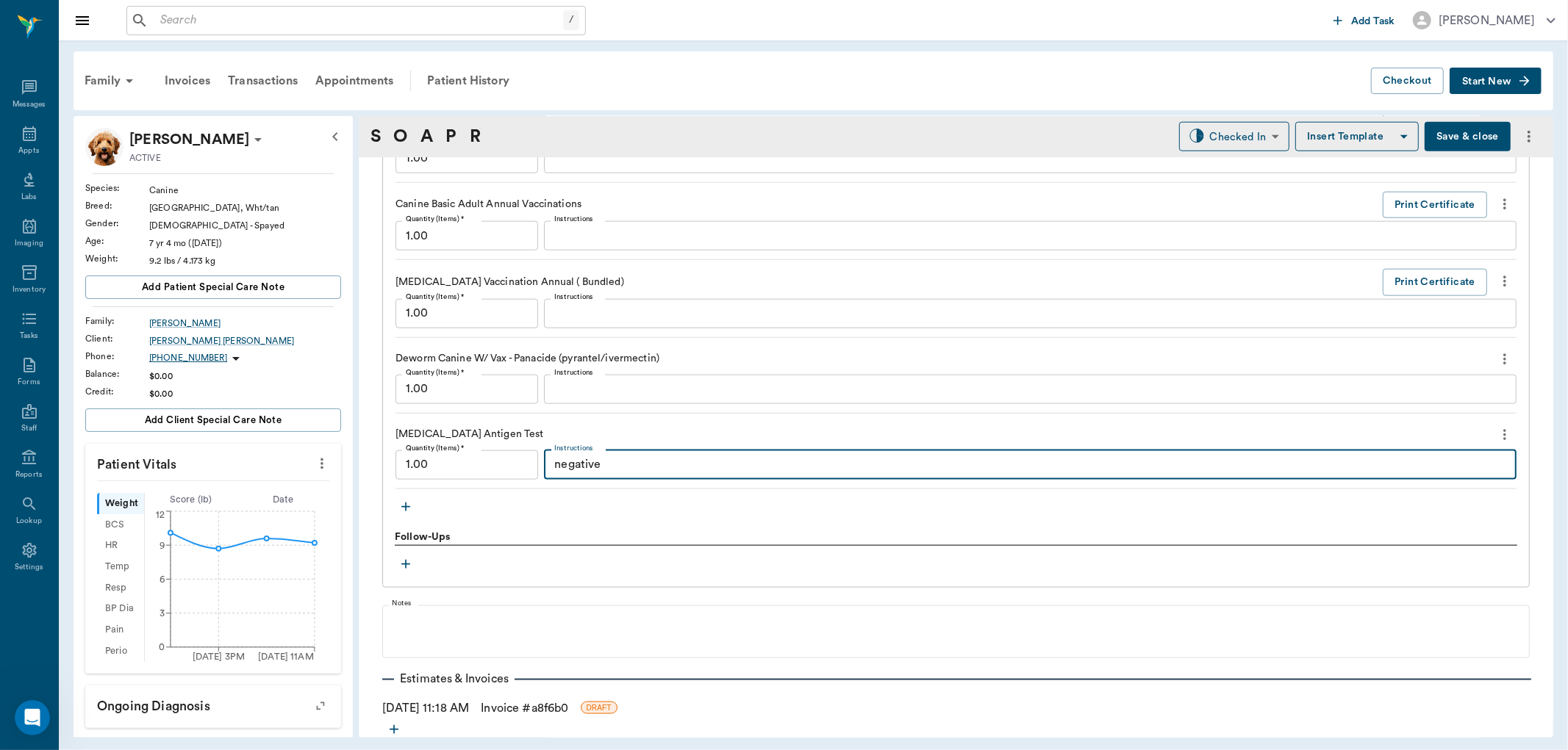
type textarea "negative"
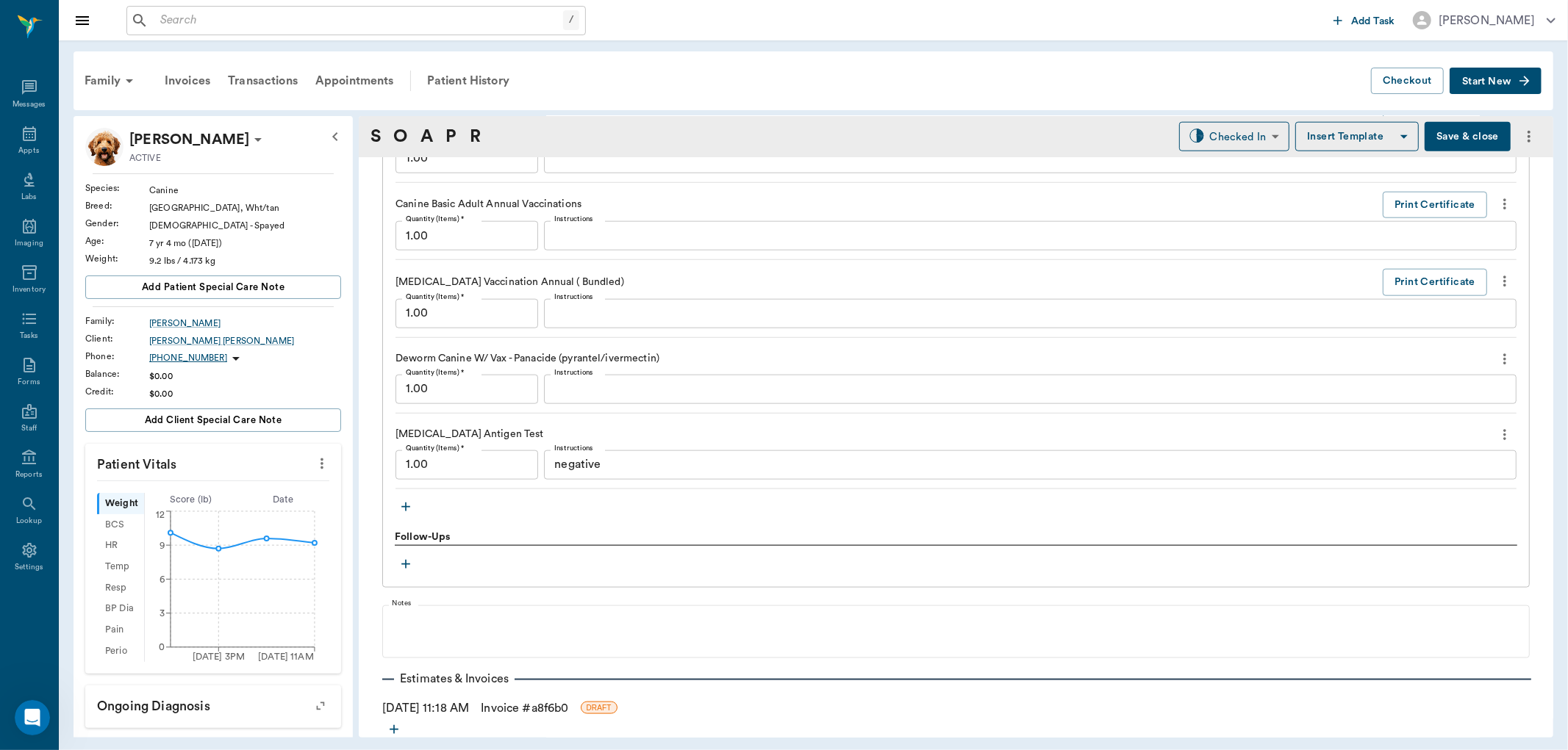
click at [404, 509] on icon "button" at bounding box center [406, 506] width 15 height 15
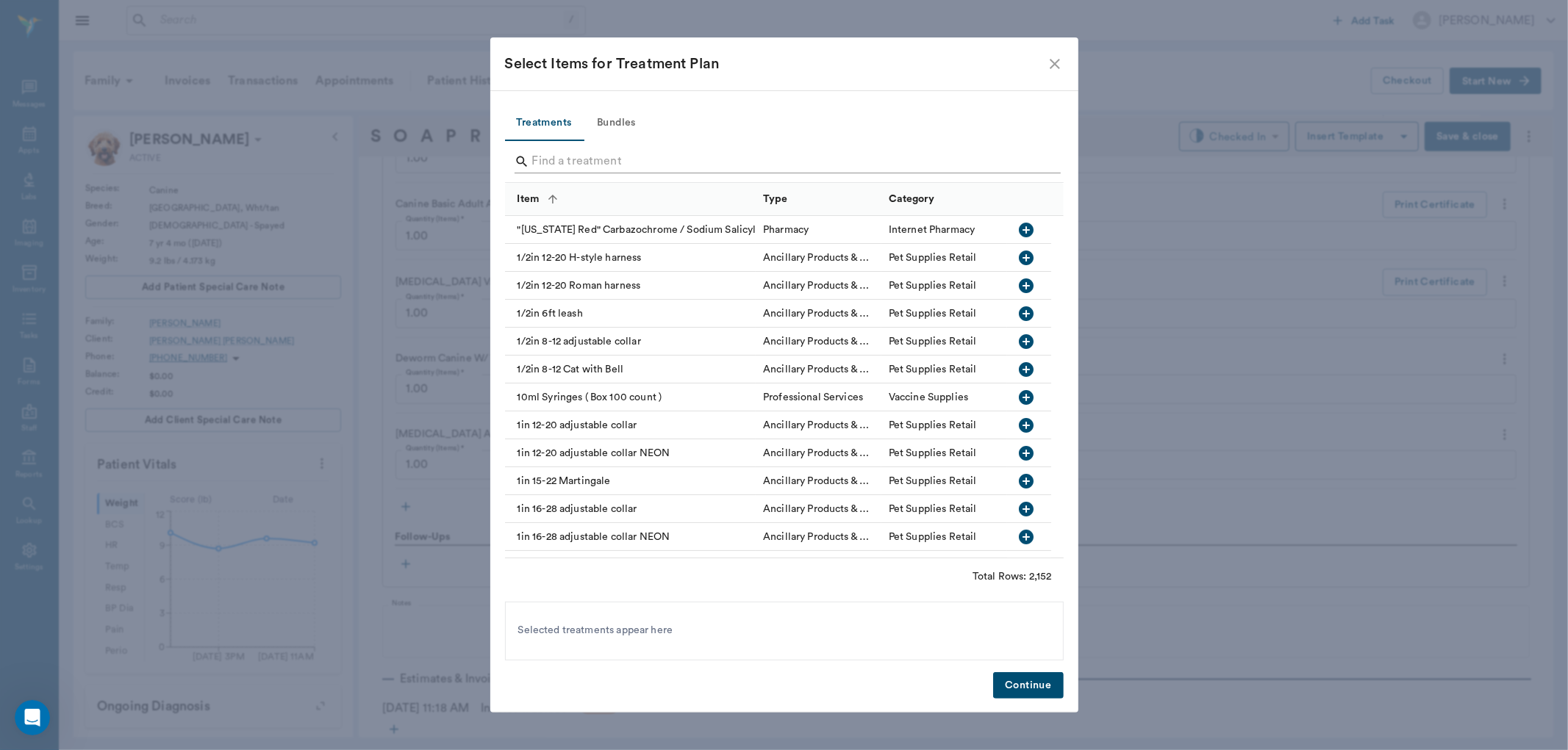
click at [550, 157] on input "Search" at bounding box center [786, 161] width 507 height 24
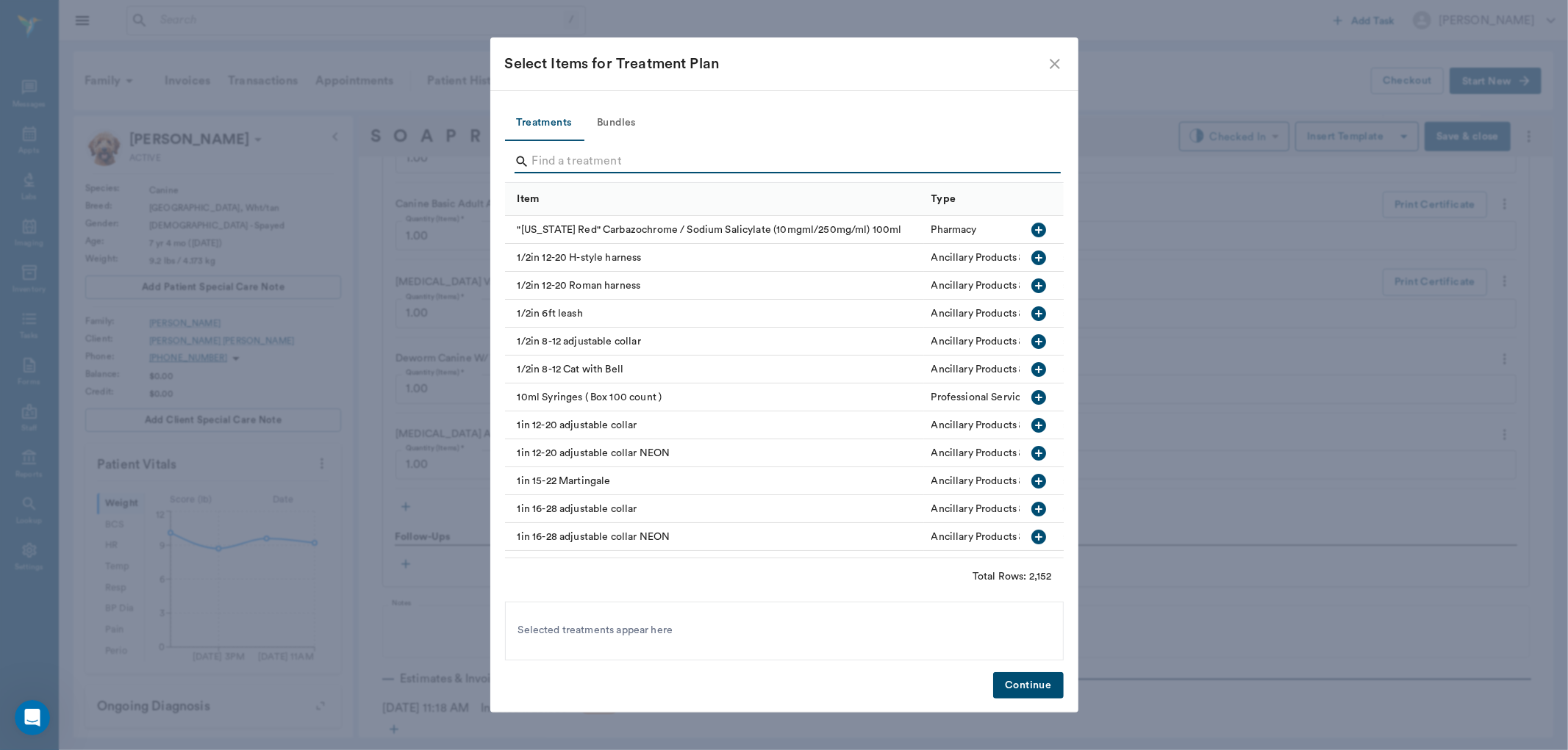
type input "o"
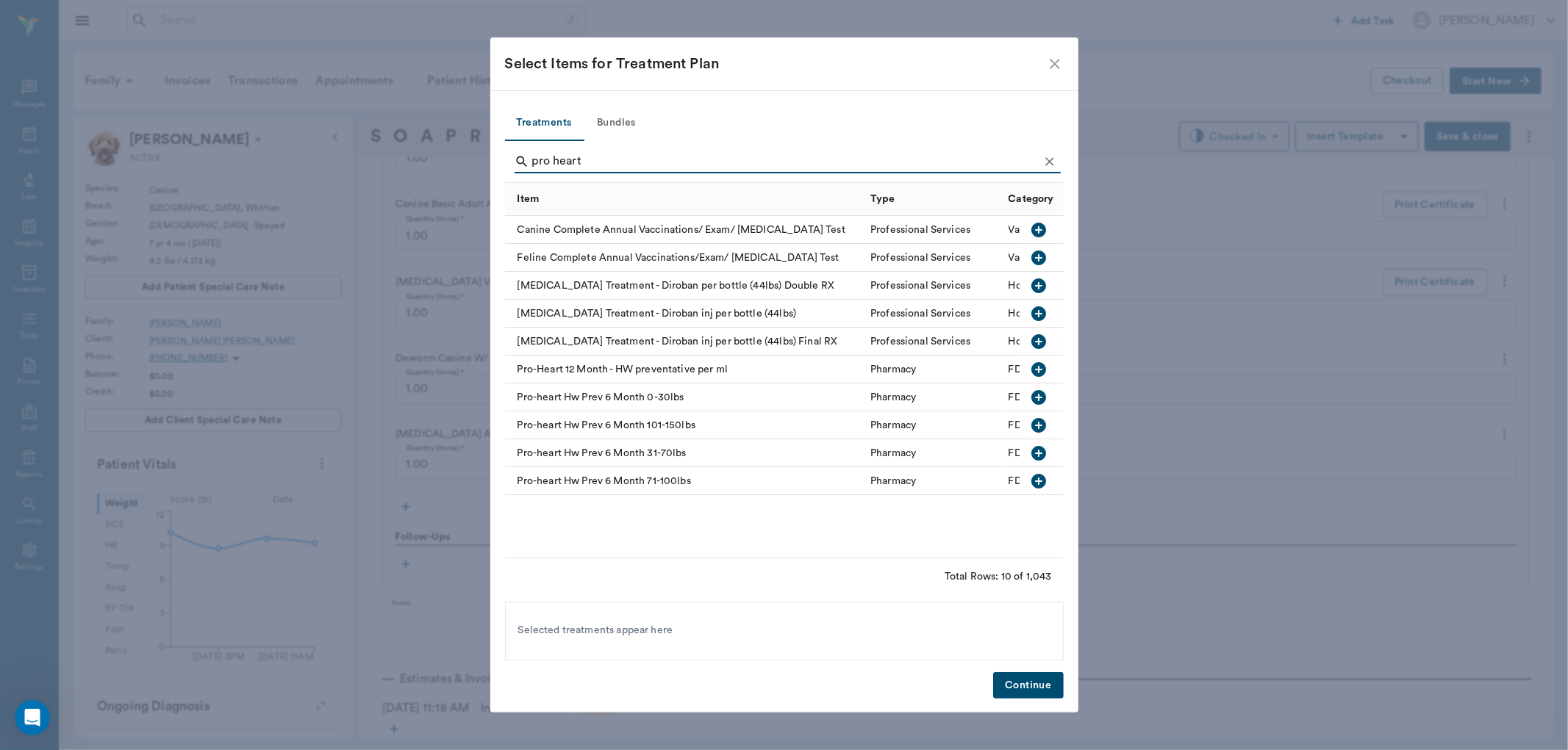
type input "pro heart"
drag, startPoint x: 1045, startPoint y: 392, endPoint x: 1048, endPoint y: 593, distance: 201.0
click at [1045, 394] on icon "button" at bounding box center [1038, 397] width 18 height 18
click at [1032, 676] on button "Continue" at bounding box center [1028, 686] width 70 height 27
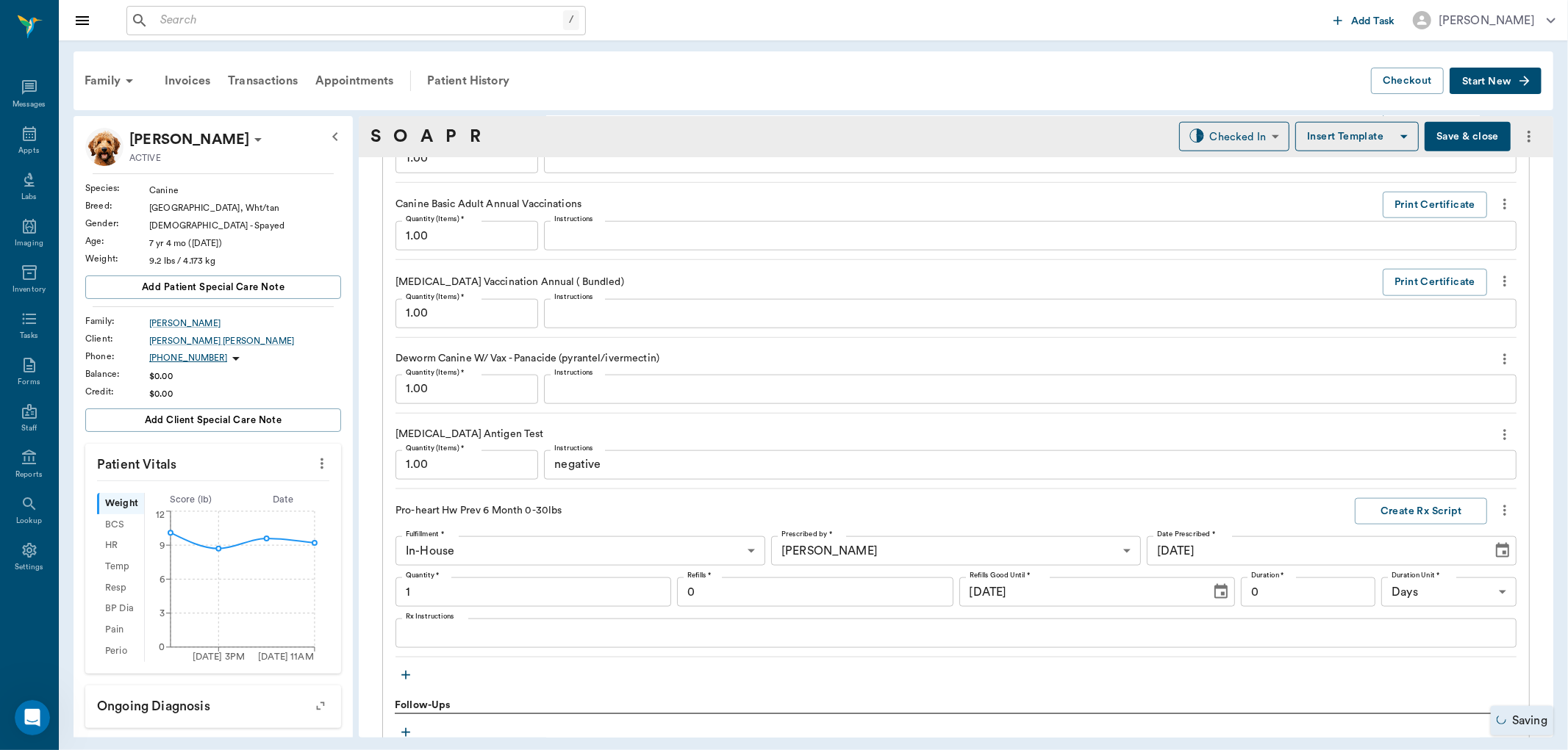
type input "1.00"
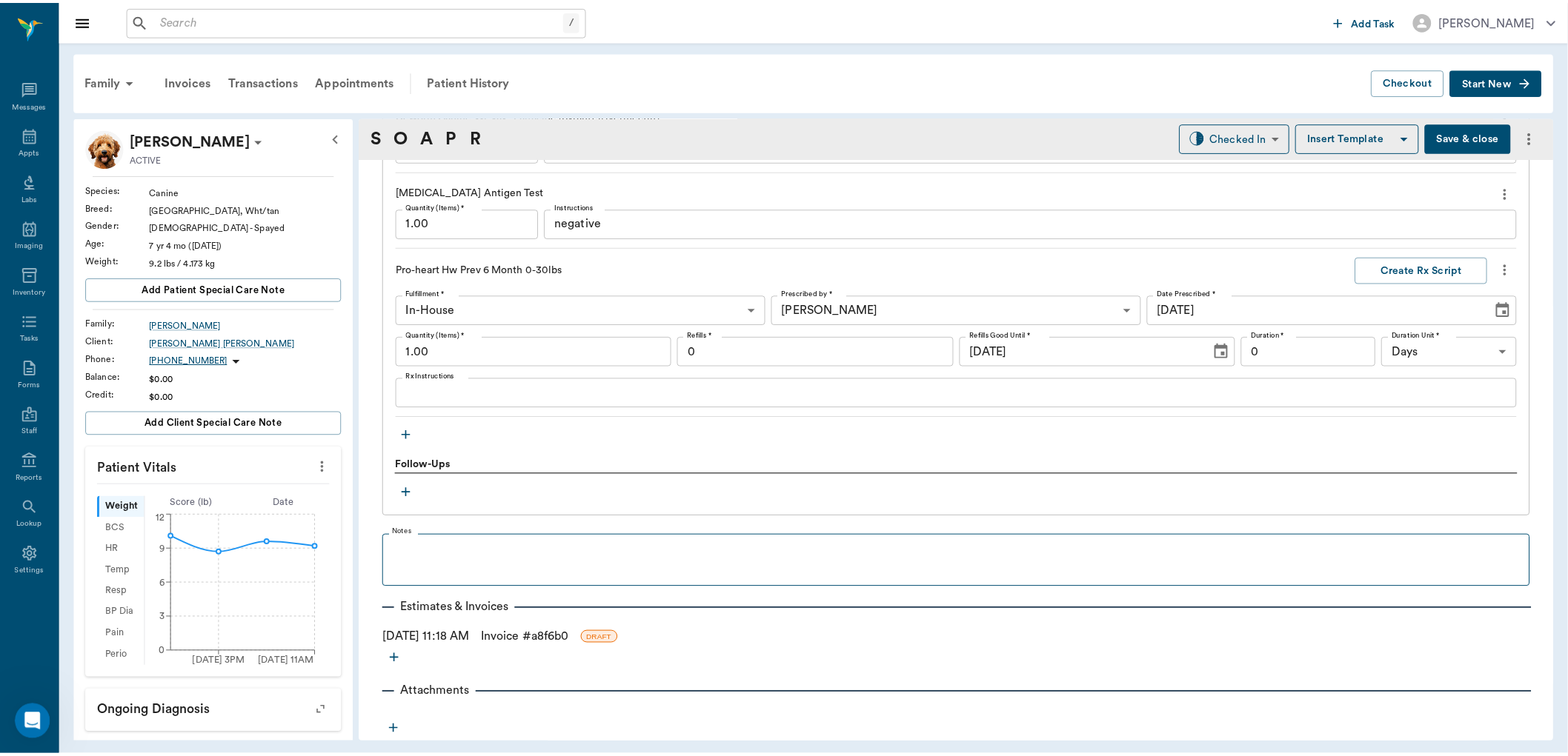
scroll to position [1709, 0]
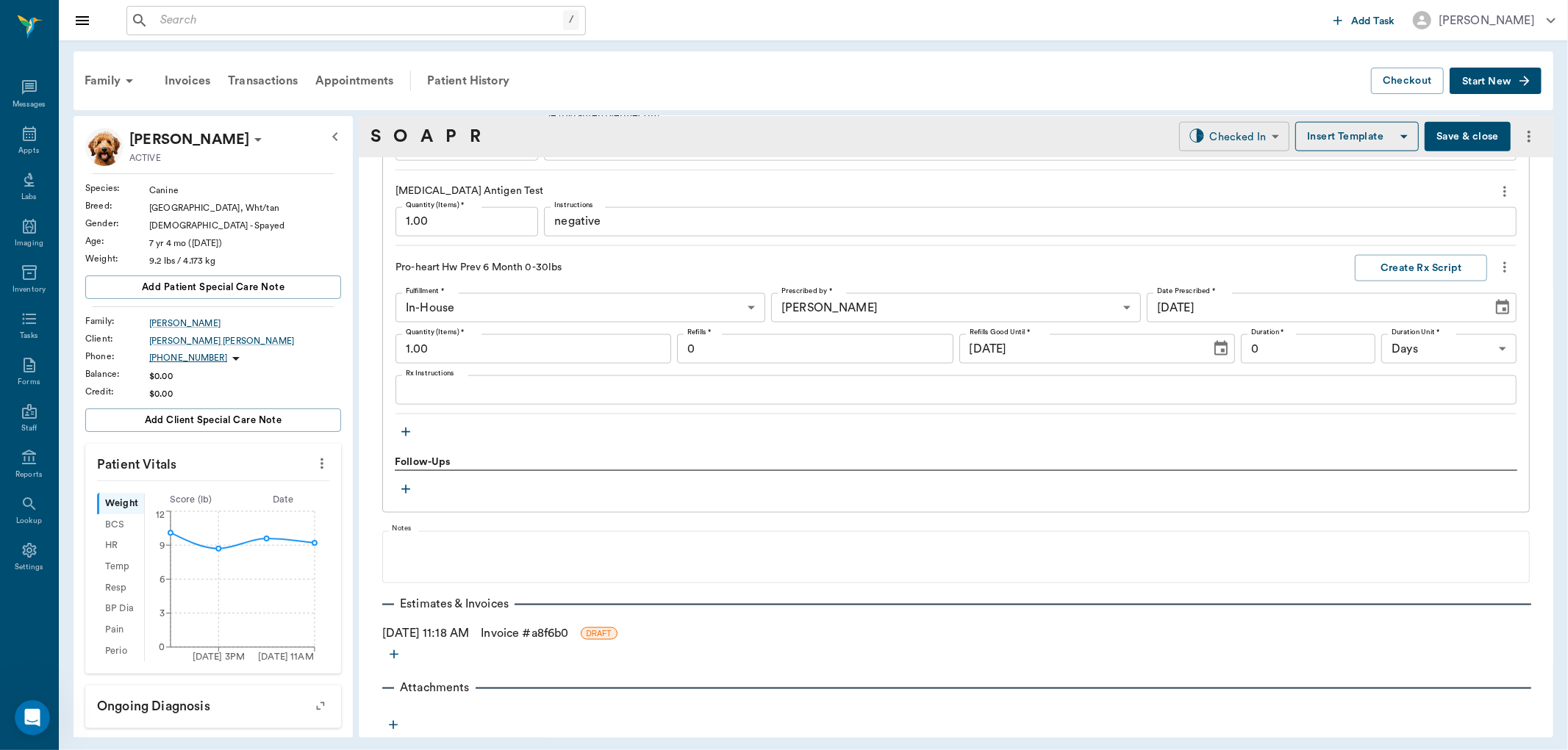
click at [1213, 138] on body "/ ​ Add Task Dr. Bert Ellsworth Nectar Messages Appts Labs Imaging Inventory Ta…" at bounding box center [784, 375] width 1568 height 750
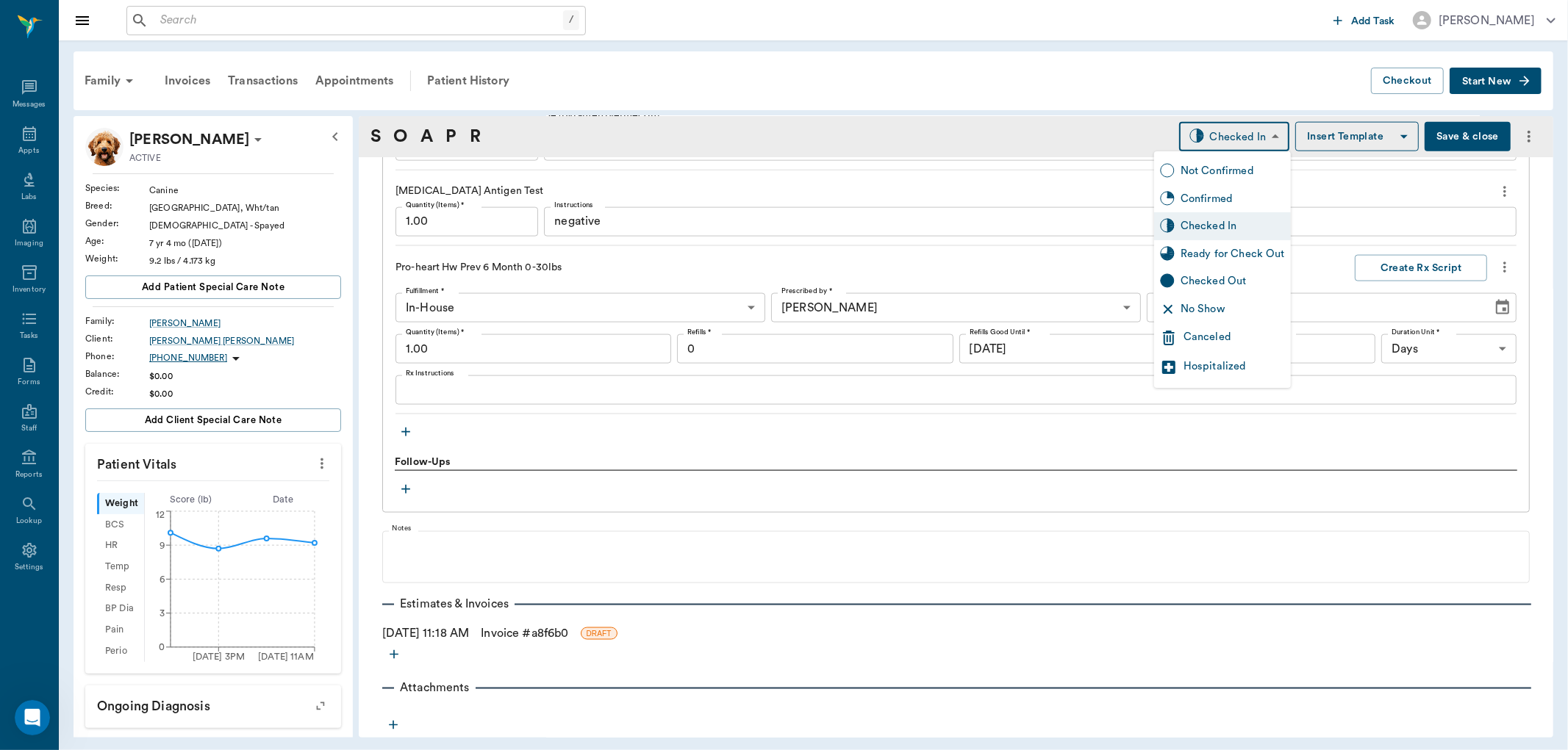
click at [1190, 251] on div "Ready for Check Out" at bounding box center [1233, 254] width 105 height 16
type input "READY_TO_CHECKOUT"
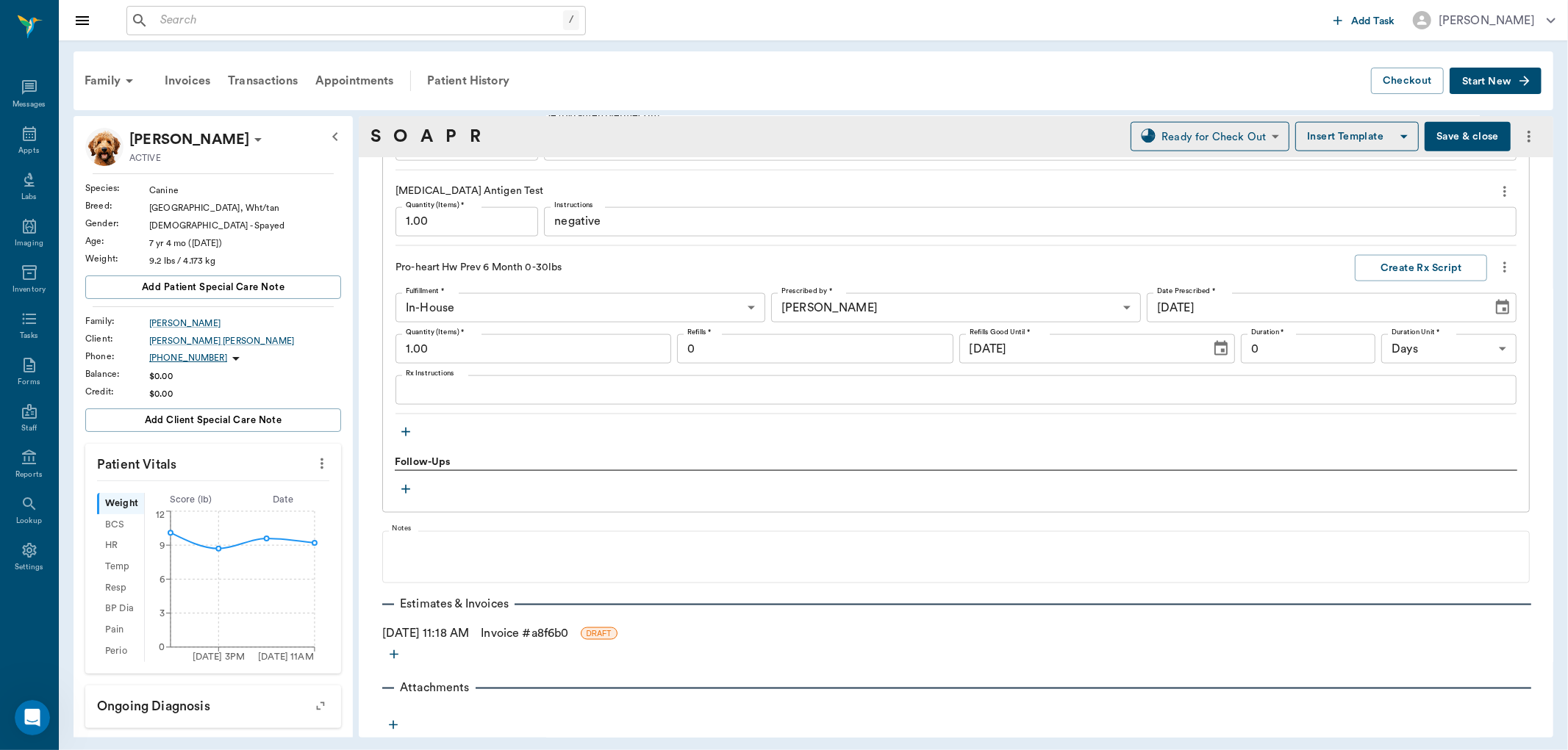
click at [569, 635] on link "Invoice # a8f6b0" at bounding box center [524, 633] width 88 height 18
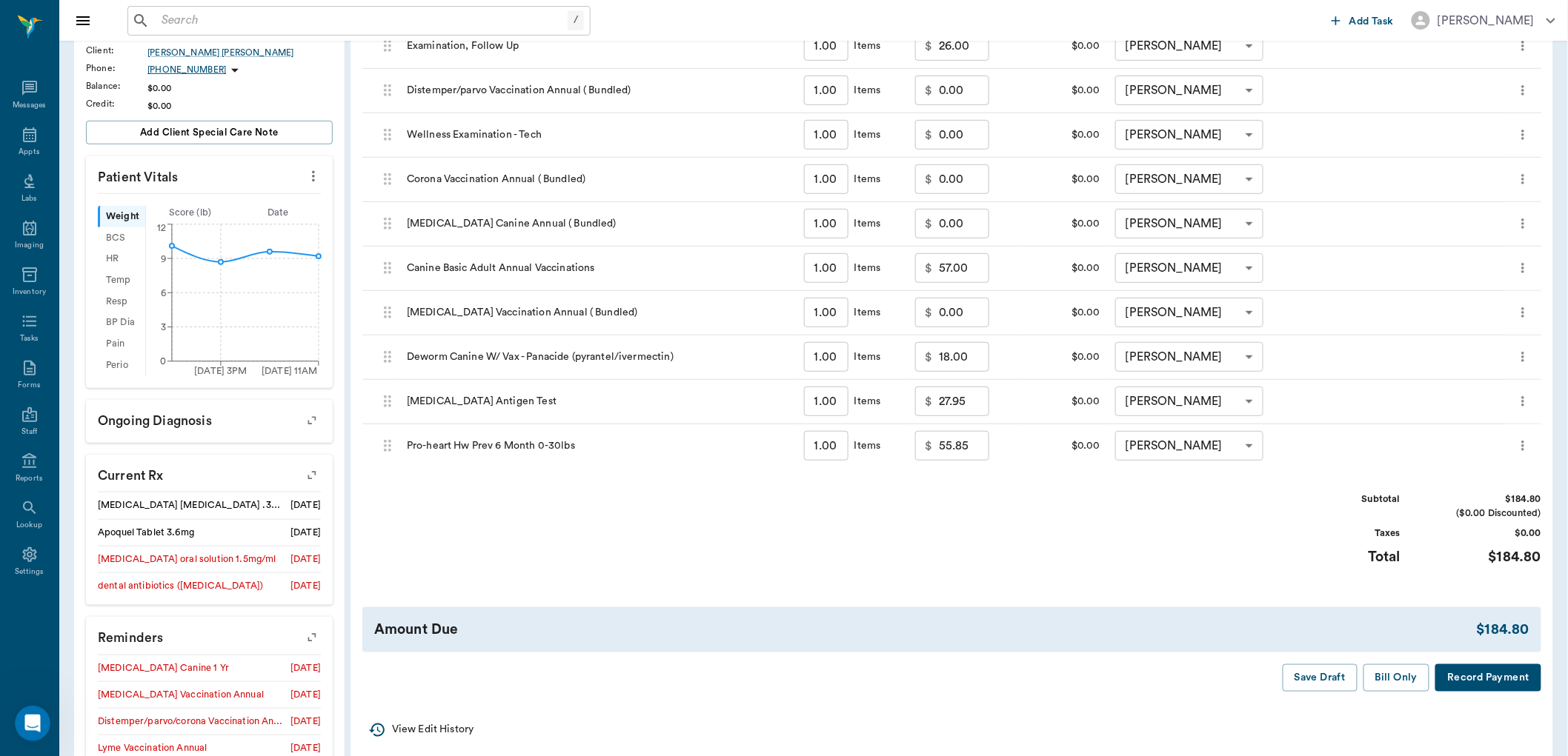
scroll to position [329, 0]
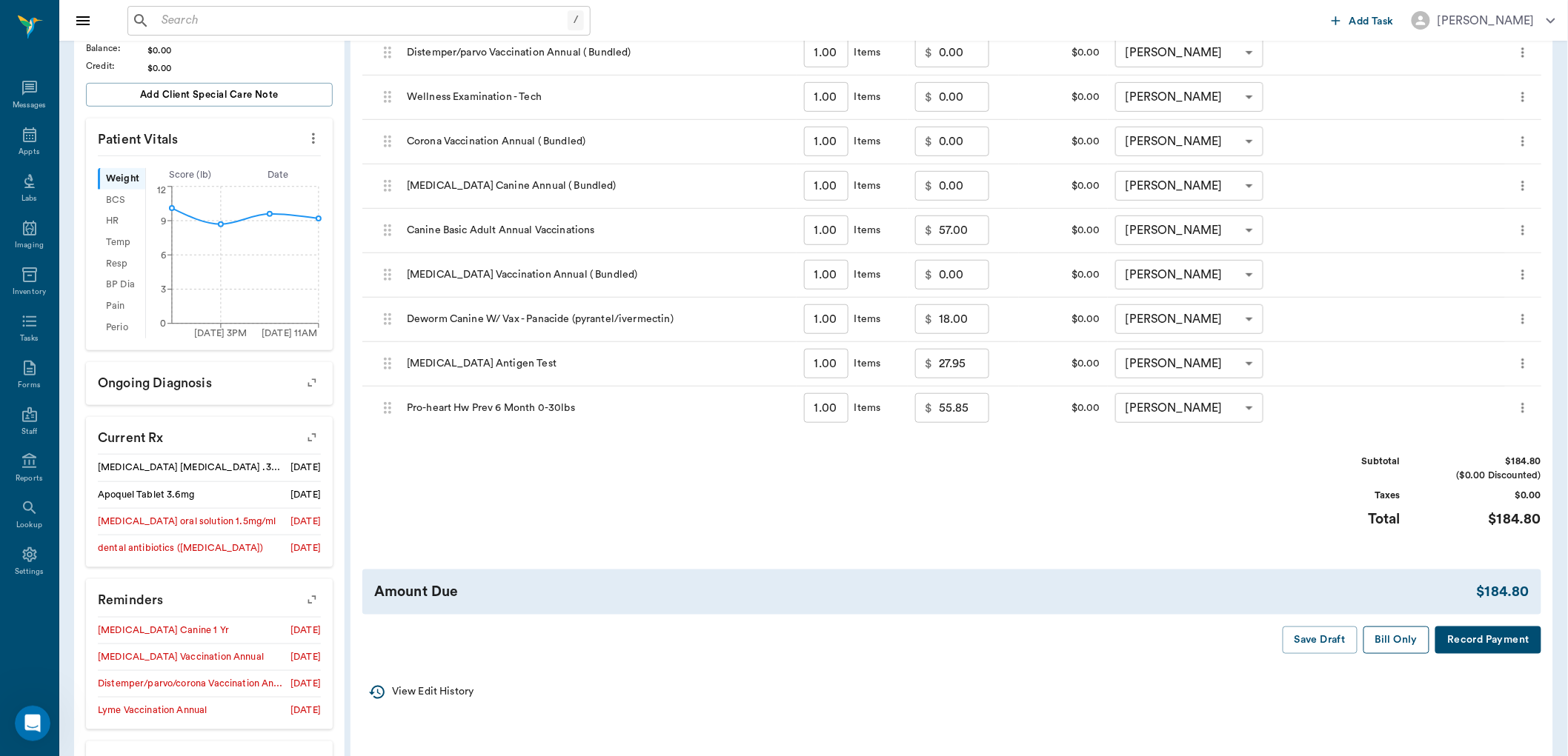
click at [1403, 638] on button "Bill Only" at bounding box center [1397, 641] width 67 height 28
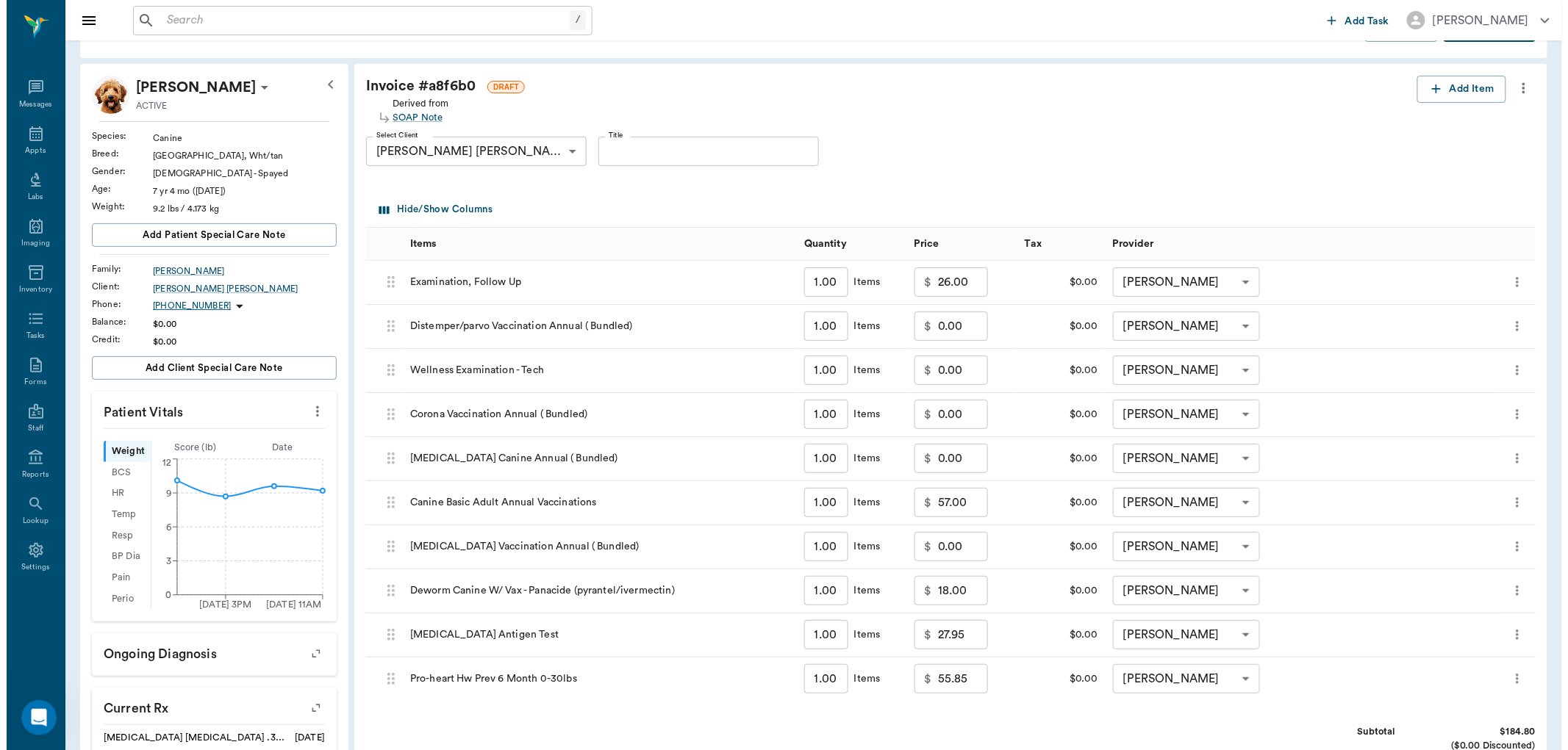
scroll to position [0, 0]
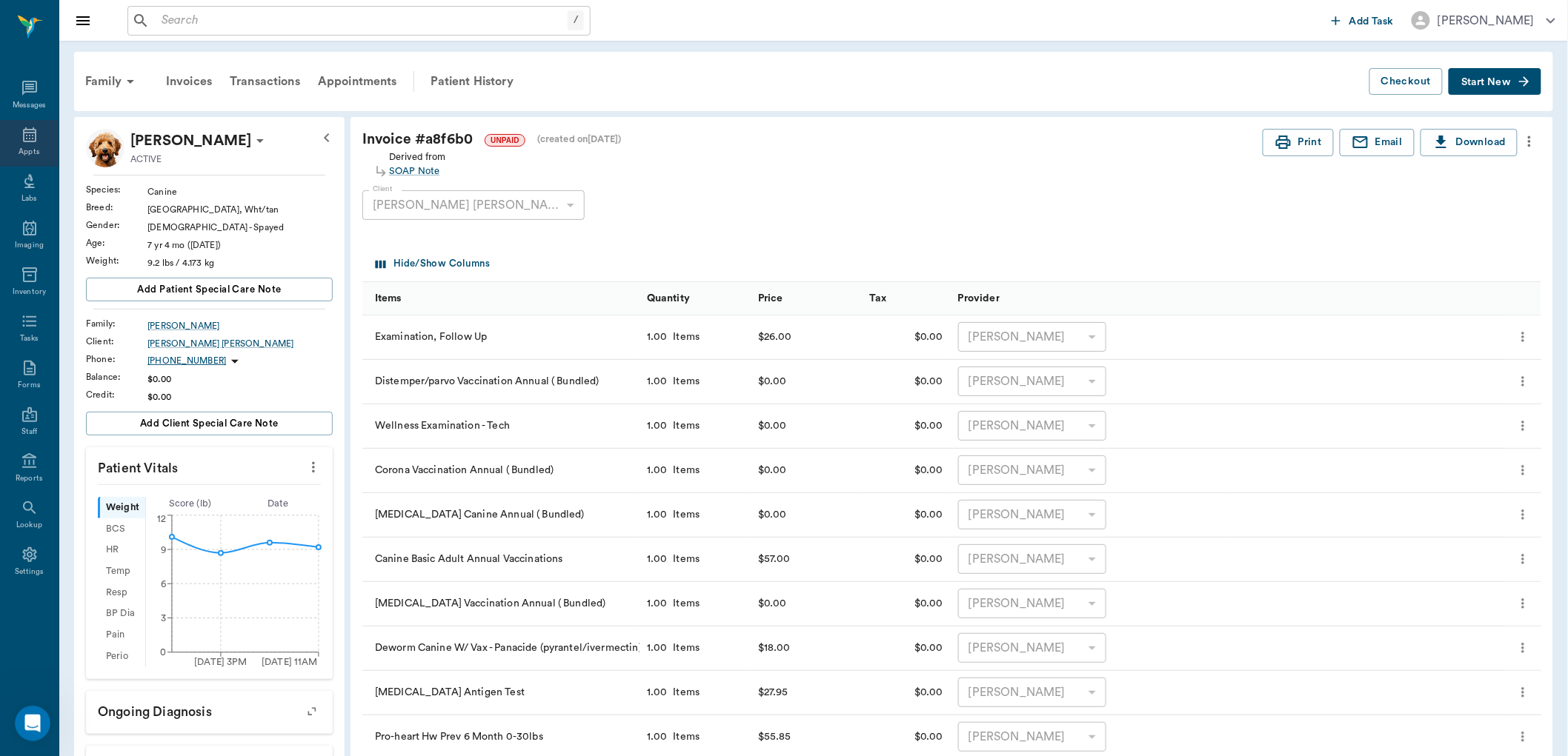
click at [27, 138] on icon at bounding box center [29, 135] width 18 height 18
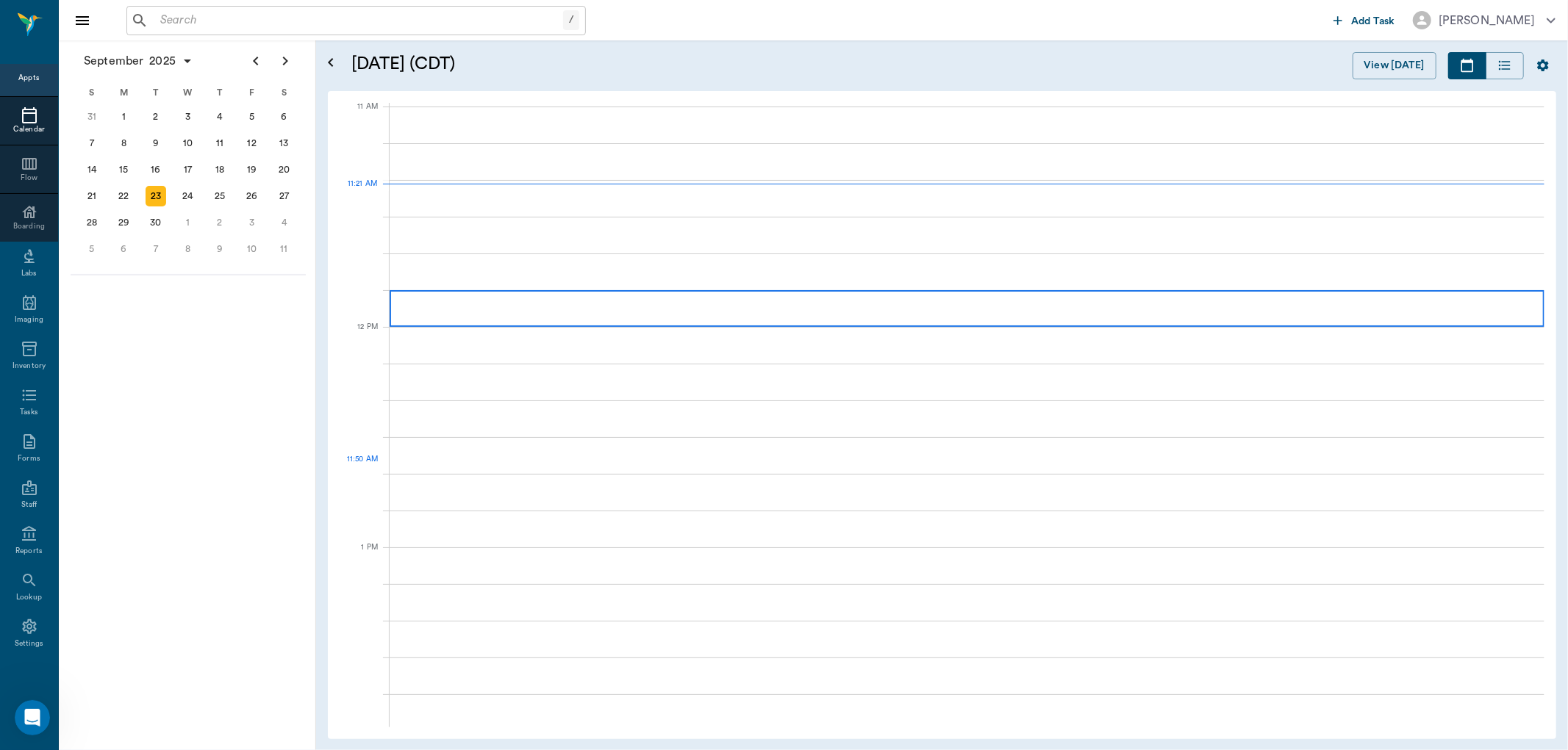
scroll to position [663, 0]
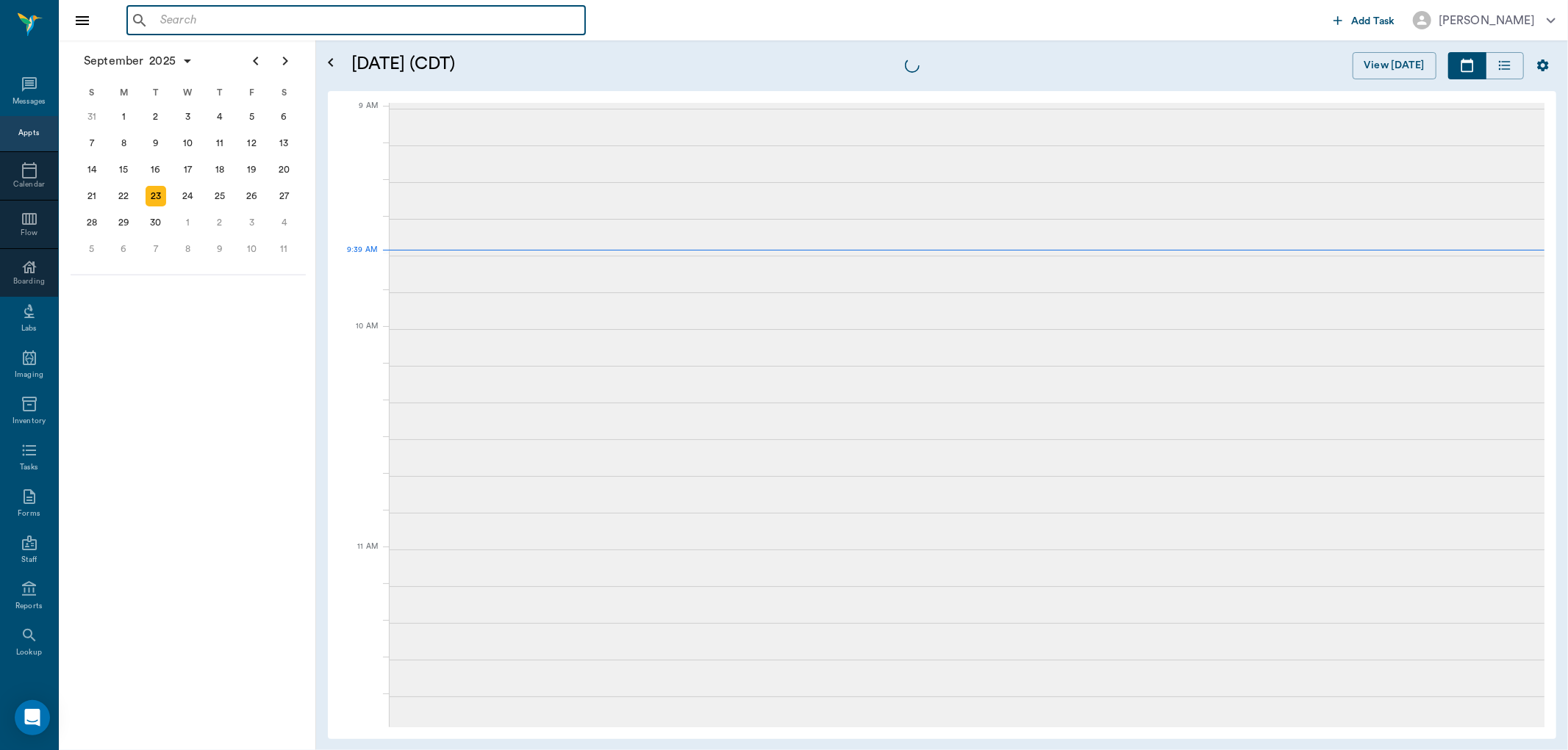
scroll to position [223, 0]
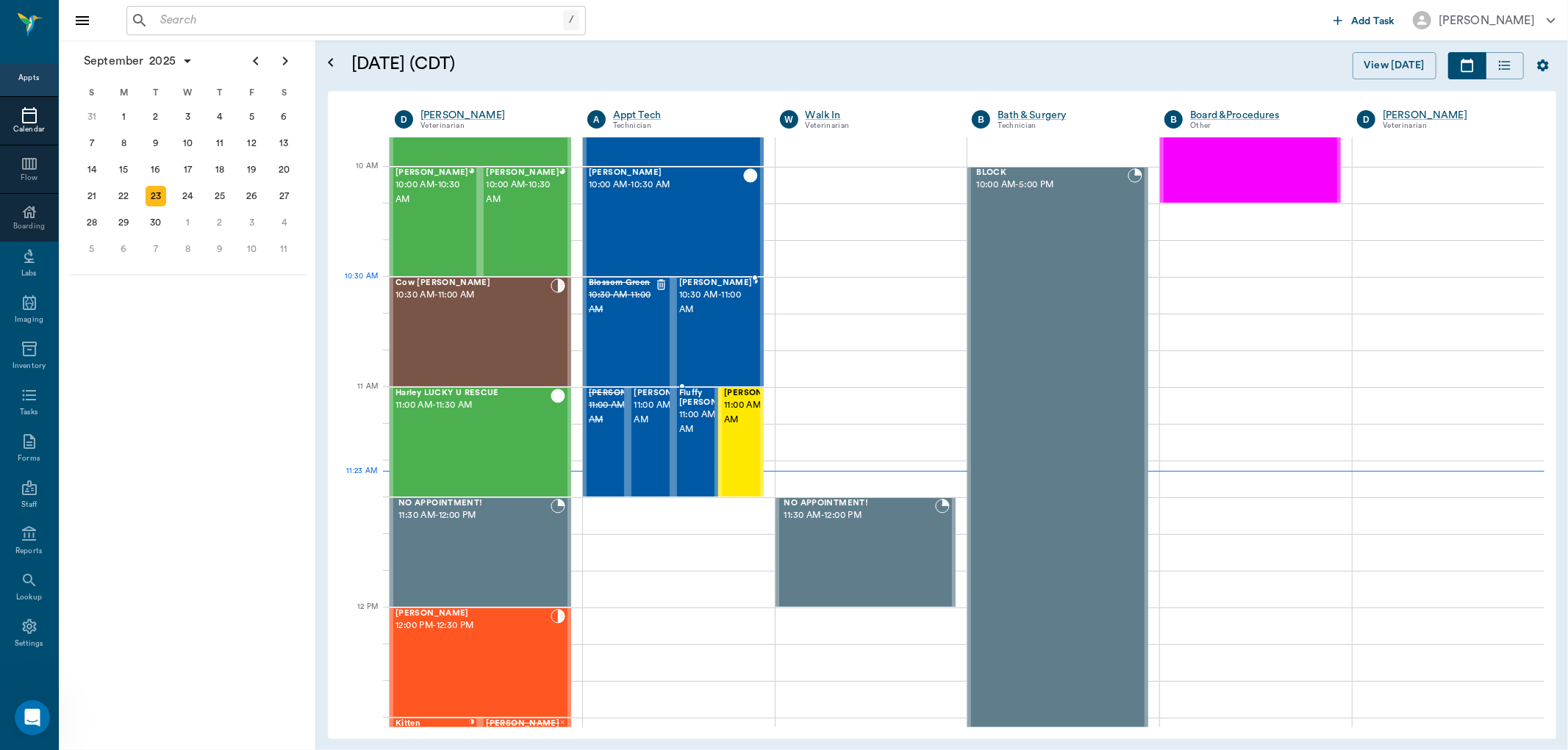
click at [692, 299] on span "10:30 AM - 11:00 AM" at bounding box center [716, 302] width 73 height 29
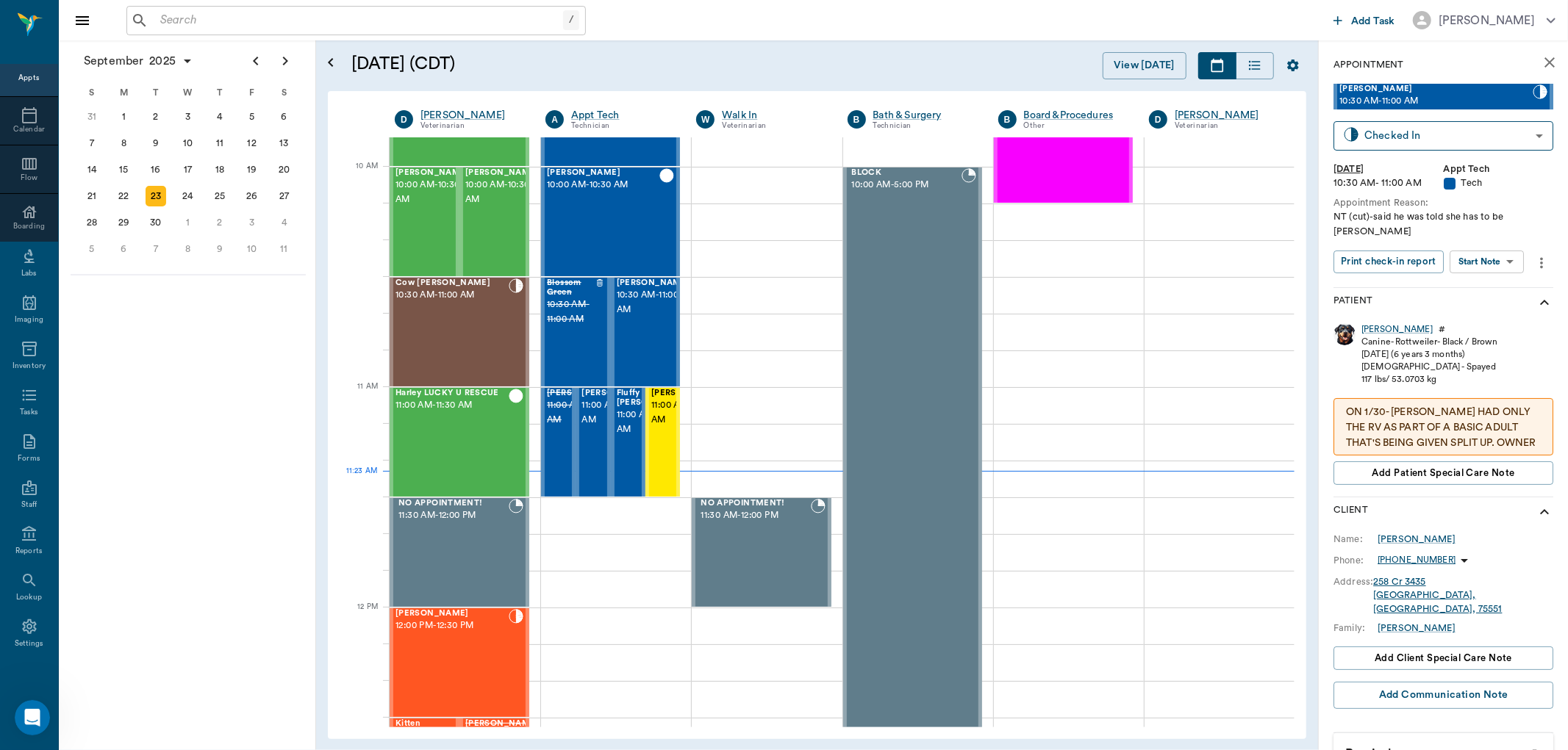
click at [1509, 267] on body "/ ​ Add Task [PERSON_NAME] Nectar Messages Appts Calendar Flow Boarding Labs Im…" at bounding box center [784, 375] width 1568 height 750
click at [1487, 289] on button "Start SOAP" at bounding box center [1471, 292] width 50 height 17
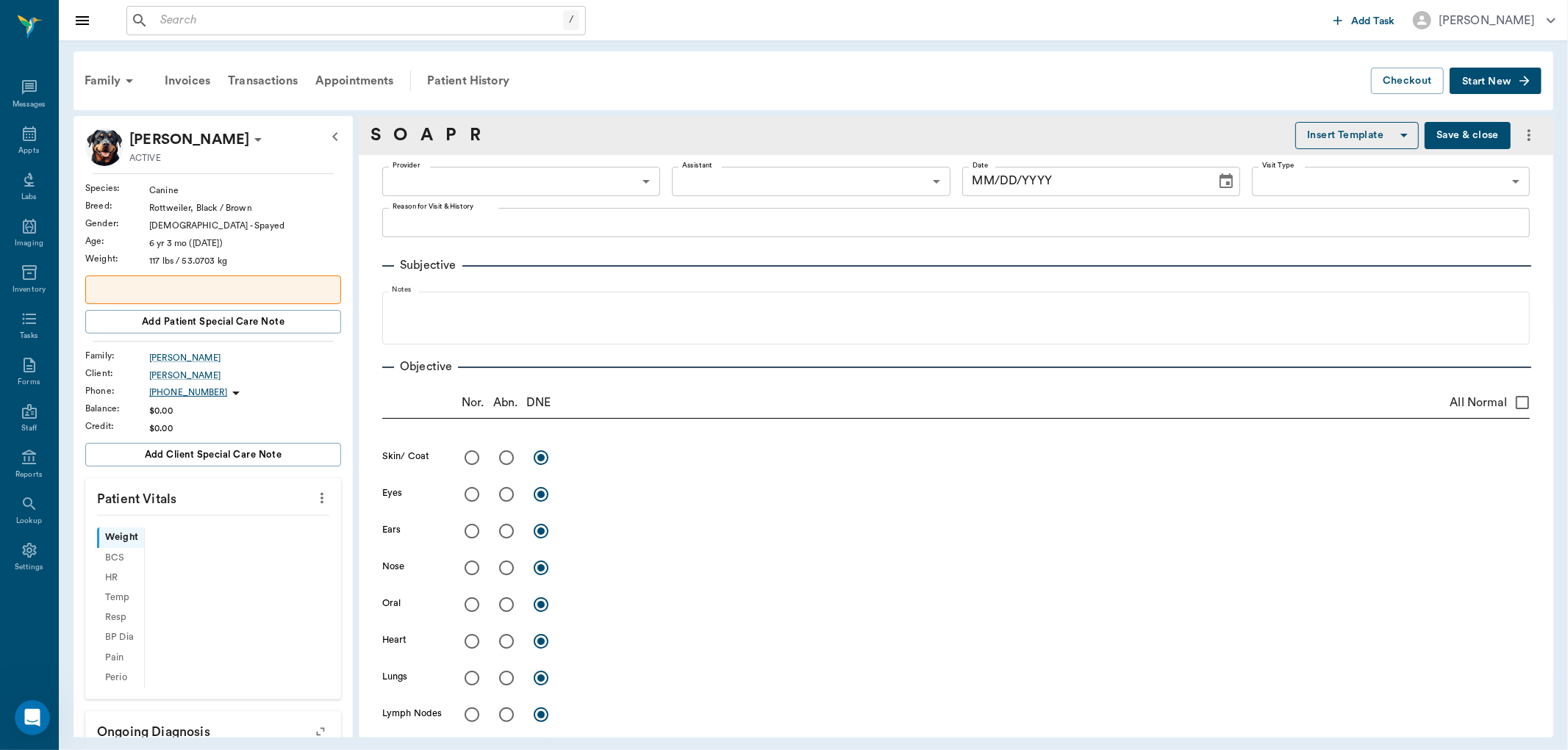
type input "63ec2f075fda476ae8351a4c"
type input "65d2be4f46e3a538d89b8c1a"
type textarea "NT (cut)-said he was told she has to be [PERSON_NAME]"
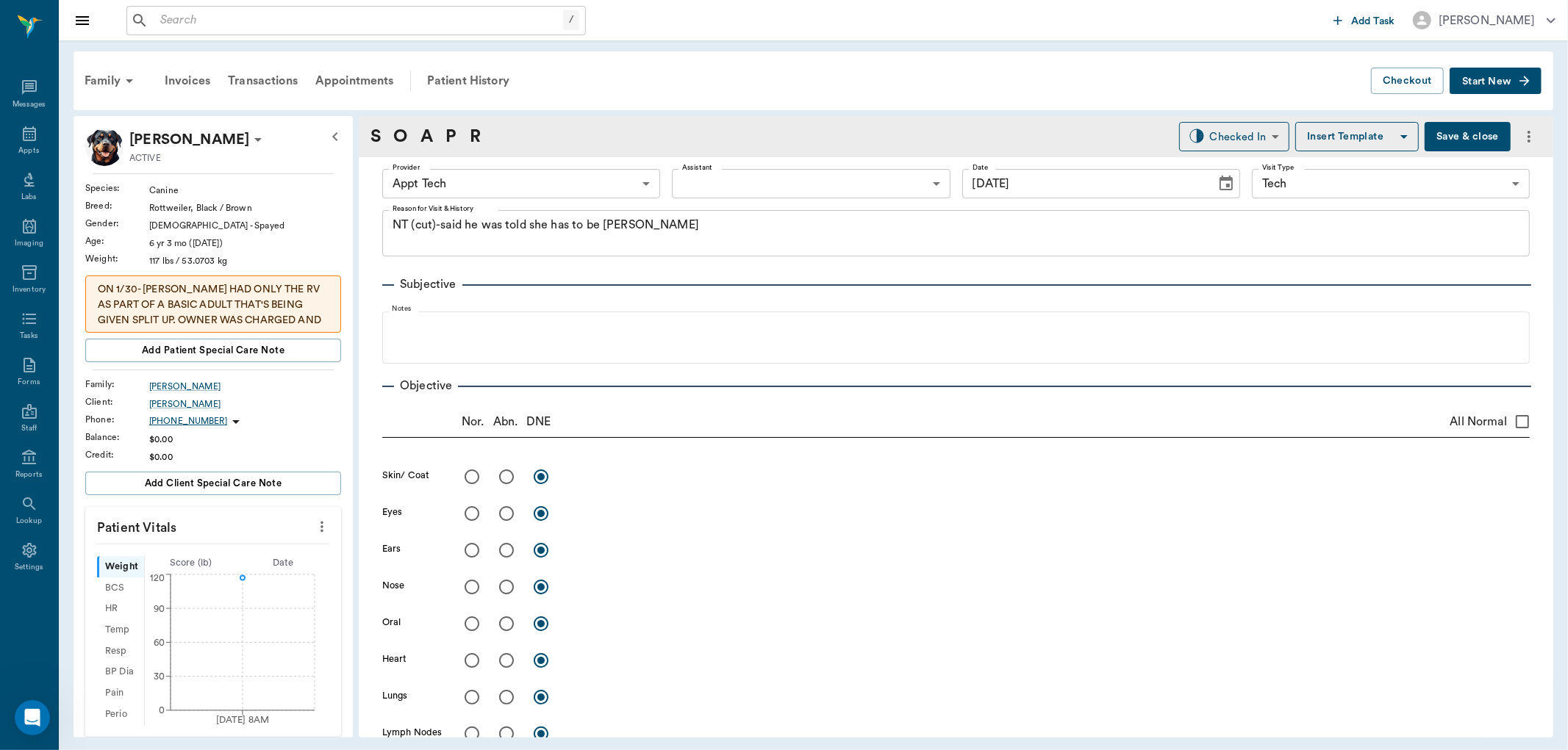
type input "[DATE]"
click at [321, 531] on icon "more" at bounding box center [322, 527] width 3 height 11
click at [261, 560] on span "Enter Vitals" at bounding box center [248, 553] width 124 height 15
click at [217, 569] on input "text" at bounding box center [212, 571] width 128 height 29
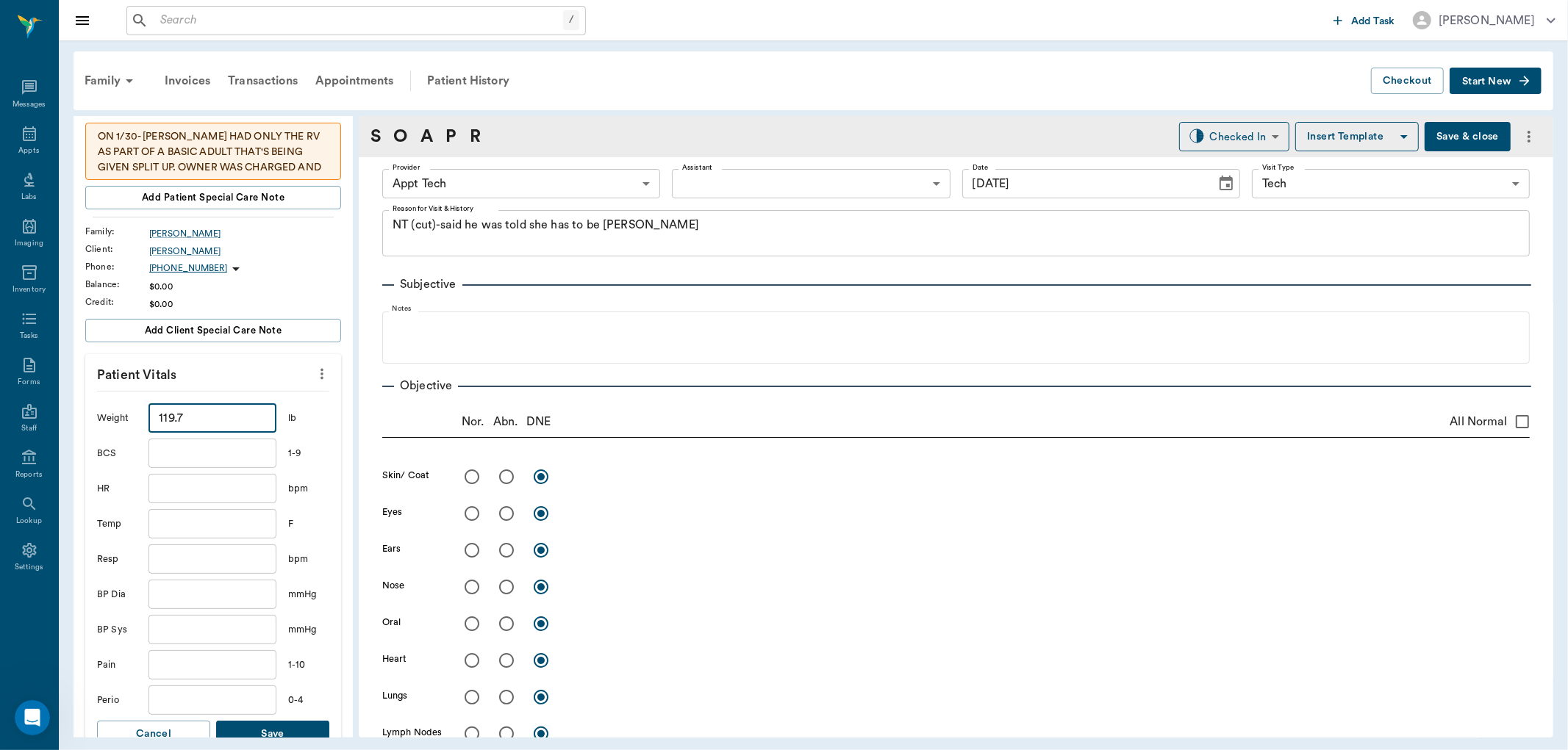
scroll to position [326, 0]
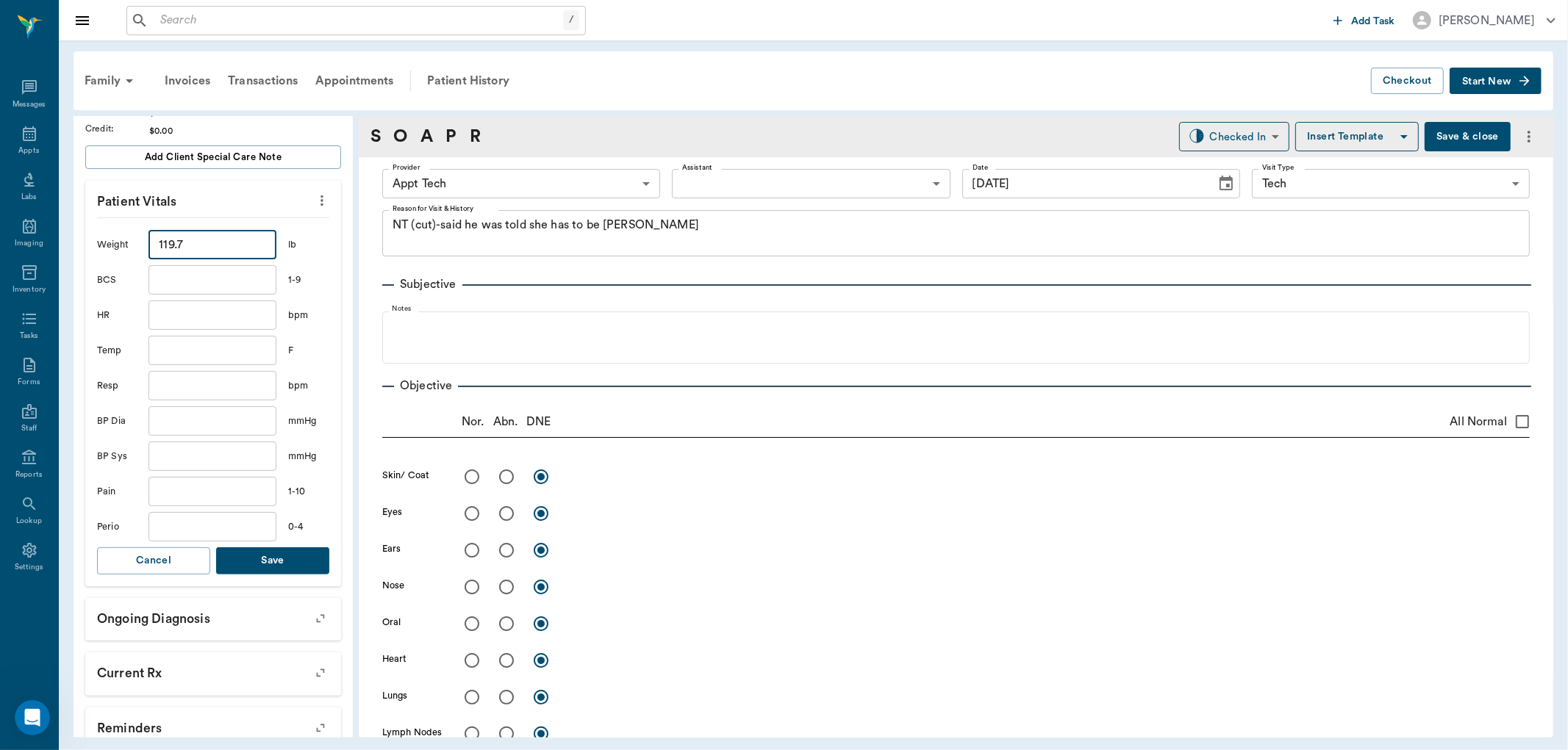
type input "119.7"
click at [276, 564] on button "Save" at bounding box center [273, 561] width 113 height 27
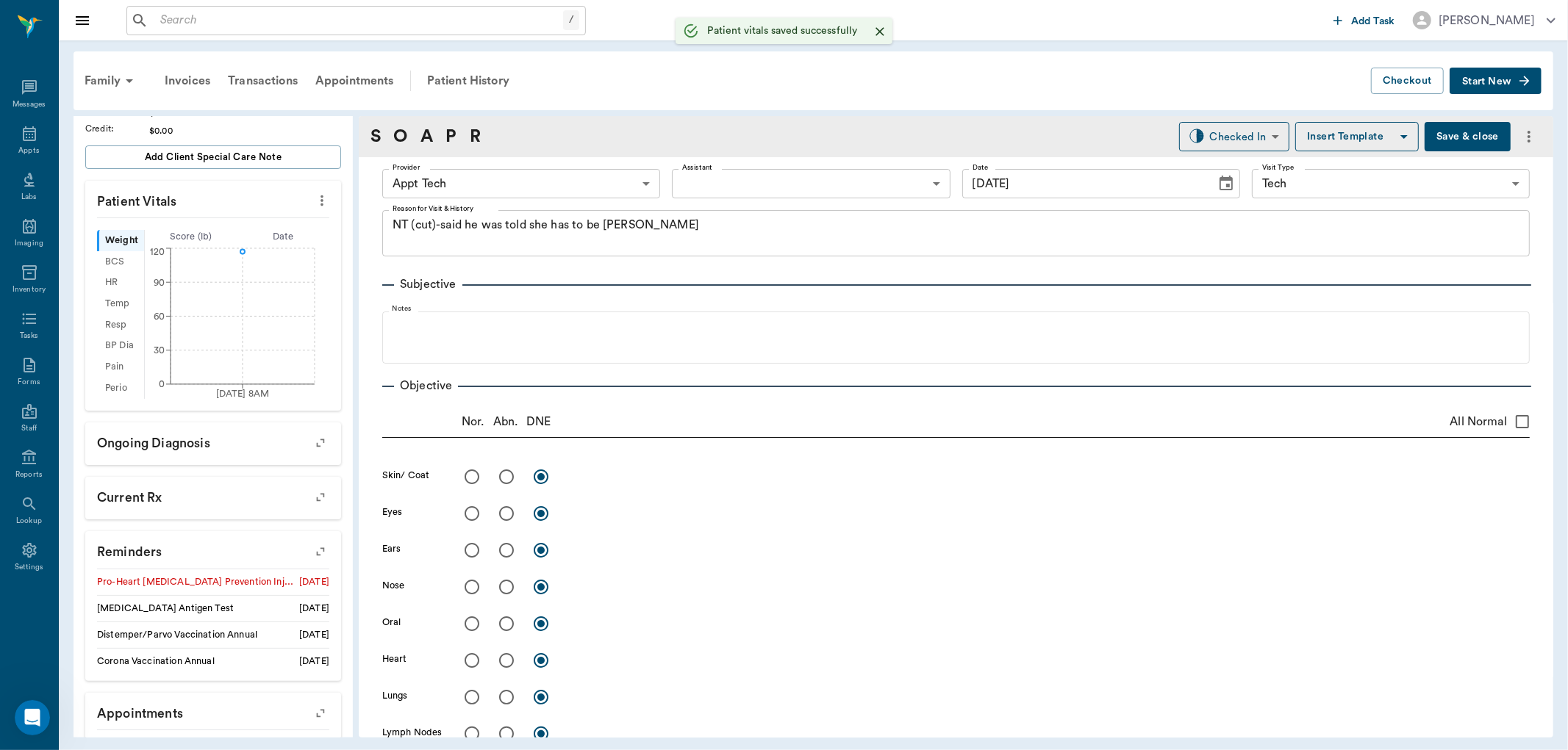
click at [604, 179] on body "/ ​ Add Task [PERSON_NAME] Nectar Messages Appts Labs Imaging Inventory Tasks F…" at bounding box center [784, 375] width 1568 height 750
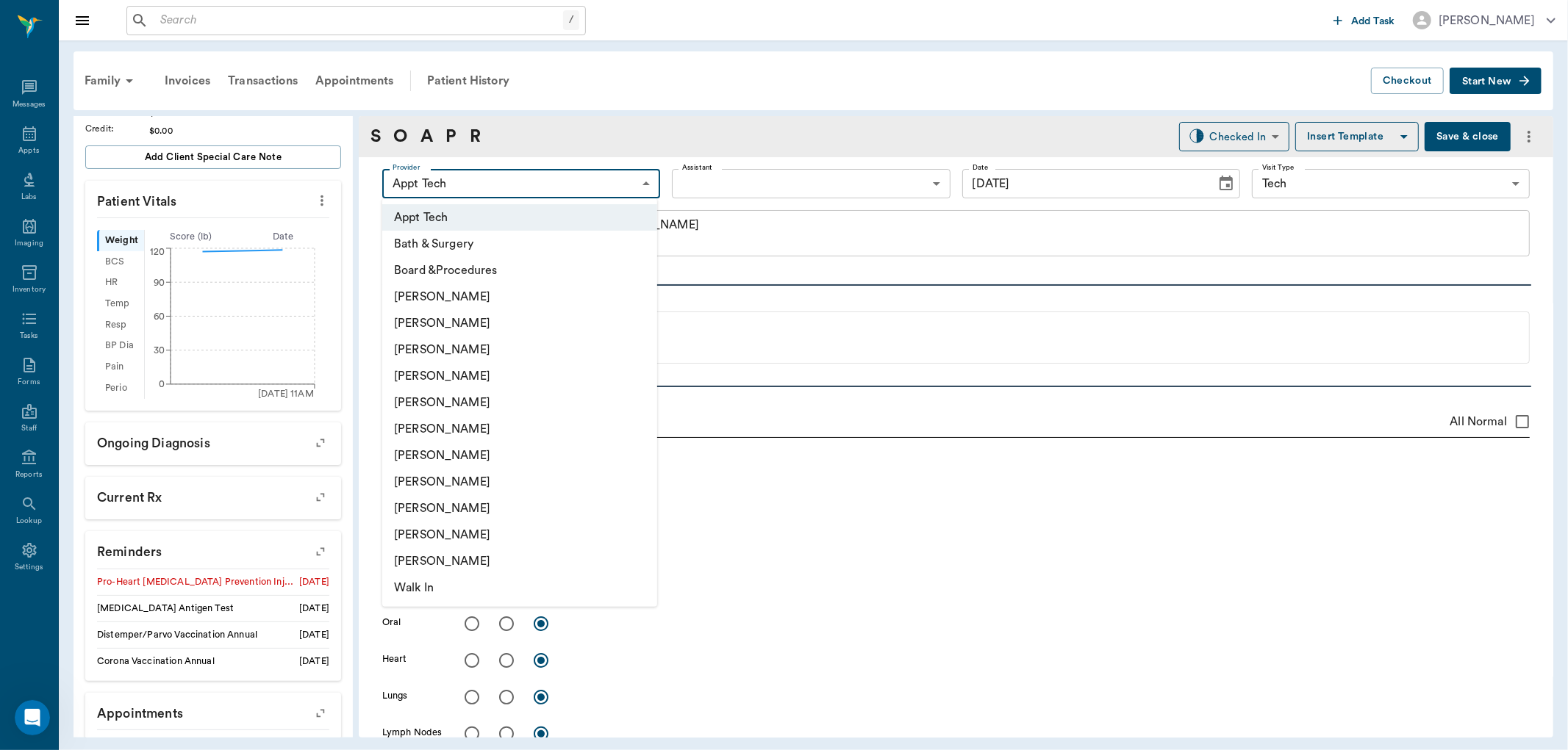
click at [527, 444] on li "[PERSON_NAME]" at bounding box center [520, 455] width 275 height 27
type input "682b670d8bdc6f7f8feef3db"
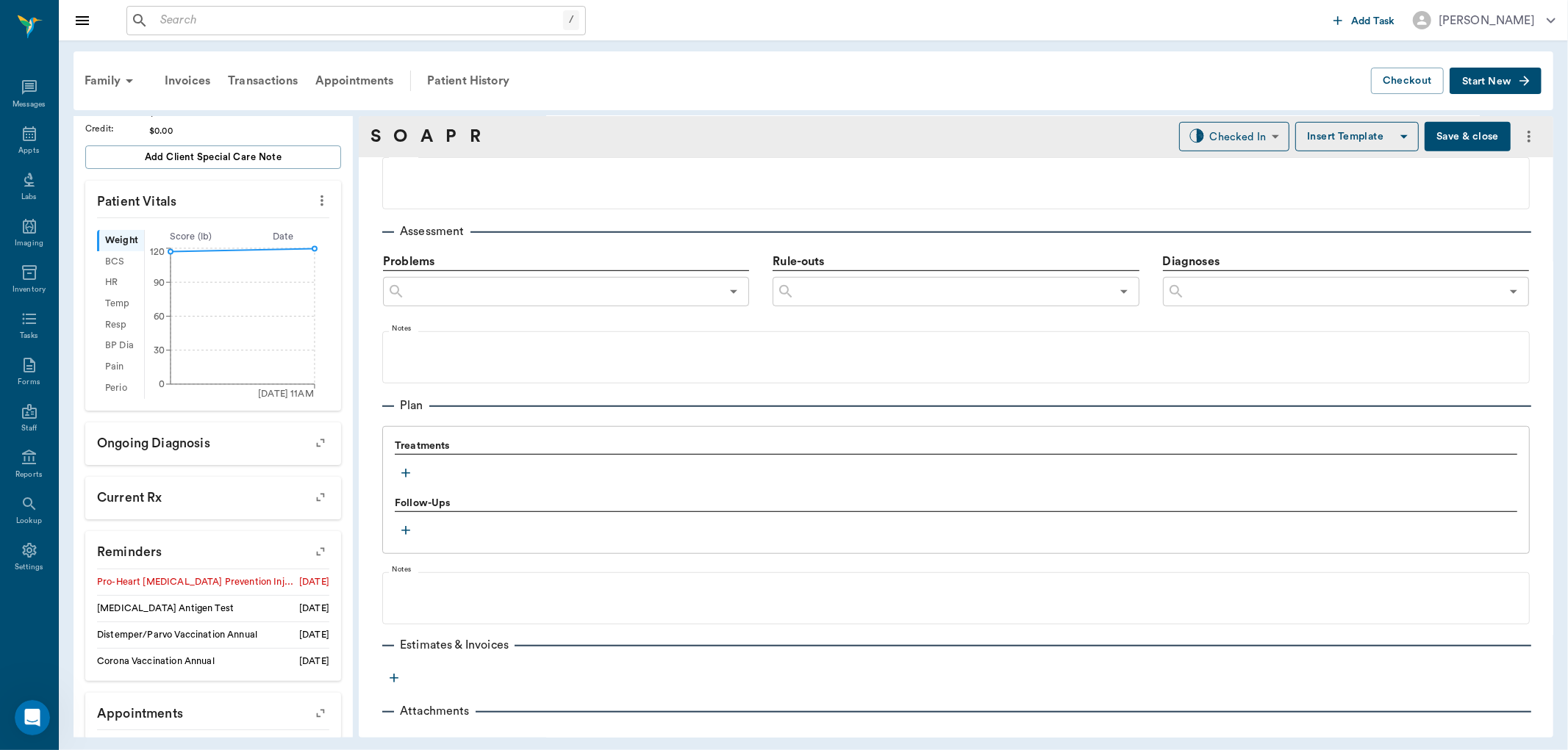
scroll to position [812, 0]
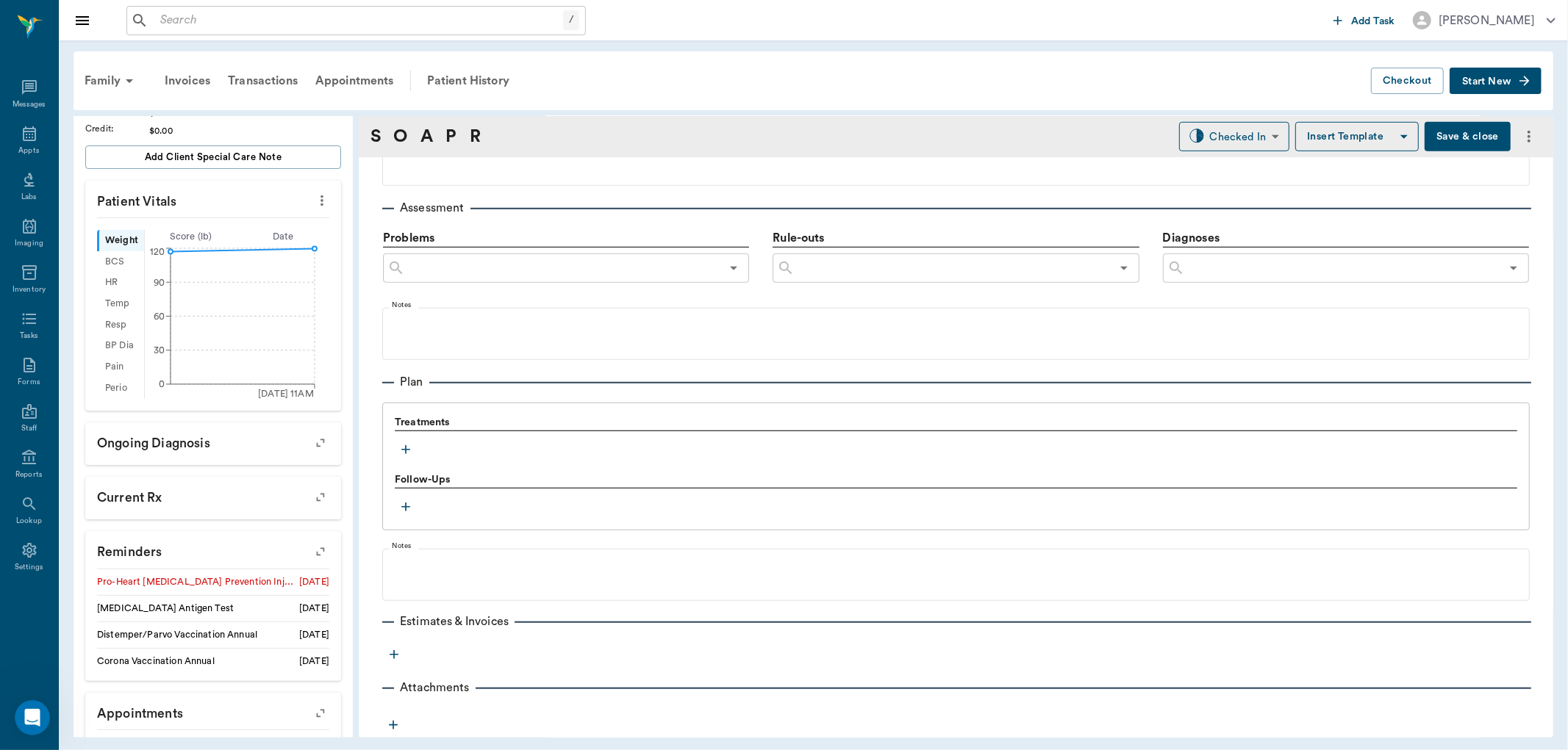
click at [399, 448] on icon "button" at bounding box center [406, 449] width 15 height 15
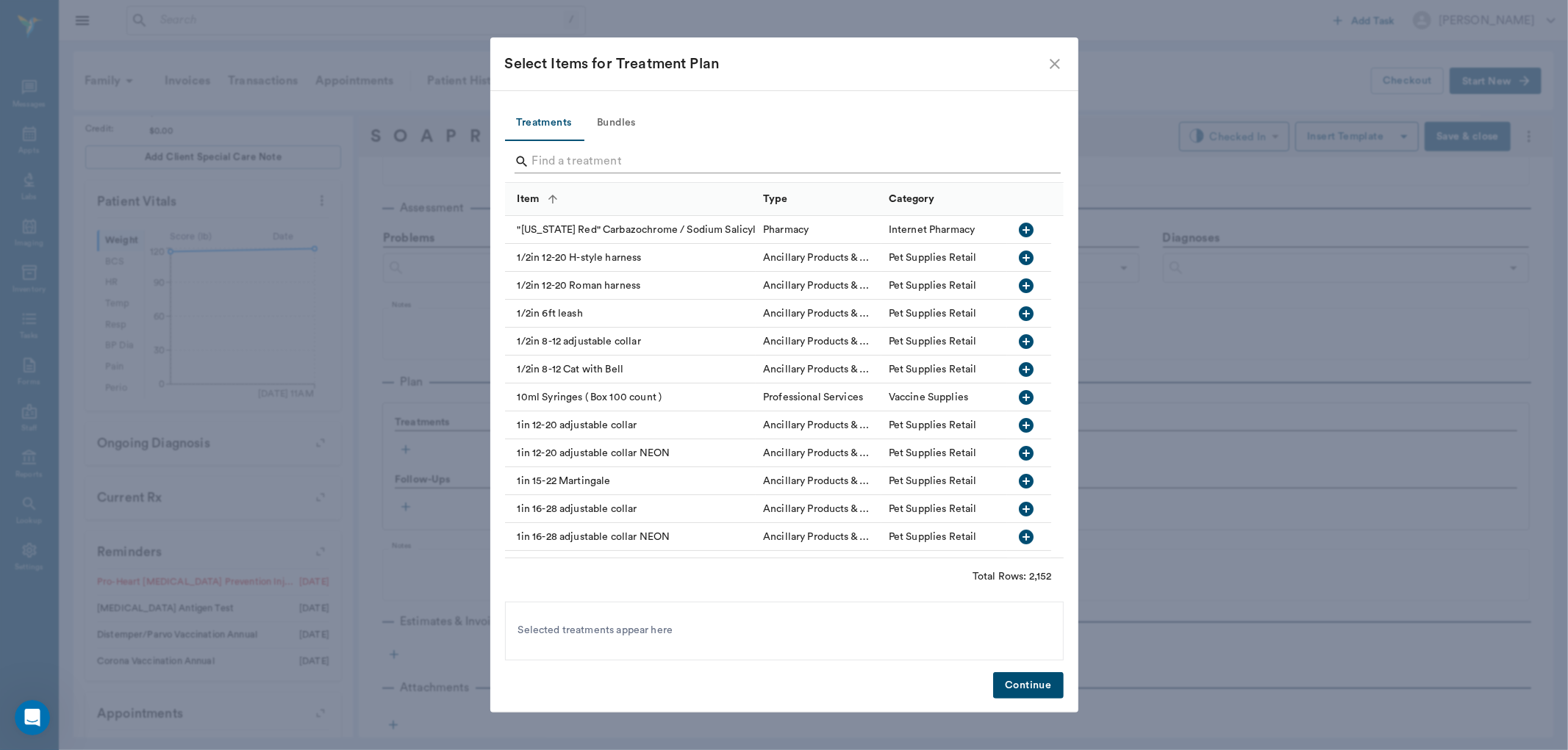
click at [591, 164] on input "Search" at bounding box center [786, 161] width 507 height 24
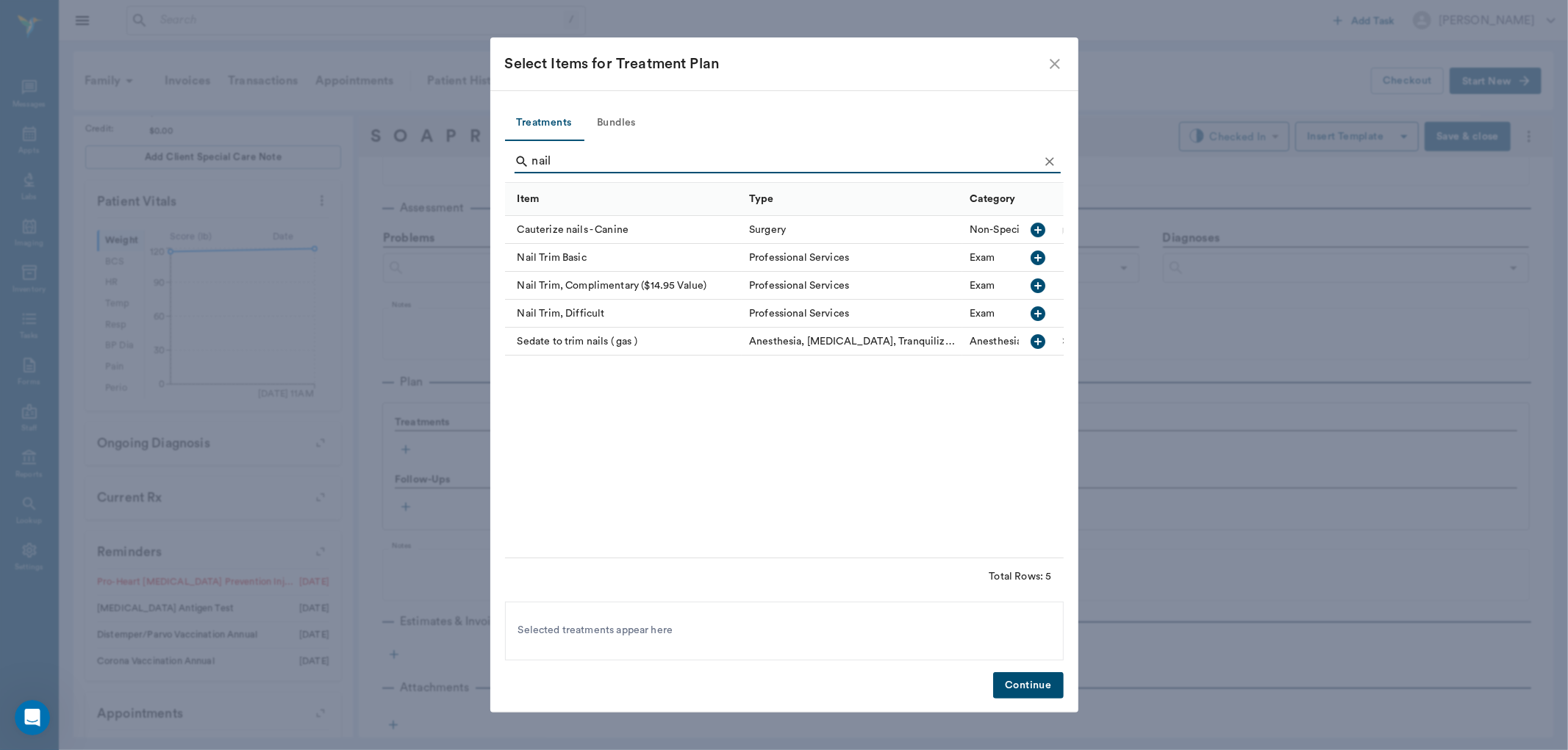
type input "nail"
click at [1040, 258] on icon "button" at bounding box center [1038, 257] width 18 height 18
drag, startPoint x: 1058, startPoint y: 158, endPoint x: 1027, endPoint y: 162, distance: 31.3
click at [1057, 158] on button "Clear" at bounding box center [1050, 161] width 22 height 22
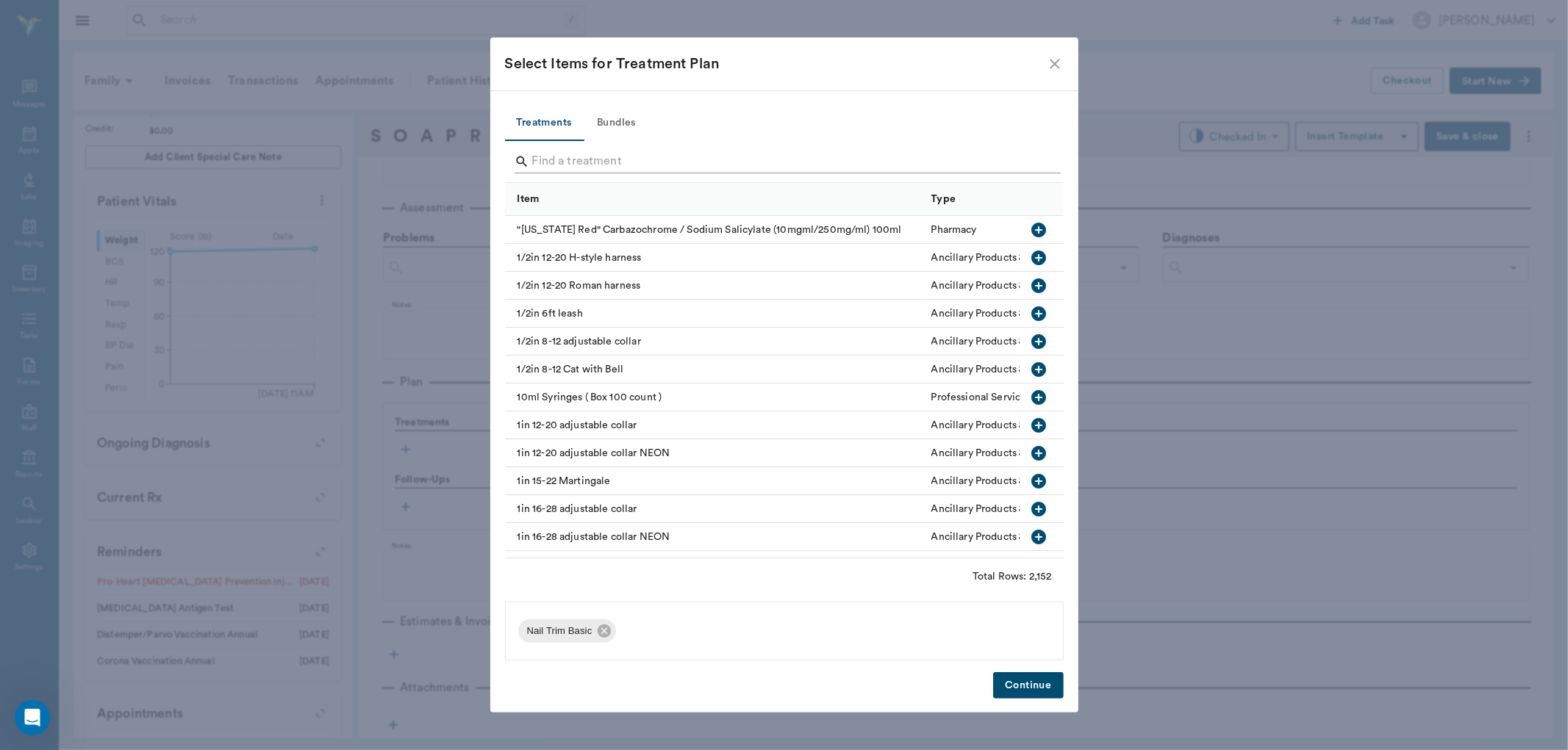
click at [1026, 162] on input "Search" at bounding box center [786, 161] width 507 height 24
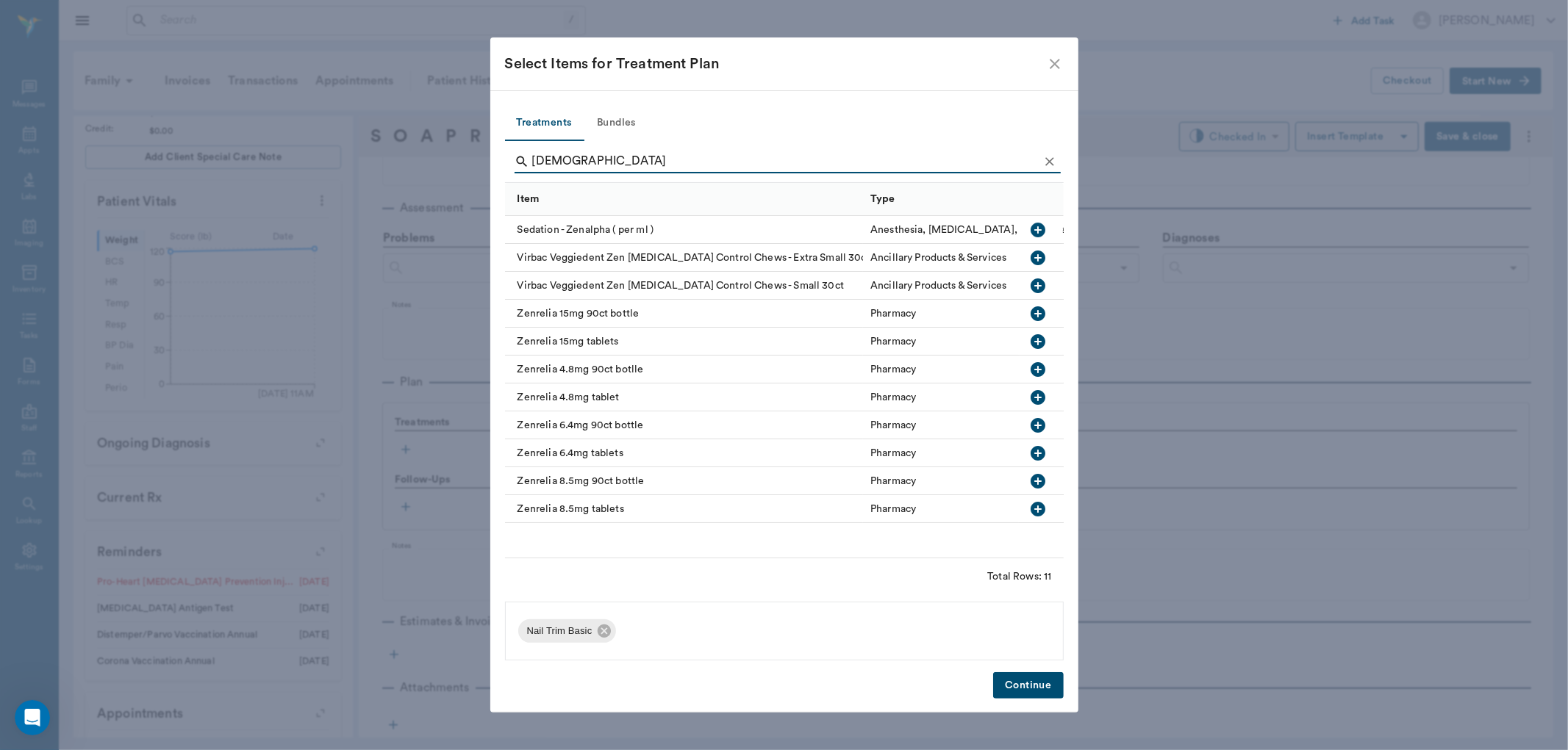
type input "[DEMOGRAPHIC_DATA]"
click at [1039, 222] on icon "button" at bounding box center [1038, 230] width 18 height 18
click at [1052, 158] on icon "Clear" at bounding box center [1050, 162] width 9 height 9
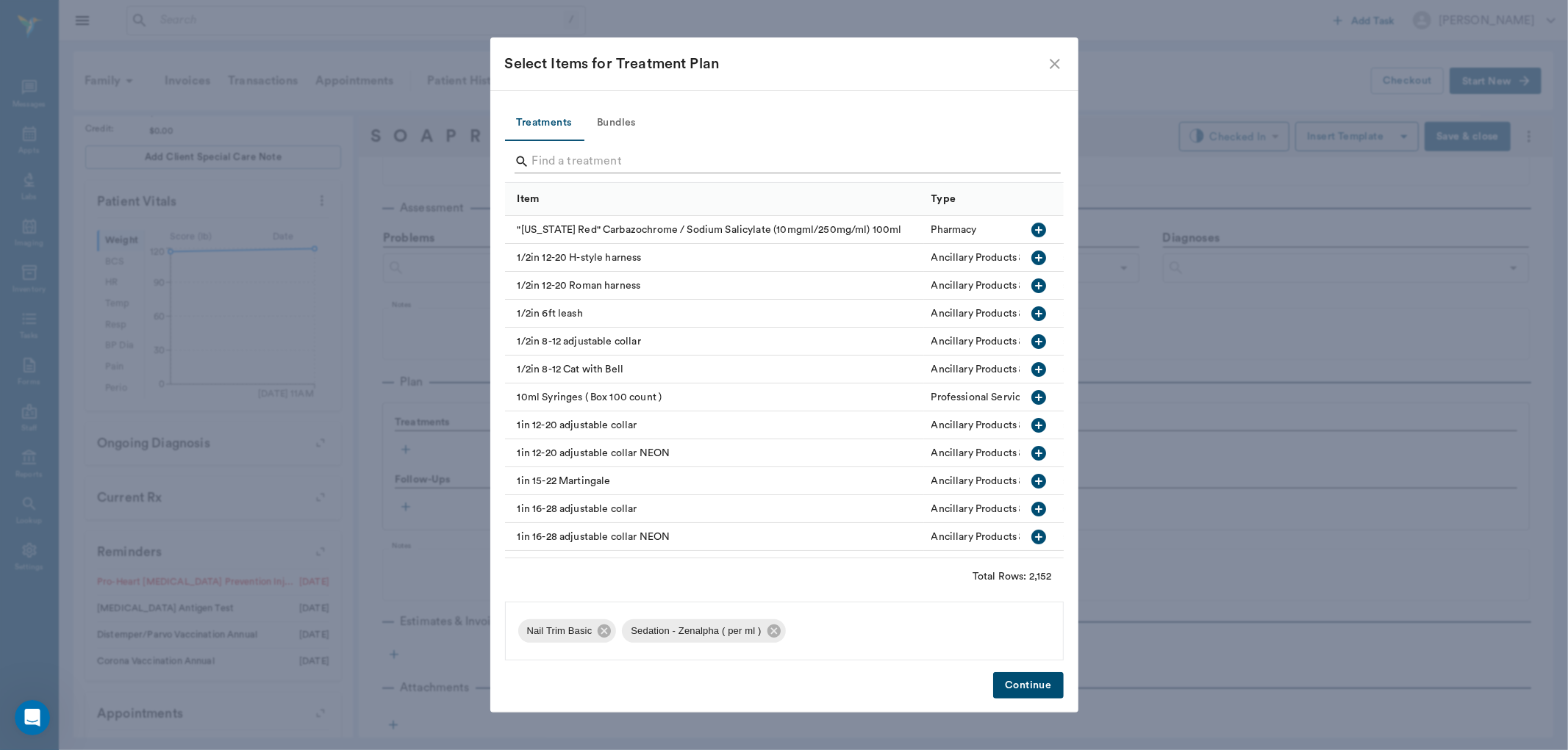
click at [1030, 158] on input "Search" at bounding box center [786, 161] width 507 height 24
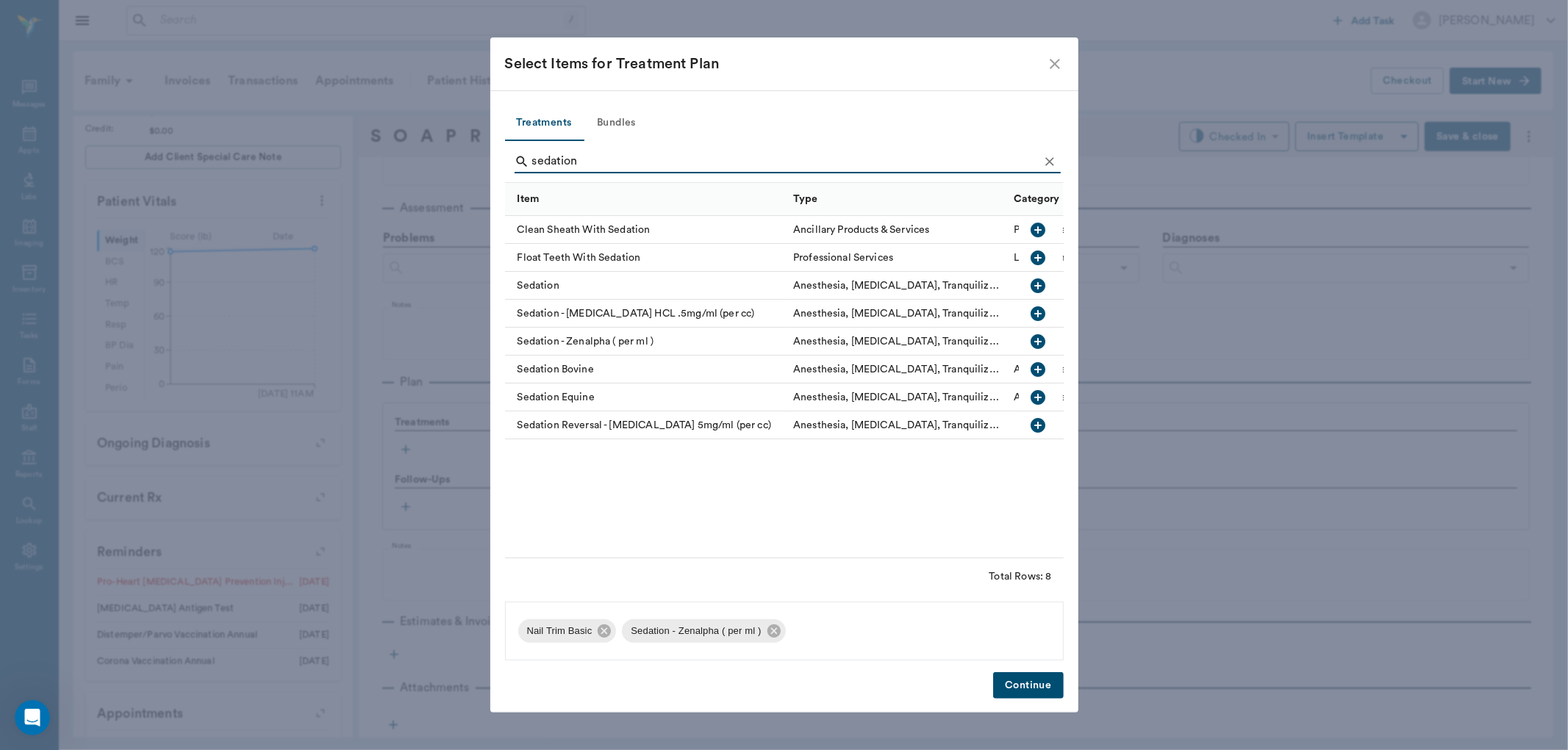
type input "sedation"
click at [1038, 422] on icon "button" at bounding box center [1038, 425] width 15 height 15
click at [1051, 164] on icon "Clear" at bounding box center [1050, 162] width 9 height 9
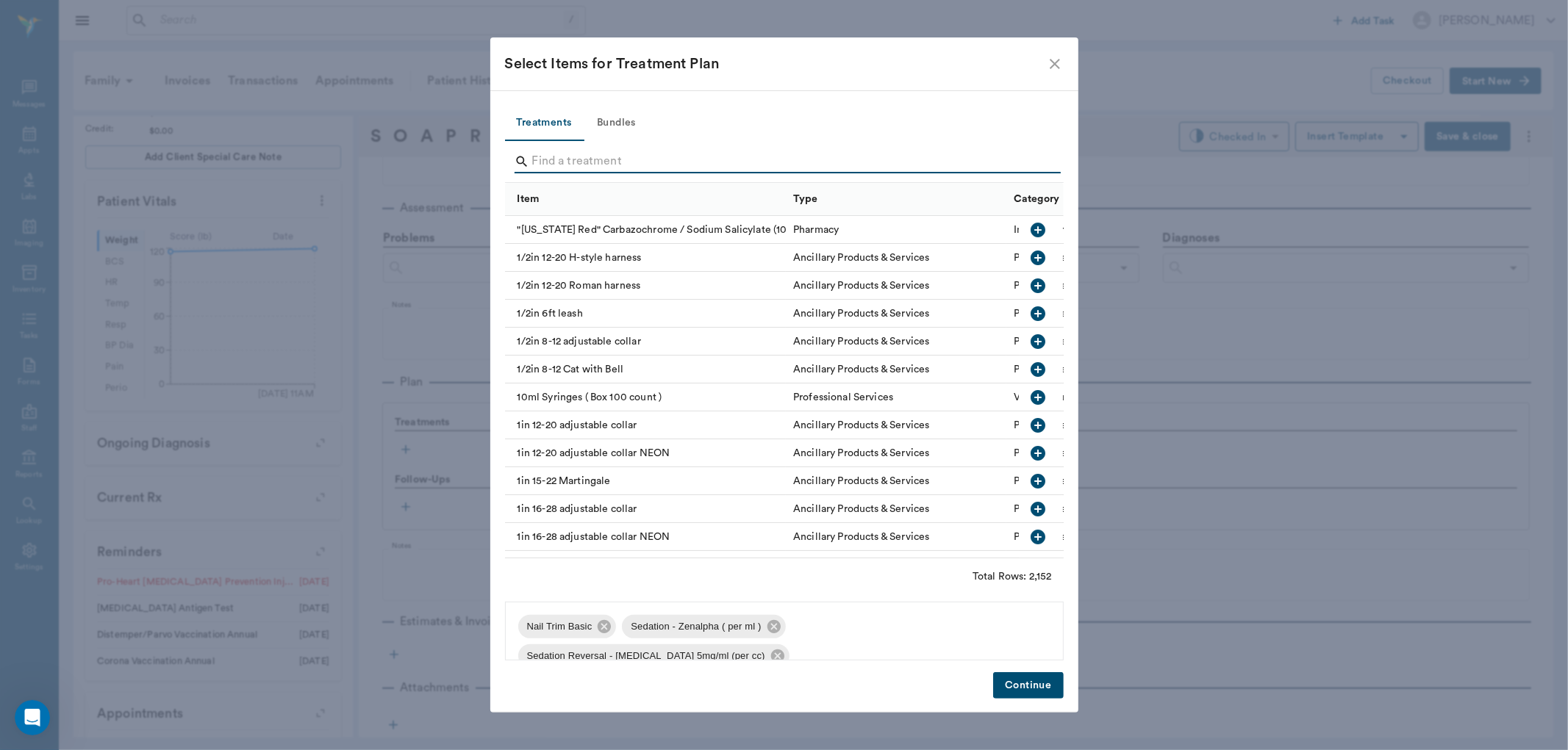
click at [1013, 163] on input "Search" at bounding box center [786, 161] width 507 height 24
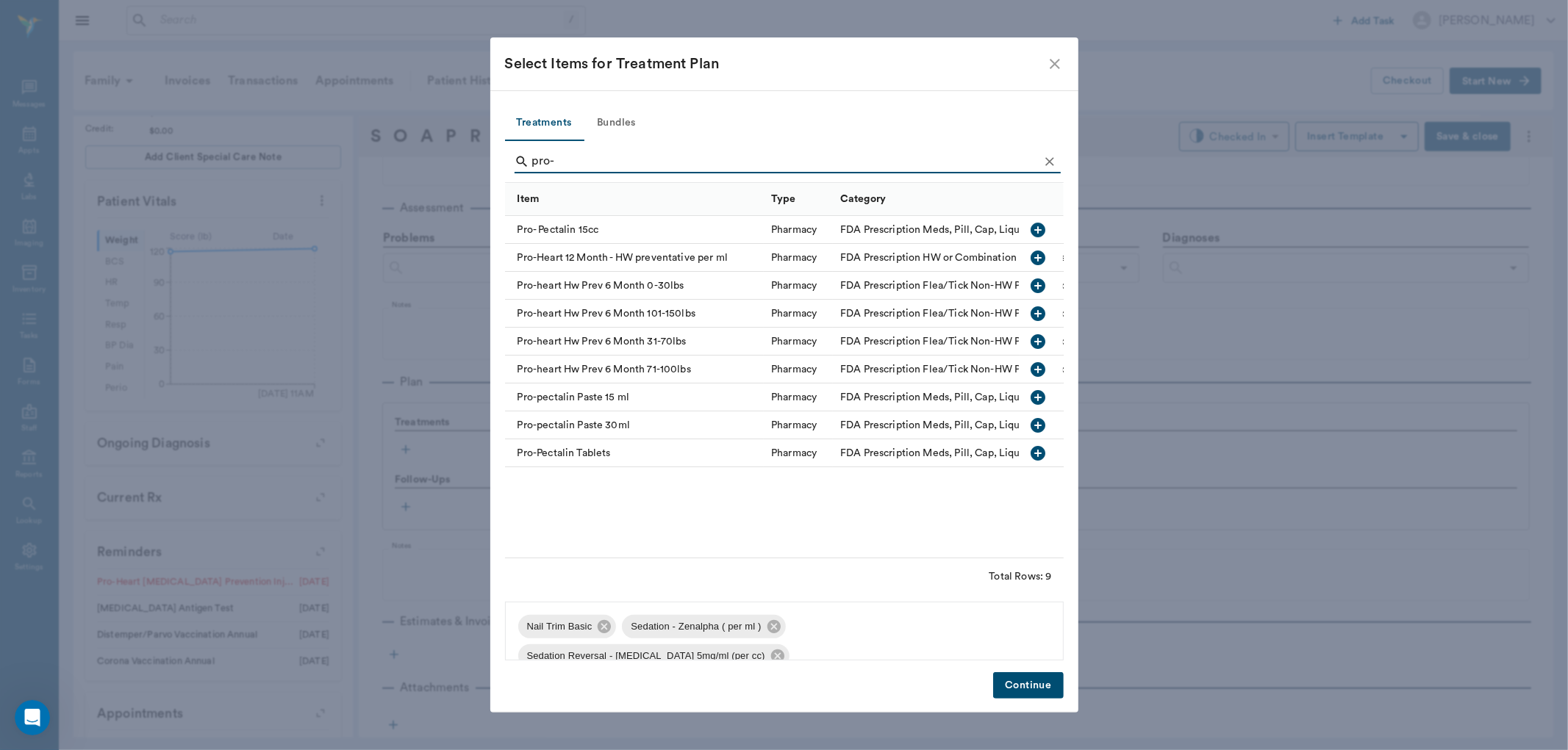
type input "pro-"
click at [1038, 318] on icon "button" at bounding box center [1038, 313] width 15 height 15
click at [1053, 160] on icon "Clear" at bounding box center [1049, 161] width 15 height 15
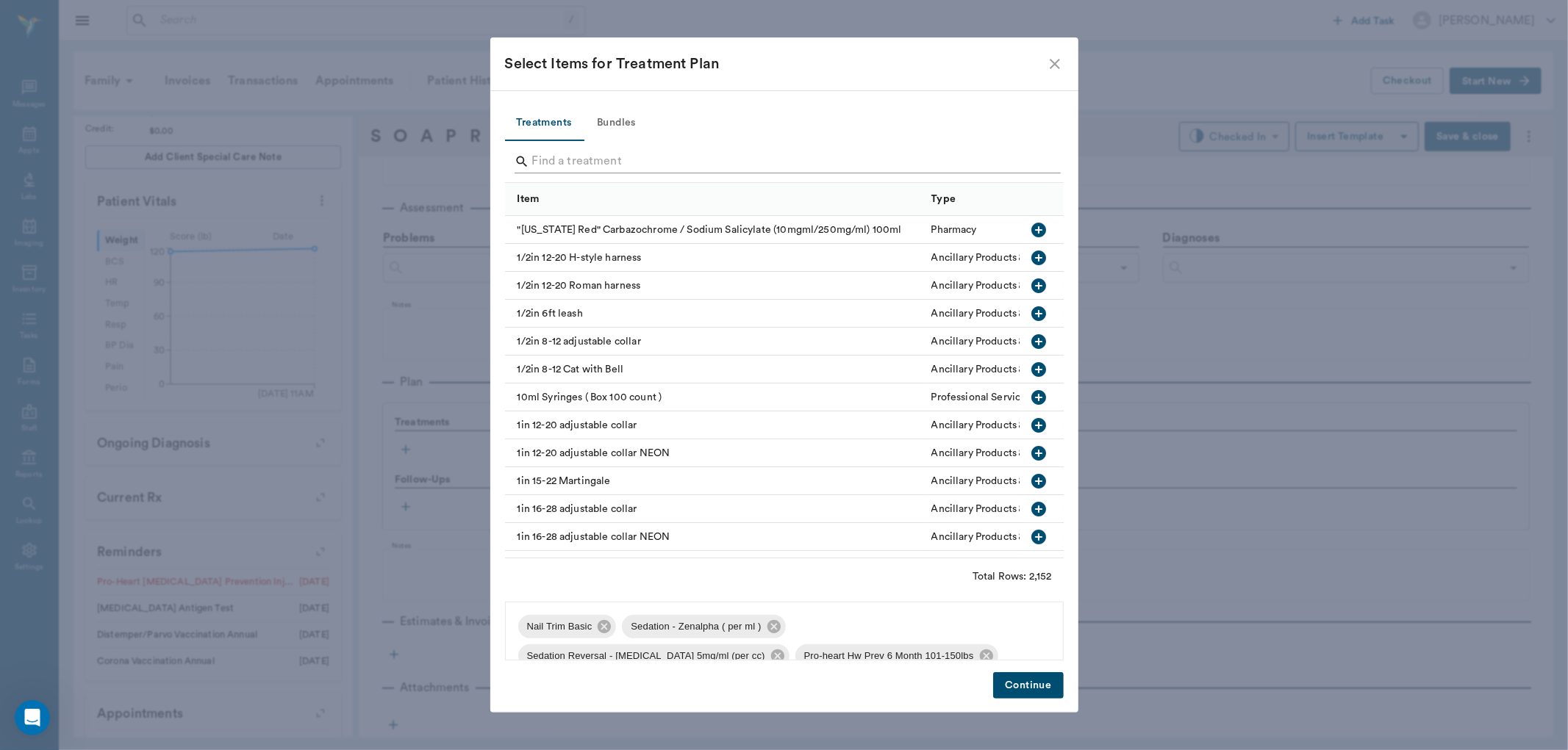
click at [1028, 160] on input "Search" at bounding box center [786, 161] width 507 height 24
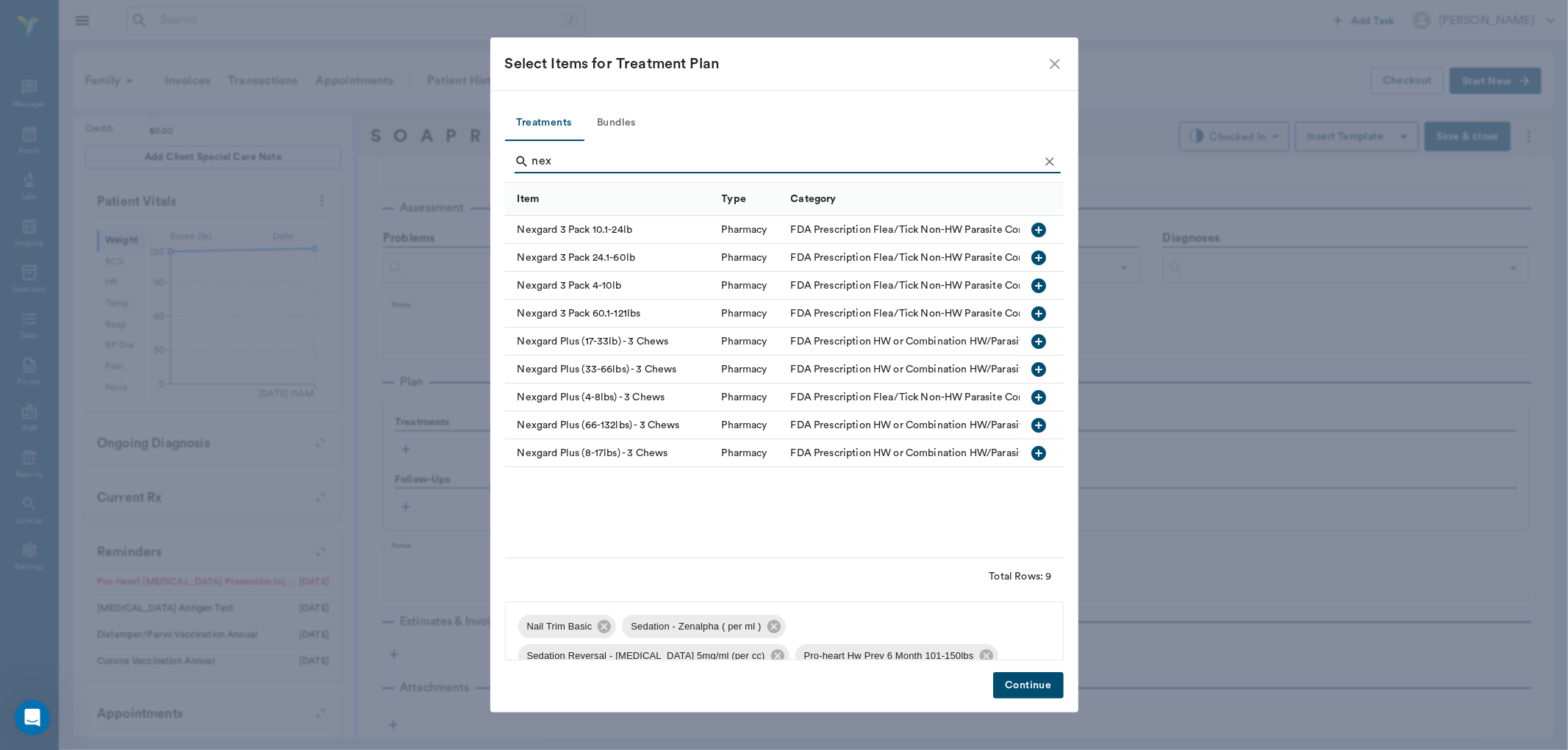
type input "nex"
click at [1040, 306] on icon "button" at bounding box center [1038, 313] width 15 height 15
click at [1022, 679] on button "Continue" at bounding box center [1028, 686] width 70 height 27
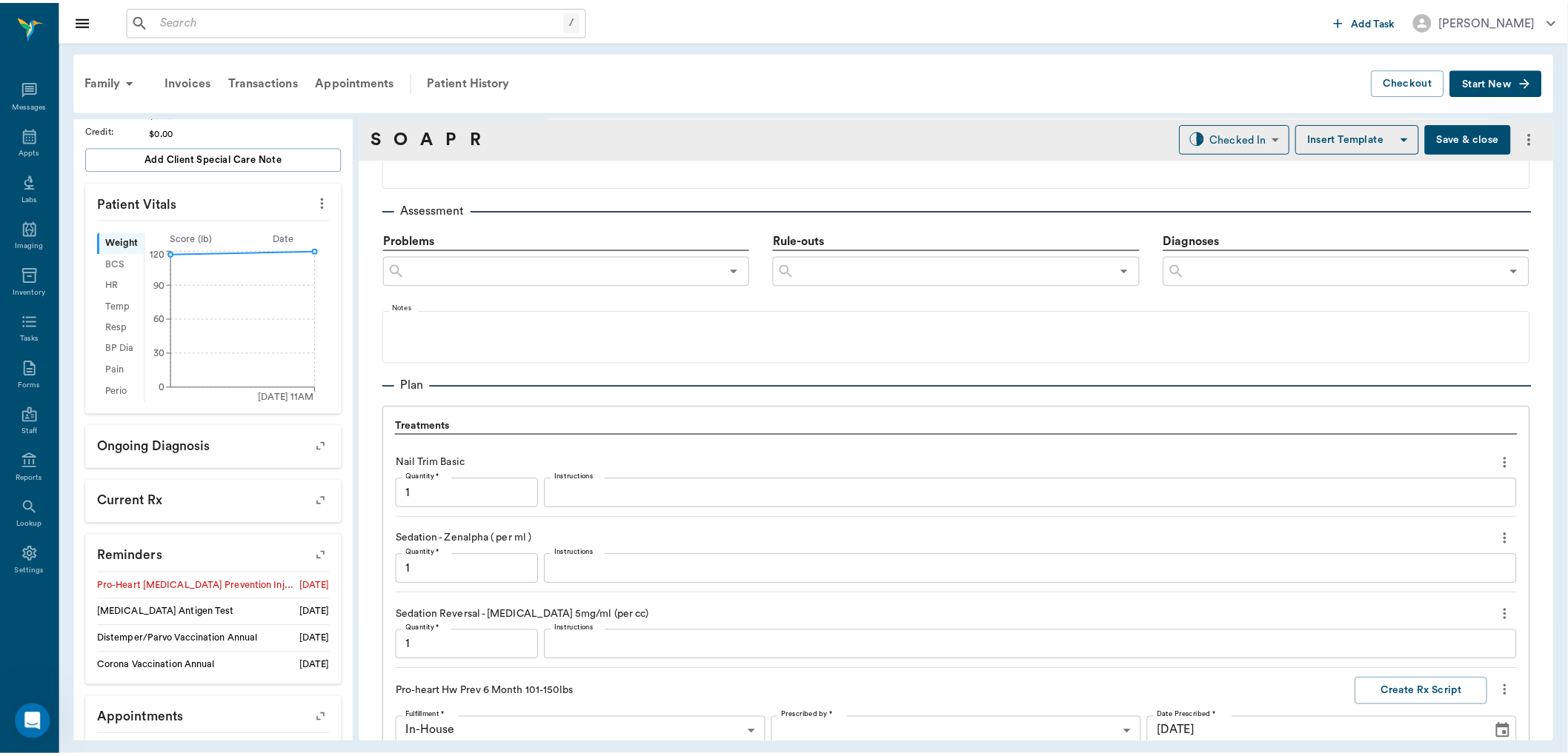
scroll to position [1393, 0]
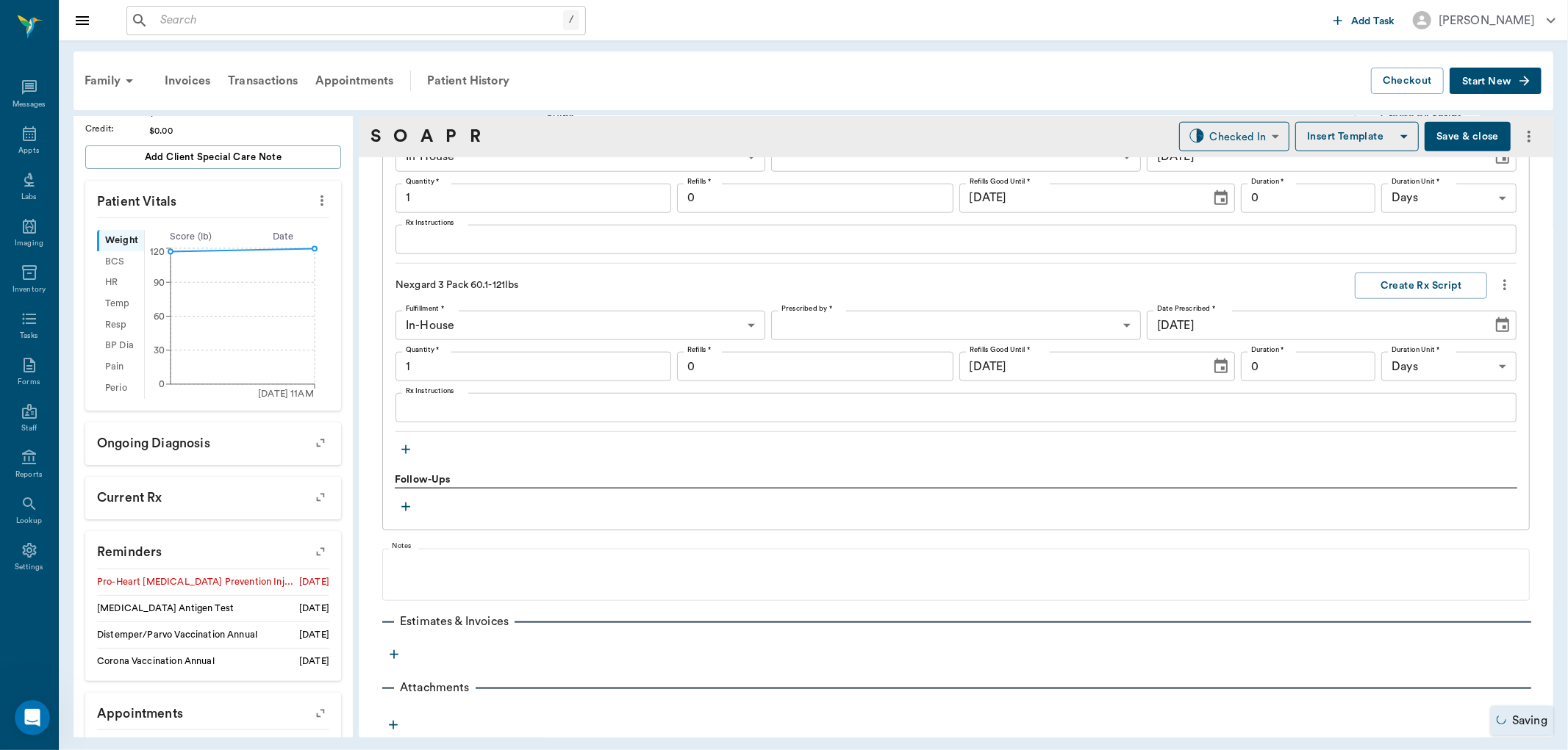
type input "1.00"
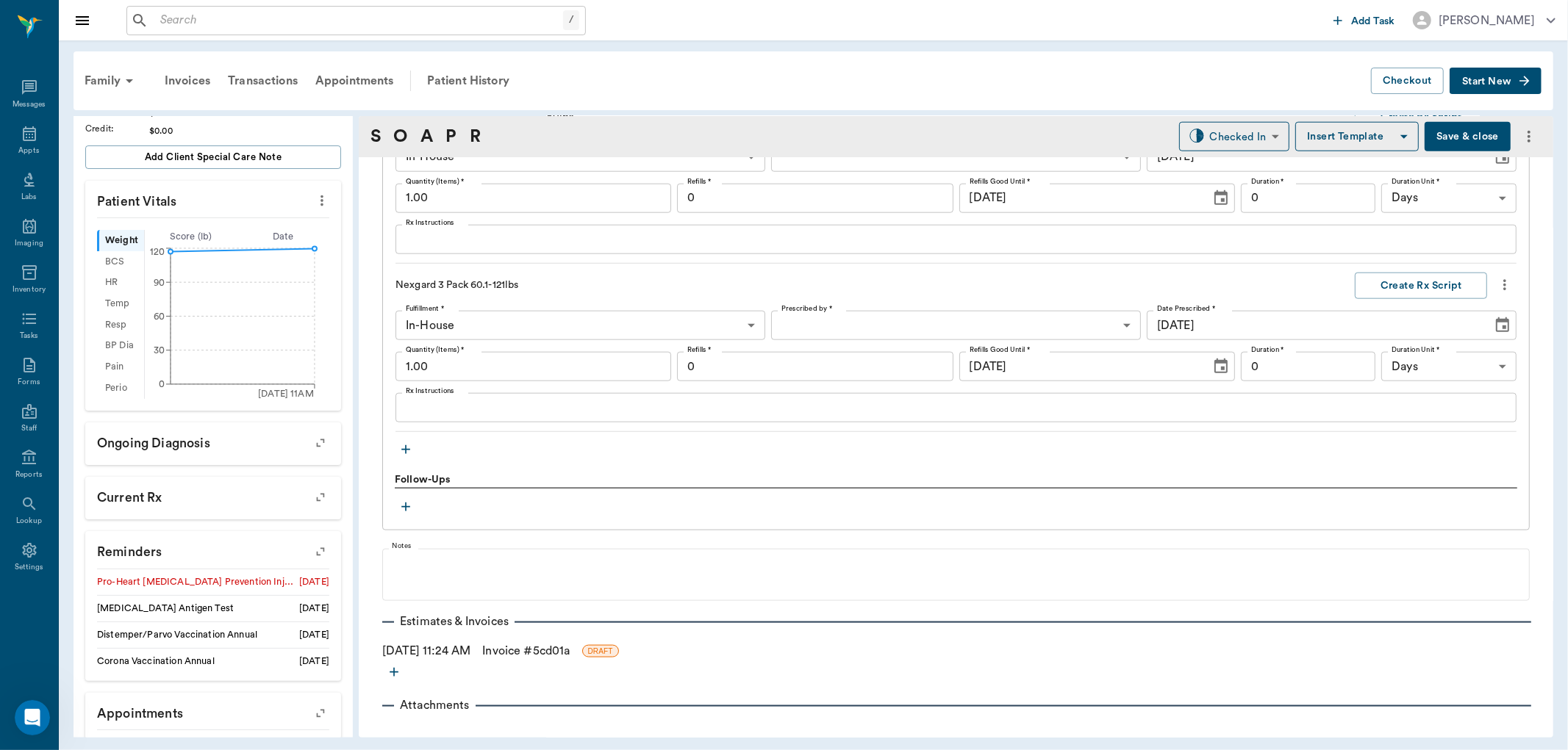
click at [530, 649] on link "Invoice # 5cd01a" at bounding box center [526, 651] width 88 height 18
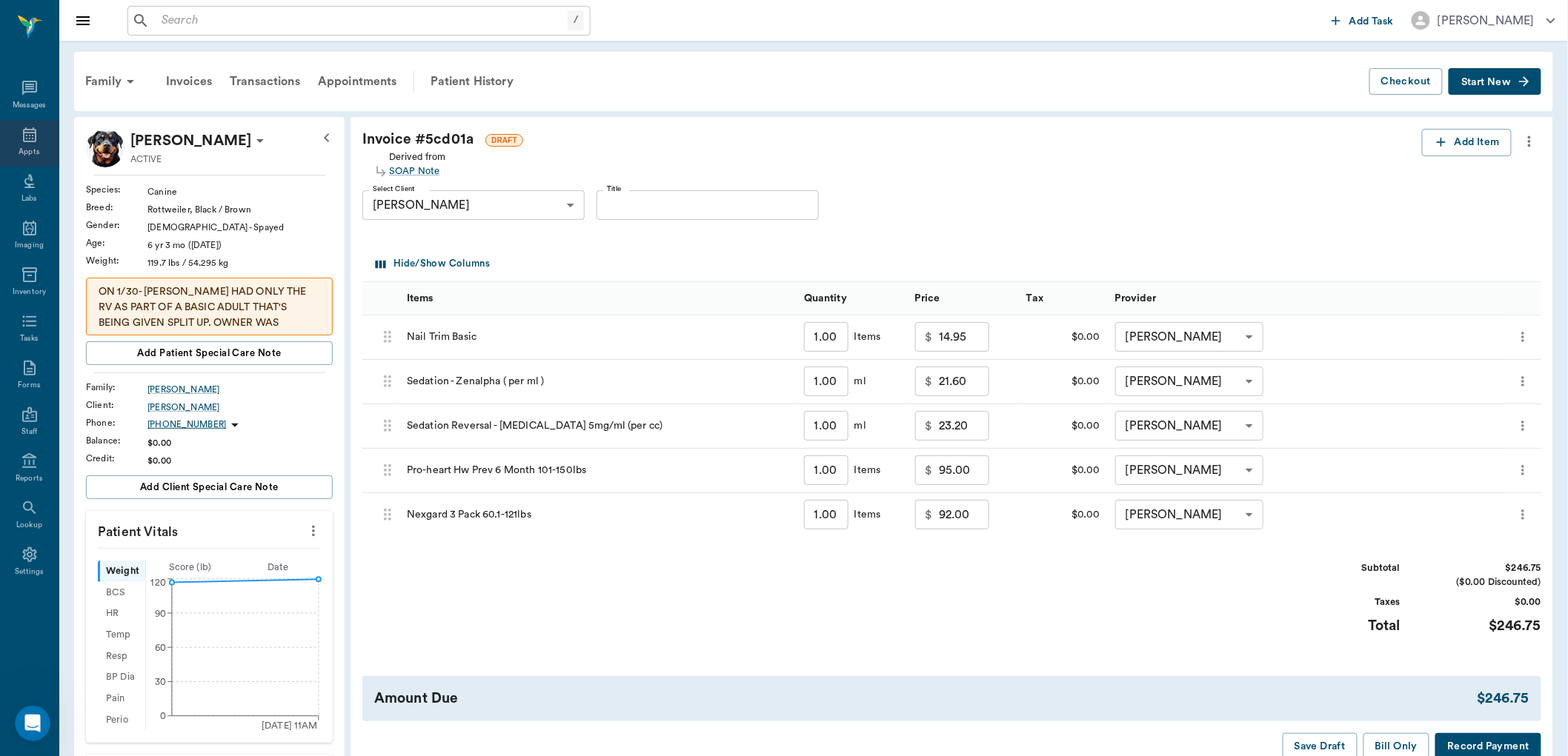
click at [32, 150] on div "Appts" at bounding box center [28, 152] width 21 height 11
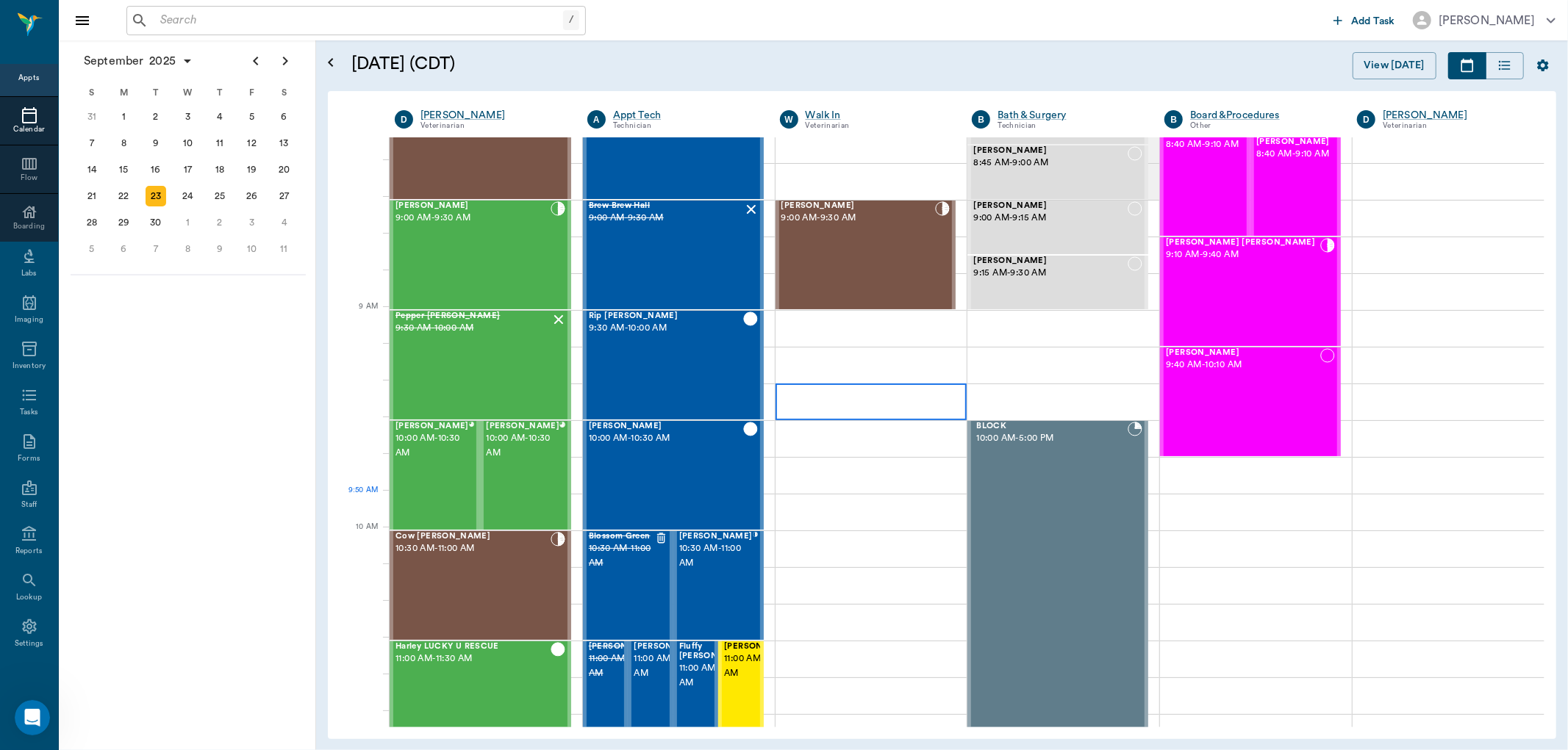
scroll to position [171, 0]
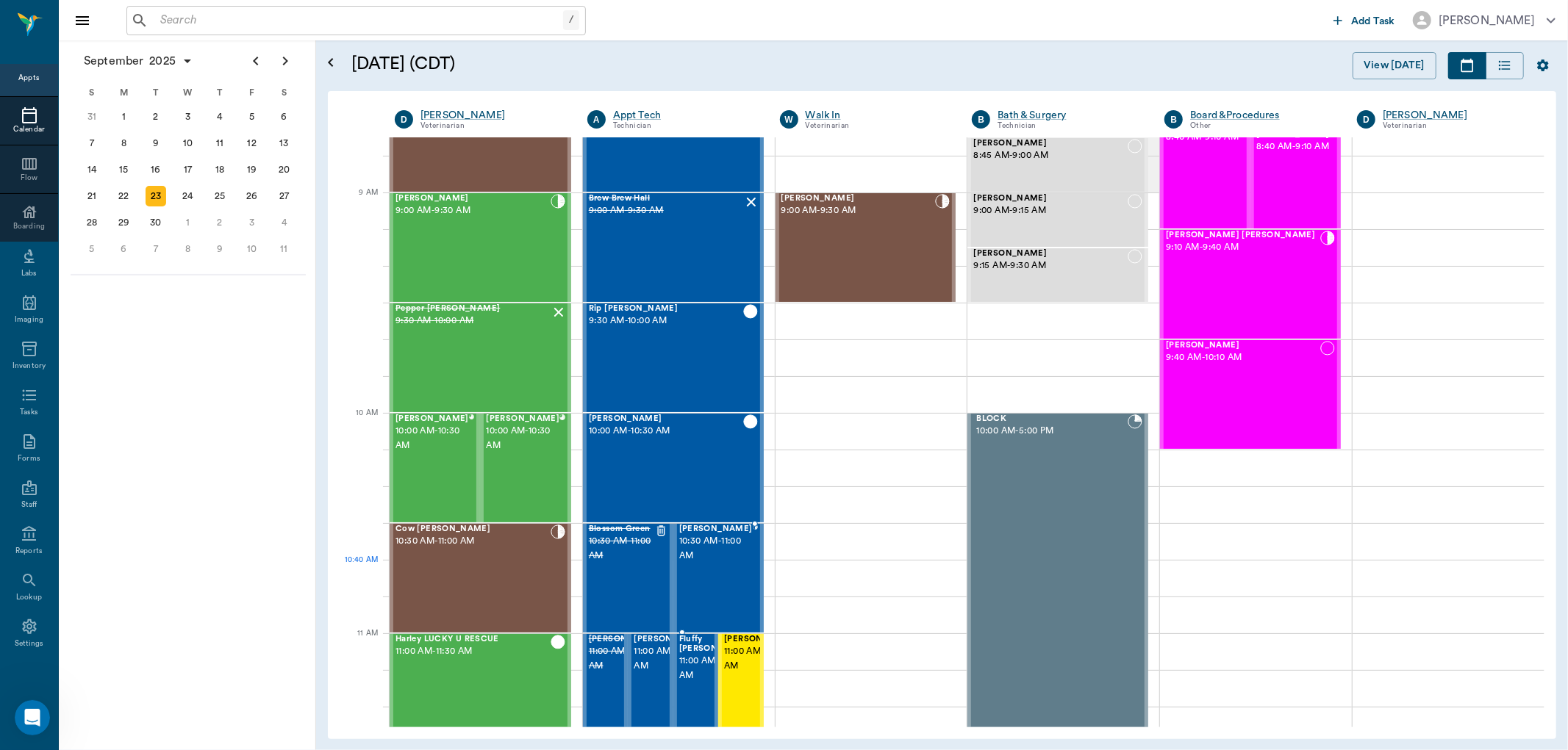
click at [734, 560] on span "10:30 AM - 11:00 AM" at bounding box center [716, 549] width 73 height 29
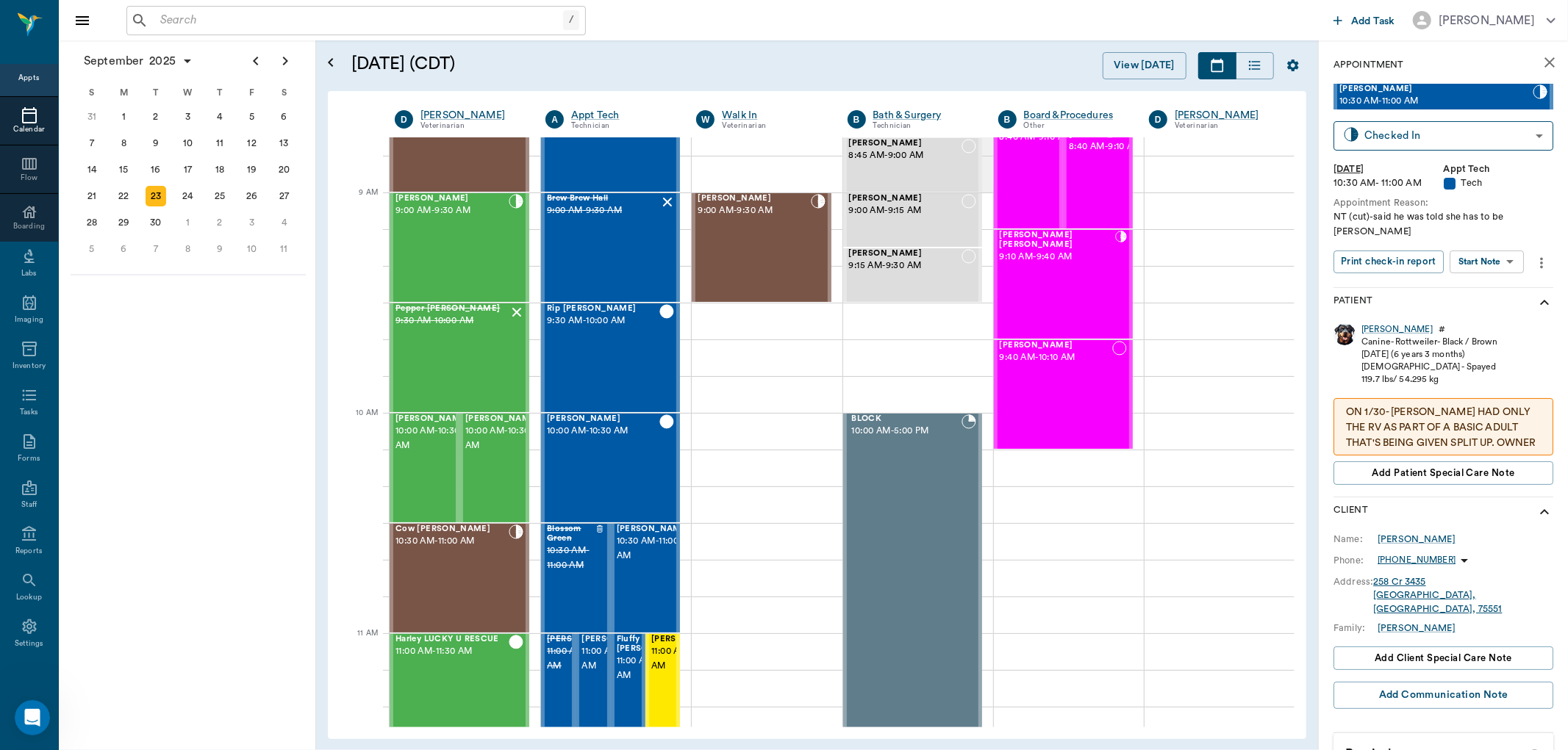
click at [1482, 251] on body "/ ​ Add Task [PERSON_NAME] Nectar Messages Appts Calendar Flow Boarding Labs Im…" at bounding box center [784, 375] width 1568 height 750
click at [1476, 293] on button "View SOAP" at bounding box center [1471, 292] width 50 height 17
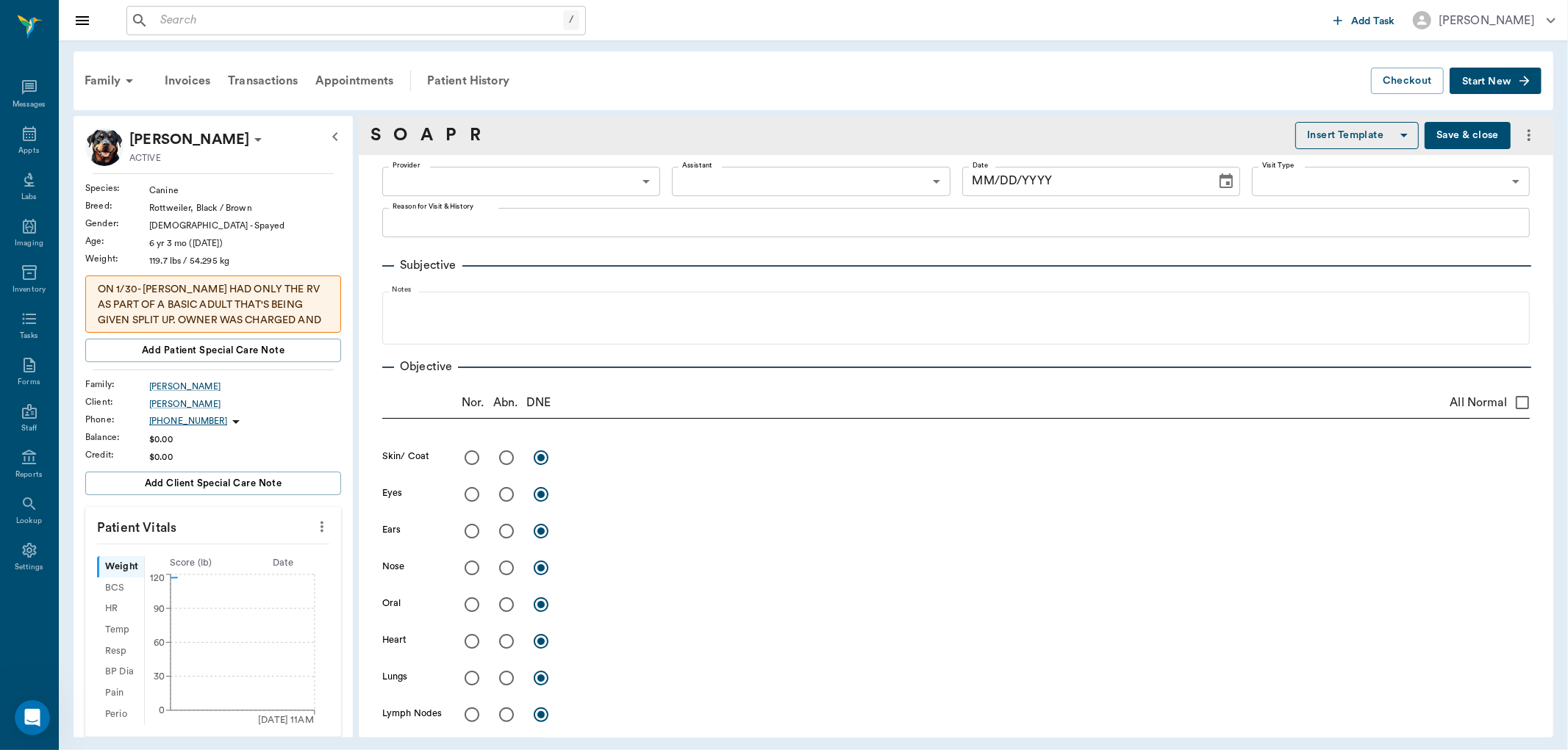
type input "682b670d8bdc6f7f8feef3db"
type input "65d2be4f46e3a538d89b8c1a"
type textarea "NT (cut)-said he was told she has to be [PERSON_NAME]"
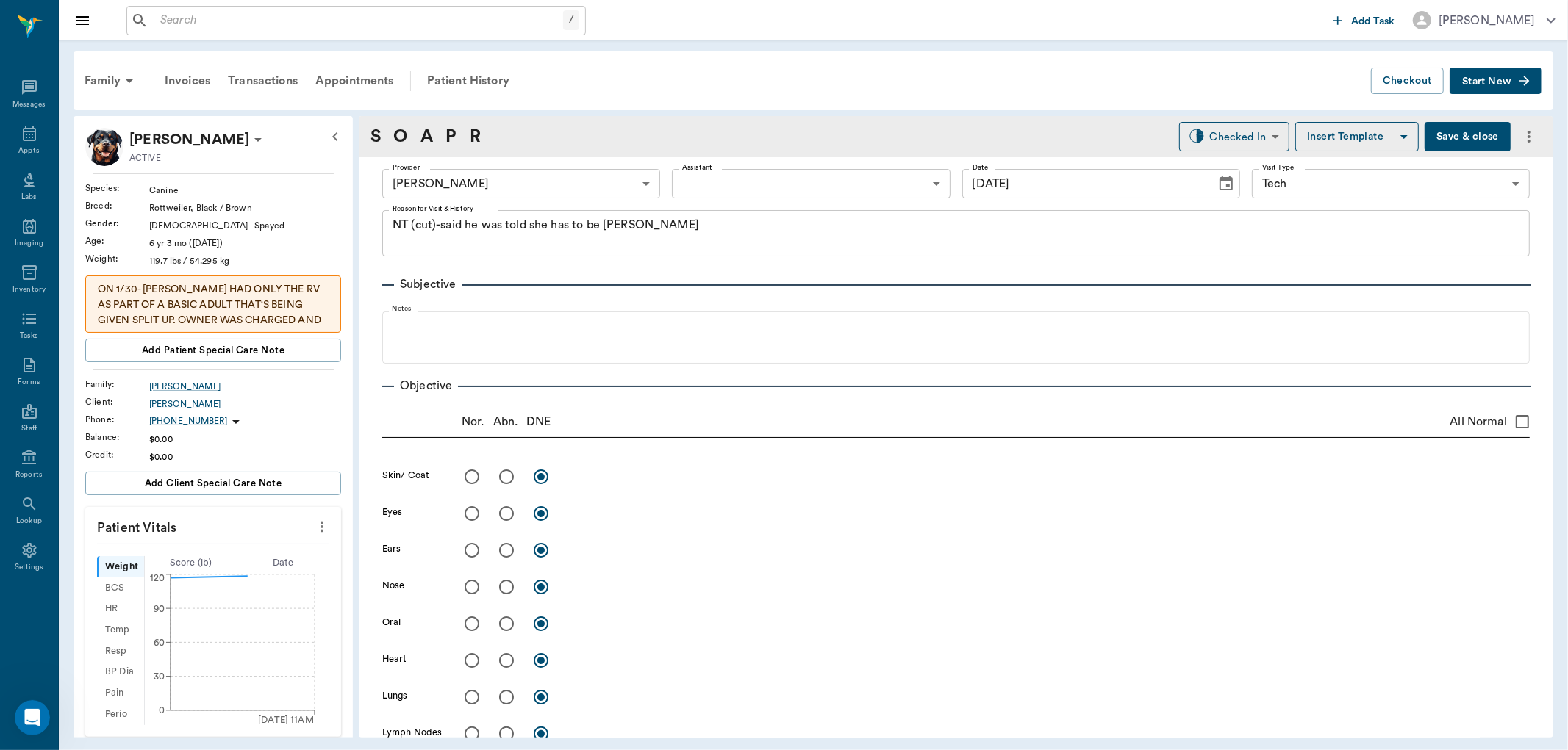
type input "[DATE]"
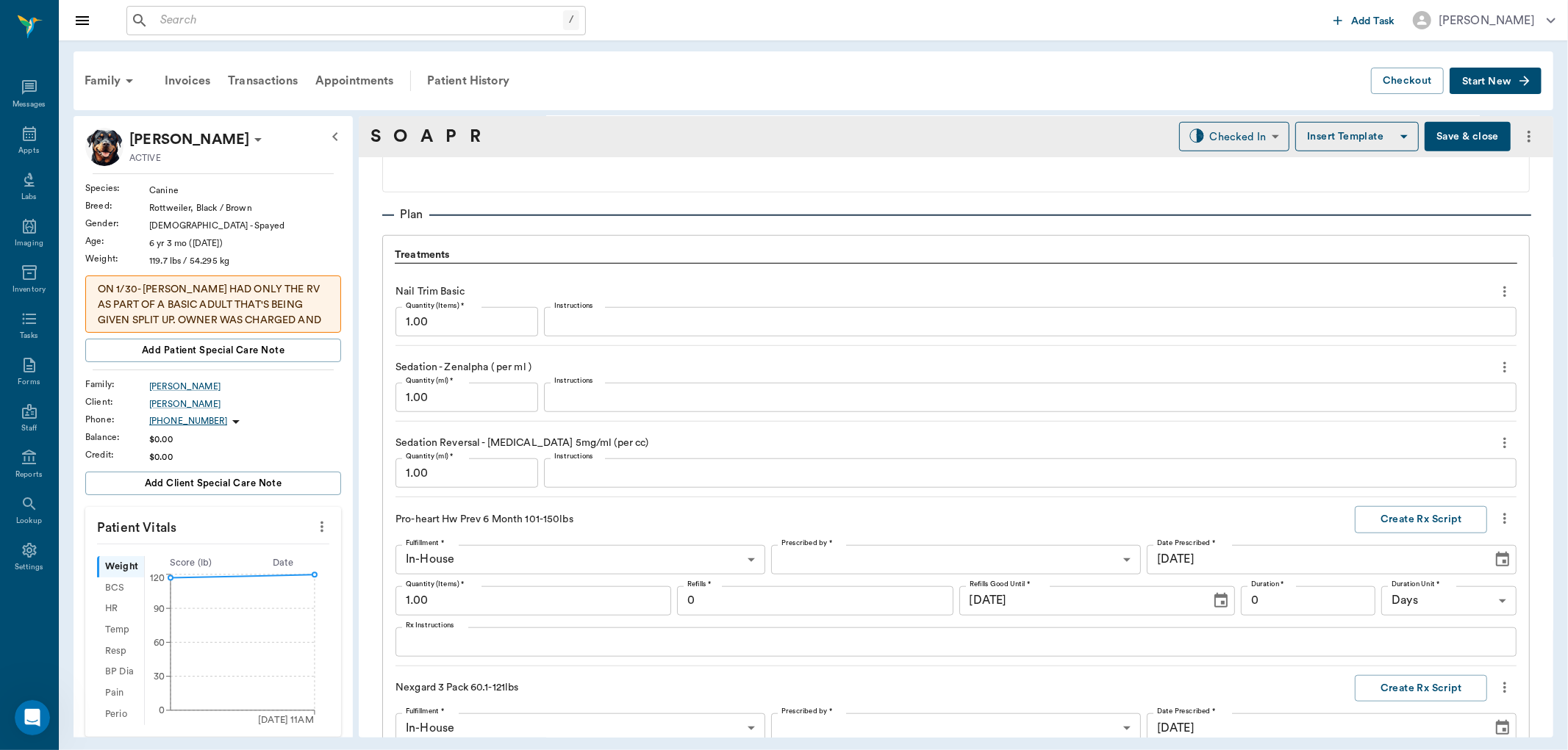
scroll to position [1061, 0]
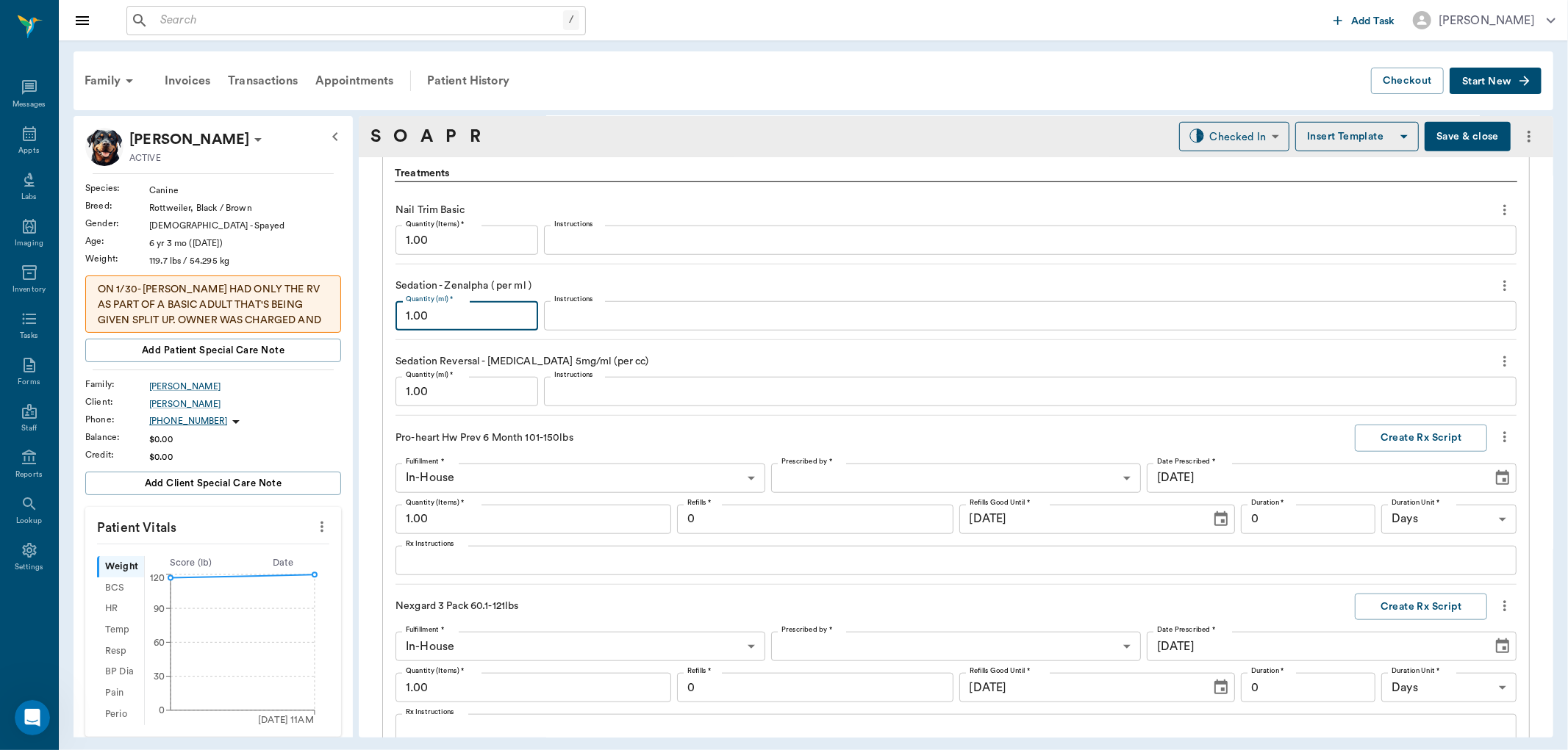
click at [486, 329] on input "1.00" at bounding box center [467, 316] width 143 height 29
type input "2.60"
click at [478, 402] on input "1.00" at bounding box center [467, 392] width 143 height 29
click at [606, 434] on p "Pro-heart Hw Prev 6 Month 101-150lbs" at bounding box center [594, 438] width 397 height 15
type input "1.30"
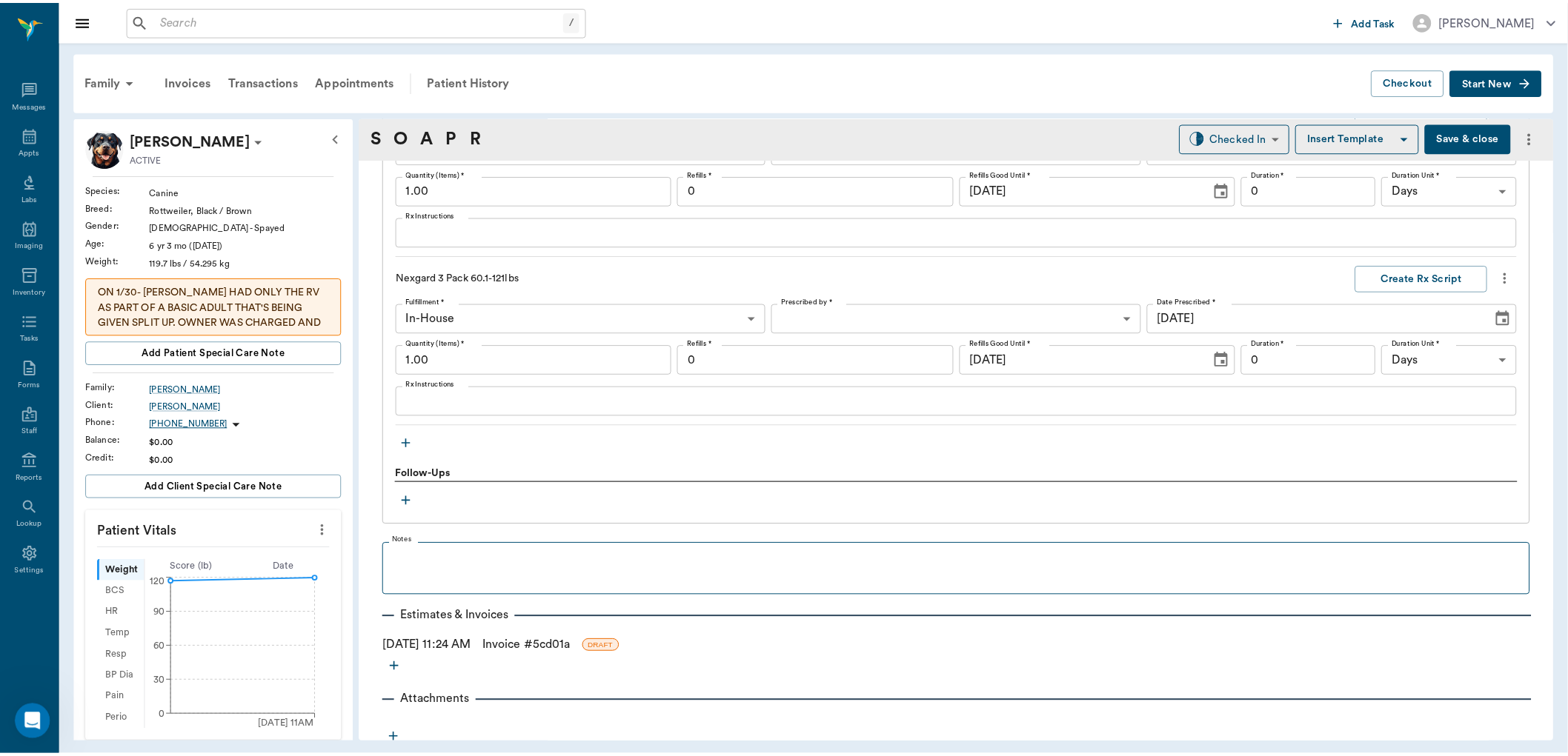
scroll to position [1411, 0]
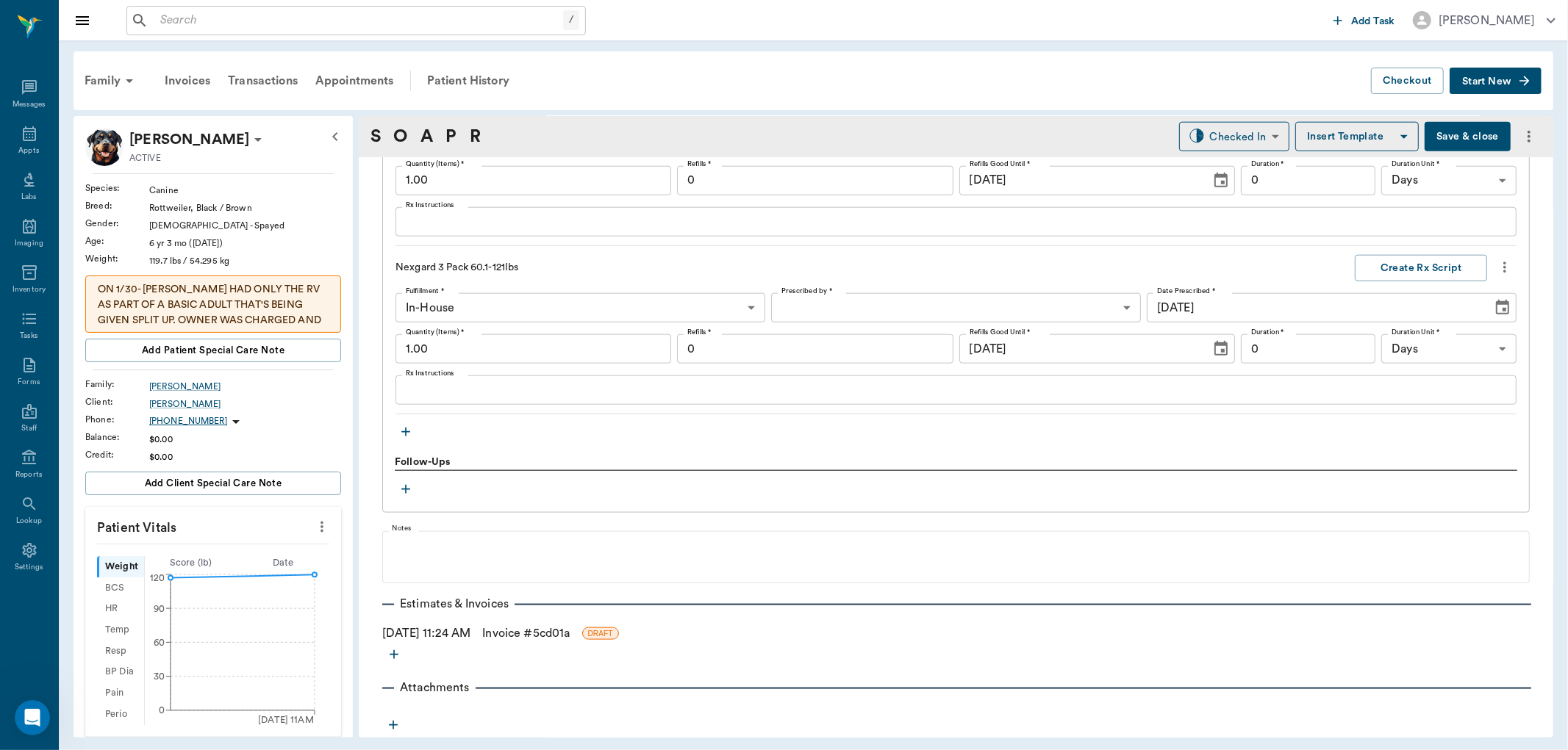
click at [536, 631] on link "Invoice # 5cd01a" at bounding box center [526, 633] width 88 height 18
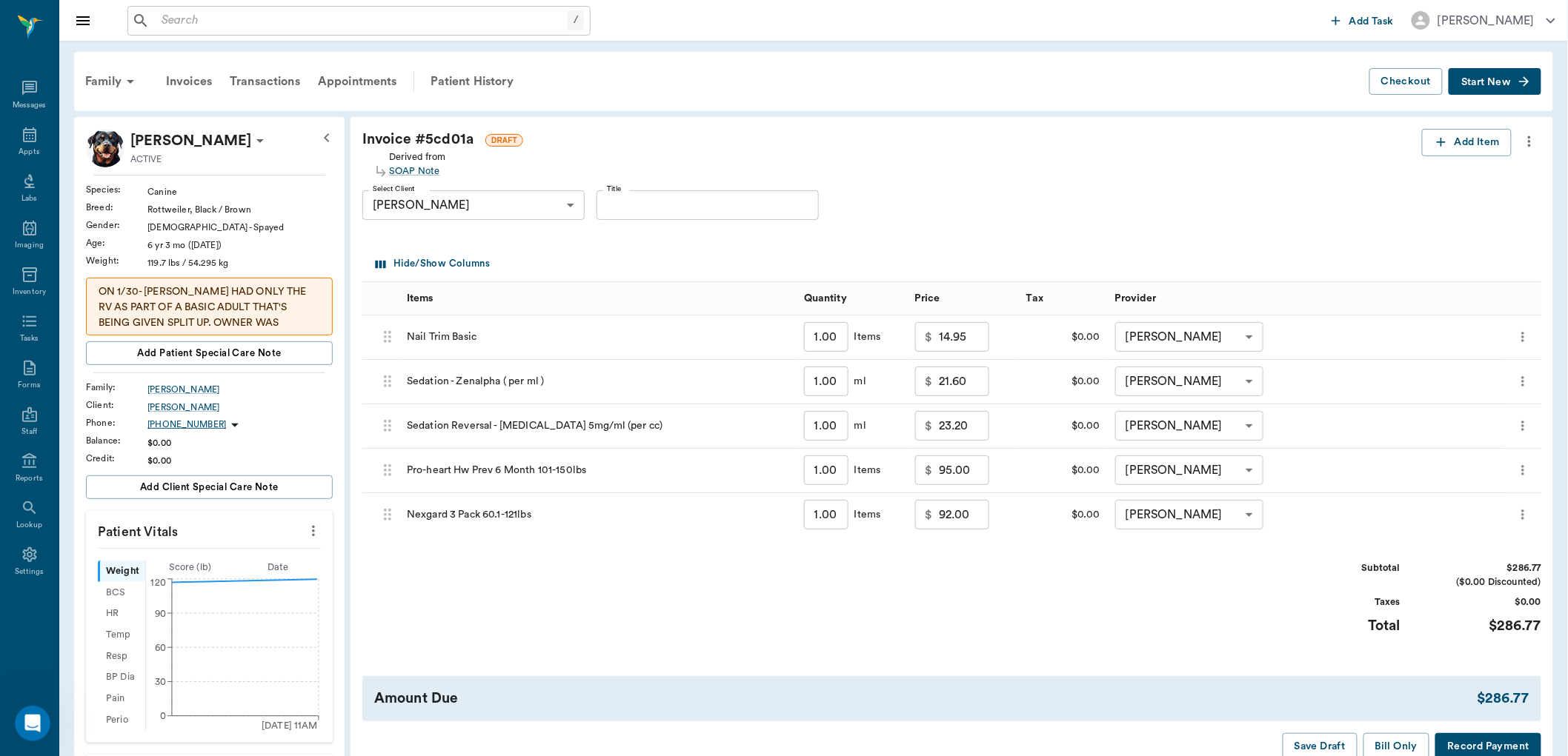
type input "2.60"
type input "1.30"
type input "56.16"
type input "28.66"
click at [28, 149] on div "Appts" at bounding box center [28, 152] width 21 height 11
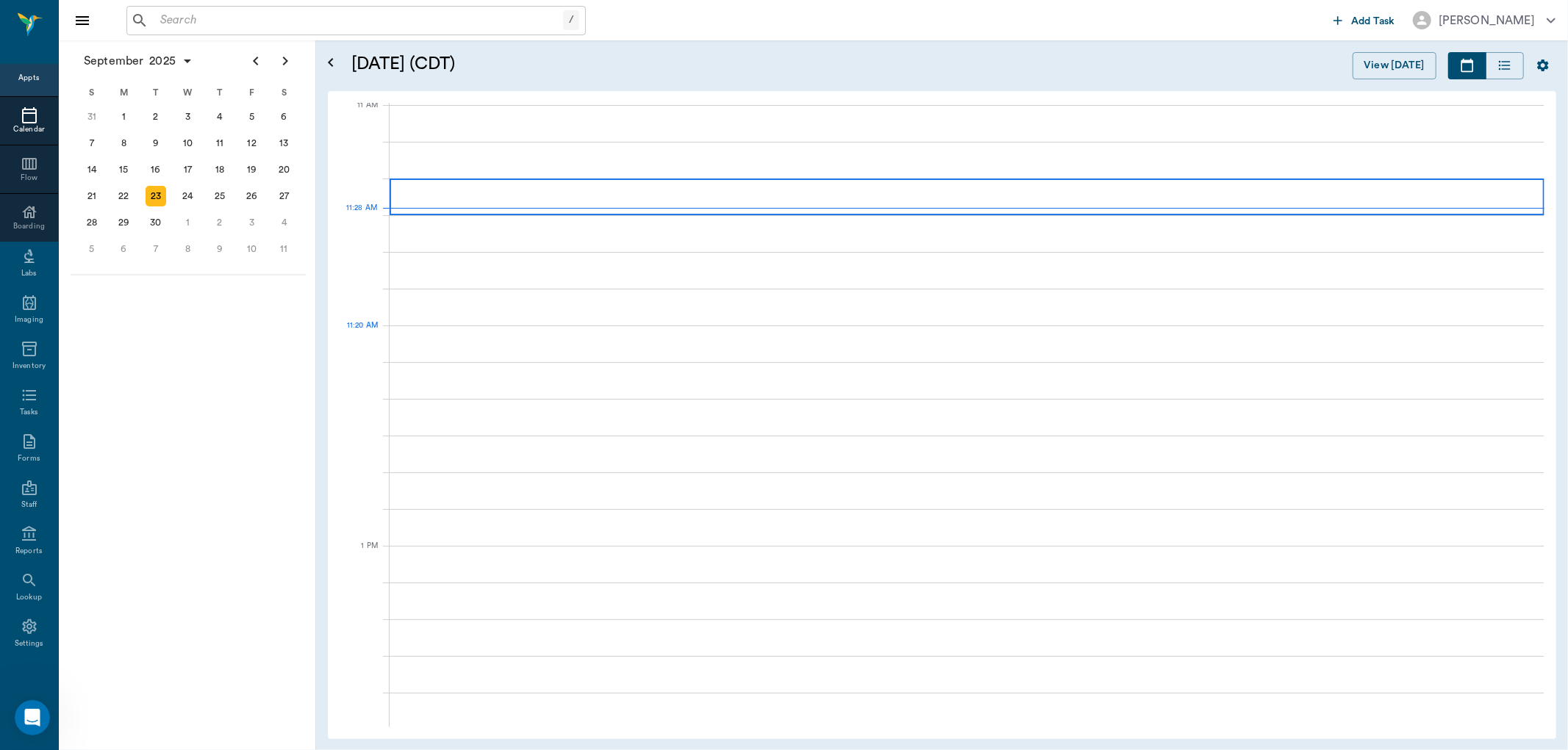
scroll to position [664, 0]
